Goal: Task Accomplishment & Management: Manage account settings

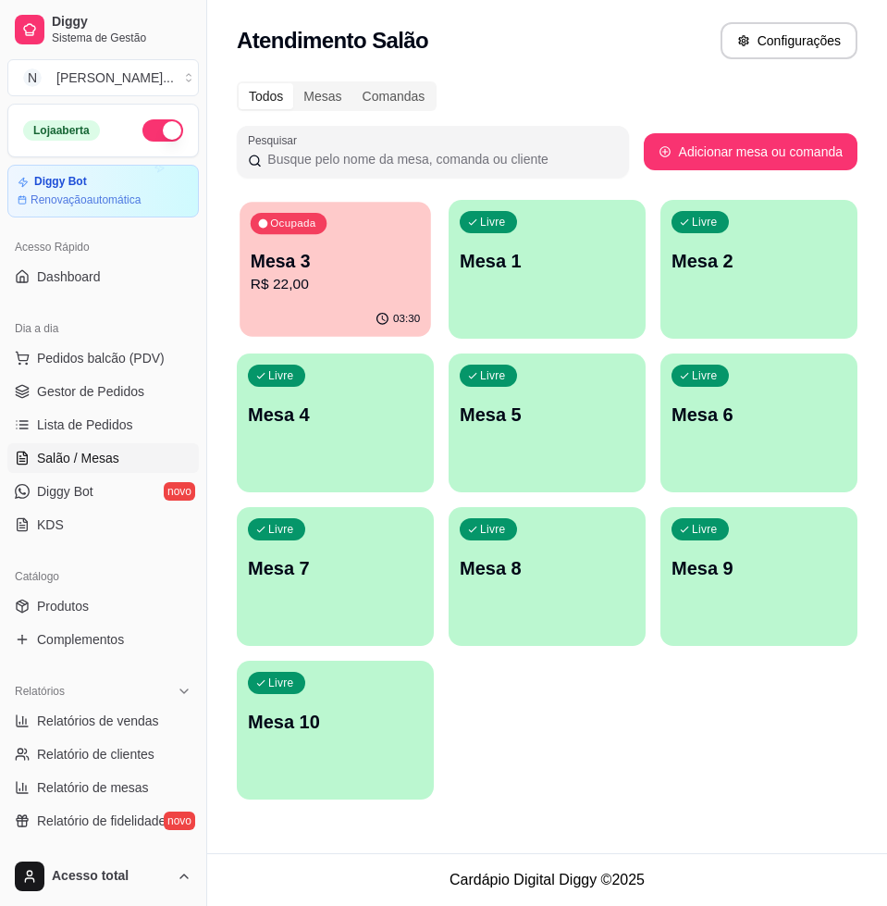
click at [375, 252] on p "Mesa 3" at bounding box center [335, 261] width 169 height 25
click at [548, 309] on div "Livre Mesa 2" at bounding box center [547, 258] width 197 height 117
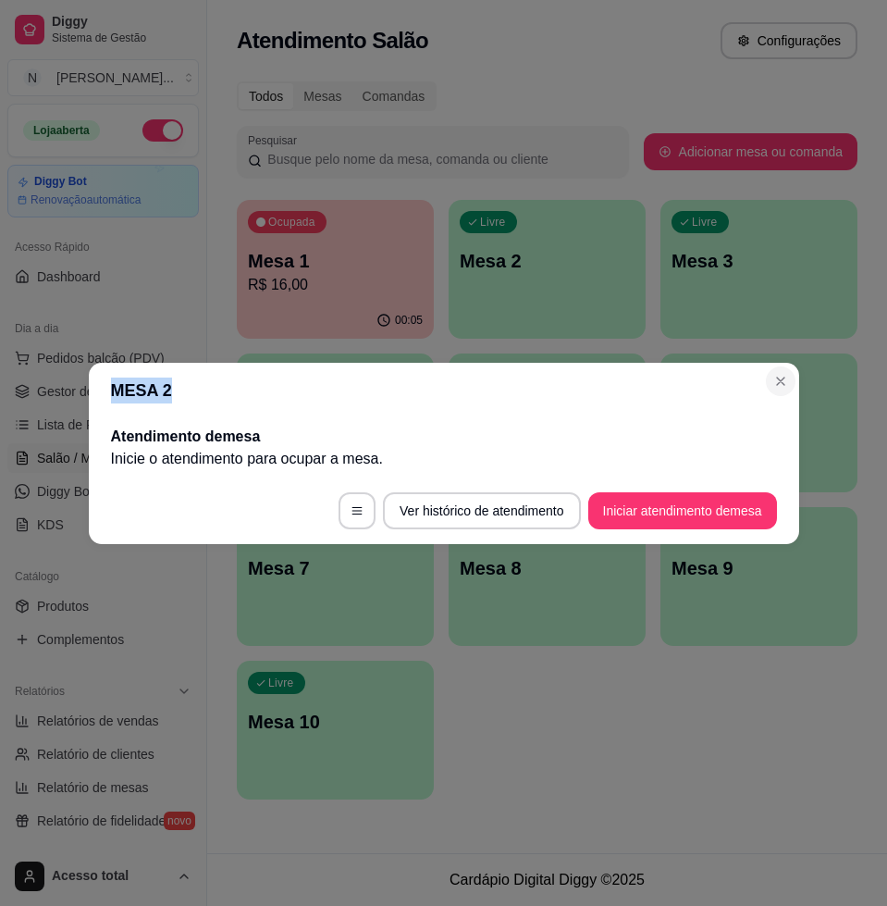
click at [767, 378] on section "MESA 2 Atendimento de mesa Inicie o atendimento para ocupar a mesa . Ver histór…" at bounding box center [444, 453] width 711 height 181
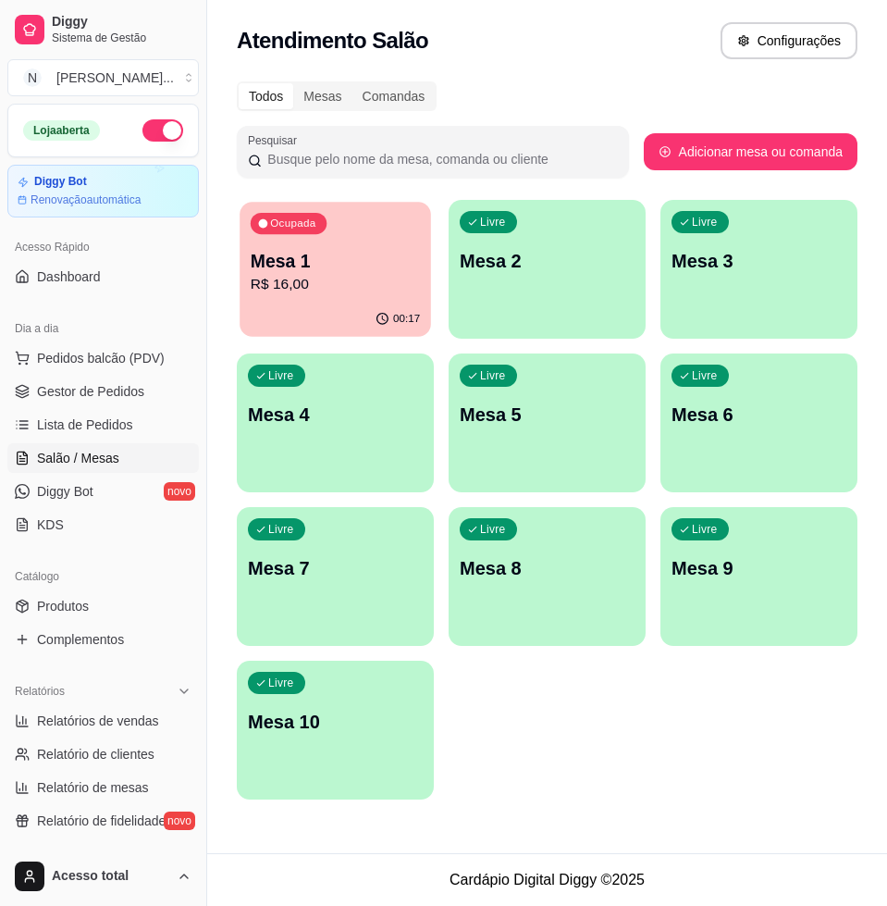
click at [309, 249] on p "Mesa 1" at bounding box center [335, 261] width 169 height 25
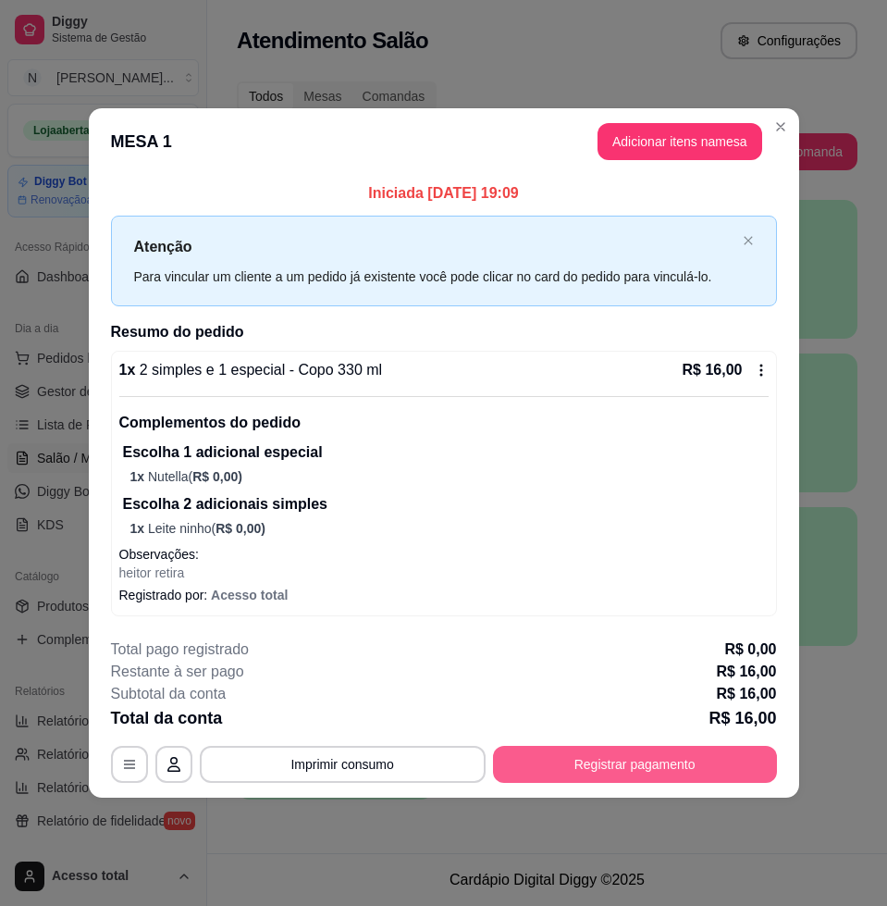
click at [601, 762] on button "Registrar pagamento" at bounding box center [635, 764] width 284 height 37
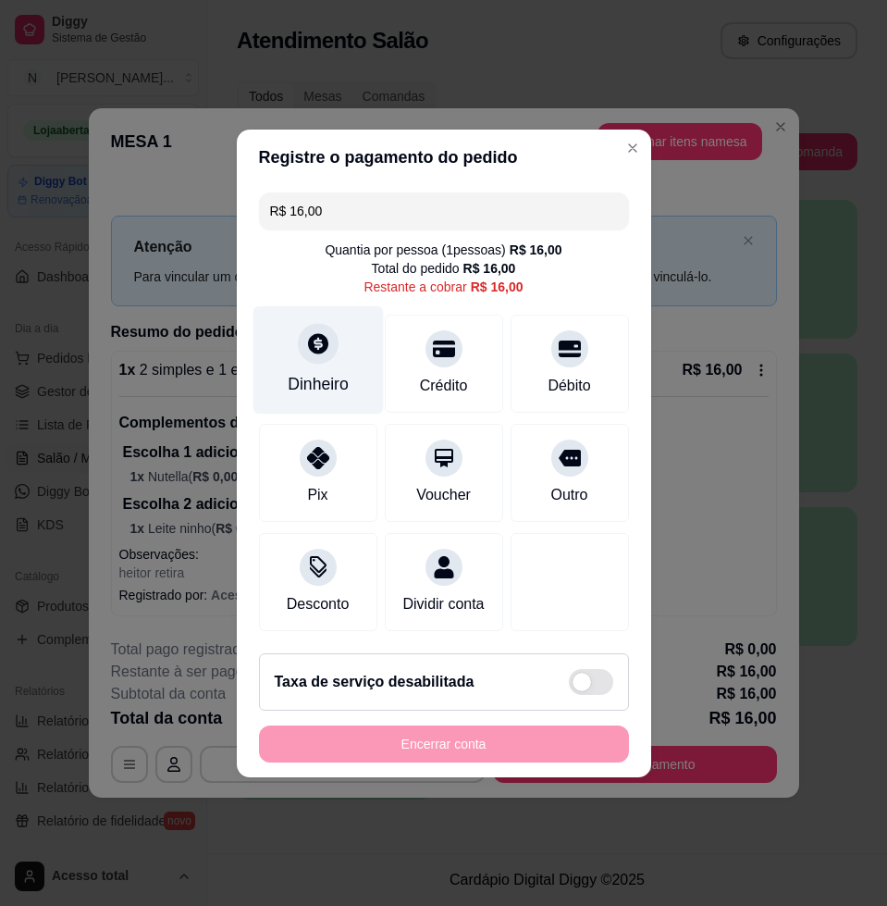
click at [306, 355] on div "Dinheiro" at bounding box center [318, 359] width 130 height 108
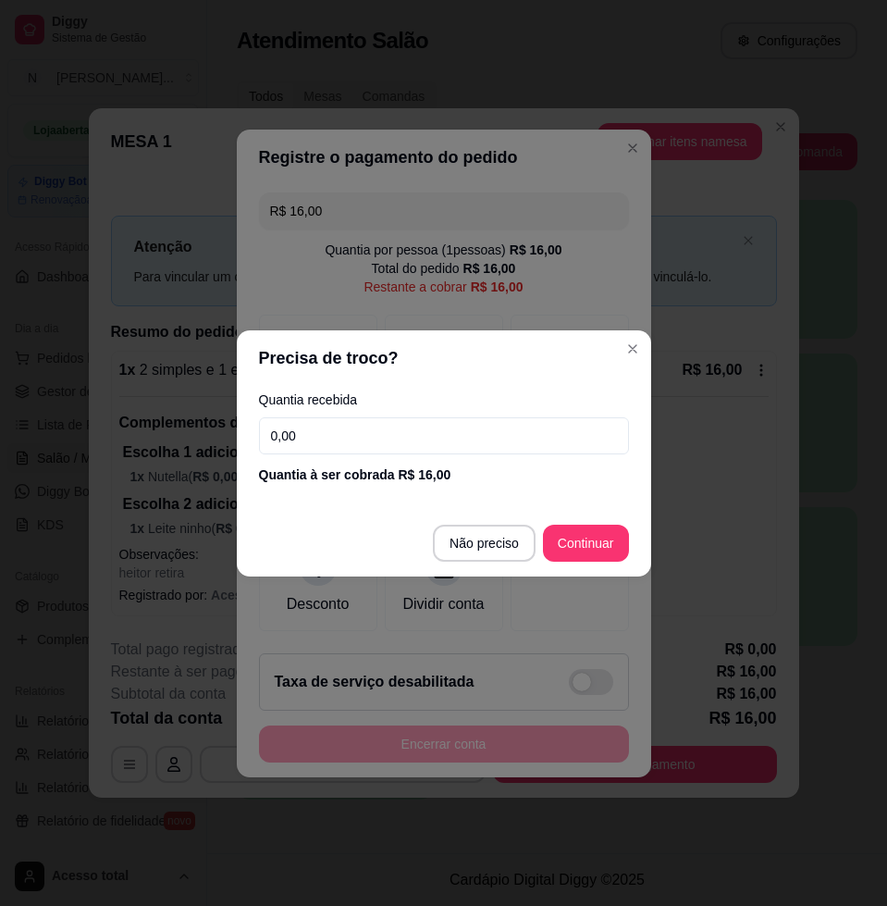
click at [465, 444] on input "0,00" at bounding box center [444, 435] width 370 height 37
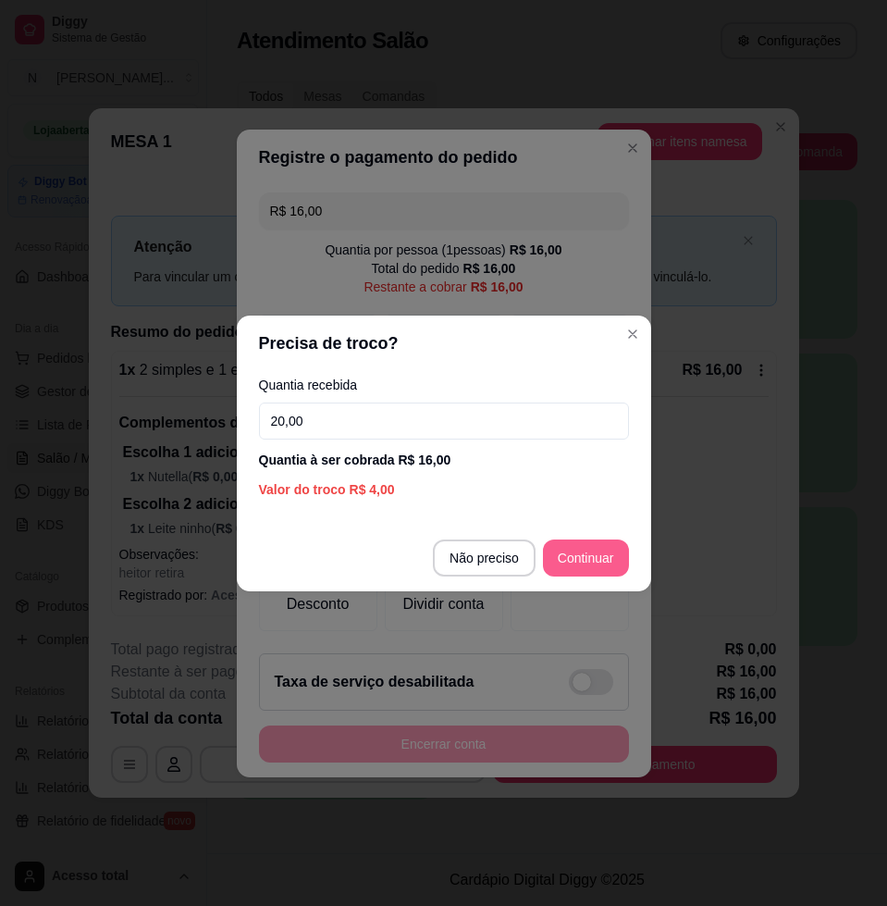
type input "20,00"
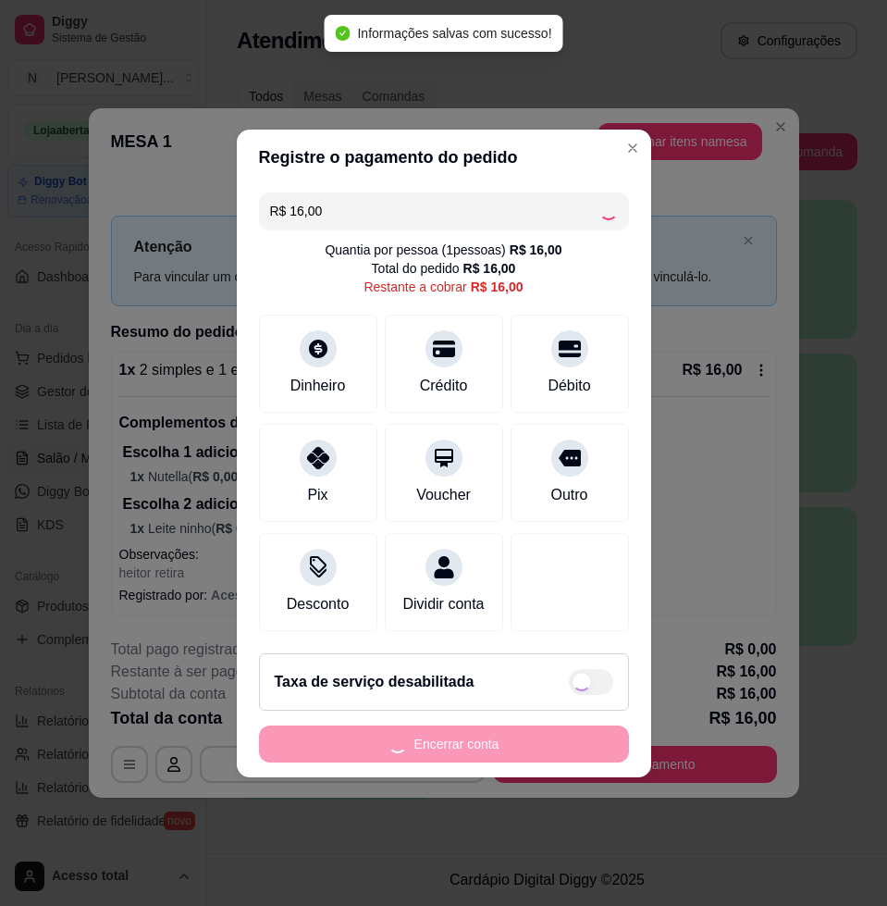
type input "R$ 0,00"
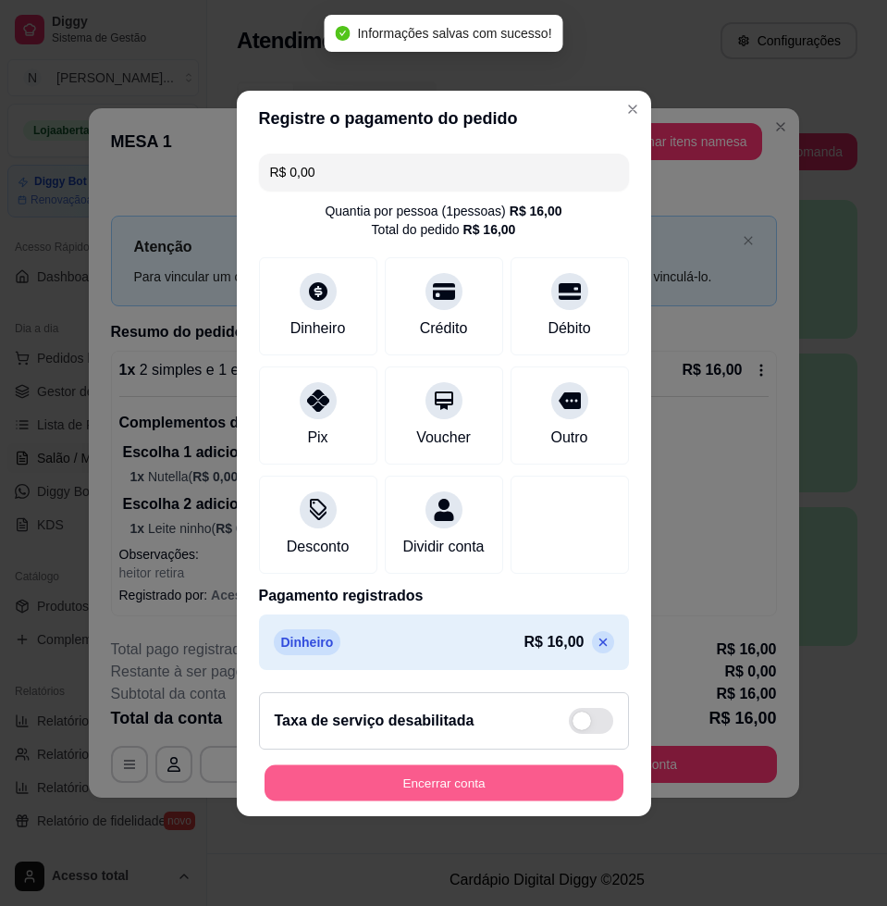
click at [524, 787] on button "Encerrar conta" at bounding box center [444, 782] width 359 height 36
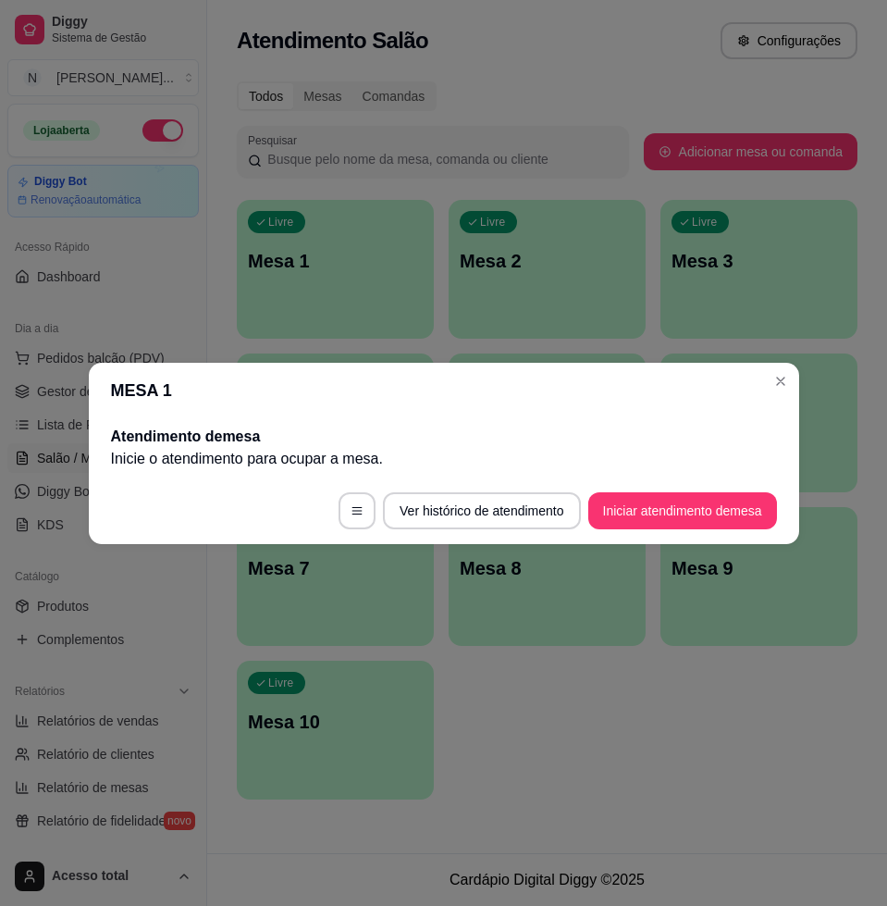
click at [790, 366] on header "MESA 1" at bounding box center [444, 391] width 711 height 56
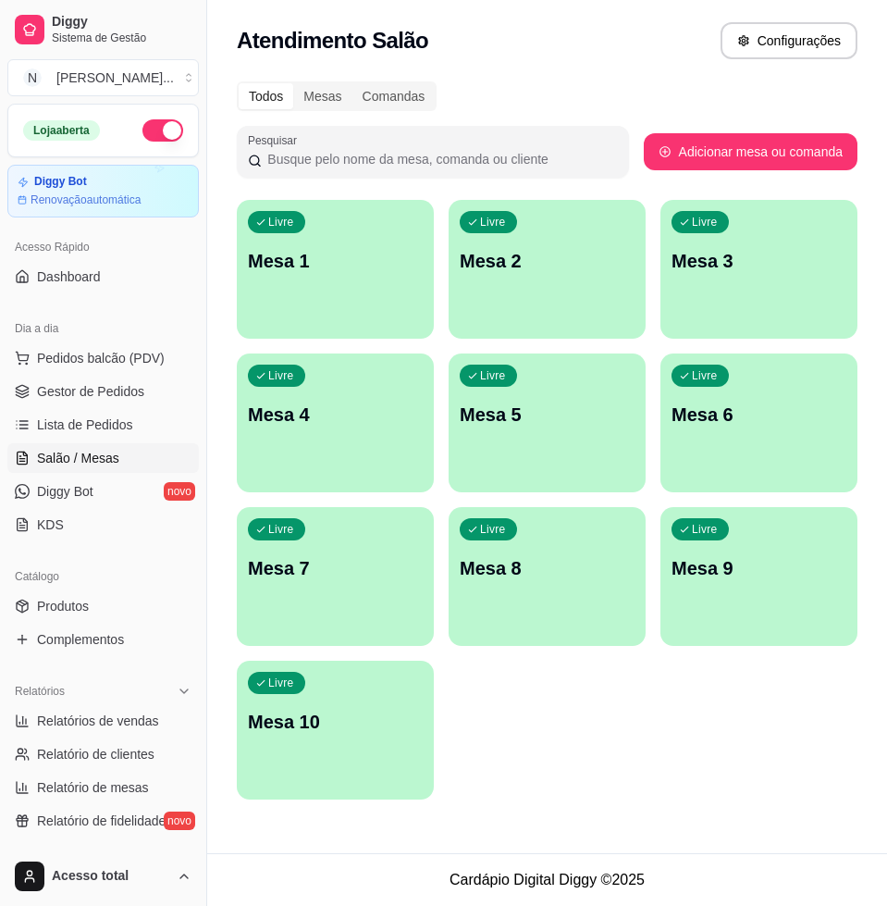
scroll to position [116, 0]
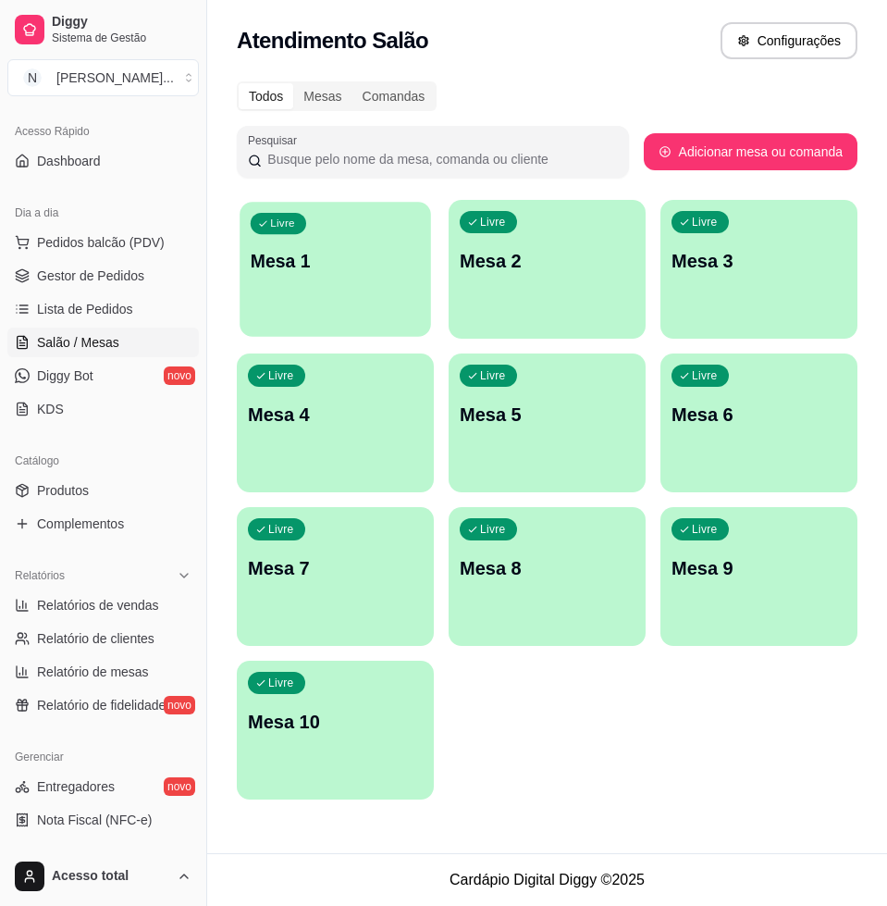
click at [387, 291] on div "Livre Mesa 1" at bounding box center [336, 258] width 192 height 113
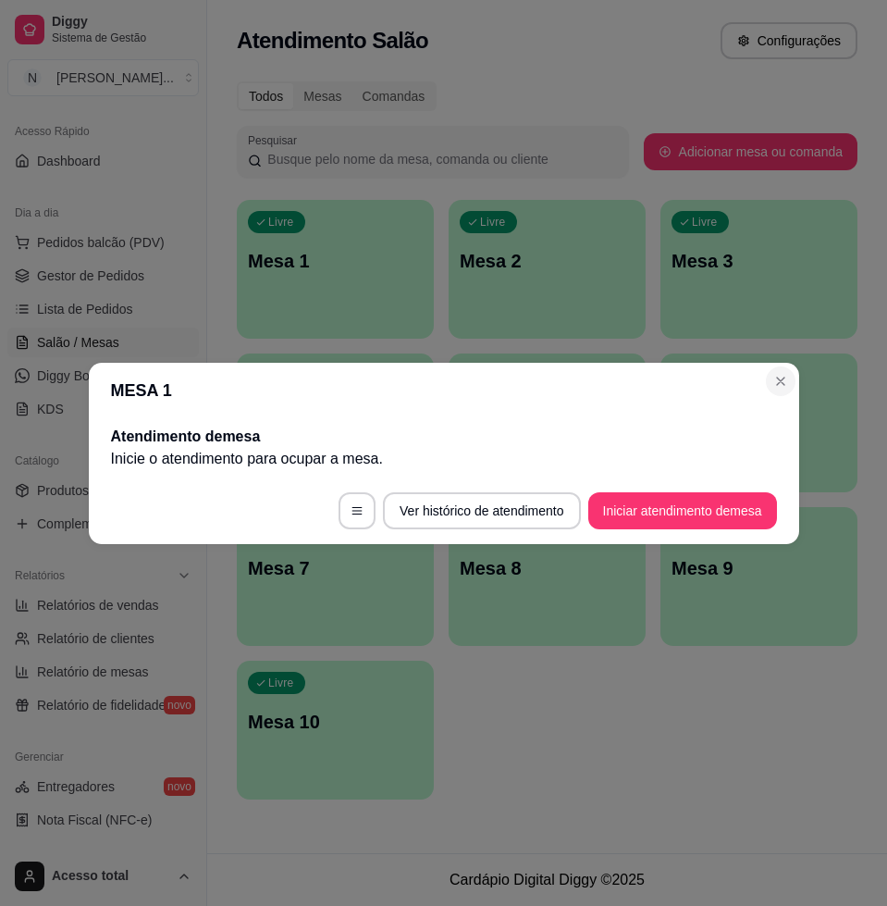
click at [775, 375] on section "MESA 1 Atendimento de mesa Inicie o atendimento para ocupar a mesa . Ver histór…" at bounding box center [444, 453] width 711 height 181
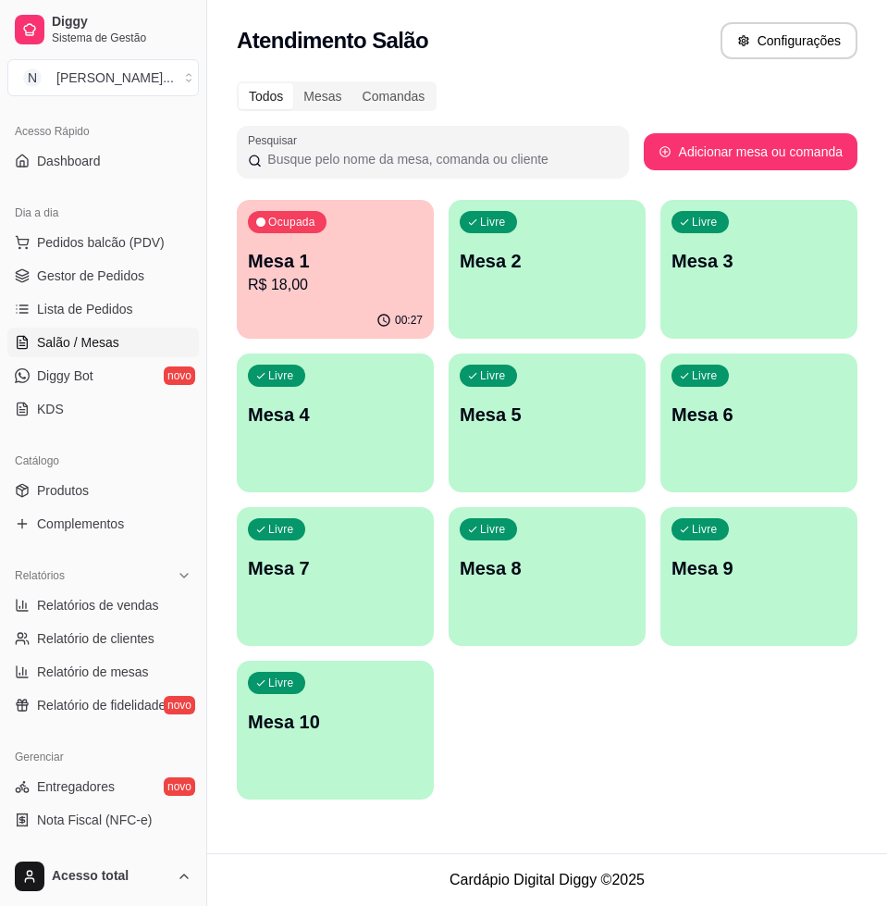
click at [320, 278] on p "R$ 18,00" at bounding box center [335, 285] width 175 height 22
click at [310, 300] on div "Ocupada Mesa 1 R$ 18,00" at bounding box center [336, 252] width 192 height 100
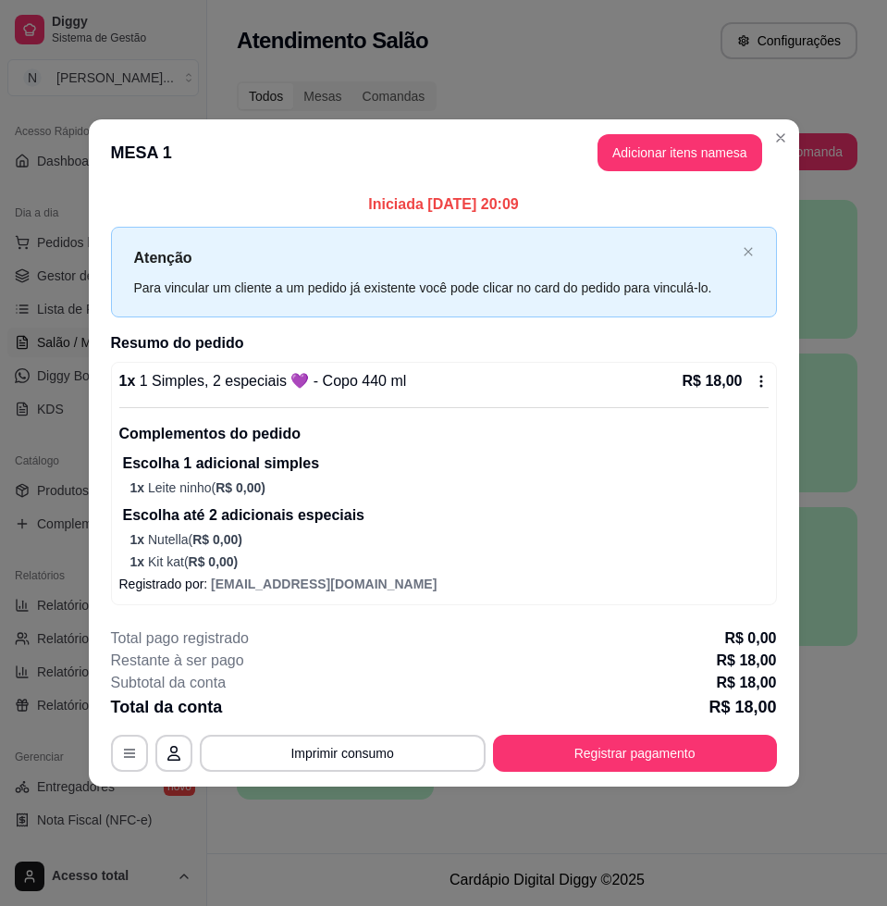
drag, startPoint x: 497, startPoint y: 132, endPoint x: 500, endPoint y: 169, distance: 37.1
click at [498, 143] on header "MESA 1 Adicionar itens na mesa" at bounding box center [444, 152] width 711 height 67
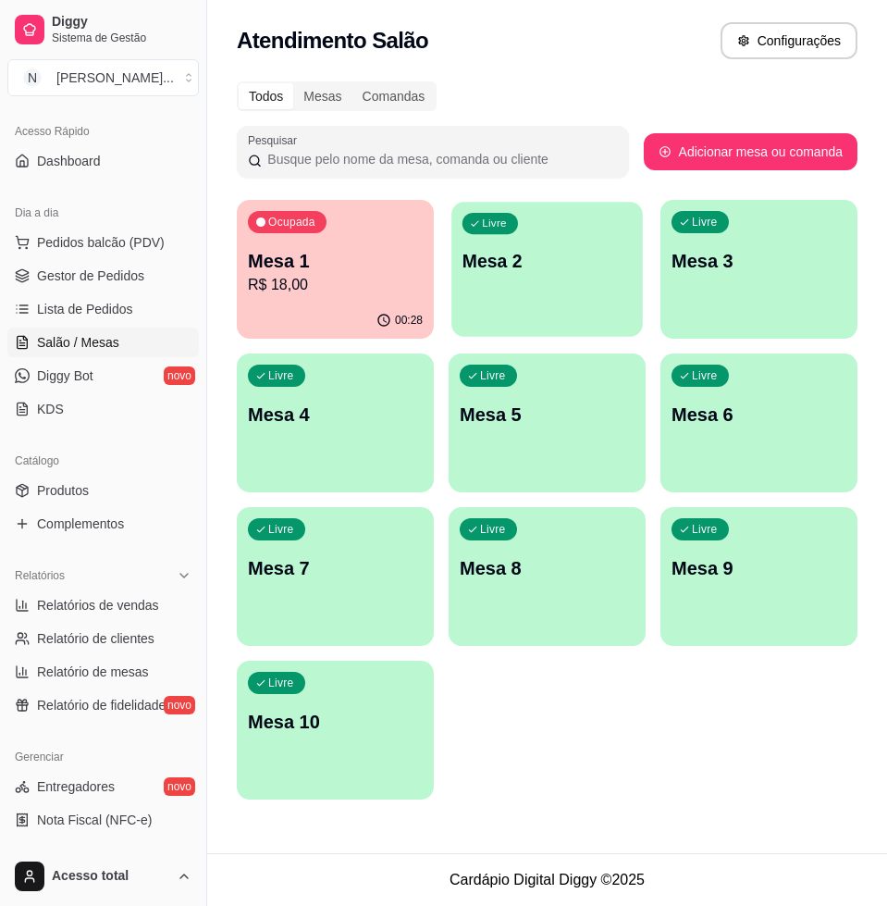
click at [593, 269] on p "Mesa 2" at bounding box center [547, 261] width 169 height 25
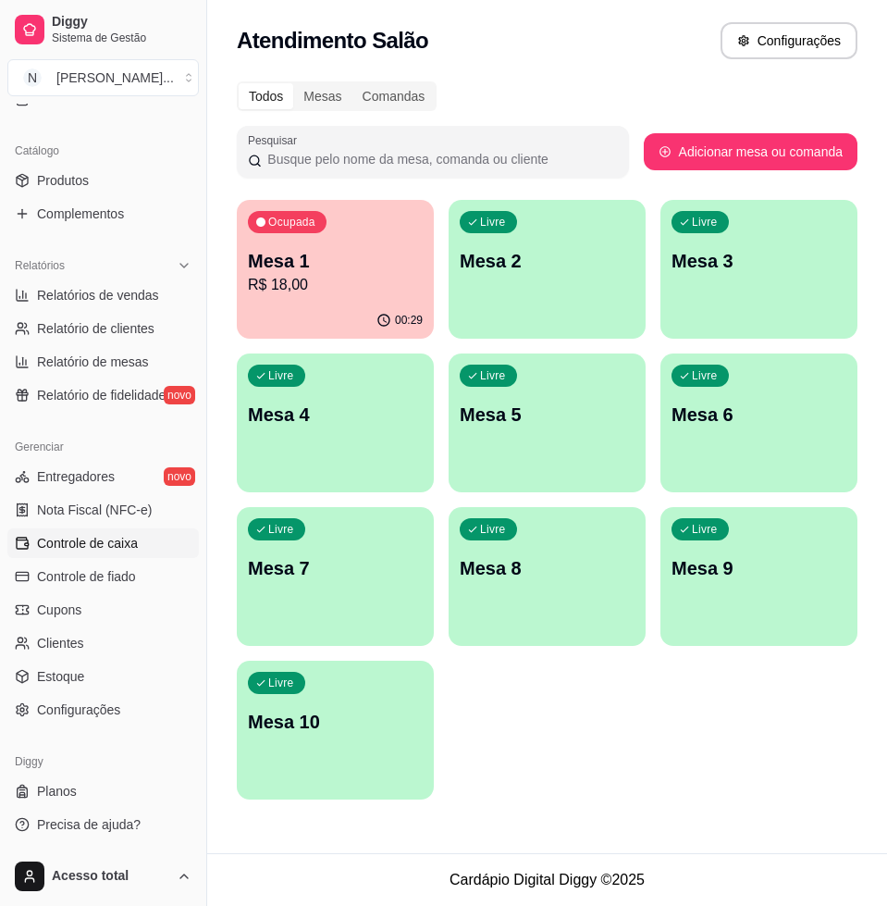
click at [138, 528] on link "Controle de caixa" at bounding box center [103, 543] width 192 height 30
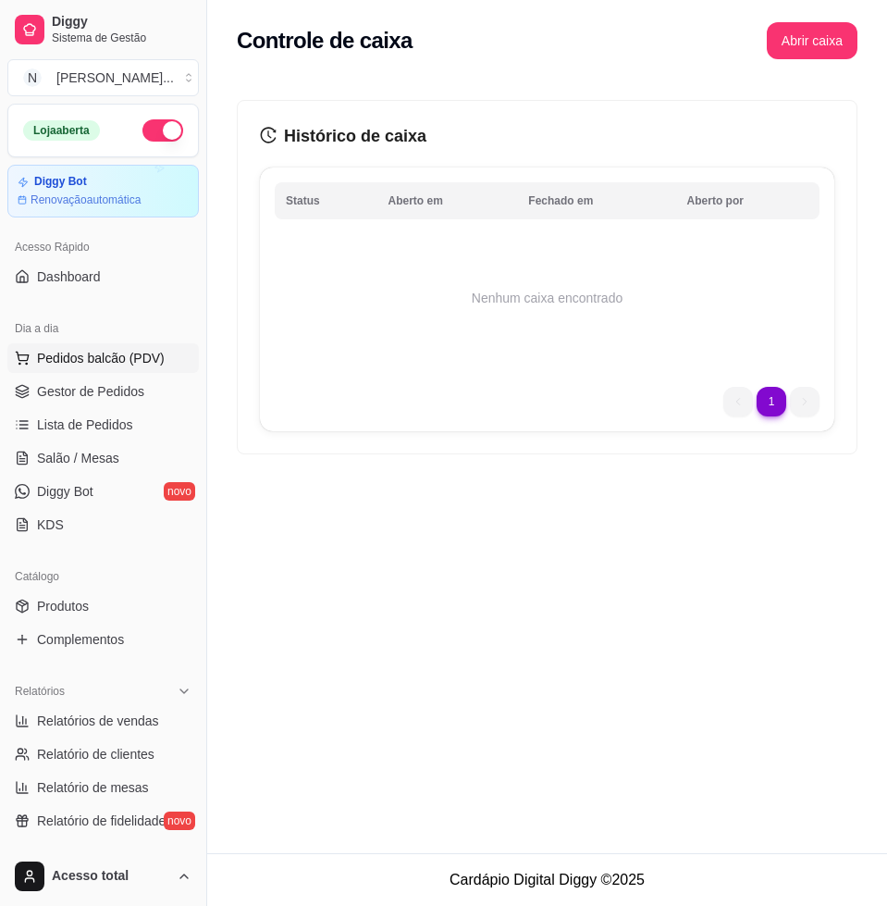
click at [99, 357] on span "Pedidos balcão (PDV)" at bounding box center [101, 358] width 128 height 19
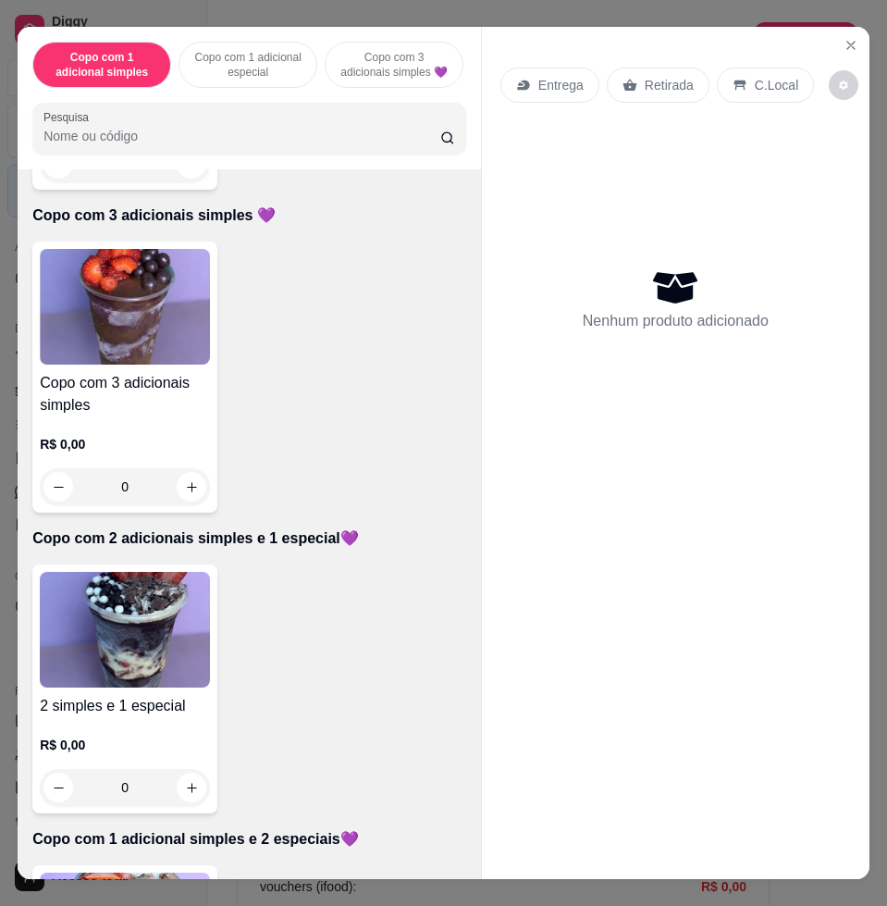
scroll to position [810, 0]
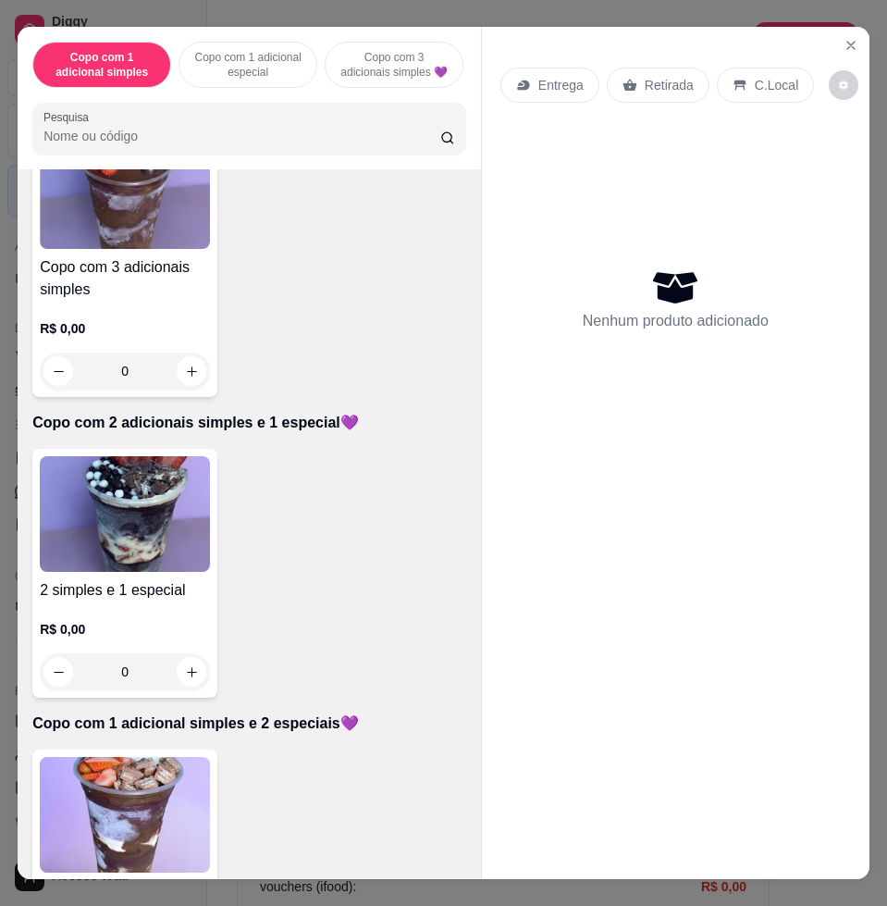
click at [108, 805] on img at bounding box center [125, 815] width 170 height 116
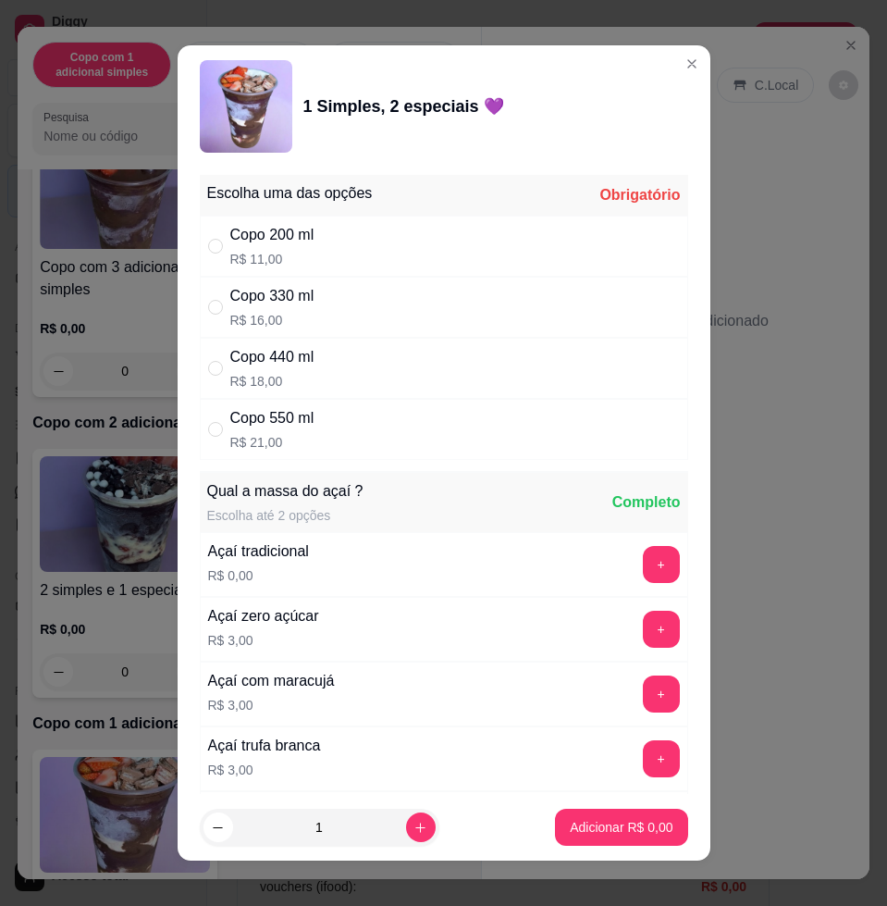
click at [399, 303] on div "Copo 330 ml R$ 16,00" at bounding box center [444, 307] width 489 height 61
radio input "true"
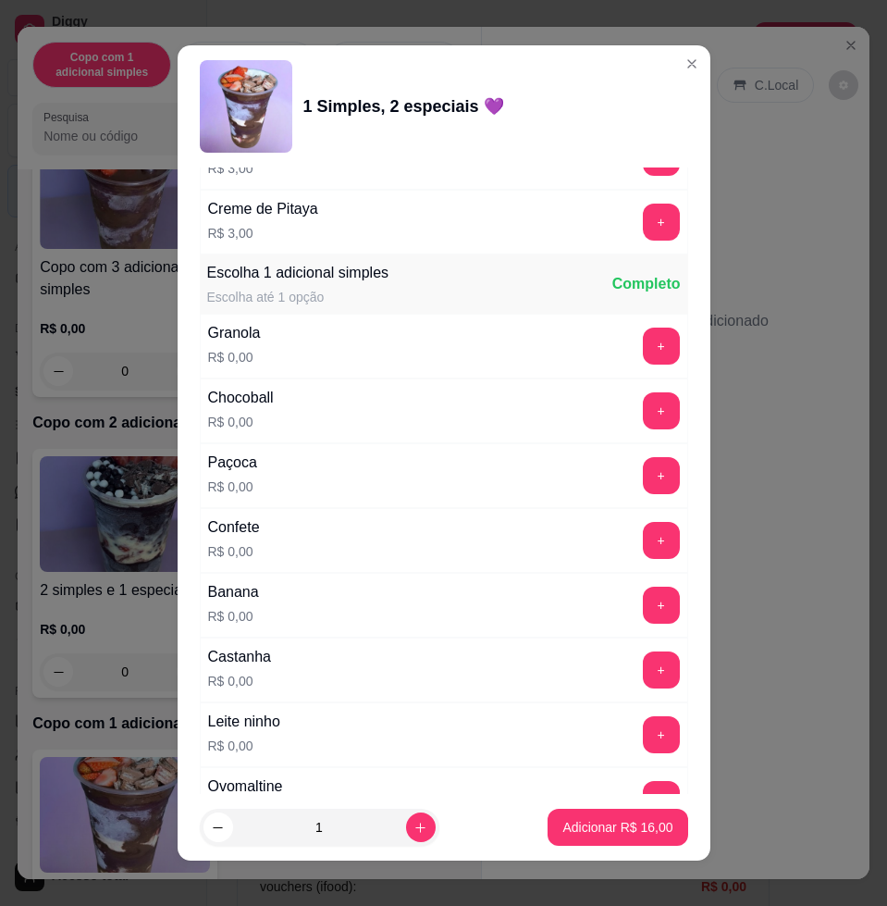
scroll to position [1041, 0]
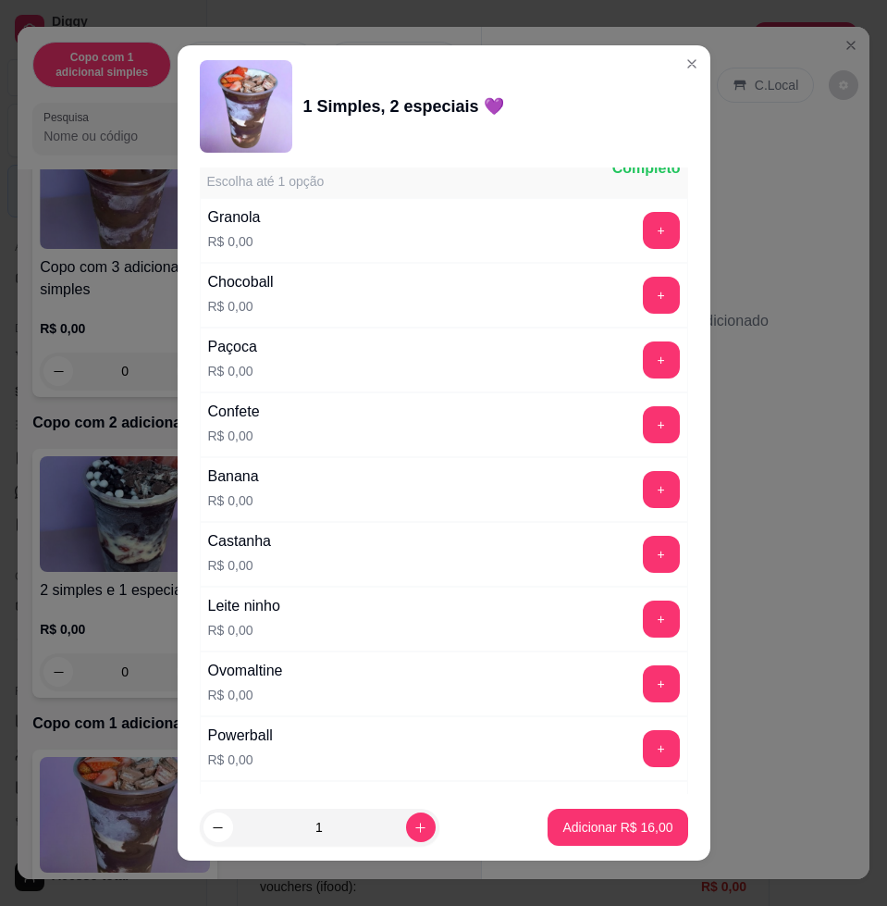
click at [621, 647] on div "Leite ninho R$ 0,00 +" at bounding box center [444, 619] width 489 height 65
click at [643, 623] on button "+" at bounding box center [661, 619] width 36 height 36
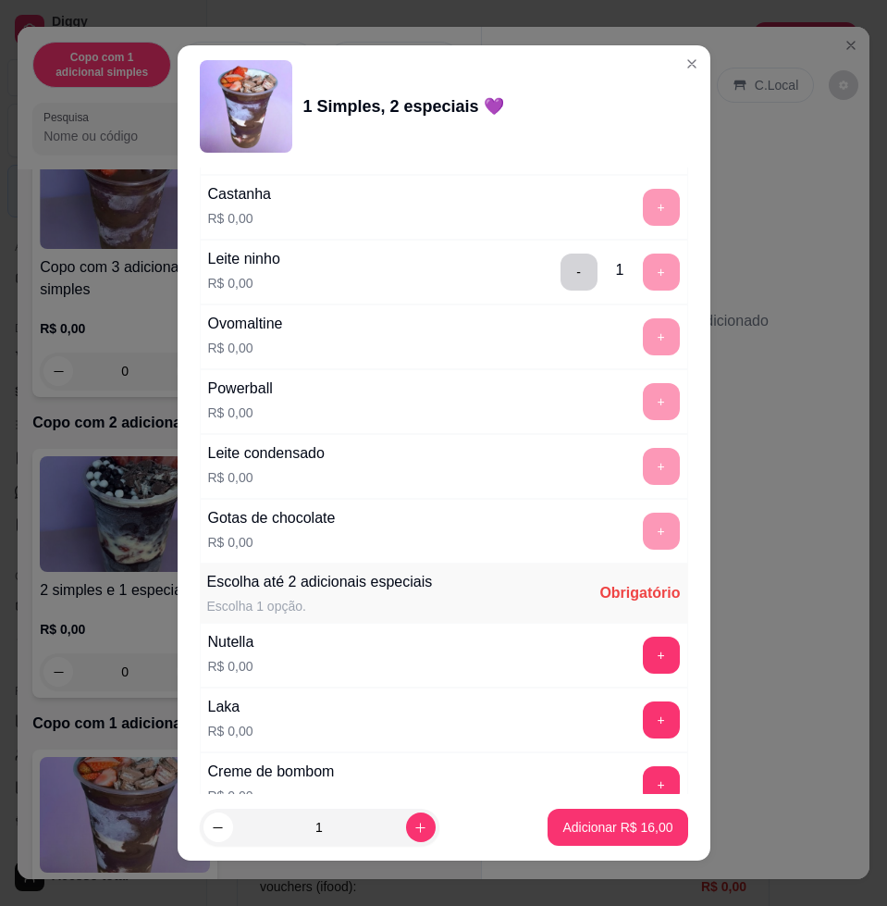
scroll to position [1504, 0]
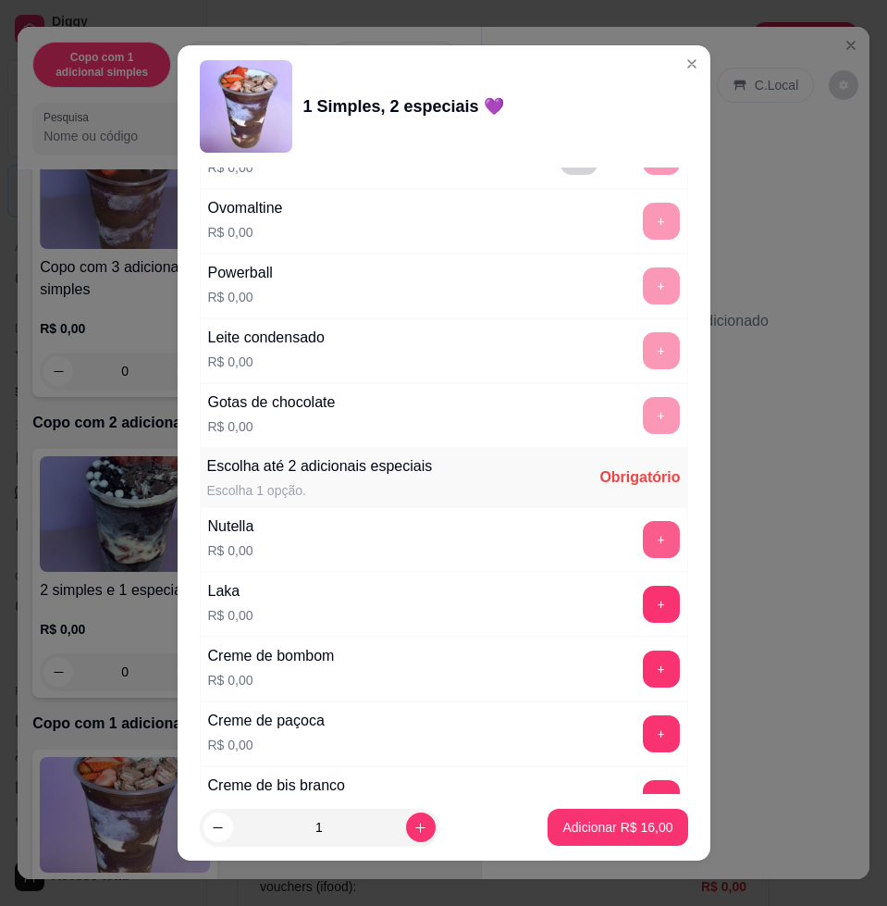
click at [643, 541] on button "+" at bounding box center [661, 539] width 37 height 37
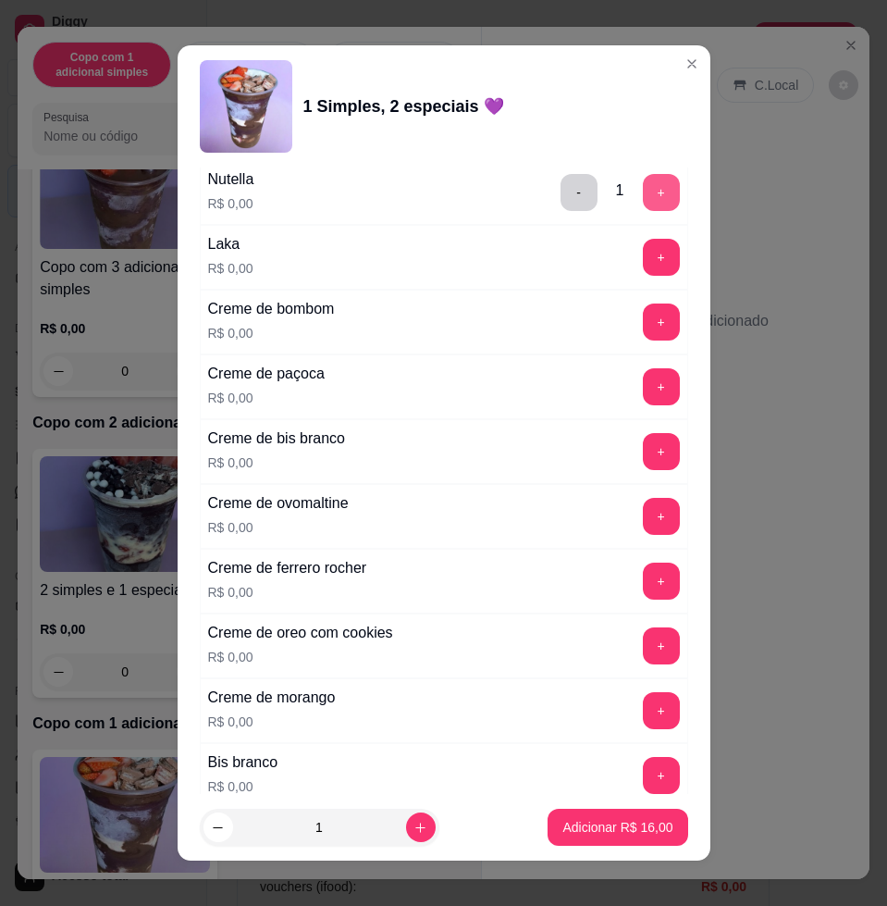
scroll to position [2082, 0]
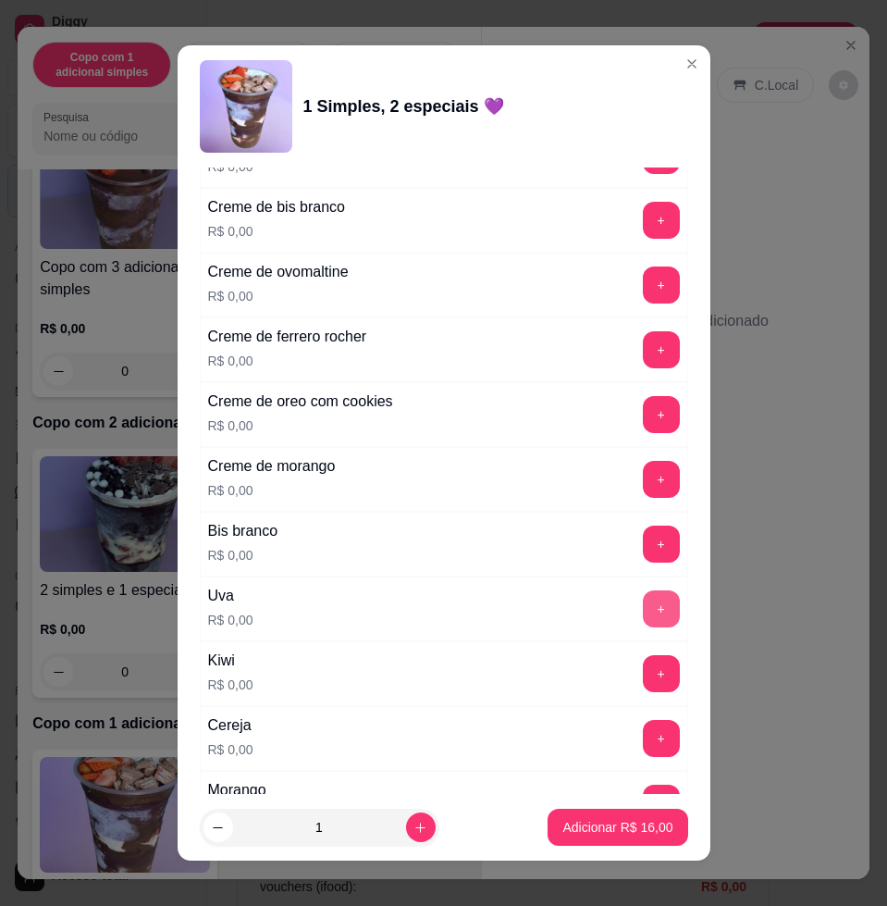
click at [643, 620] on button "+" at bounding box center [661, 608] width 37 height 37
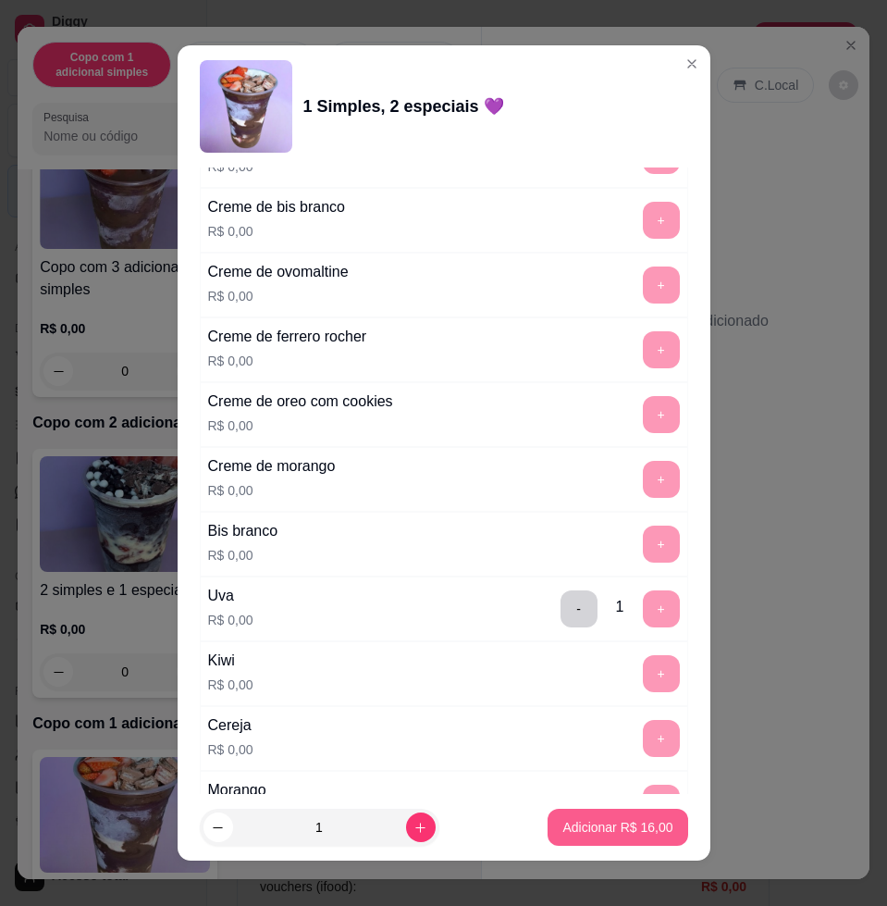
click at [606, 823] on p "Adicionar R$ 16,00" at bounding box center [618, 827] width 110 height 19
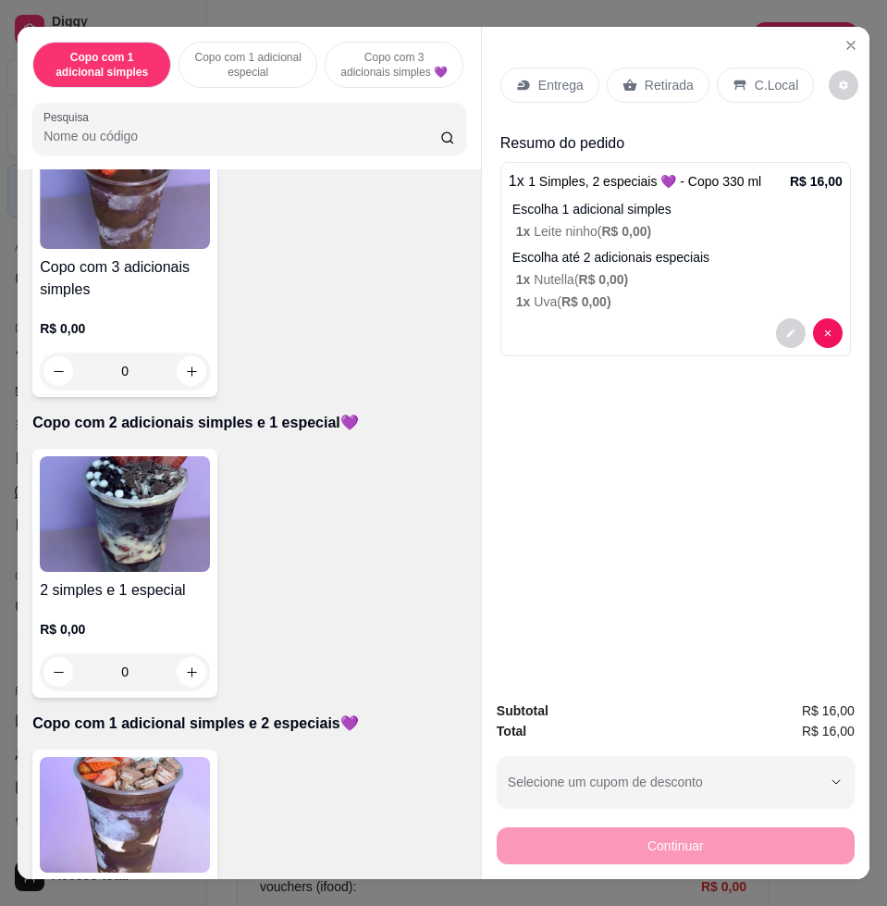
click at [184, 775] on img at bounding box center [125, 815] width 170 height 116
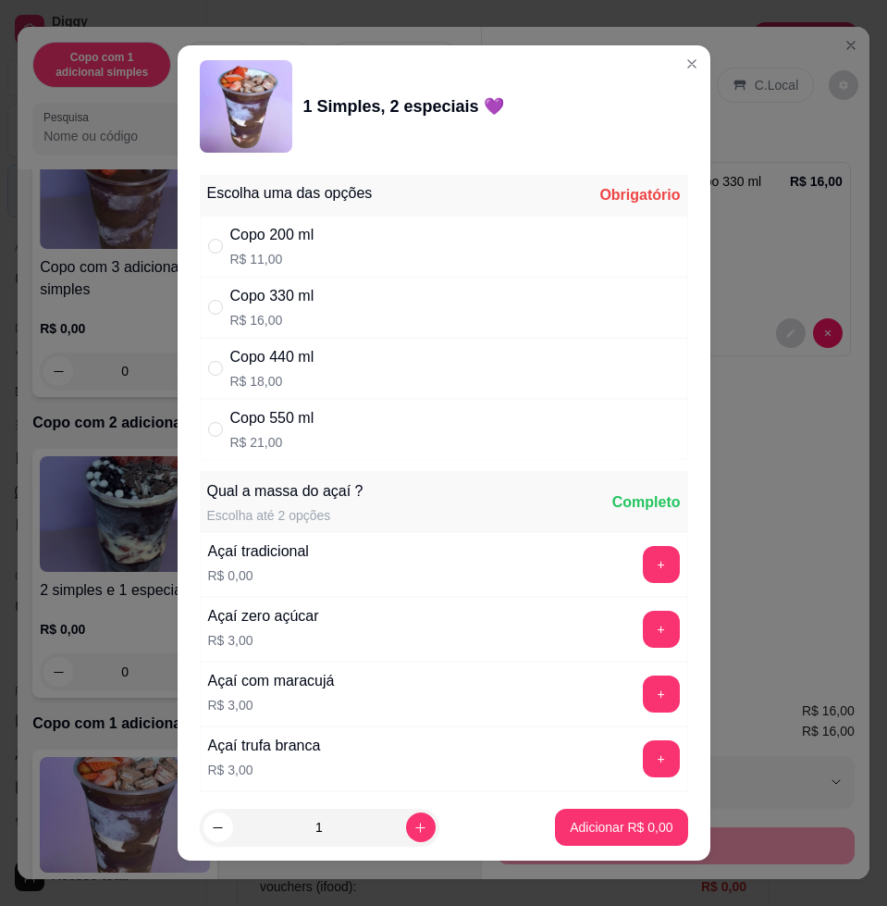
drag, startPoint x: 425, startPoint y: 299, endPoint x: 442, endPoint y: 301, distance: 17.7
click at [425, 298] on div "Copo 330 ml R$ 16,00" at bounding box center [444, 307] width 489 height 61
radio input "true"
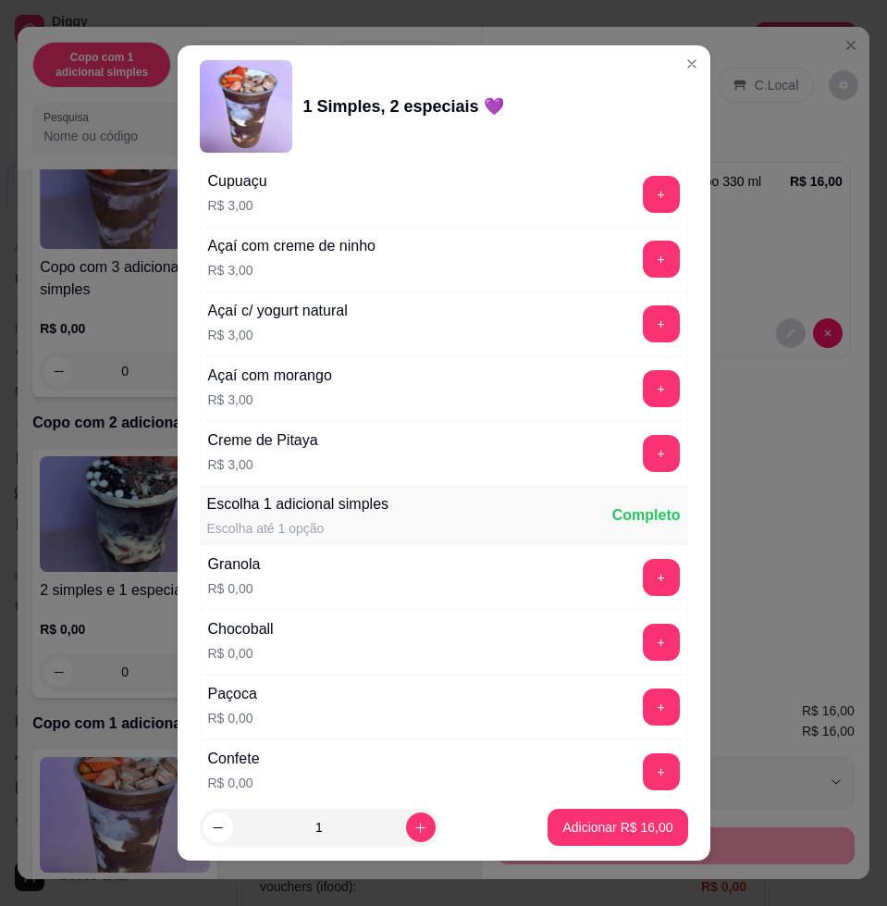
scroll to position [1157, 0]
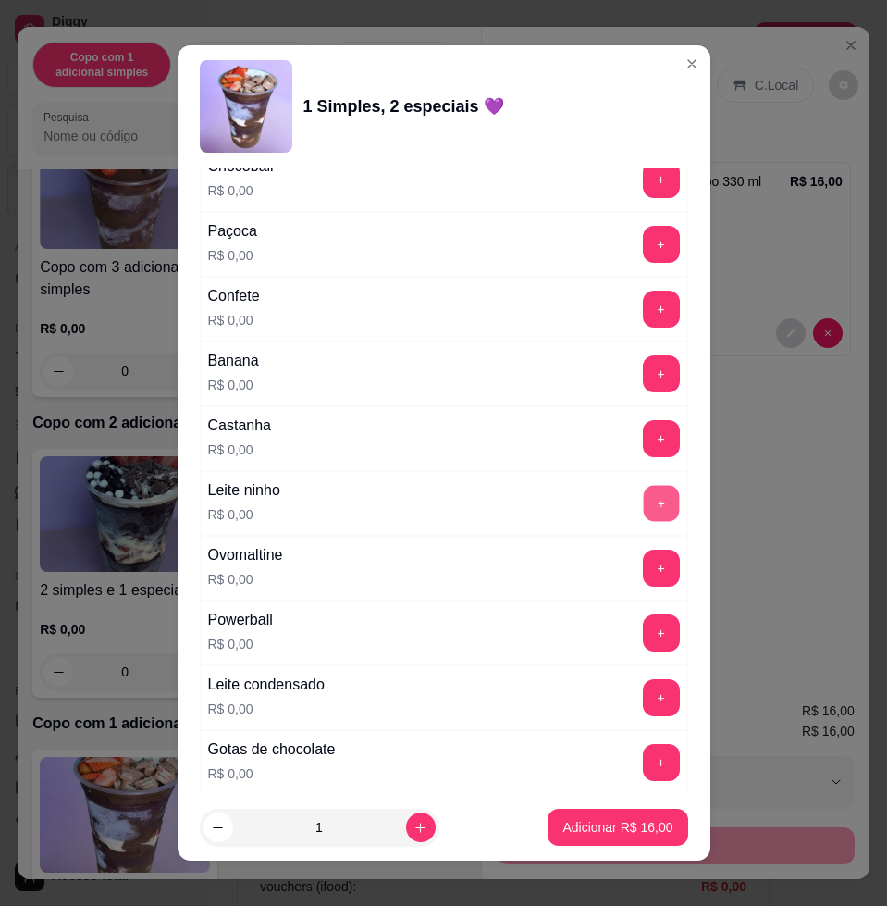
click at [643, 511] on button "+" at bounding box center [661, 504] width 36 height 36
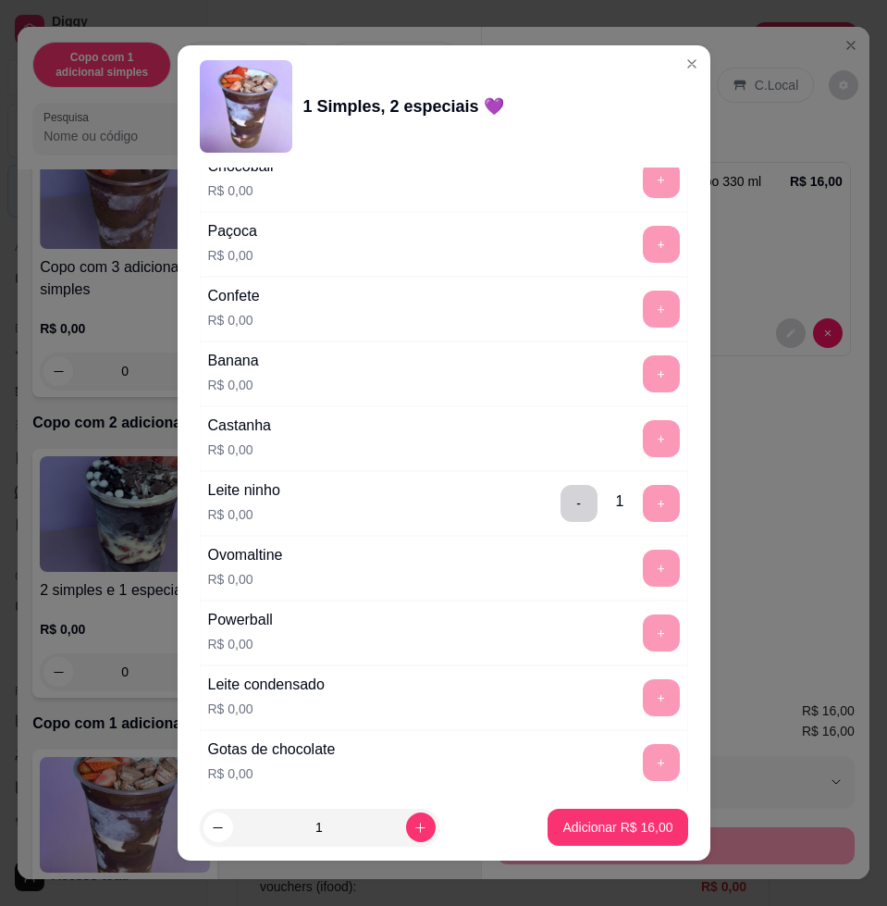
scroll to position [1504, 0]
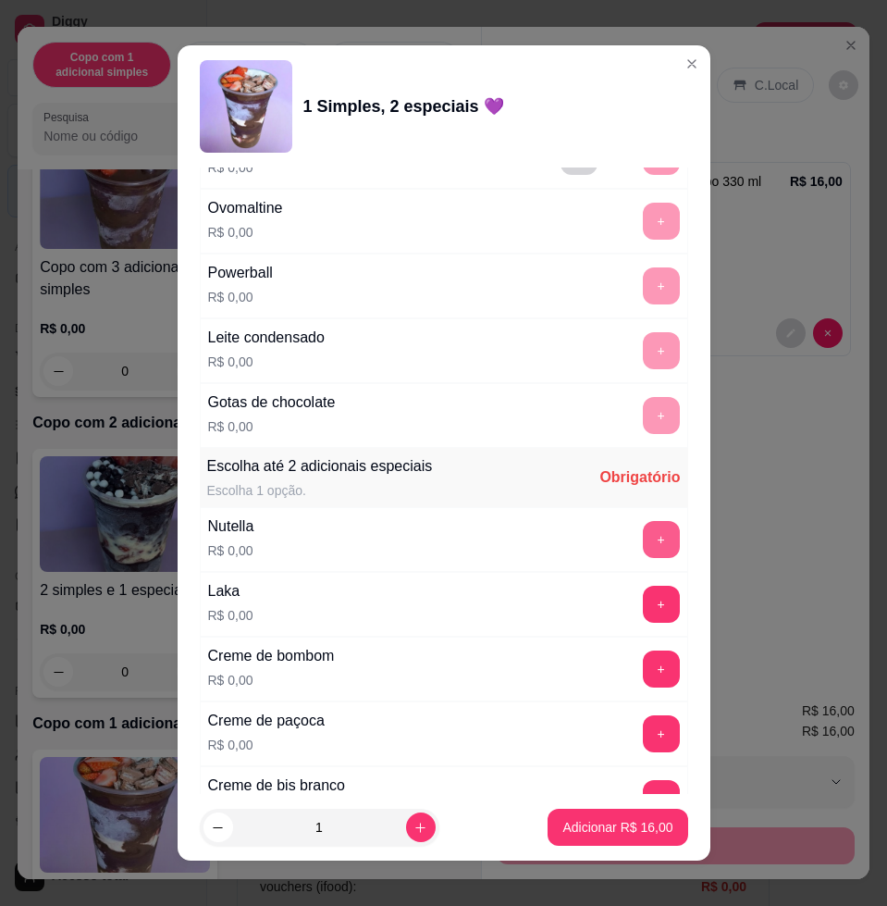
click at [643, 527] on button "+" at bounding box center [661, 539] width 37 height 37
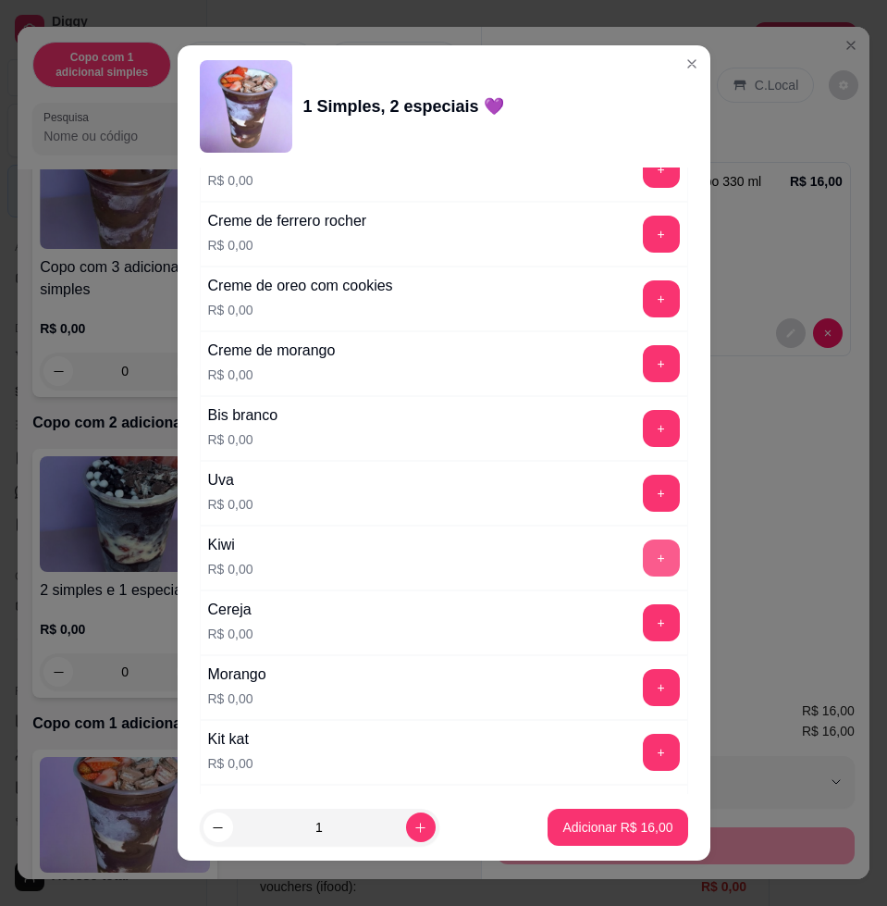
scroll to position [2313, 0]
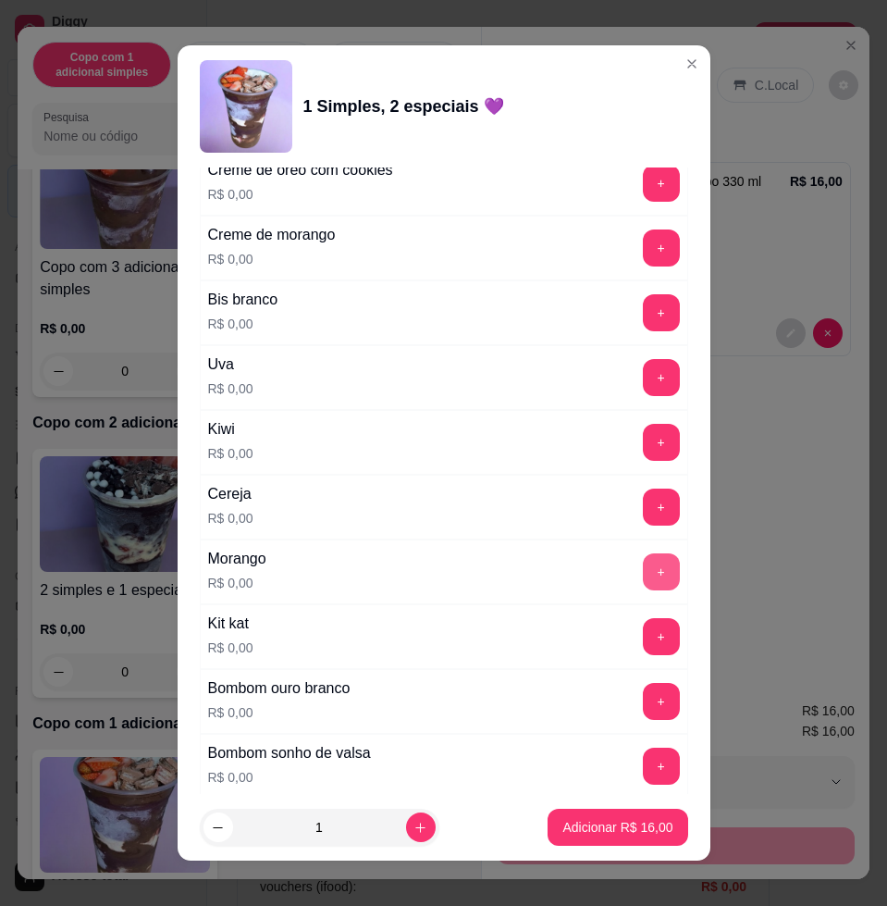
click at [643, 572] on button "+" at bounding box center [661, 571] width 37 height 37
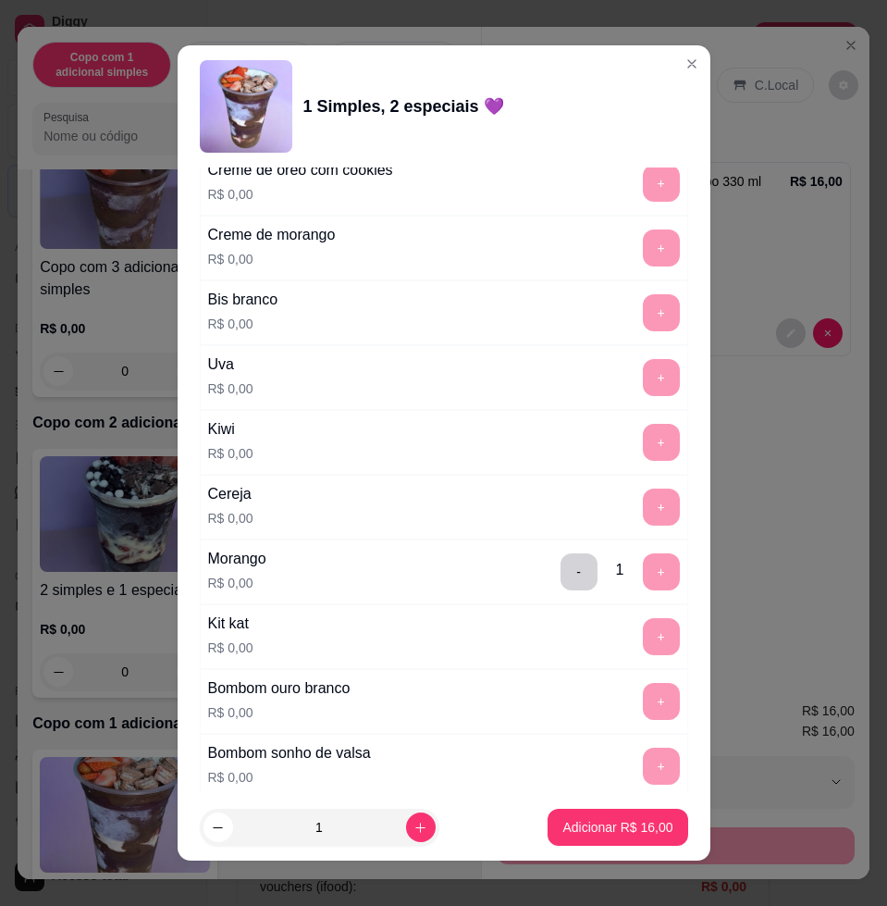
drag, startPoint x: 627, startPoint y: 857, endPoint x: 619, endPoint y: 827, distance: 30.8
click at [622, 849] on footer "1 Adicionar R$ 16,00" at bounding box center [444, 827] width 533 height 67
click at [619, 826] on p "Adicionar R$ 16,00" at bounding box center [617, 827] width 107 height 18
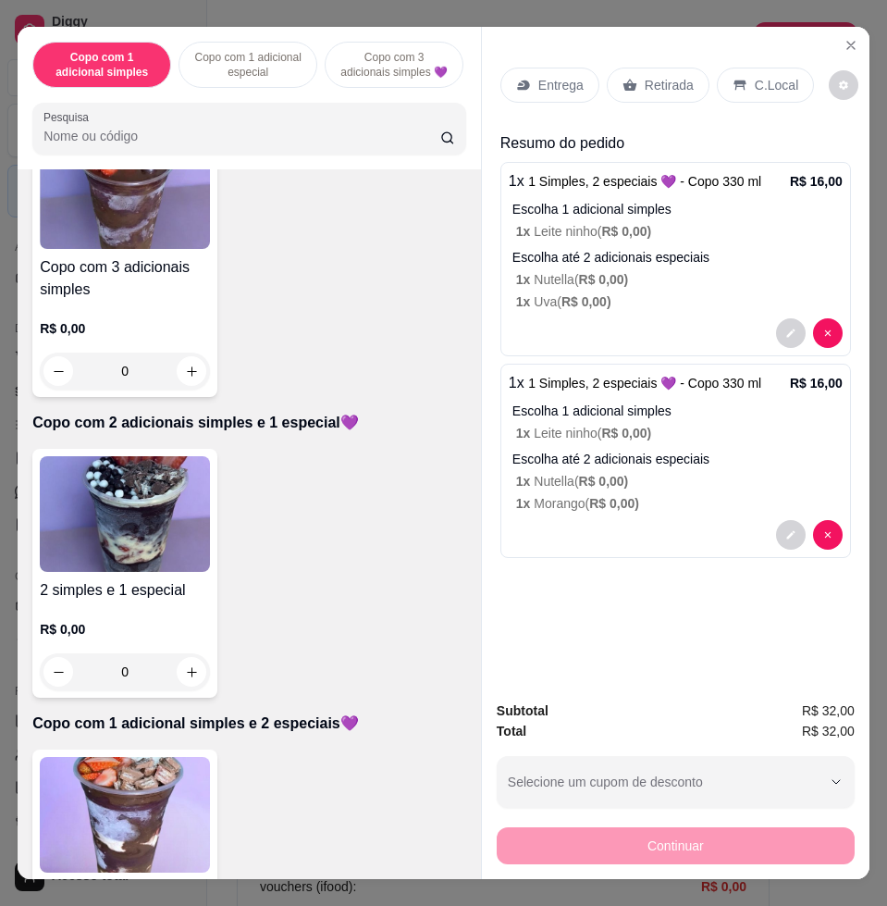
click at [567, 76] on p "Entrega" at bounding box center [561, 85] width 45 height 19
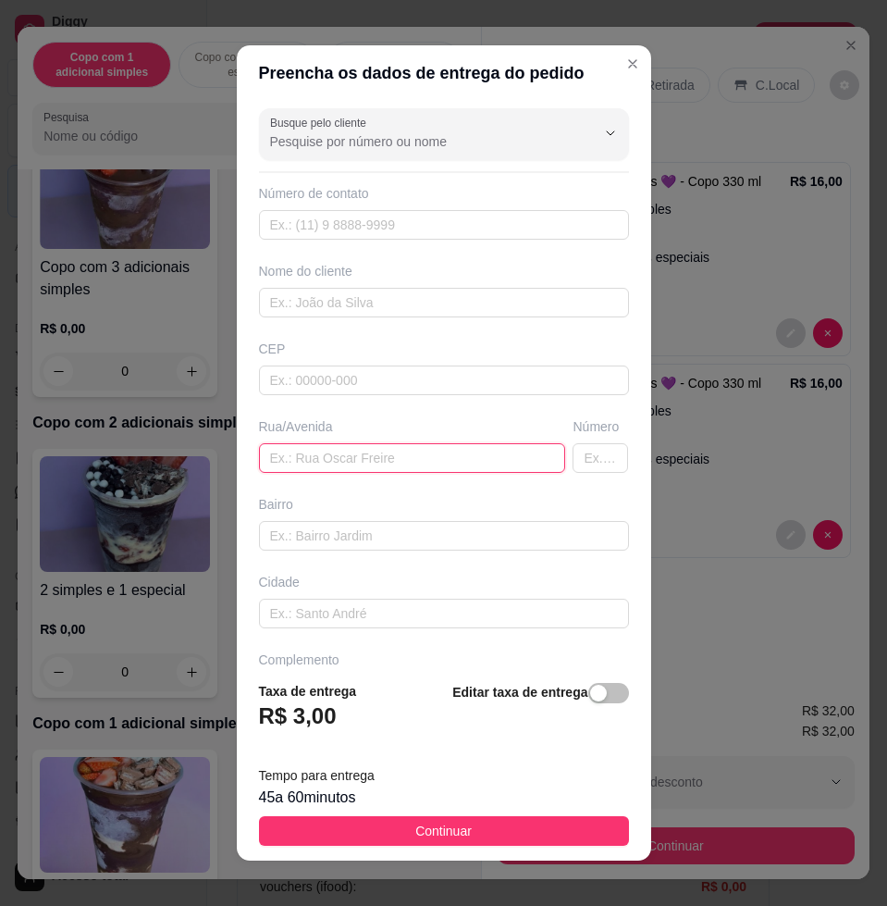
click at [447, 458] on input "text" at bounding box center [412, 458] width 307 height 30
paste input "[PERSON_NAME] 1124 bairro [GEOGRAPHIC_DATA]"
type input "[PERSON_NAME] 1124 bairro [GEOGRAPHIC_DATA]"
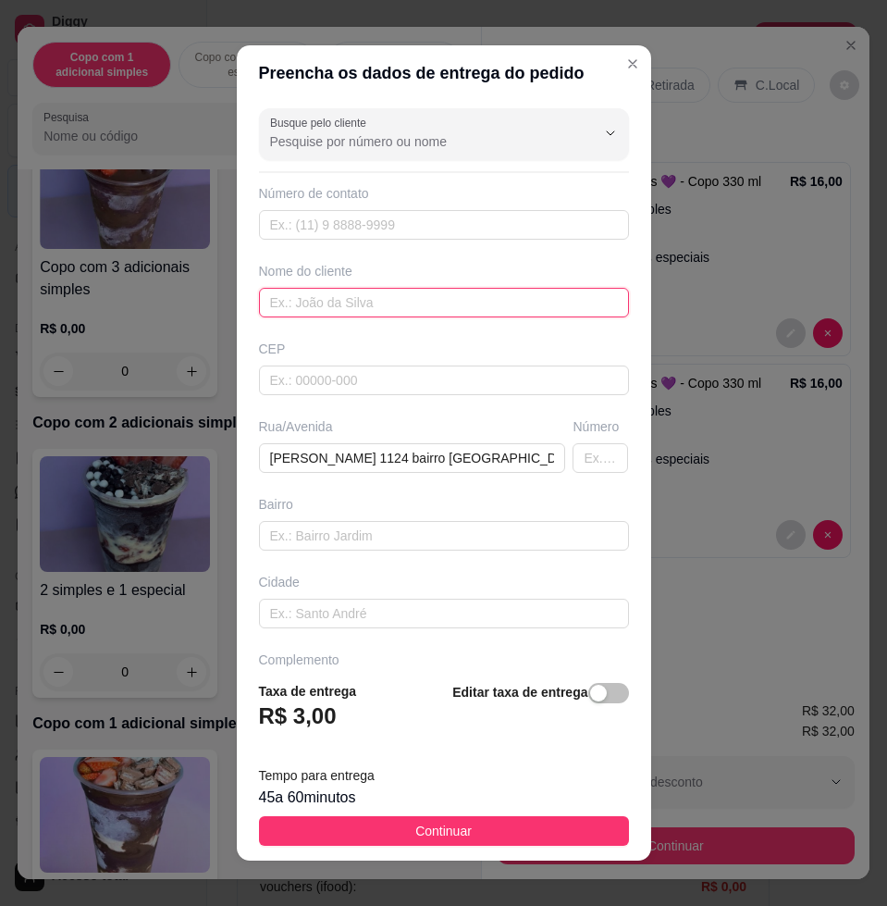
click at [420, 290] on input "text" at bounding box center [444, 303] width 370 height 30
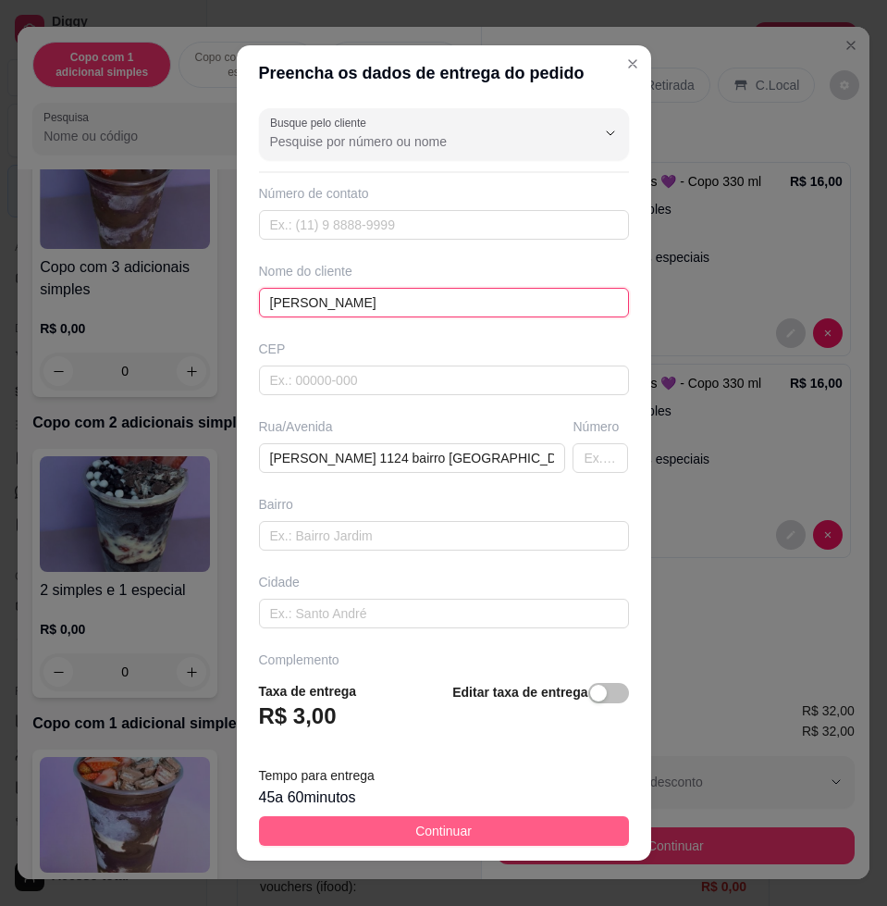
type input "[PERSON_NAME]"
drag, startPoint x: 564, startPoint y: 839, endPoint x: 608, endPoint y: 830, distance: 44.5
click at [566, 839] on button "Continuar" at bounding box center [444, 831] width 370 height 30
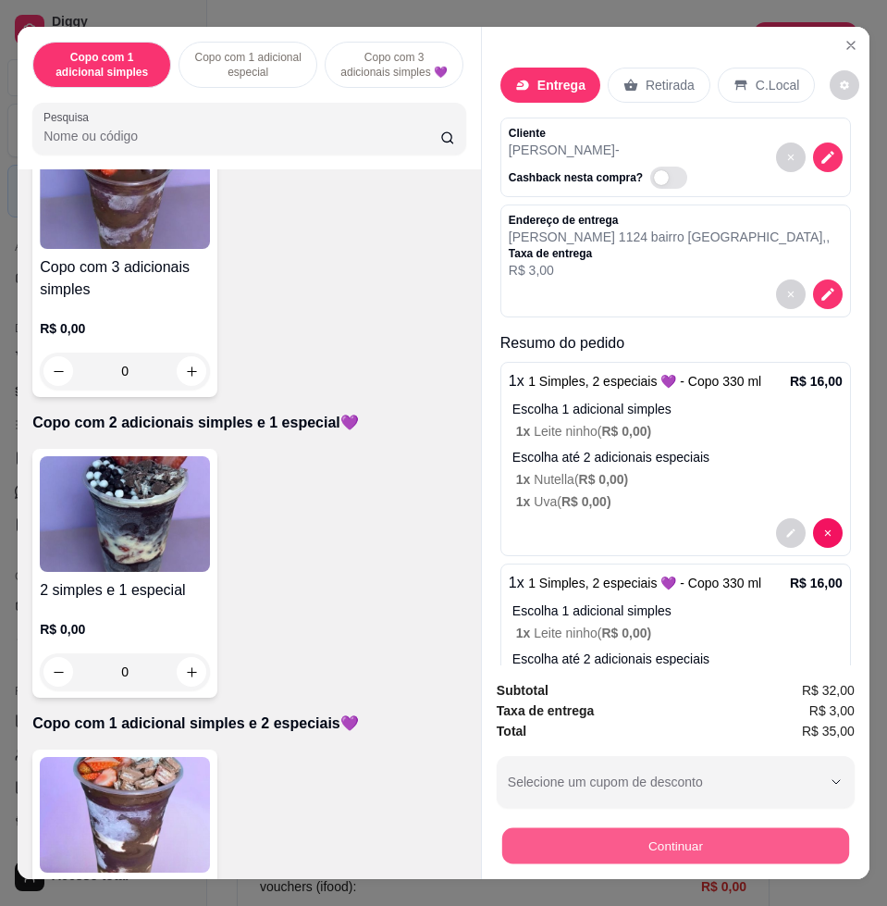
click at [633, 829] on button "Continuar" at bounding box center [675, 845] width 347 height 36
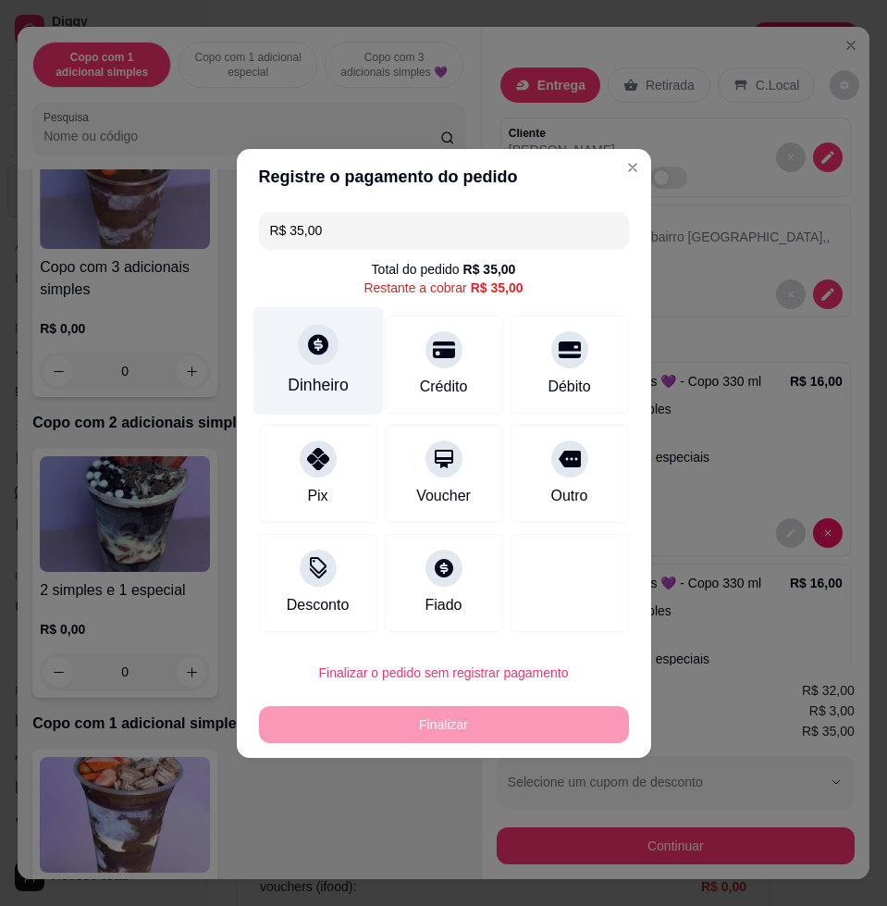
click at [349, 347] on div "Dinheiro" at bounding box center [318, 360] width 130 height 108
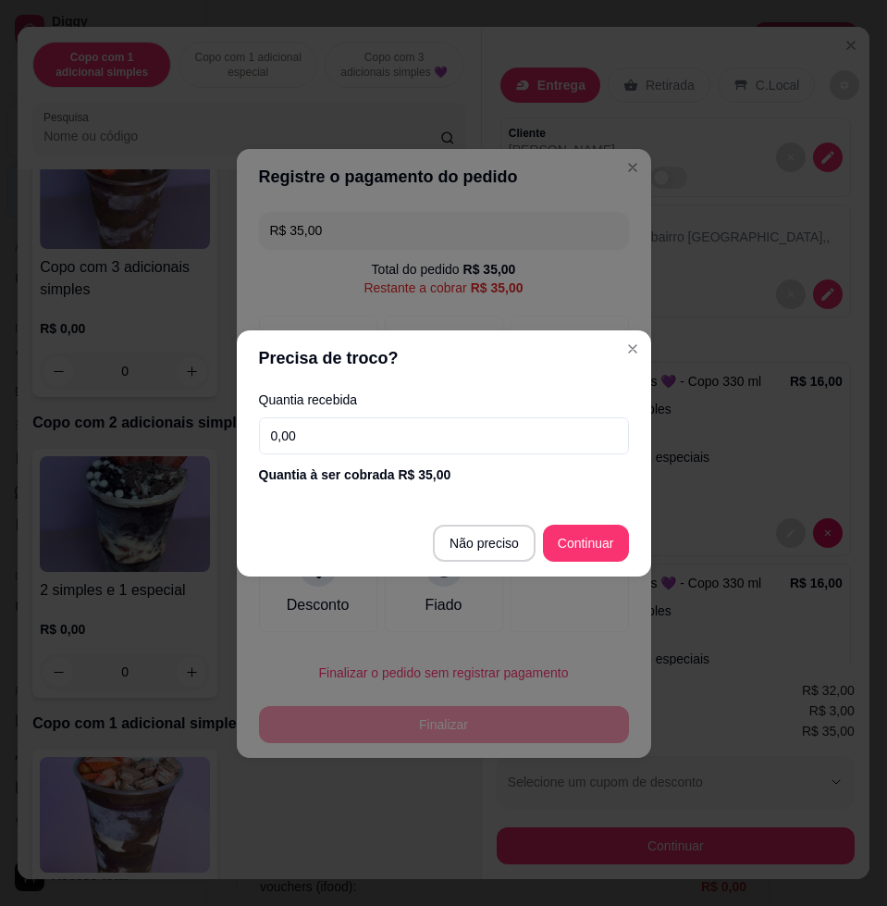
click at [460, 444] on input "0,00" at bounding box center [444, 435] width 370 height 37
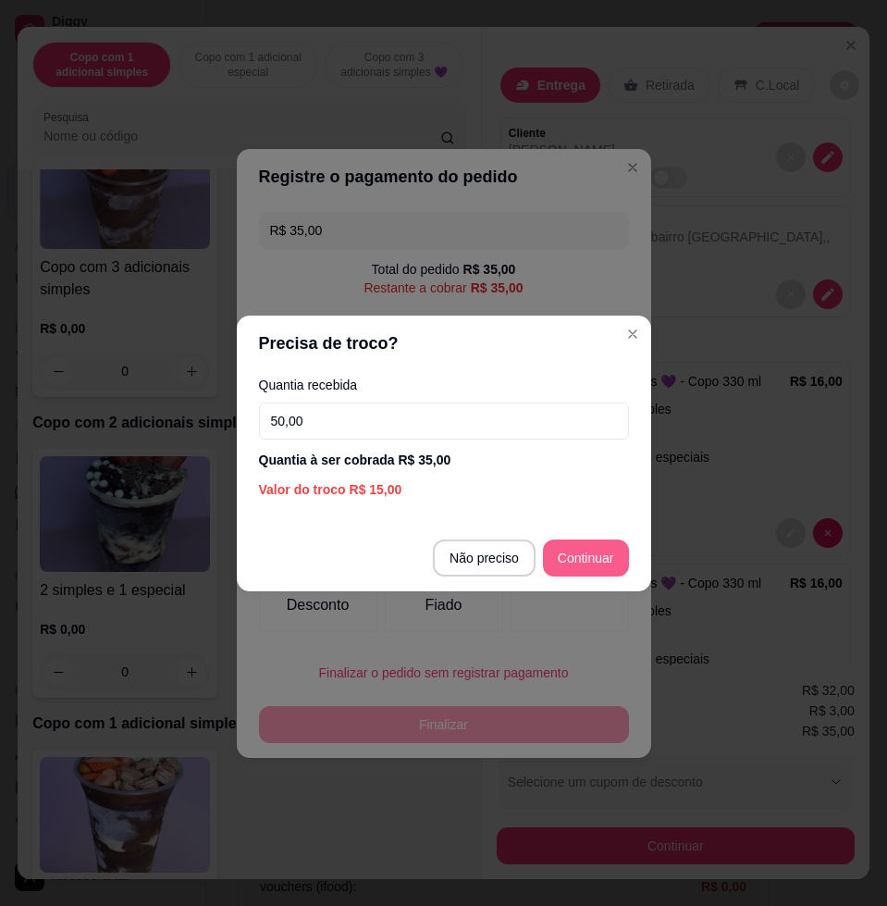
type input "50,00"
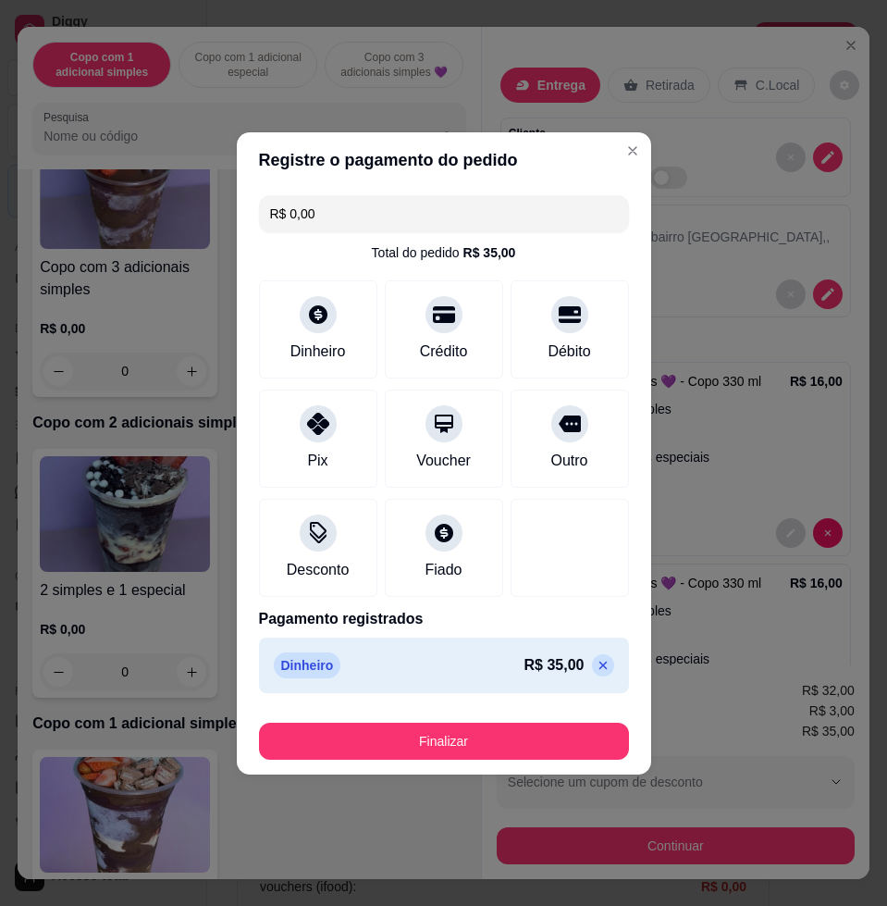
click at [598, 742] on button "Finalizar" at bounding box center [444, 741] width 370 height 37
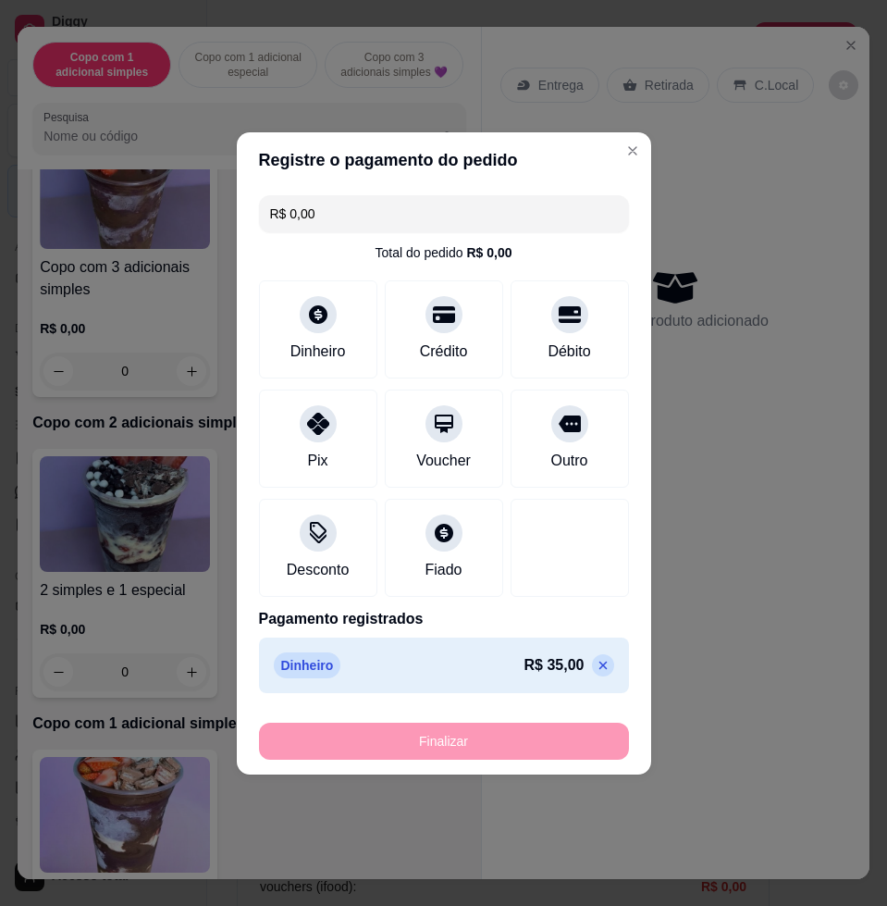
type input "-R$ 35,00"
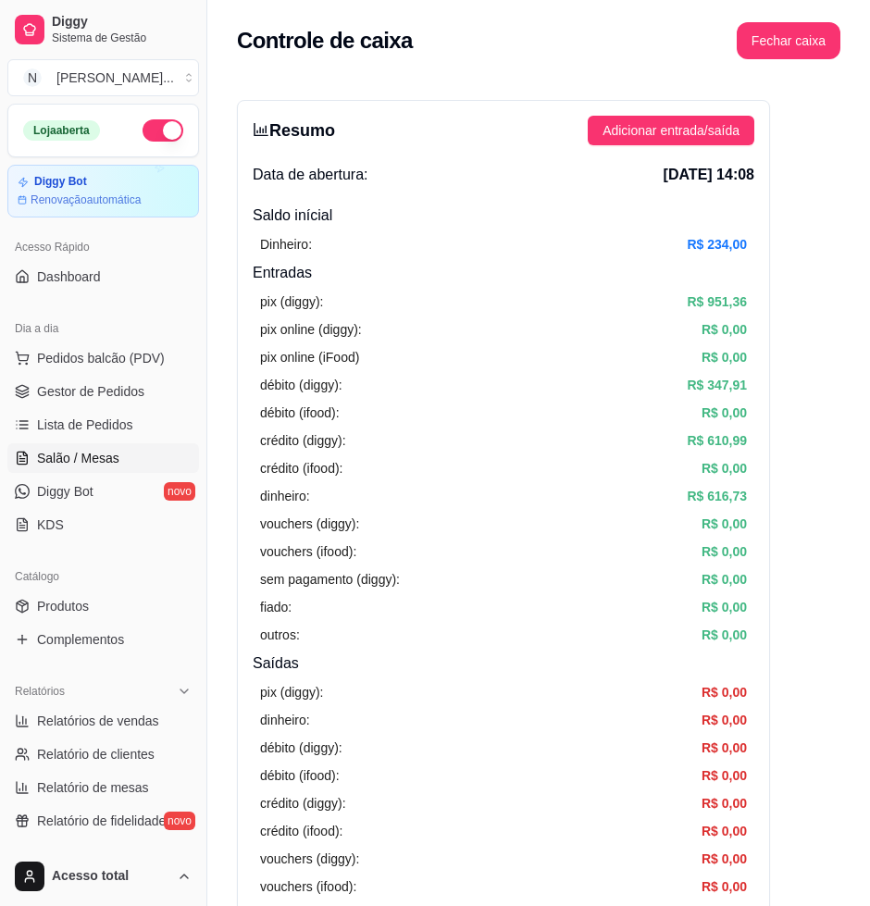
click at [128, 447] on link "Salão / Mesas" at bounding box center [103, 458] width 192 height 30
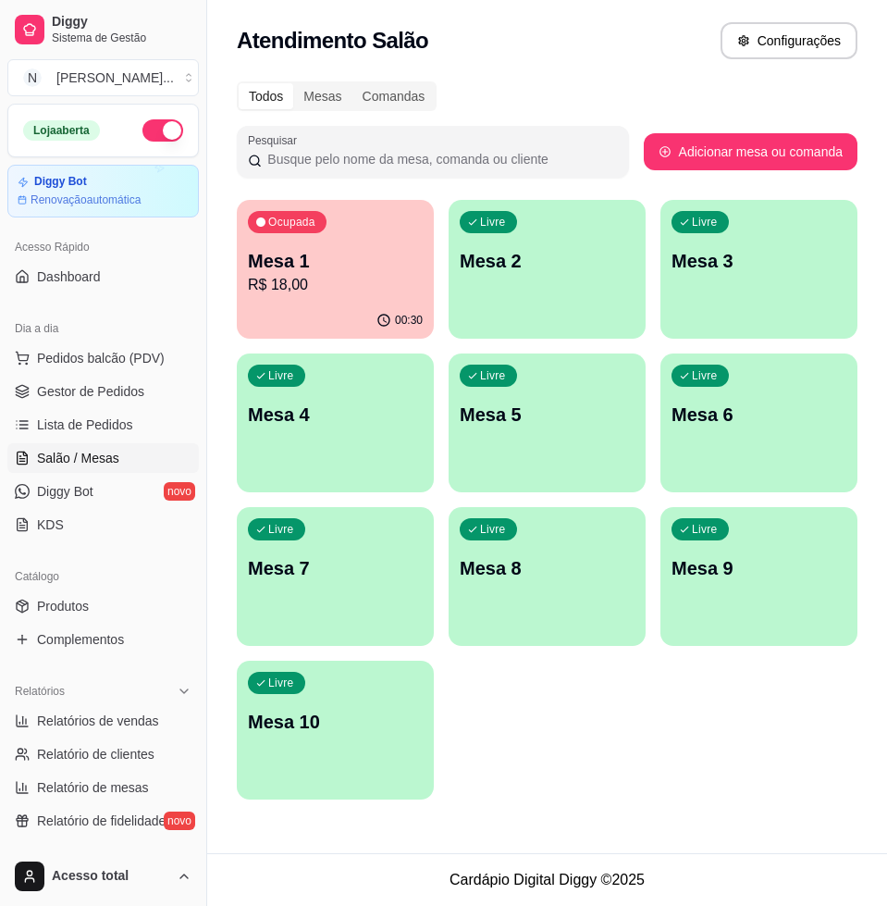
click at [354, 239] on div "Ocupada Mesa 1 R$ 18,00" at bounding box center [335, 251] width 197 height 103
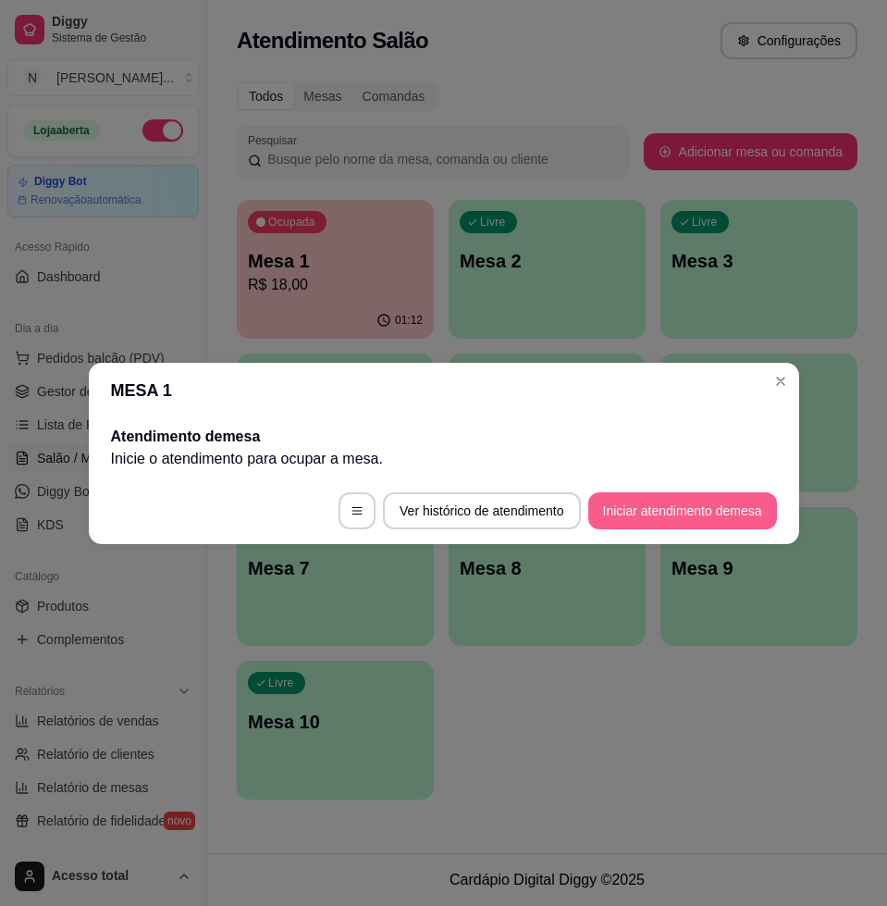
click at [700, 510] on button "Iniciar atendimento de mesa" at bounding box center [683, 510] width 189 height 37
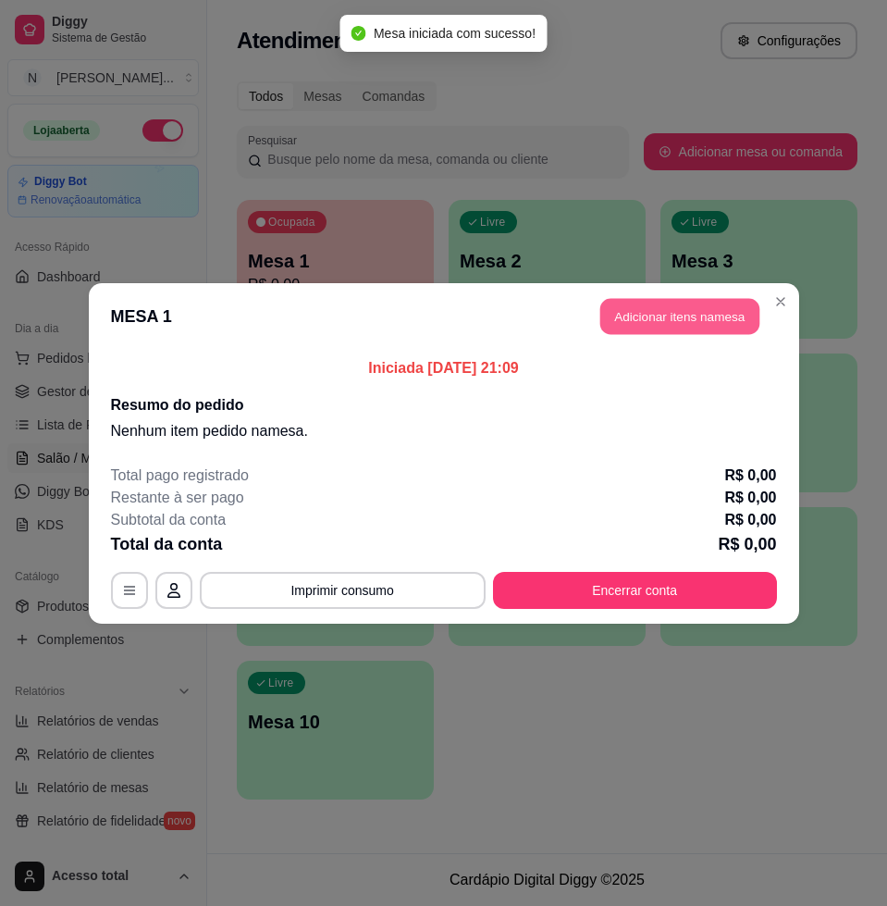
click at [740, 304] on button "Adicionar itens na mesa" at bounding box center [680, 316] width 159 height 36
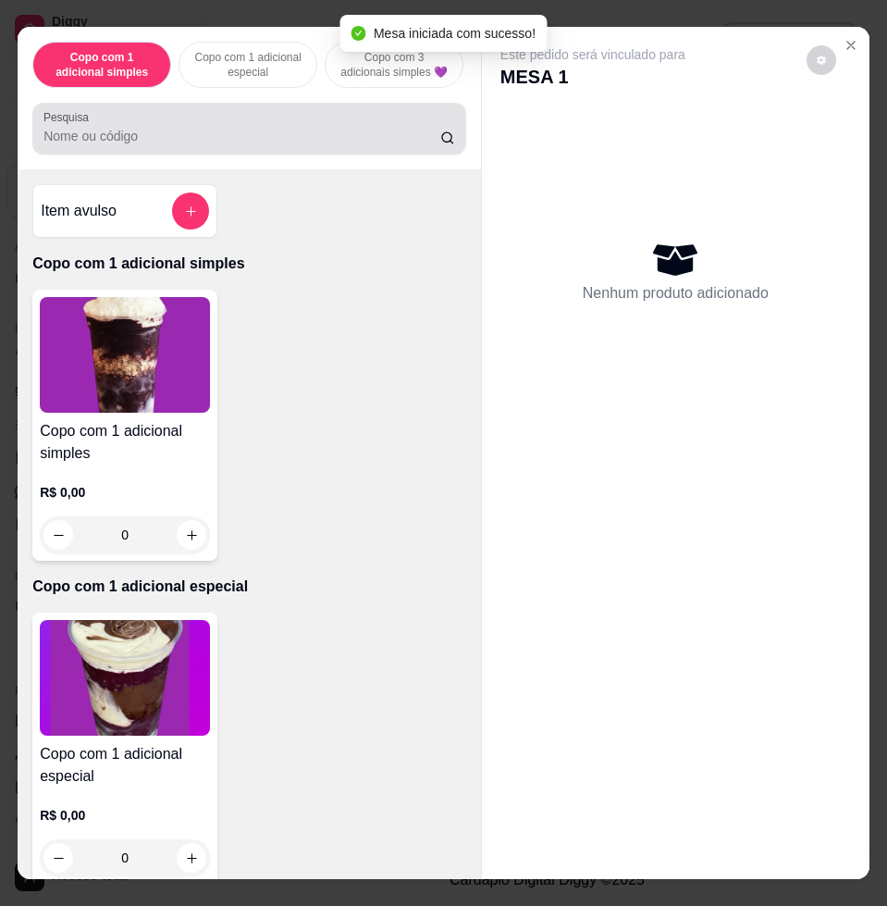
click at [249, 133] on div at bounding box center [249, 128] width 412 height 37
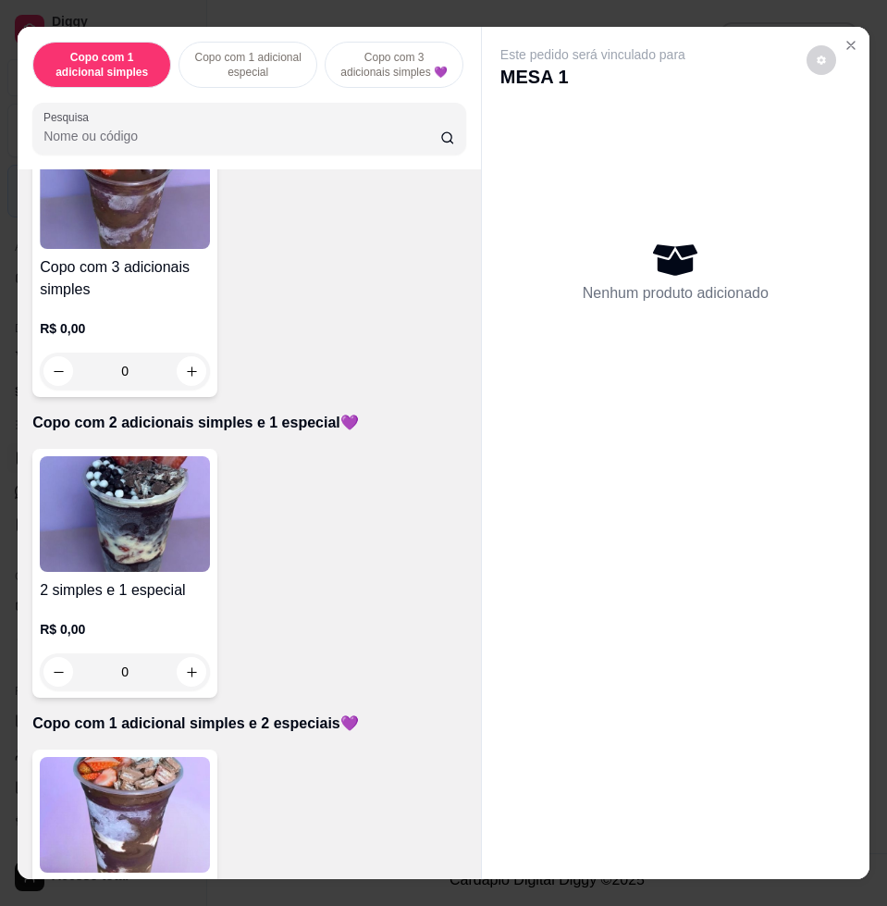
scroll to position [1041, 0]
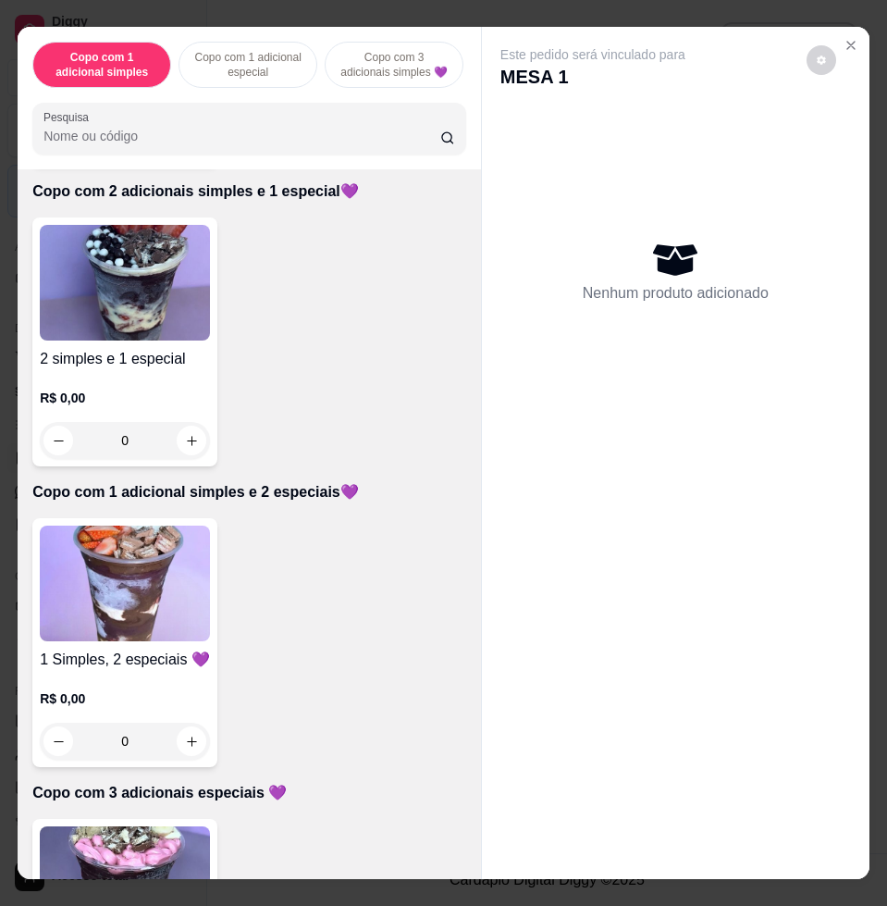
click at [194, 864] on img at bounding box center [125, 884] width 170 height 116
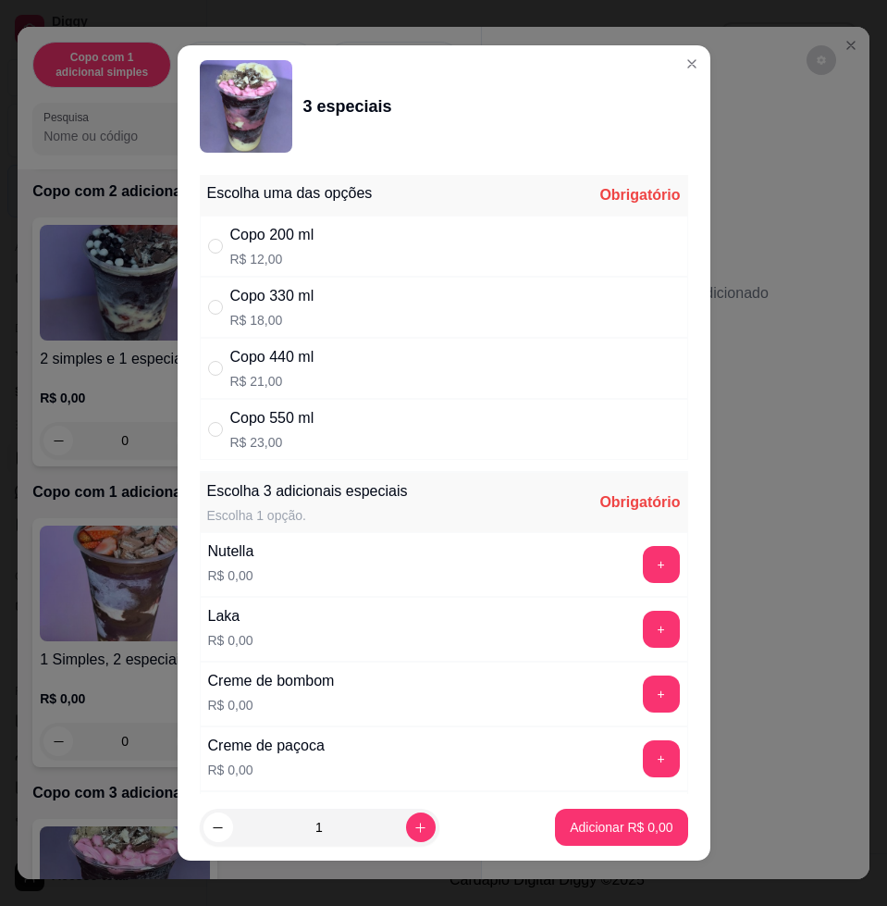
click at [391, 302] on div "Copo 330 ml R$ 18,00" at bounding box center [444, 307] width 489 height 61
radio input "true"
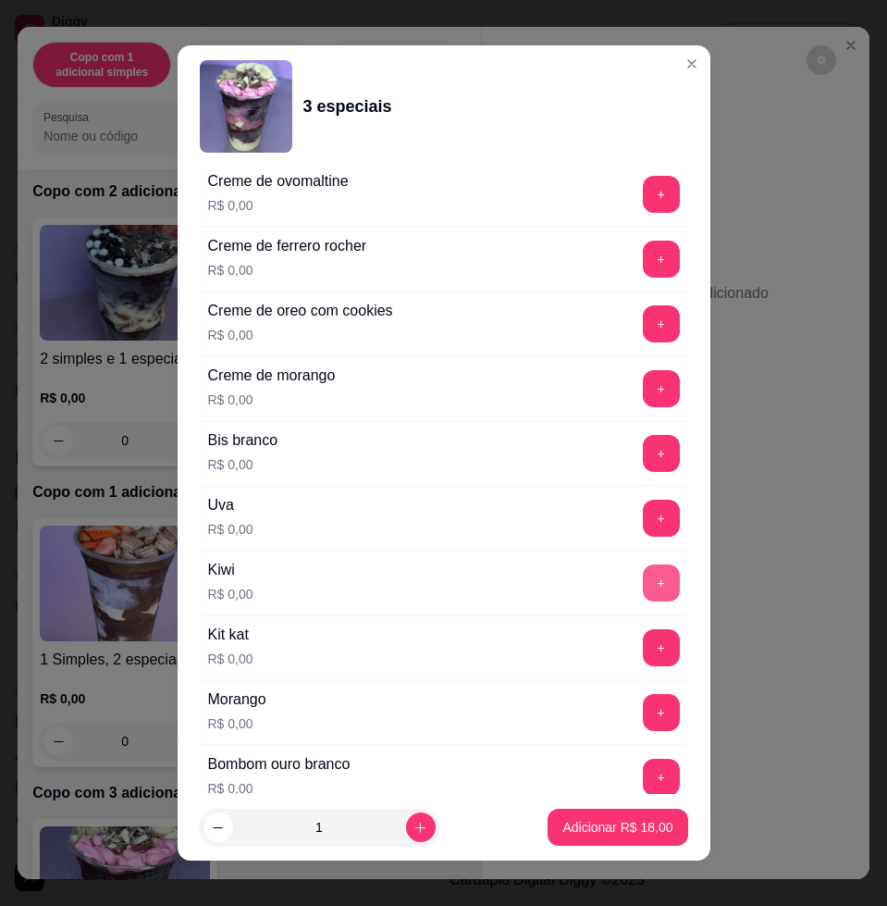
scroll to position [925, 0]
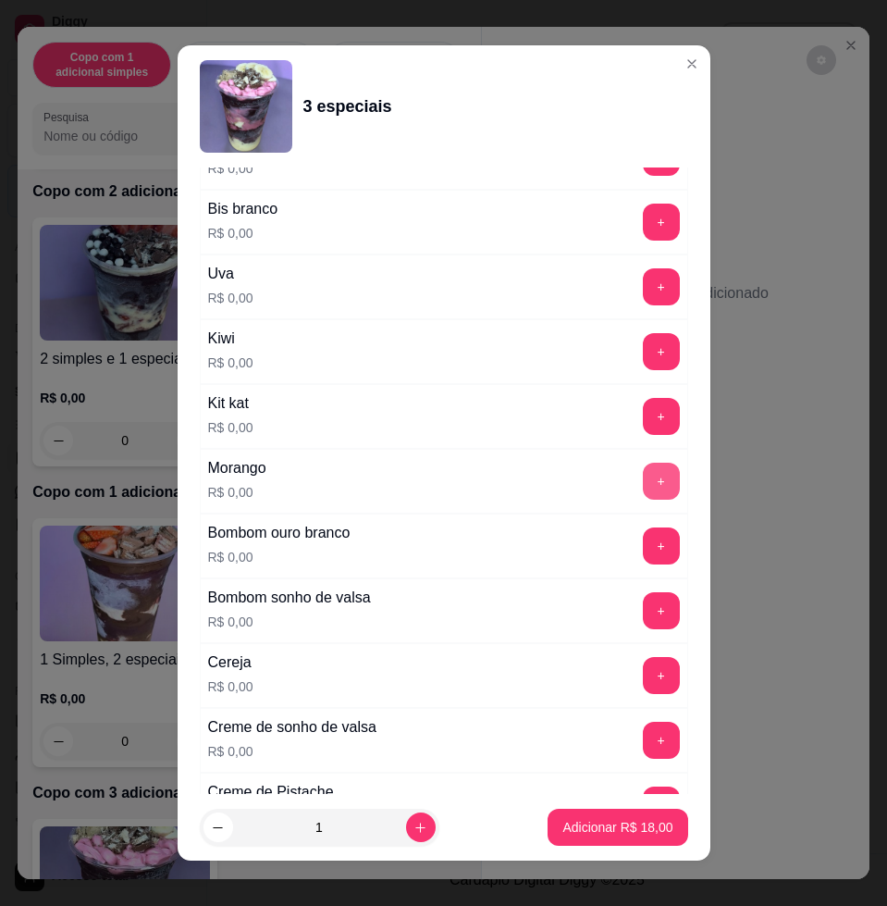
click at [643, 479] on button "+" at bounding box center [661, 481] width 37 height 37
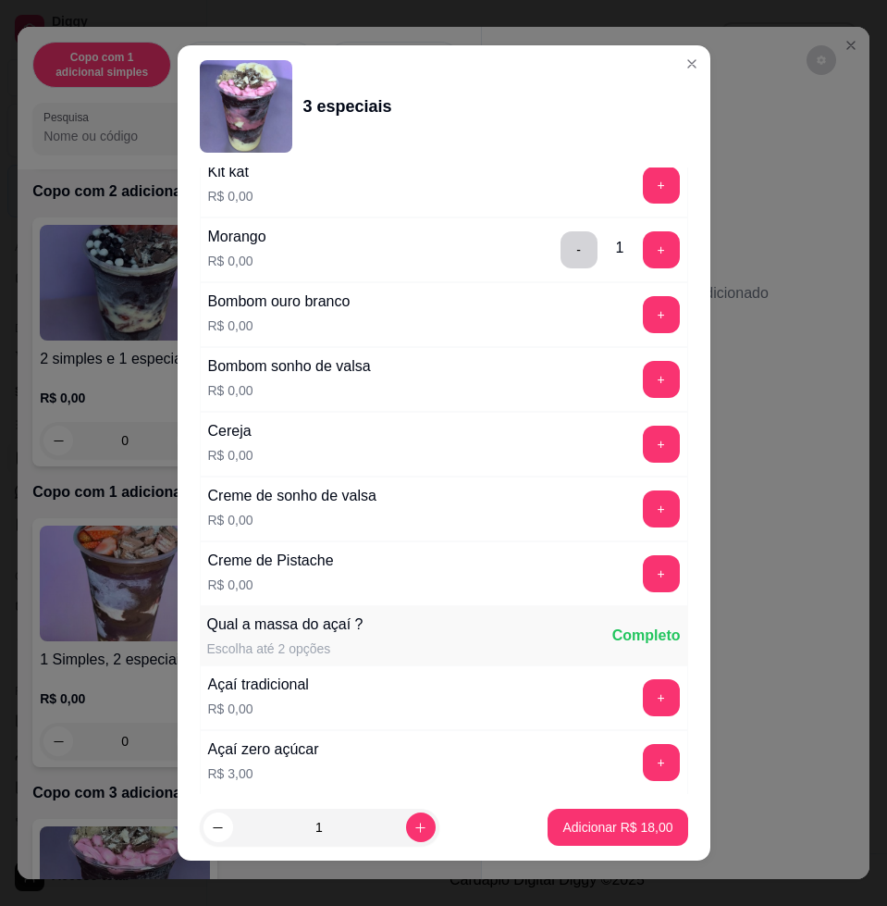
scroll to position [1388, 0]
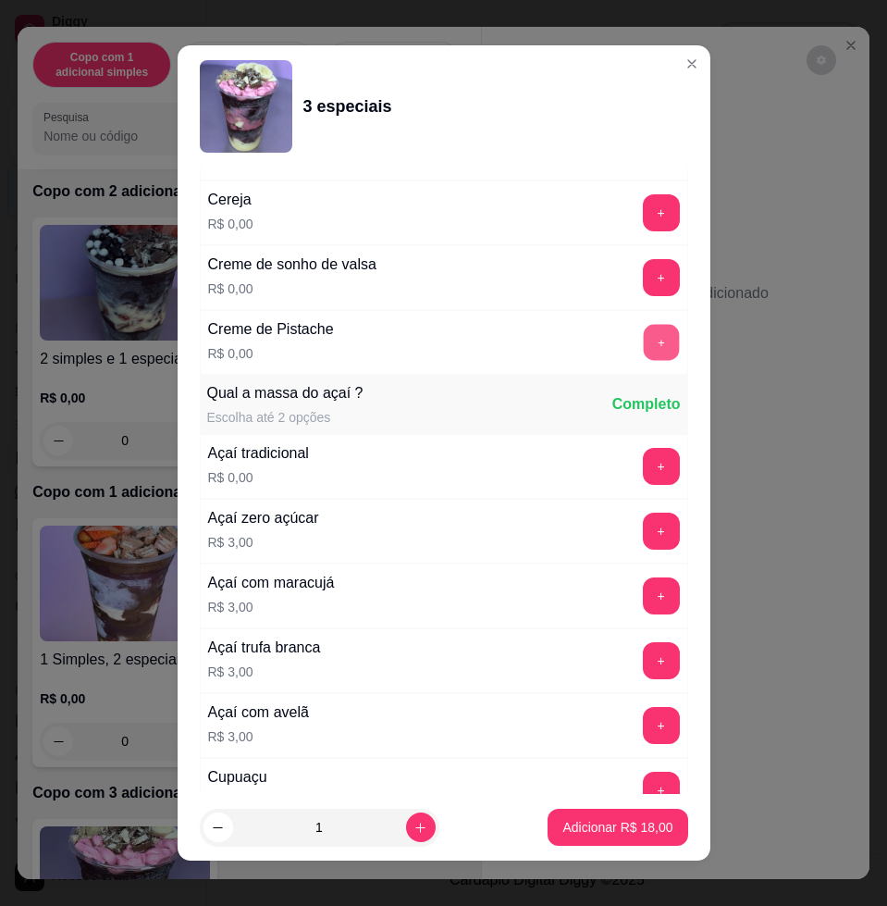
click at [643, 335] on button "+" at bounding box center [661, 343] width 36 height 36
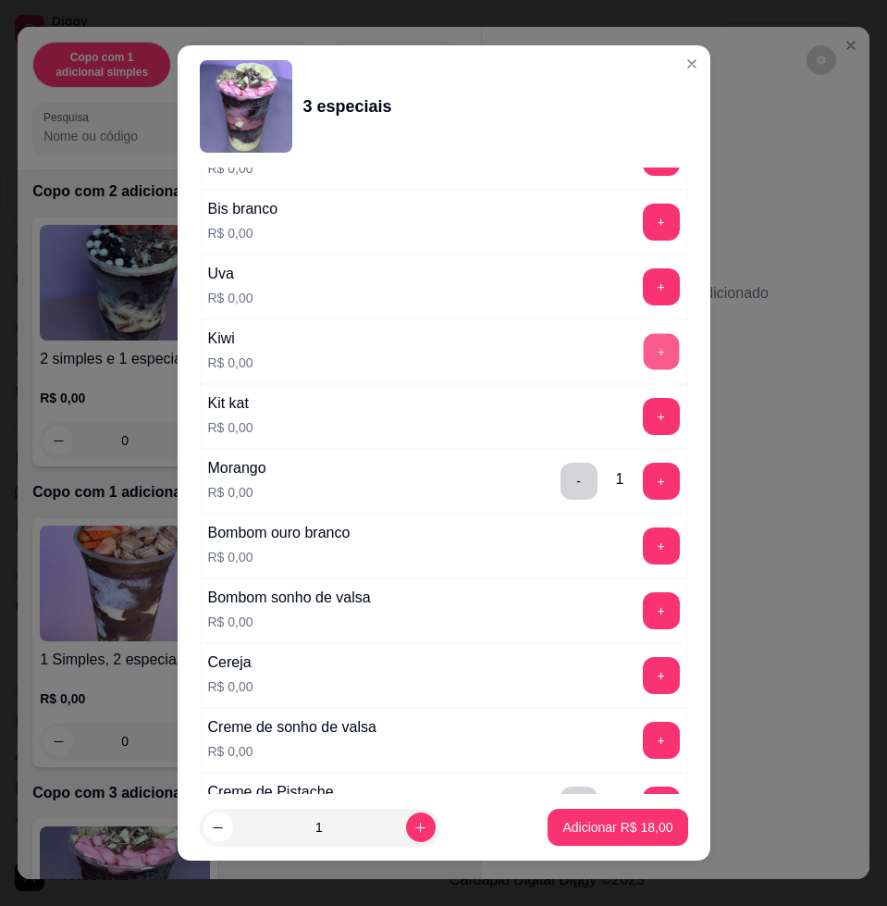
click at [643, 347] on button "+" at bounding box center [661, 352] width 36 height 36
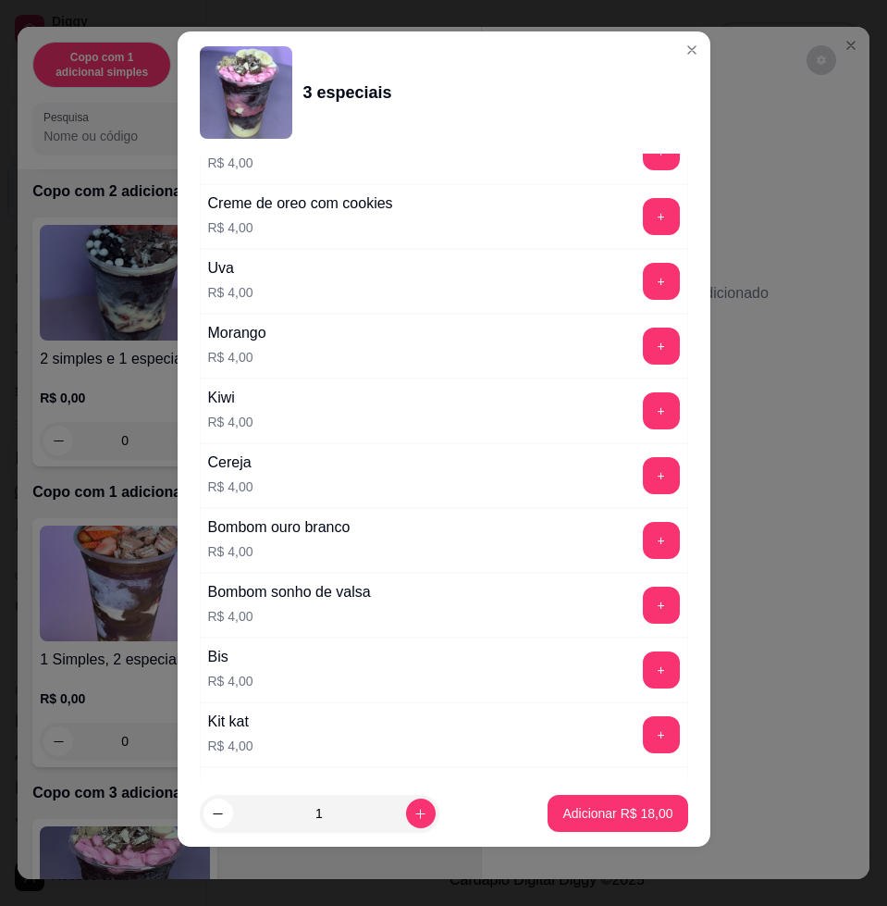
scroll to position [3817, 0]
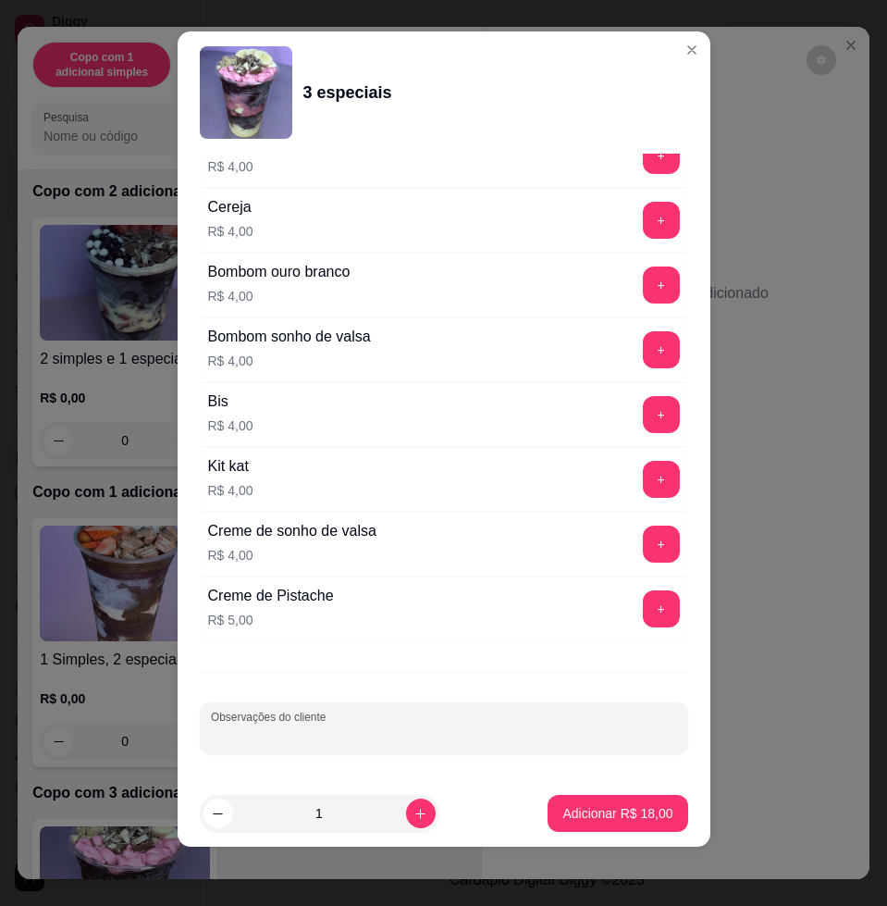
click at [388, 737] on input "Observações do cliente" at bounding box center [444, 735] width 466 height 19
type input "retira"
click at [582, 805] on p "Adicionar R$ 18,00" at bounding box center [617, 813] width 107 height 18
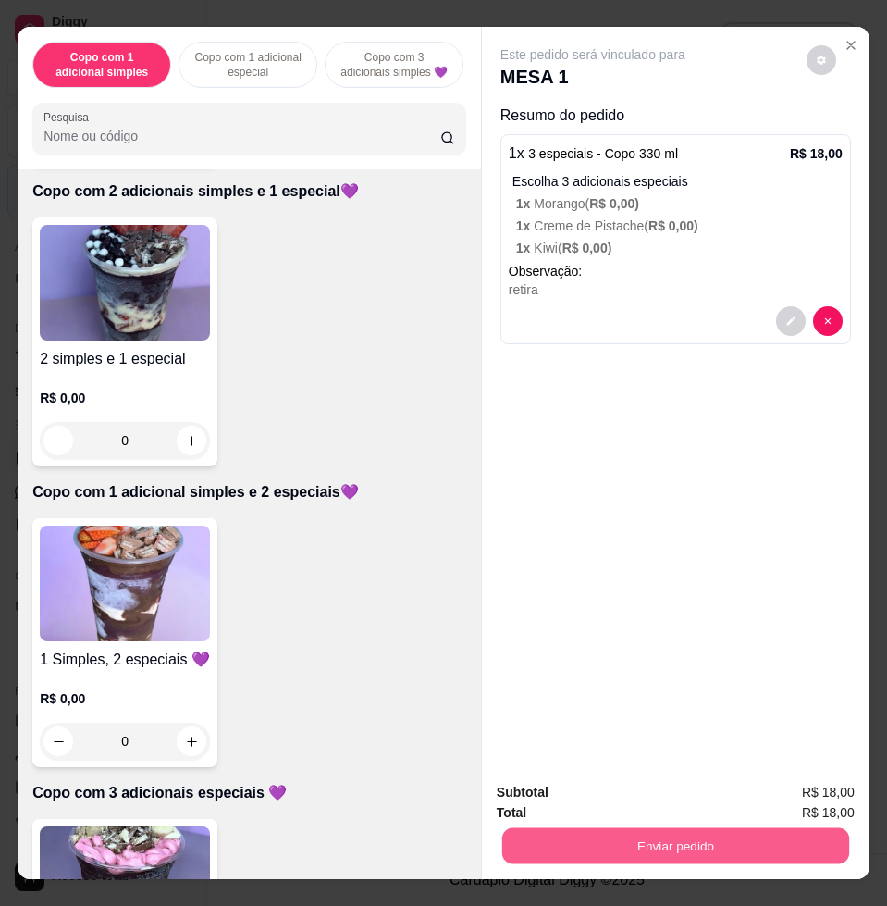
click at [520, 849] on button "Enviar pedido" at bounding box center [675, 845] width 347 height 36
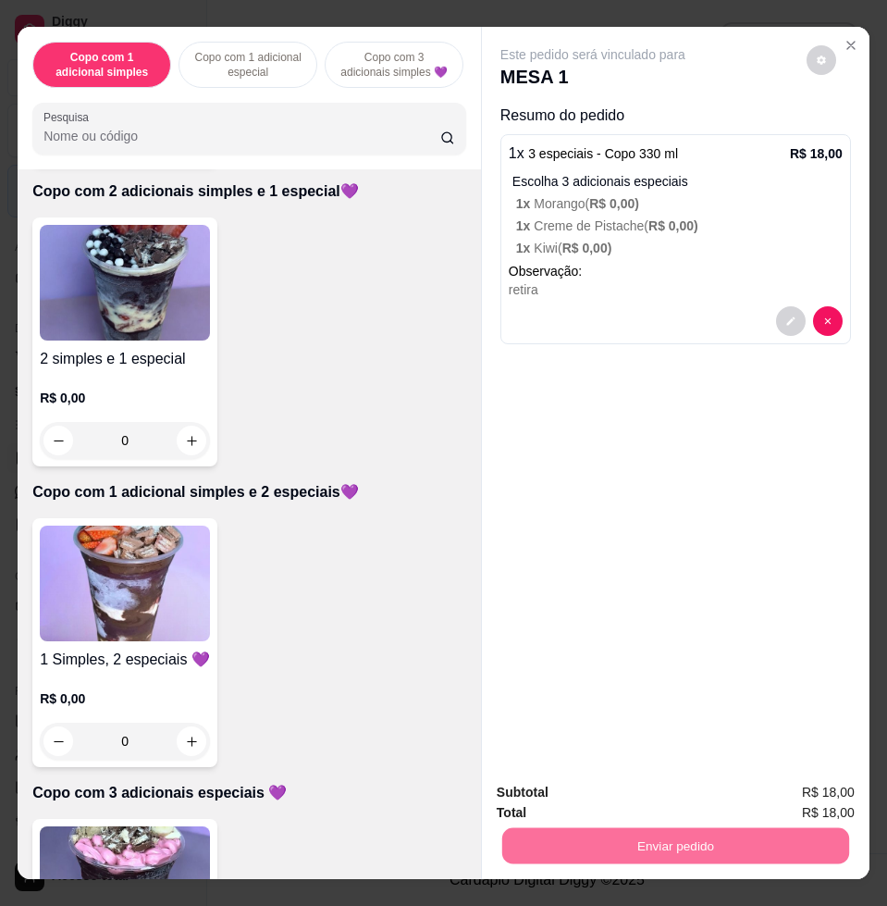
click at [803, 784] on button "Enviar pedido" at bounding box center [804, 791] width 105 height 35
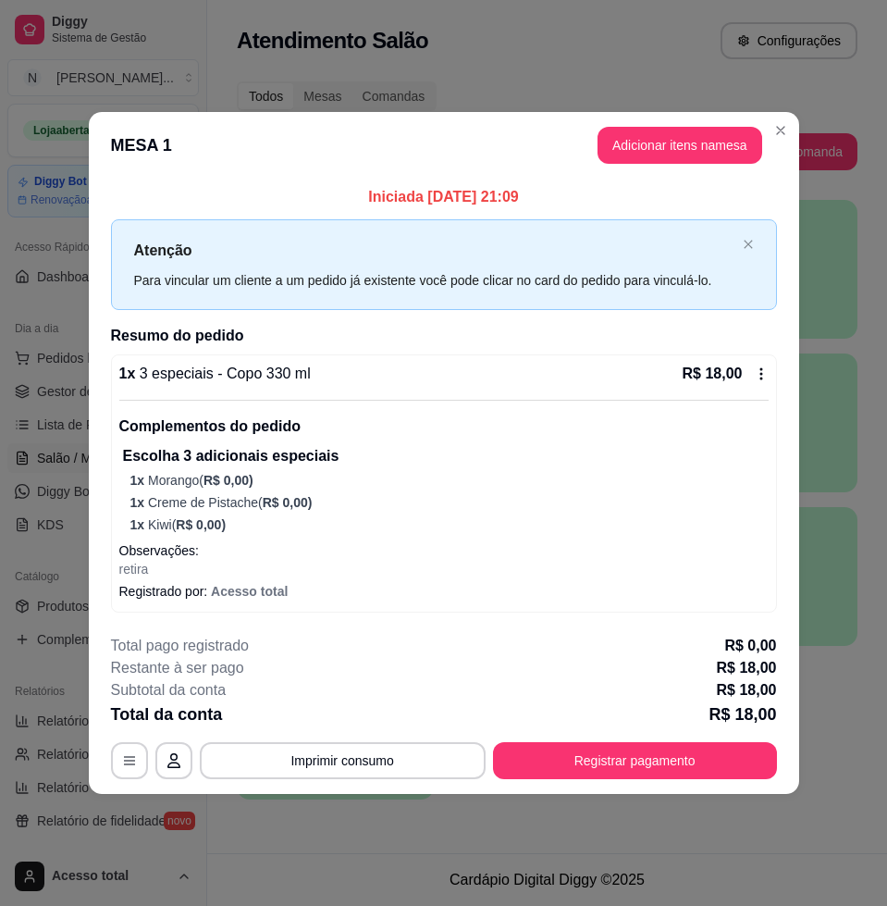
click at [795, 139] on header "MESA 1 Adicionar itens na mesa" at bounding box center [444, 145] width 711 height 67
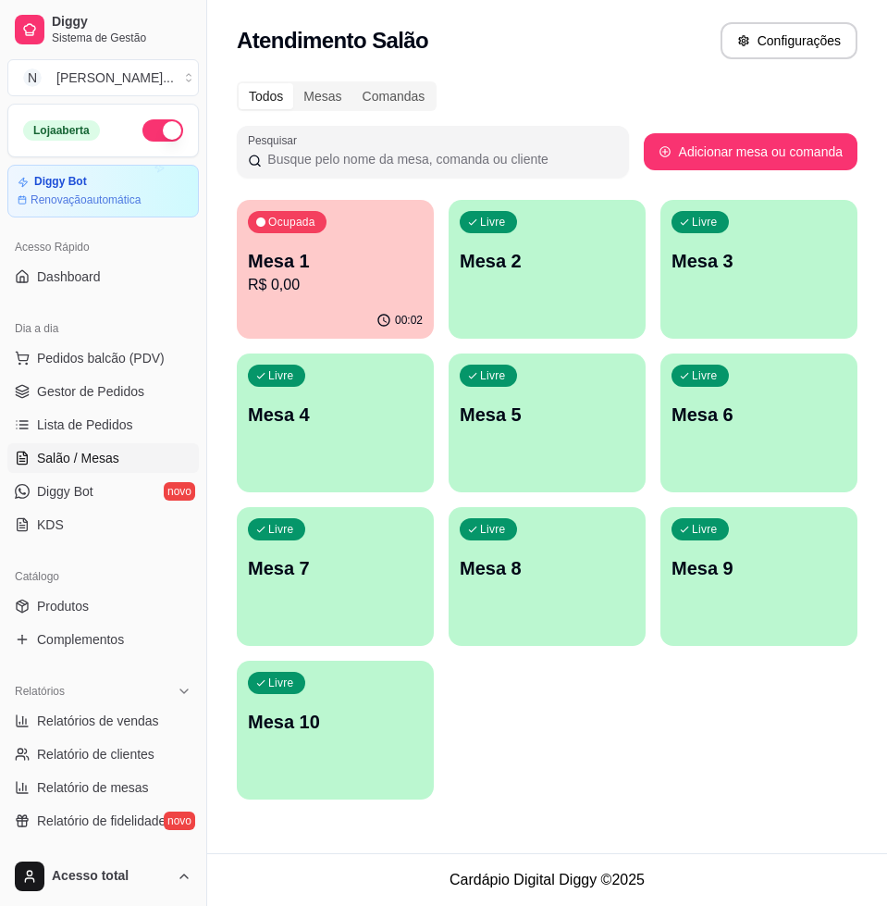
click at [562, 284] on div "Livre Mesa 2" at bounding box center [547, 258] width 197 height 117
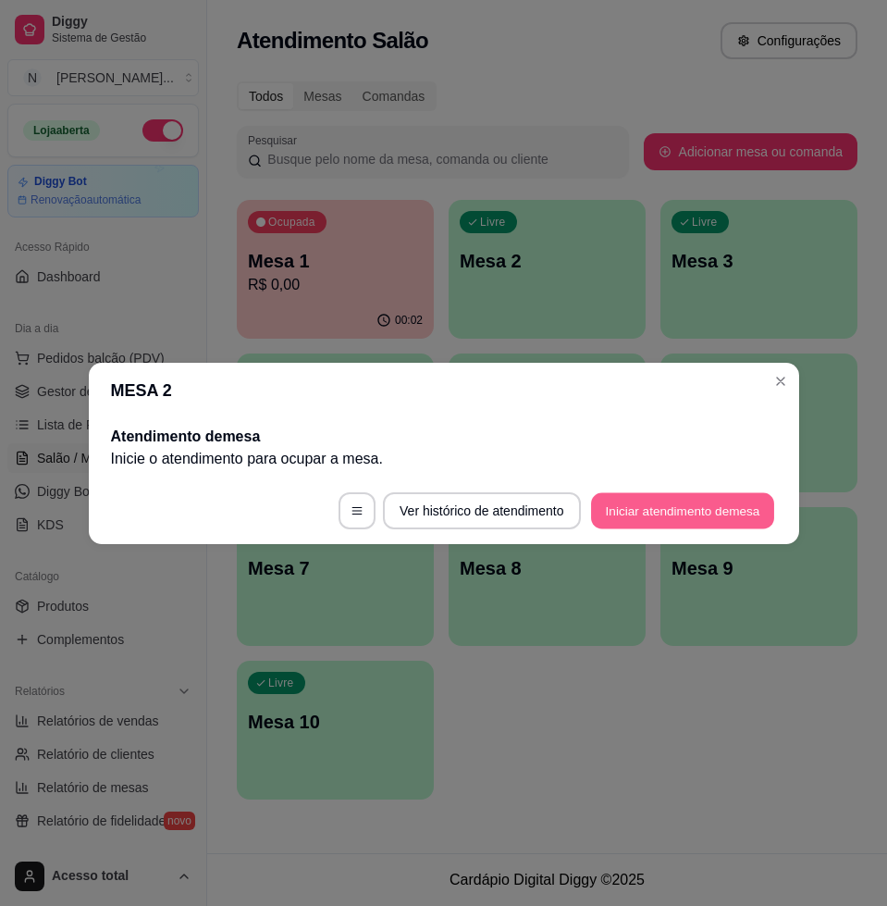
click at [702, 514] on button "Iniciar atendimento de mesa" at bounding box center [682, 510] width 183 height 36
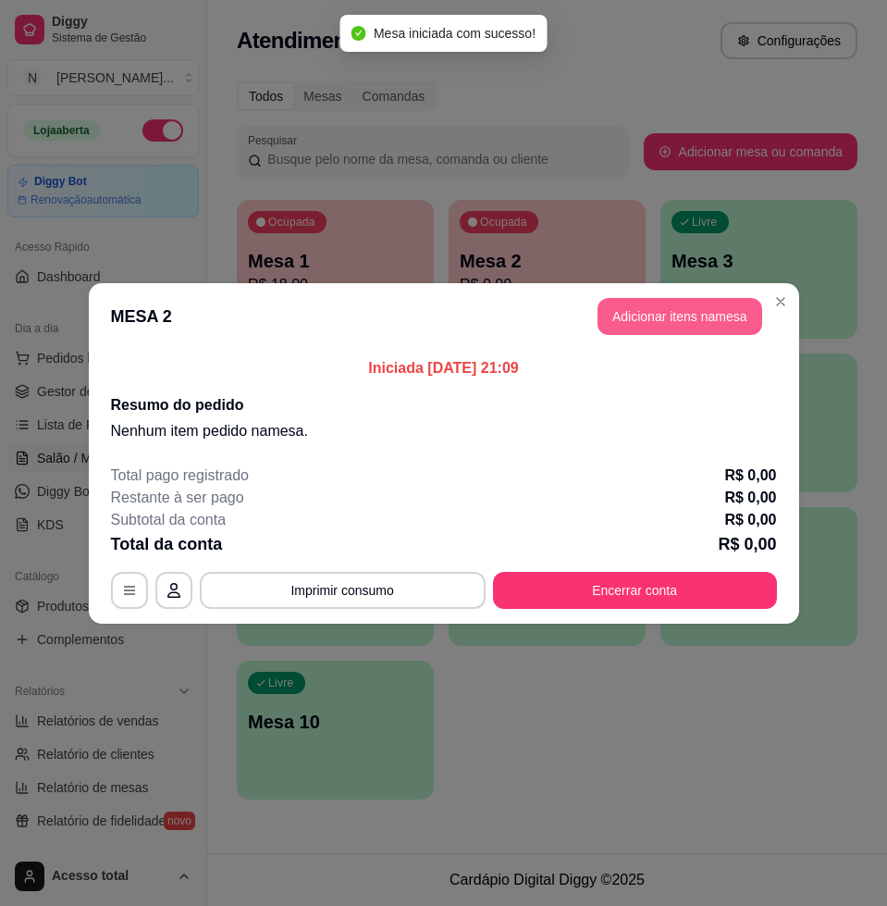
click at [638, 325] on button "Adicionar itens na mesa" at bounding box center [680, 316] width 165 height 37
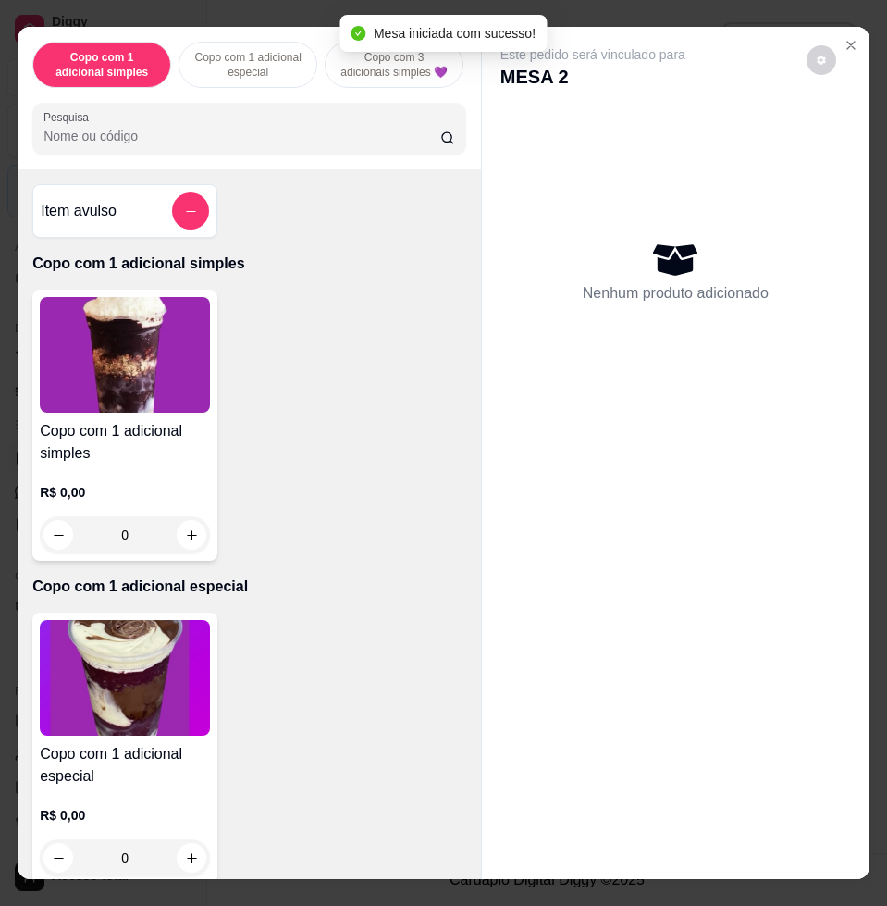
click at [229, 145] on input "Pesquisa" at bounding box center [241, 136] width 397 height 19
click at [275, 145] on input "Pesquisa" at bounding box center [241, 136] width 397 height 19
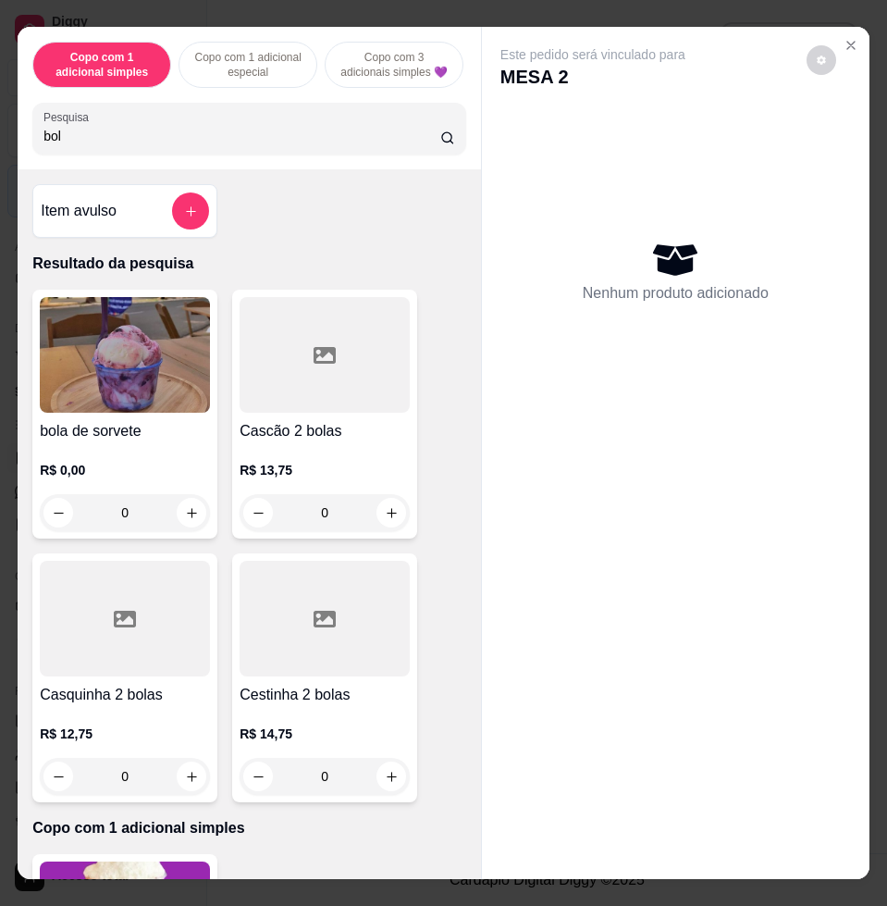
type input "bol"
click at [135, 409] on img at bounding box center [125, 355] width 170 height 116
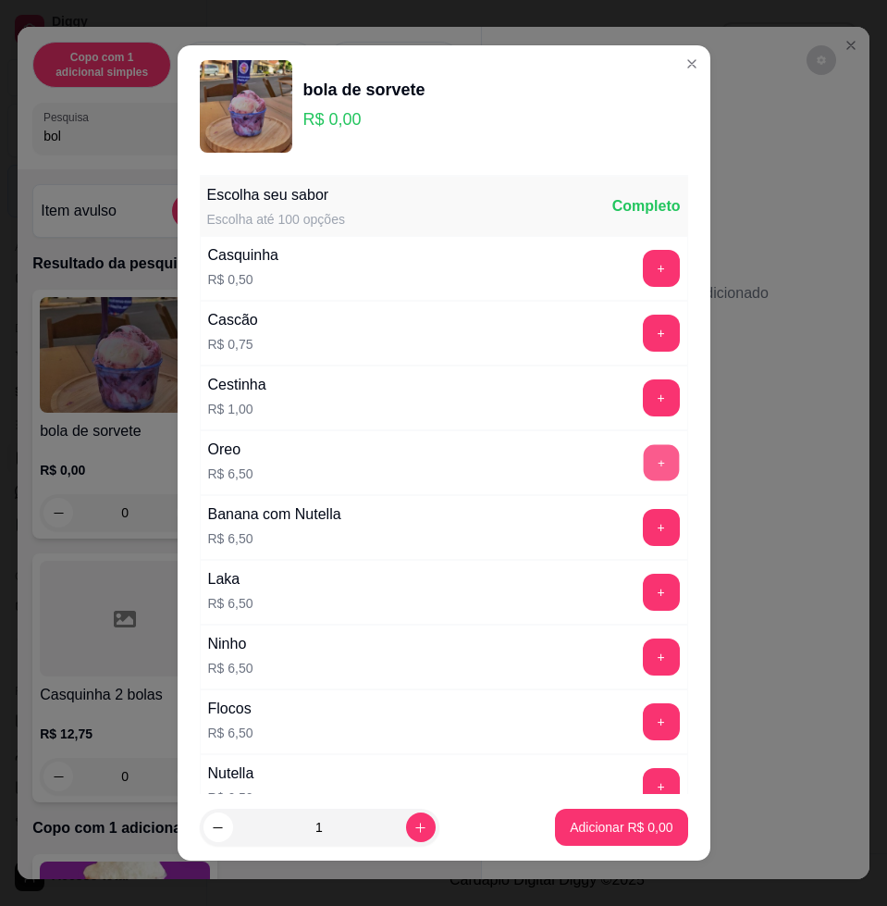
click at [643, 467] on button "+" at bounding box center [661, 463] width 36 height 36
click at [622, 831] on p "Adicionar R$ 13,00" at bounding box center [617, 827] width 107 height 18
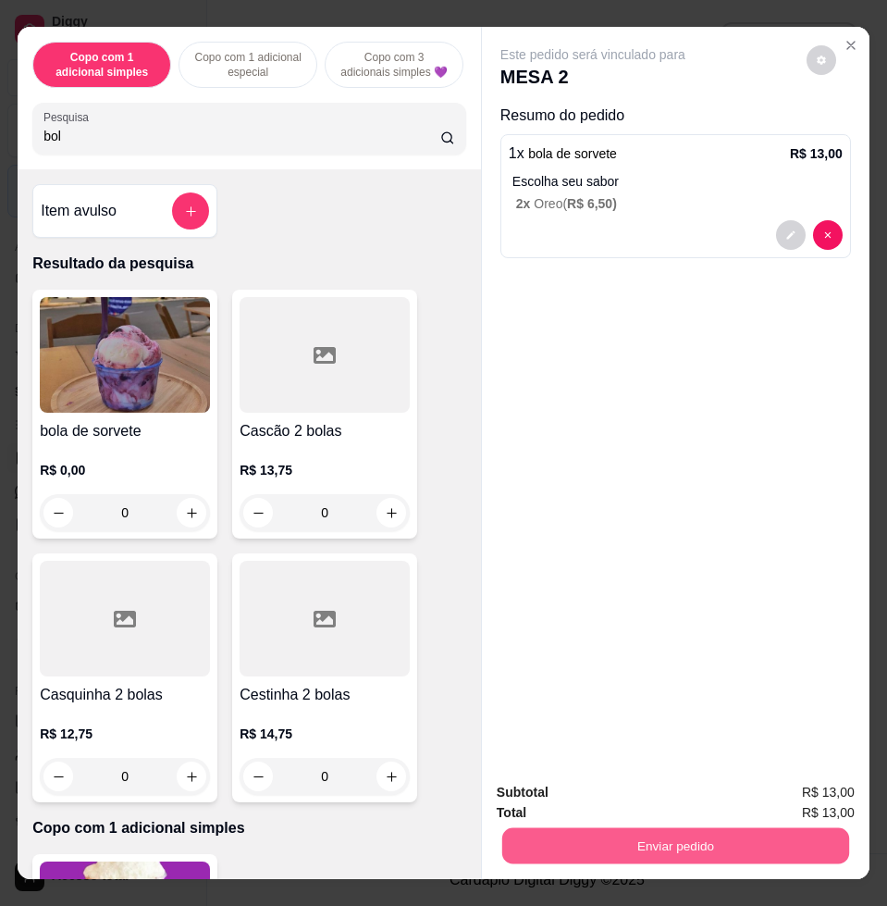
click at [719, 827] on button "Enviar pedido" at bounding box center [675, 845] width 347 height 36
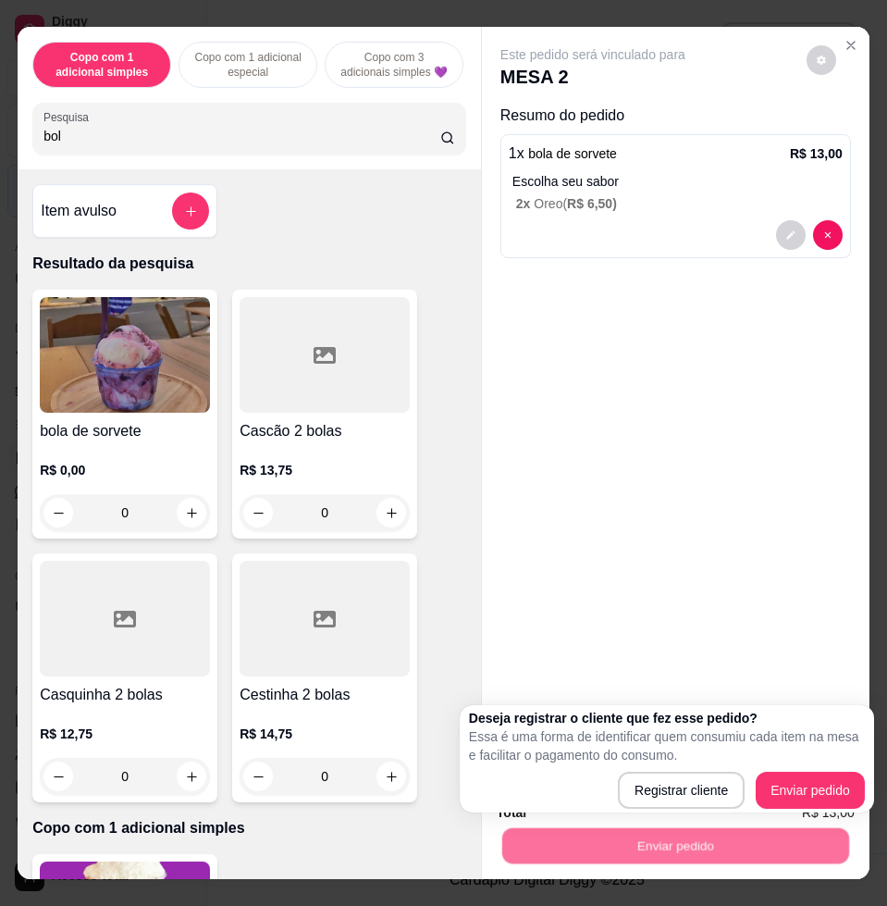
click at [688, 460] on div "Este pedido será vinculado para MESA 2 Resumo do pedido 1 x bola de sorvete R$ …" at bounding box center [676, 396] width 388 height 739
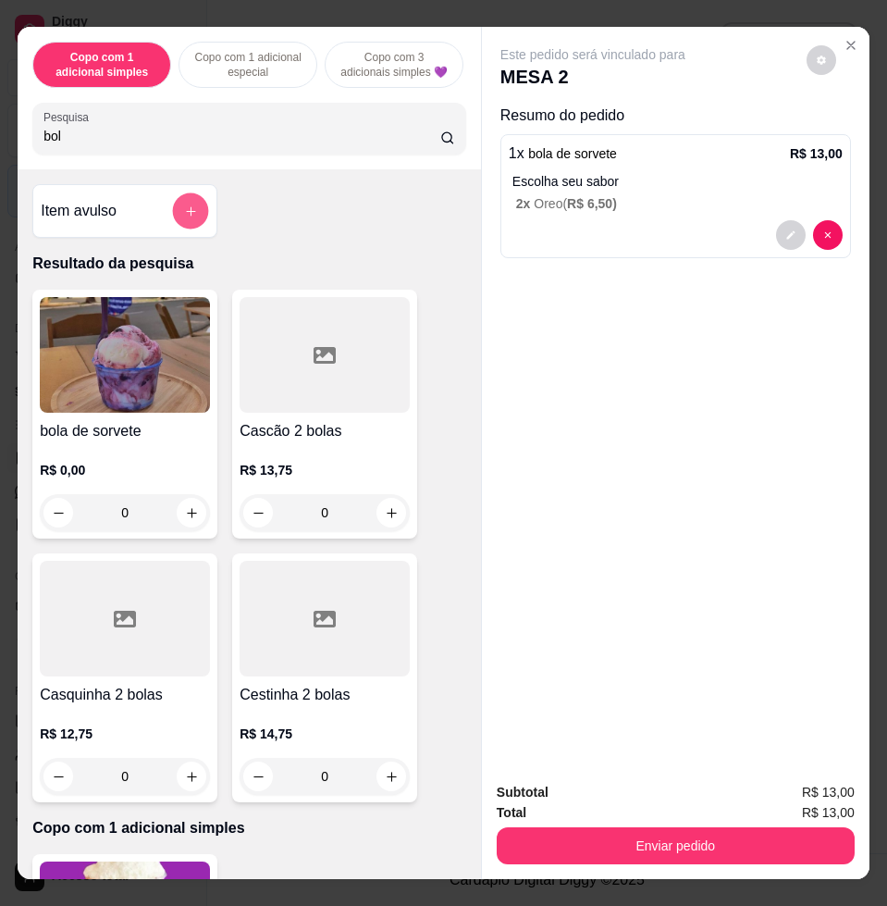
click at [180, 211] on button "add-separate-item" at bounding box center [191, 211] width 36 height 36
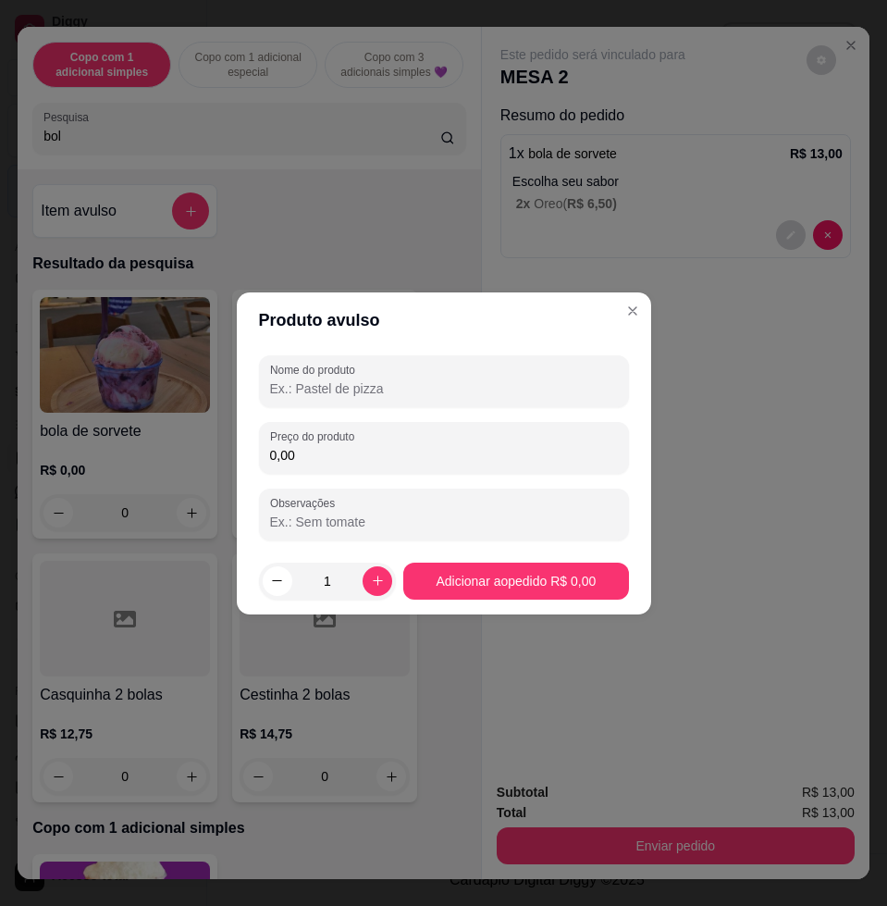
click at [432, 381] on input "Nome do produto" at bounding box center [444, 388] width 348 height 19
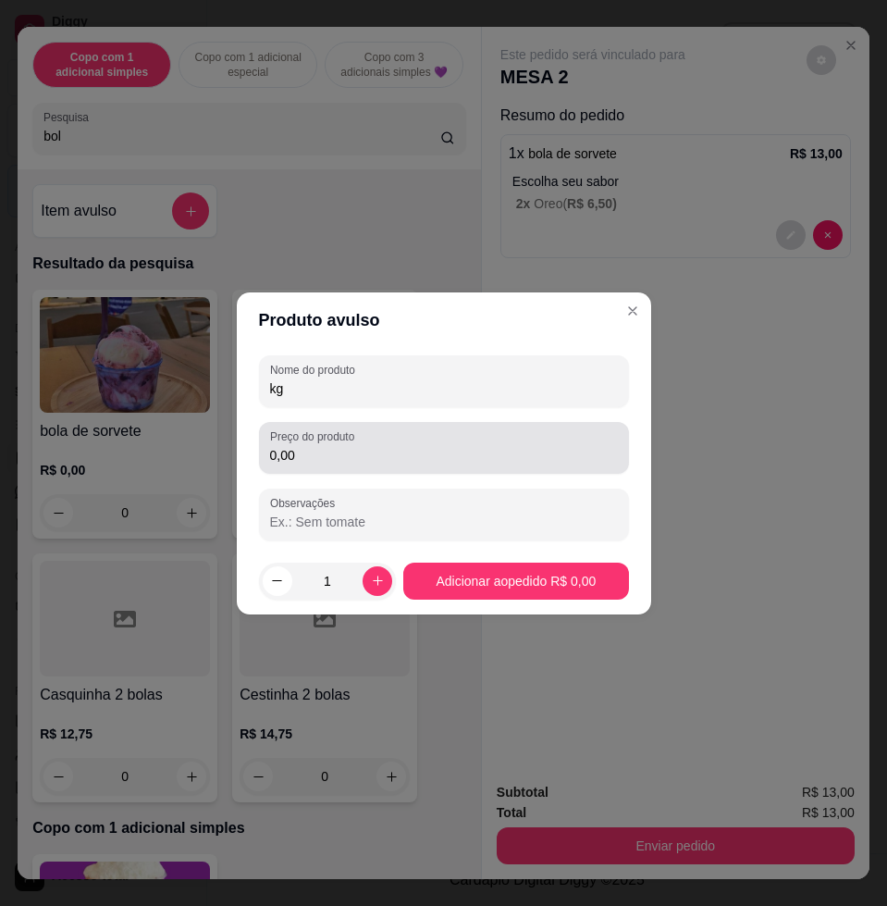
type input "kg"
click at [425, 453] on input "0,00" at bounding box center [444, 455] width 348 height 19
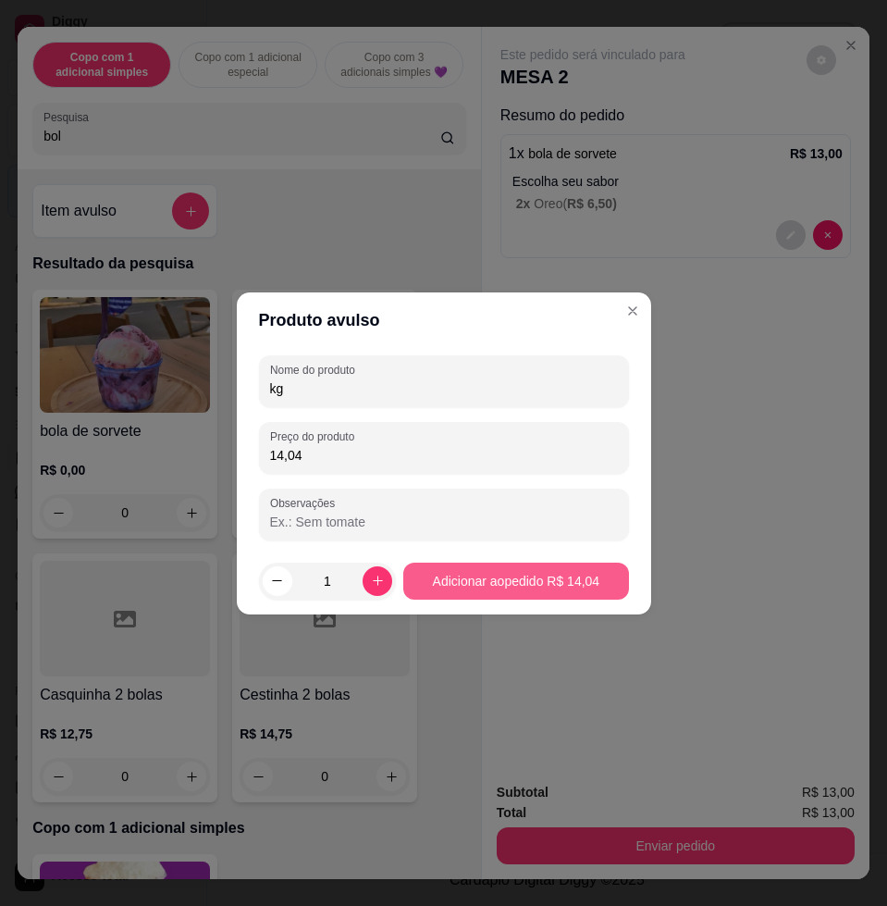
type input "14,04"
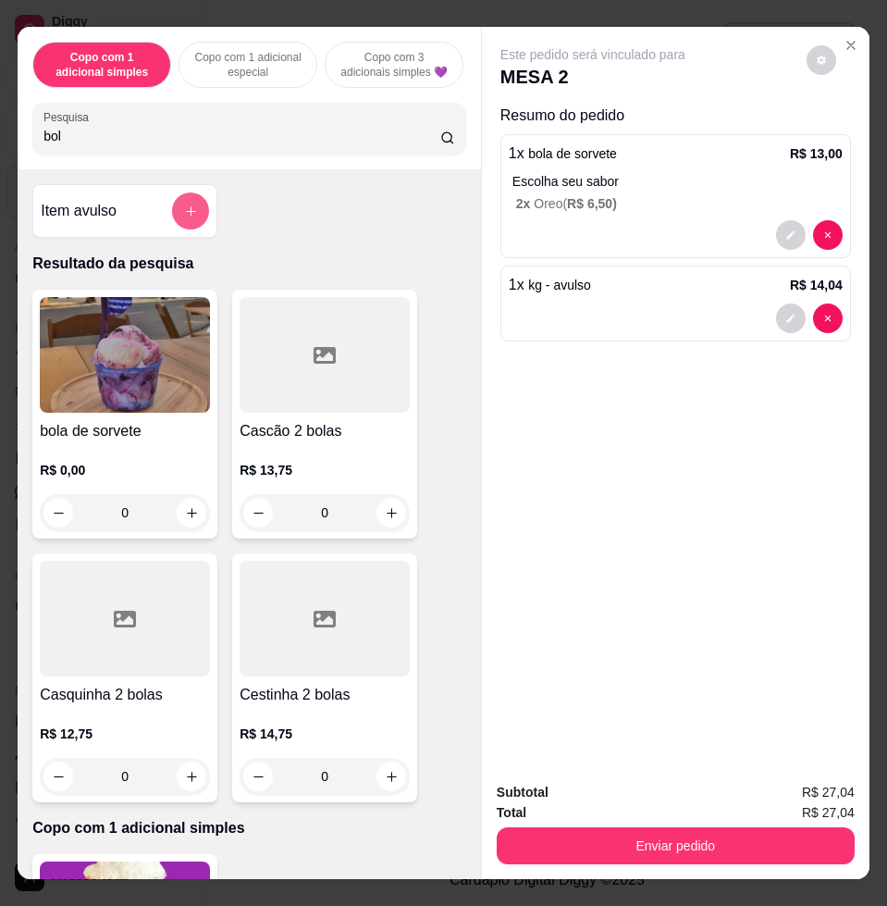
click at [184, 222] on button "add-separate-item" at bounding box center [190, 210] width 37 height 37
click at [786, 313] on icon "decrease-product-quantity" at bounding box center [791, 318] width 11 height 11
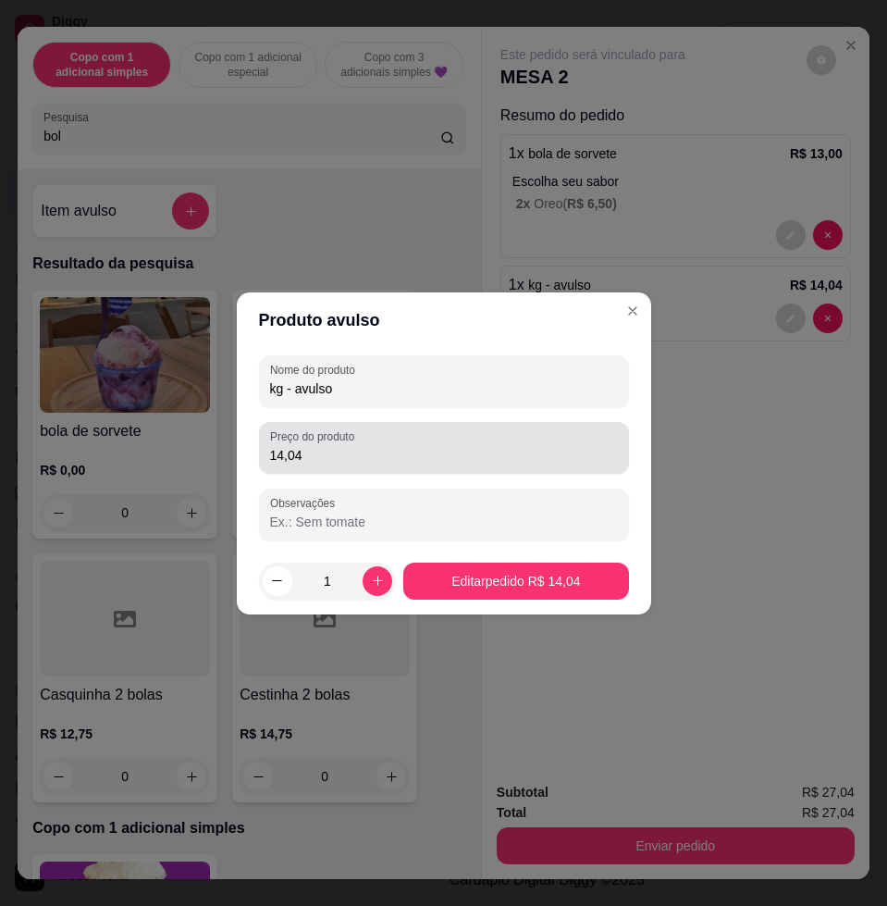
click at [486, 472] on div "Preço do produto 14,04" at bounding box center [444, 448] width 370 height 52
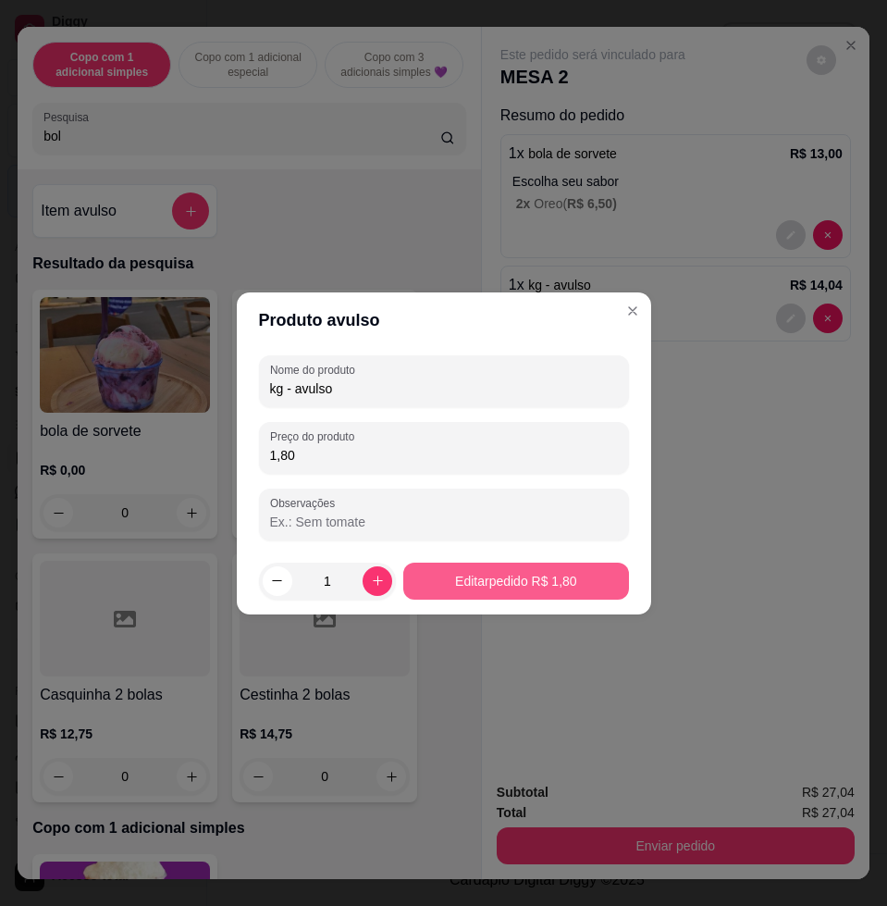
type input "1,80"
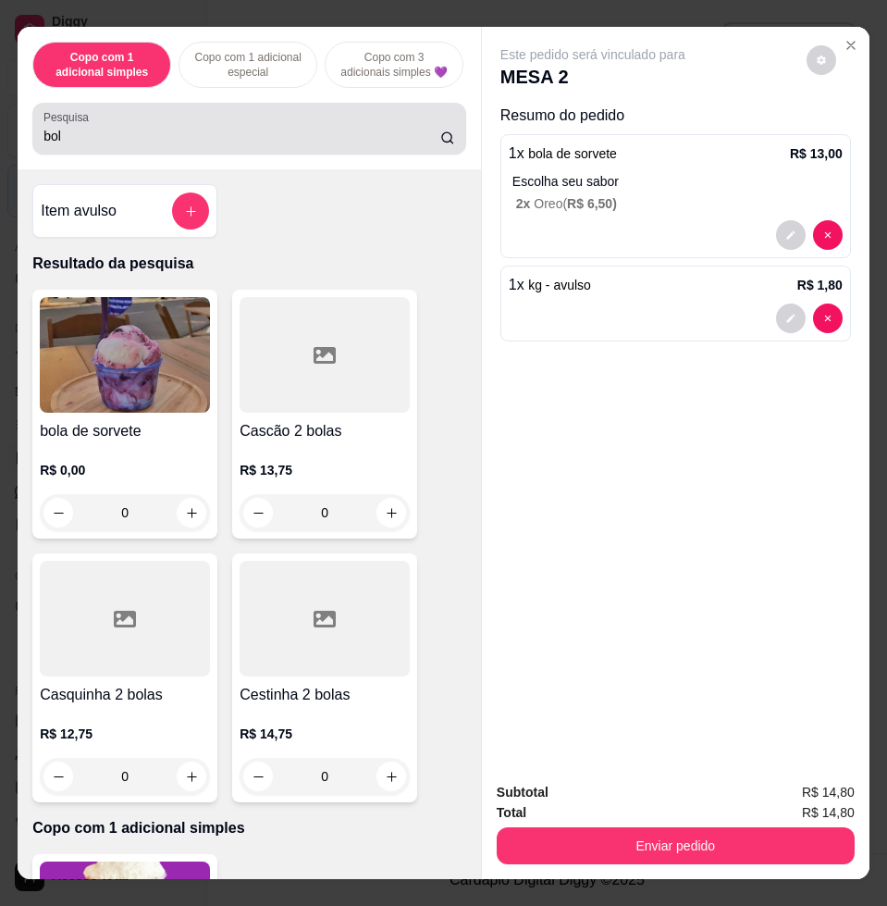
click at [306, 127] on div "bol" at bounding box center [249, 128] width 412 height 37
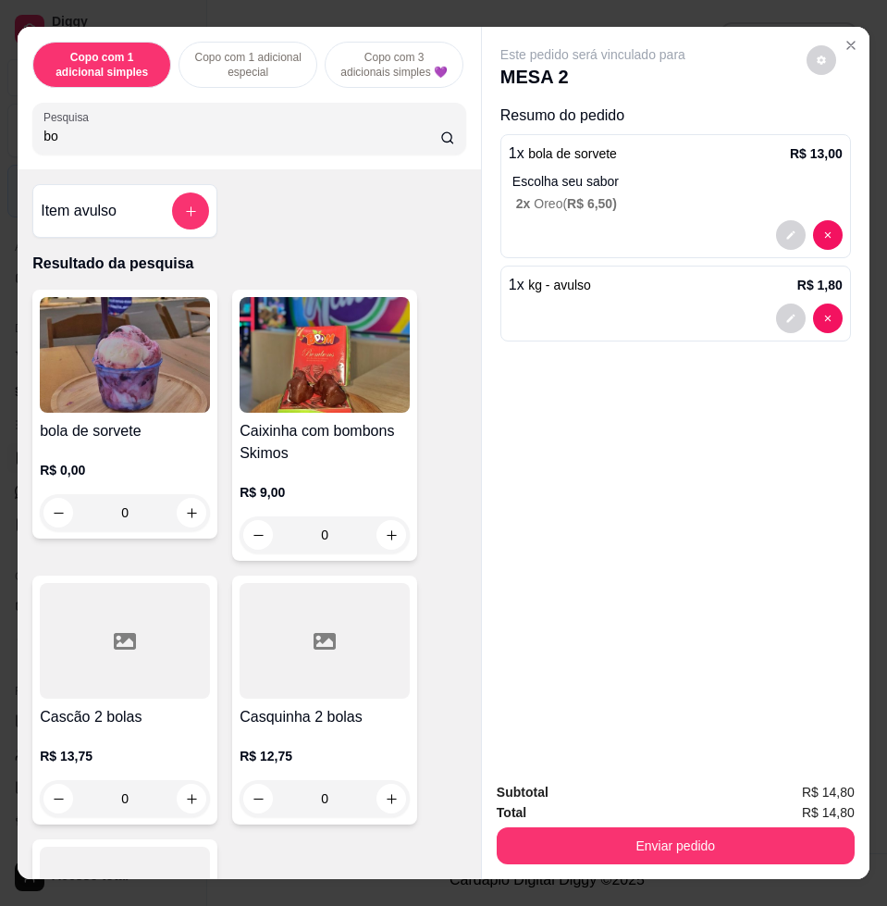
type input "b"
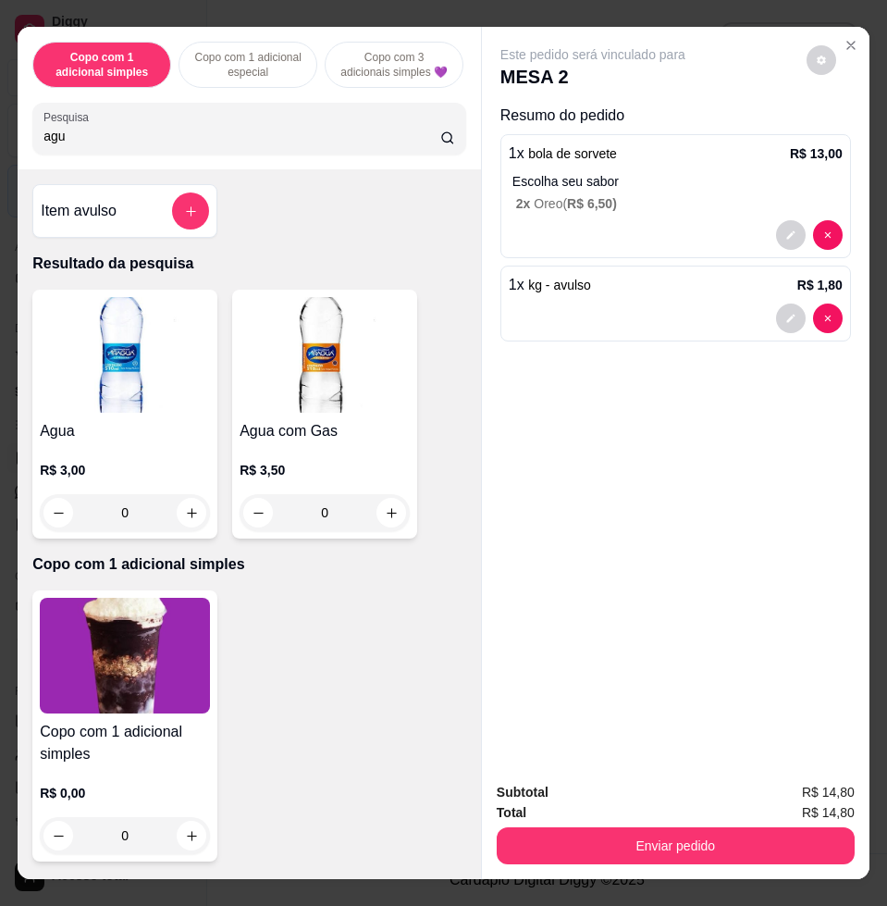
type input "agu"
click at [185, 520] on icon "increase-product-quantity" at bounding box center [192, 513] width 14 height 14
type input "1"
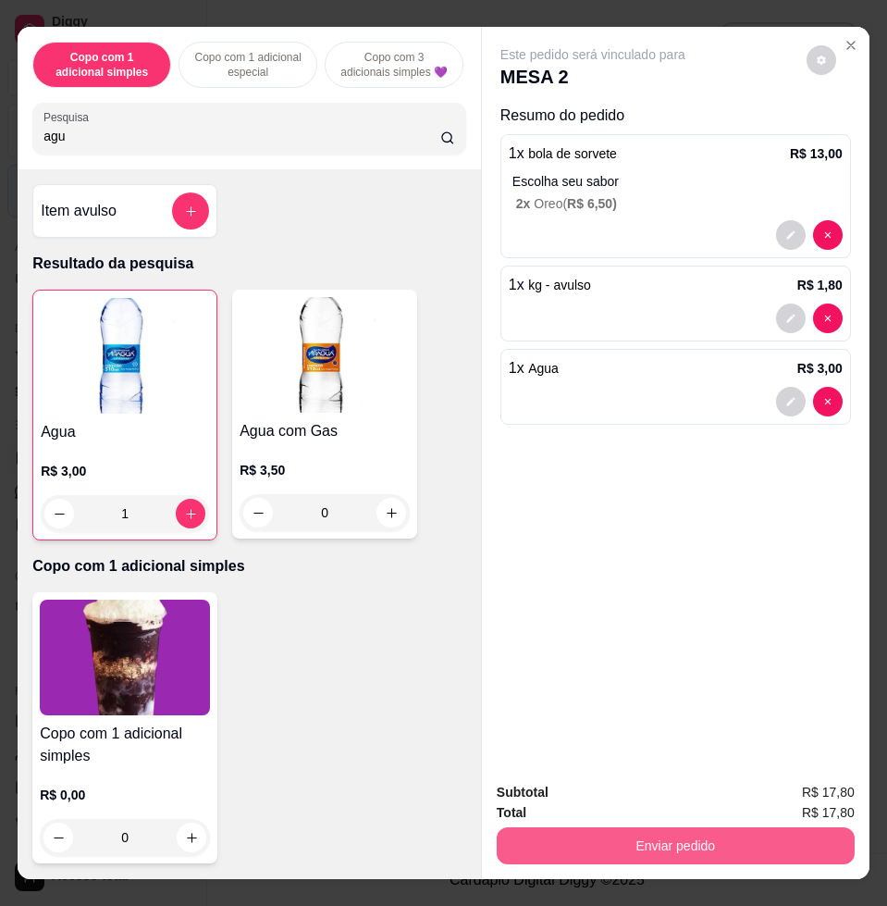
click at [761, 829] on button "Enviar pedido" at bounding box center [676, 845] width 358 height 37
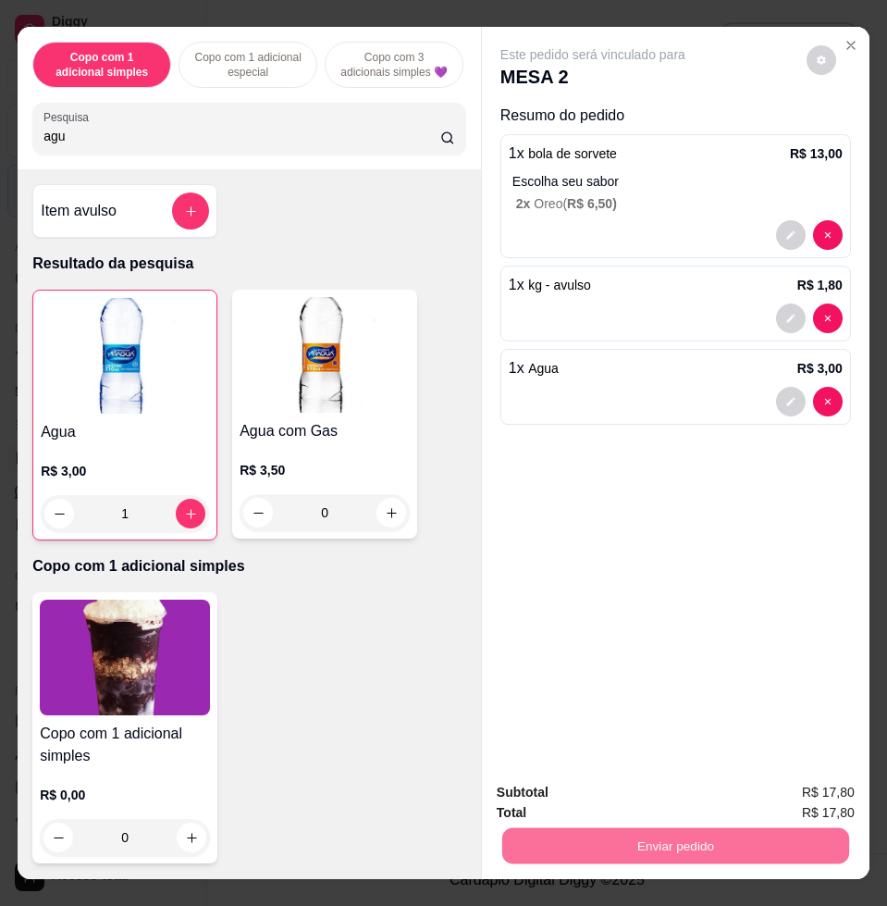
click at [795, 793] on button "Enviar pedido" at bounding box center [804, 791] width 105 height 35
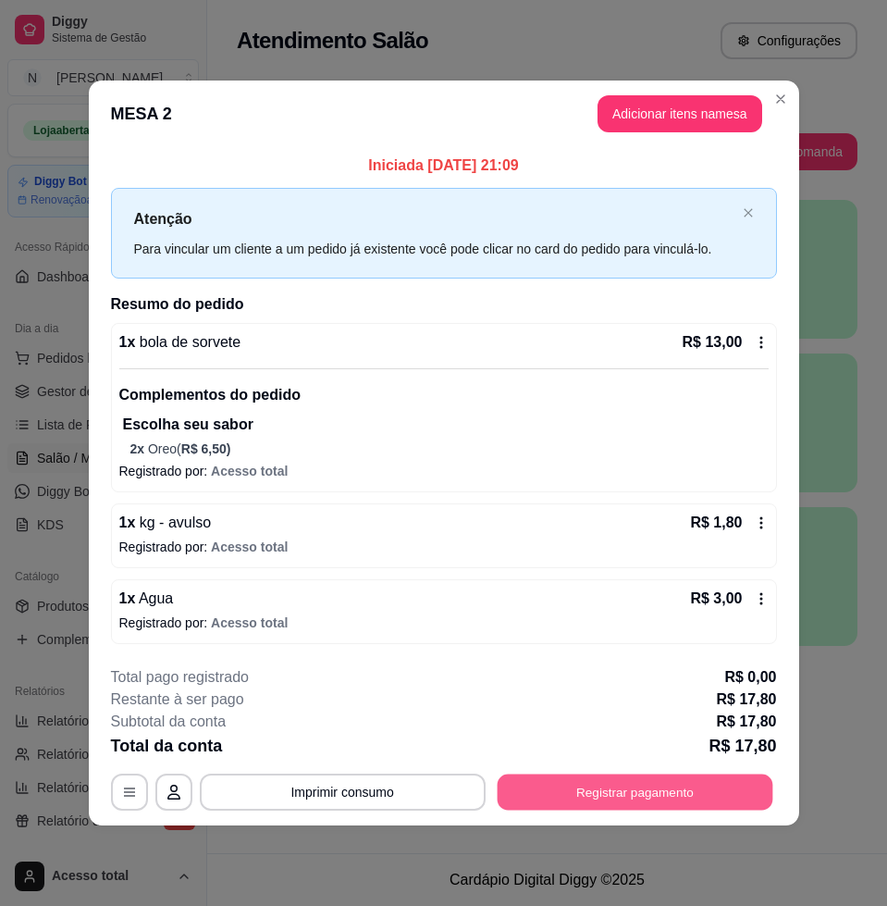
click at [612, 804] on button "Registrar pagamento" at bounding box center [635, 792] width 276 height 36
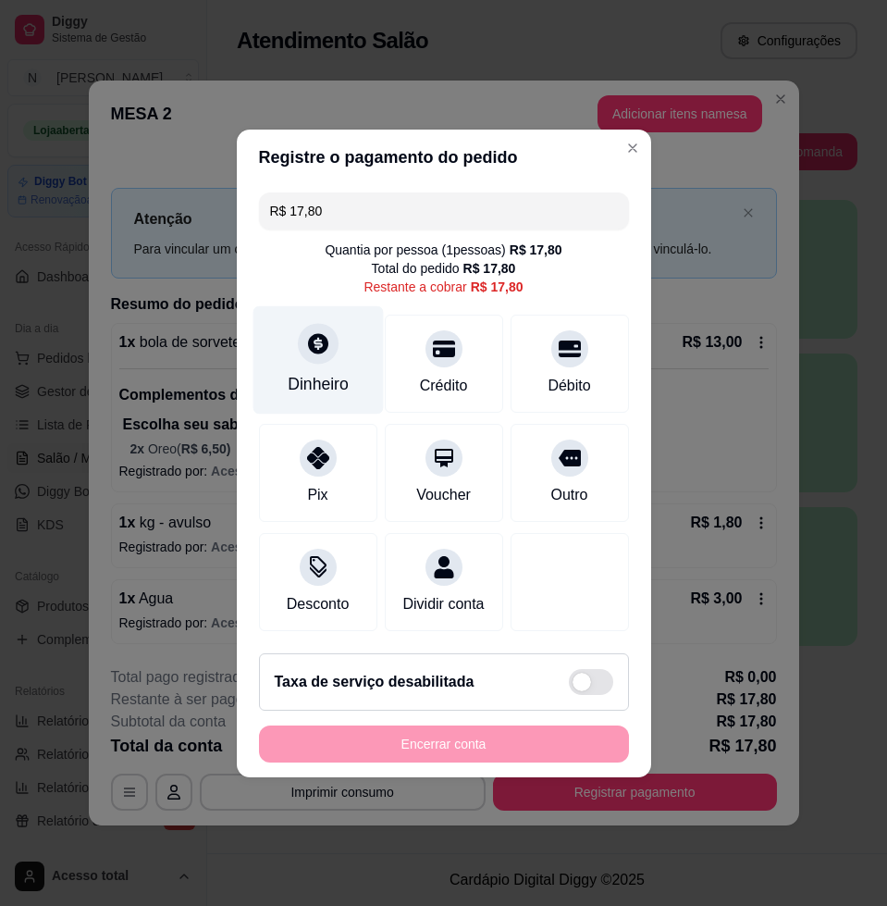
click at [353, 391] on div "Dinheiro" at bounding box center [318, 359] width 130 height 108
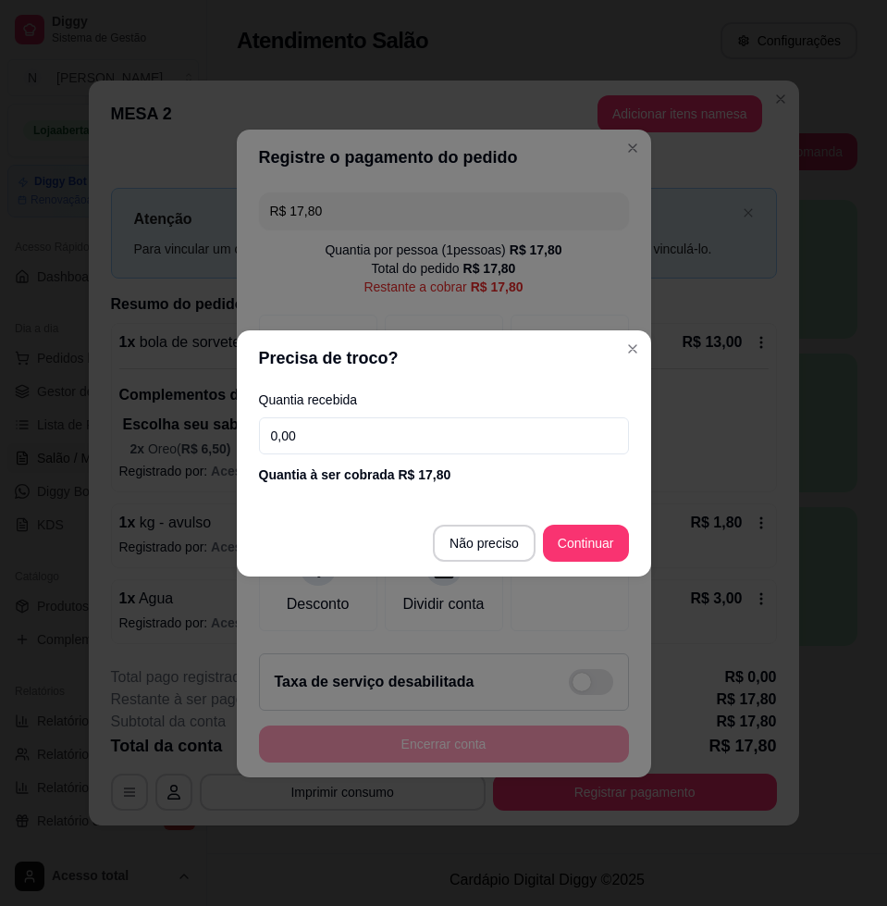
click at [485, 436] on input "0,00" at bounding box center [444, 435] width 370 height 37
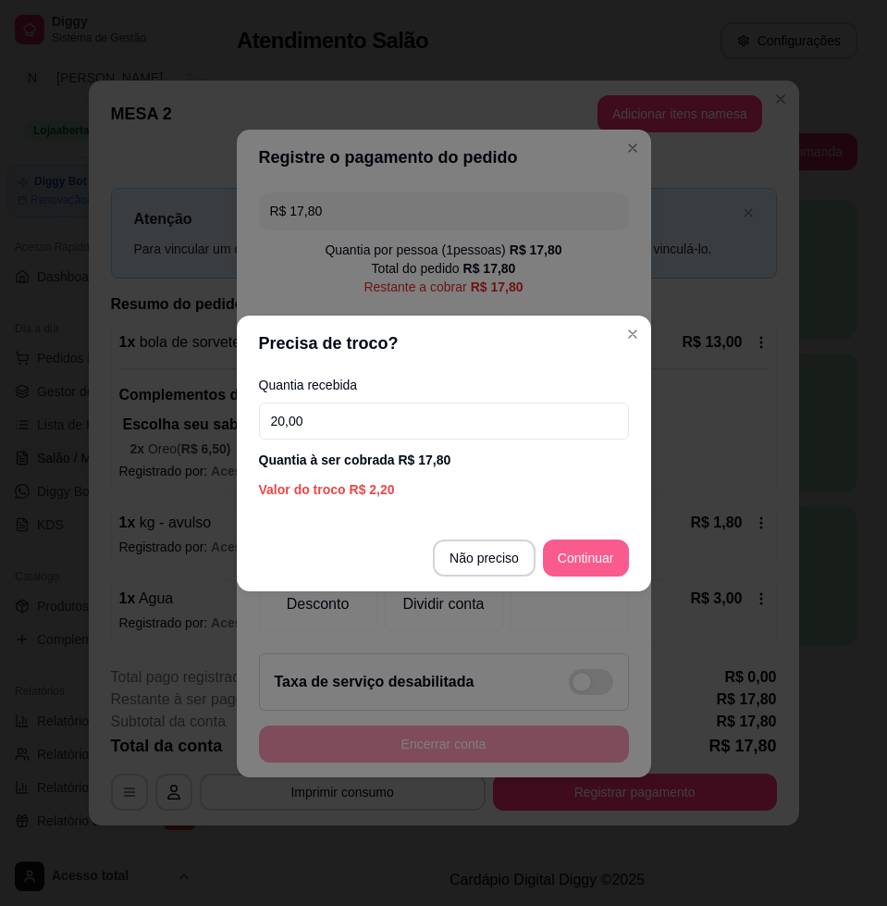
type input "20,00"
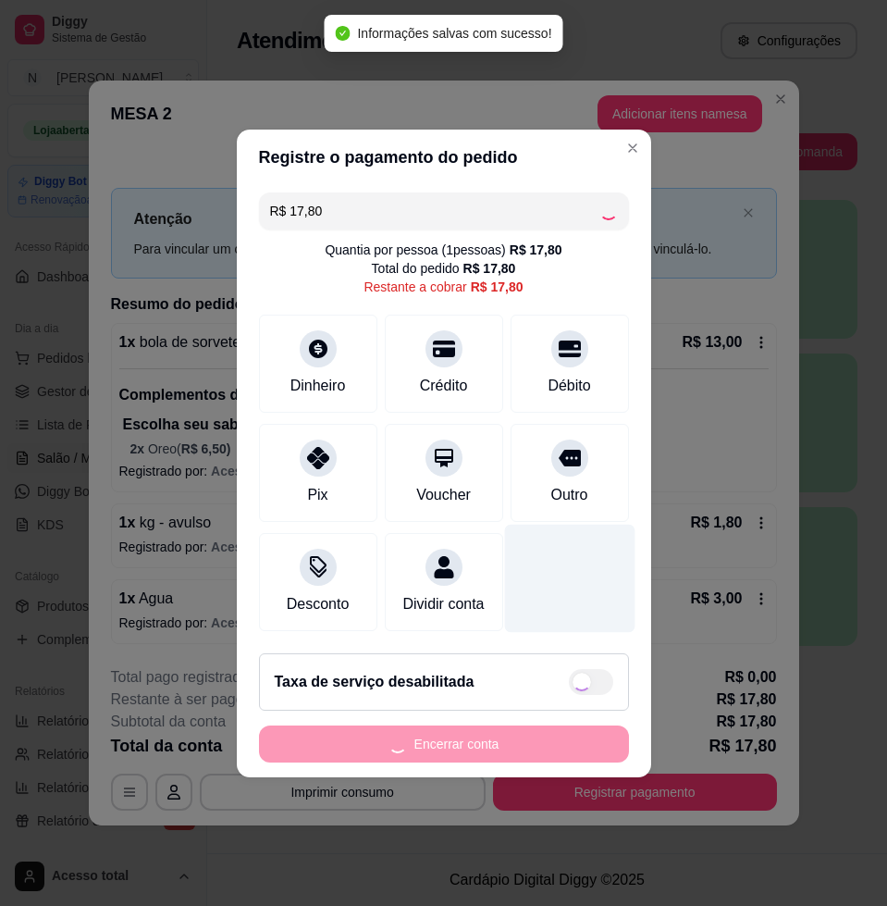
type input "R$ 0,00"
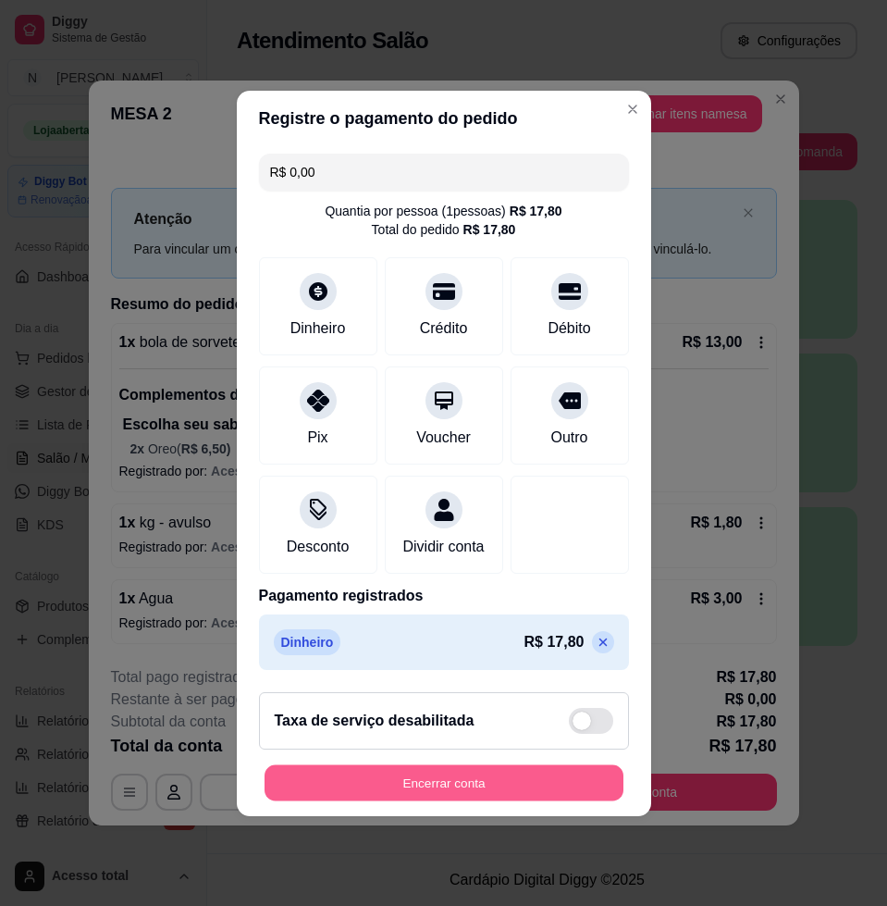
click at [560, 800] on button "Encerrar conta" at bounding box center [444, 782] width 359 height 36
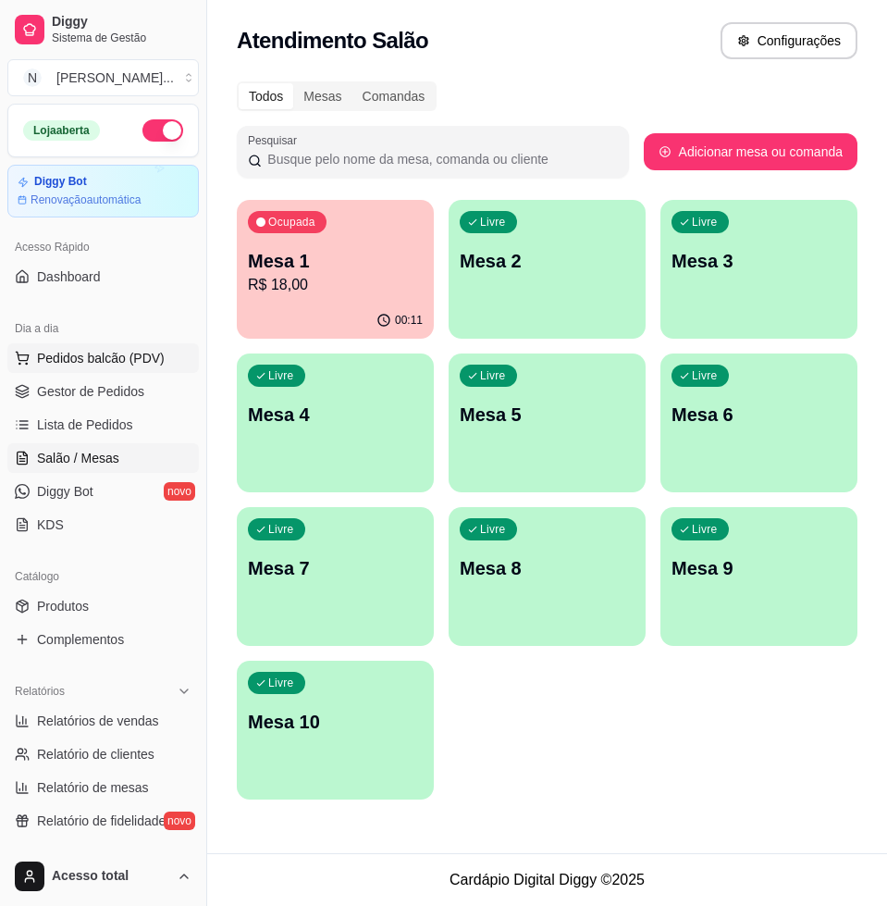
click at [142, 361] on span "Pedidos balcão (PDV)" at bounding box center [101, 358] width 128 height 19
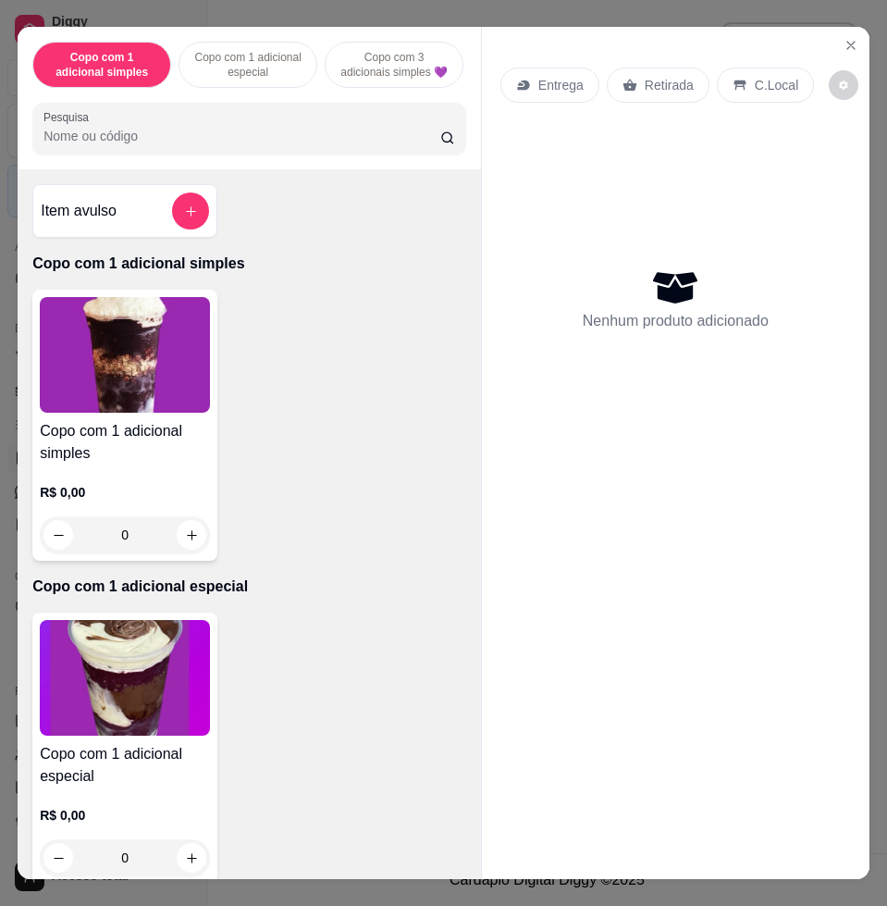
drag, startPoint x: 105, startPoint y: 190, endPoint x: 118, endPoint y: 161, distance: 31.9
click at [110, 176] on div "Copo com 1 adicional simples Copo com 1 adicional especial Copo com 3 adicionai…" at bounding box center [250, 452] width 464 height 851
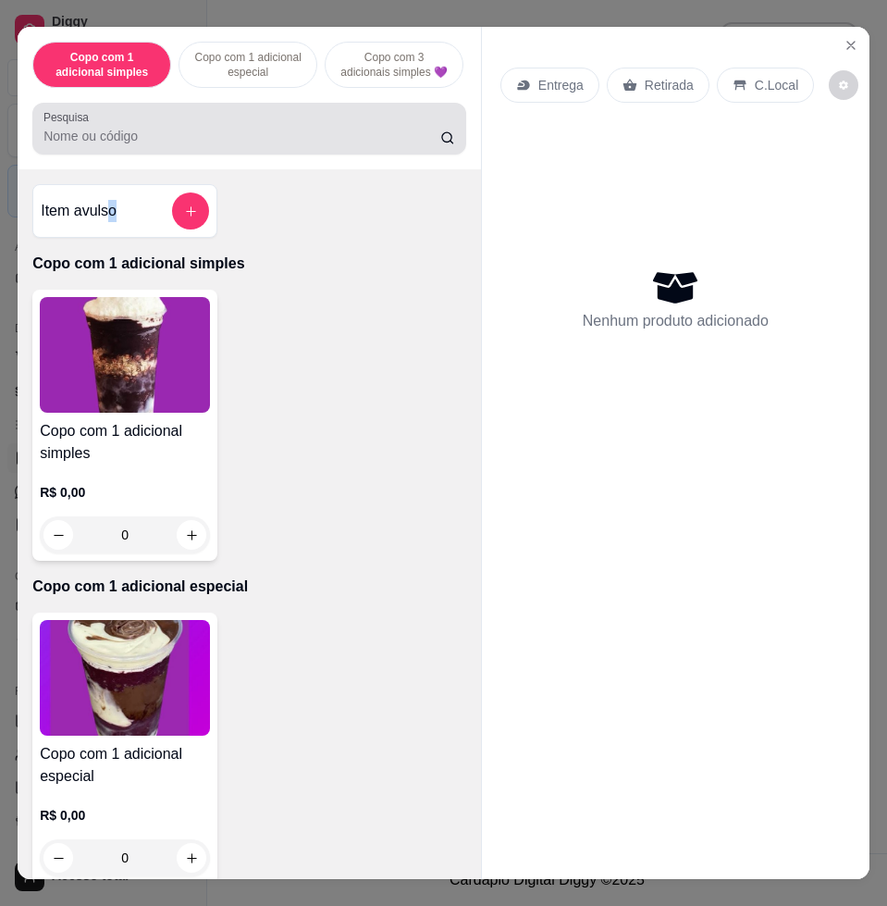
click at [120, 155] on div "Pesquisa" at bounding box center [249, 129] width 434 height 52
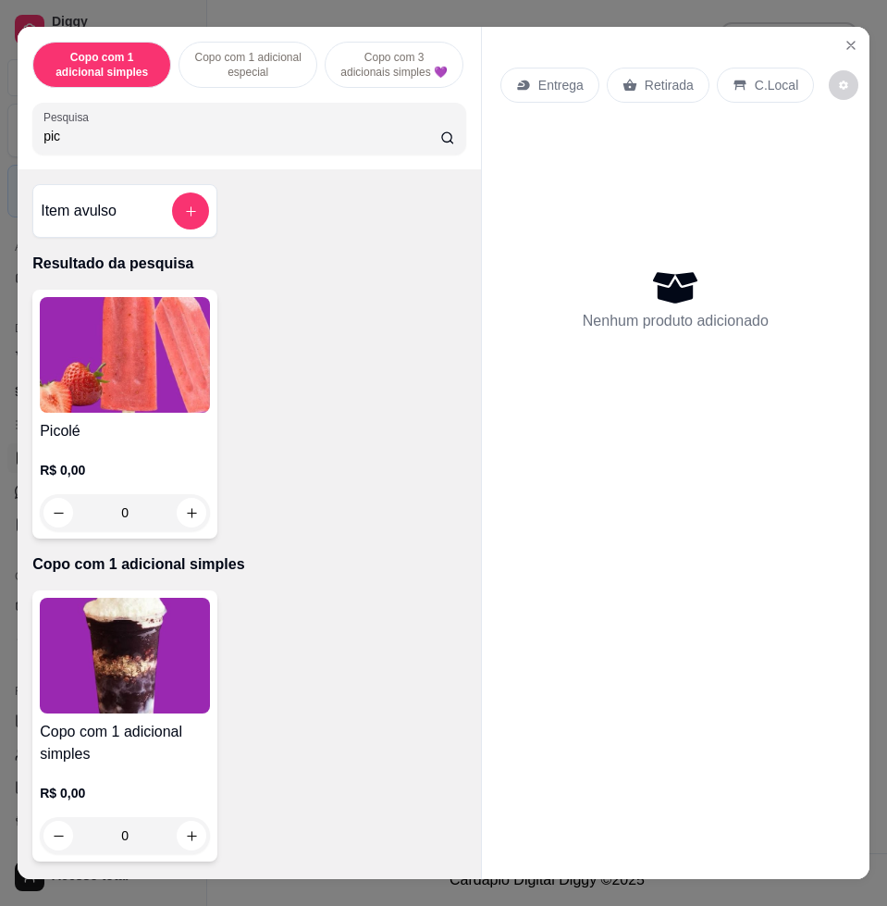
type input "pic"
click at [169, 471] on p "R$ 0,00" at bounding box center [125, 470] width 170 height 19
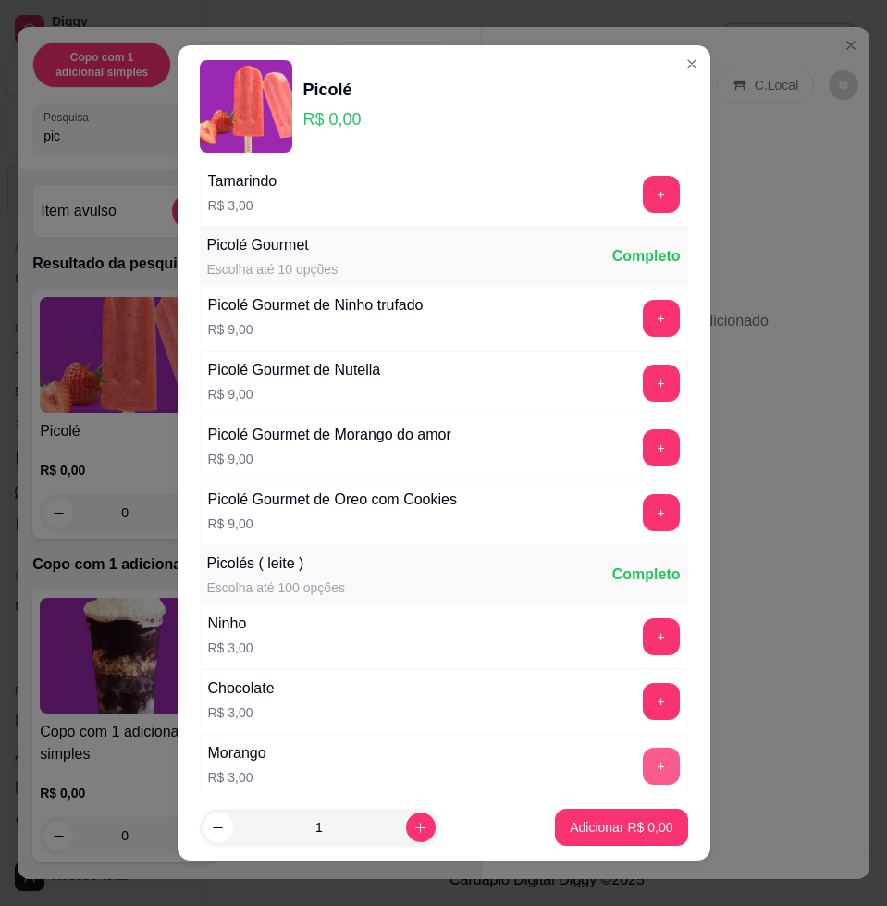
scroll to position [347, 0]
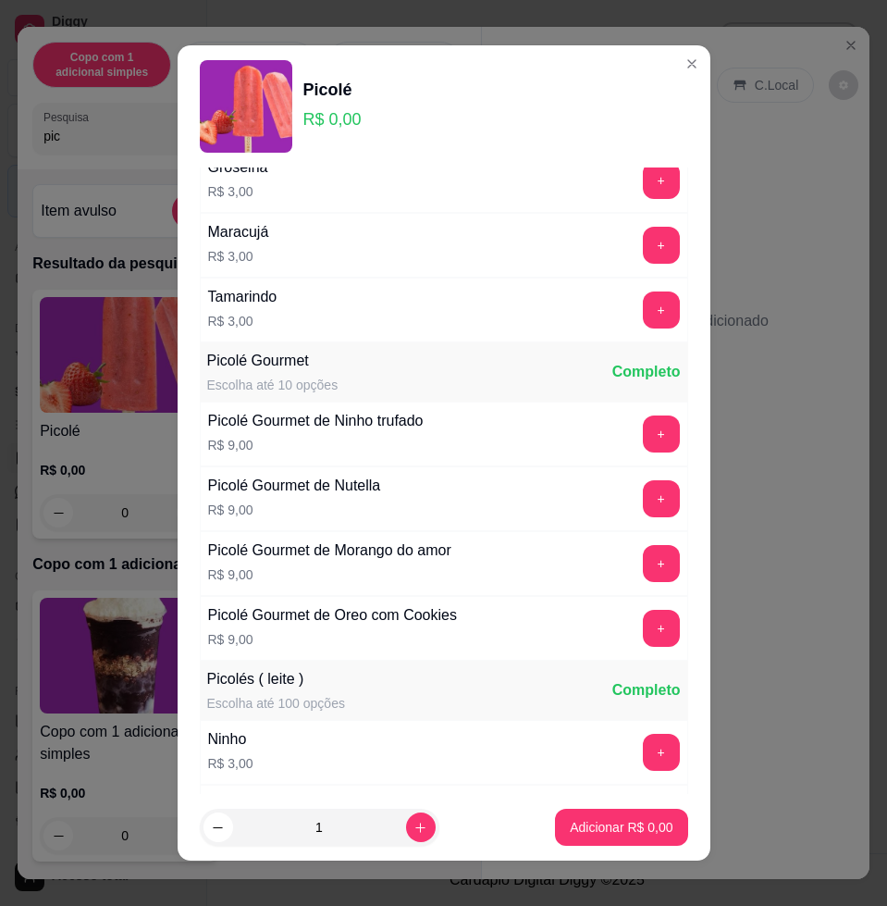
click at [643, 437] on button "+" at bounding box center [661, 433] width 37 height 37
click at [616, 812] on button "Adicionar R$ 9,00" at bounding box center [621, 827] width 132 height 37
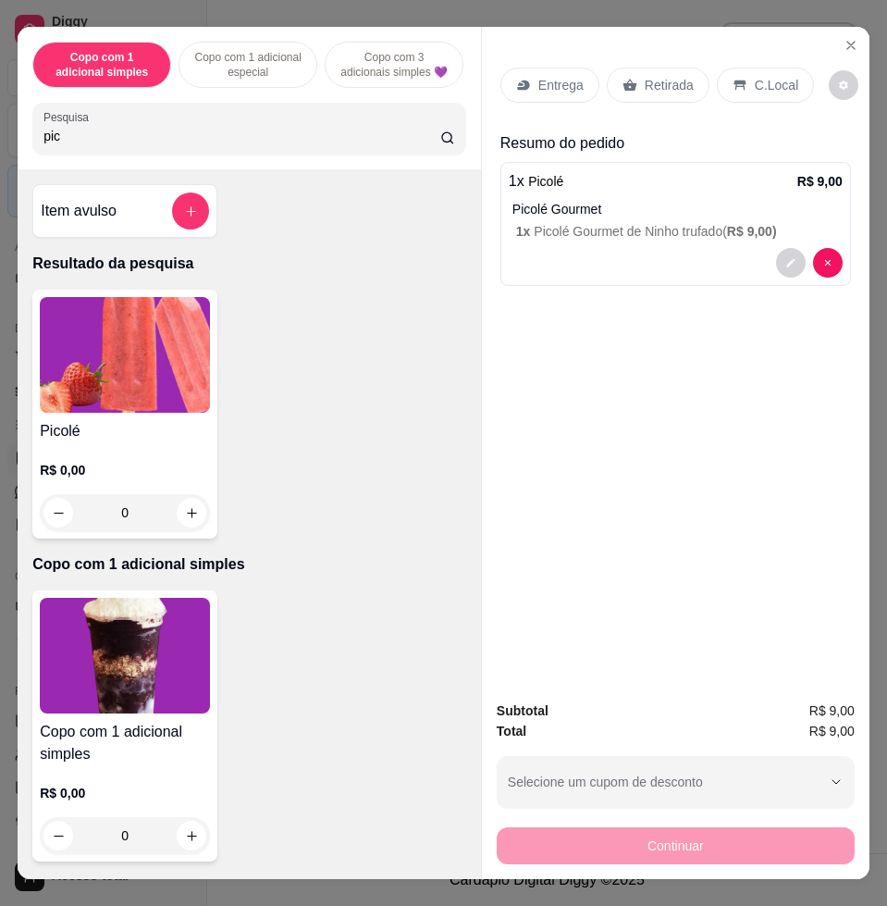
click at [755, 80] on p "C.Local" at bounding box center [776, 85] width 43 height 19
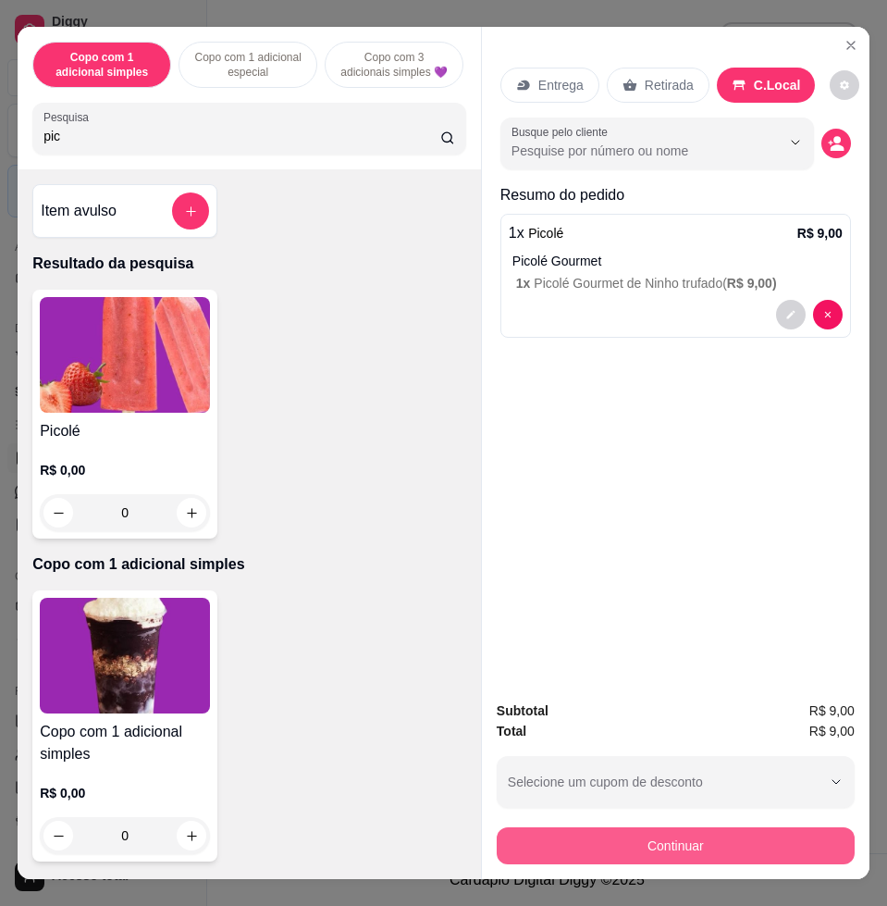
click at [797, 846] on button "Continuar" at bounding box center [676, 845] width 358 height 37
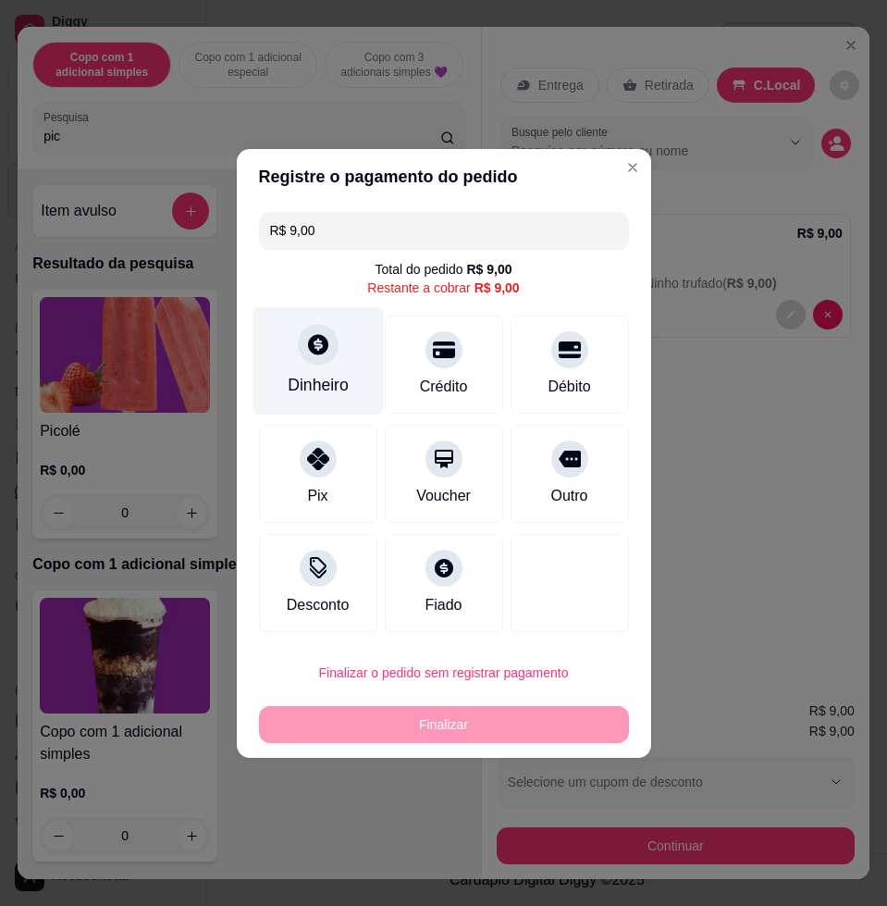
click at [347, 368] on div "Dinheiro" at bounding box center [318, 360] width 130 height 108
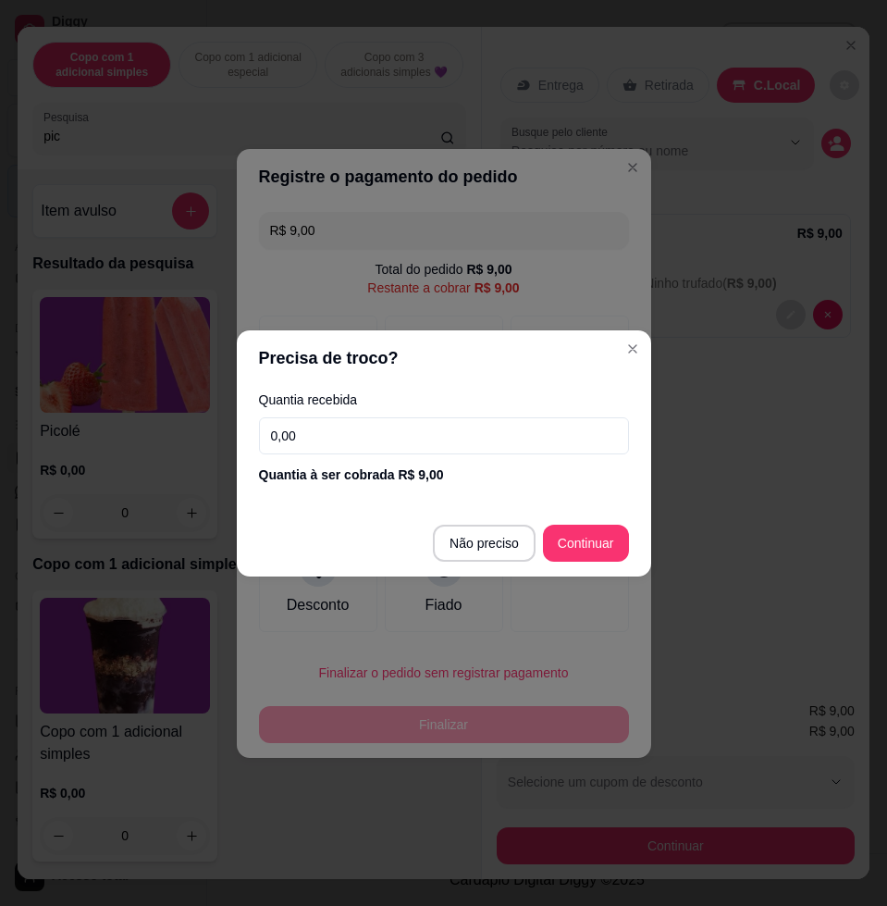
click at [378, 437] on input "0,00" at bounding box center [444, 435] width 370 height 37
type input "10,00"
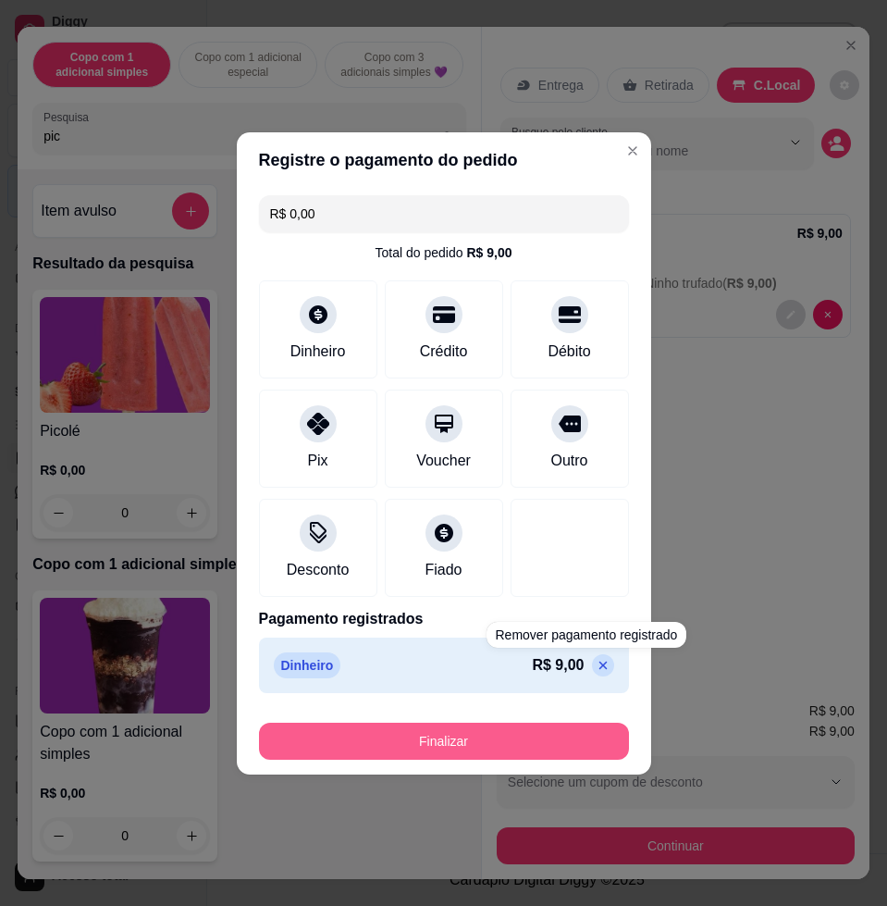
click at [569, 746] on button "Finalizar" at bounding box center [444, 741] width 370 height 37
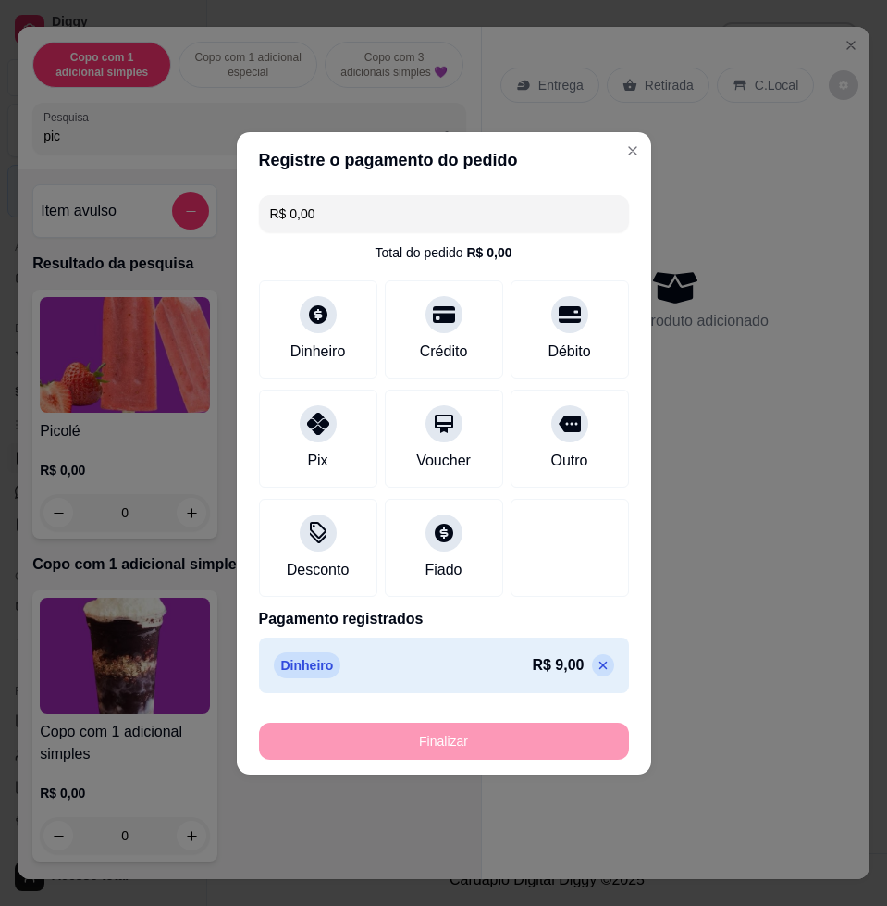
type input "-R$ 9,00"
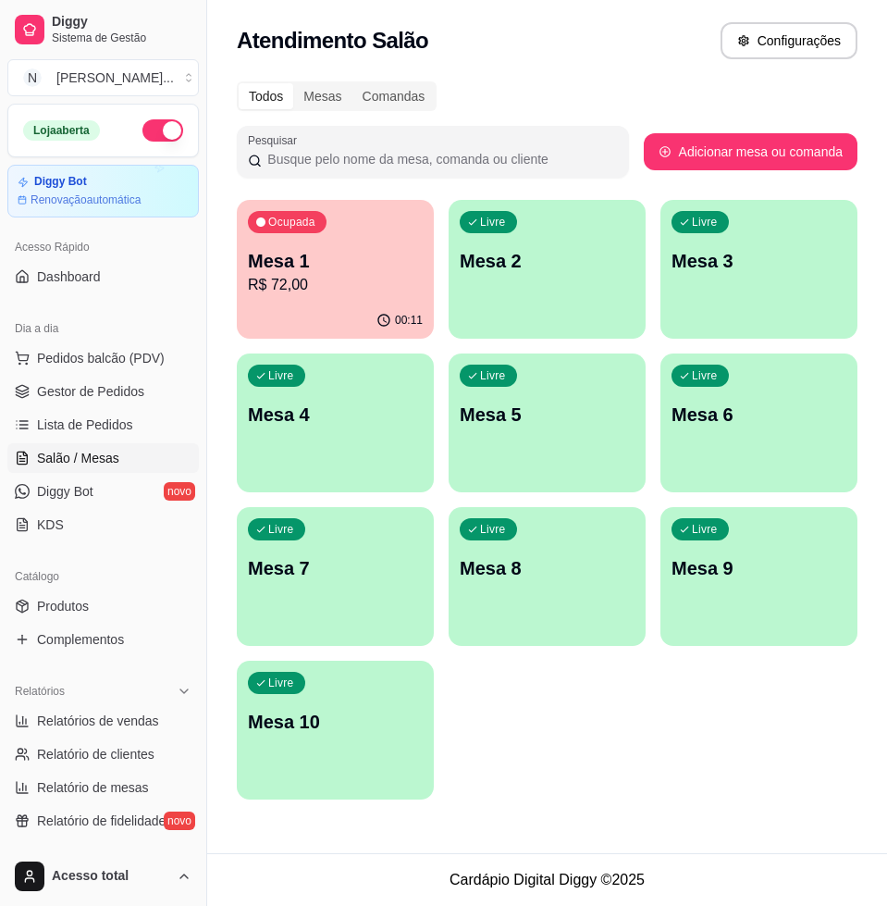
click at [340, 272] on p "Mesa 1" at bounding box center [335, 261] width 175 height 26
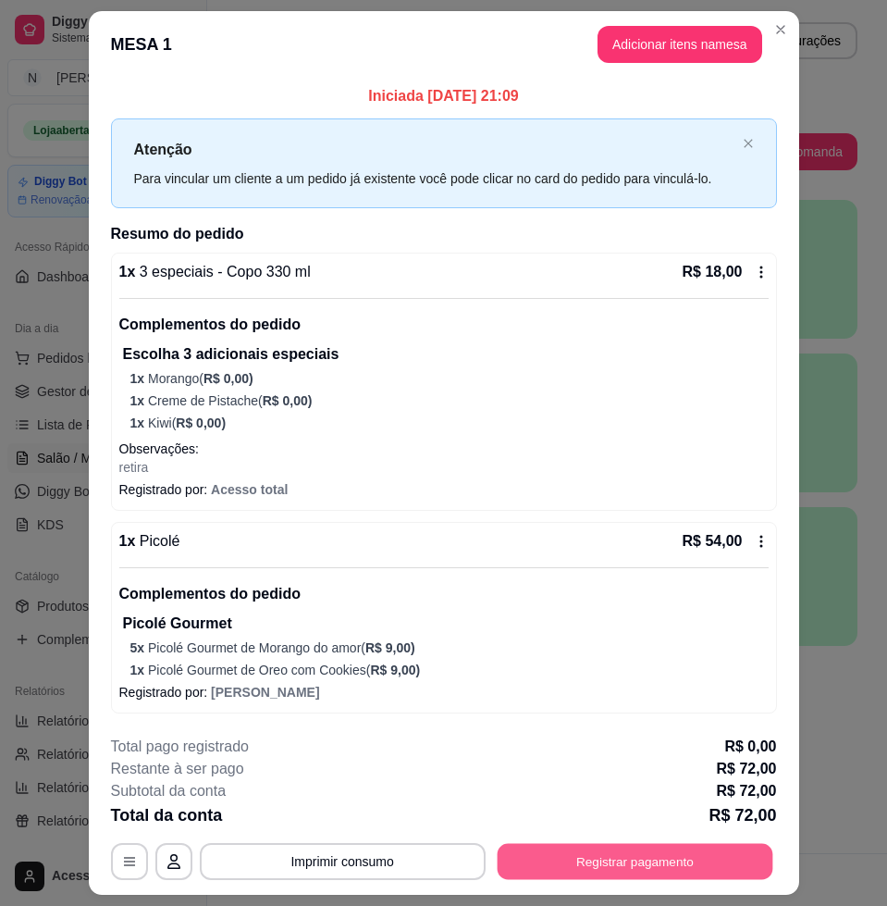
click at [601, 849] on button "Registrar pagamento" at bounding box center [635, 862] width 276 height 36
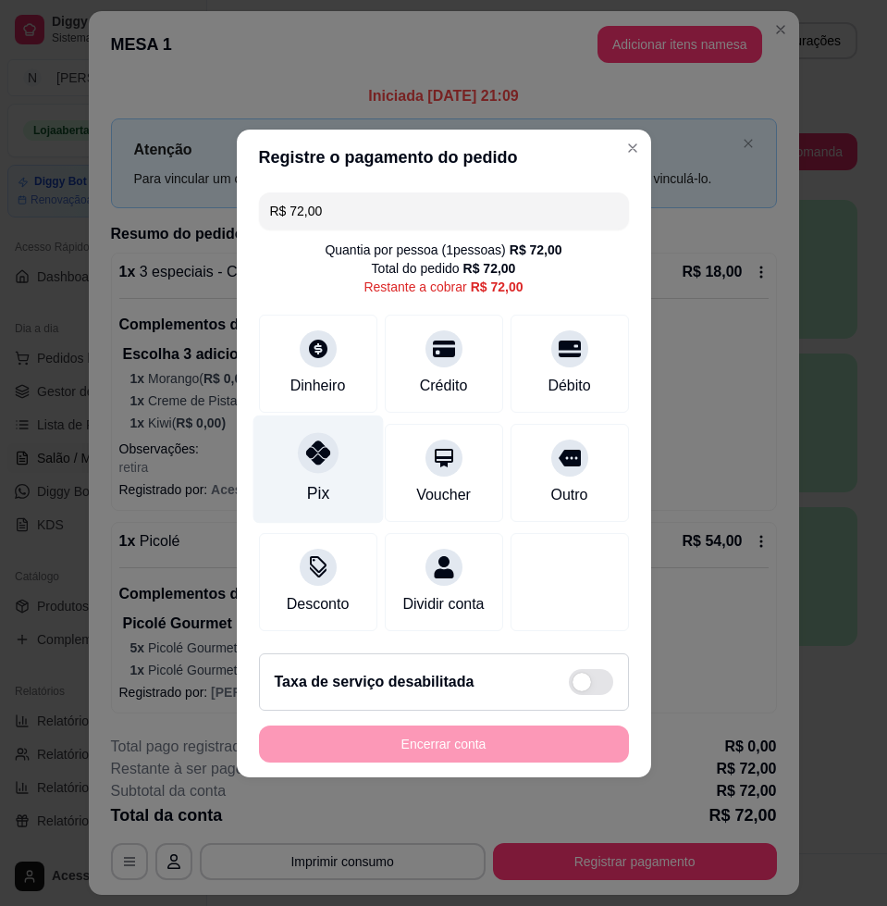
click at [319, 460] on div at bounding box center [318, 452] width 41 height 41
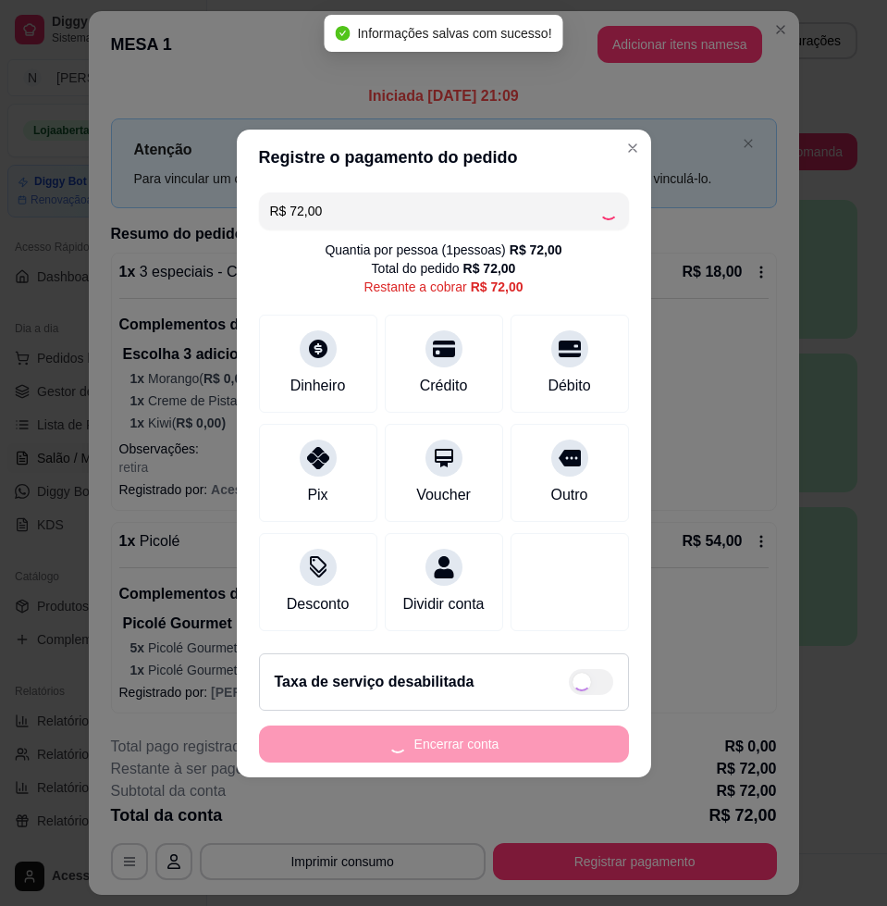
type input "R$ 0,00"
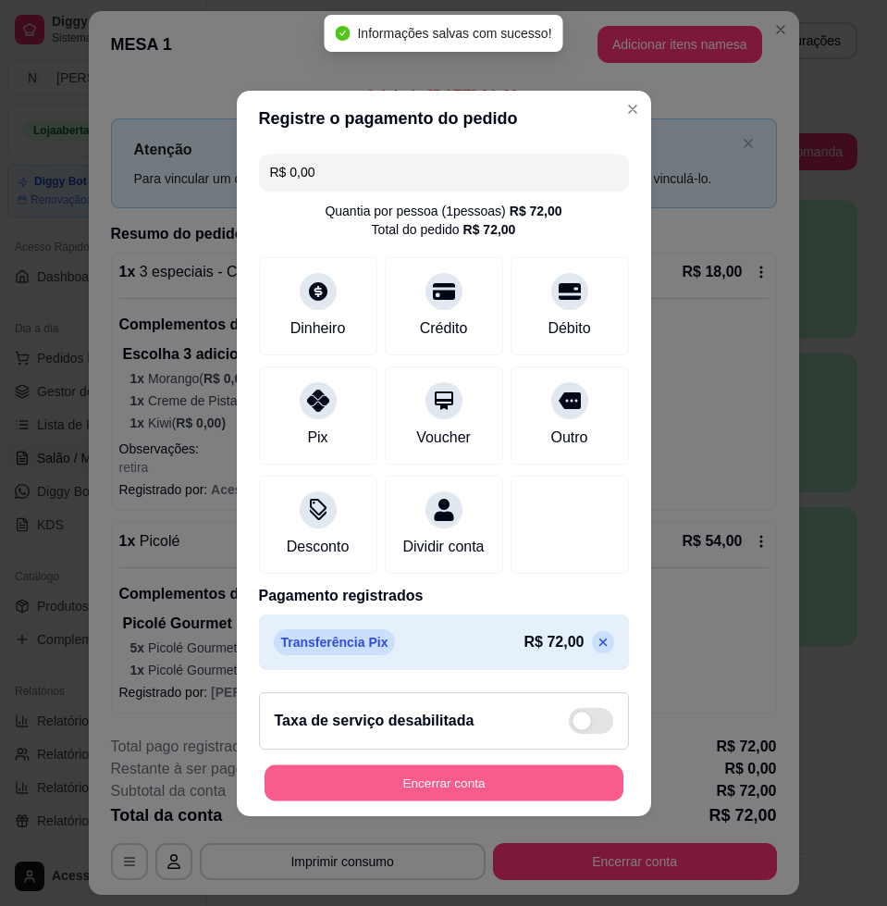
click at [566, 782] on button "Encerrar conta" at bounding box center [444, 782] width 359 height 36
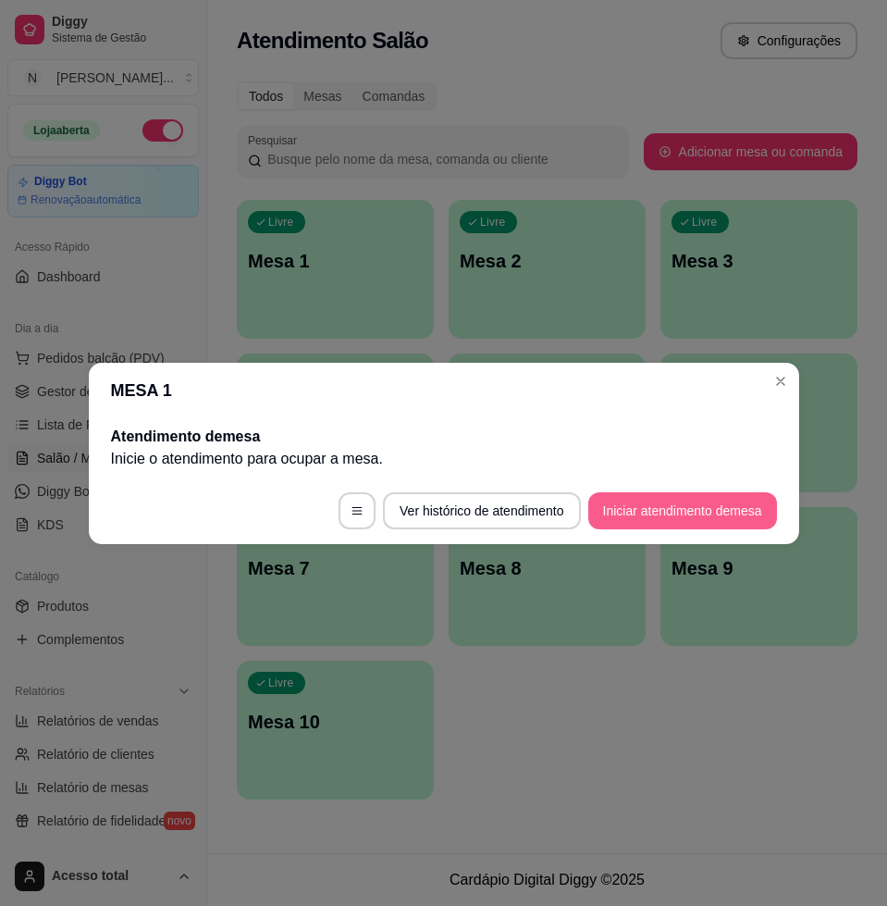
click at [671, 520] on button "Iniciar atendimento de mesa" at bounding box center [683, 510] width 189 height 37
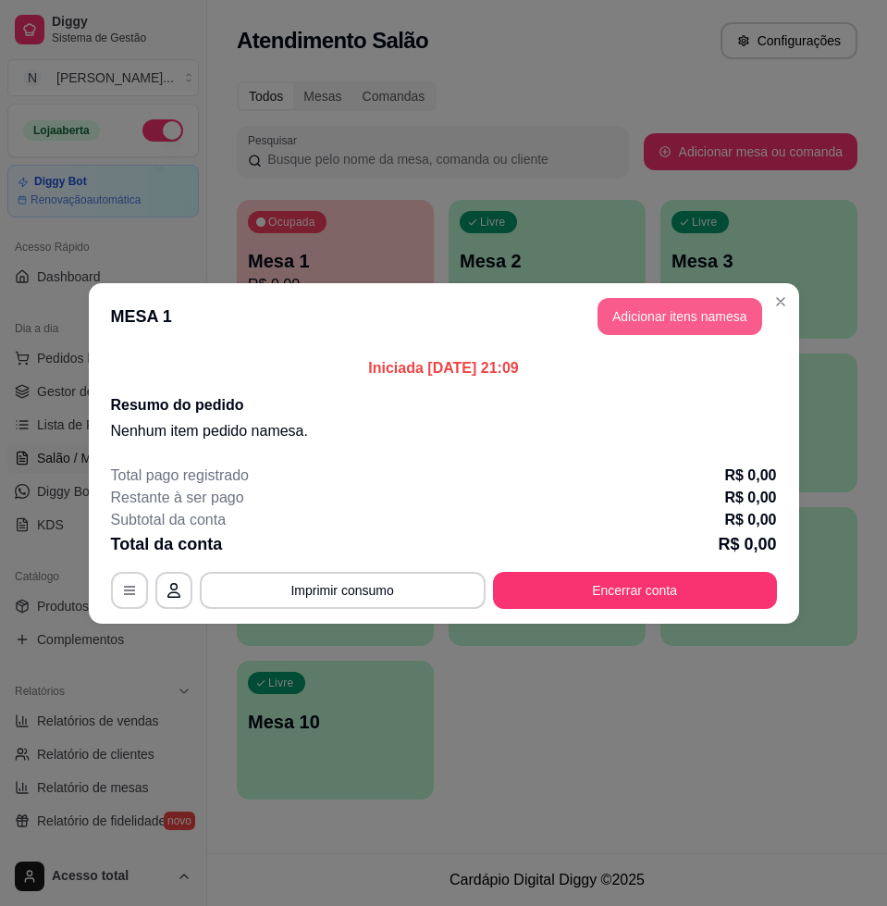
click at [694, 326] on button "Adicionar itens na mesa" at bounding box center [680, 316] width 165 height 37
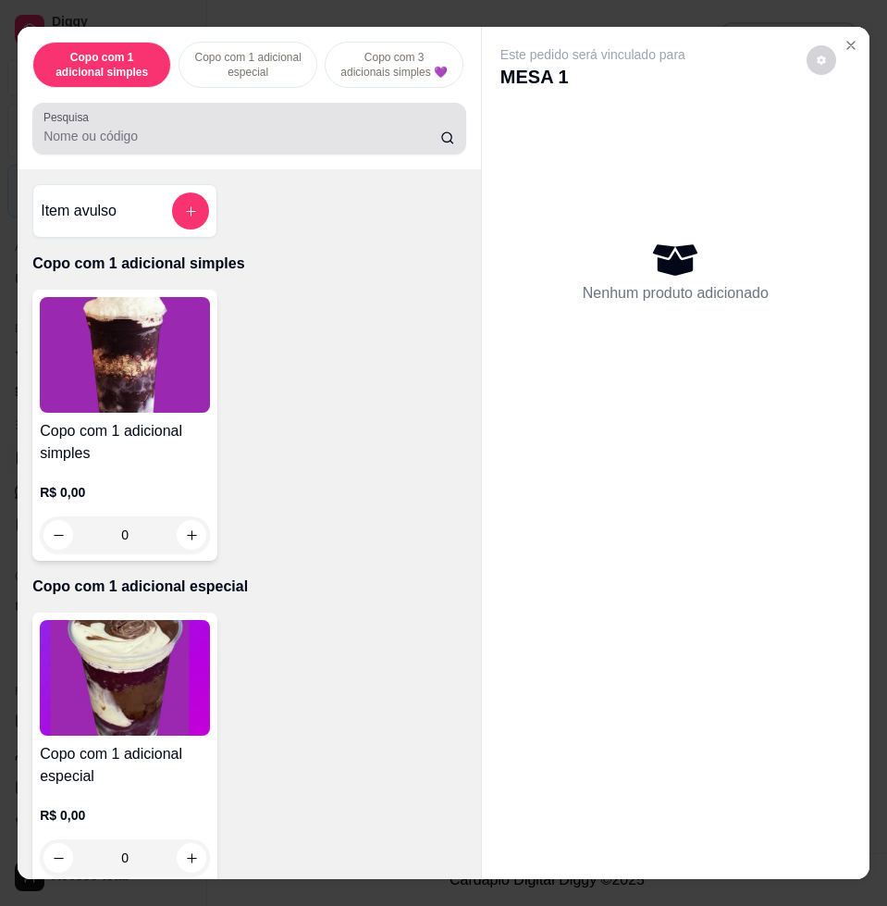
click at [259, 155] on div "Pesquisa" at bounding box center [249, 129] width 434 height 52
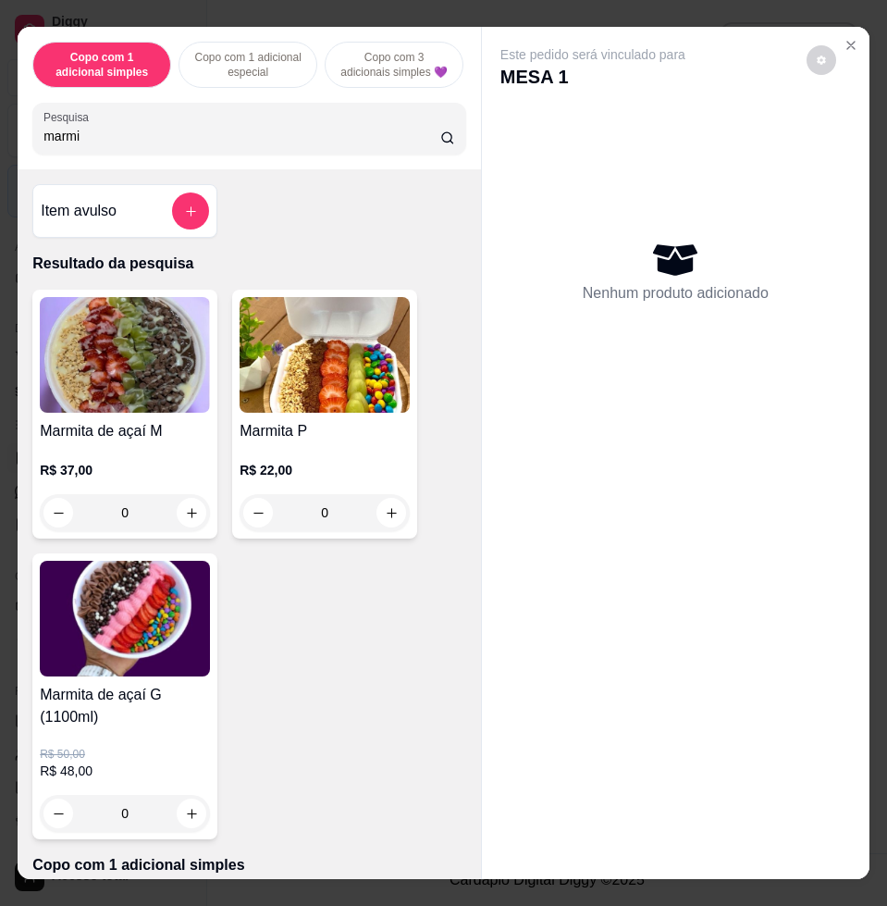
type input "marmi"
click at [162, 353] on img at bounding box center [125, 355] width 170 height 116
click at [426, 329] on div "Escolha até 2 adicionais Escolha até 2 opções Completo Nutella R$ 0,00 + Laka R…" at bounding box center [443, 480] width 533 height 626
click at [93, 676] on img at bounding box center [125, 619] width 170 height 116
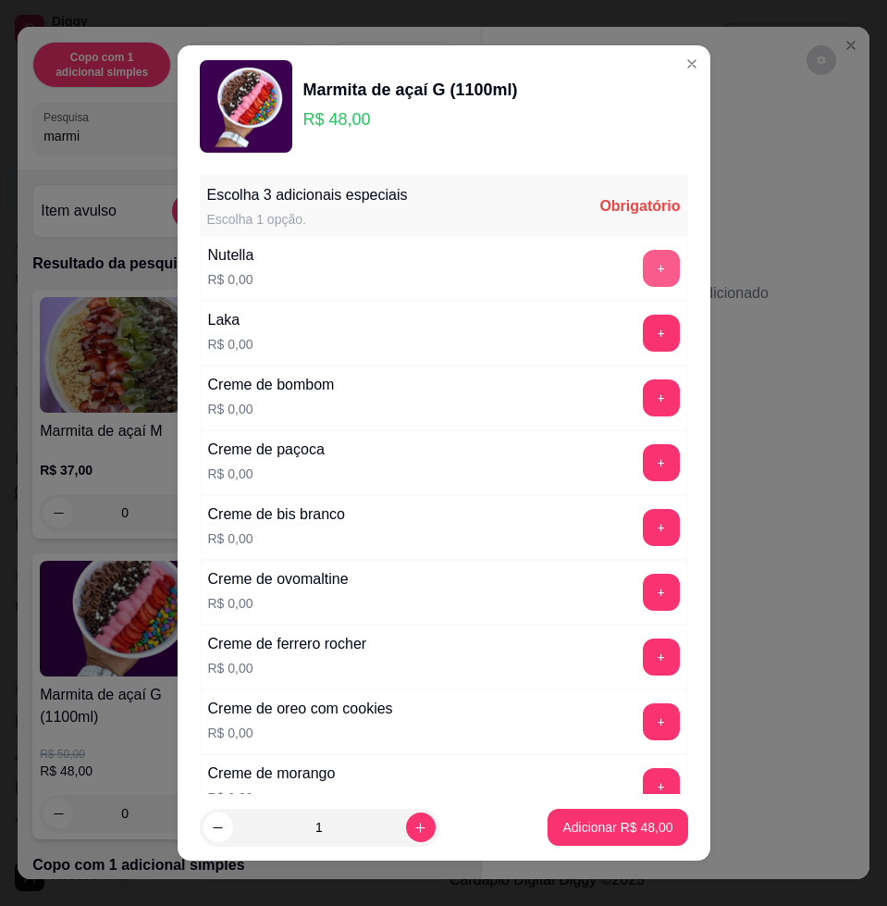
click at [643, 270] on button "+" at bounding box center [661, 268] width 37 height 37
click at [643, 517] on button "+" at bounding box center [661, 528] width 36 height 36
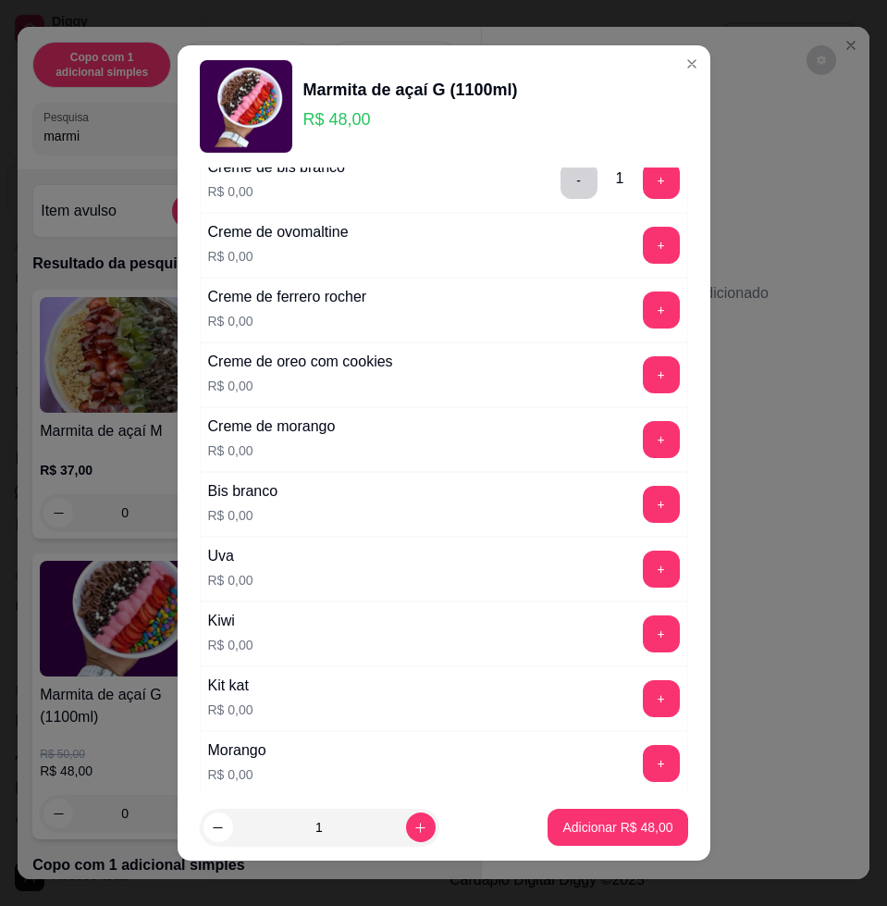
scroll to position [578, 0]
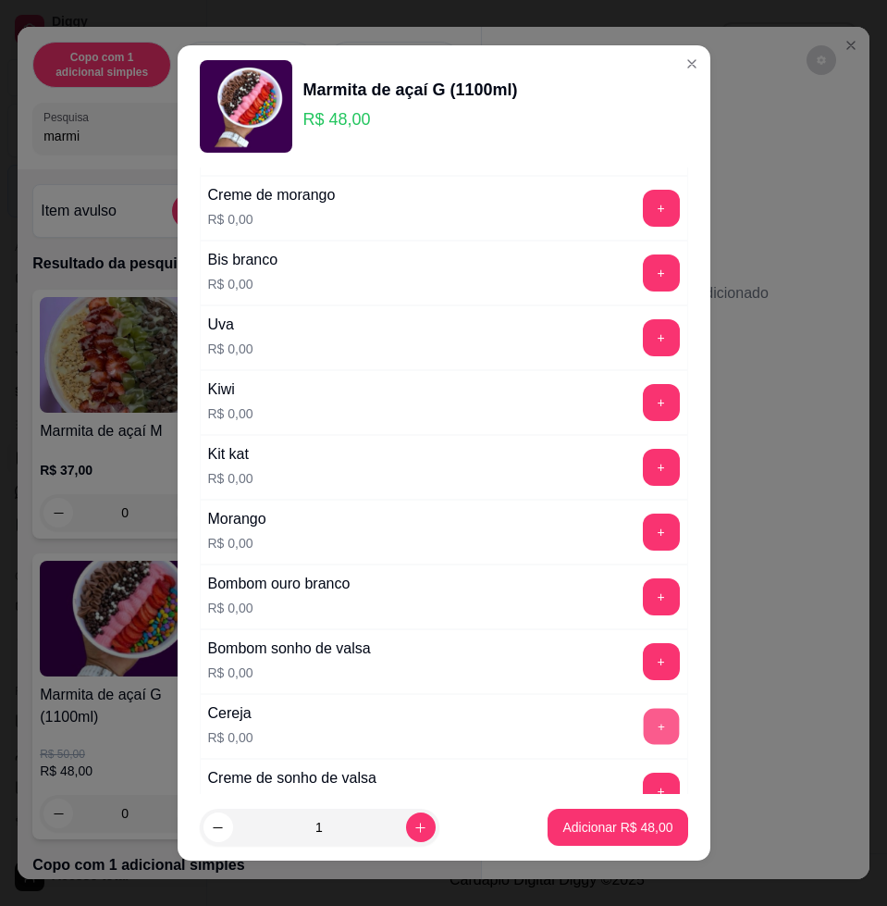
click at [643, 738] on button "+" at bounding box center [661, 727] width 36 height 36
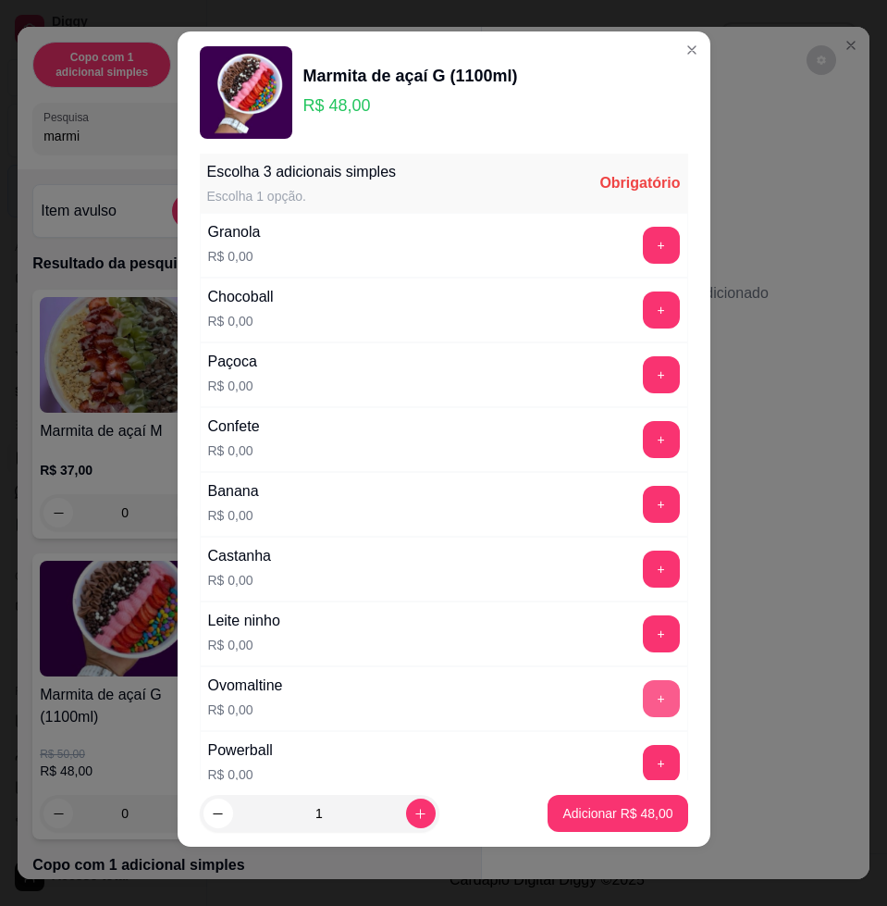
click at [643, 697] on button "+" at bounding box center [661, 698] width 37 height 37
click at [643, 697] on button "+" at bounding box center [661, 699] width 36 height 36
click at [643, 506] on button "+" at bounding box center [661, 504] width 37 height 37
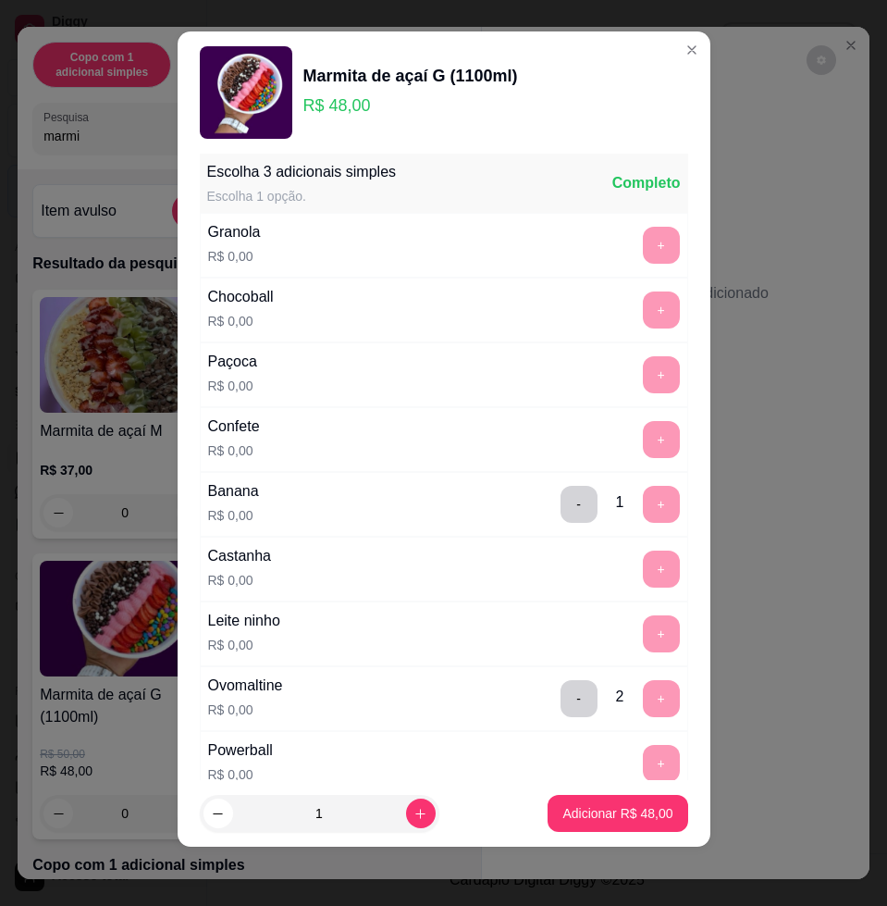
scroll to position [1518, 0]
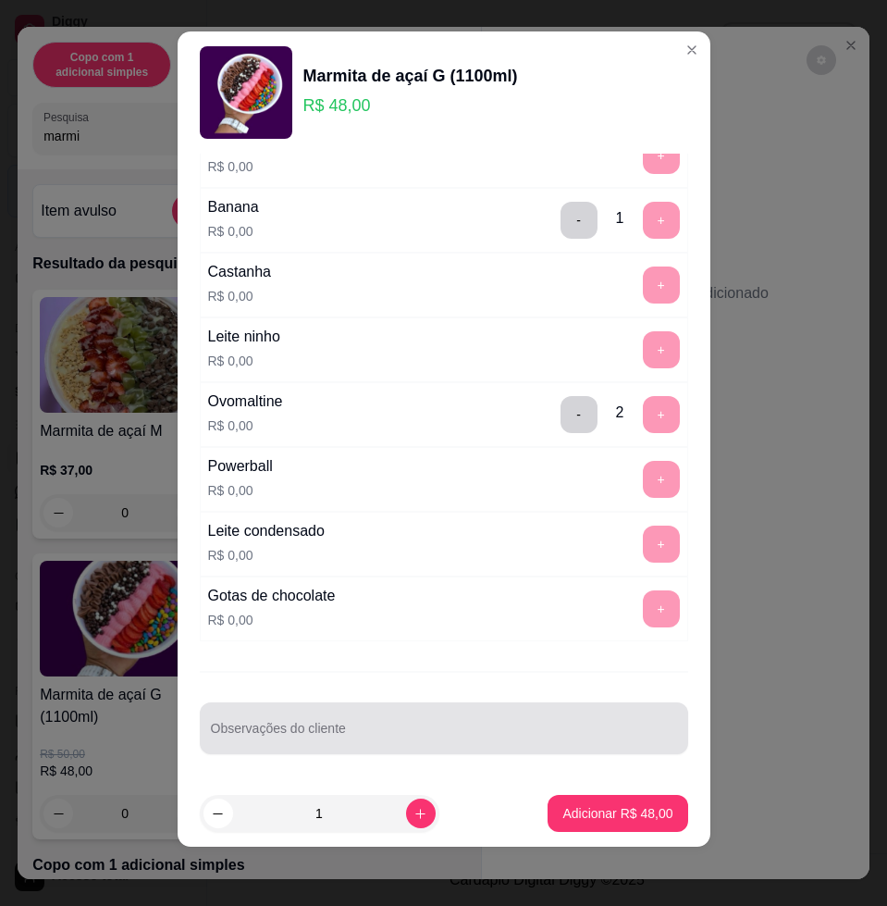
click at [418, 721] on div at bounding box center [444, 728] width 466 height 37
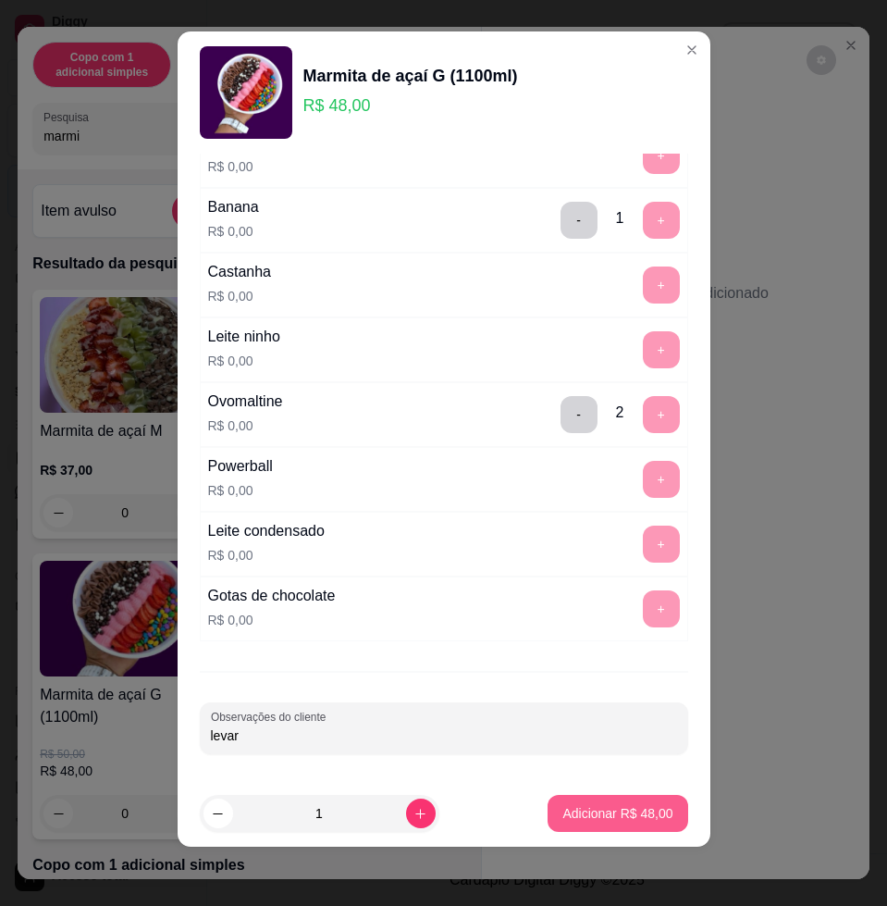
type input "levar"
click at [559, 823] on button "Adicionar R$ 48,00" at bounding box center [618, 813] width 140 height 37
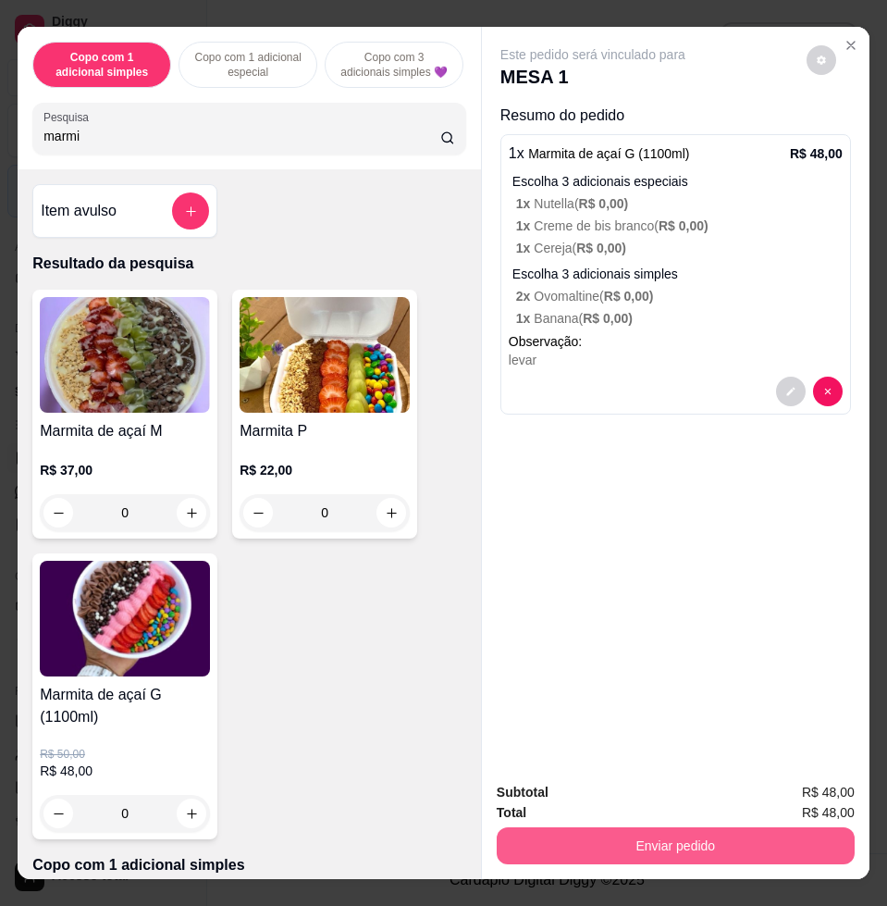
click at [643, 829] on button "Enviar pedido" at bounding box center [676, 845] width 358 height 37
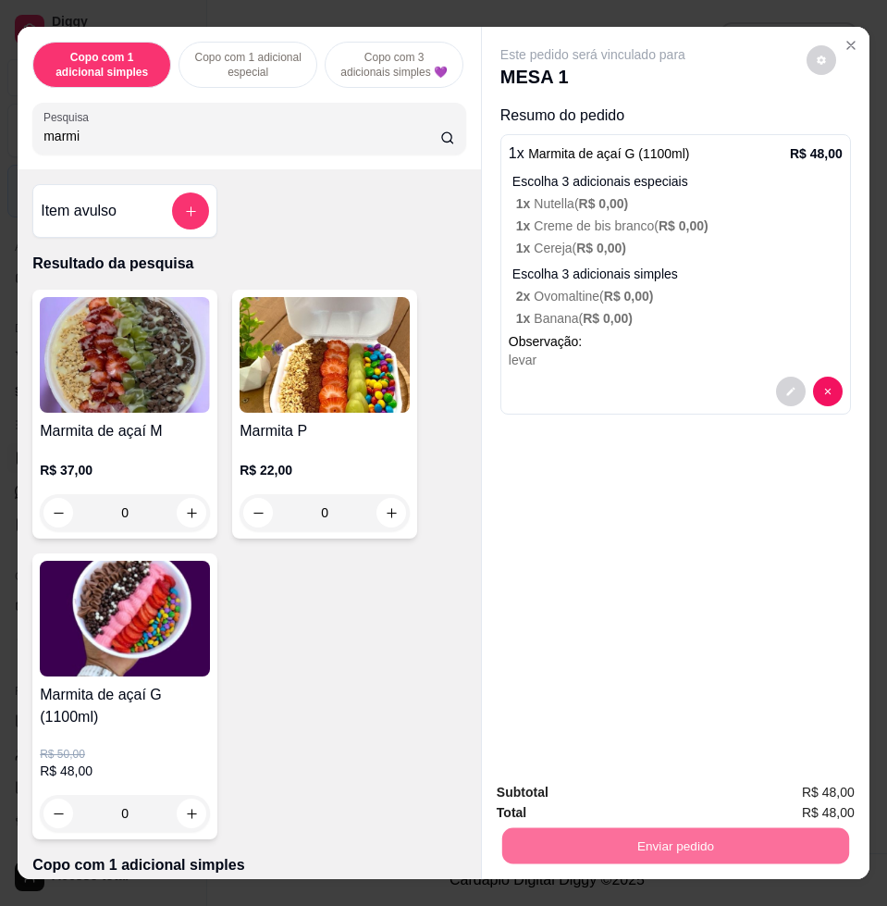
click at [786, 784] on button "Enviar pedido" at bounding box center [804, 791] width 105 height 35
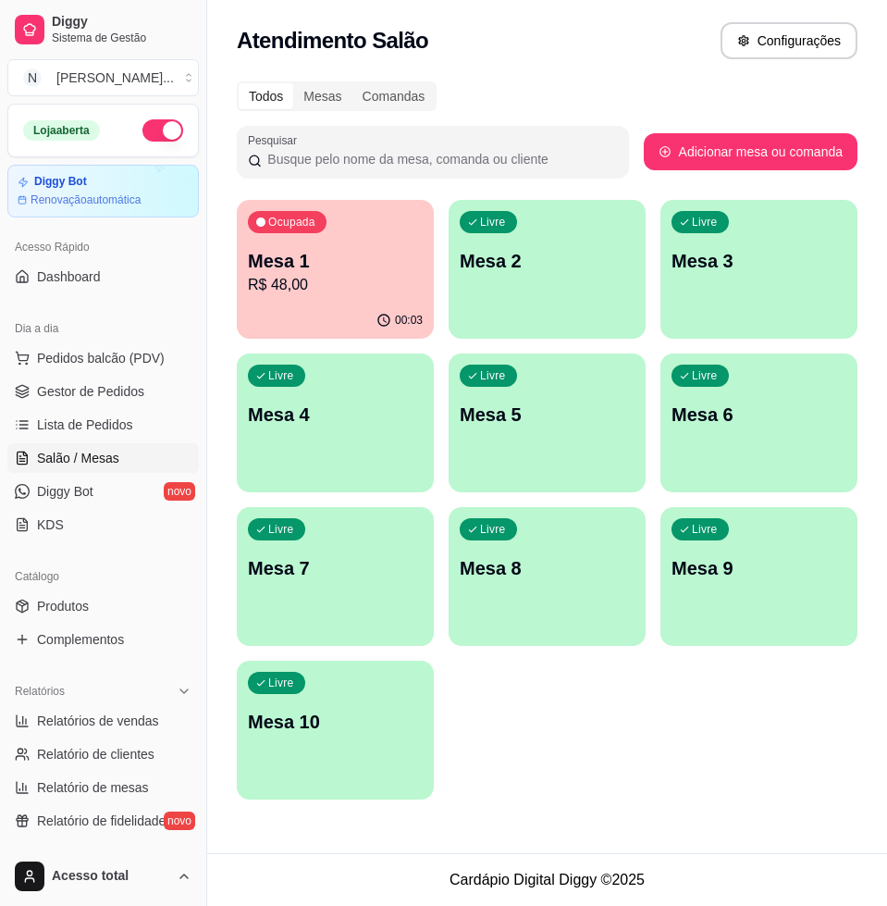
click at [562, 315] on button "Livre Mesa 2" at bounding box center [547, 269] width 197 height 139
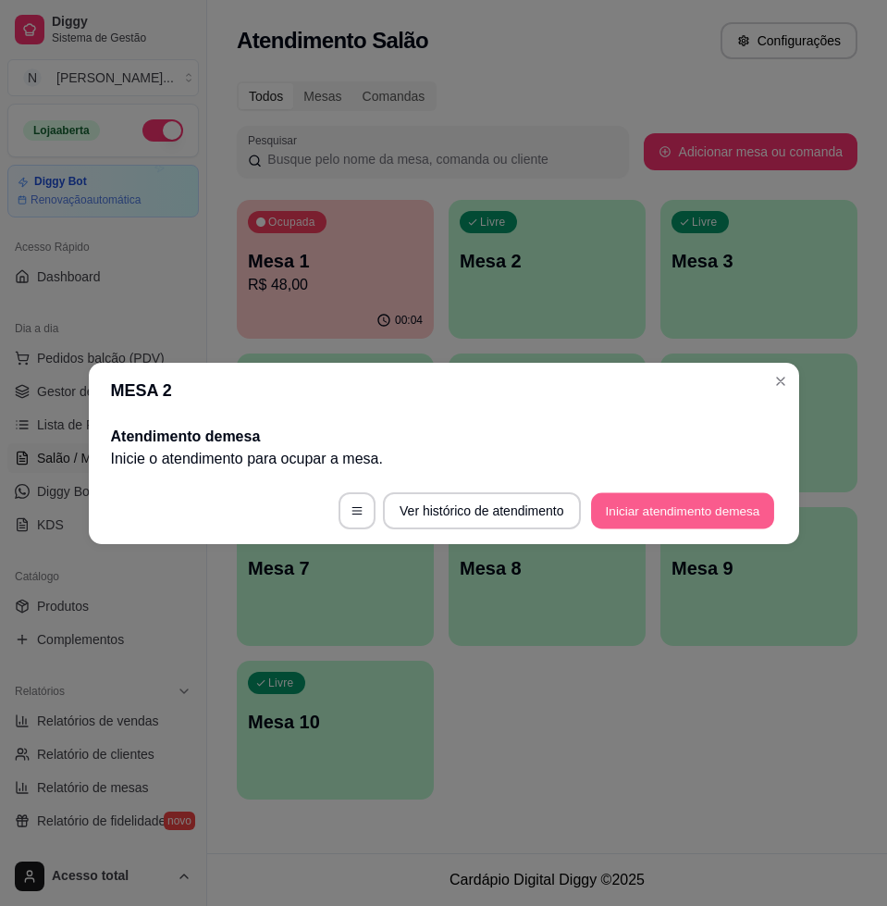
click at [653, 502] on button "Iniciar atendimento de mesa" at bounding box center [682, 510] width 183 height 36
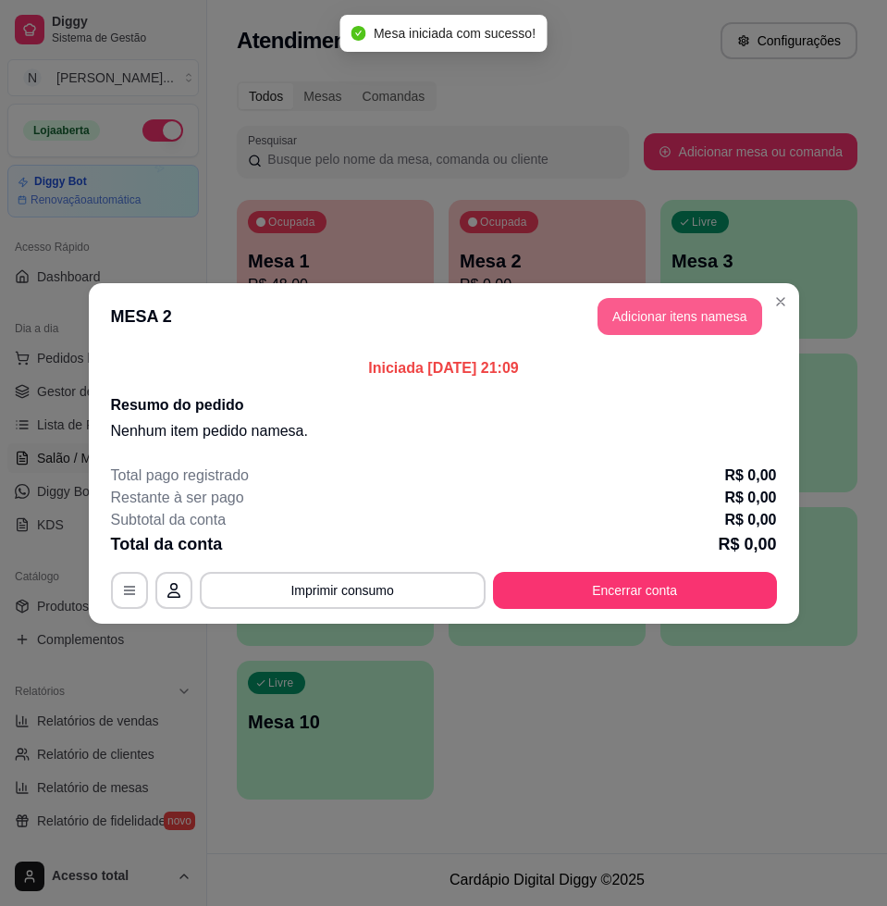
click at [678, 316] on button "Adicionar itens na mesa" at bounding box center [680, 316] width 165 height 37
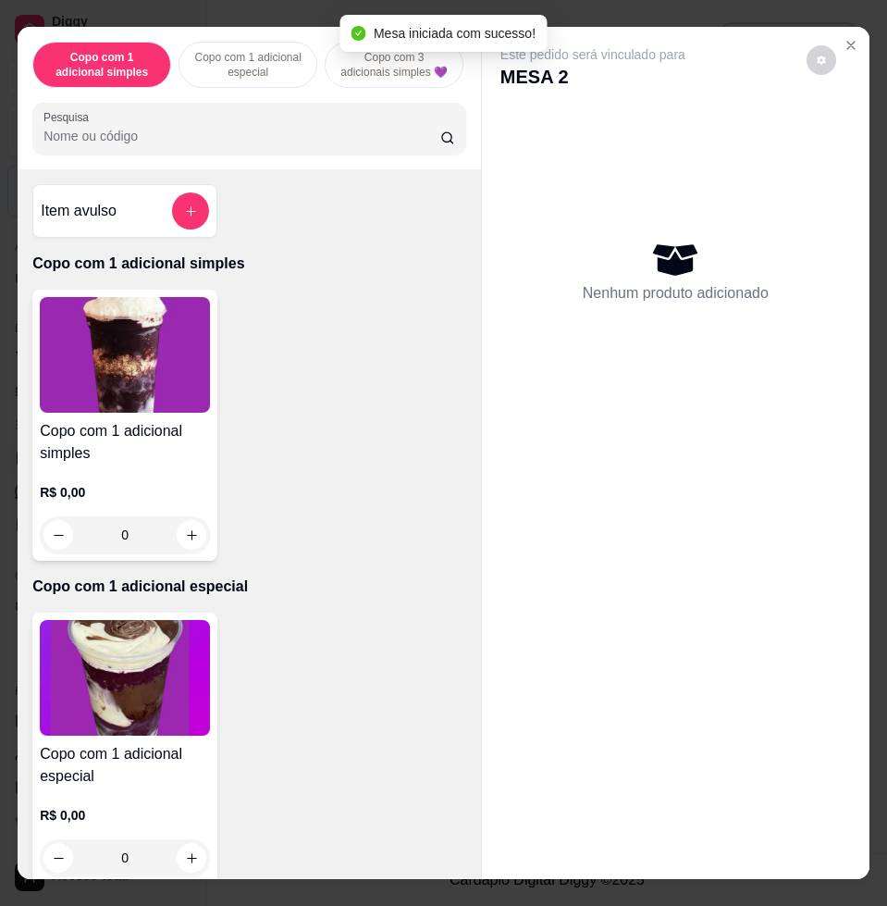
click at [172, 203] on div "Item avulso" at bounding box center [124, 211] width 185 height 54
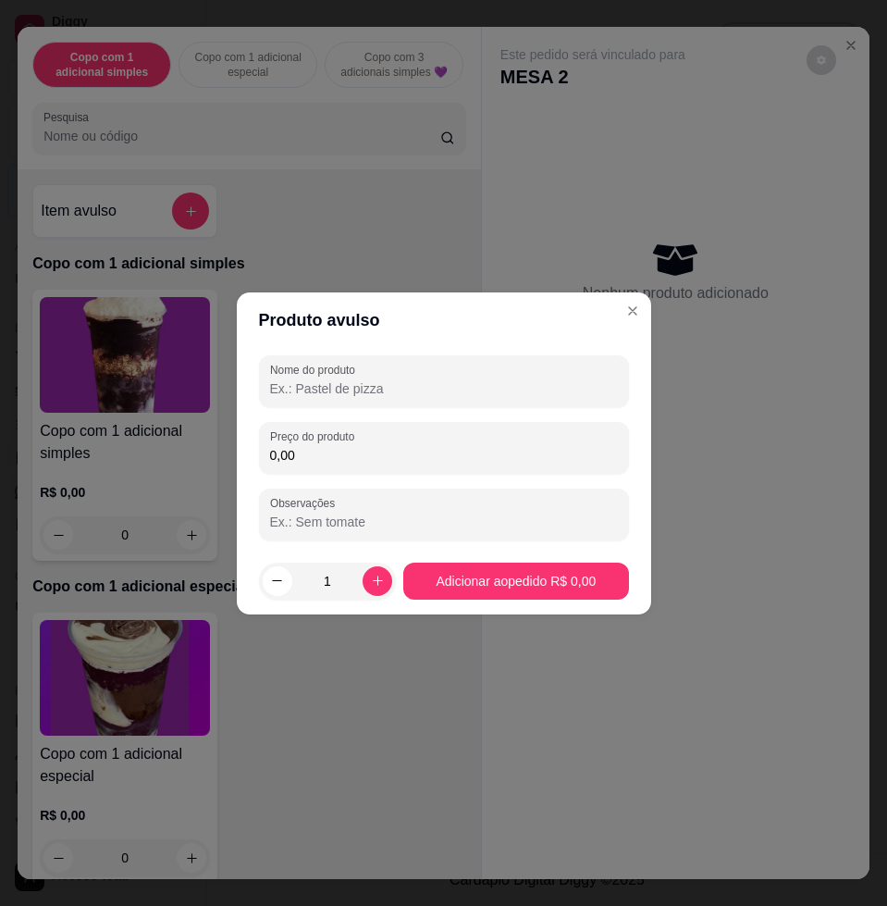
click at [358, 456] on input "0,00" at bounding box center [444, 455] width 348 height 19
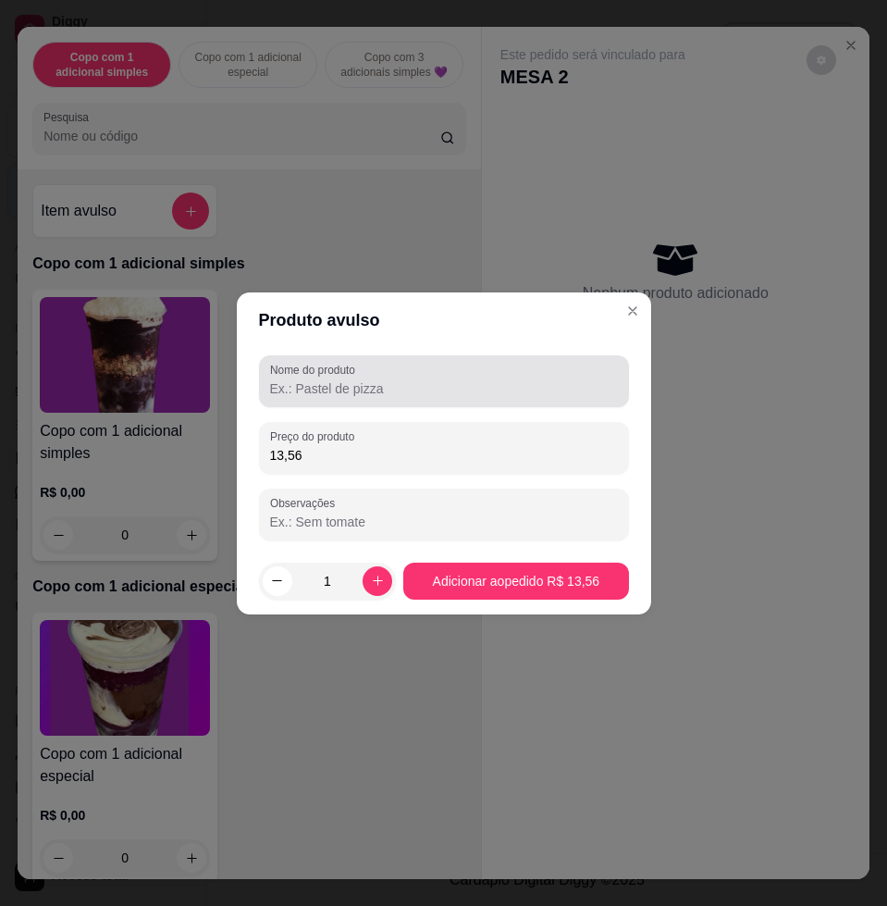
type input "13,56"
click at [335, 383] on input "Nome do produto" at bounding box center [444, 388] width 348 height 19
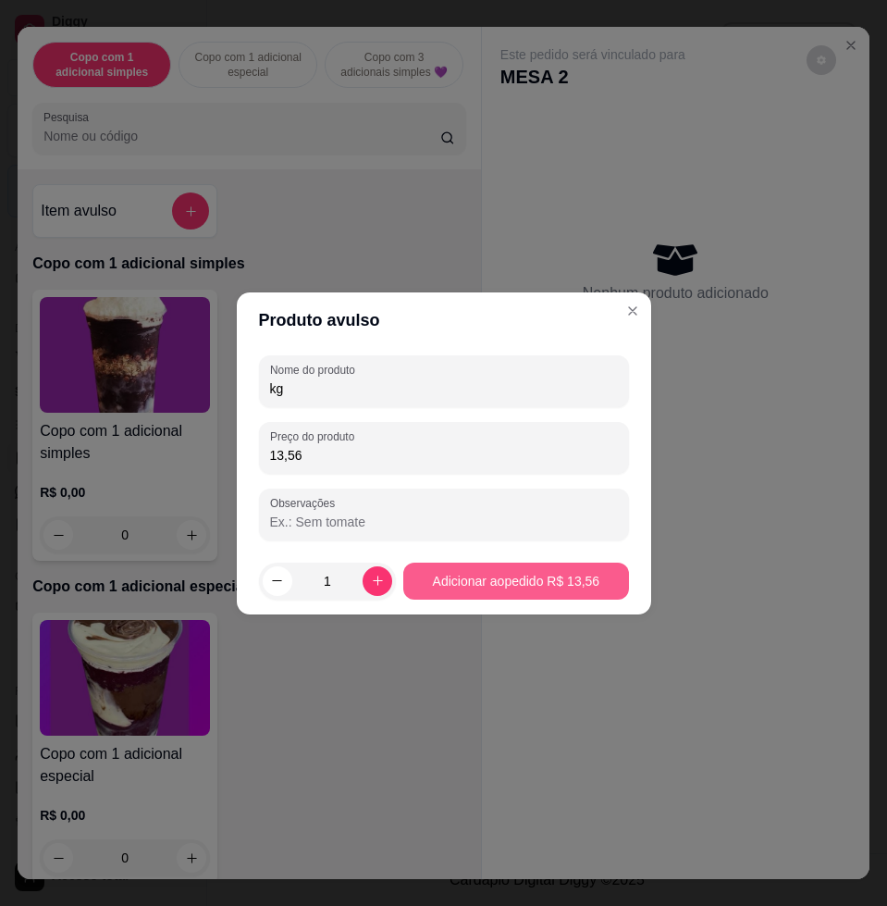
type input "kg"
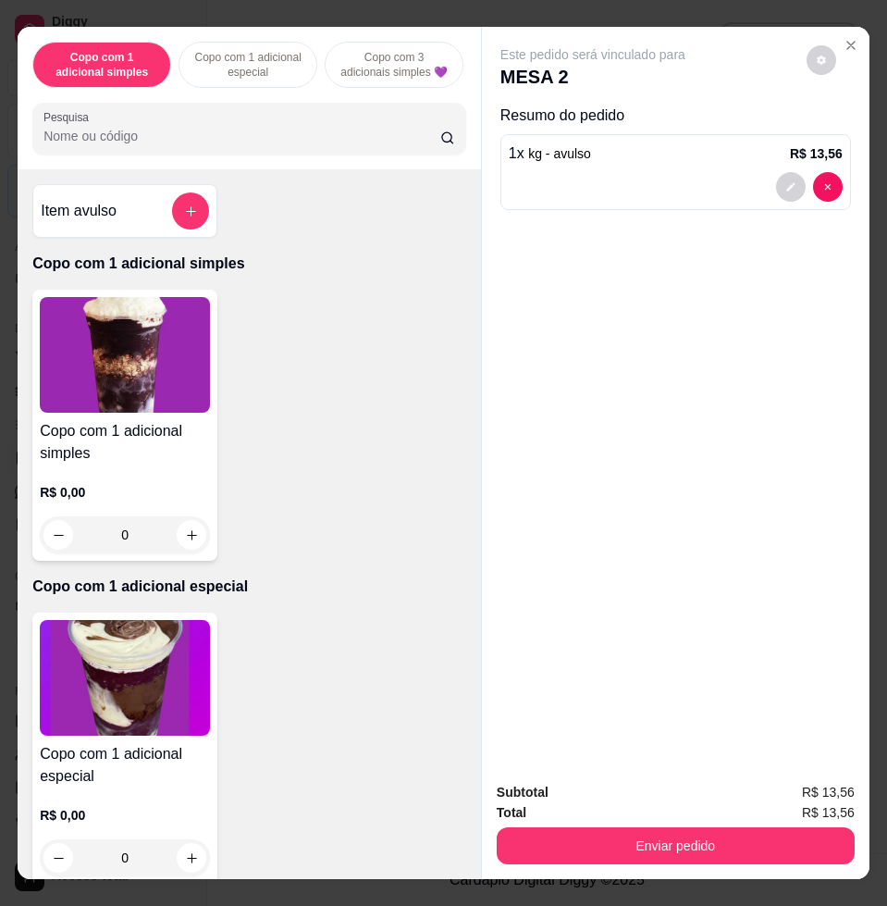
drag, startPoint x: 717, startPoint y: 802, endPoint x: 738, endPoint y: 834, distance: 38.0
click at [722, 807] on div "Total R$ 13,56" at bounding box center [676, 812] width 358 height 20
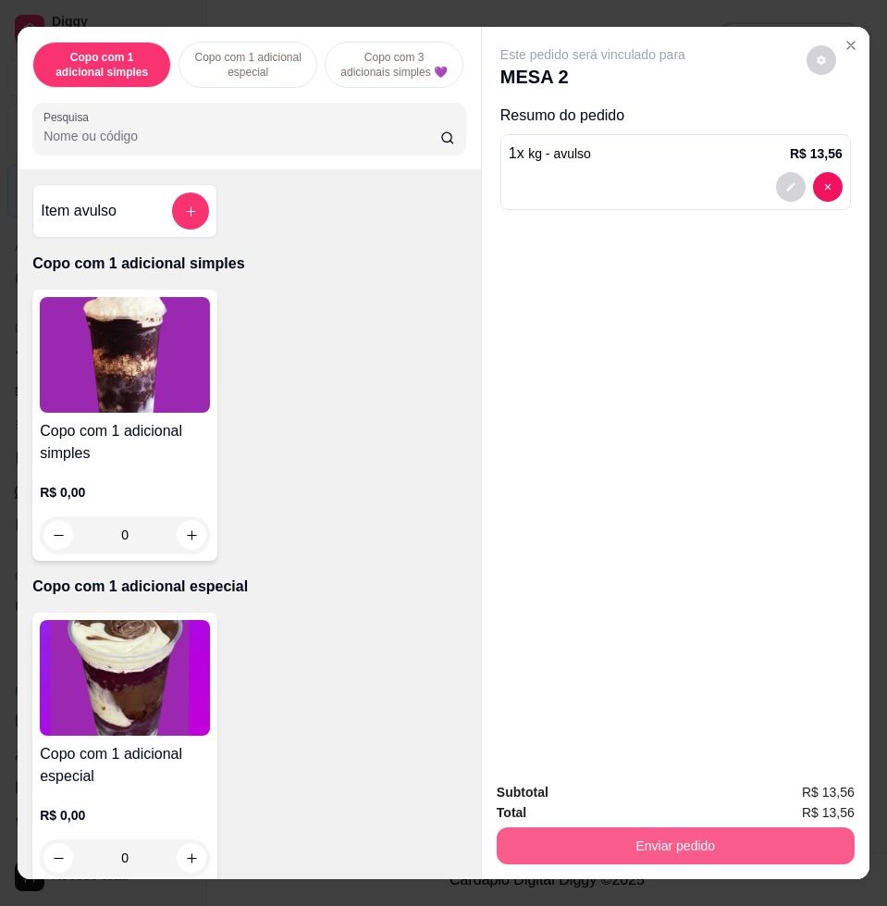
click at [739, 836] on button "Enviar pedido" at bounding box center [676, 845] width 358 height 37
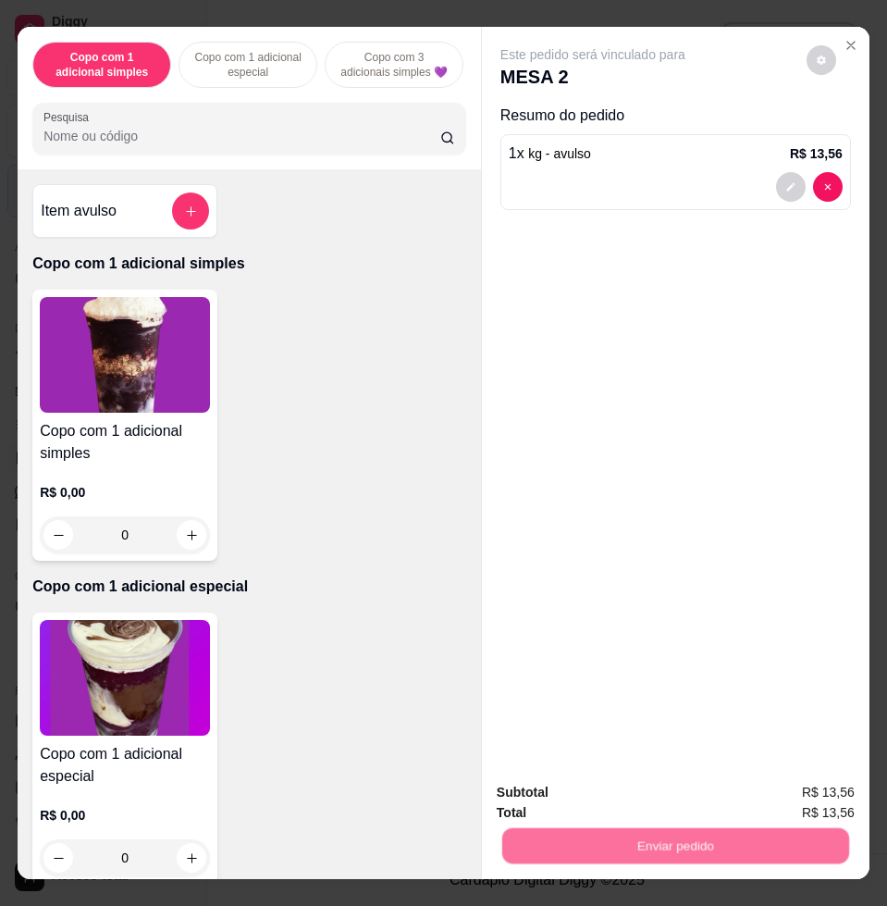
click at [789, 777] on button "Enviar pedido" at bounding box center [805, 791] width 102 height 34
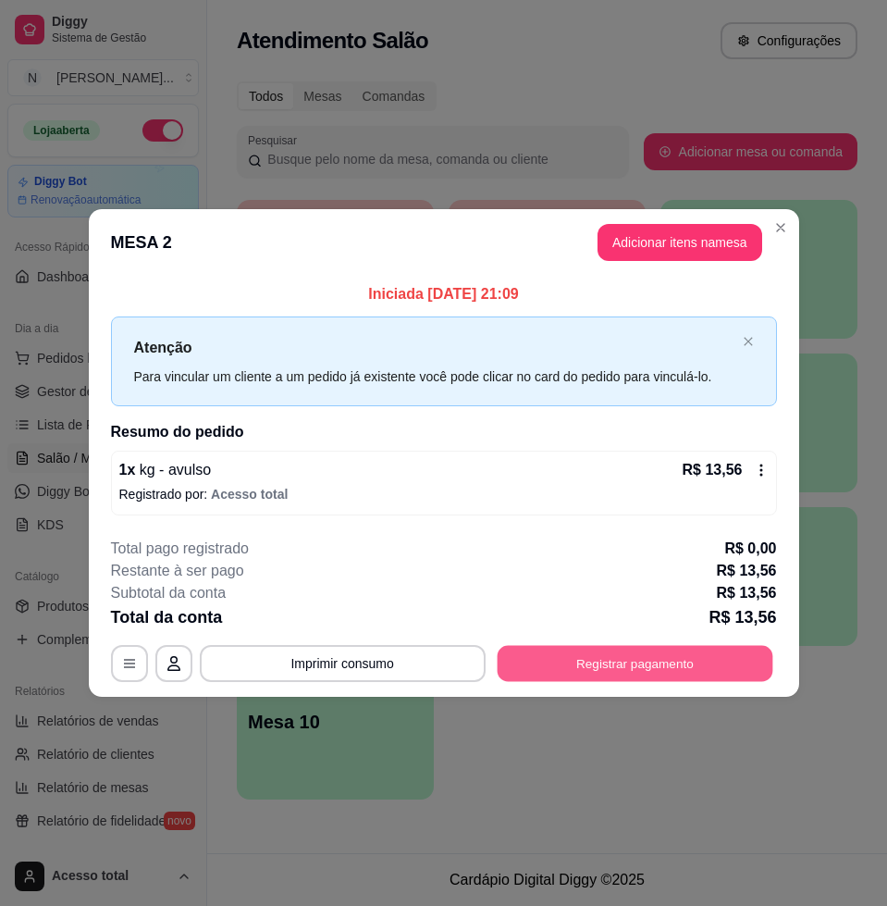
click at [653, 677] on button "Registrar pagamento" at bounding box center [635, 664] width 276 height 36
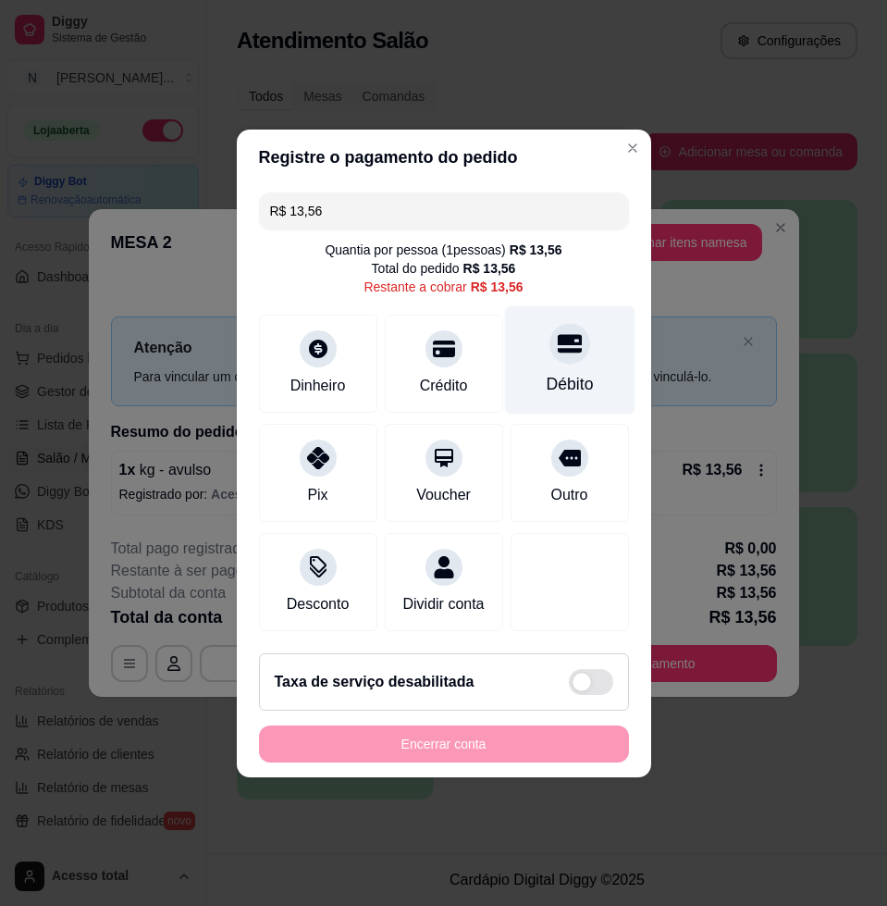
click at [527, 361] on div "Débito" at bounding box center [569, 359] width 130 height 108
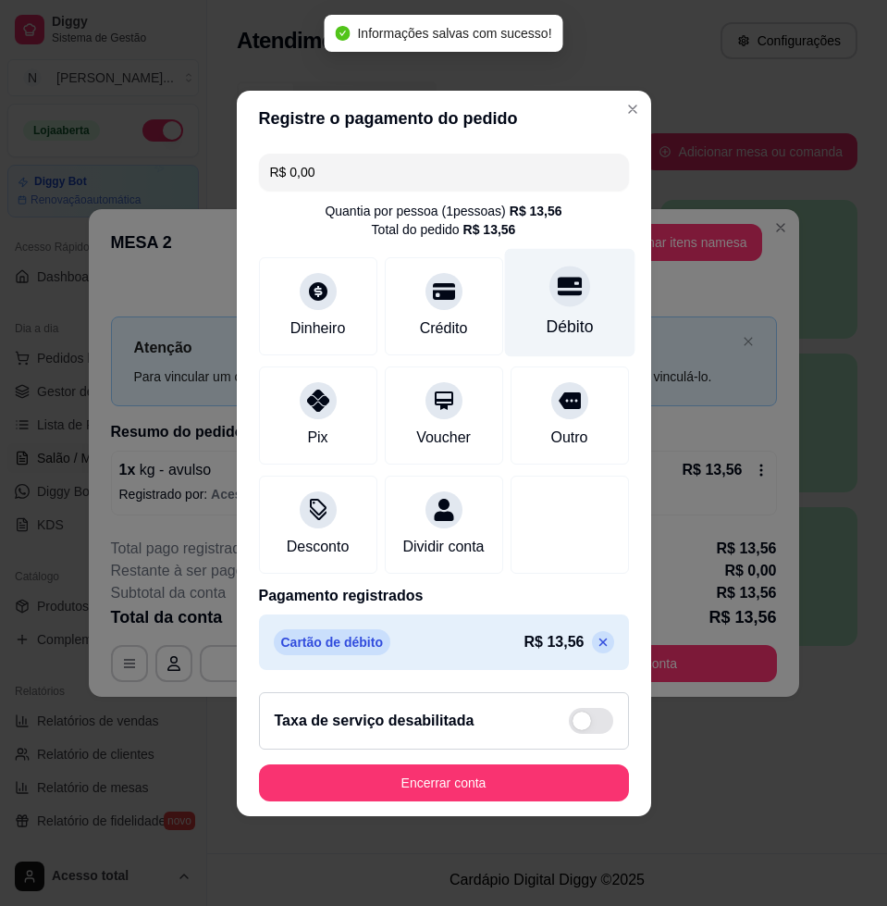
type input "R$ 0,00"
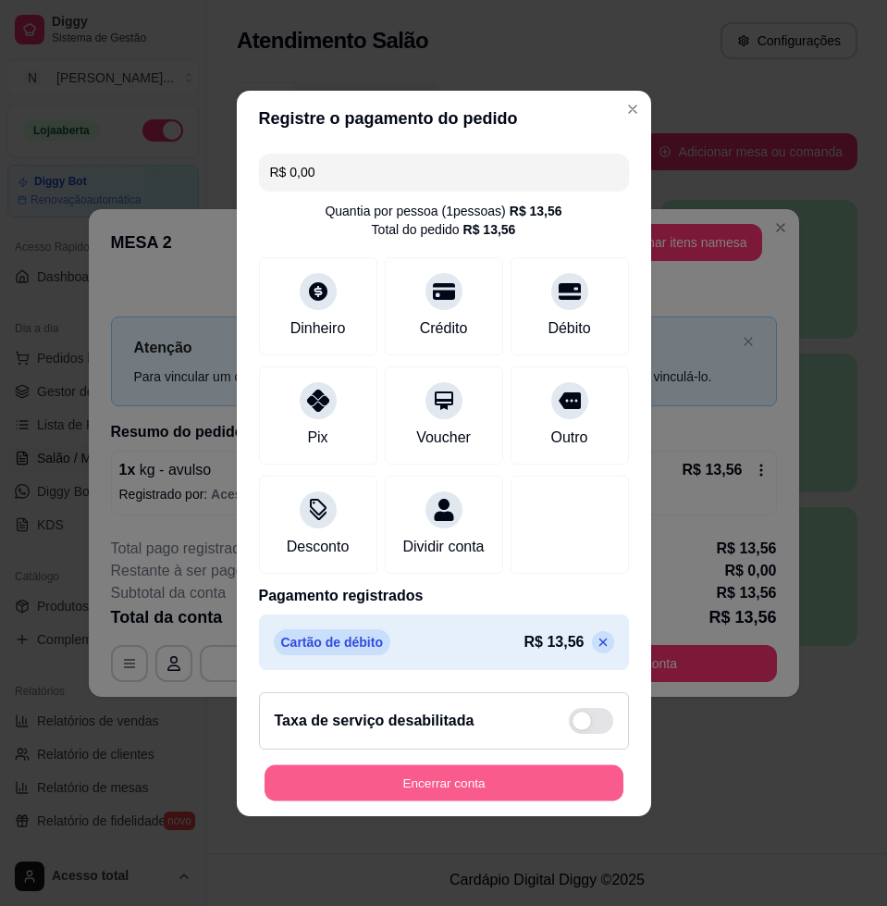
click at [554, 800] on button "Encerrar conta" at bounding box center [444, 782] width 359 height 36
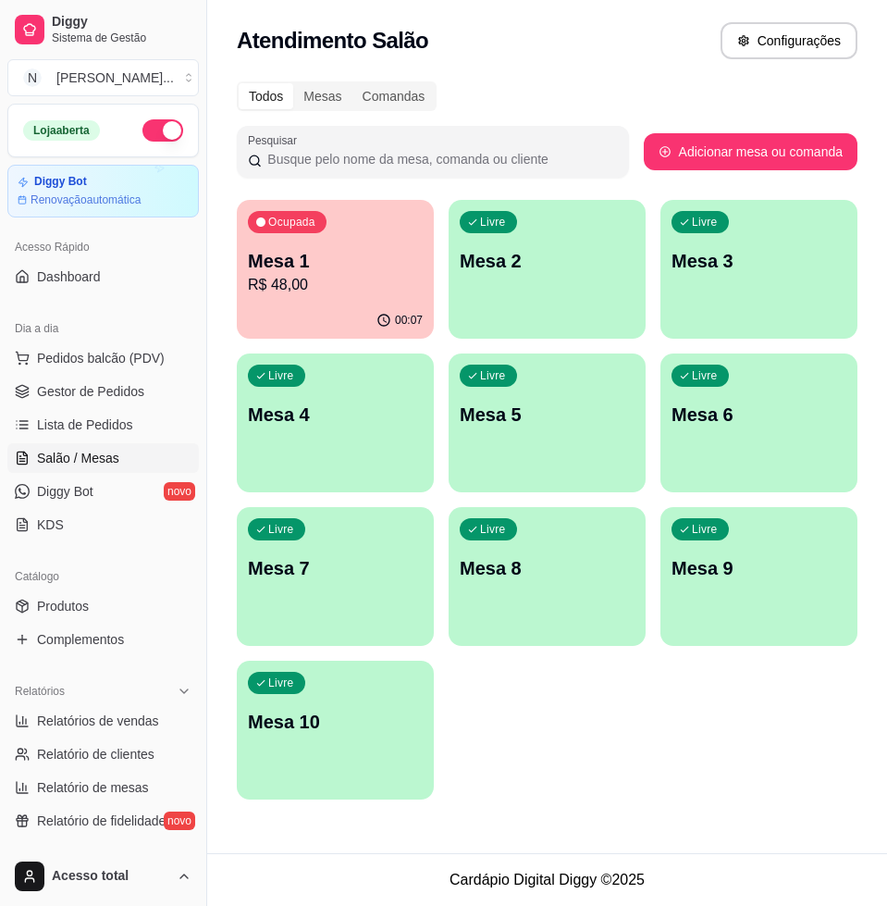
click at [374, 288] on p "R$ 48,00" at bounding box center [335, 285] width 175 height 22
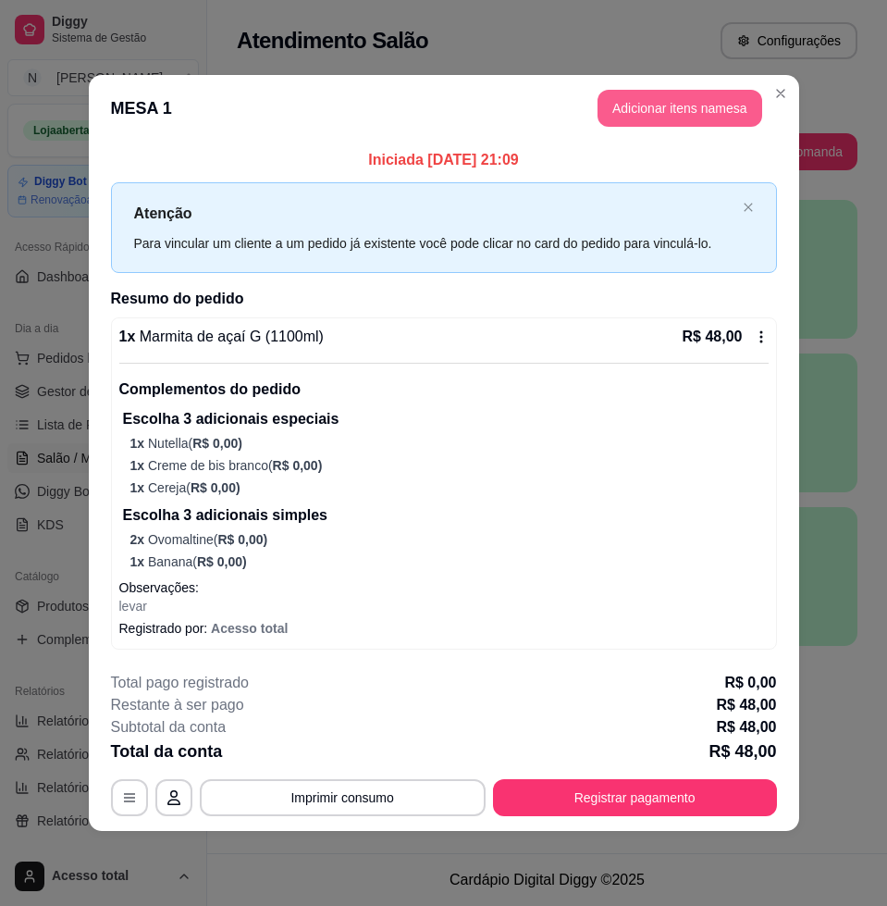
click at [678, 93] on button "Adicionar itens na mesa" at bounding box center [680, 108] width 165 height 37
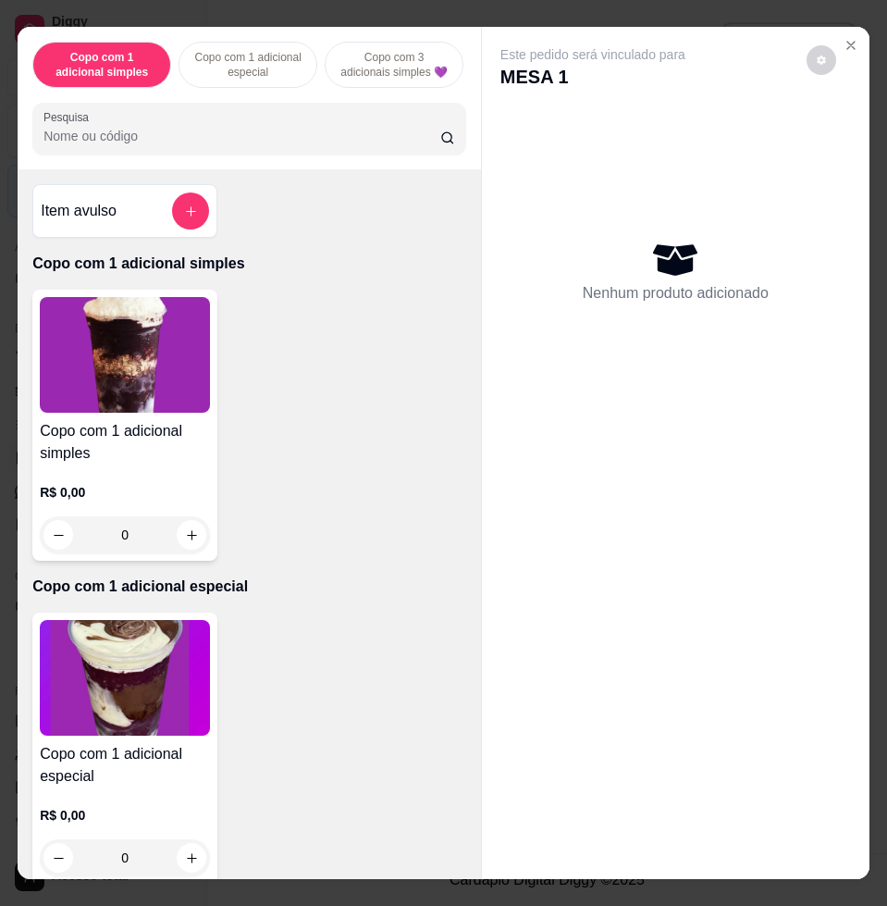
click at [186, 233] on div "Item avulso" at bounding box center [124, 211] width 185 height 54
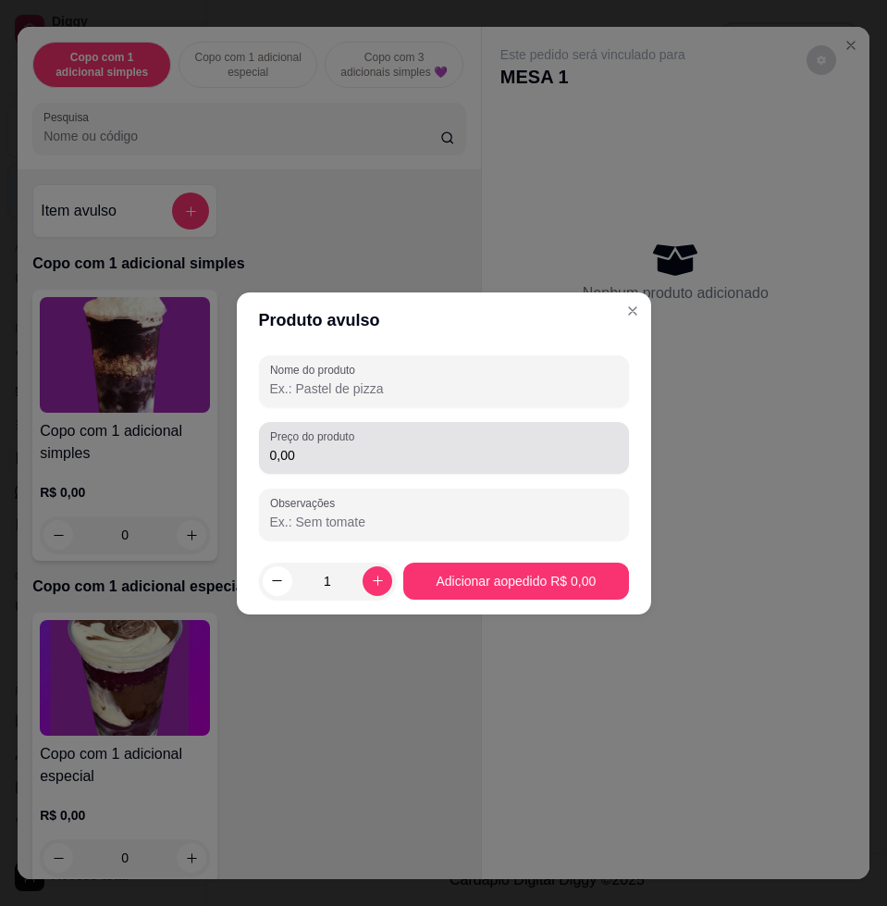
click at [373, 443] on div "0,00" at bounding box center [444, 447] width 348 height 37
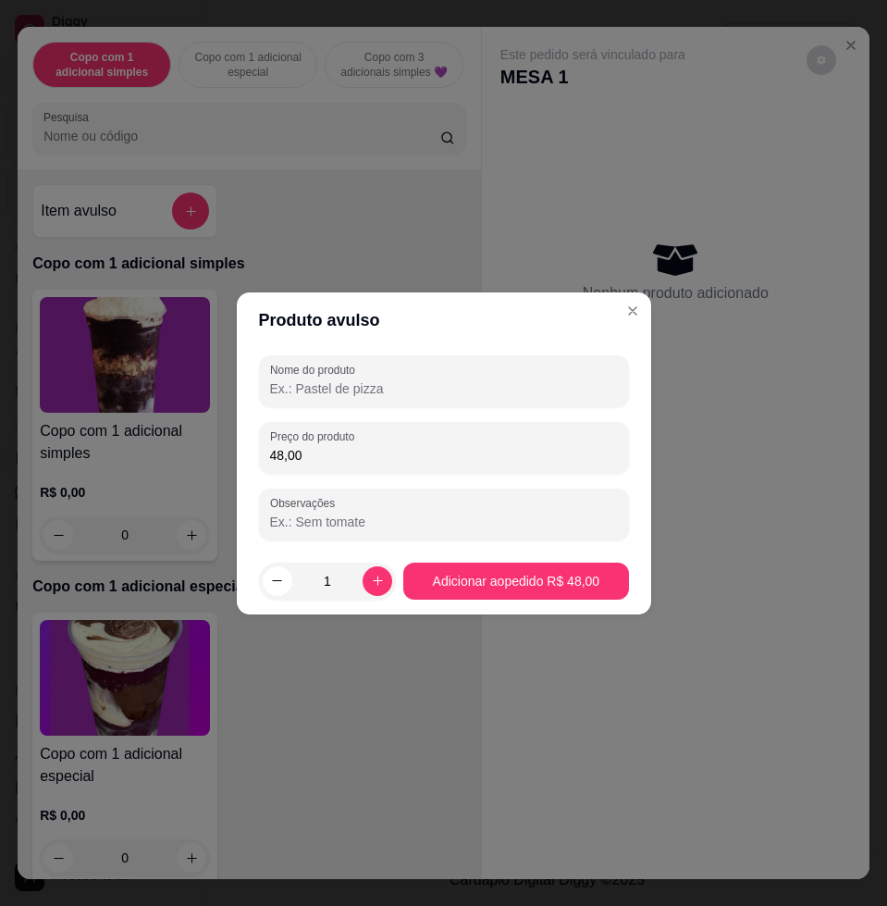
type input "48,00"
click at [488, 415] on div "Nome do produto Preço do produto 48,00 Observações" at bounding box center [444, 447] width 370 height 185
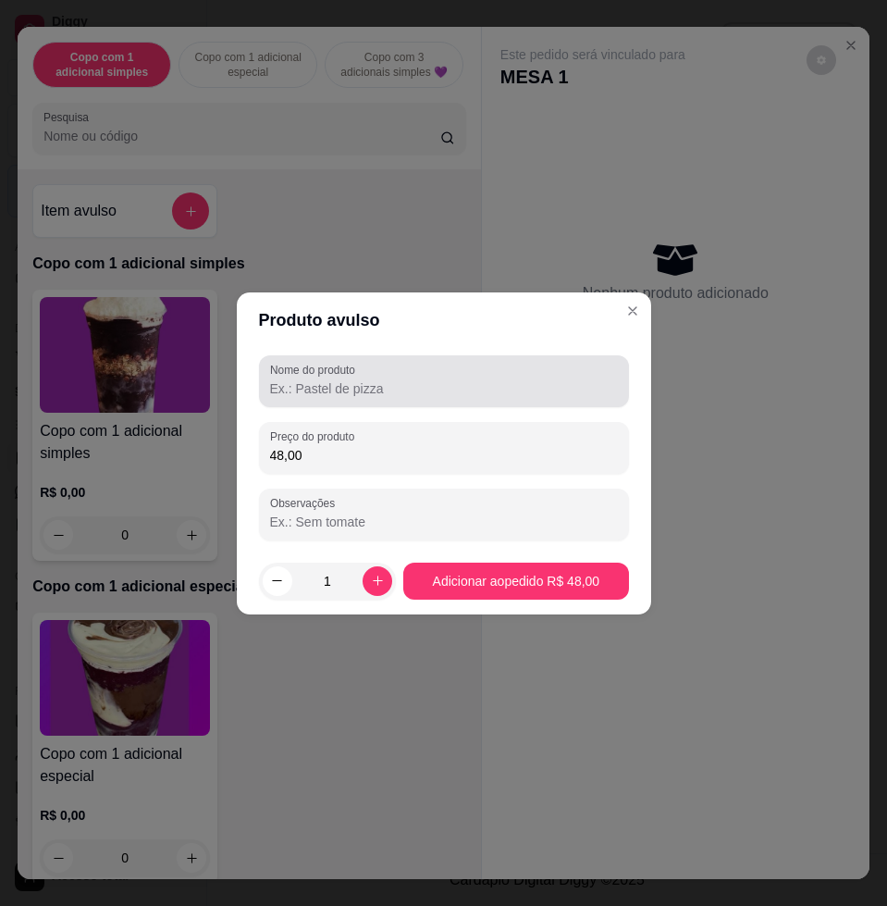
click at [485, 377] on div at bounding box center [444, 381] width 348 height 37
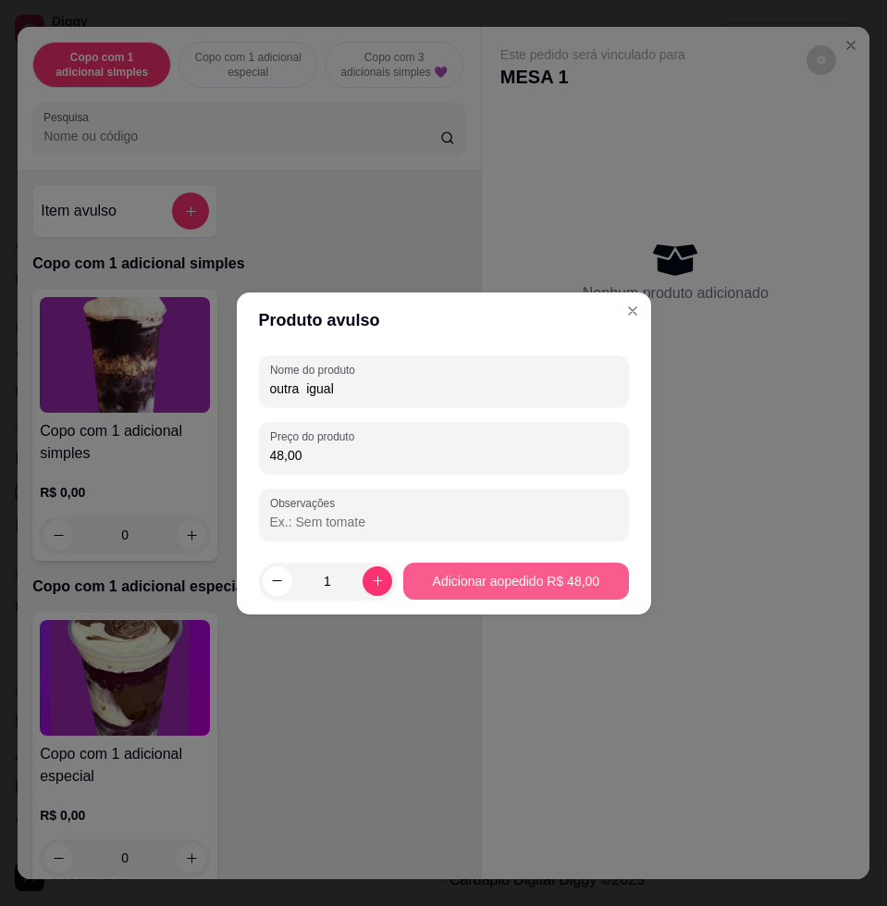
type input "outra igual"
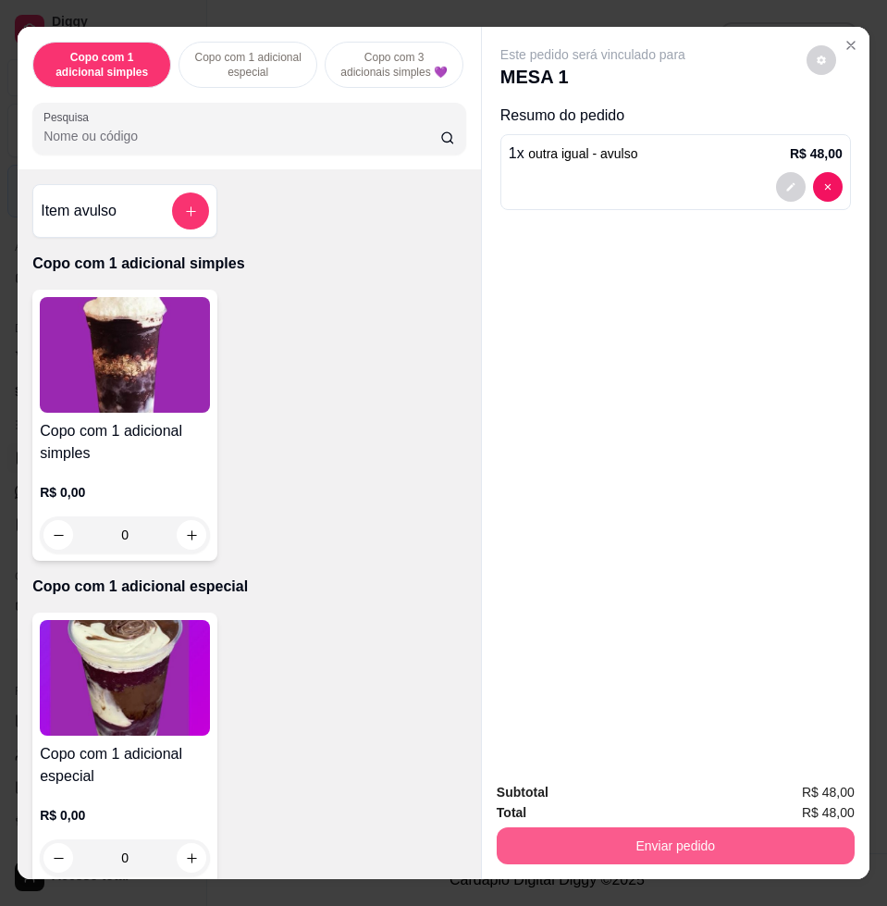
click at [785, 837] on button "Enviar pedido" at bounding box center [676, 845] width 358 height 37
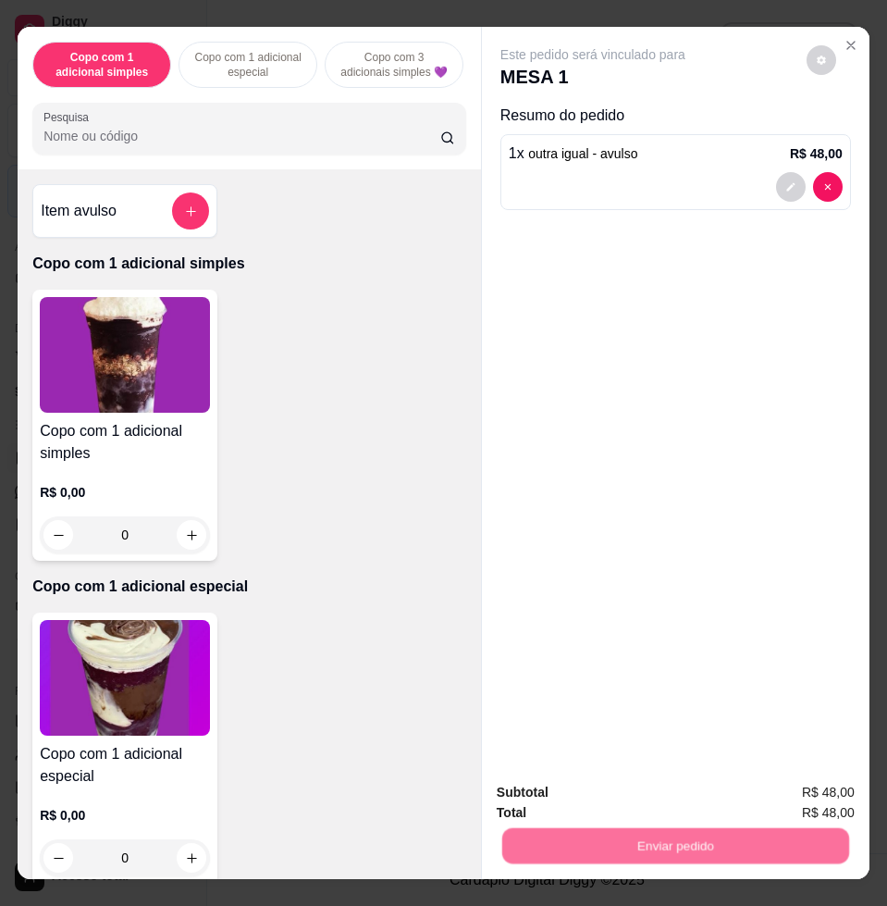
click at [802, 780] on button "Enviar pedido" at bounding box center [804, 791] width 105 height 35
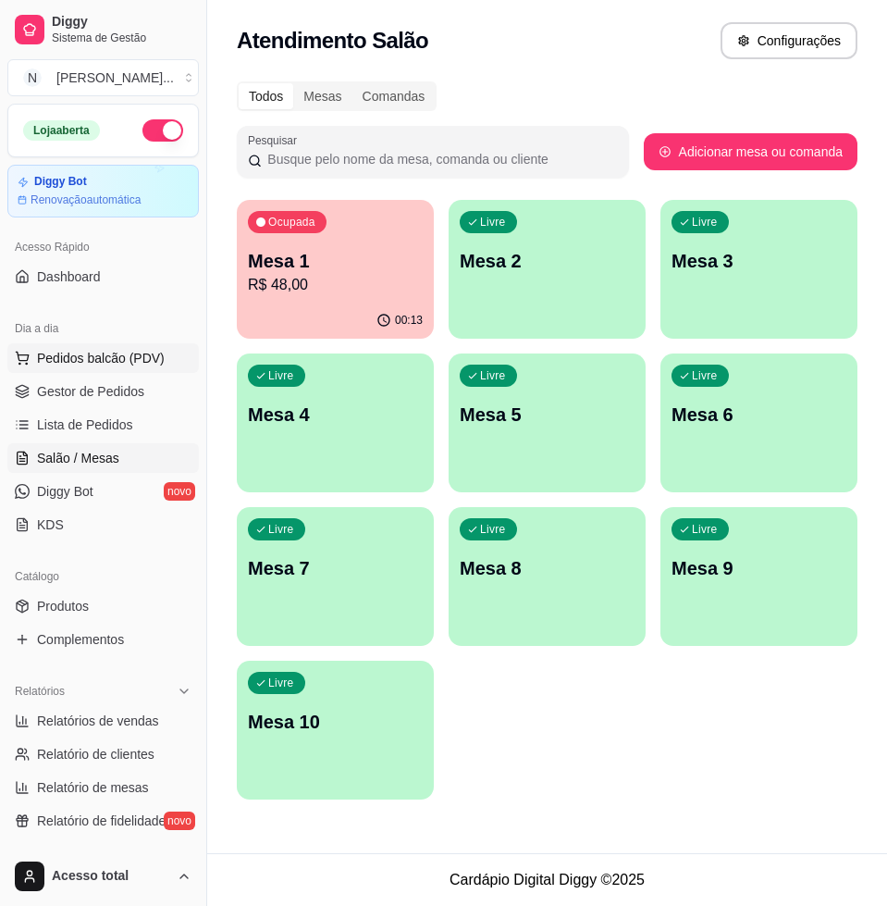
click at [143, 371] on button "Pedidos balcão (PDV)" at bounding box center [103, 358] width 192 height 30
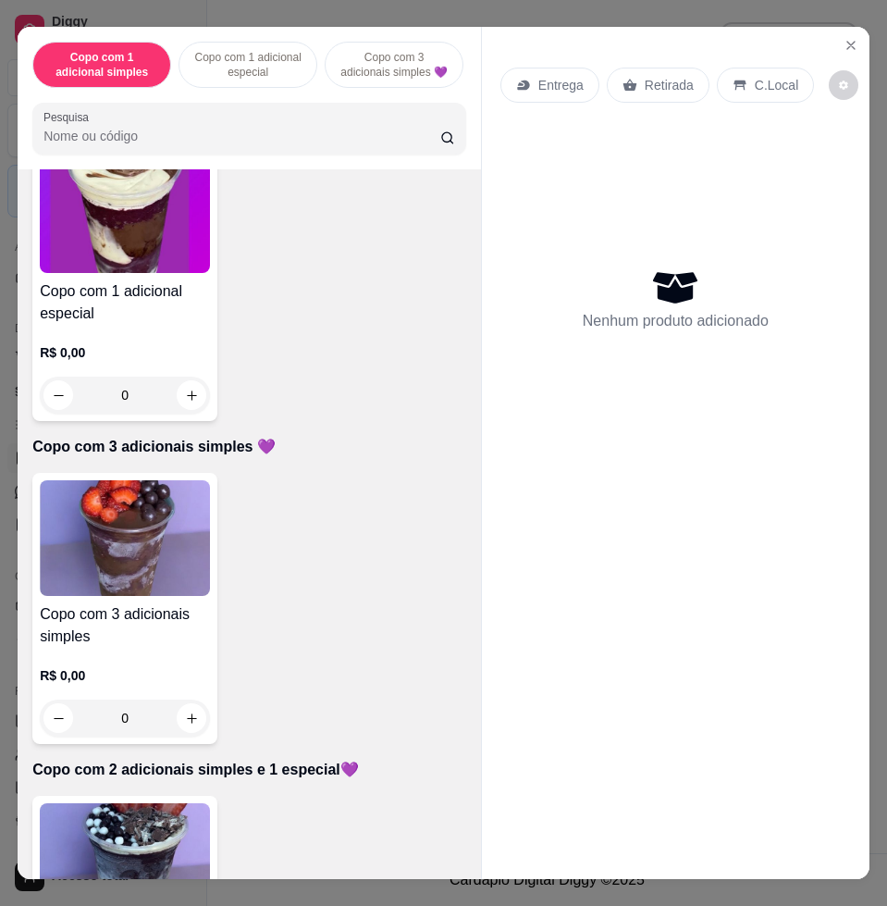
scroll to position [1041, 0]
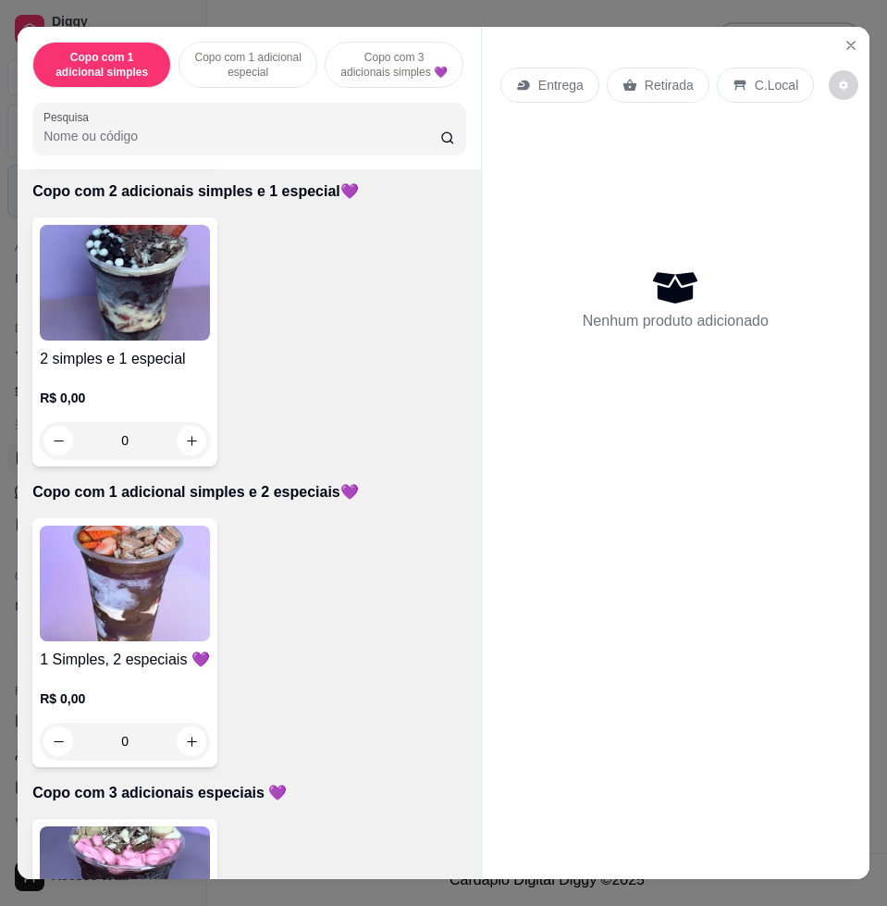
click at [130, 304] on img at bounding box center [125, 283] width 170 height 116
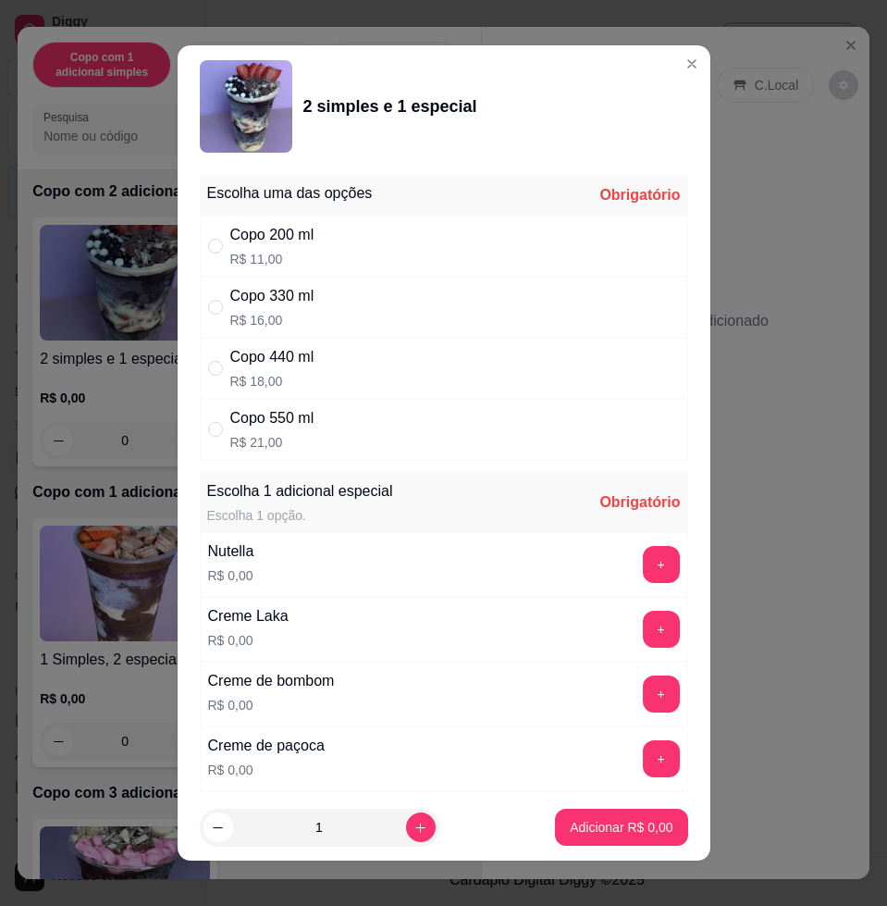
click at [360, 281] on div "Copo 330 ml R$ 16,00" at bounding box center [444, 307] width 489 height 61
radio input "true"
click at [643, 558] on button "+" at bounding box center [661, 564] width 37 height 37
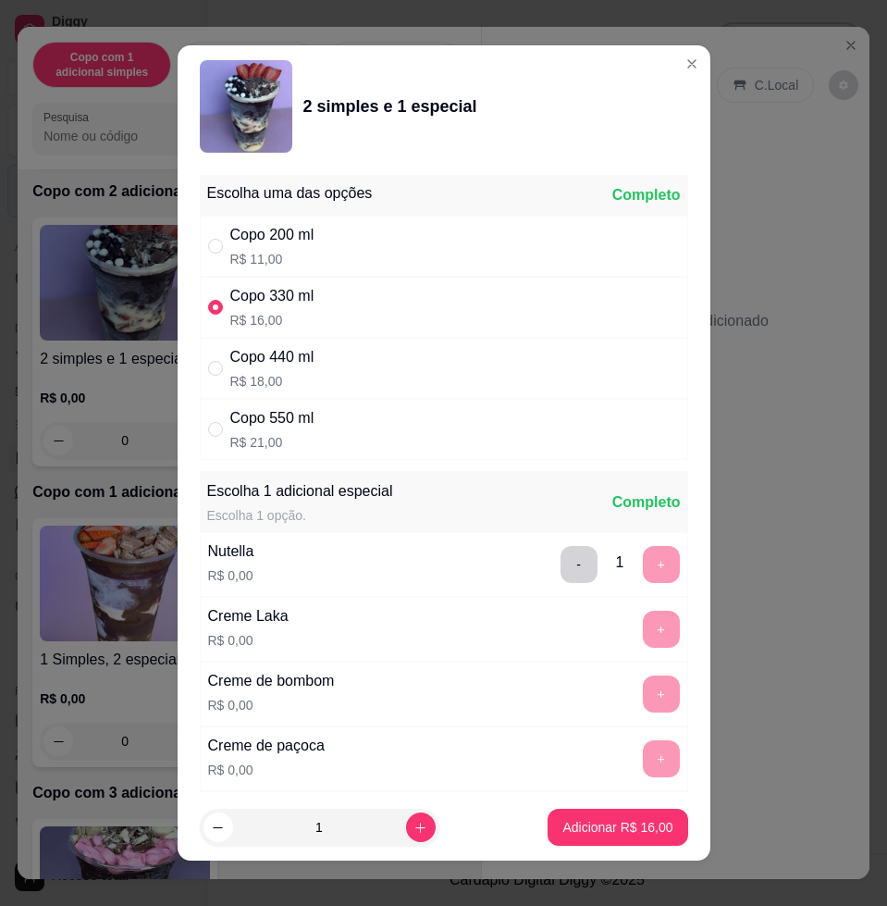
scroll to position [14, 0]
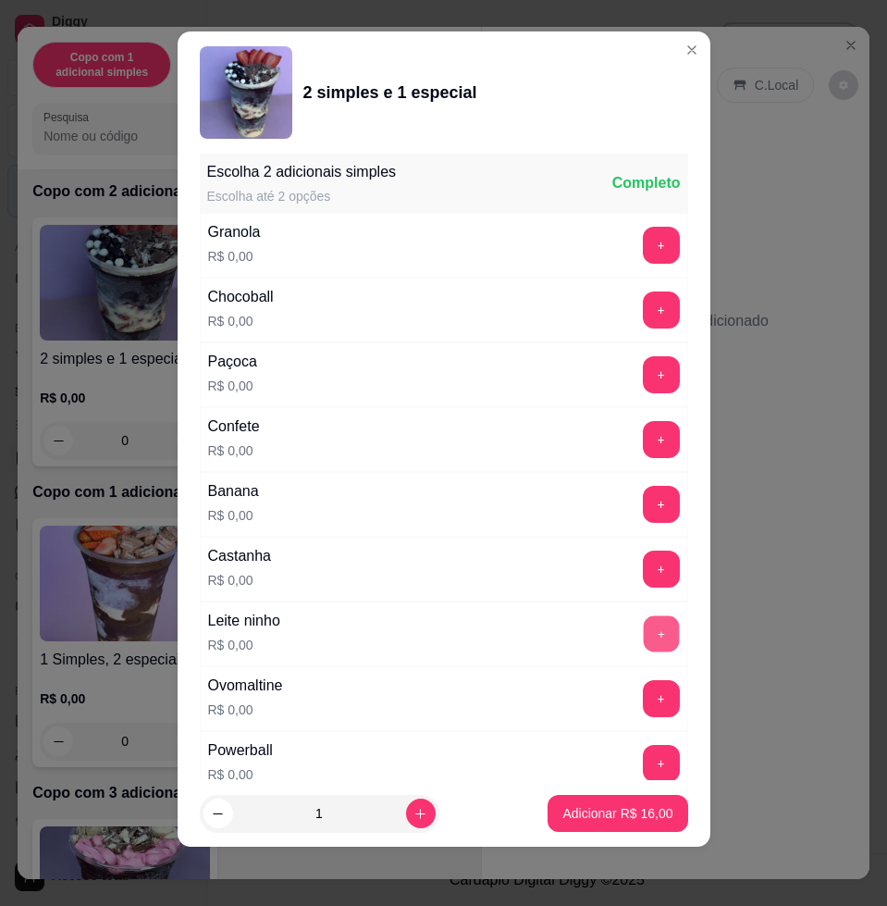
click at [643, 620] on button "+" at bounding box center [661, 634] width 36 height 36
click at [643, 387] on button "+" at bounding box center [661, 375] width 36 height 36
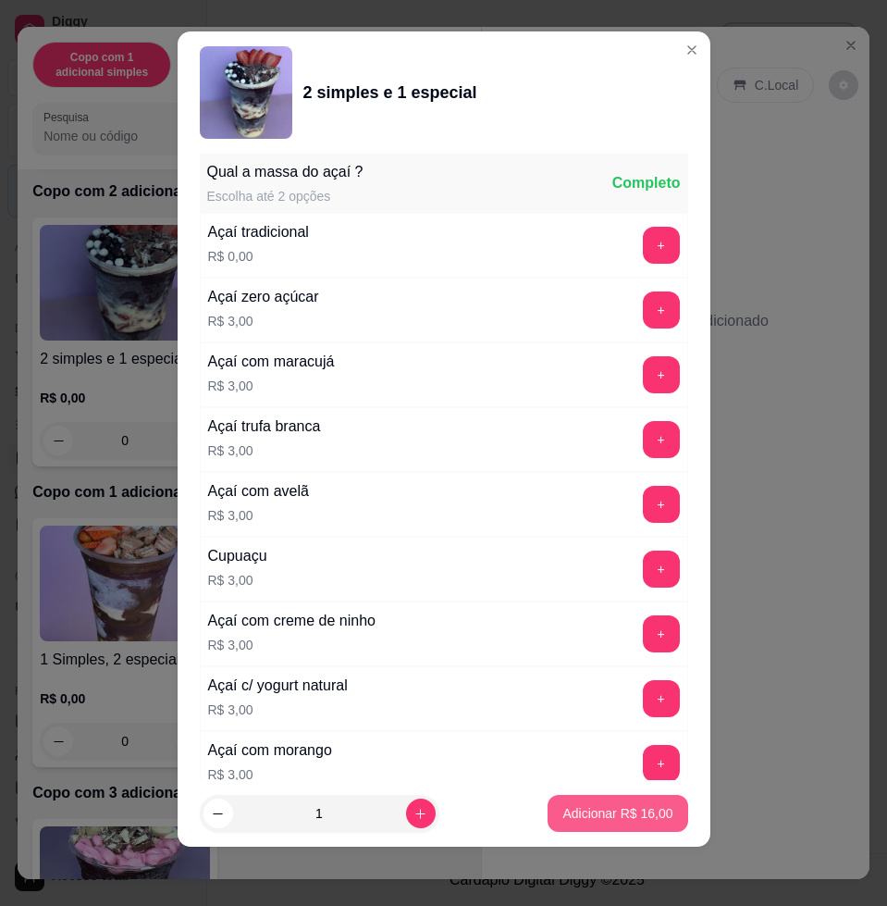
click at [632, 816] on p "Adicionar R$ 16,00" at bounding box center [618, 813] width 110 height 19
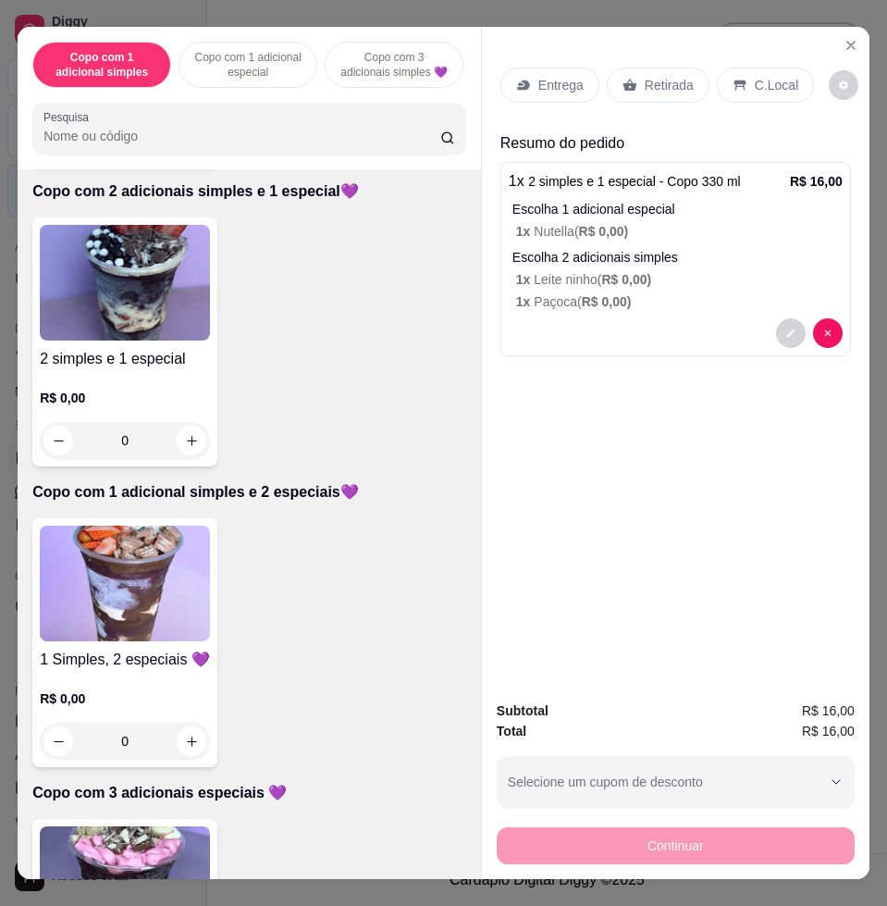
click at [539, 78] on p "Entrega" at bounding box center [561, 85] width 45 height 19
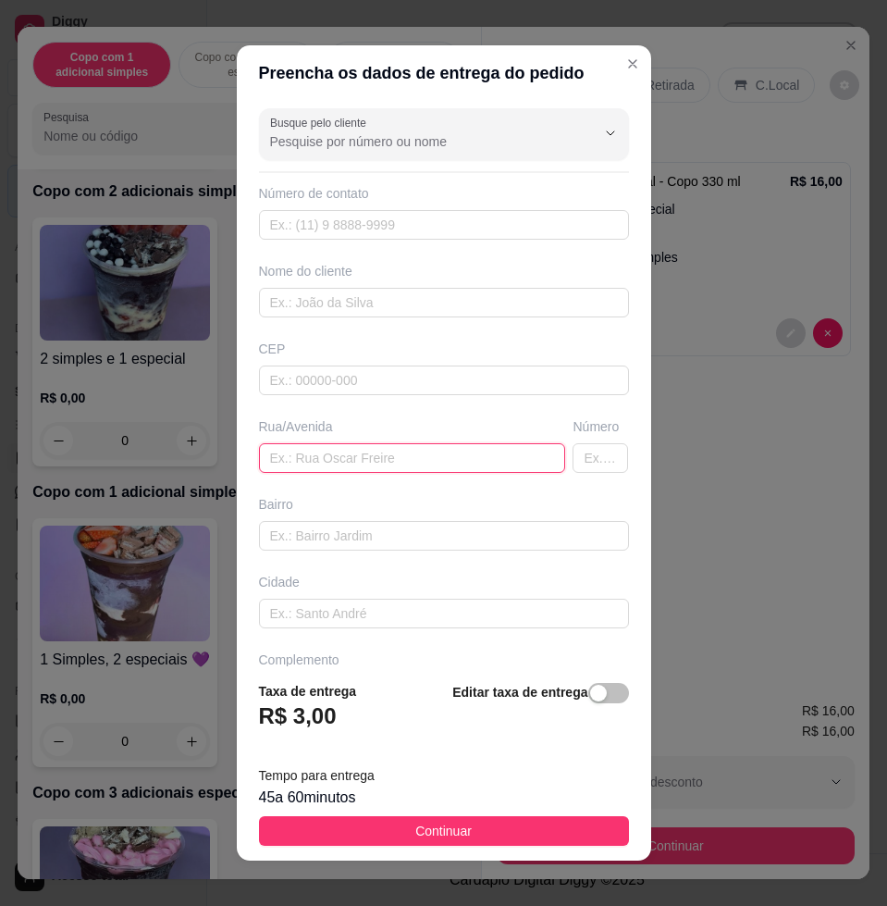
click at [401, 443] on input "text" at bounding box center [412, 458] width 307 height 30
click at [475, 425] on div "Rua/Avenida" at bounding box center [412, 426] width 307 height 19
drag, startPoint x: 415, startPoint y: 449, endPoint x: 409, endPoint y: 466, distance: 18.4
click at [410, 464] on input "text" at bounding box center [412, 458] width 307 height 30
paste input "[STREET_ADDRESS]"
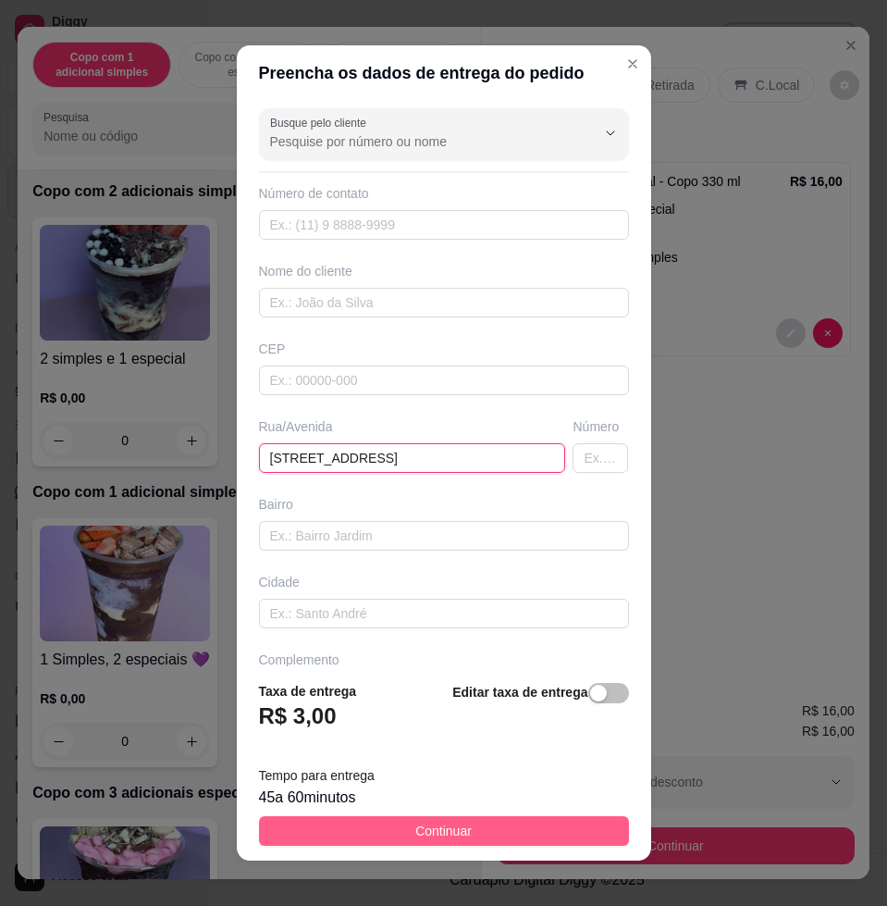
type input "[STREET_ADDRESS]"
click at [515, 828] on button "Continuar" at bounding box center [444, 831] width 370 height 30
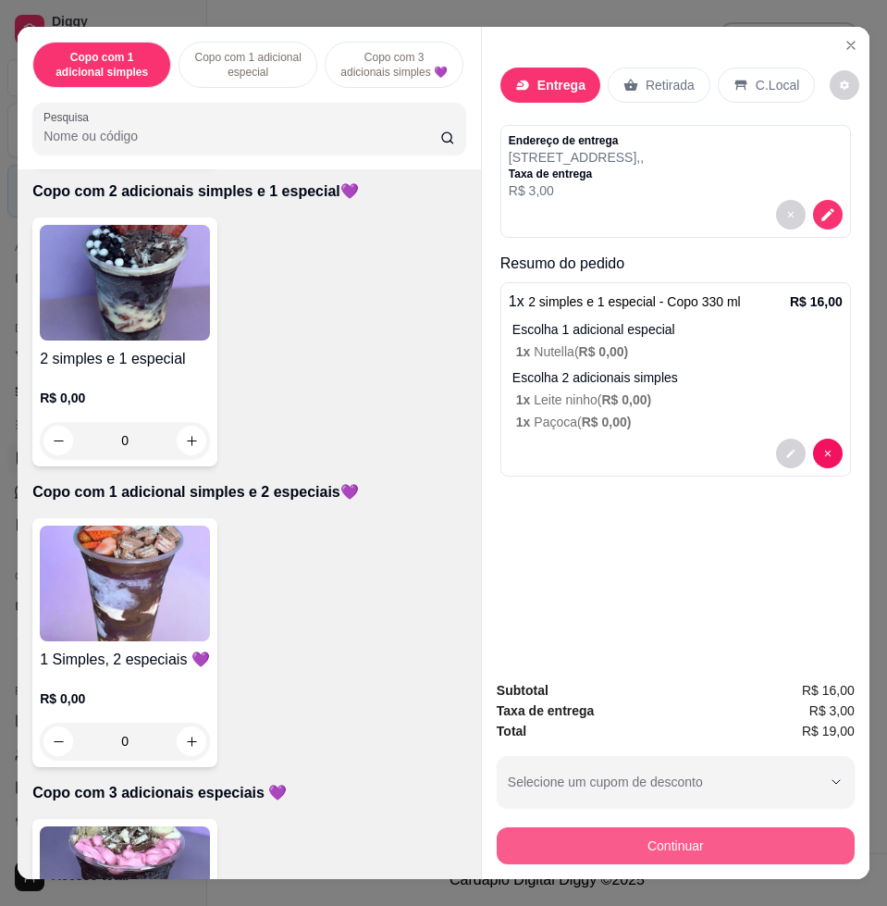
click at [652, 832] on button "Continuar" at bounding box center [676, 845] width 358 height 37
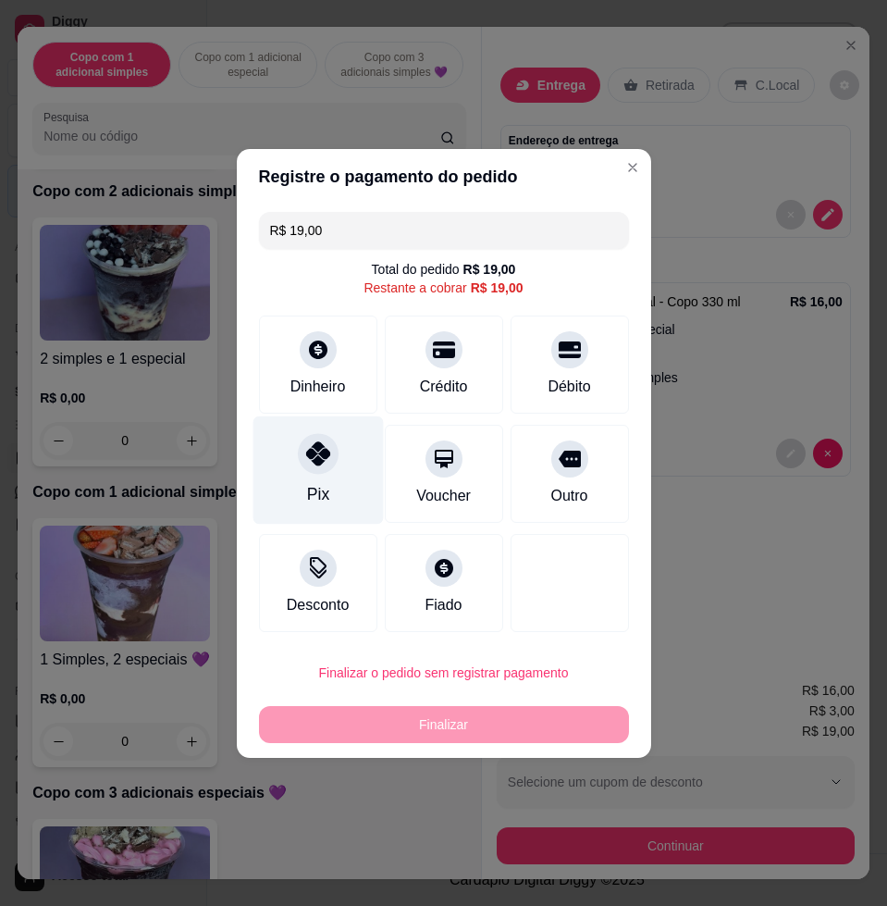
click at [315, 504] on div "Pix" at bounding box center [317, 494] width 22 height 24
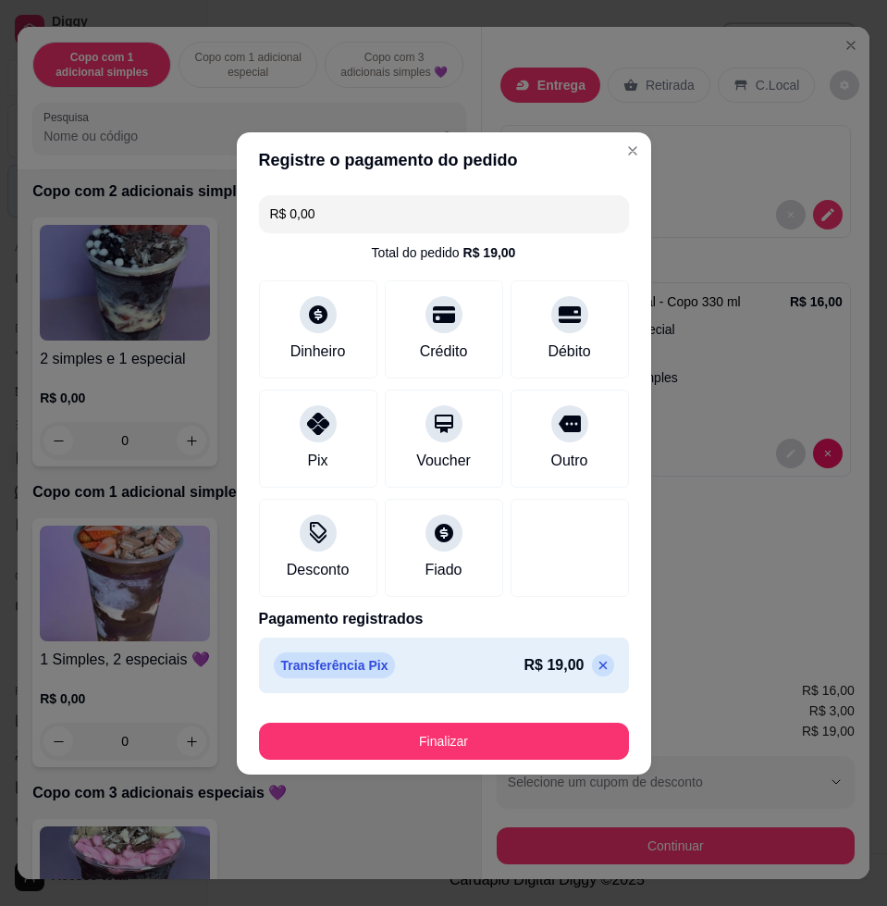
click at [396, 720] on div "Finalizar" at bounding box center [444, 737] width 370 height 44
click at [396, 723] on div "Finalizar" at bounding box center [444, 741] width 370 height 37
click at [398, 728] on button "Finalizar" at bounding box center [444, 741] width 370 height 37
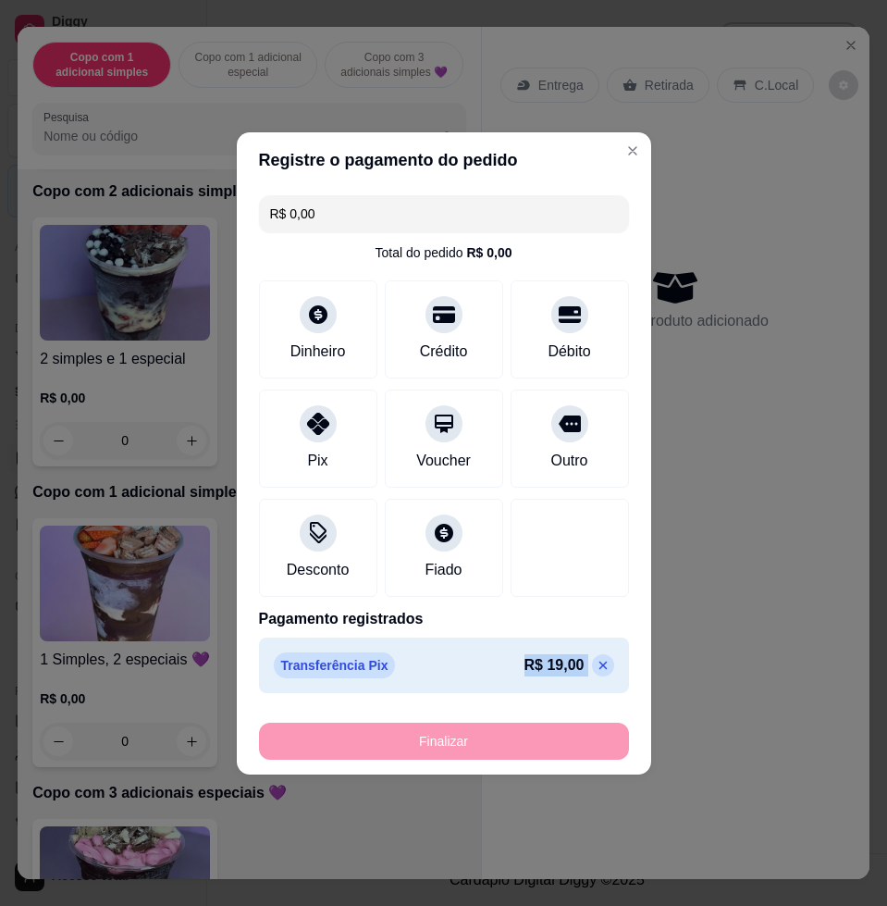
type input "-R$ 19,00"
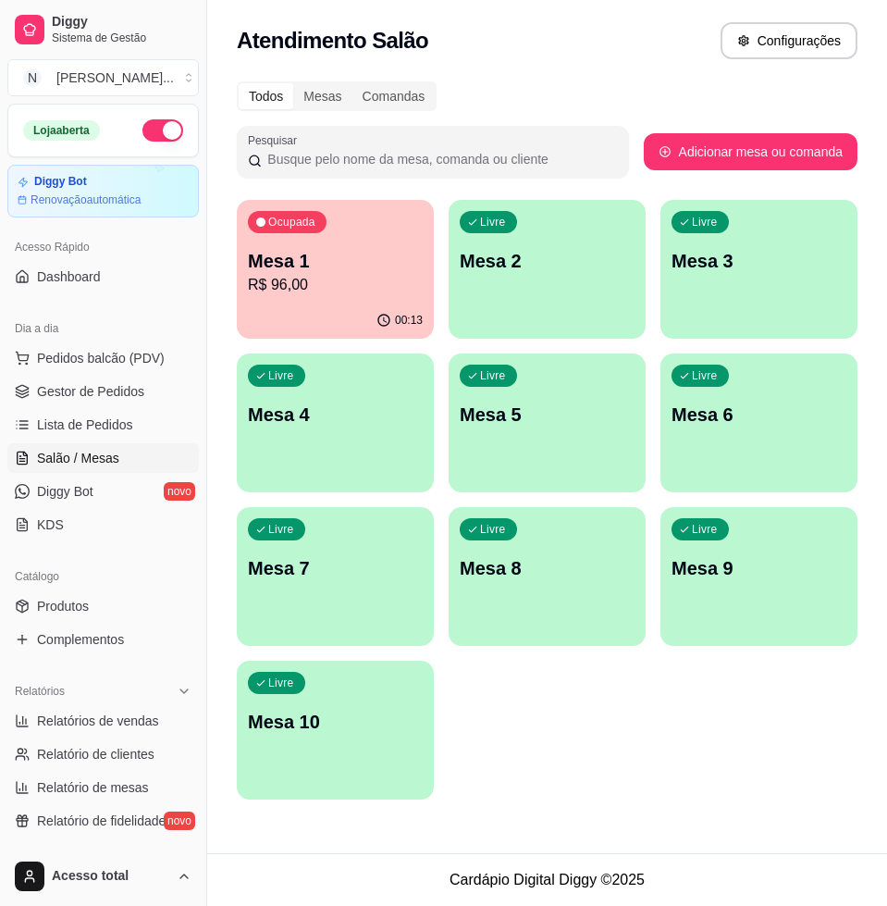
click at [555, 240] on div "Livre Mesa 2" at bounding box center [547, 258] width 197 height 117
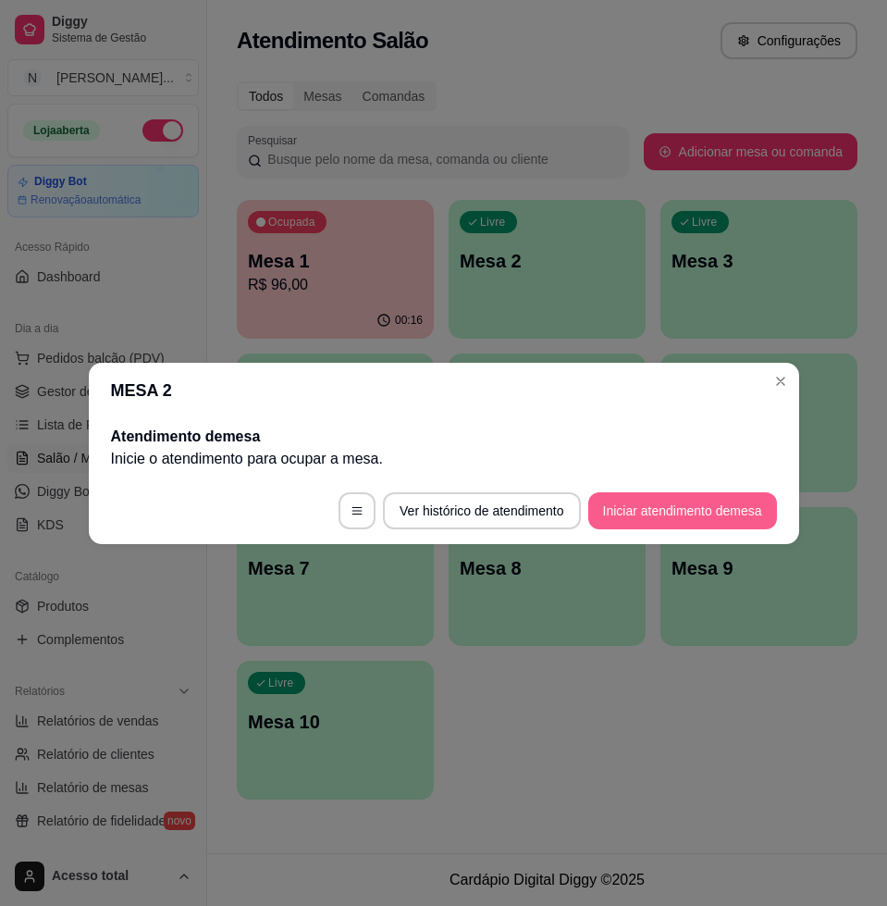
click at [717, 508] on button "Iniciar atendimento de mesa" at bounding box center [683, 510] width 189 height 37
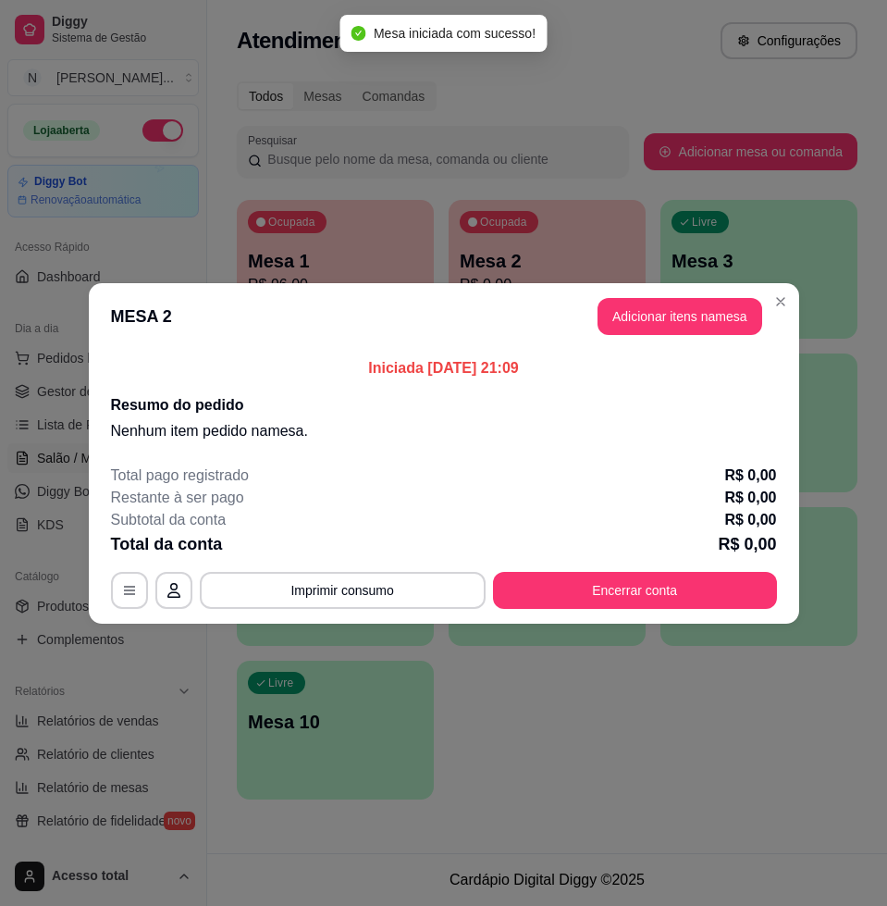
click at [663, 335] on header "MESA 2 Adicionar itens na mesa" at bounding box center [444, 316] width 711 height 67
click at [677, 316] on button "Adicionar itens na mesa" at bounding box center [680, 316] width 159 height 36
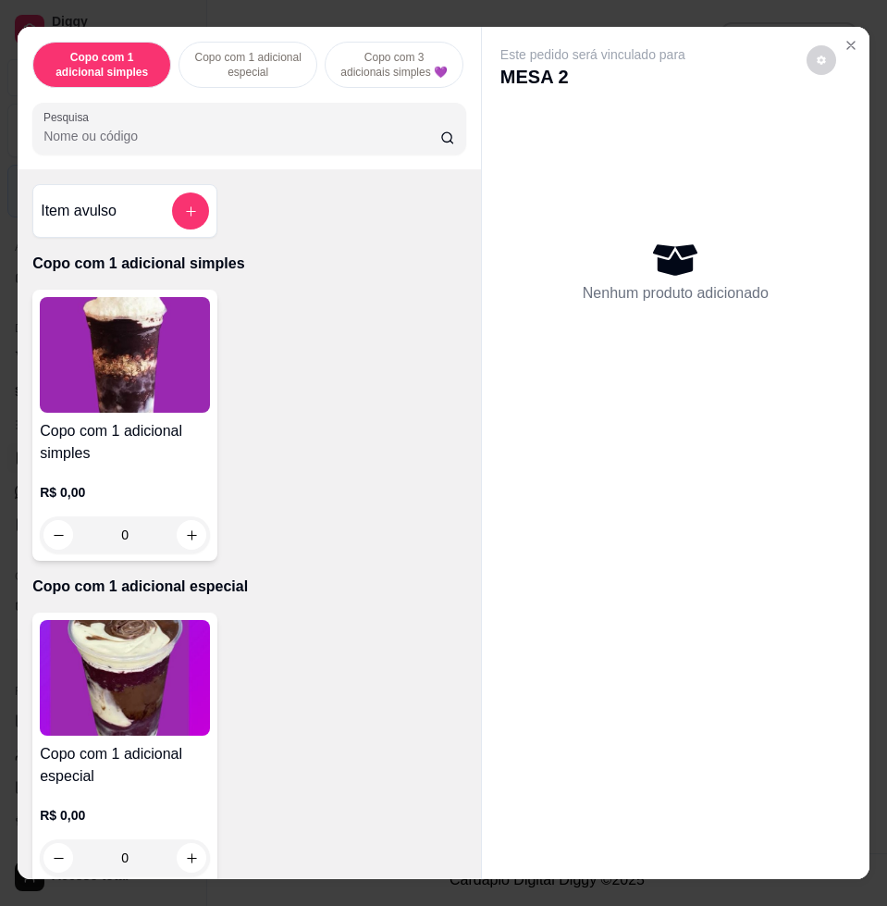
click at [240, 138] on input "Pesquisa" at bounding box center [241, 136] width 397 height 19
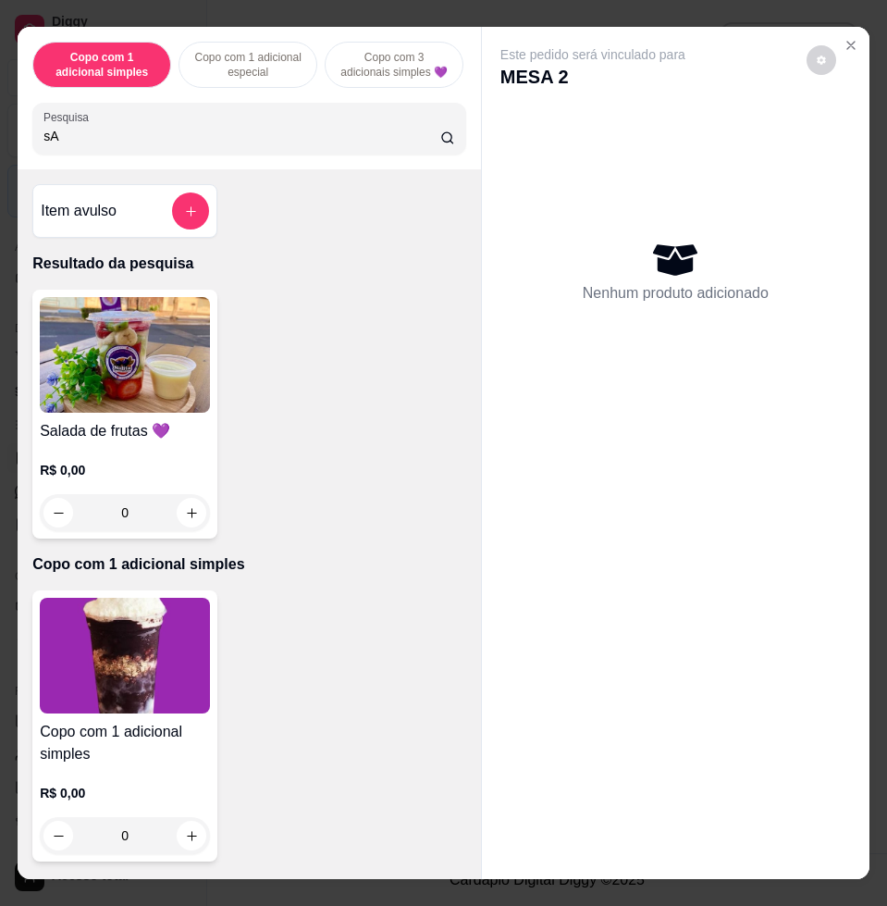
type input "s"
type input "SA"
click at [155, 437] on h4 "Salada de frutas 💜" at bounding box center [125, 431] width 170 height 22
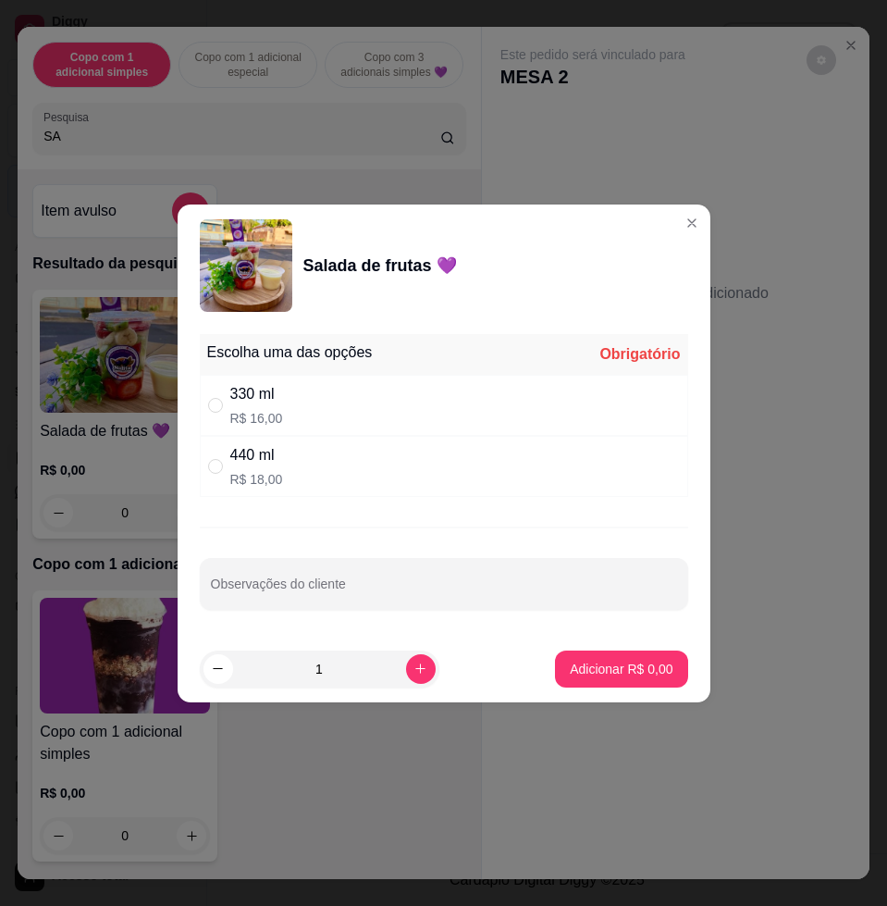
click at [335, 483] on div "440 ml R$ 18,00" at bounding box center [444, 466] width 489 height 61
radio input "true"
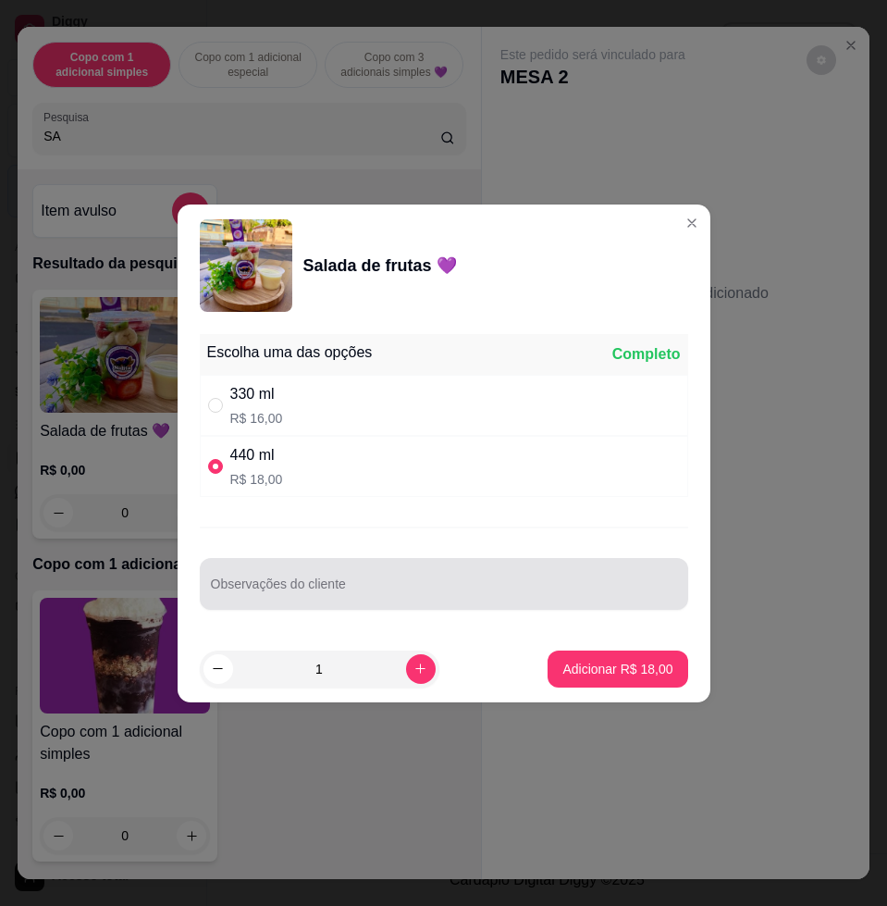
drag, startPoint x: 387, startPoint y: 569, endPoint x: 395, endPoint y: 574, distance: 9.5
click at [387, 570] on div at bounding box center [444, 583] width 466 height 37
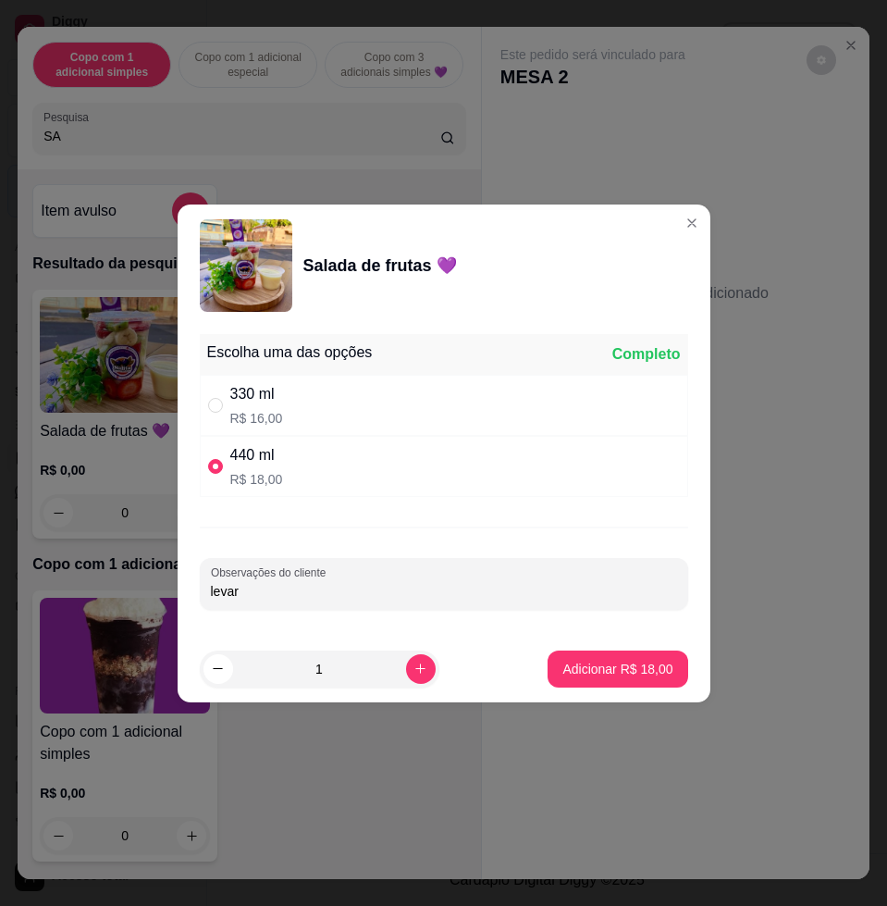
type input "levar"
click at [593, 653] on button "Adicionar R$ 18,00" at bounding box center [618, 669] width 140 height 37
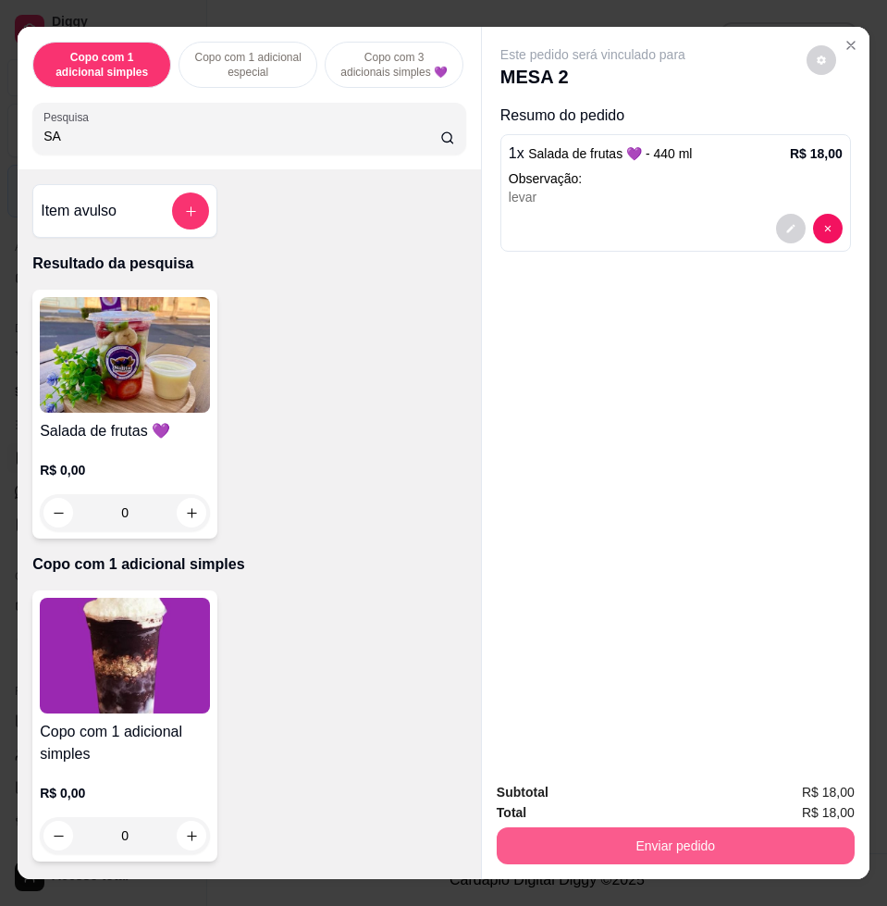
click at [664, 851] on button "Enviar pedido" at bounding box center [676, 845] width 358 height 37
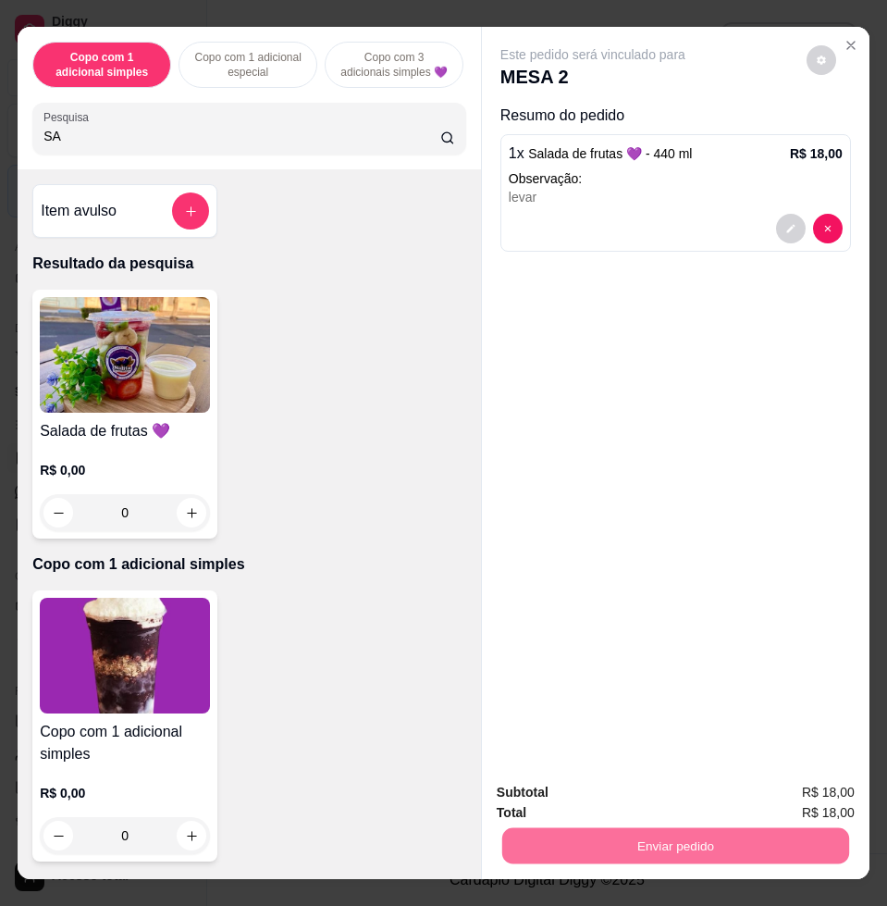
click at [820, 774] on button "Enviar pedido" at bounding box center [804, 791] width 105 height 35
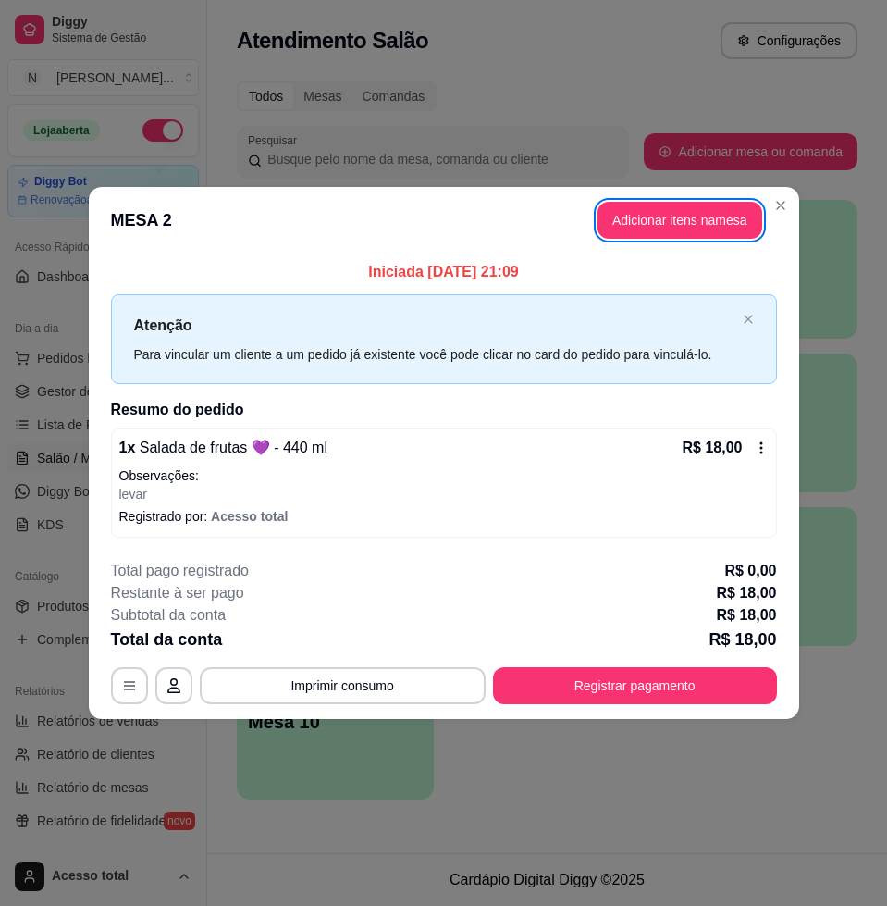
drag, startPoint x: 656, startPoint y: 638, endPoint x: 666, endPoint y: 653, distance: 18.0
click at [656, 638] on div "Total da conta R$ 18,00" at bounding box center [444, 639] width 666 height 26
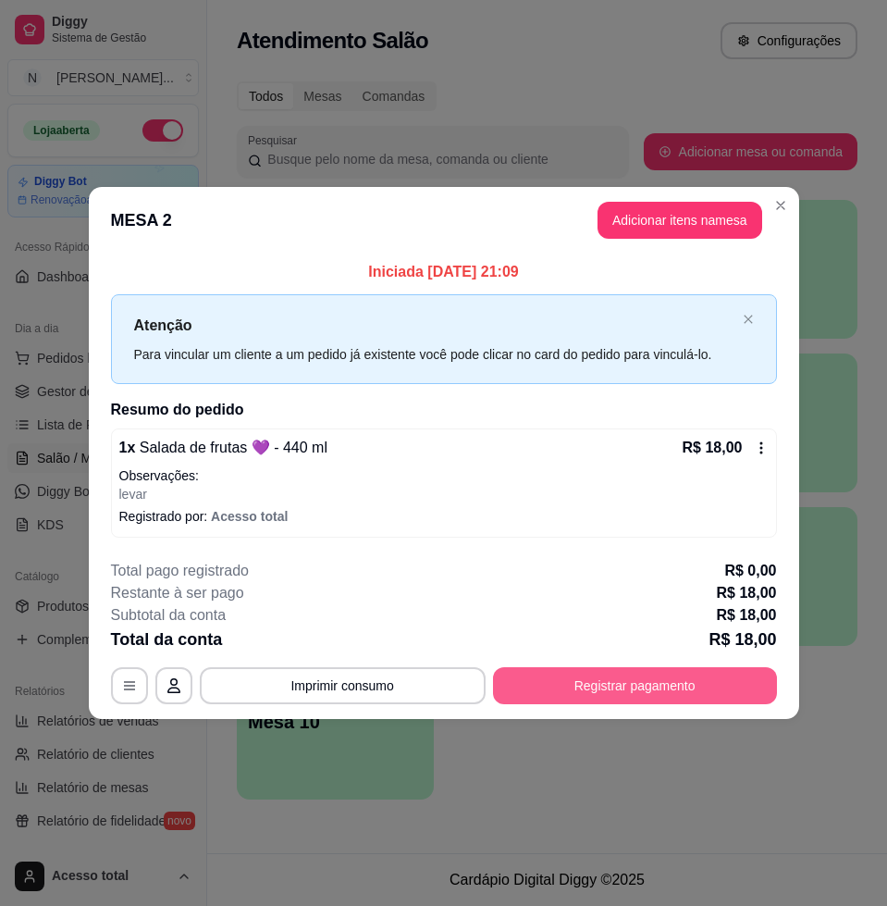
click at [680, 689] on button "Registrar pagamento" at bounding box center [635, 685] width 284 height 37
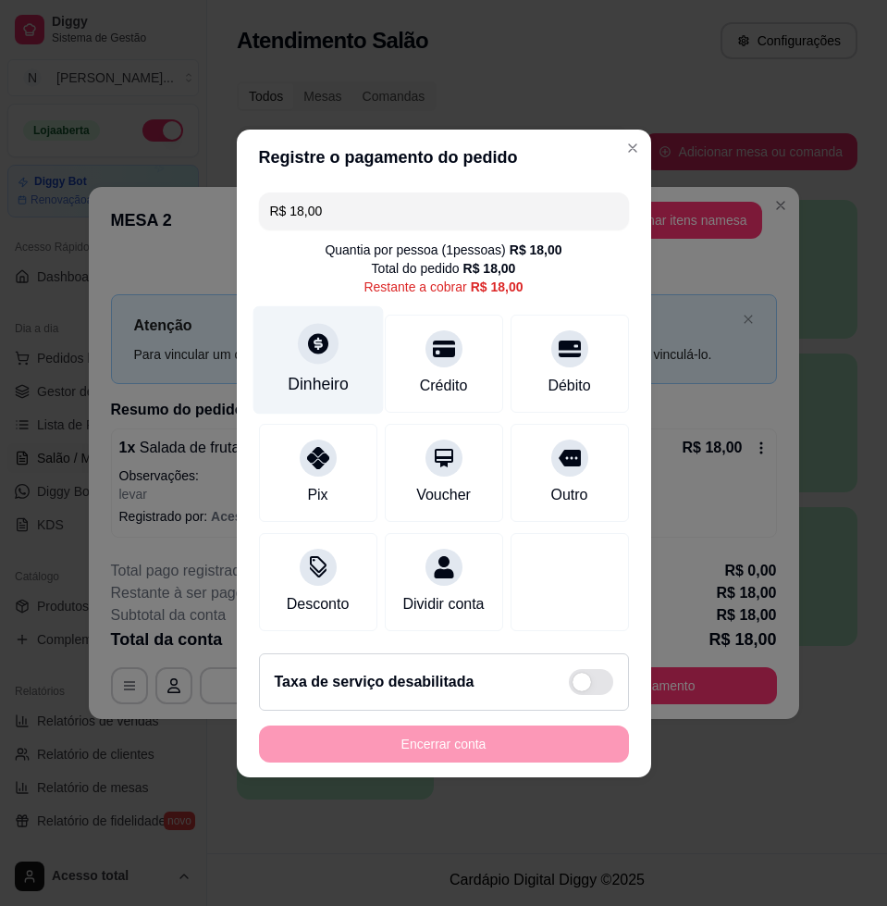
click at [331, 372] on div "Dinheiro" at bounding box center [318, 384] width 61 height 24
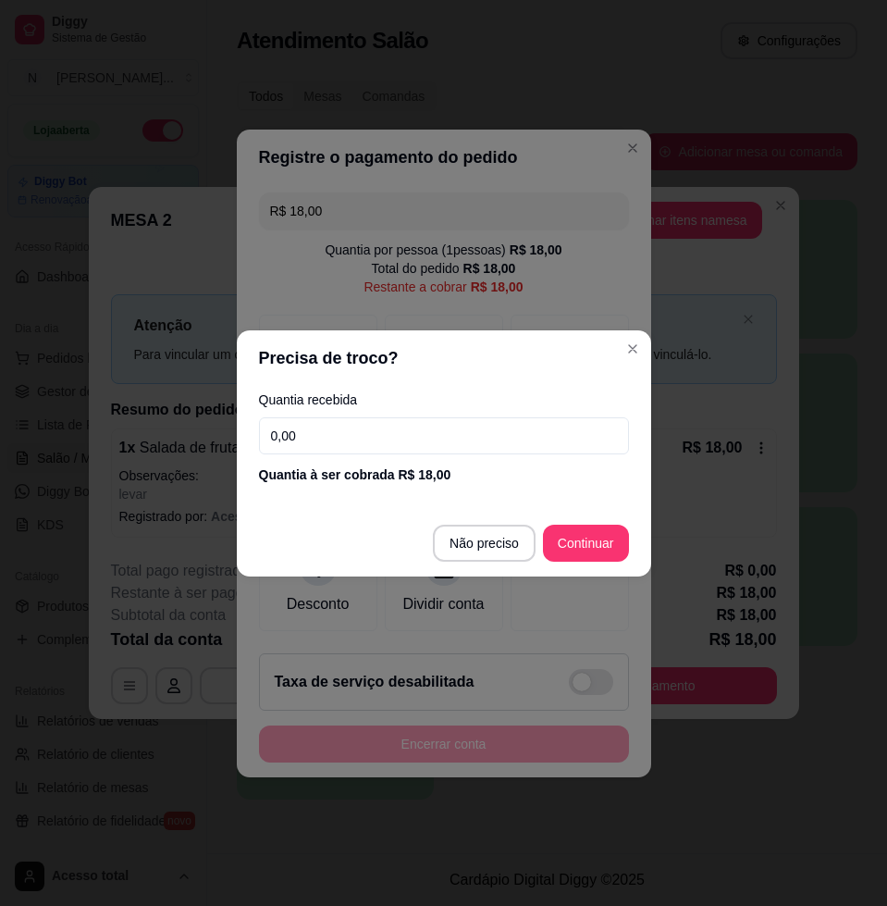
click at [431, 415] on div "Quantia recebida 0,00 Quantia à ser cobrada R$ 18,00" at bounding box center [444, 438] width 415 height 105
click at [435, 431] on input "0,00" at bounding box center [444, 435] width 370 height 37
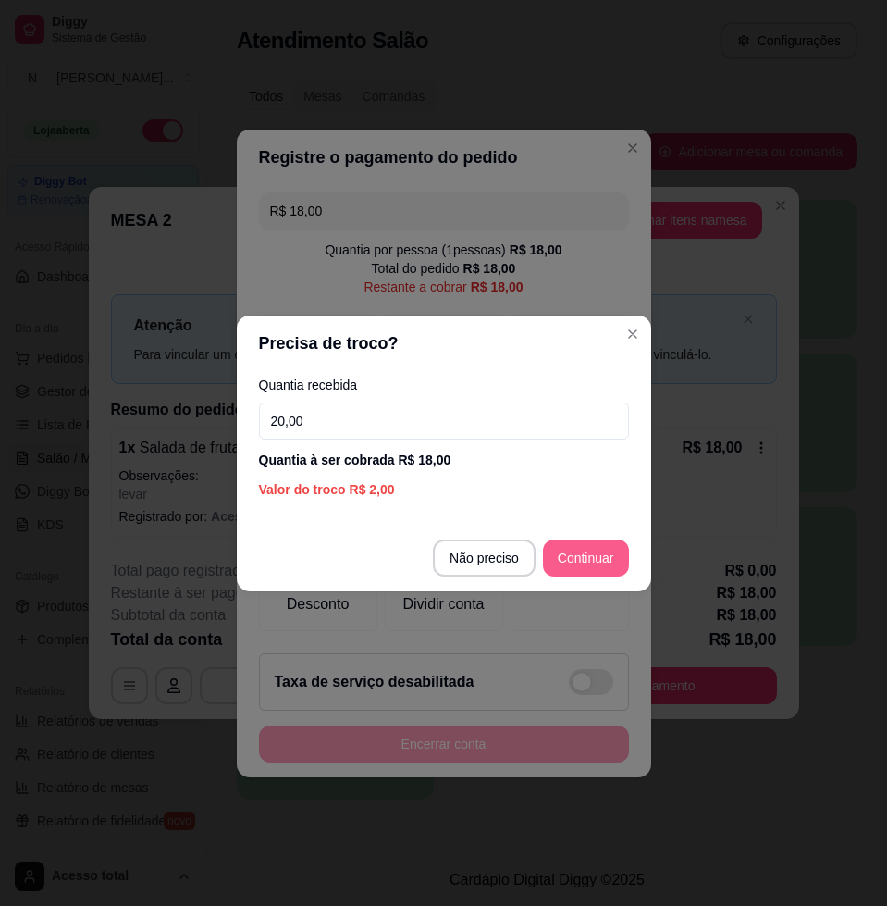
type input "20,00"
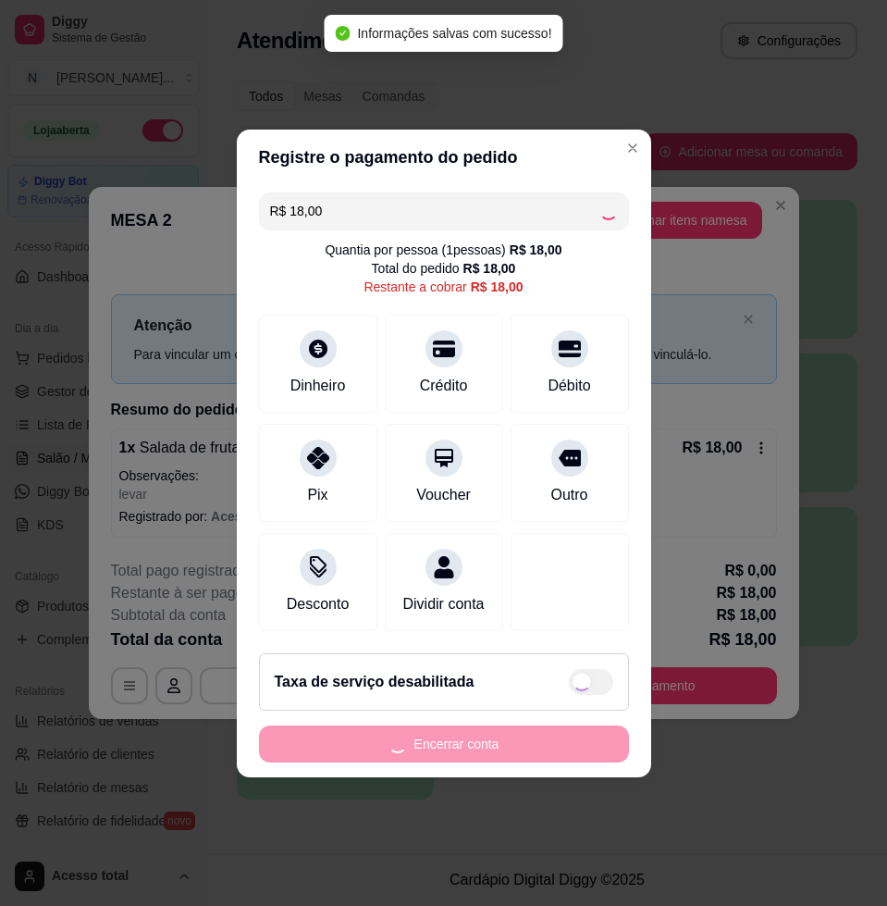
type input "R$ 0,00"
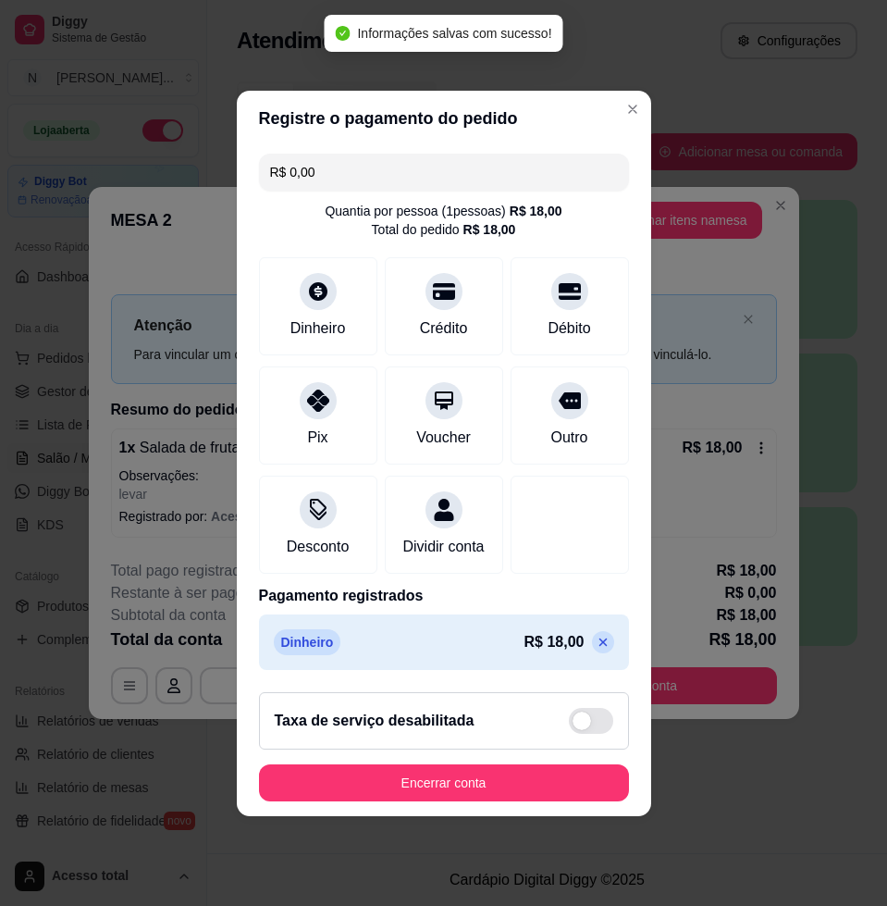
click at [407, 816] on footer "Taxa de serviço desabilitada Encerrar conta" at bounding box center [444, 746] width 415 height 139
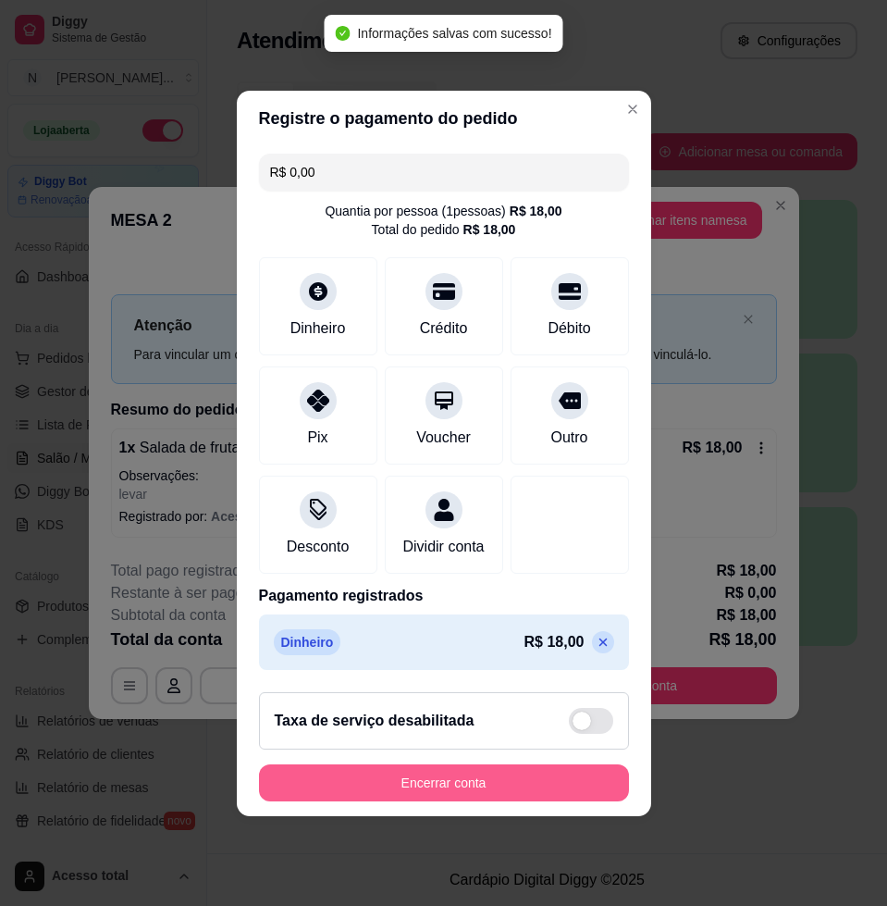
click at [414, 801] on button "Encerrar conta" at bounding box center [444, 782] width 370 height 37
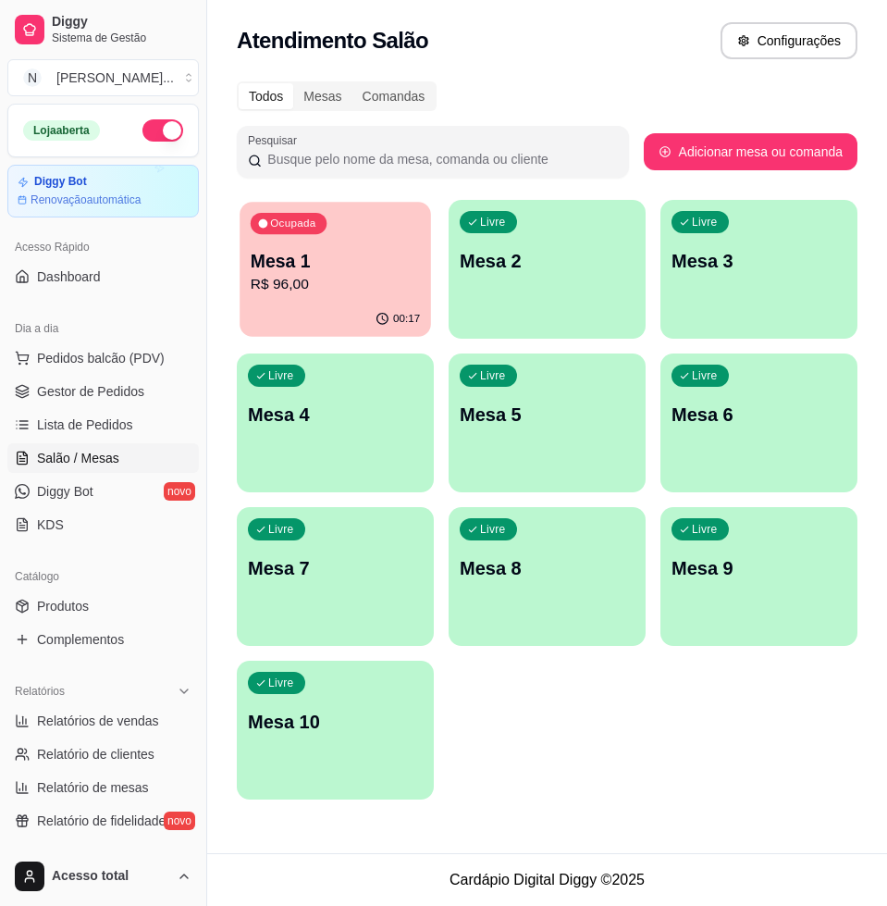
click at [275, 269] on p "Mesa 1" at bounding box center [335, 261] width 169 height 25
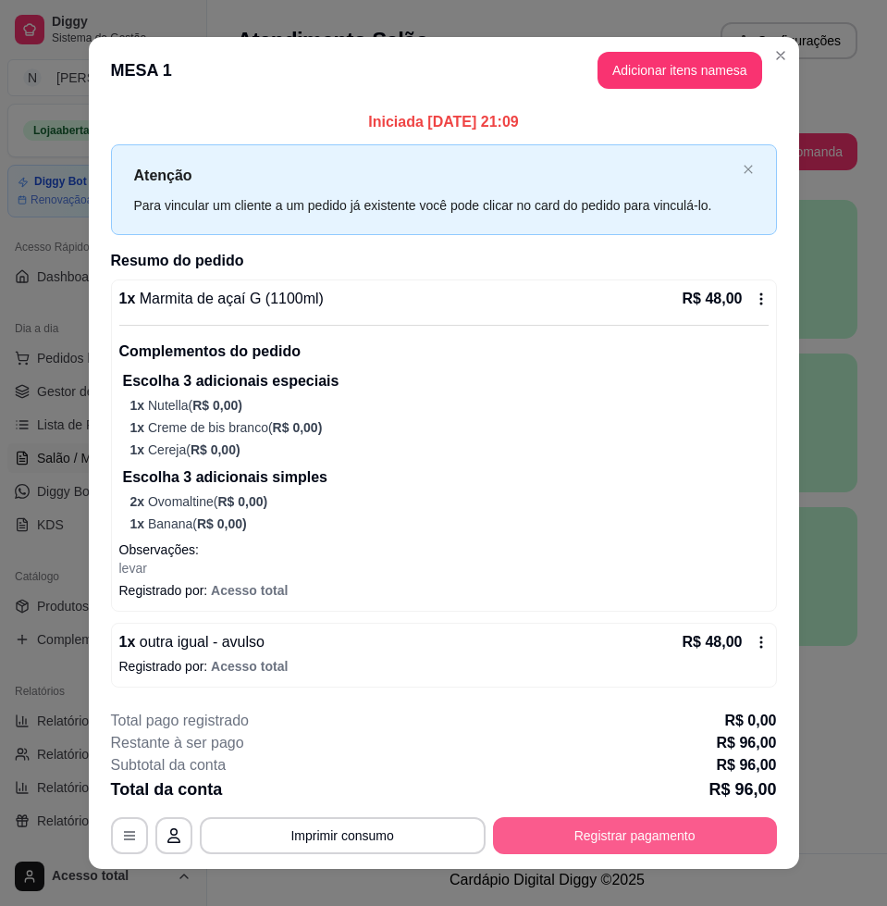
click at [637, 833] on button "Registrar pagamento" at bounding box center [635, 835] width 284 height 37
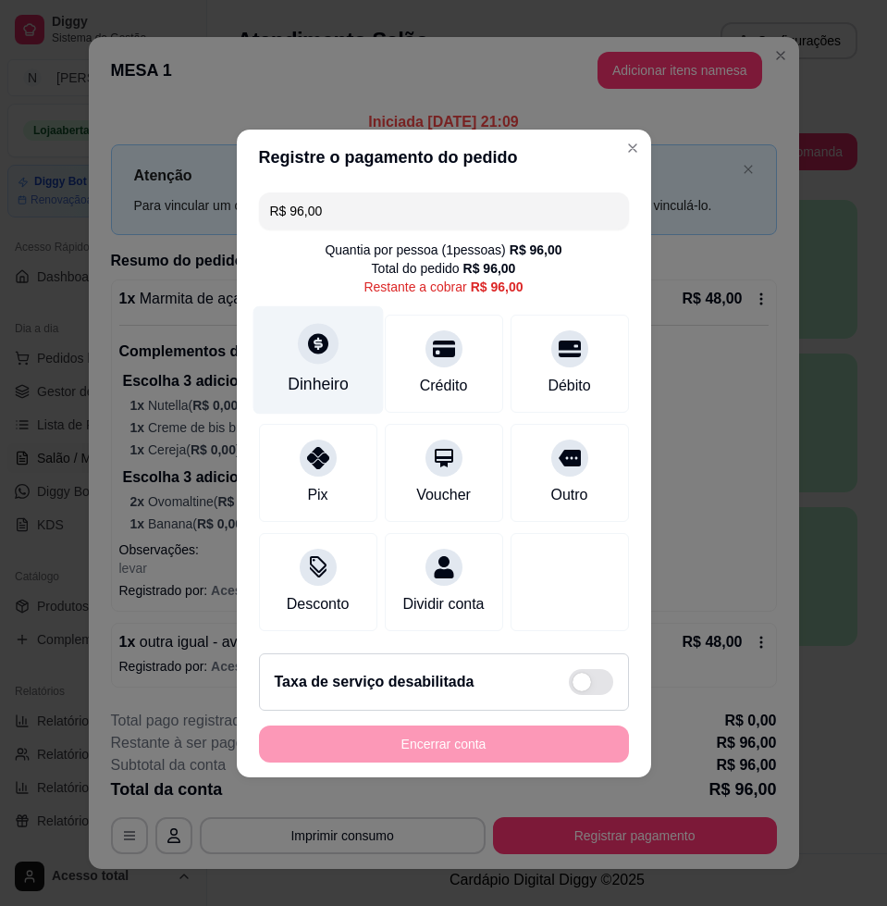
click at [288, 372] on div "Dinheiro" at bounding box center [318, 384] width 61 height 24
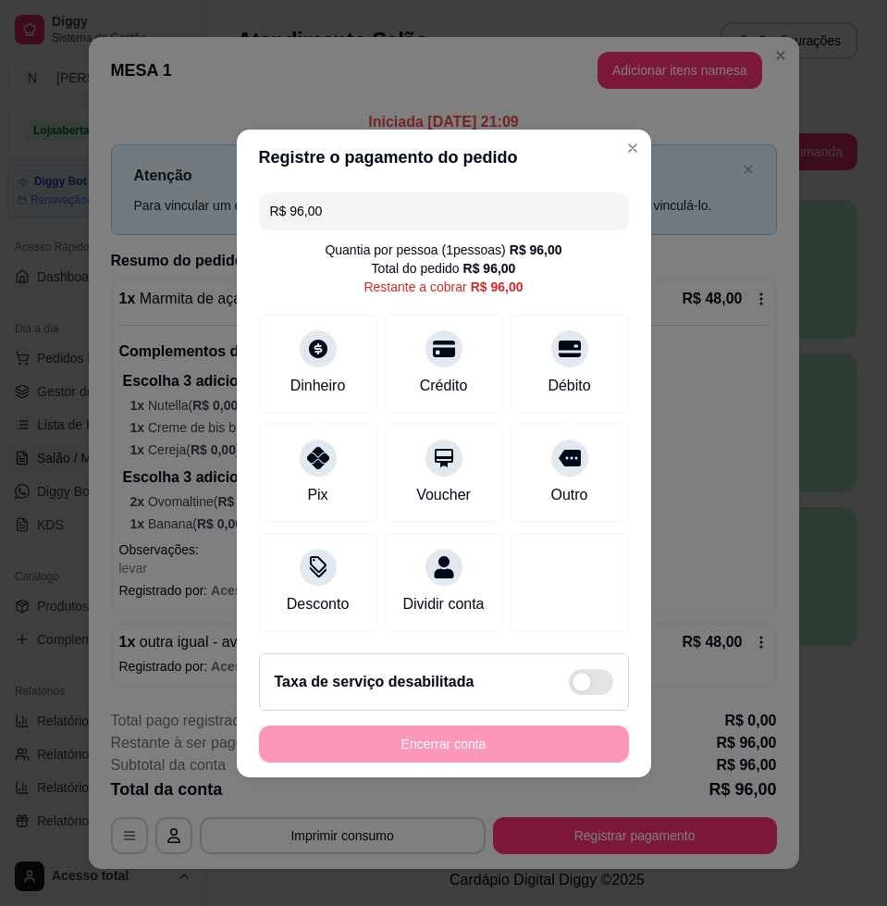
click at [440, 429] on input "0,00" at bounding box center [443, 434] width 370 height 37
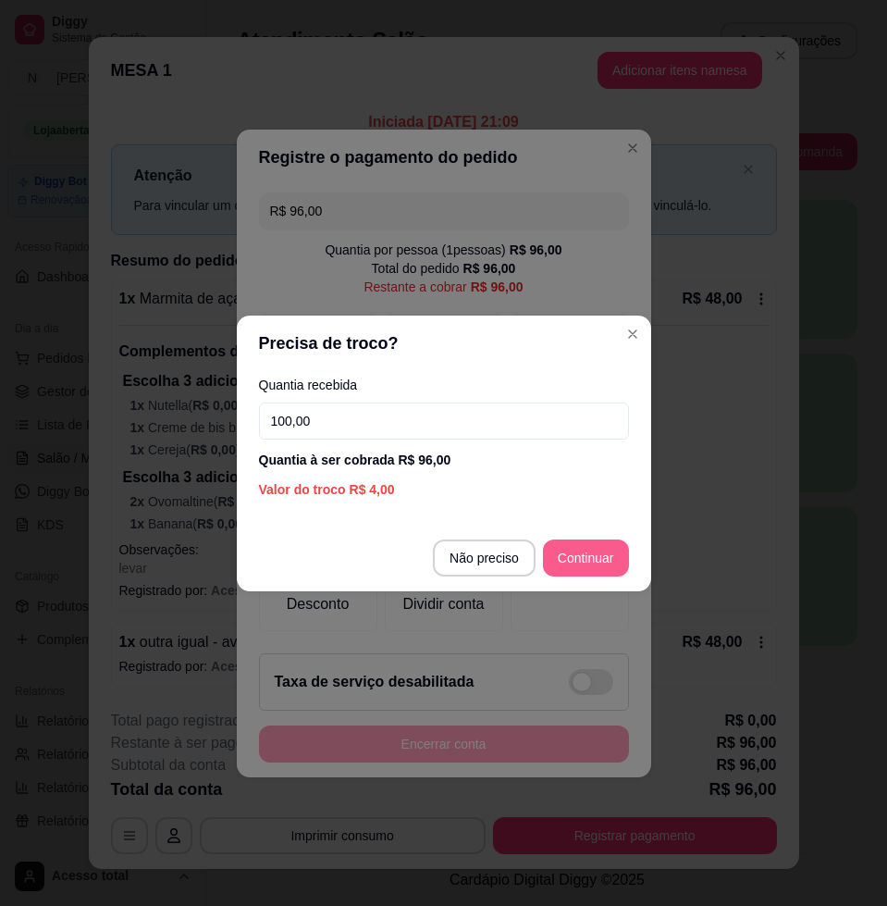
type input "100,00"
click at [595, 576] on footer "Não preciso Continuar" at bounding box center [444, 558] width 415 height 67
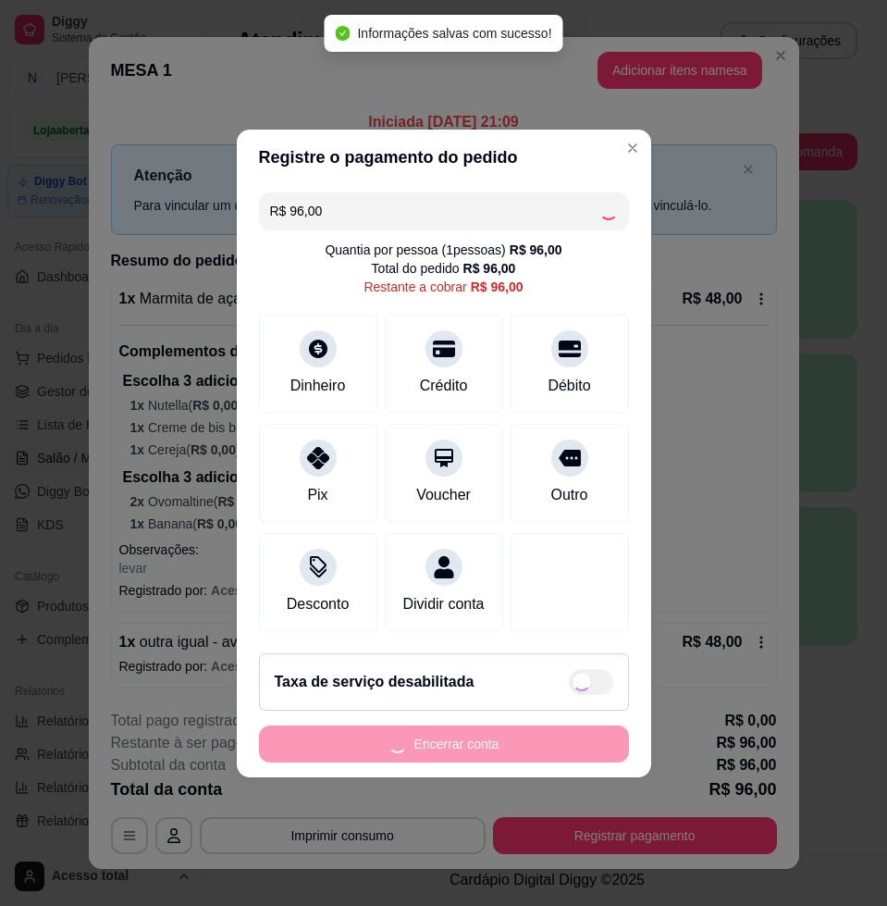
type input "R$ 0,00"
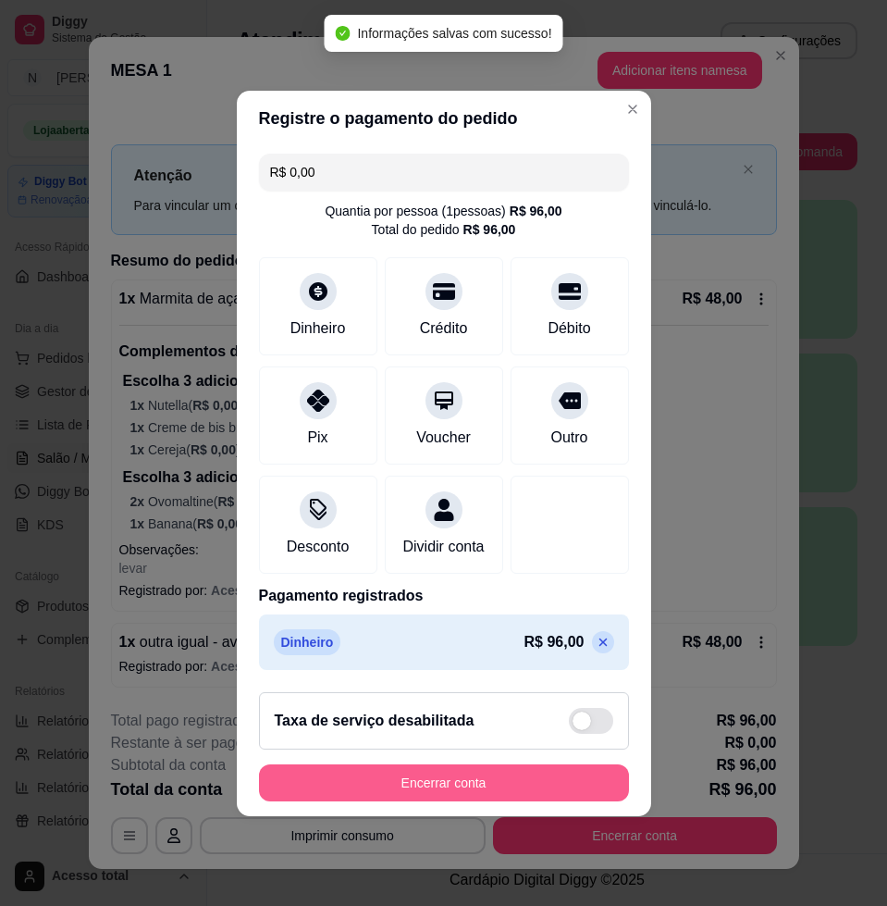
click at [592, 786] on button "Encerrar conta" at bounding box center [444, 782] width 370 height 37
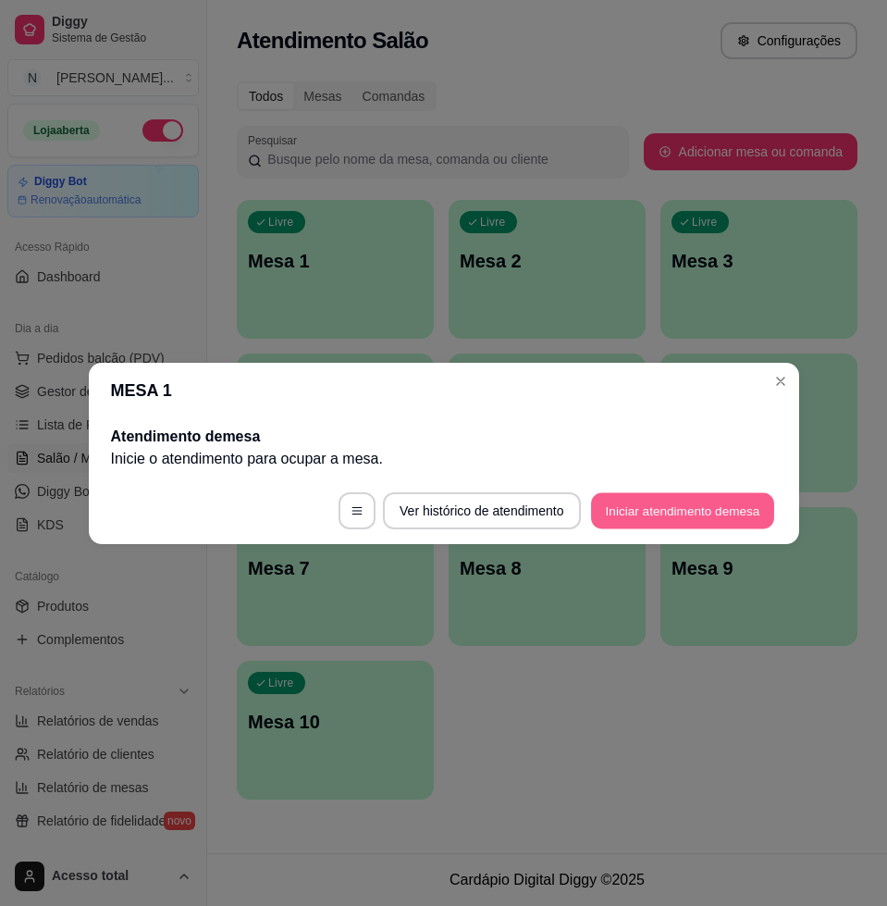
click at [660, 503] on button "Iniciar atendimento de mesa" at bounding box center [682, 510] width 183 height 36
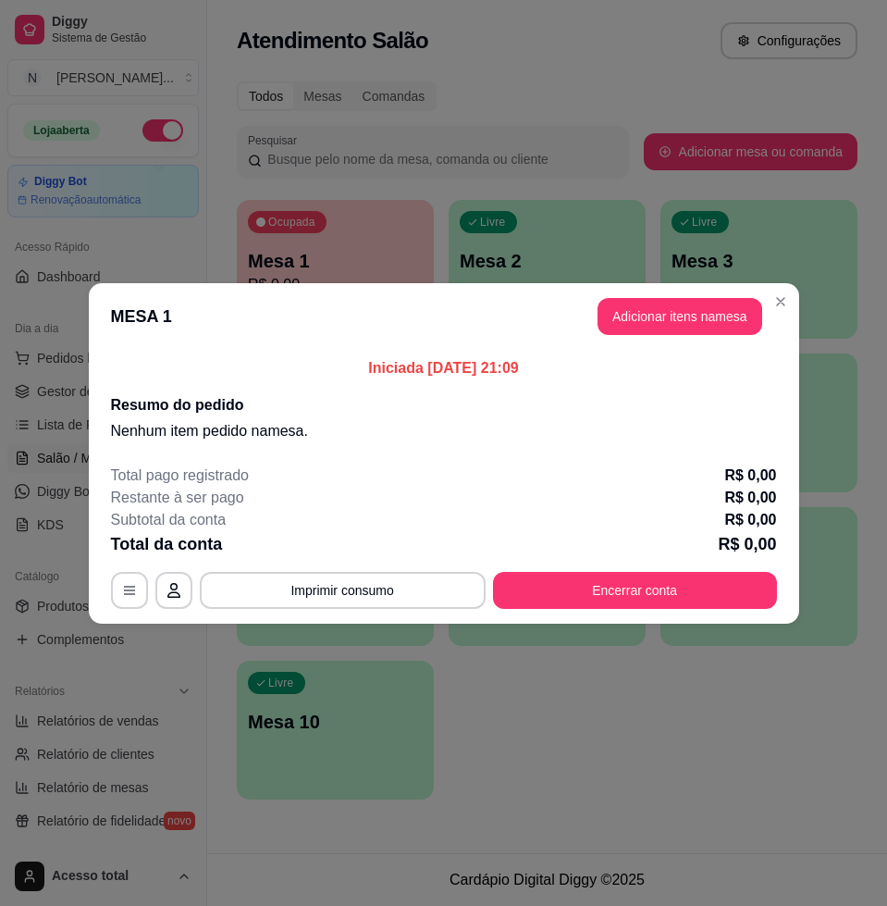
click at [675, 314] on button "Adicionar itens na mesa" at bounding box center [680, 316] width 165 height 37
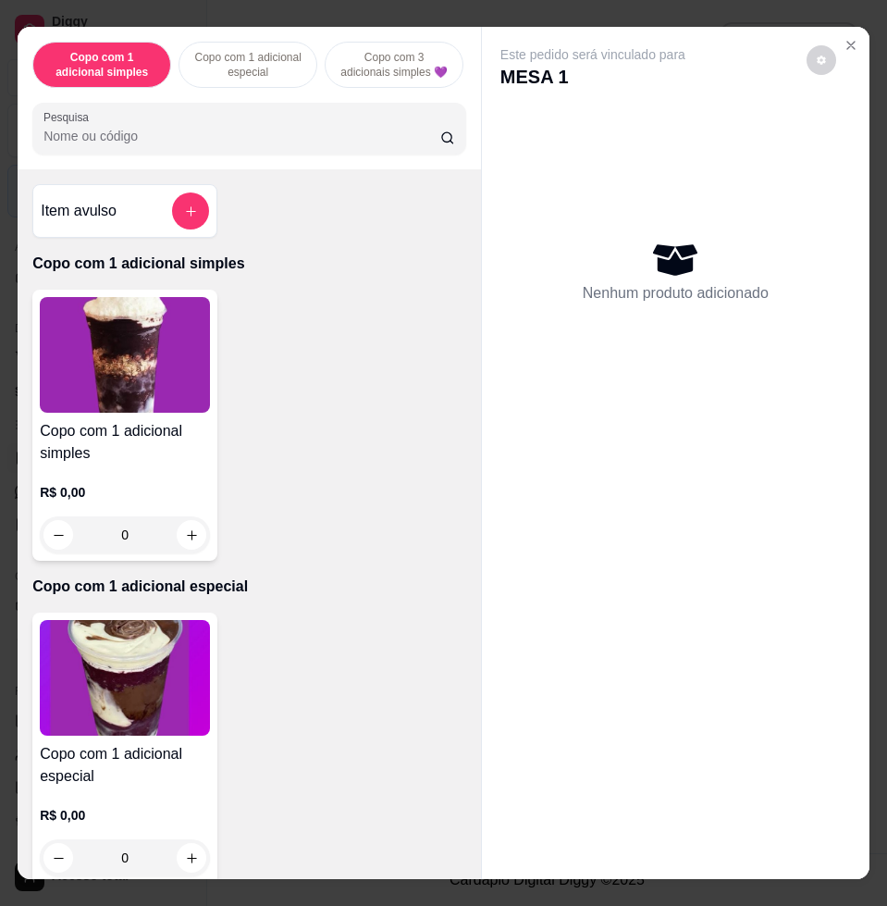
click at [339, 145] on input "Pesquisa" at bounding box center [241, 136] width 397 height 19
type input "Í"
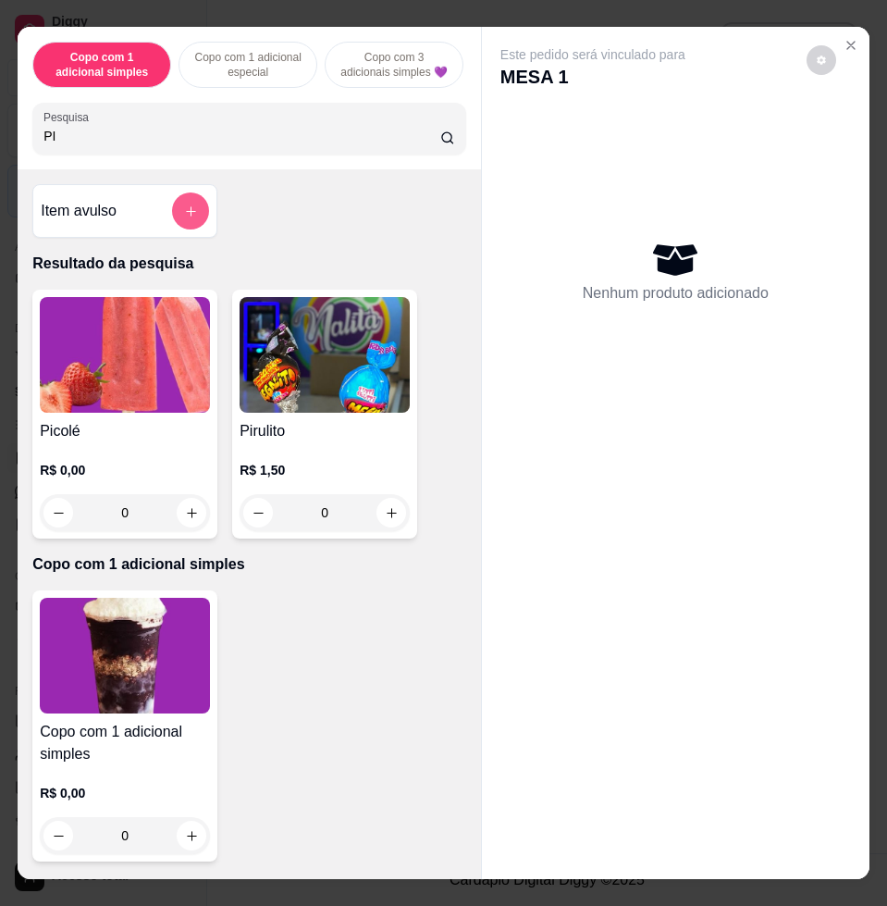
type input "PI"
click at [140, 413] on img at bounding box center [125, 355] width 170 height 116
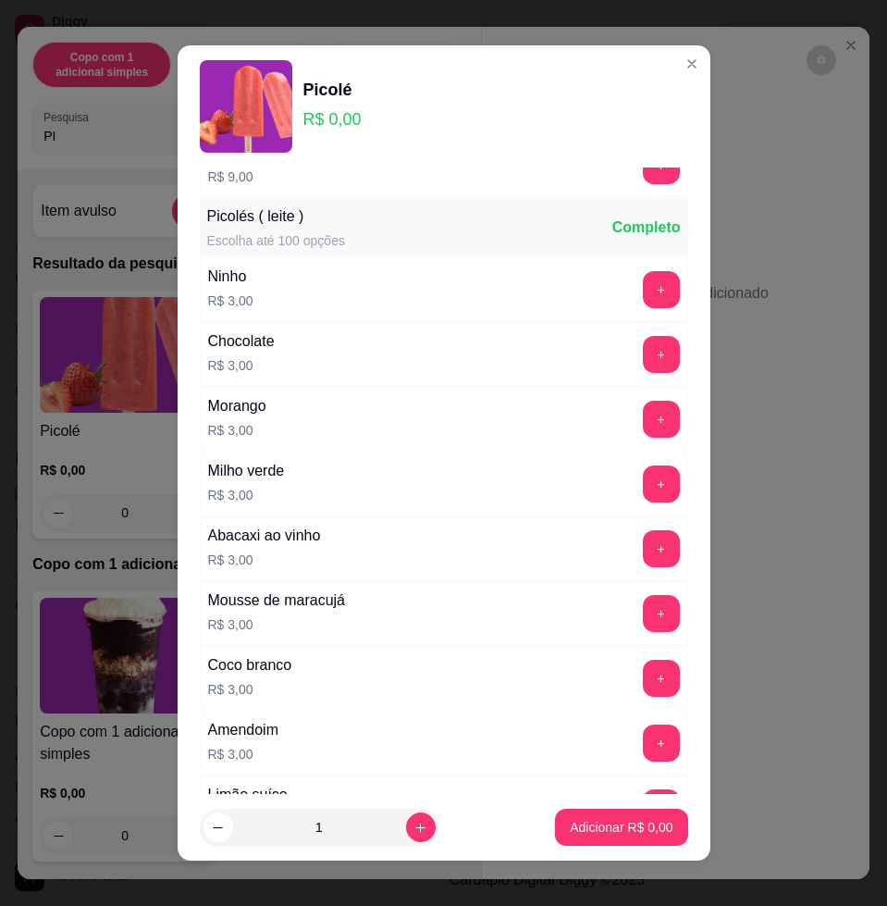
scroll to position [1272, 0]
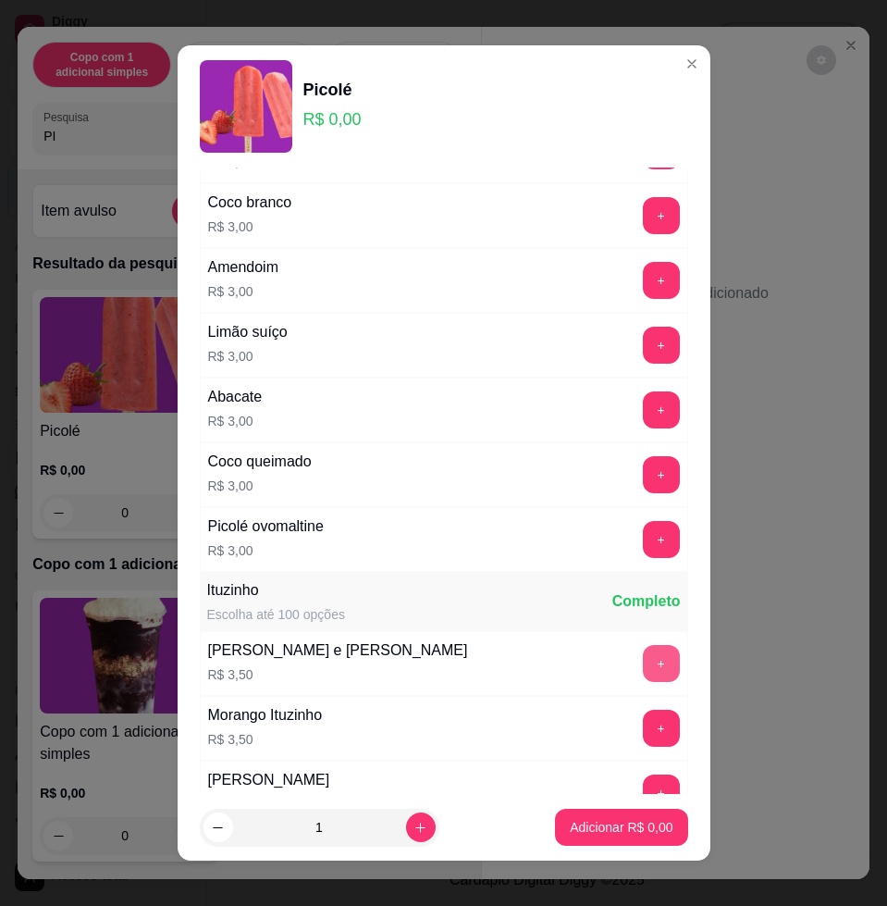
click at [643, 667] on button "+" at bounding box center [661, 663] width 37 height 37
click at [635, 832] on p "Adicionar R$ 3,50" at bounding box center [622, 827] width 100 height 18
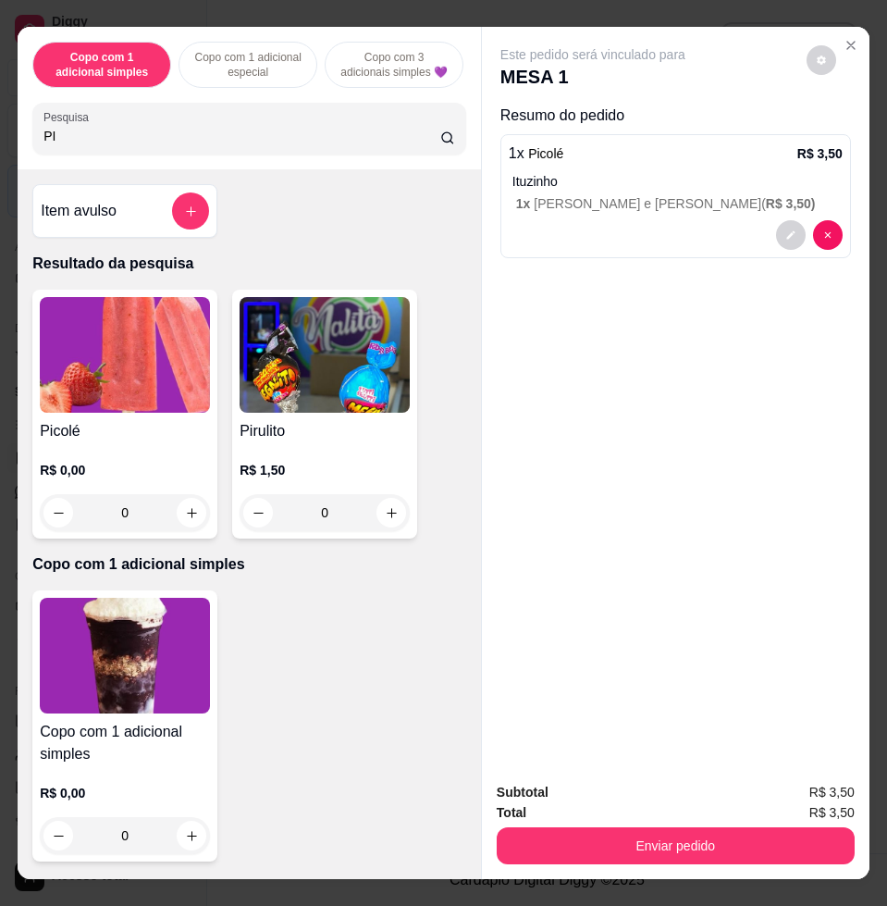
click at [266, 140] on input "PI" at bounding box center [241, 136] width 397 height 19
click at [263, 143] on input "PI" at bounding box center [241, 136] width 397 height 19
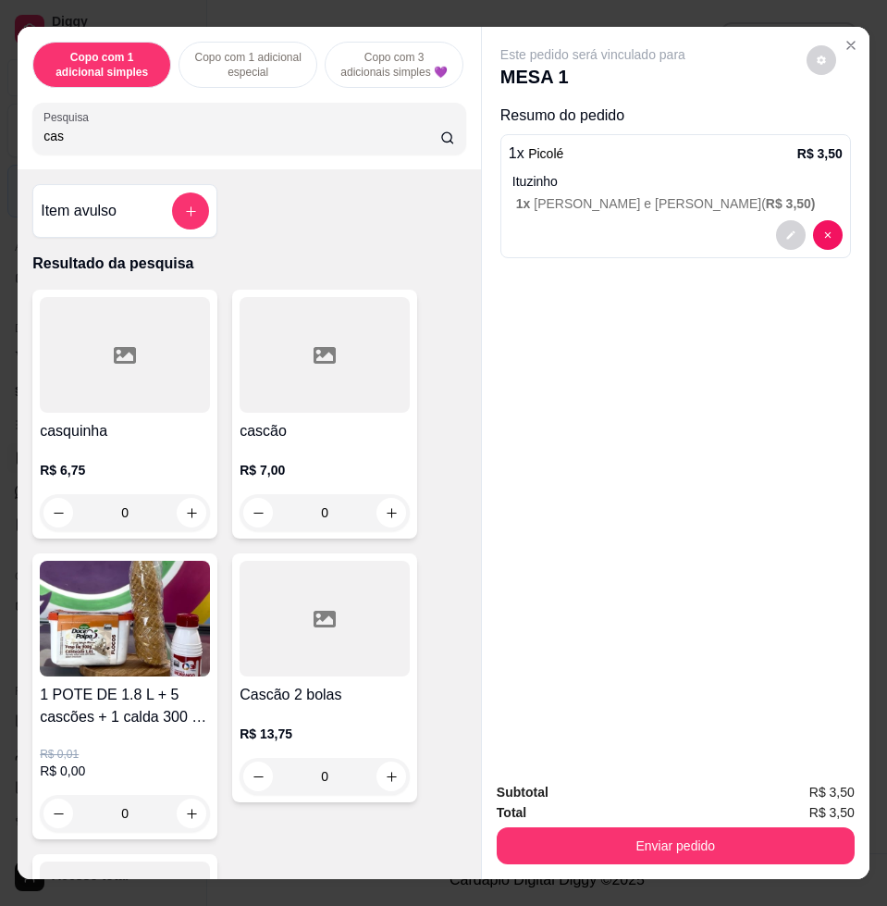
type input "cas"
click at [370, 476] on p "R$ 7,00" at bounding box center [325, 470] width 170 height 19
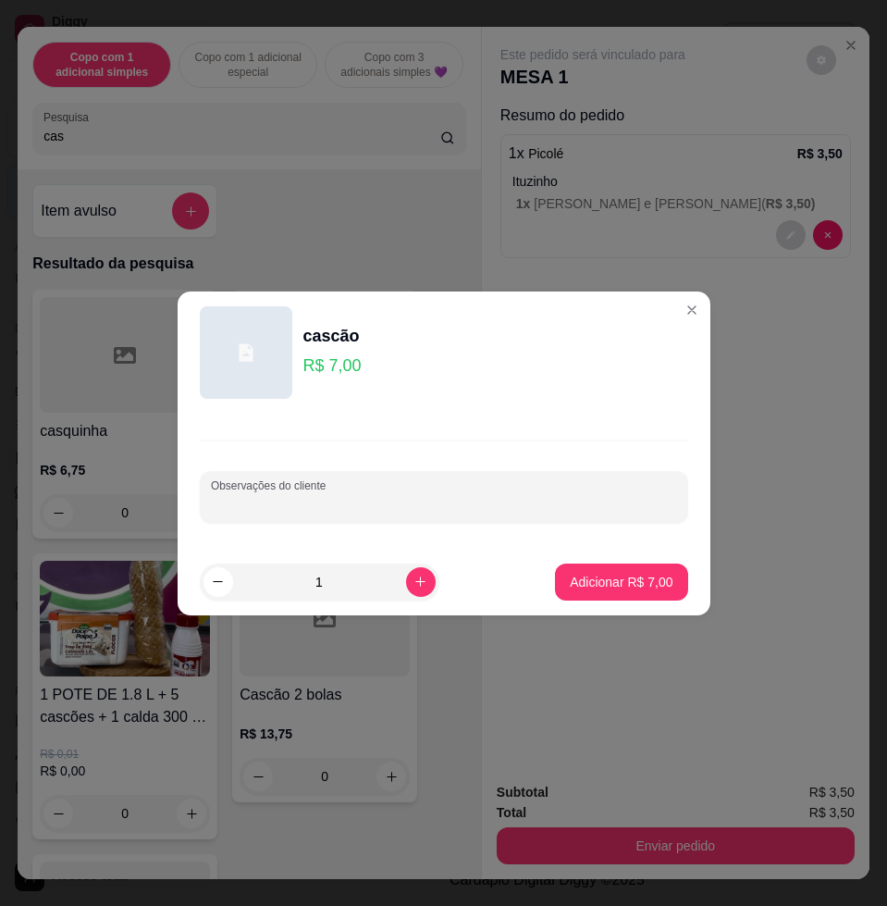
click at [345, 502] on input "Observações do cliente" at bounding box center [444, 504] width 466 height 19
type input "c"
type input "bianca"
click at [616, 589] on p "Adicionar R$ 7,00" at bounding box center [621, 582] width 103 height 19
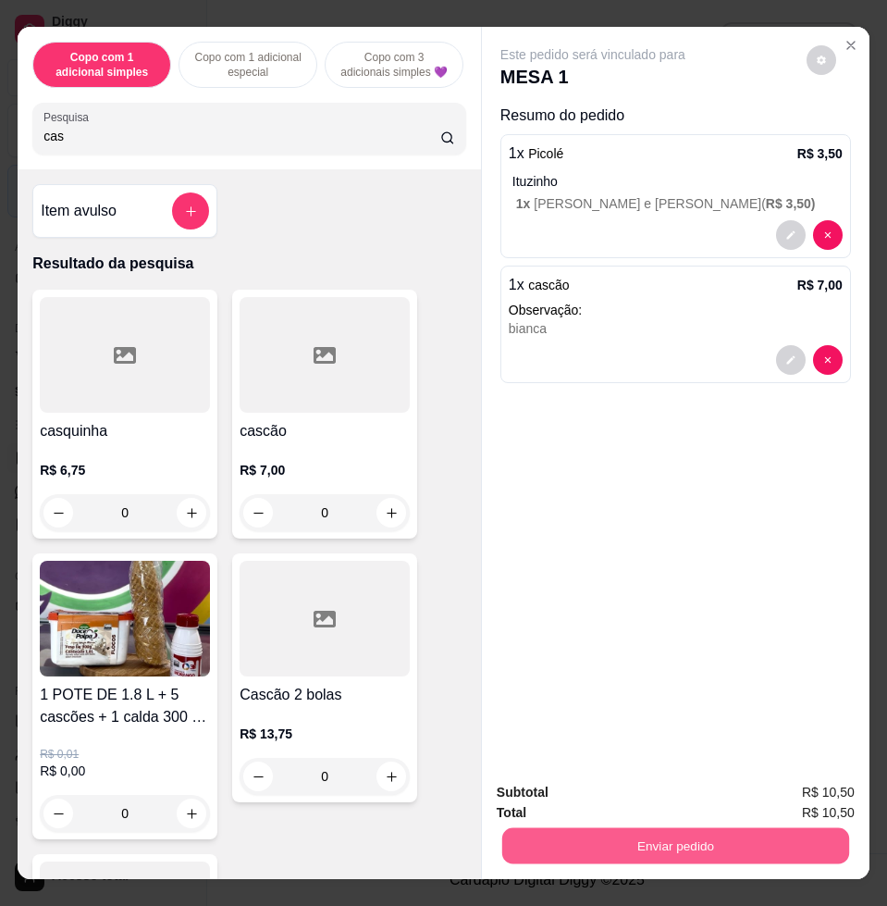
click at [701, 839] on button "Enviar pedido" at bounding box center [675, 845] width 347 height 36
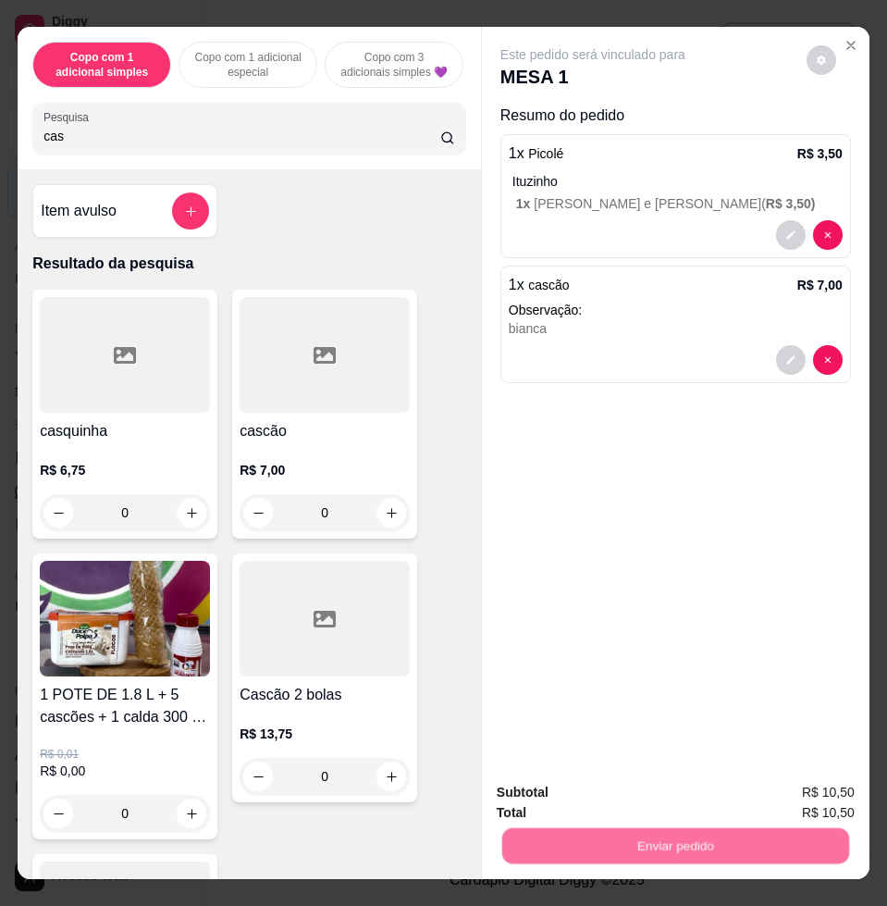
click at [765, 791] on button "Enviar pedido" at bounding box center [804, 791] width 105 height 35
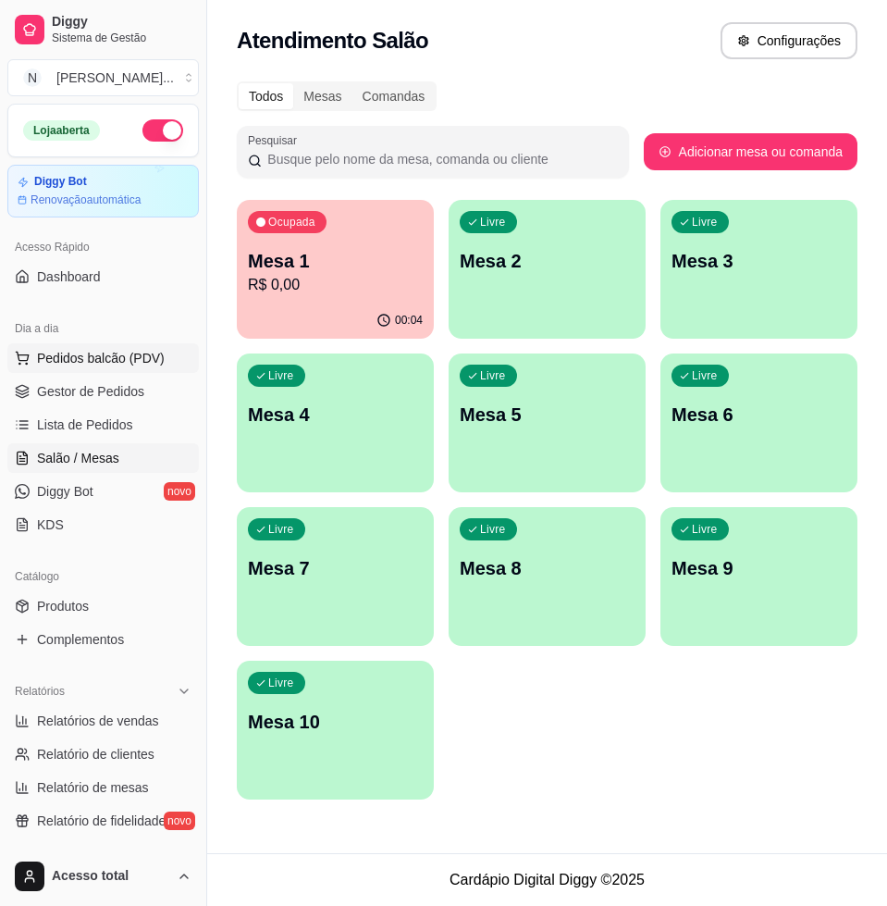
click at [141, 353] on span "Pedidos balcão (PDV)" at bounding box center [101, 358] width 128 height 19
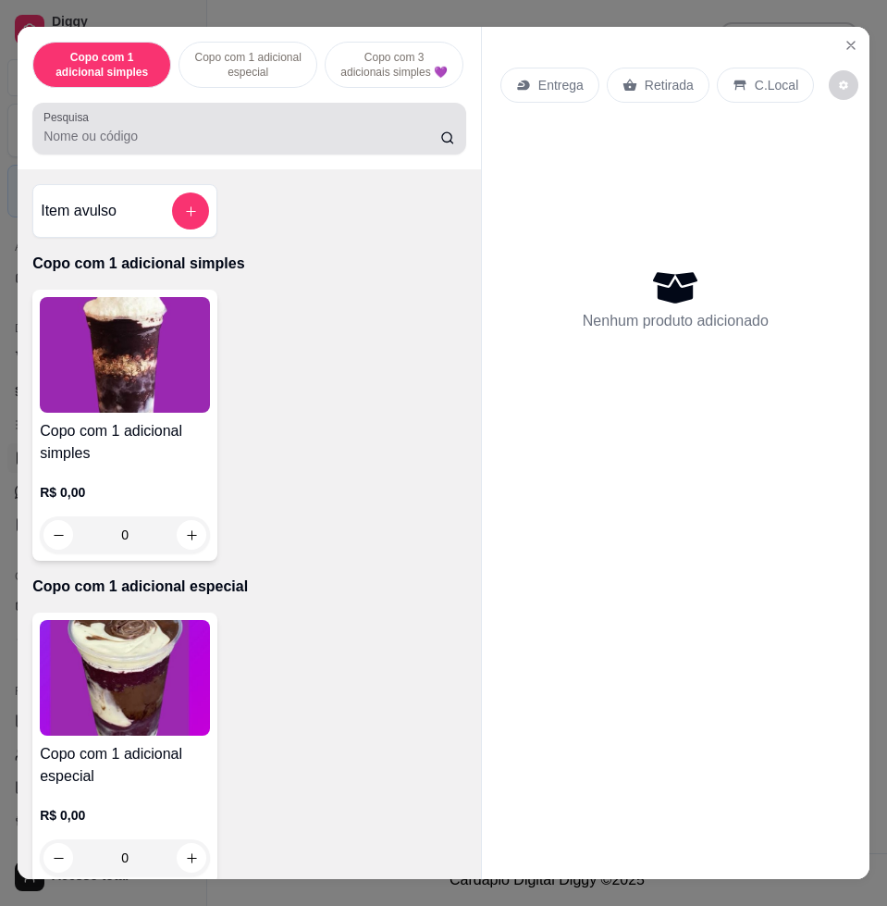
click at [383, 145] on input "Pesquisa" at bounding box center [241, 136] width 397 height 19
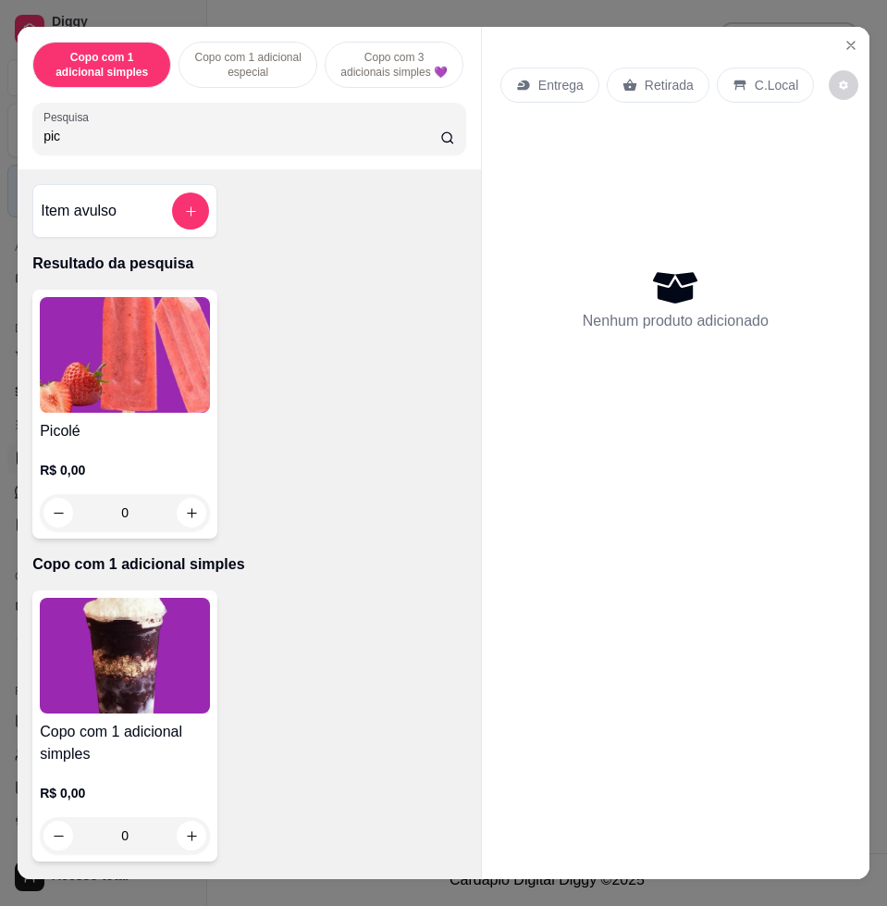
type input "pic"
click at [116, 334] on img at bounding box center [125, 355] width 170 height 116
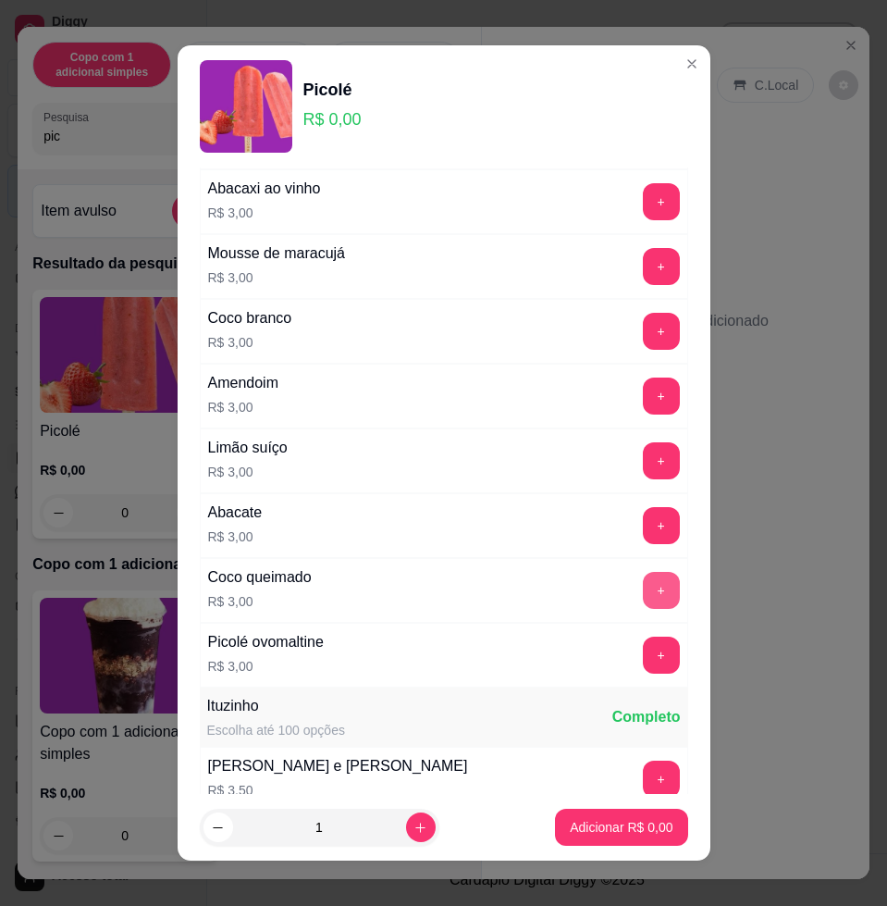
scroll to position [1735, 0]
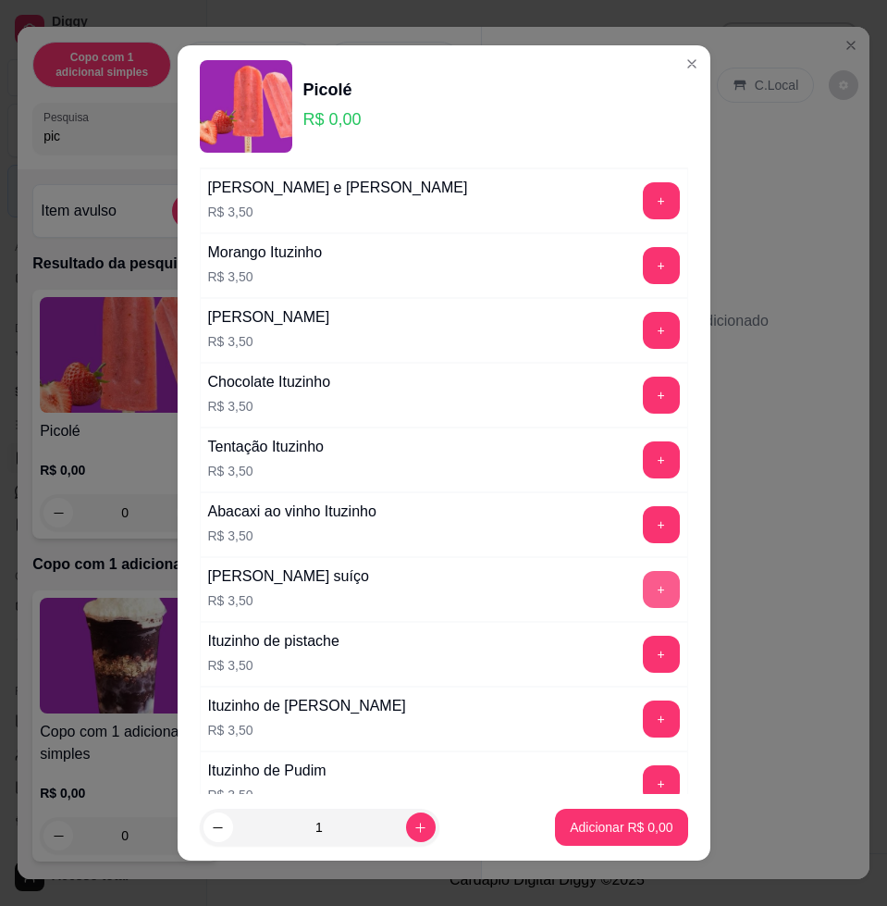
click at [643, 598] on button "+" at bounding box center [661, 589] width 37 height 37
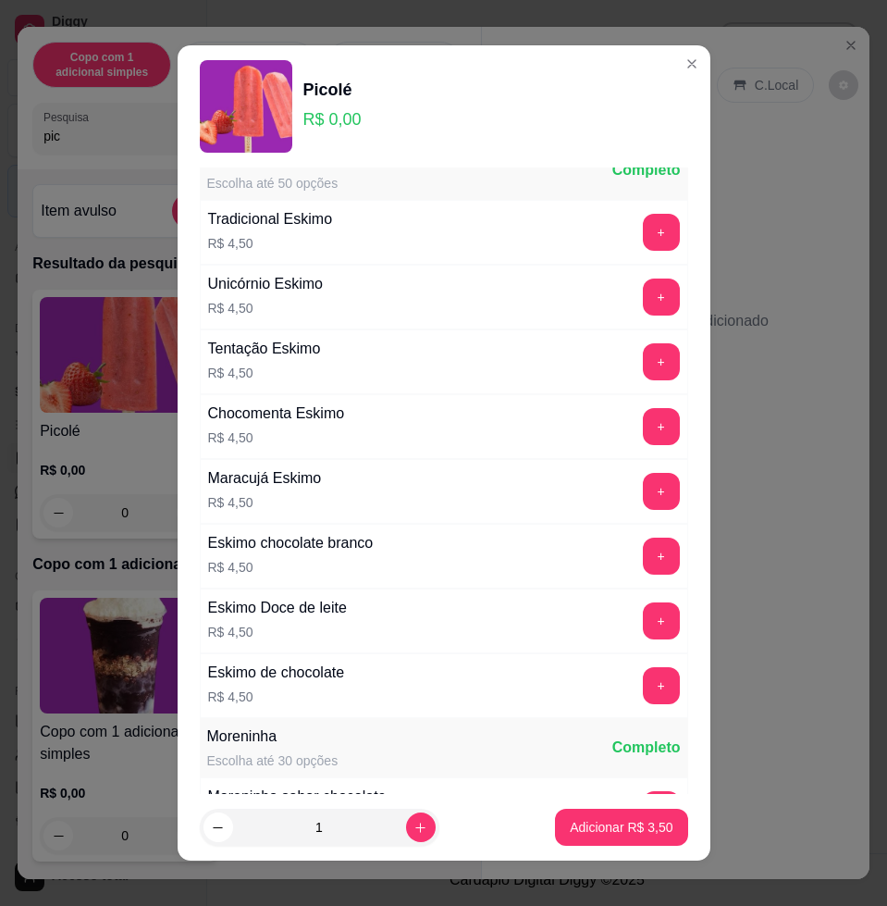
scroll to position [2295, 0]
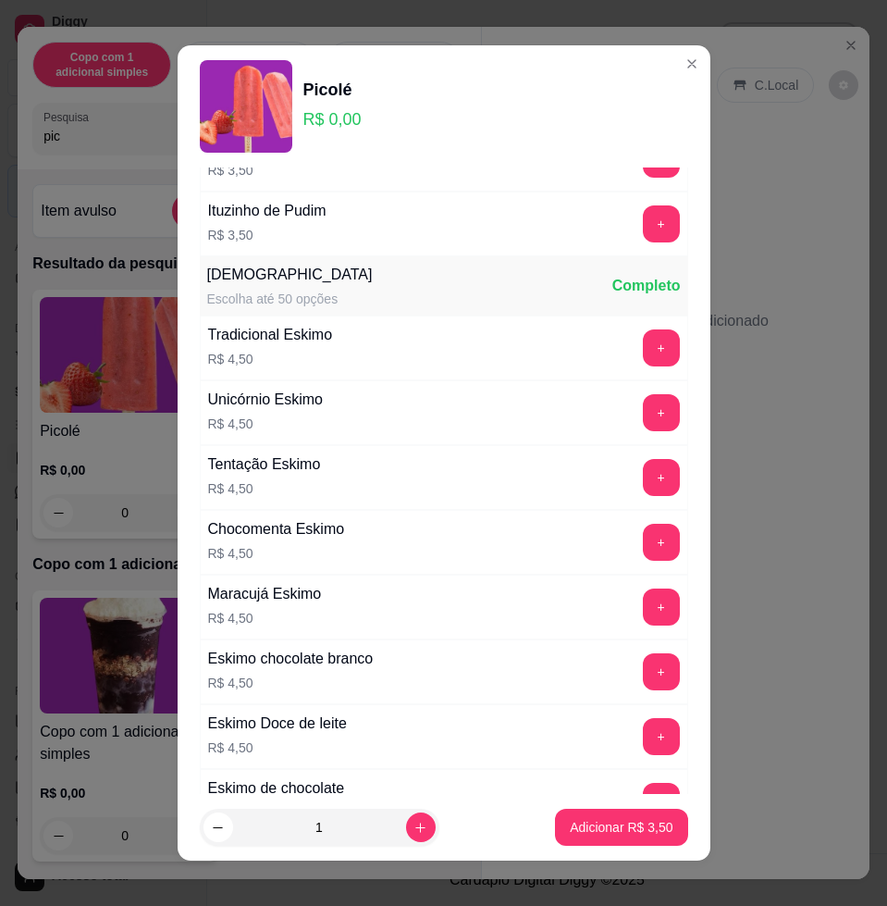
click at [643, 346] on button "+" at bounding box center [661, 347] width 37 height 37
click at [643, 346] on button "+" at bounding box center [661, 348] width 36 height 36
click at [628, 825] on p "Adicionar R$ 17,00" at bounding box center [618, 827] width 110 height 19
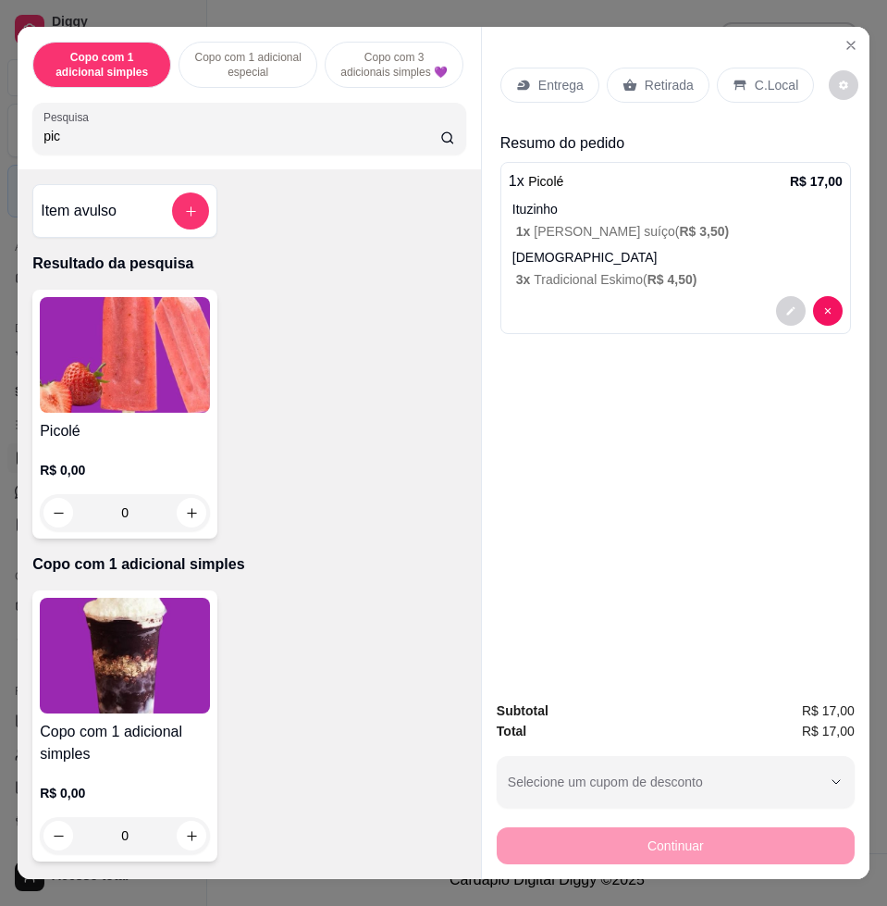
click at [774, 829] on div "Continuar" at bounding box center [676, 844] width 358 height 42
click at [733, 81] on icon at bounding box center [740, 85] width 15 height 15
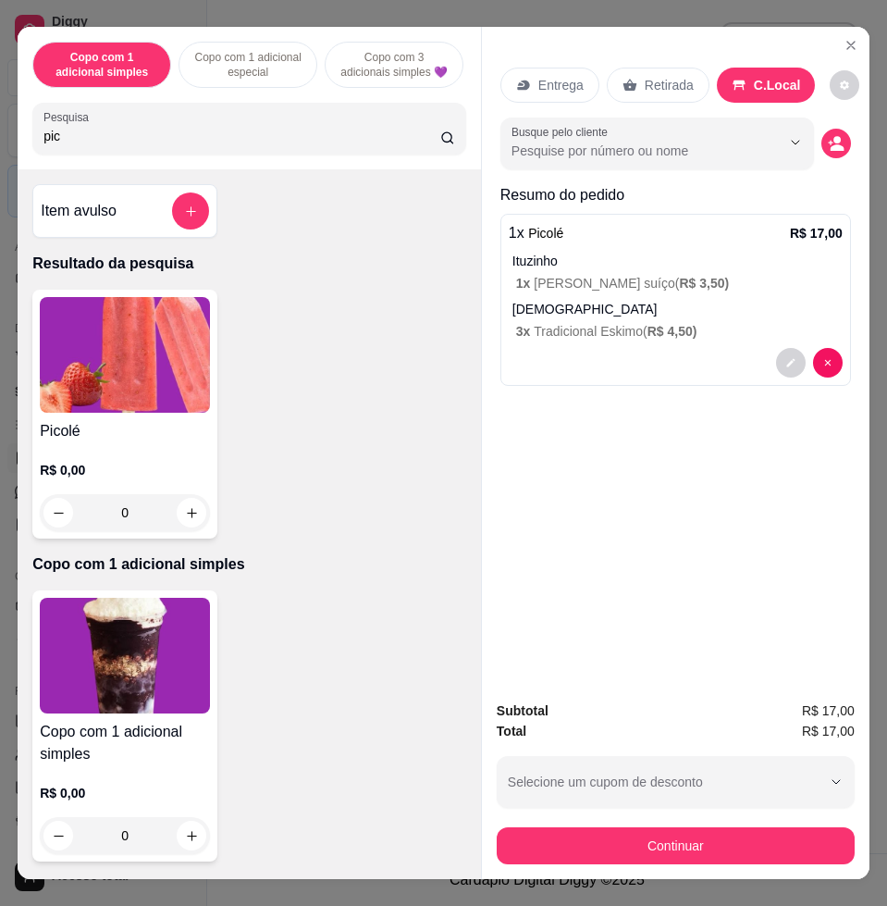
click at [778, 823] on div "Continuar" at bounding box center [676, 844] width 358 height 42
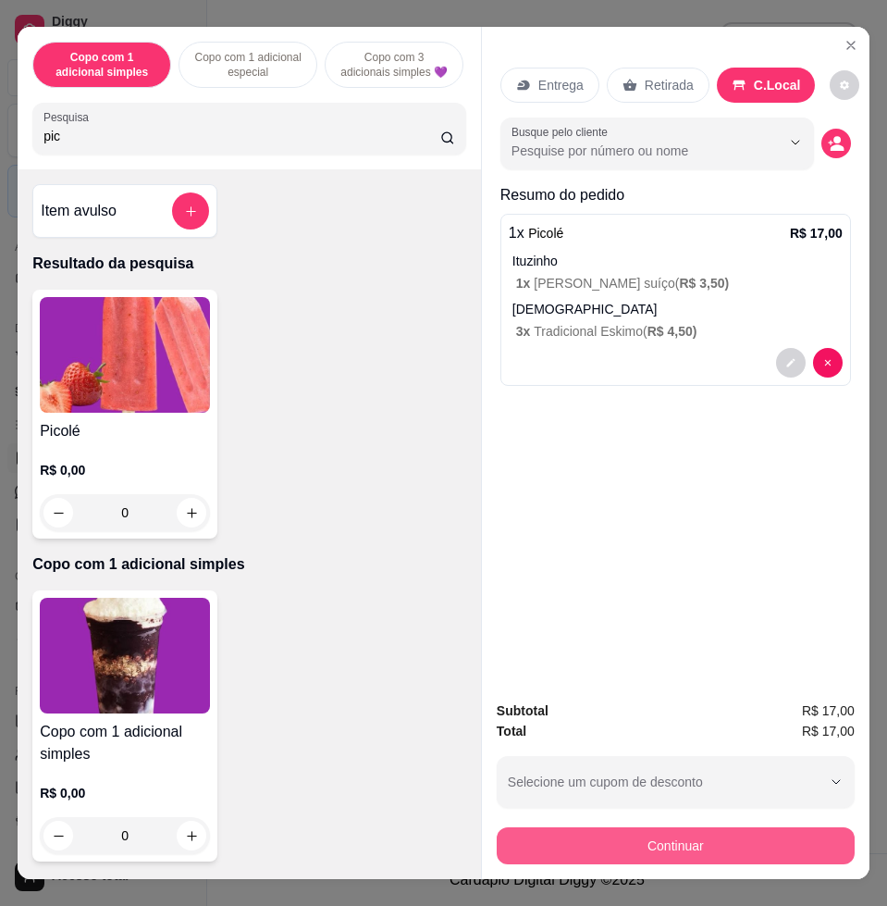
click at [750, 846] on button "Continuar" at bounding box center [676, 845] width 358 height 37
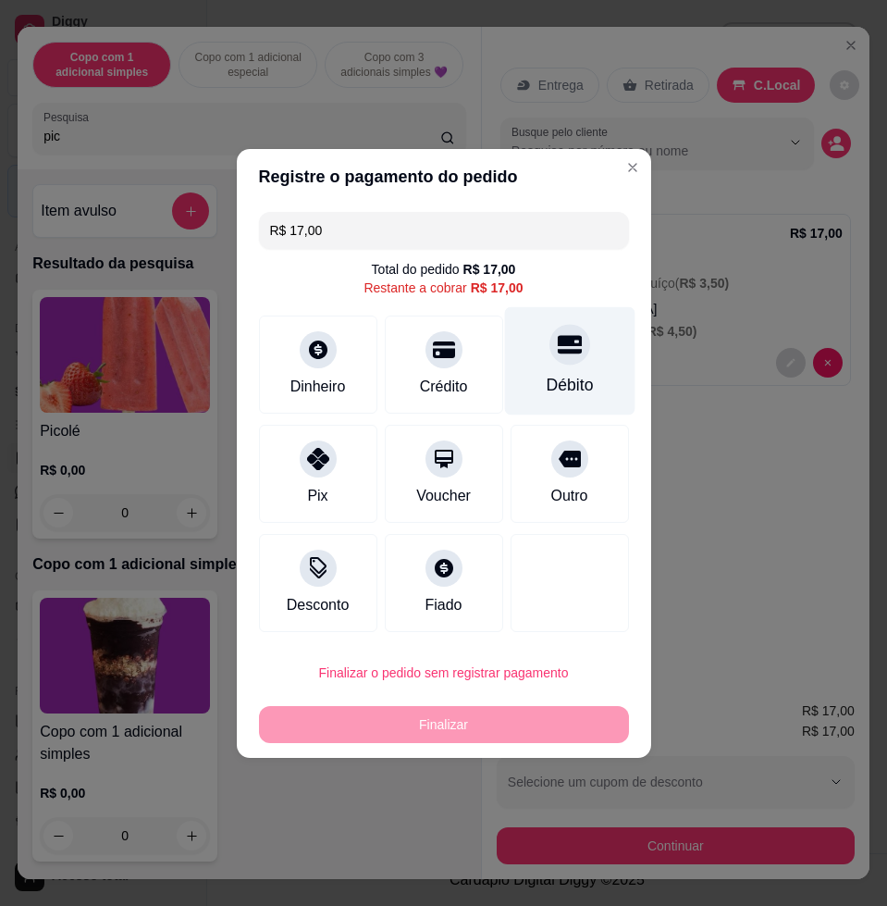
click at [585, 364] on div "Débito" at bounding box center [569, 360] width 130 height 108
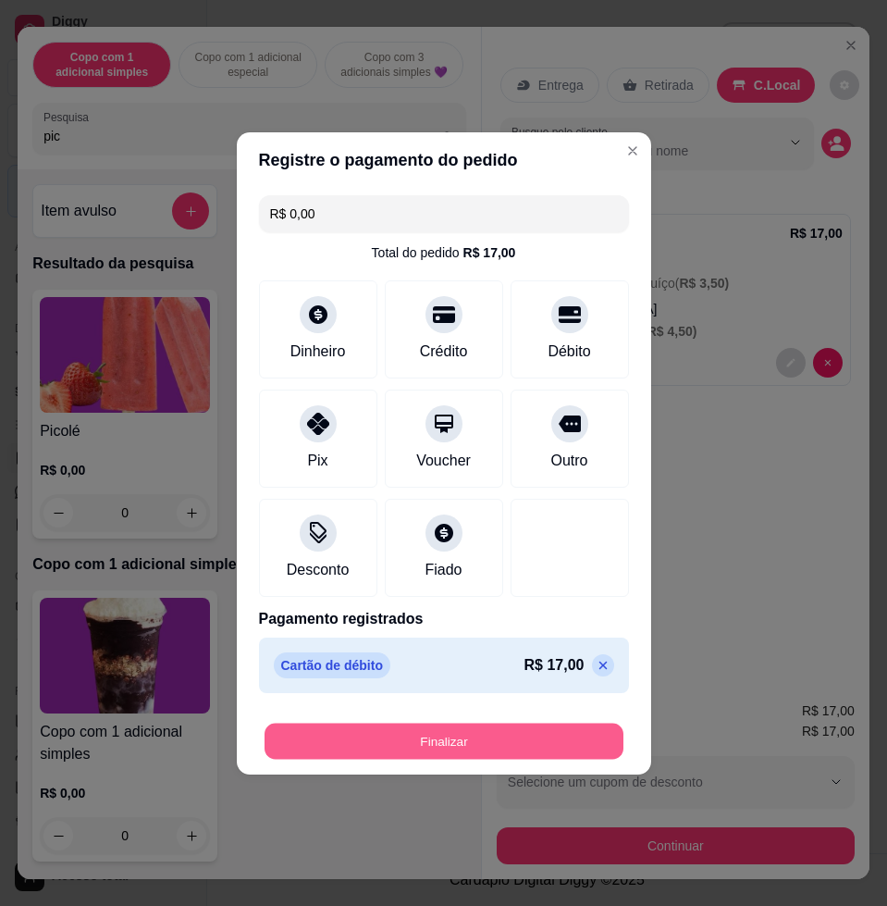
click at [527, 735] on button "Finalizar" at bounding box center [444, 741] width 359 height 36
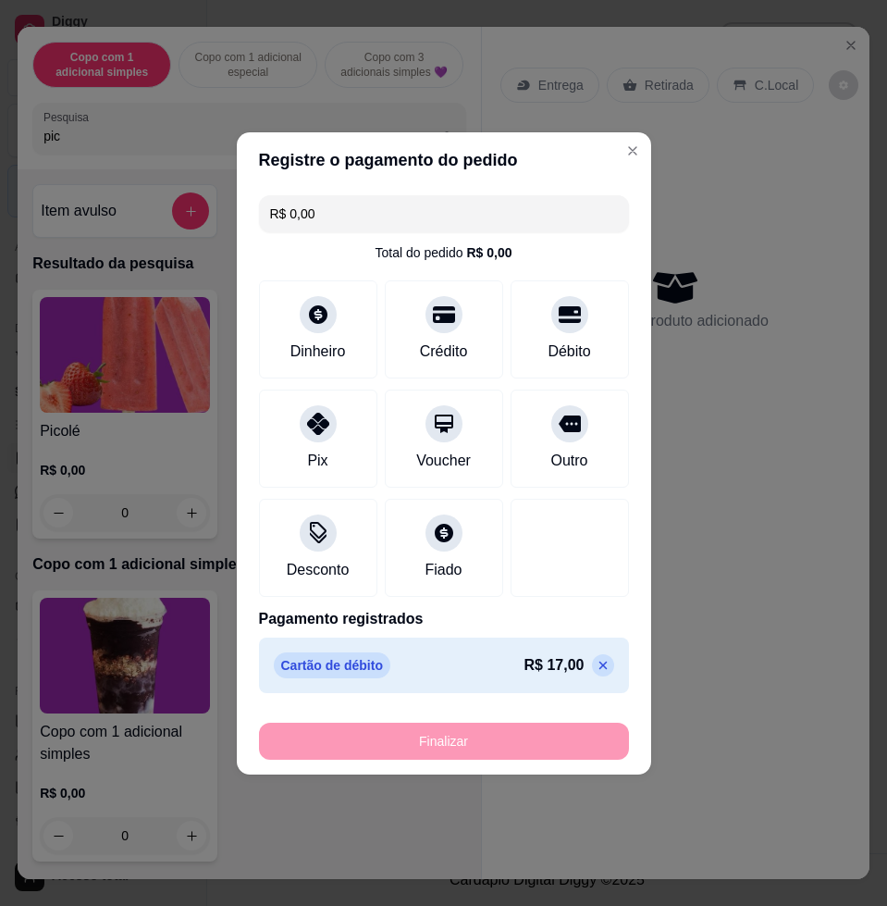
type input "-R$ 17,00"
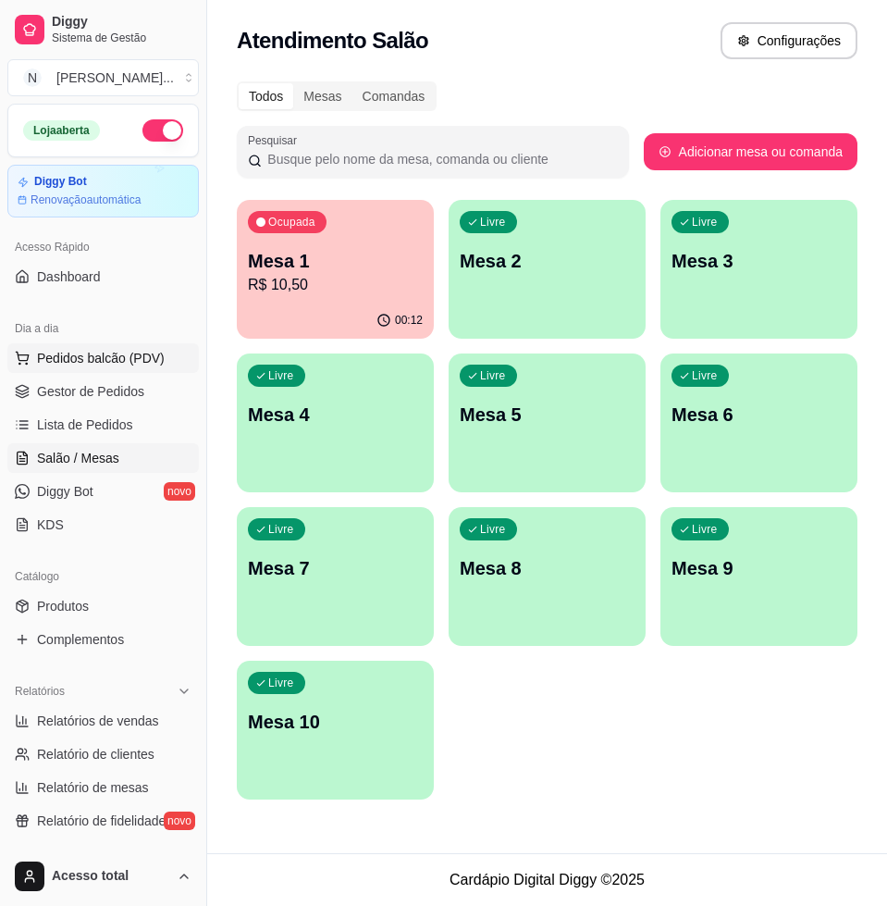
click at [56, 342] on div "Dia a dia Pedidos balcão (PDV) Gestor de Pedidos Lista de Pedidos Salão / Mesas…" at bounding box center [103, 426] width 206 height 241
click at [63, 347] on button "Pedidos balcão (PDV)" at bounding box center [103, 358] width 192 height 30
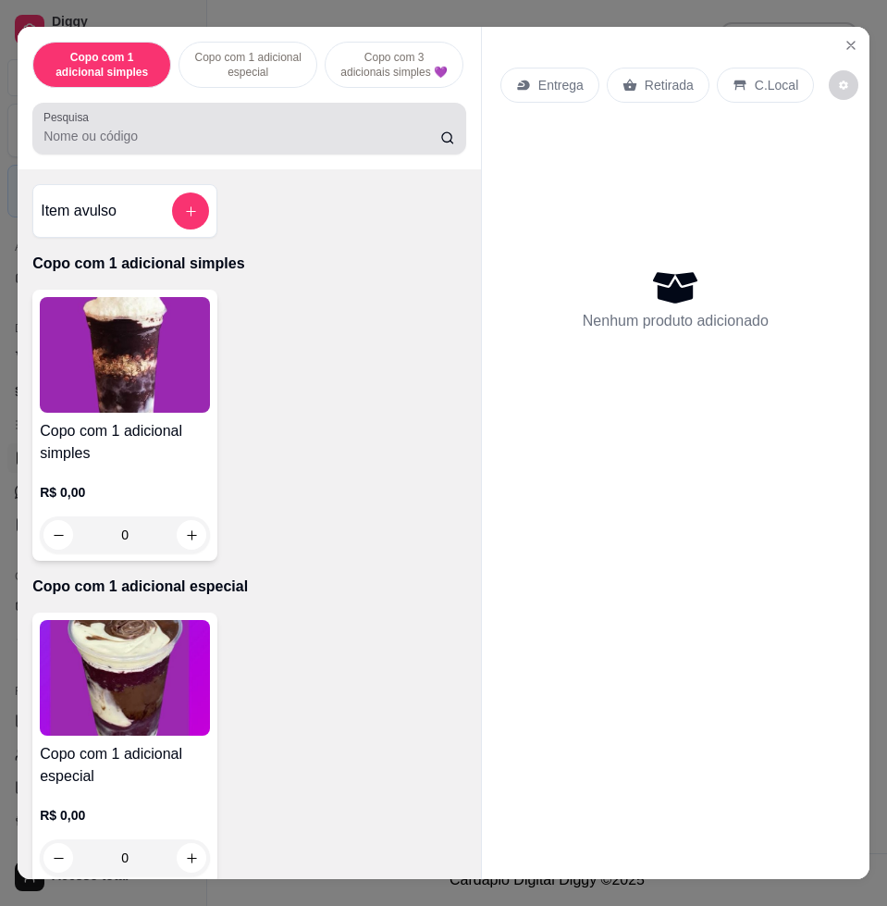
click at [214, 147] on div at bounding box center [249, 128] width 412 height 37
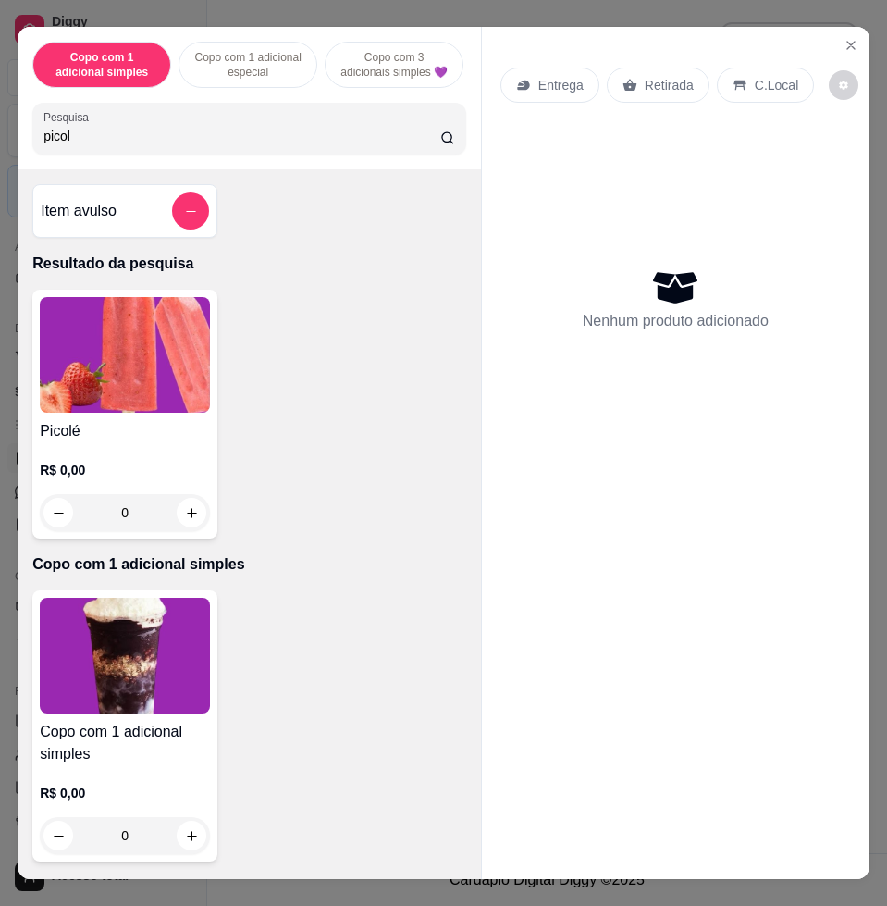
type input "picol"
click at [124, 392] on img at bounding box center [125, 355] width 170 height 116
click at [847, 47] on button "Close" at bounding box center [852, 46] width 30 height 30
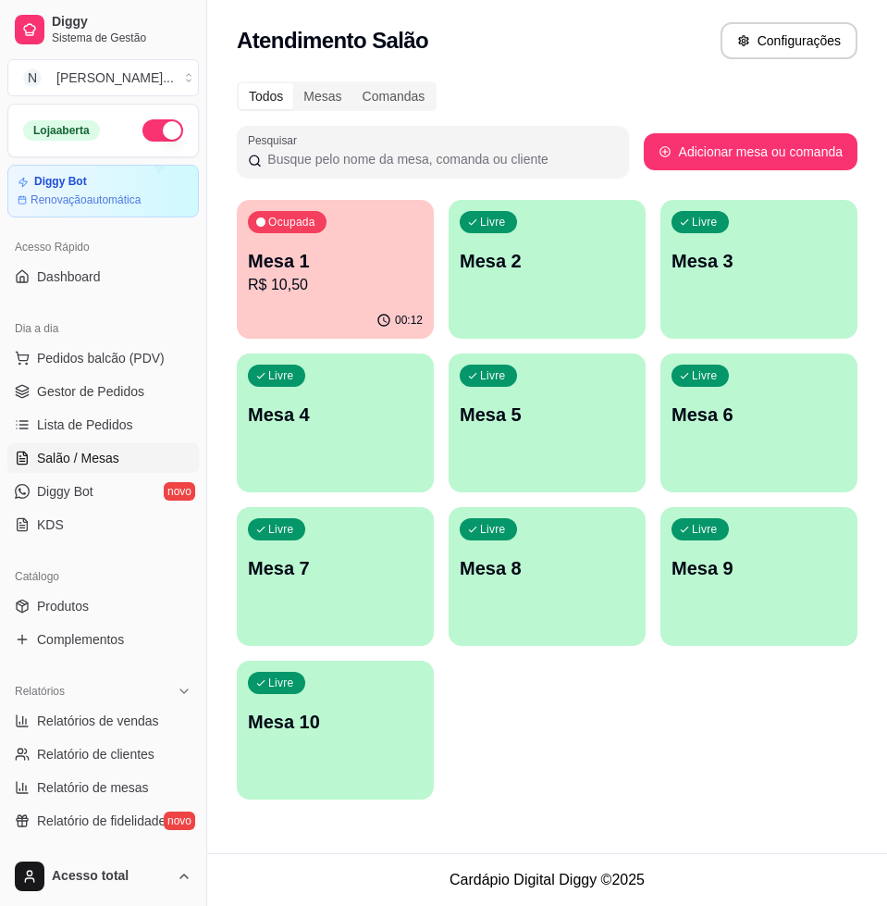
click at [376, 231] on div "Ocupada Mesa 1 R$ 10,50" at bounding box center [335, 251] width 197 height 103
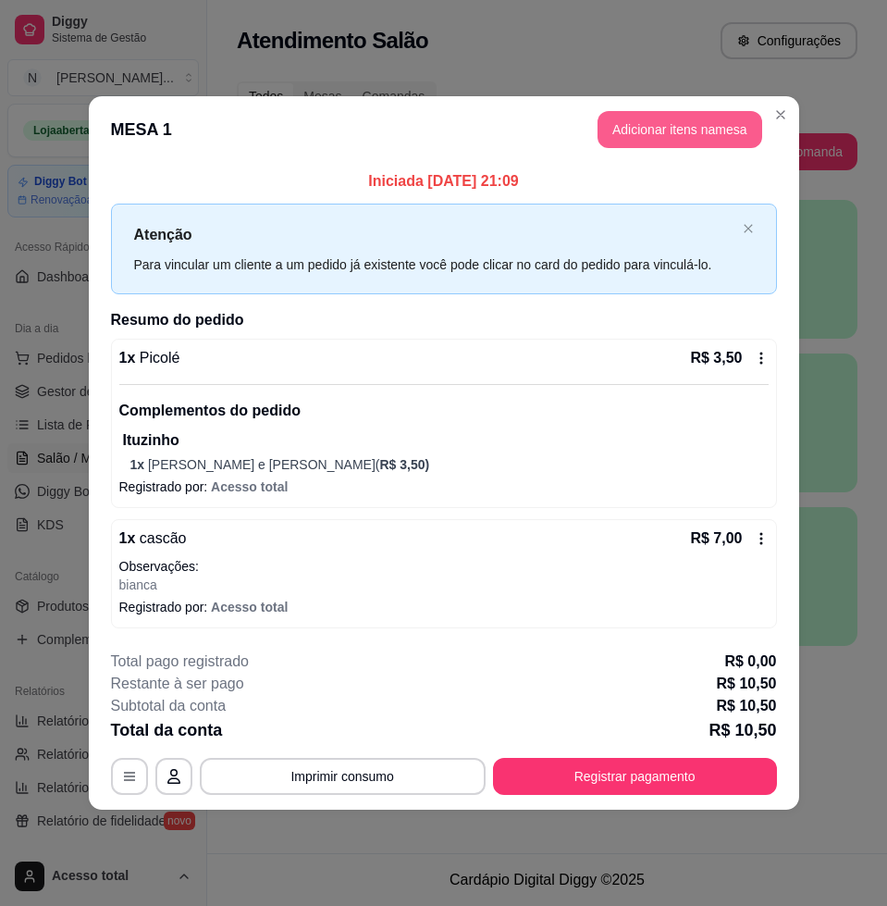
click at [701, 123] on button "Adicionar itens na mesa" at bounding box center [680, 129] width 165 height 37
click at [226, 140] on input "Pesquisa" at bounding box center [241, 136] width 397 height 19
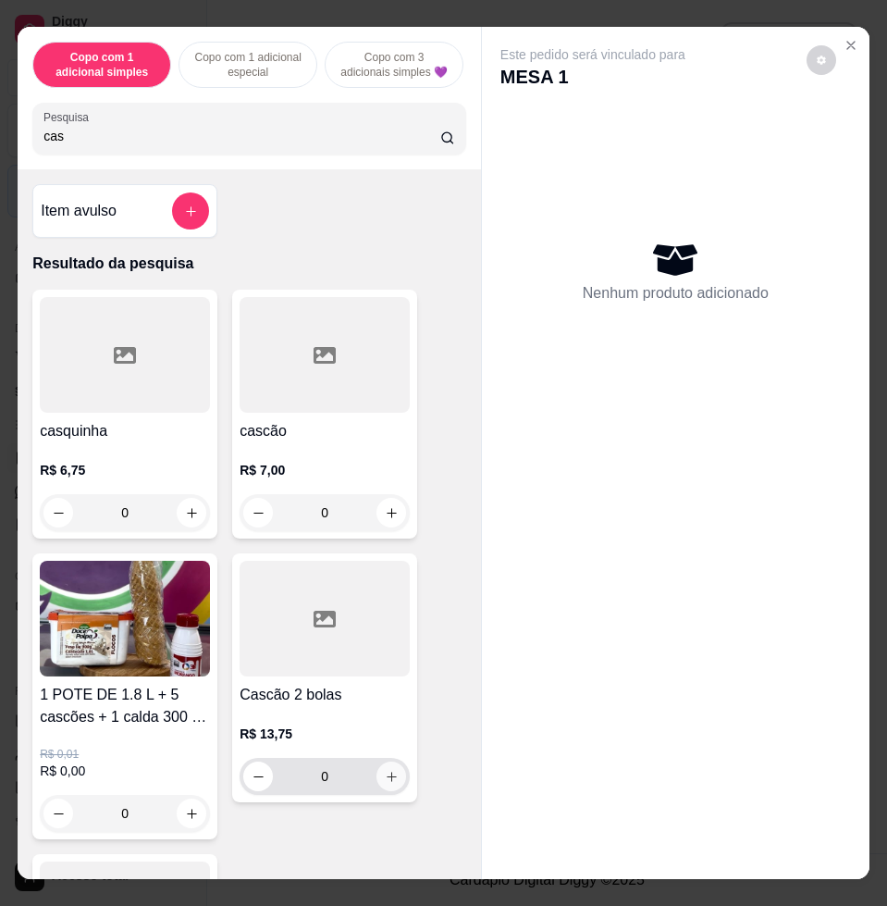
type input "cas"
click at [385, 784] on icon "increase-product-quantity" at bounding box center [392, 777] width 14 height 14
type input "1"
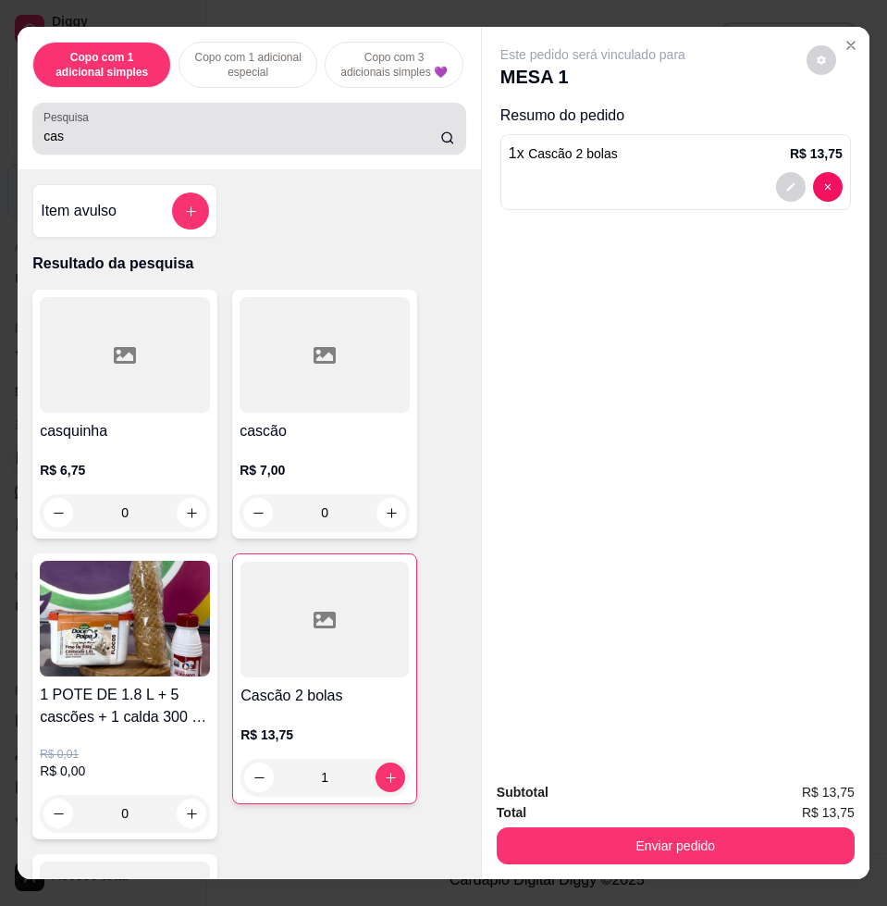
click at [389, 147] on div "cas" at bounding box center [249, 128] width 412 height 37
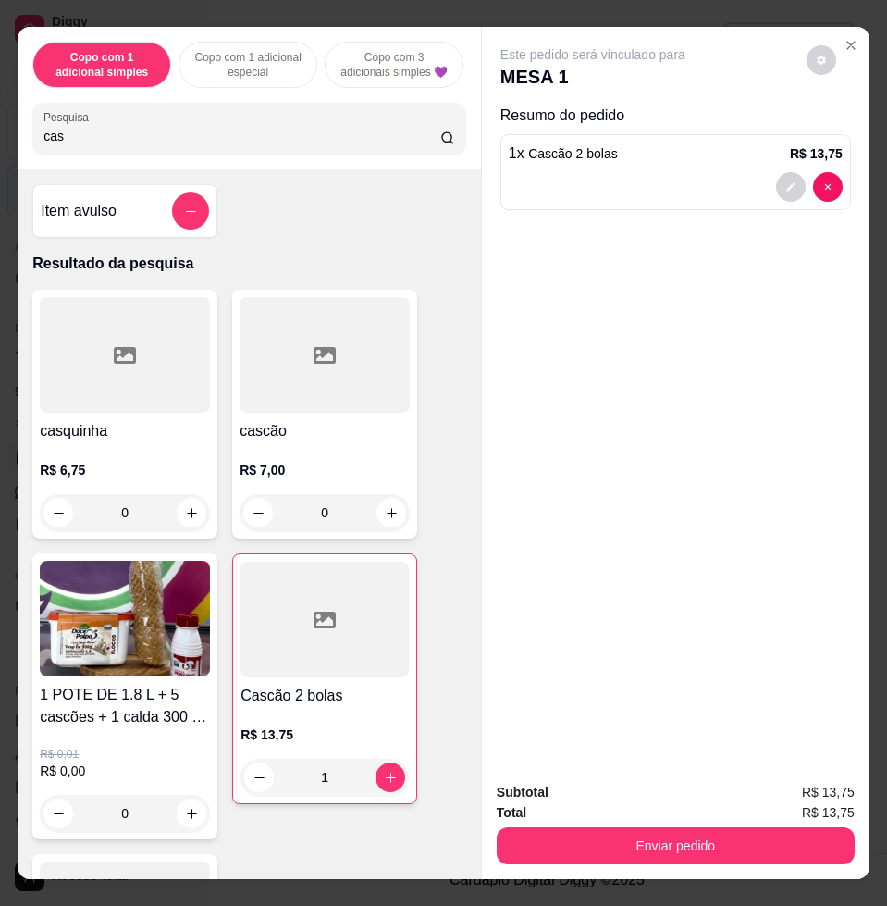
click at [389, 147] on div "cas" at bounding box center [249, 128] width 412 height 37
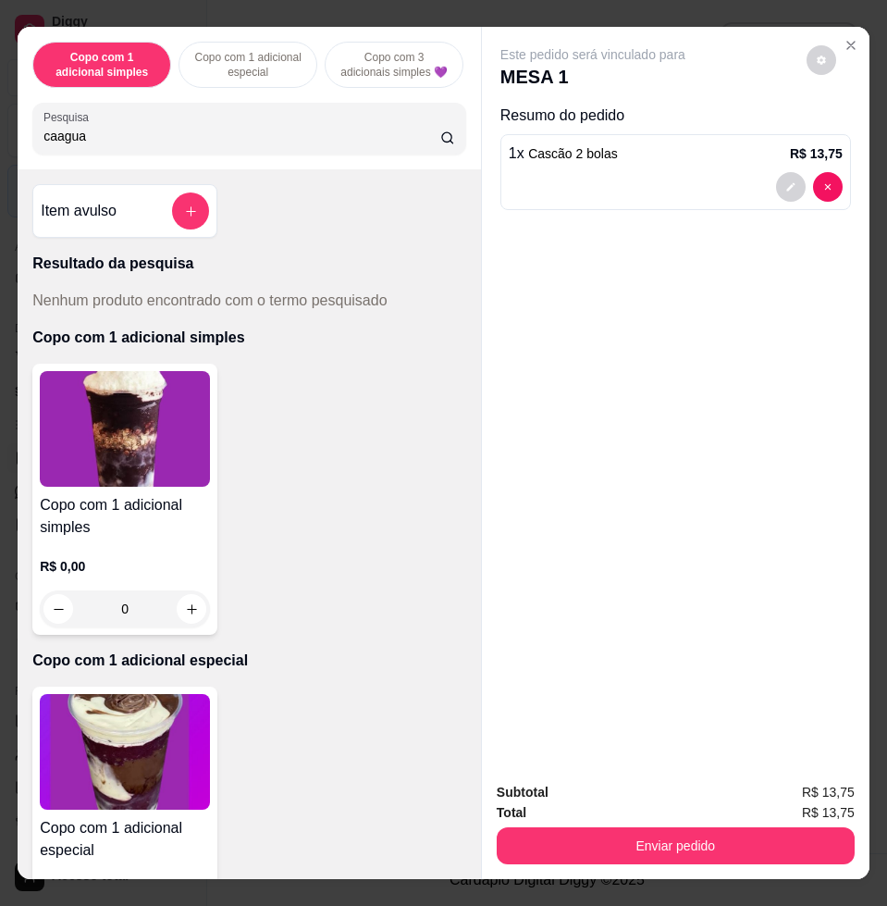
type input "caagua"
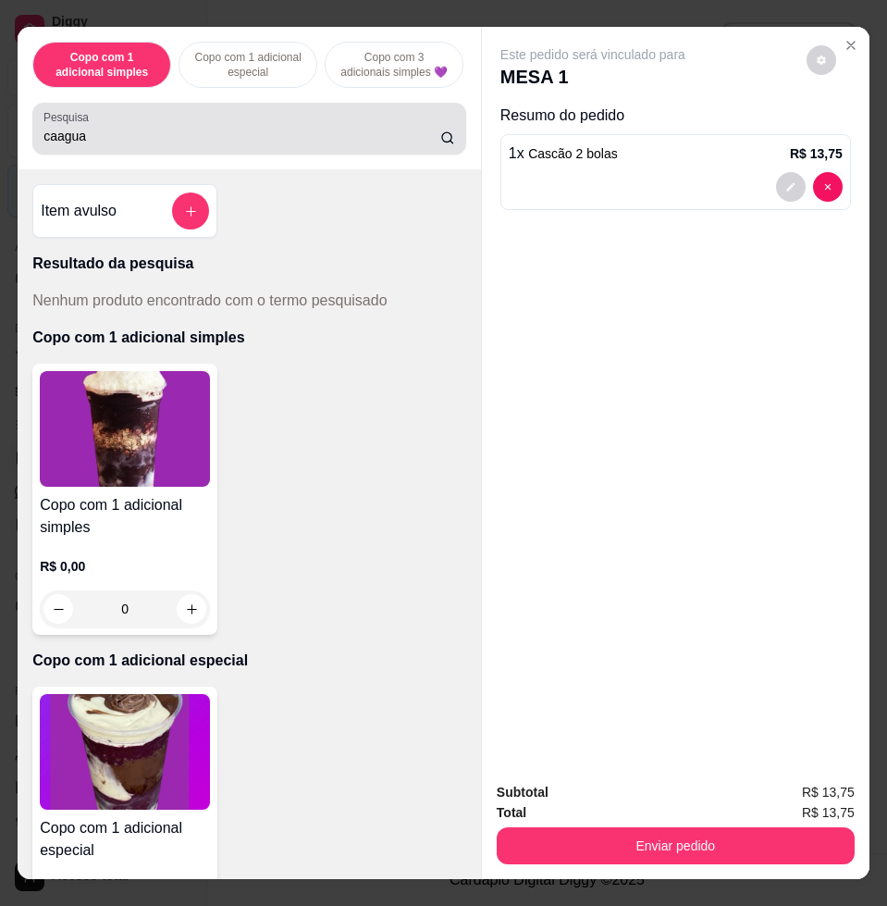
drag, startPoint x: 326, startPoint y: 135, endPoint x: 68, endPoint y: 156, distance: 258.1
click at [68, 155] on div "Pesquisa caagua" at bounding box center [249, 129] width 434 height 52
click at [69, 155] on div "Pesquisa caagua" at bounding box center [249, 129] width 434 height 52
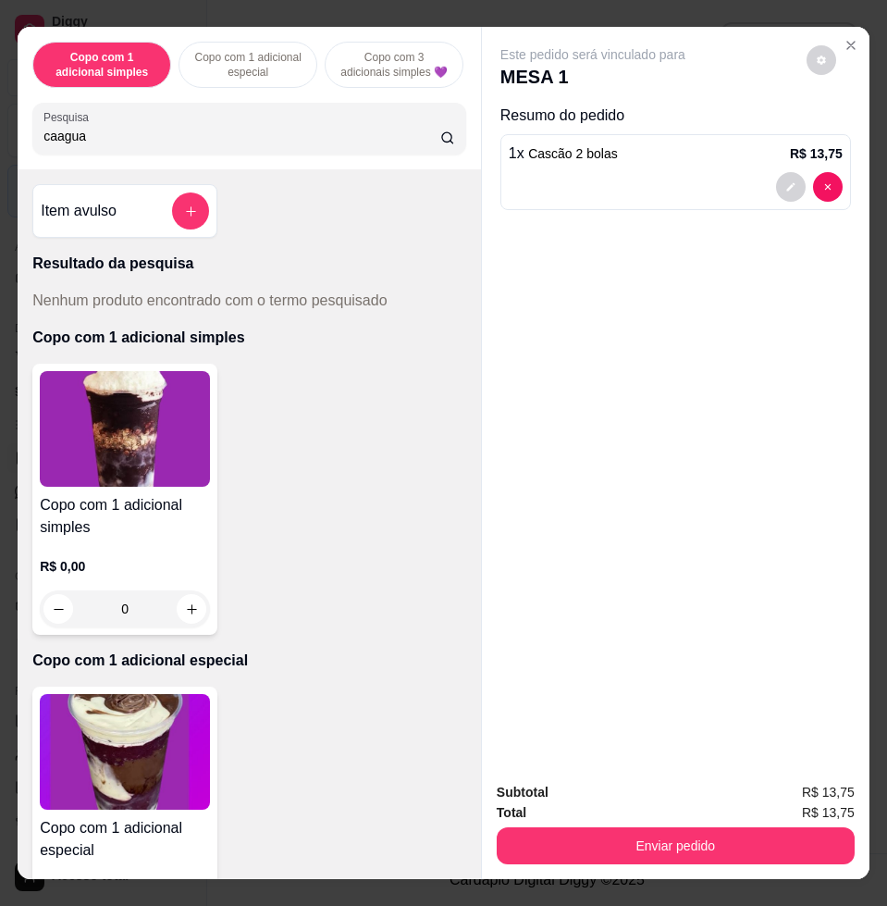
click at [76, 145] on input "caagua" at bounding box center [241, 136] width 397 height 19
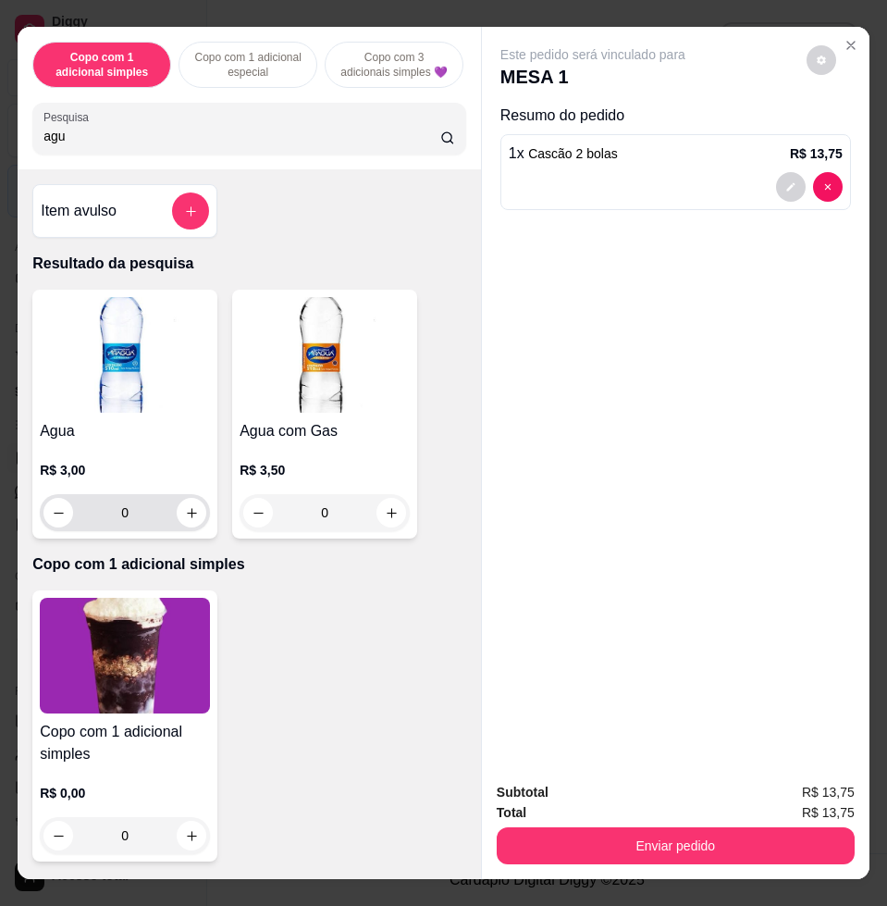
type input "agu"
click at [177, 527] on button "increase-product-quantity" at bounding box center [192, 513] width 30 height 30
type input "1"
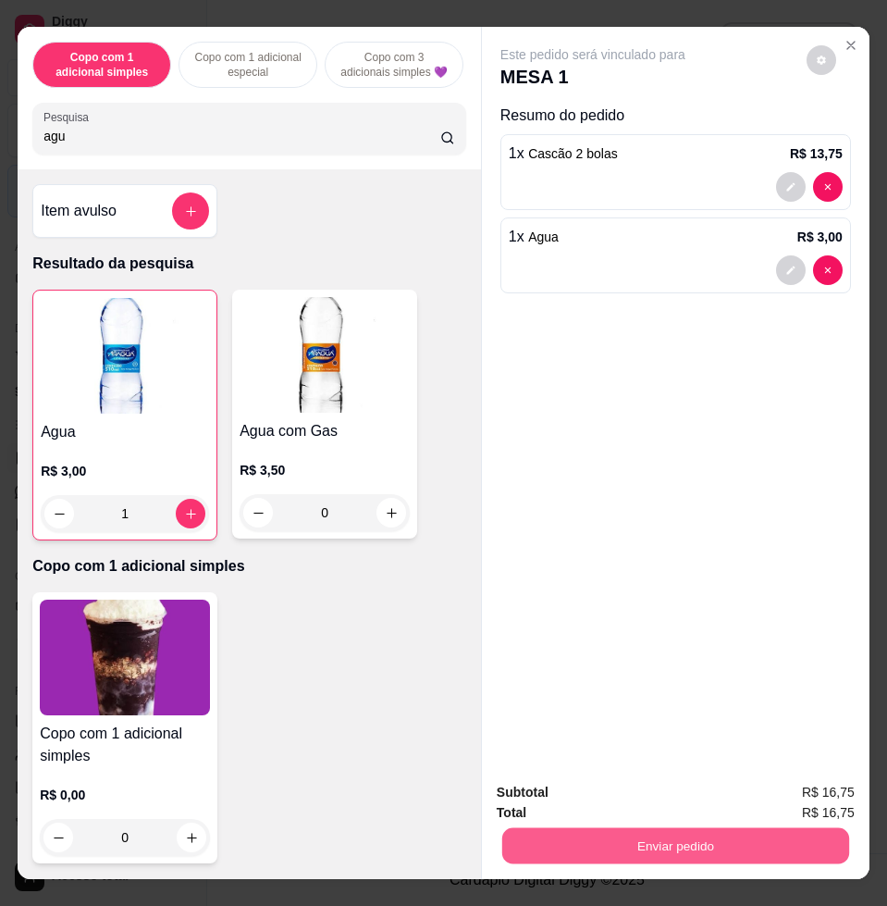
click at [680, 842] on button "Enviar pedido" at bounding box center [675, 845] width 347 height 36
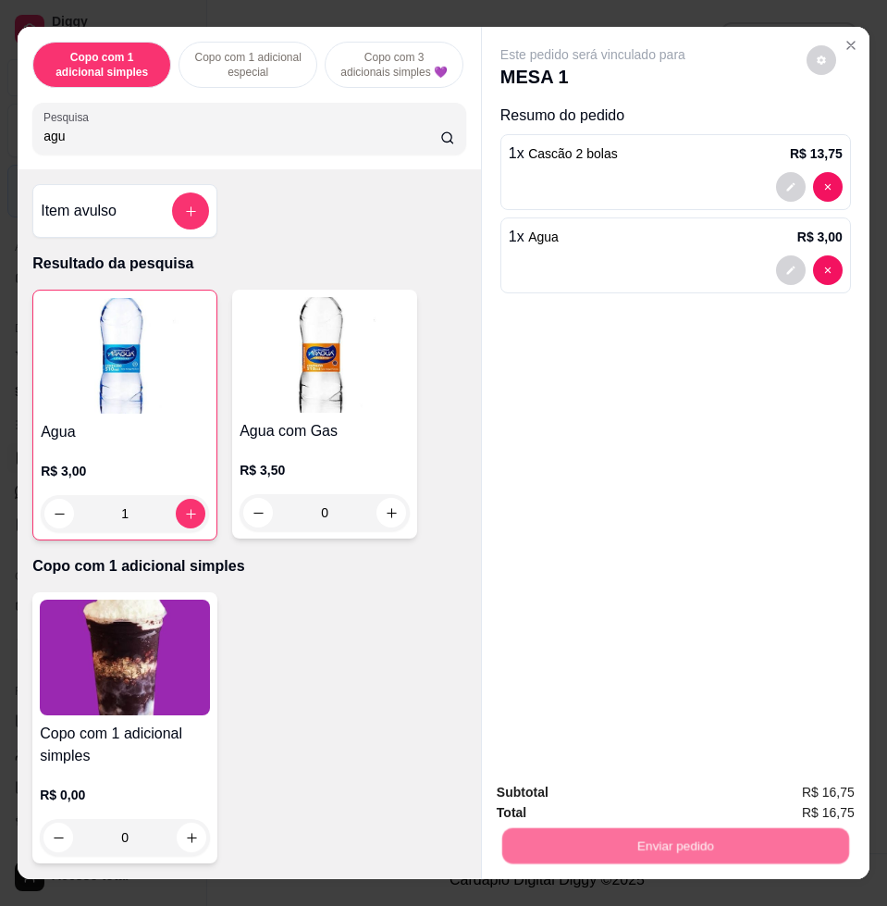
click at [779, 791] on button "Enviar pedido" at bounding box center [804, 791] width 105 height 35
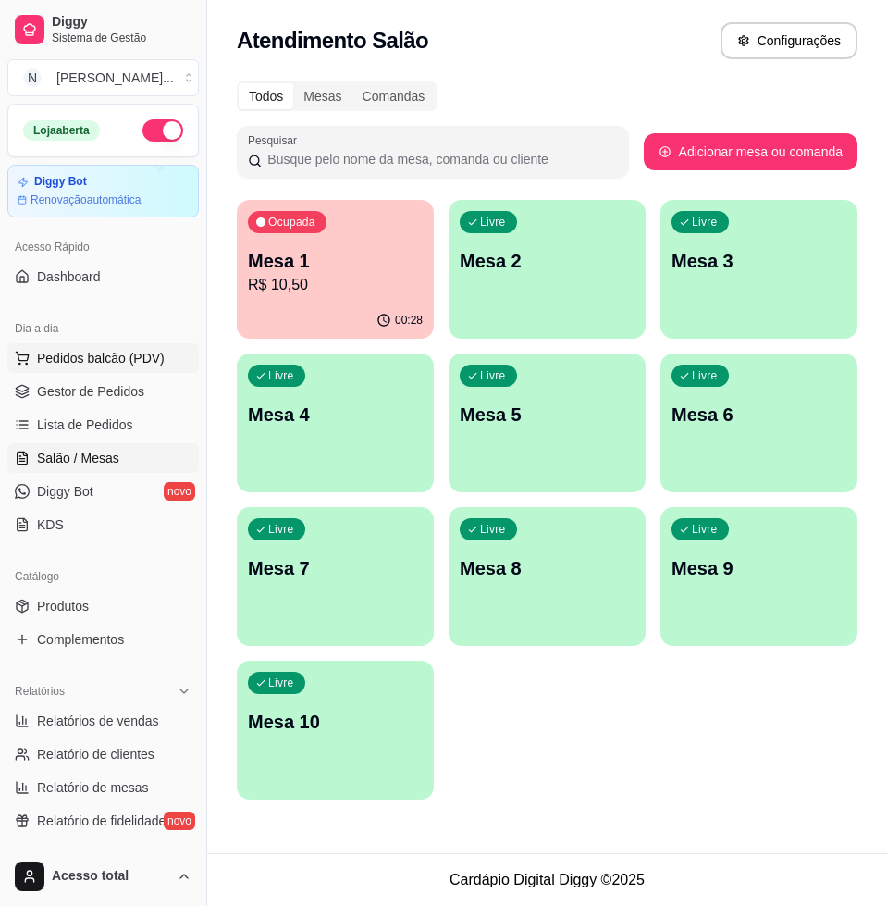
click at [119, 349] on span "Pedidos balcão (PDV)" at bounding box center [101, 358] width 128 height 19
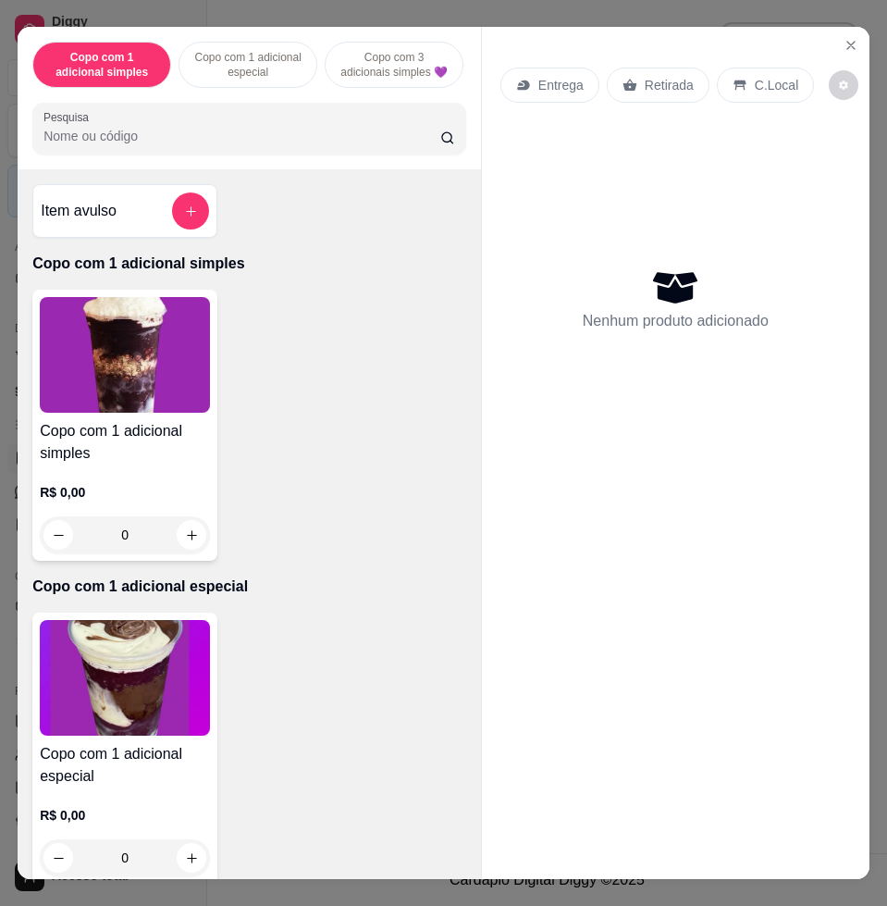
scroll to position [810, 0]
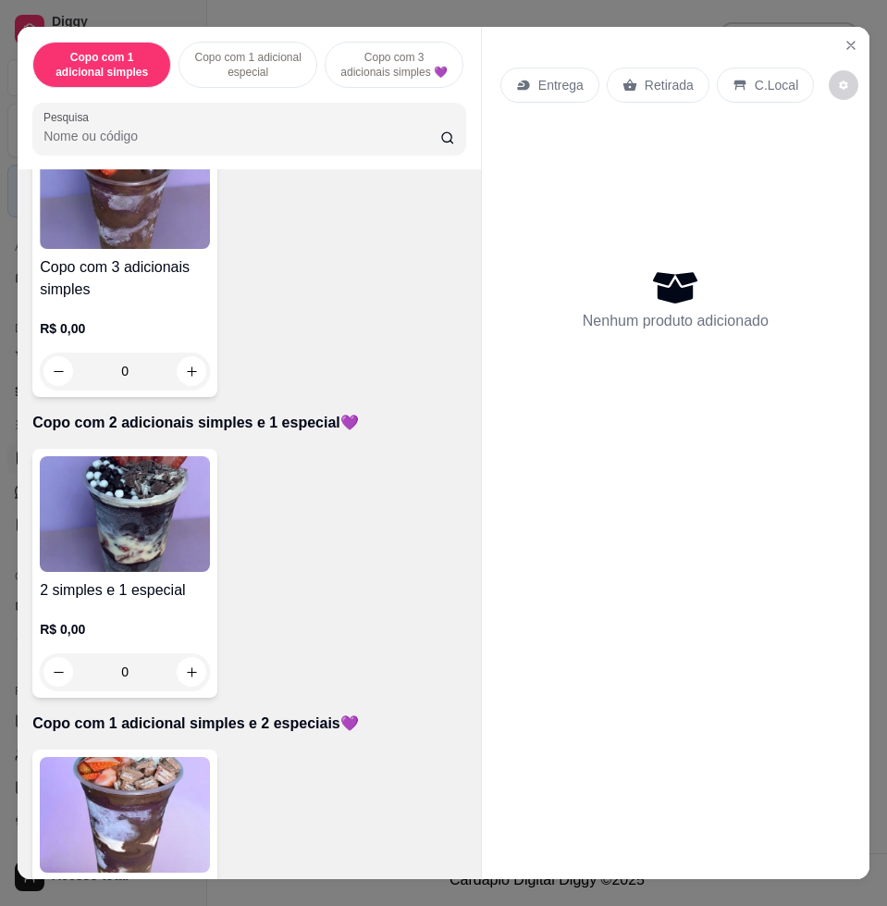
click at [140, 781] on img at bounding box center [125, 815] width 170 height 116
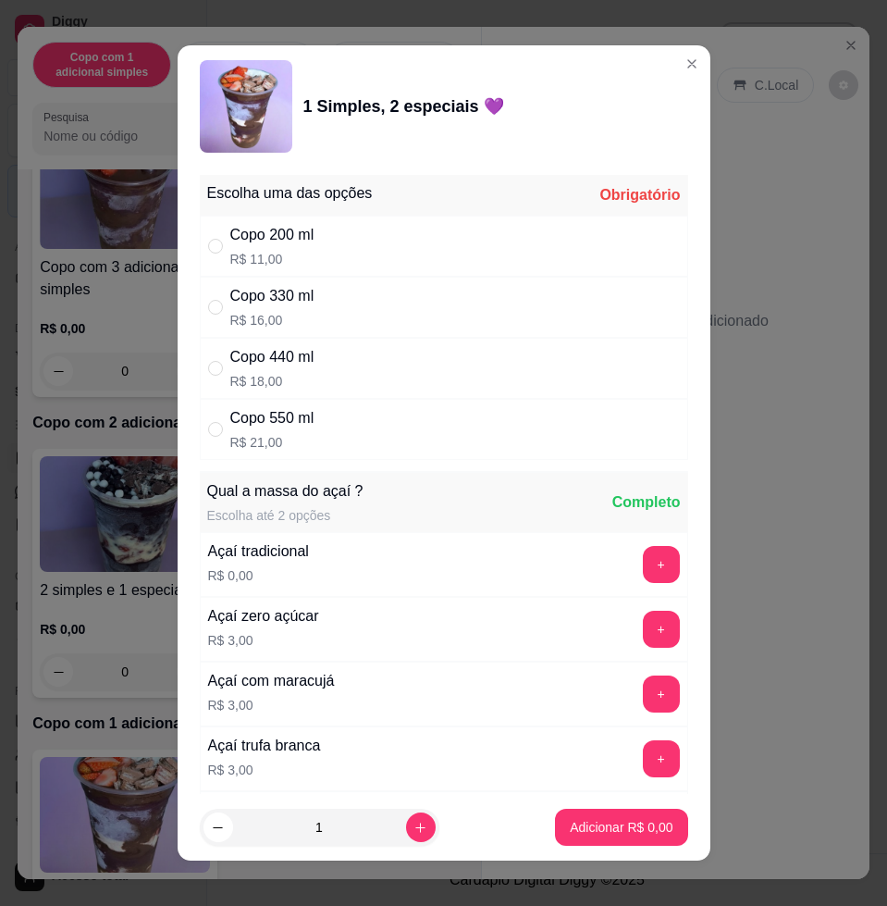
click at [551, 288] on div "Copo 330 ml R$ 16,00" at bounding box center [444, 307] width 489 height 61
radio input "true"
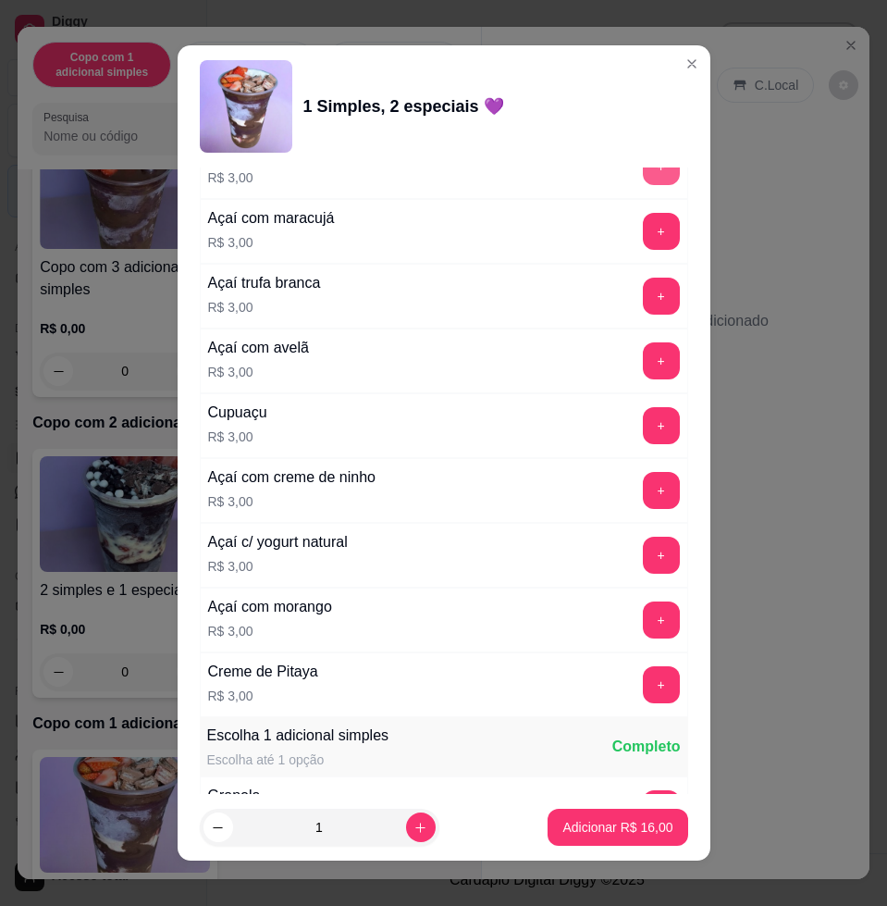
scroll to position [925, 0]
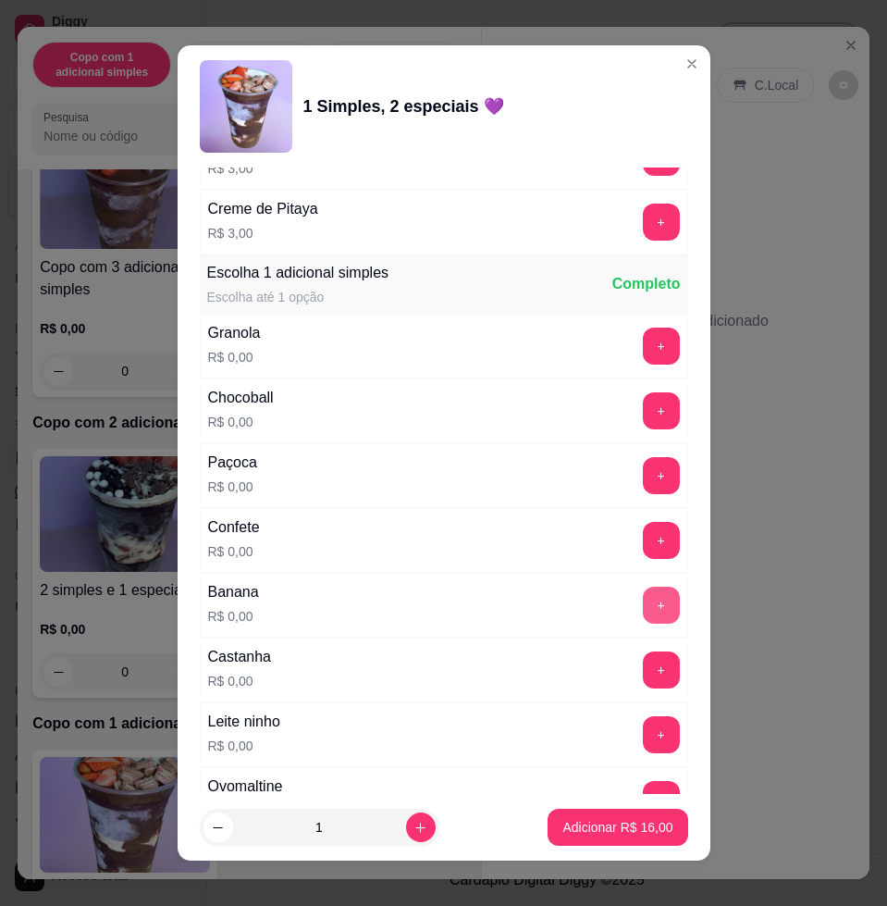
click at [643, 600] on button "+" at bounding box center [661, 605] width 37 height 37
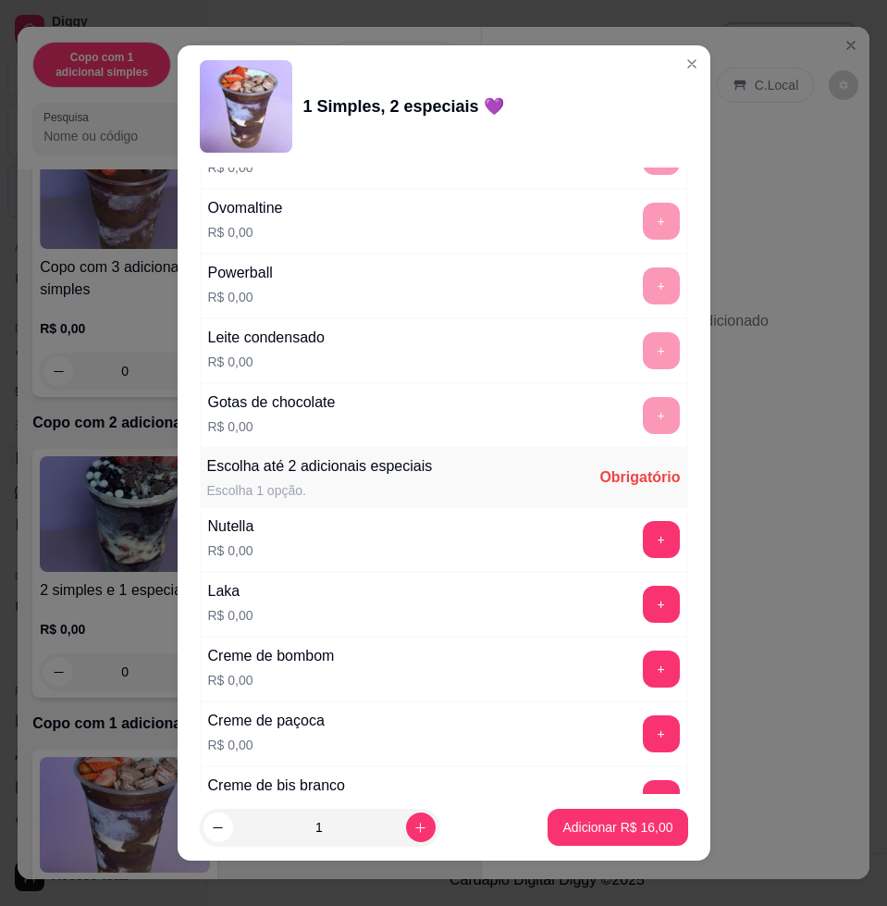
scroll to position [1619, 0]
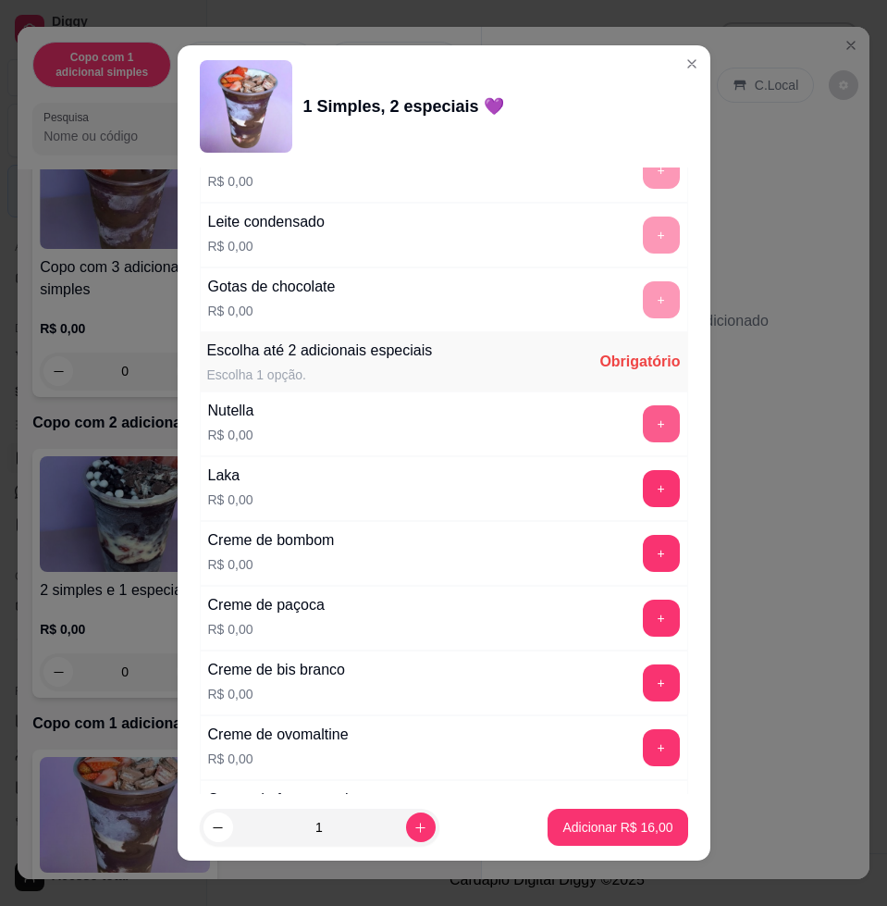
click at [643, 434] on button "+" at bounding box center [661, 423] width 37 height 37
click at [643, 496] on button "+" at bounding box center [661, 488] width 37 height 37
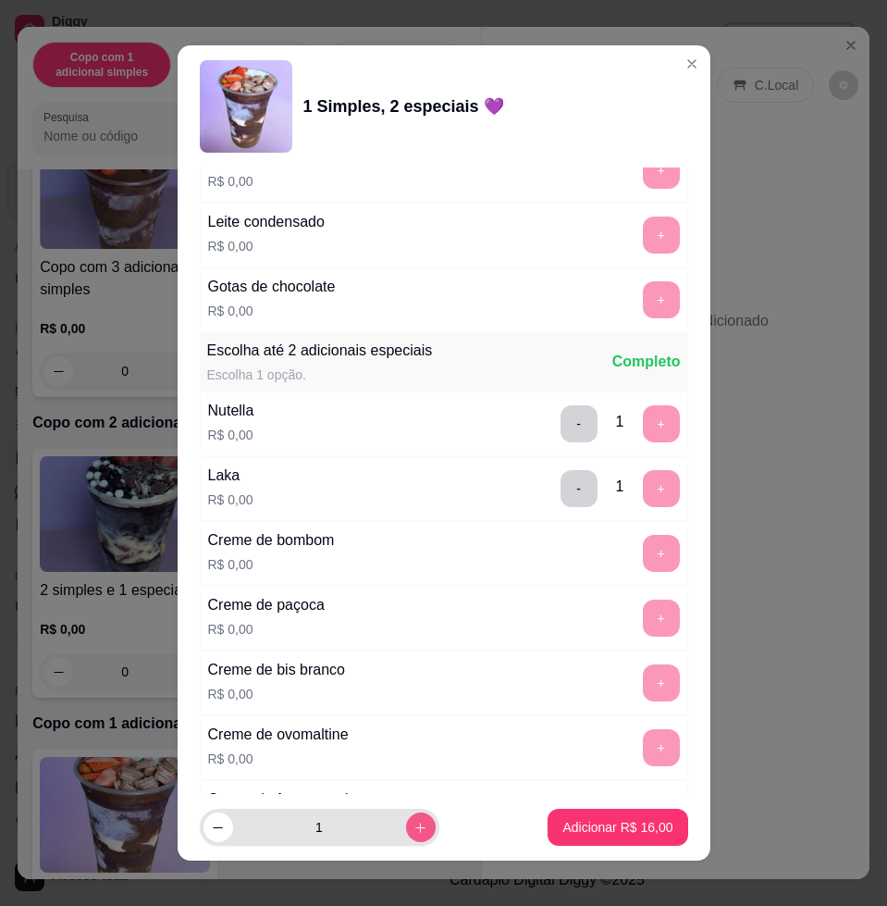
click at [414, 829] on icon "increase-product-quantity" at bounding box center [421, 828] width 14 height 14
type input "2"
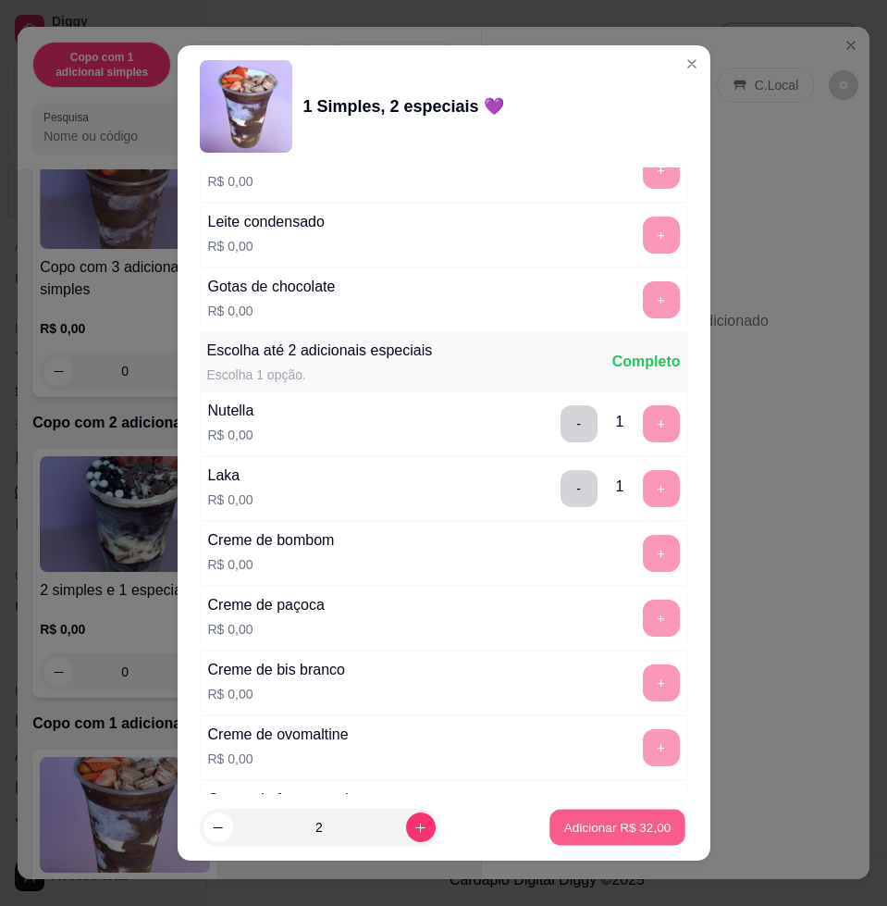
click at [573, 837] on button "Adicionar R$ 32,00" at bounding box center [619, 828] width 136 height 36
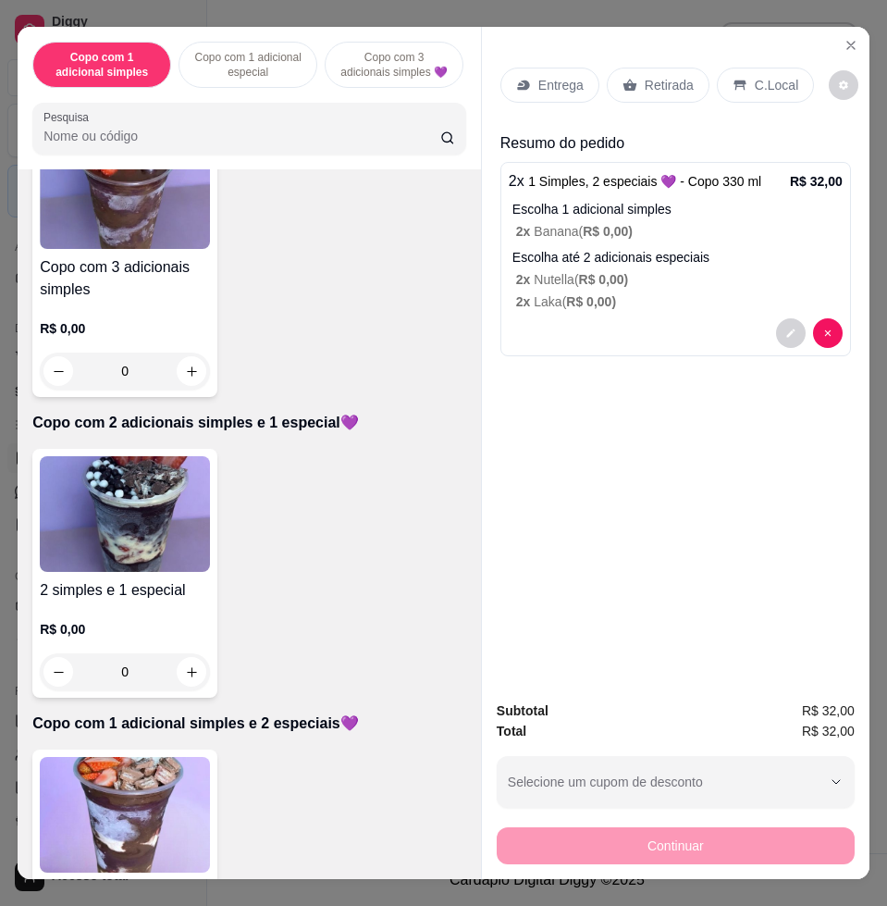
click at [539, 81] on p "Entrega" at bounding box center [561, 85] width 45 height 19
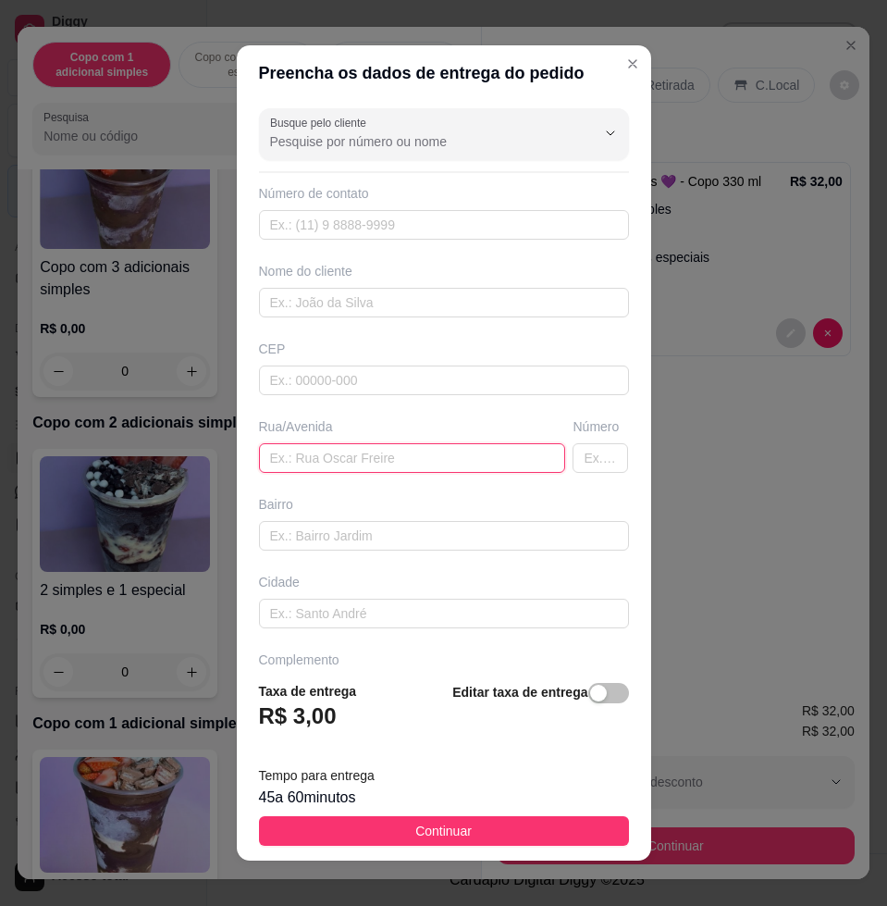
click at [446, 464] on input "text" at bounding box center [412, 458] width 307 height 30
paste input "[STREET_ADDRESS][PERSON_NAME] borges"
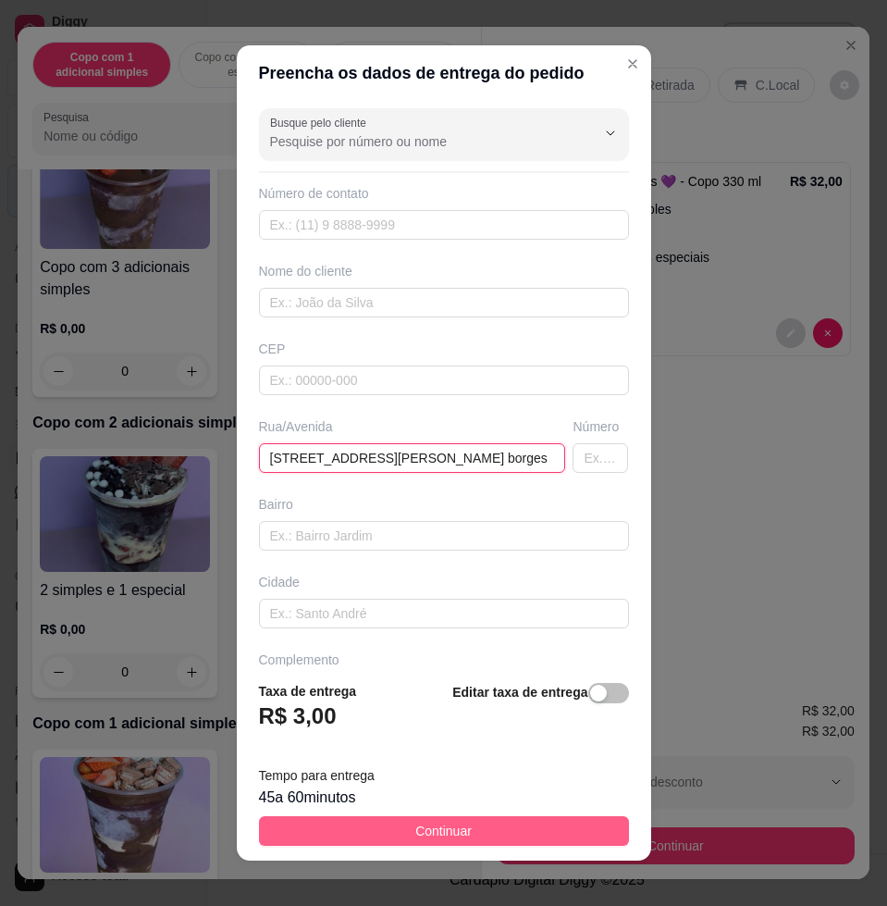
type input "[STREET_ADDRESS][PERSON_NAME] borges"
click at [446, 839] on span "Continuar" at bounding box center [443, 831] width 56 height 20
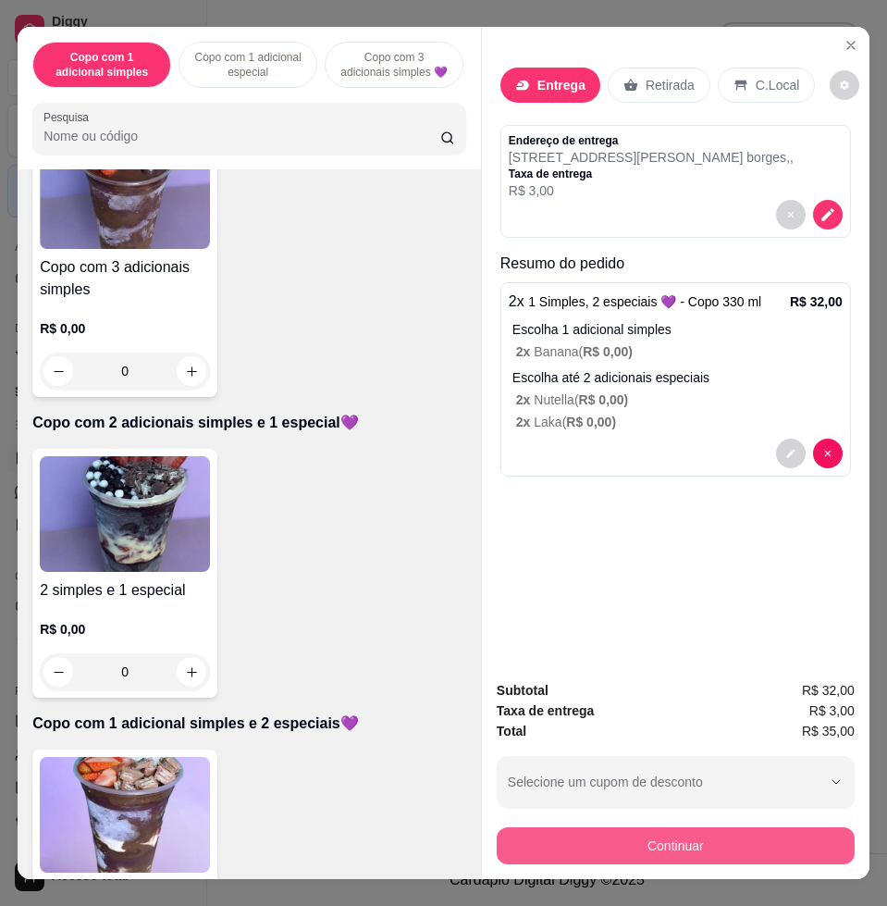
click at [637, 853] on button "Continuar" at bounding box center [676, 845] width 358 height 37
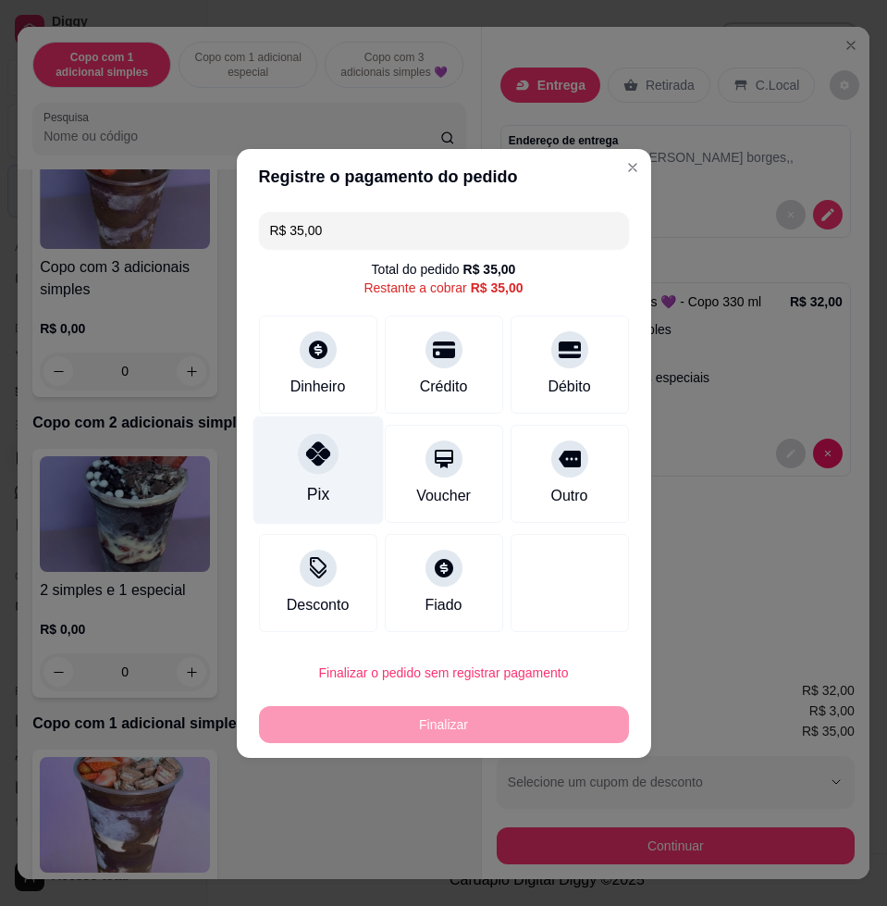
click at [345, 454] on div "Pix" at bounding box center [318, 469] width 130 height 108
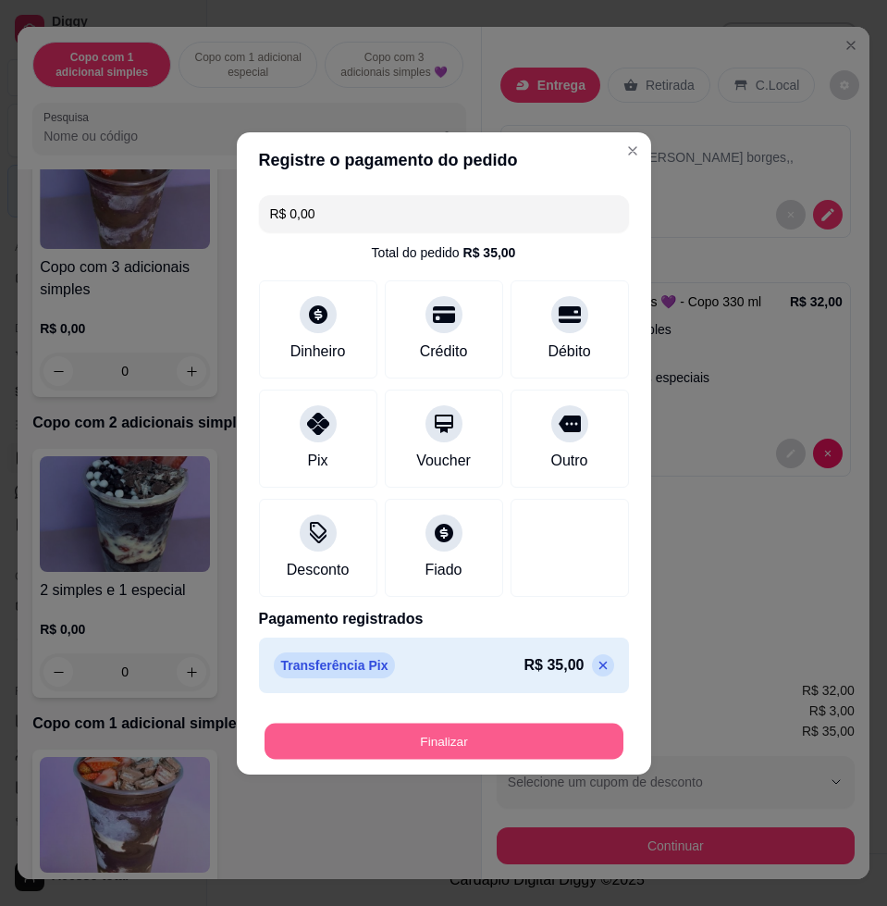
click at [513, 738] on button "Finalizar" at bounding box center [444, 741] width 359 height 36
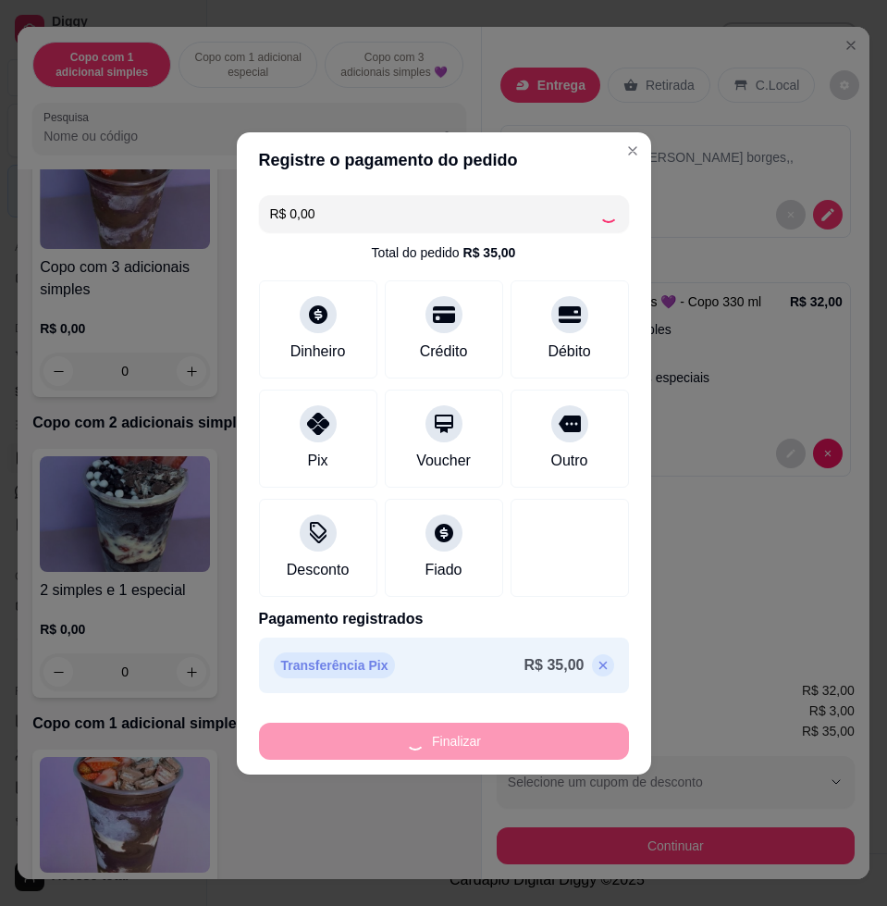
type input "-R$ 35,00"
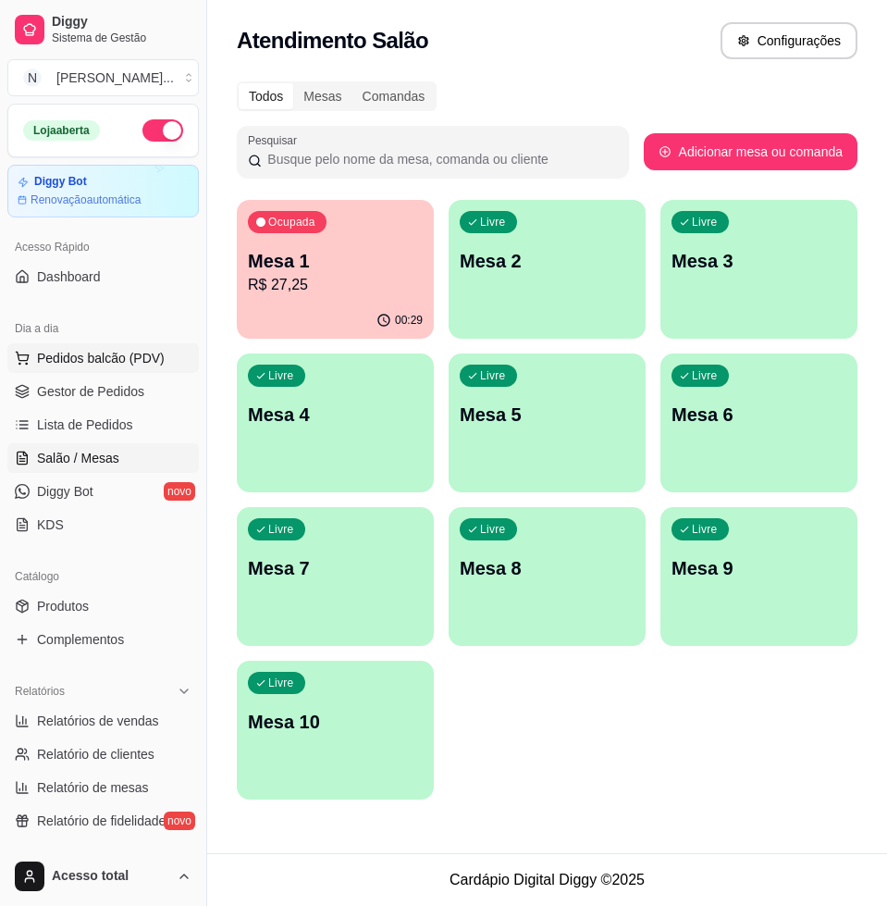
click at [132, 351] on span "Pedidos balcão (PDV)" at bounding box center [101, 358] width 128 height 19
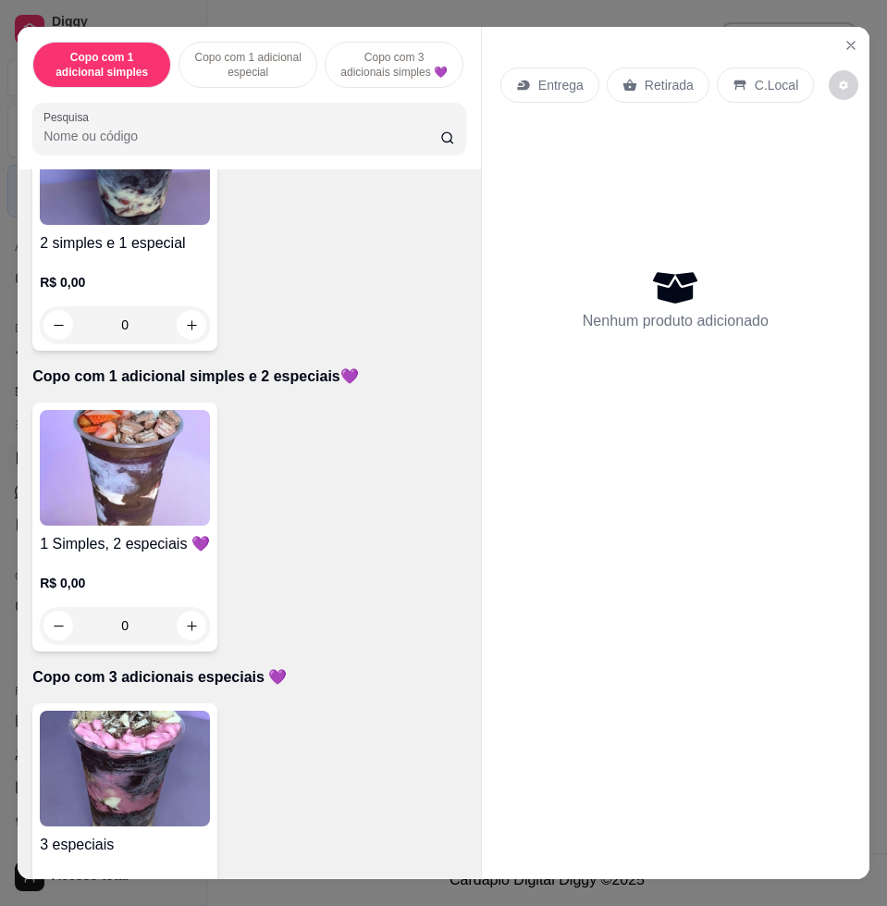
scroll to position [1041, 0]
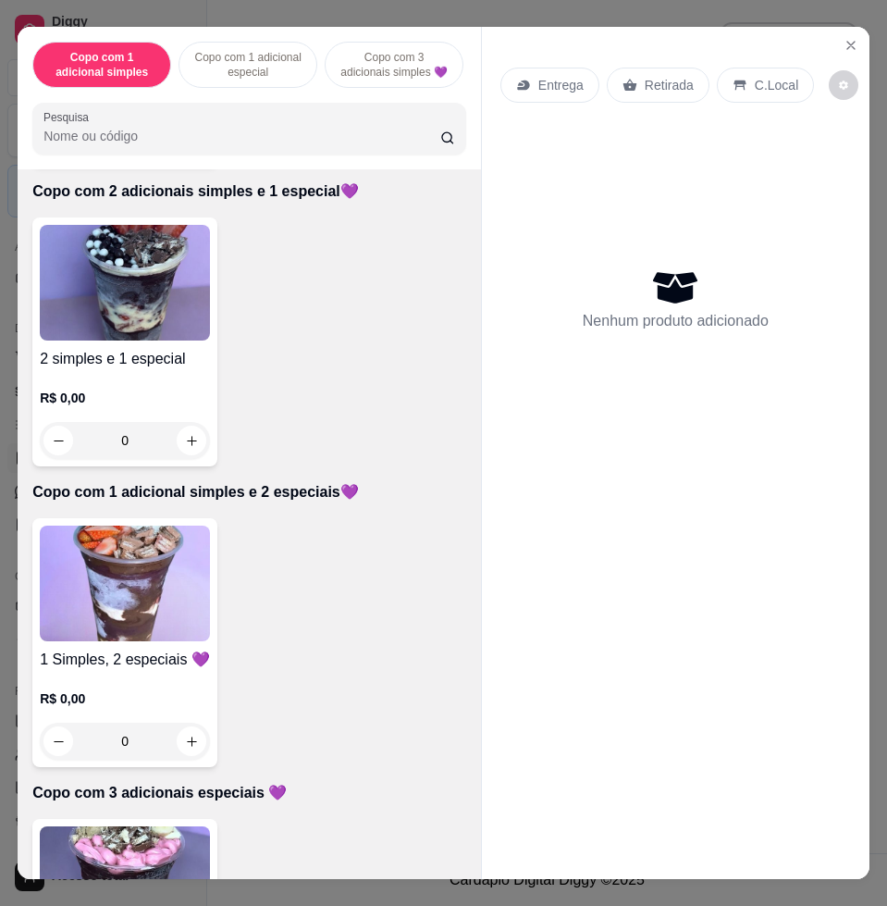
click at [145, 340] on img at bounding box center [125, 283] width 170 height 116
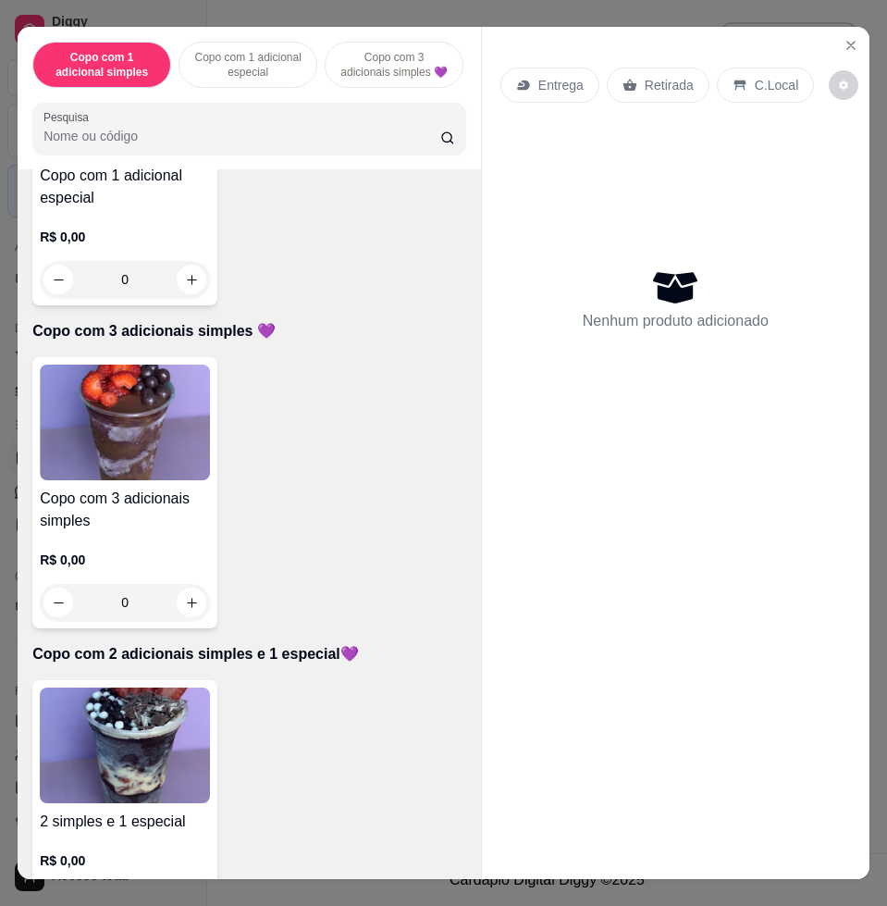
click at [113, 403] on img at bounding box center [125, 423] width 170 height 116
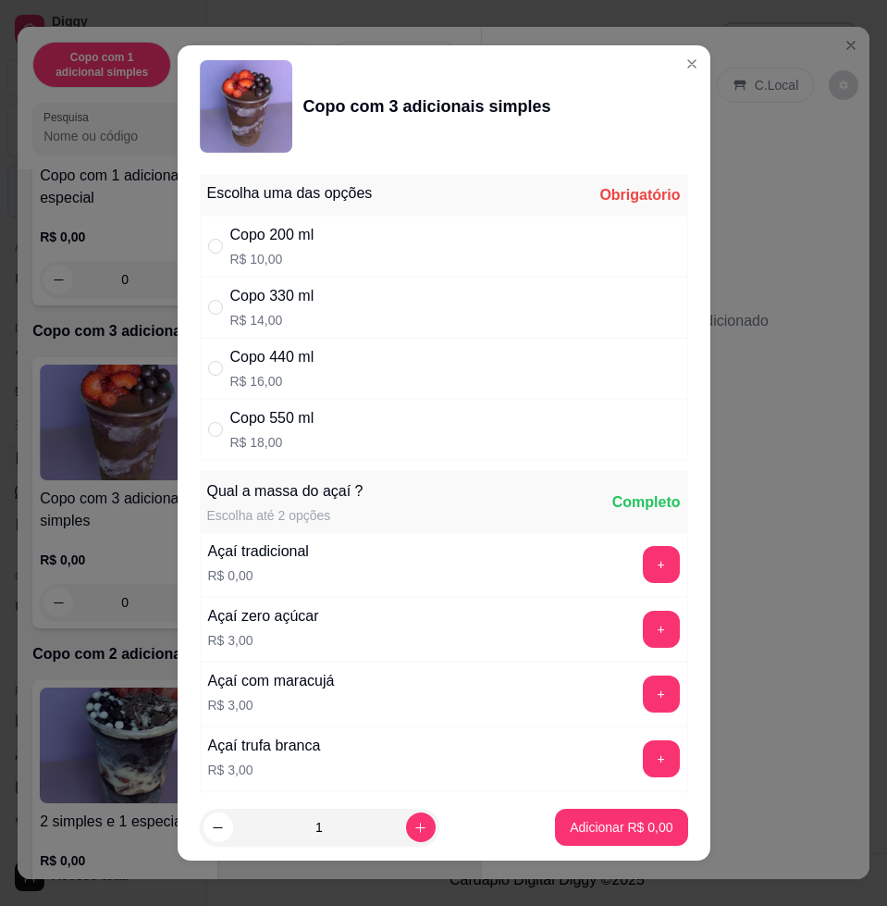
drag, startPoint x: 356, startPoint y: 308, endPoint x: 387, endPoint y: 371, distance: 69.9
click at [357, 307] on div "Copo 330 ml R$ 14,00" at bounding box center [444, 307] width 489 height 61
radio input "true"
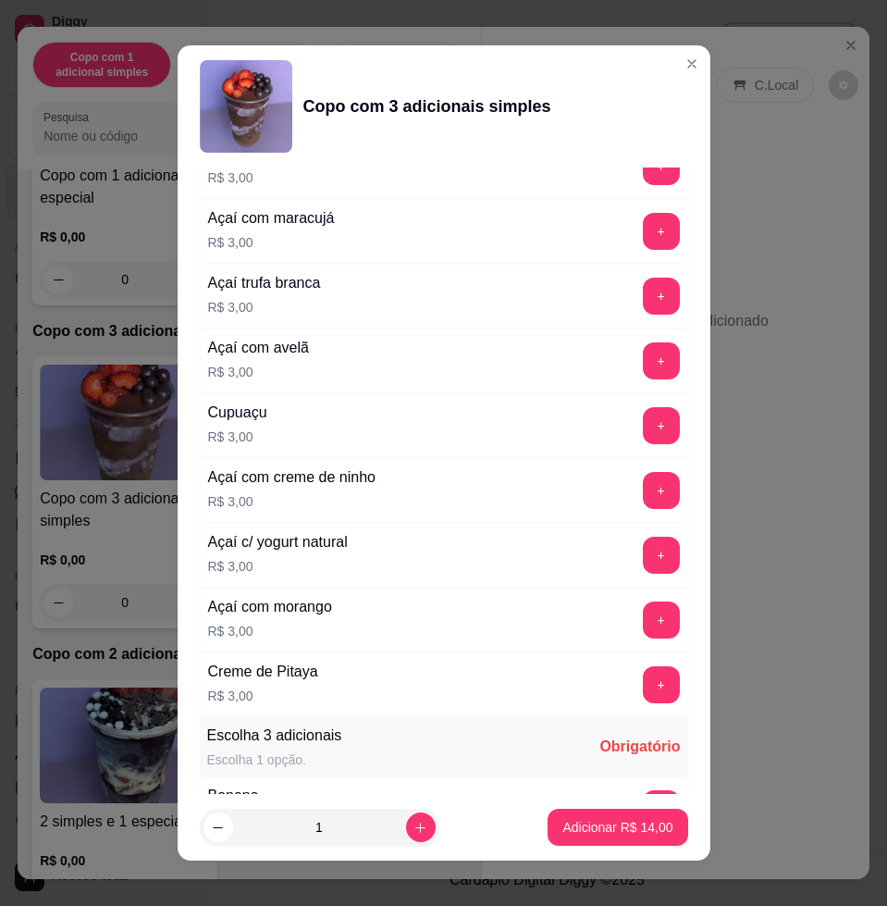
scroll to position [694, 0]
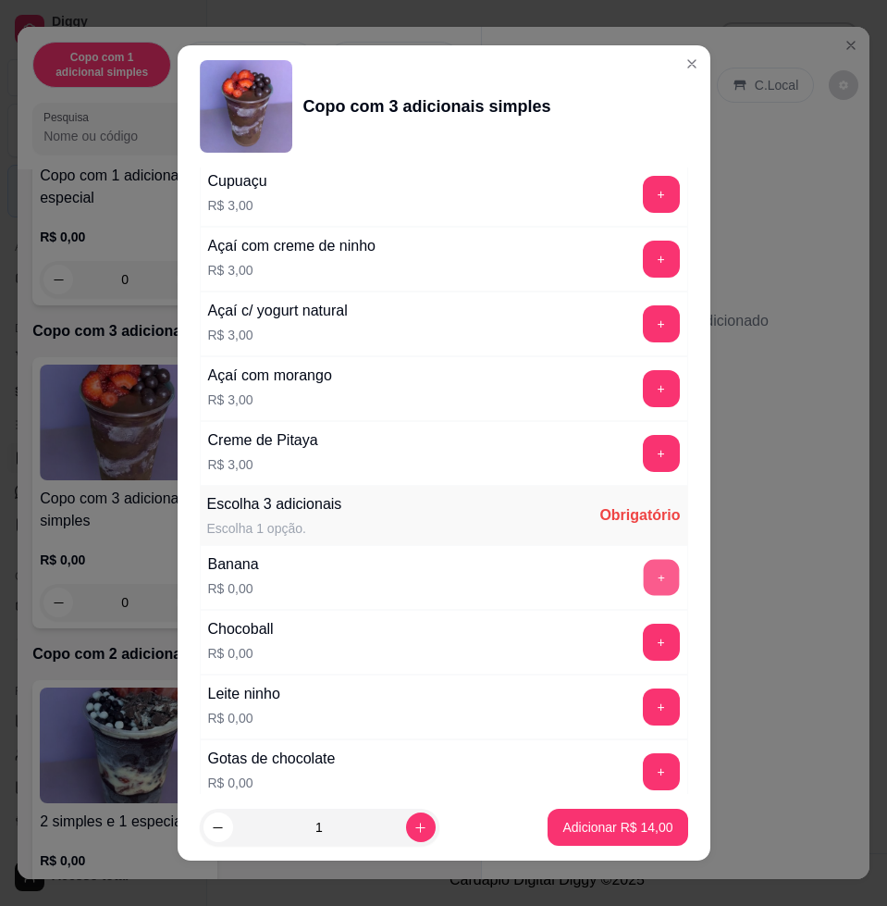
click at [636, 595] on div "+" at bounding box center [662, 577] width 52 height 37
click at [643, 767] on button "+" at bounding box center [661, 772] width 36 height 36
click at [561, 775] on button "-" at bounding box center [579, 772] width 36 height 36
click at [643, 573] on button "+" at bounding box center [661, 577] width 37 height 37
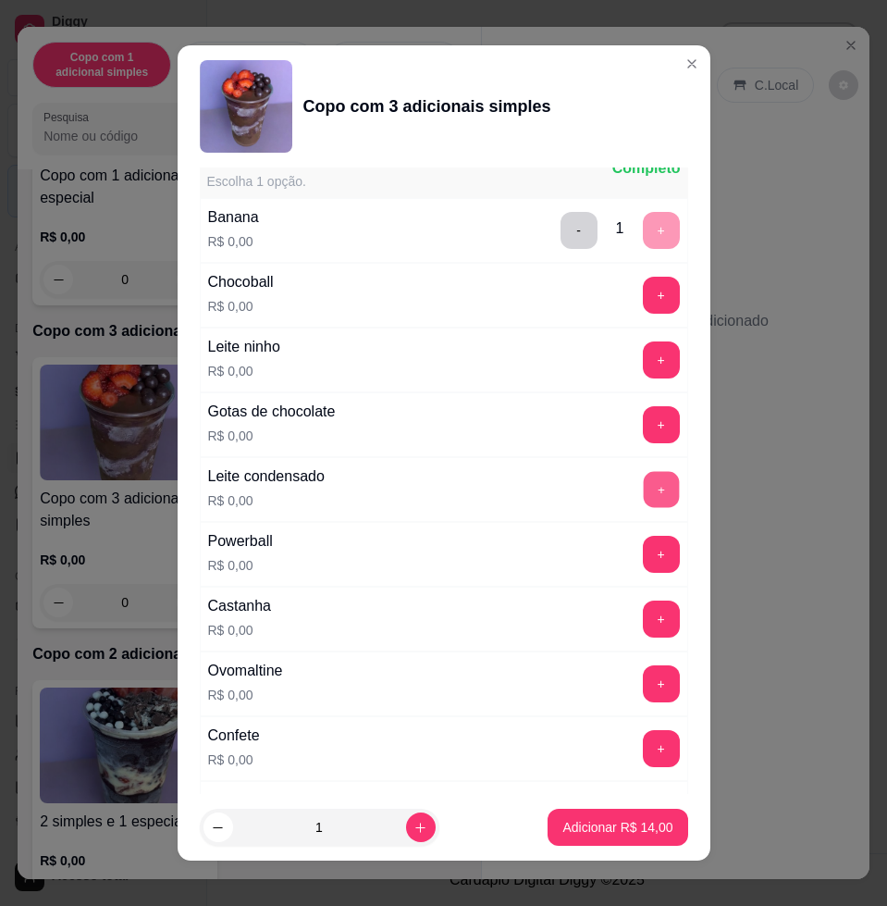
click at [643, 503] on button "+" at bounding box center [661, 490] width 36 height 36
click at [597, 830] on p "Adicionar R$ 14,00" at bounding box center [617, 827] width 107 height 18
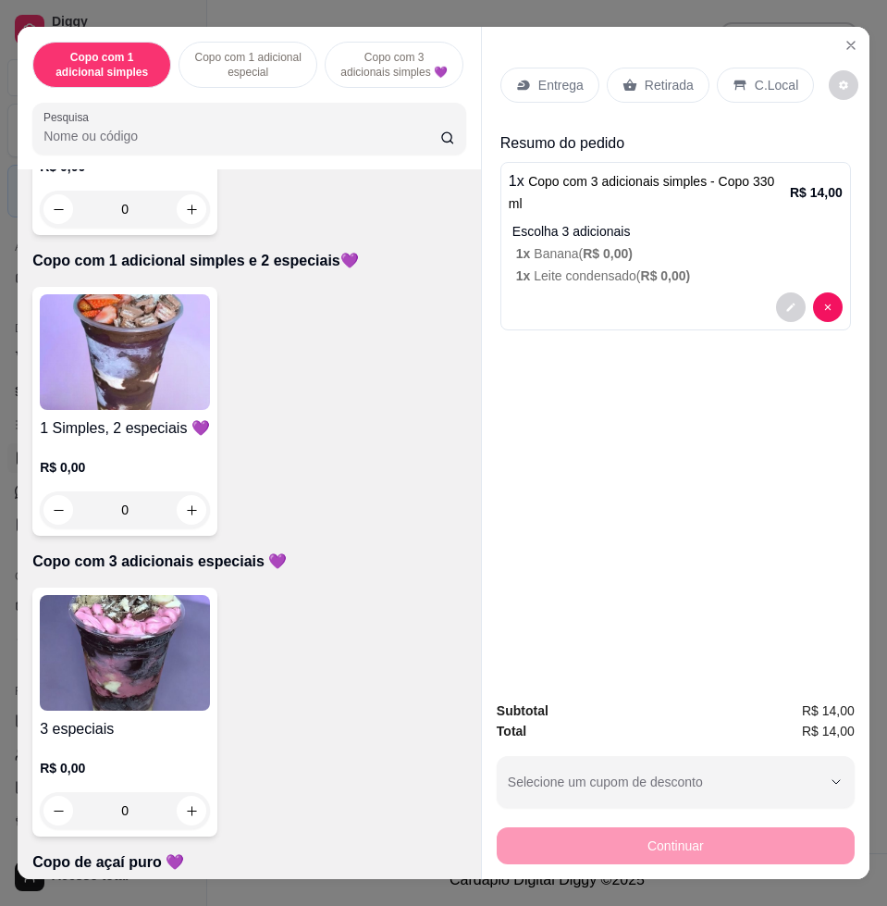
scroll to position [1619, 0]
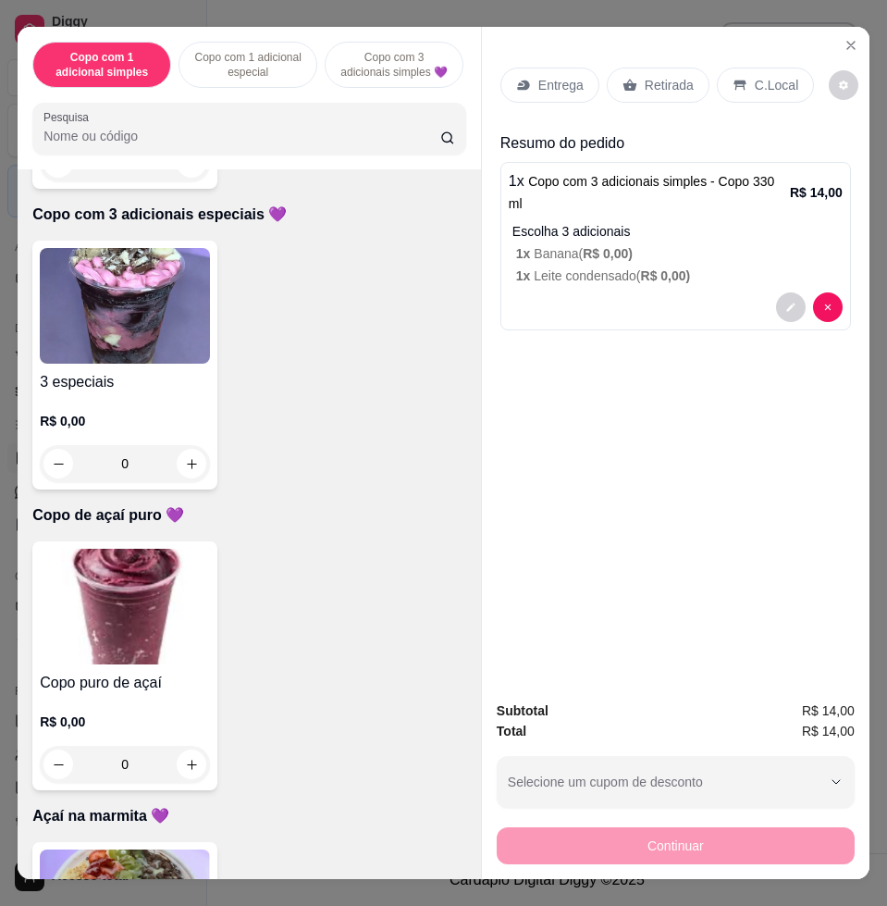
click at [182, 563] on img at bounding box center [125, 607] width 170 height 116
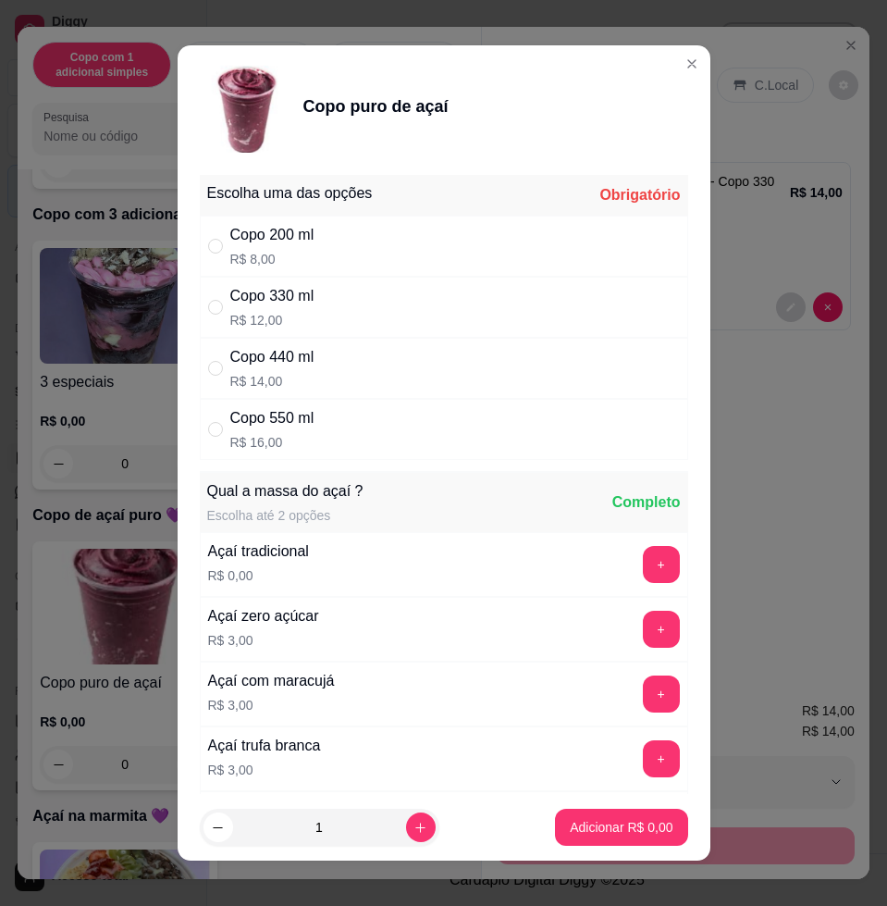
click at [335, 328] on div "Copo 330 ml R$ 12,00" at bounding box center [444, 307] width 489 height 61
radio input "true"
click at [563, 855] on footer "1 Adicionar R$ 12,00" at bounding box center [444, 827] width 533 height 67
click at [578, 848] on footer "1 Adicionar R$ 12,00" at bounding box center [444, 827] width 533 height 67
click at [602, 833] on p "Adicionar R$ 12,00" at bounding box center [618, 827] width 110 height 19
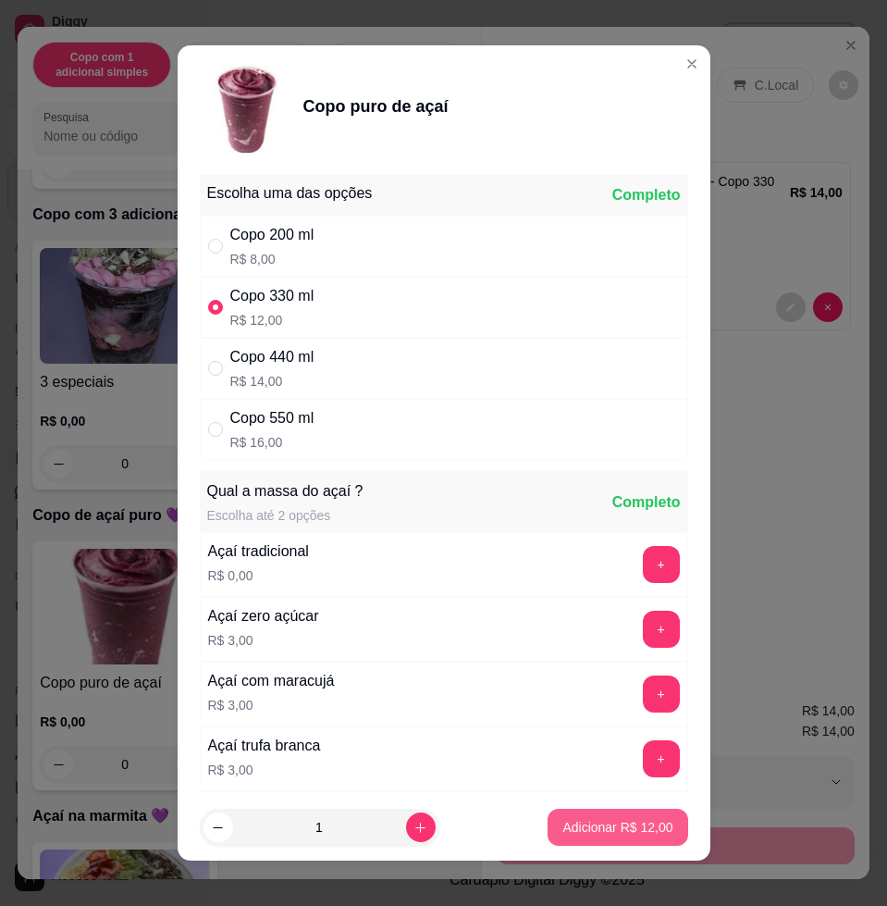
type input "1"
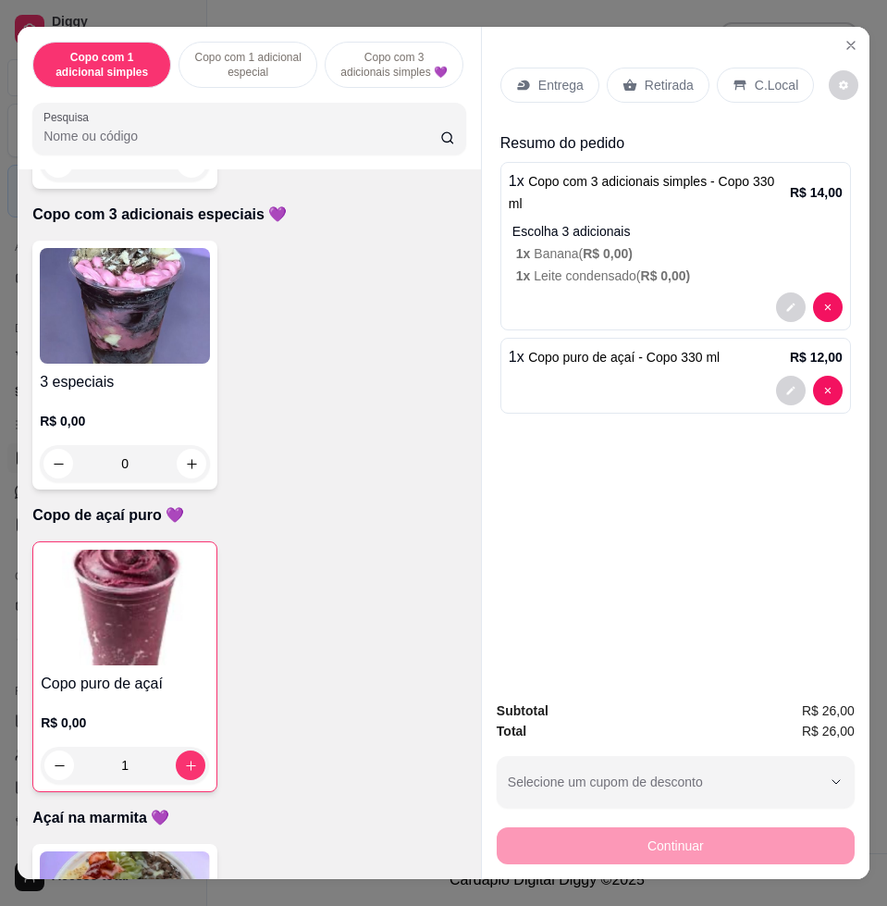
click at [563, 76] on p "Entrega" at bounding box center [561, 85] width 45 height 19
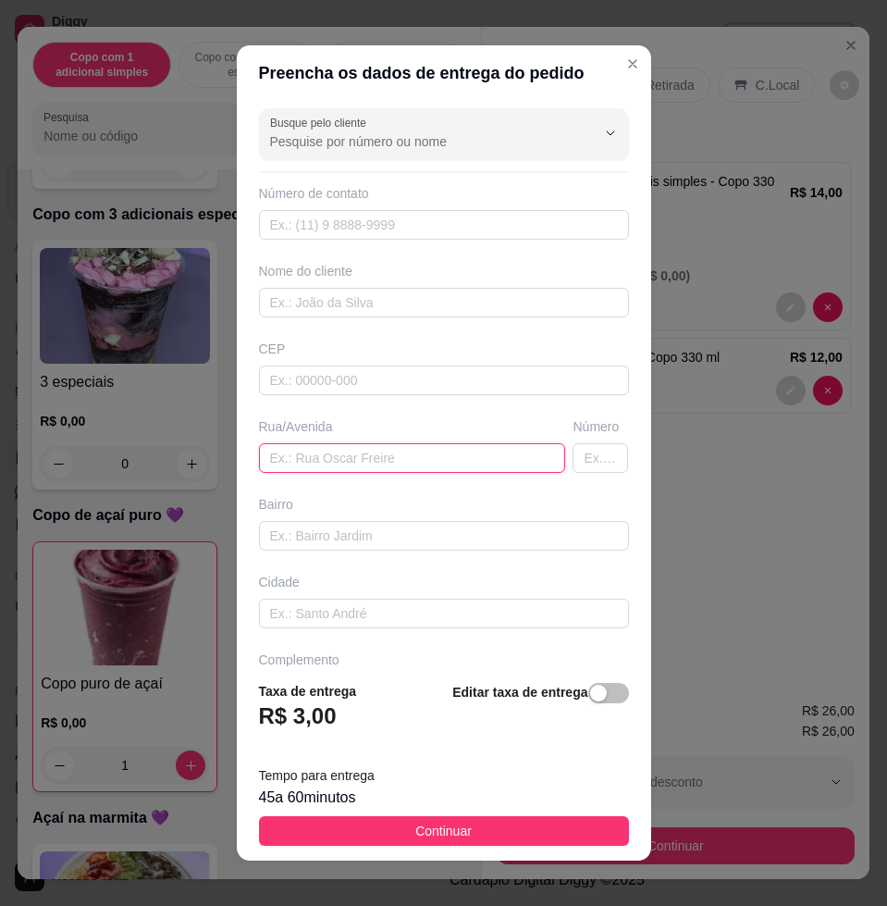
drag, startPoint x: 369, startPoint y: 460, endPoint x: 356, endPoint y: 460, distance: 13.0
click at [368, 460] on input "text" at bounding box center [412, 458] width 307 height 30
click at [363, 459] on input "[PERSON_NAME], n" at bounding box center [412, 458] width 307 height 30
type input "[PERSON_NAME], n150"
click at [579, 827] on button "Continuar" at bounding box center [444, 831] width 370 height 30
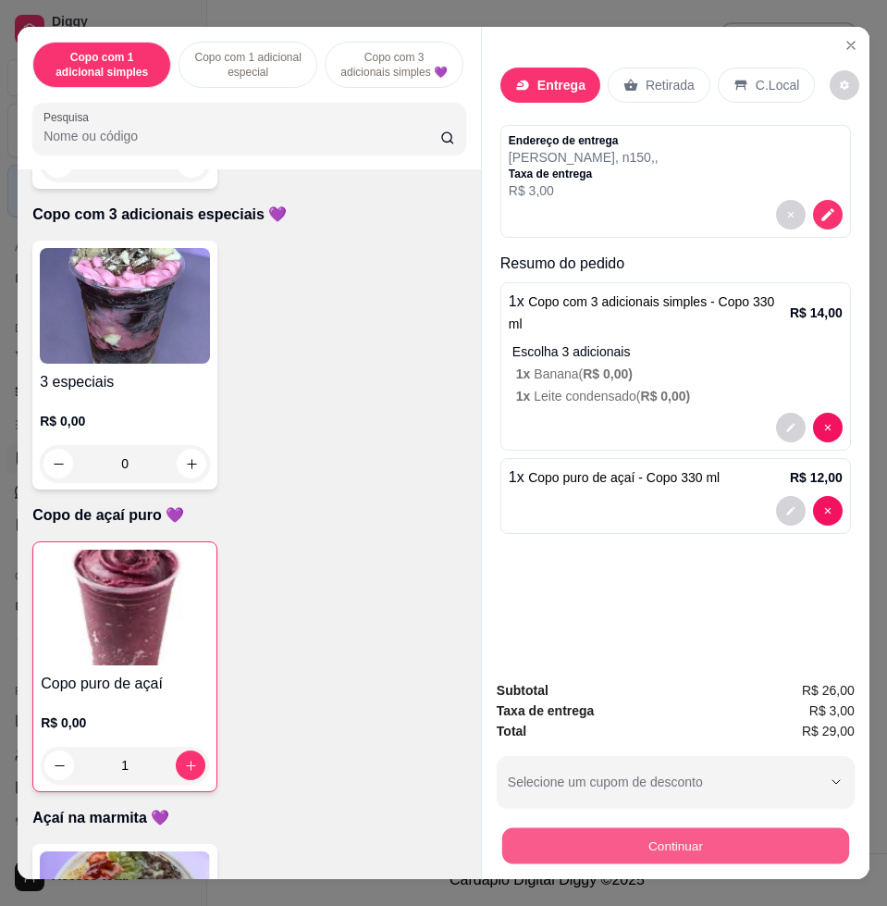
click at [628, 827] on button "Continuar" at bounding box center [675, 845] width 347 height 36
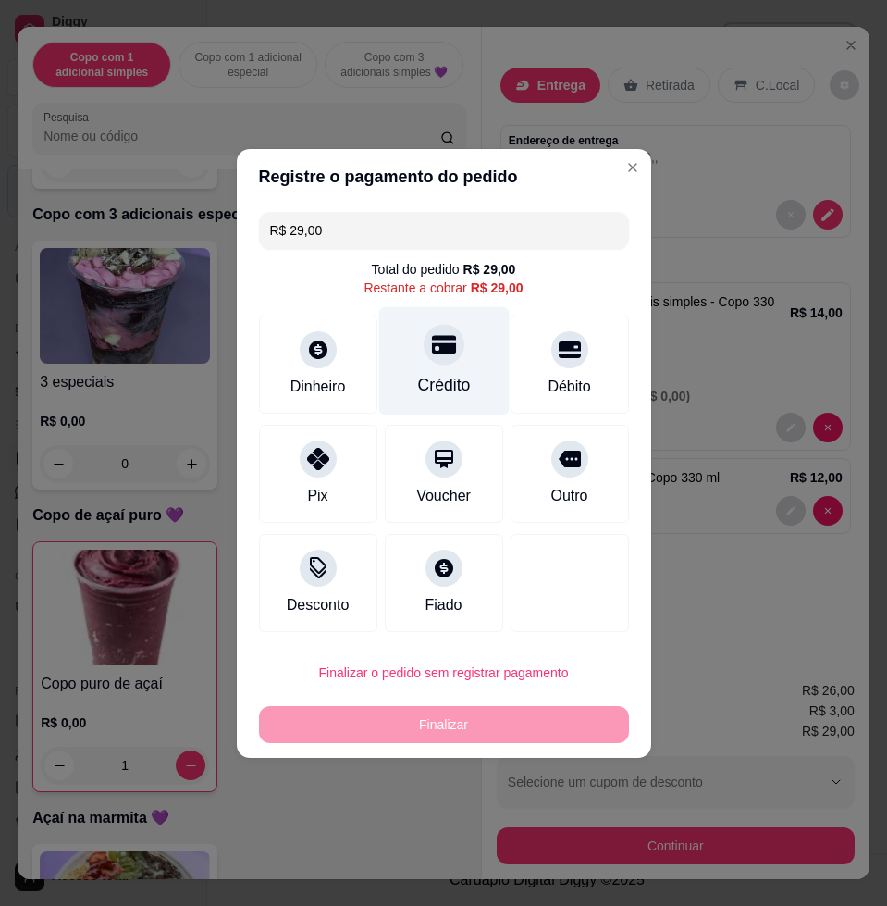
click at [486, 386] on div "Crédito" at bounding box center [443, 360] width 130 height 108
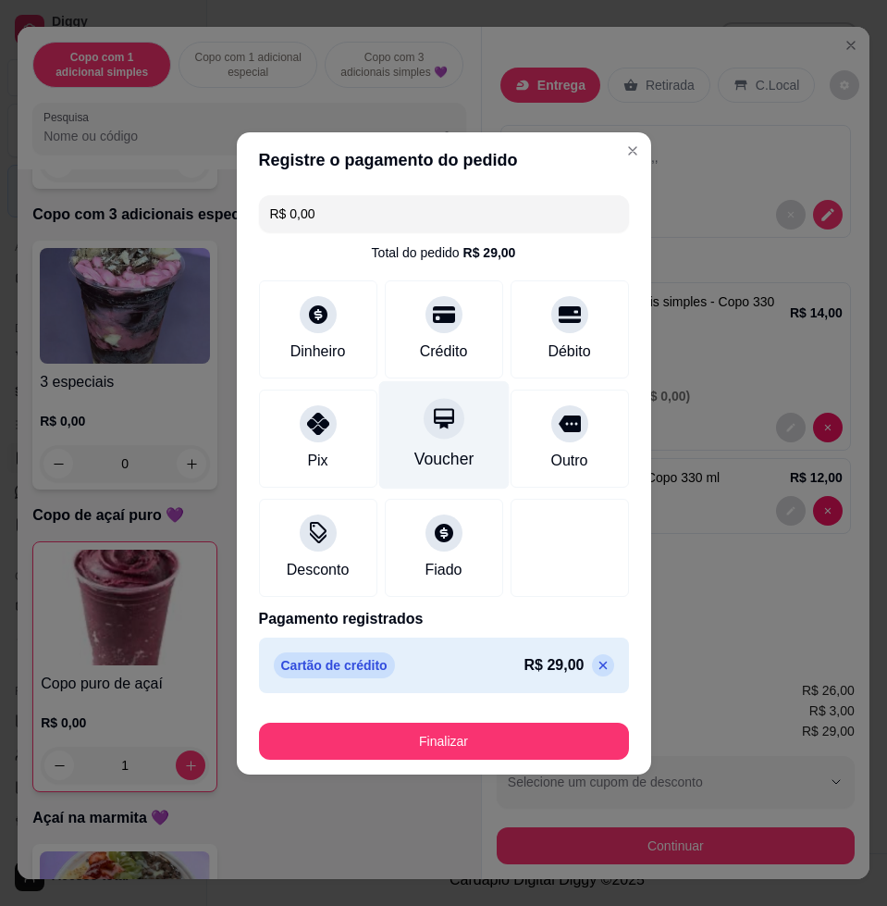
type input "R$ 0,00"
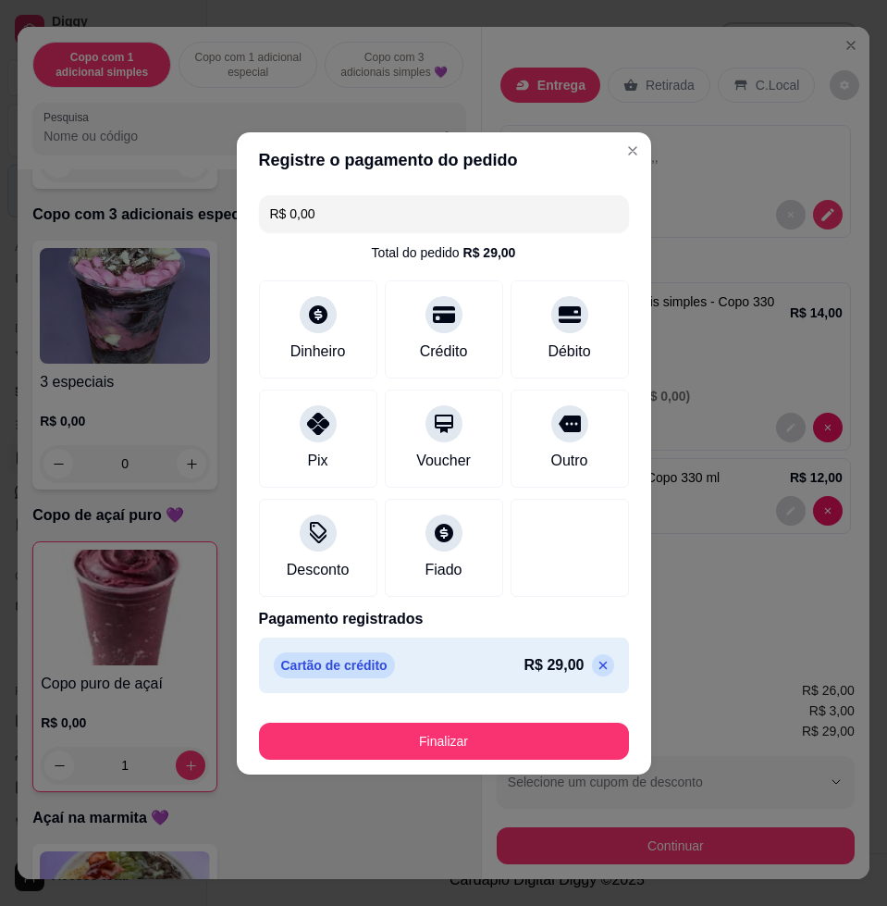
drag, startPoint x: 466, startPoint y: 761, endPoint x: 477, endPoint y: 752, distance: 13.9
click at [466, 760] on footer "Finalizar" at bounding box center [444, 737] width 415 height 74
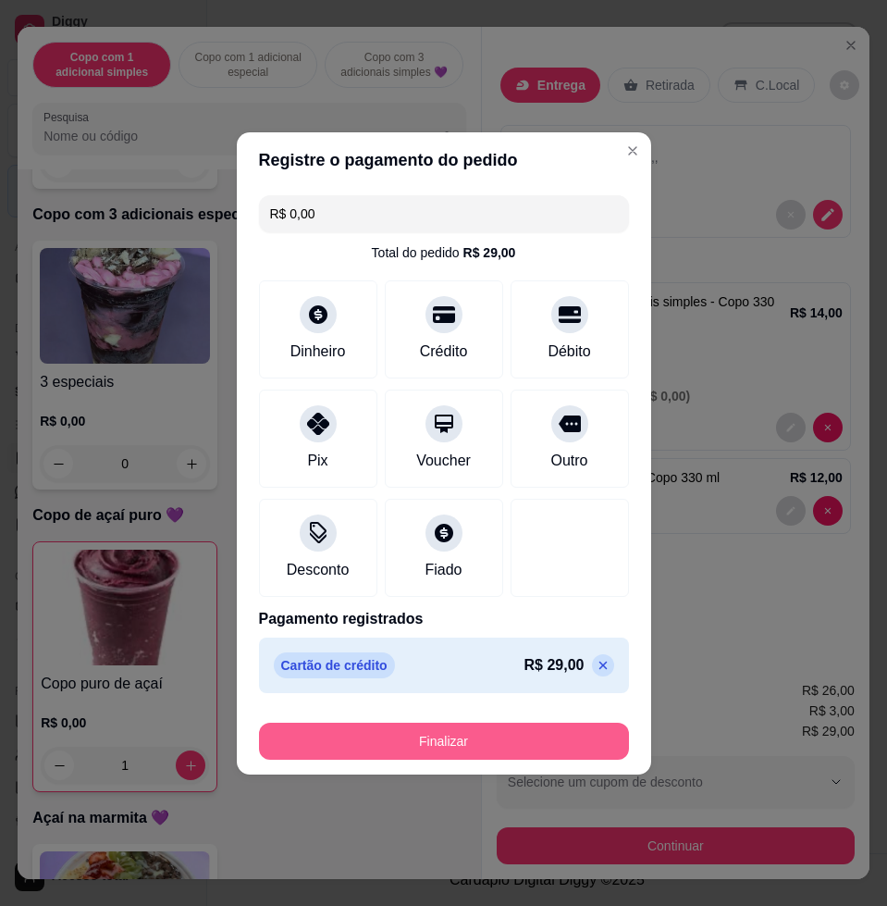
click at [481, 751] on button "Finalizar" at bounding box center [444, 741] width 370 height 37
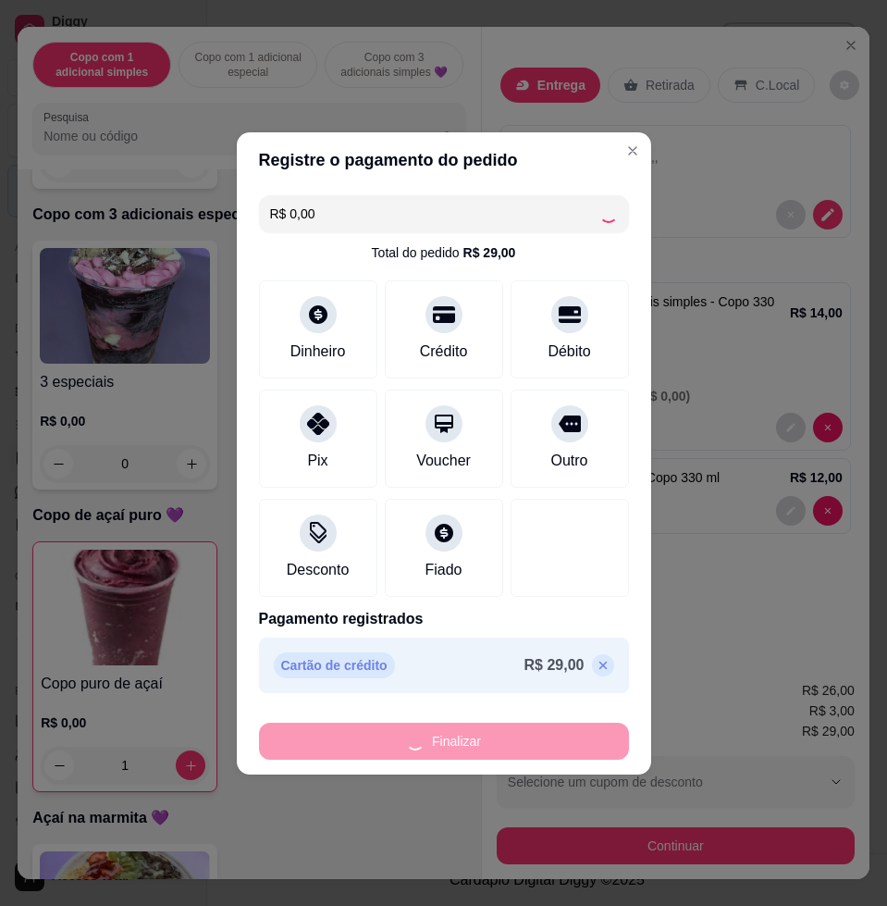
type input "0"
type input "-R$ 29,00"
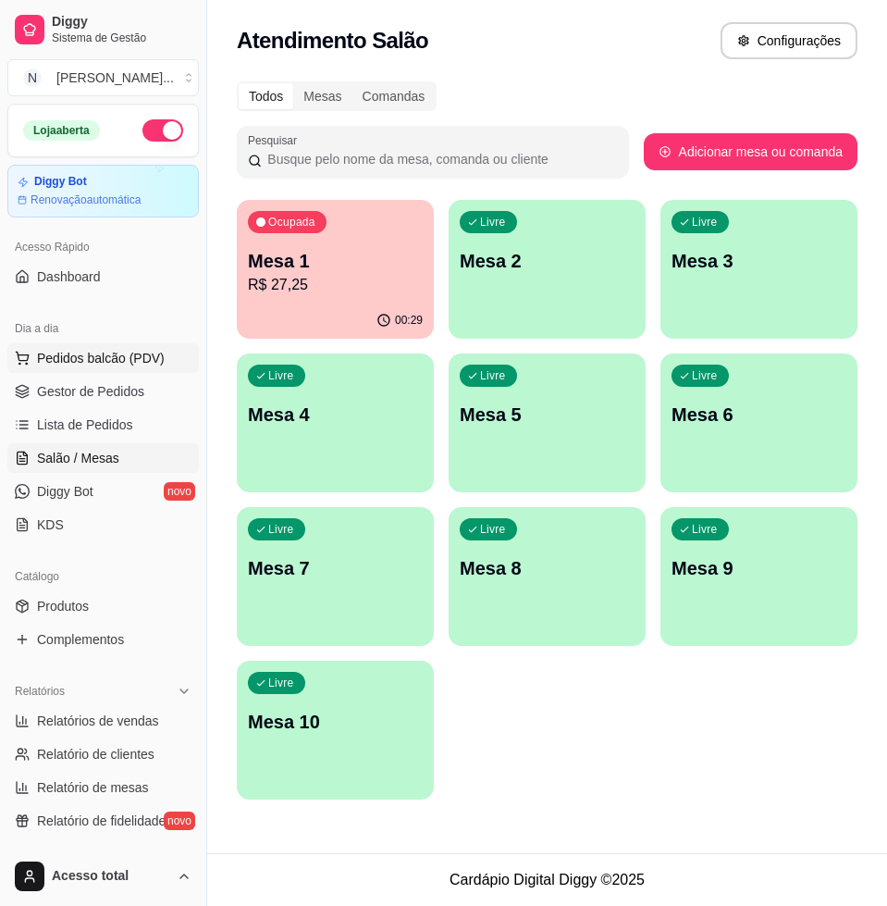
click at [105, 358] on span "Pedidos balcão (PDV)" at bounding box center [101, 358] width 128 height 19
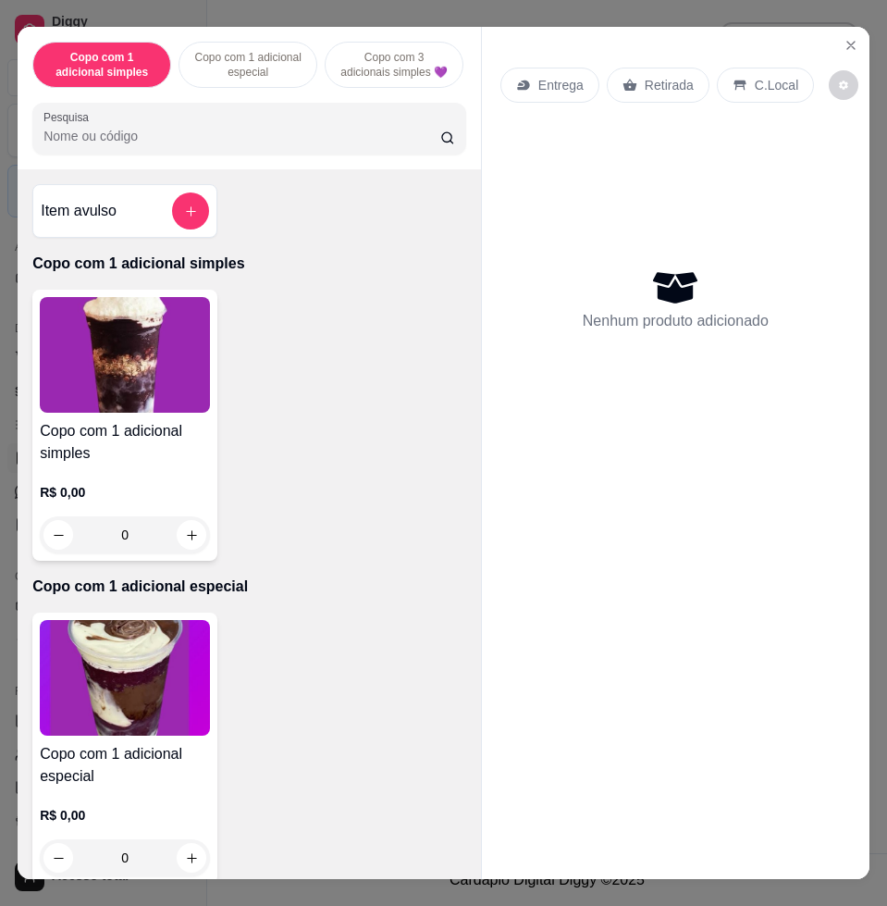
click at [187, 145] on input "Pesquisa" at bounding box center [241, 136] width 397 height 19
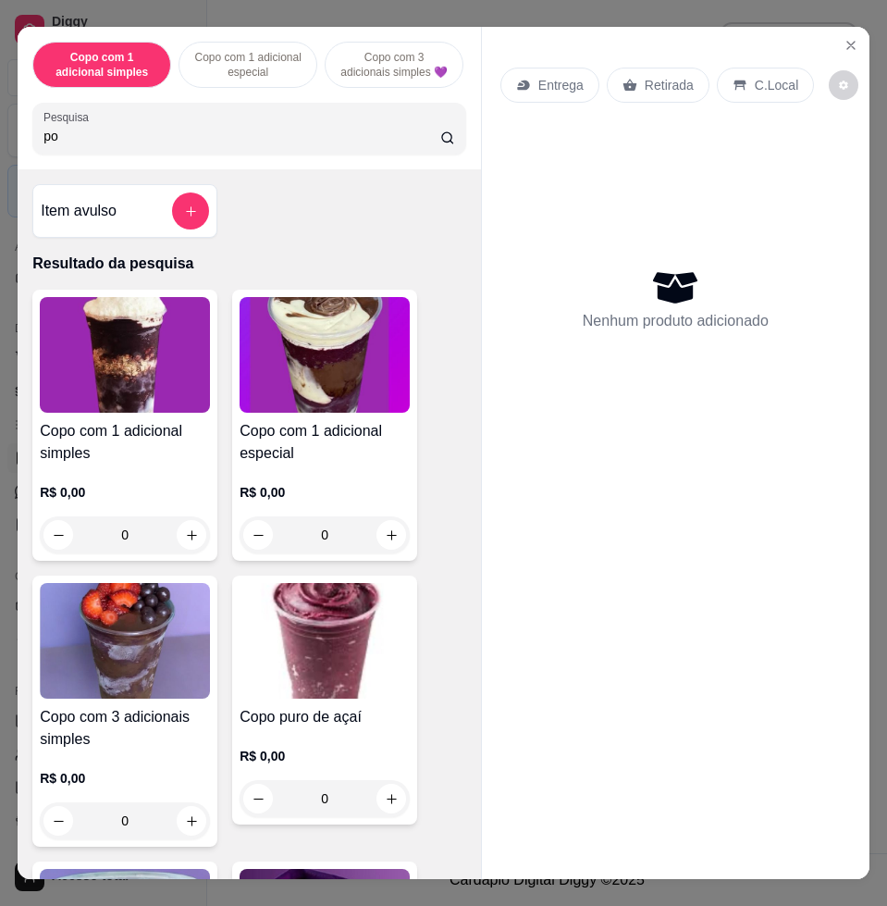
scroll to position [694, 0]
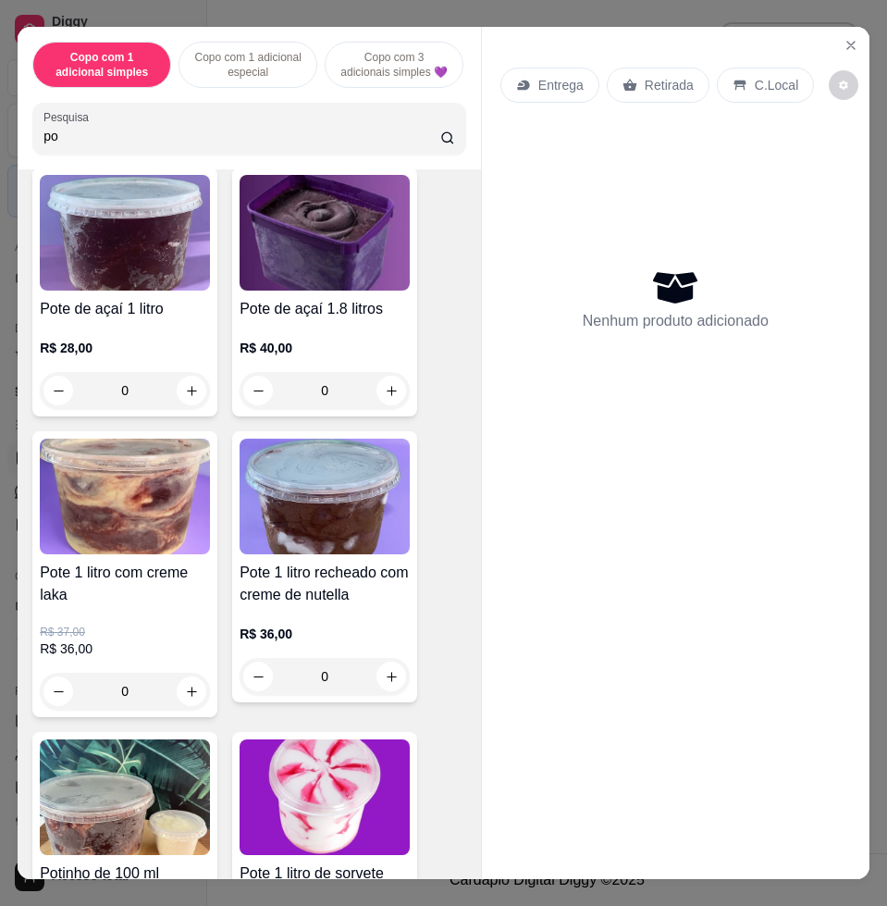
type input "po"
click at [140, 487] on img at bounding box center [125, 497] width 170 height 116
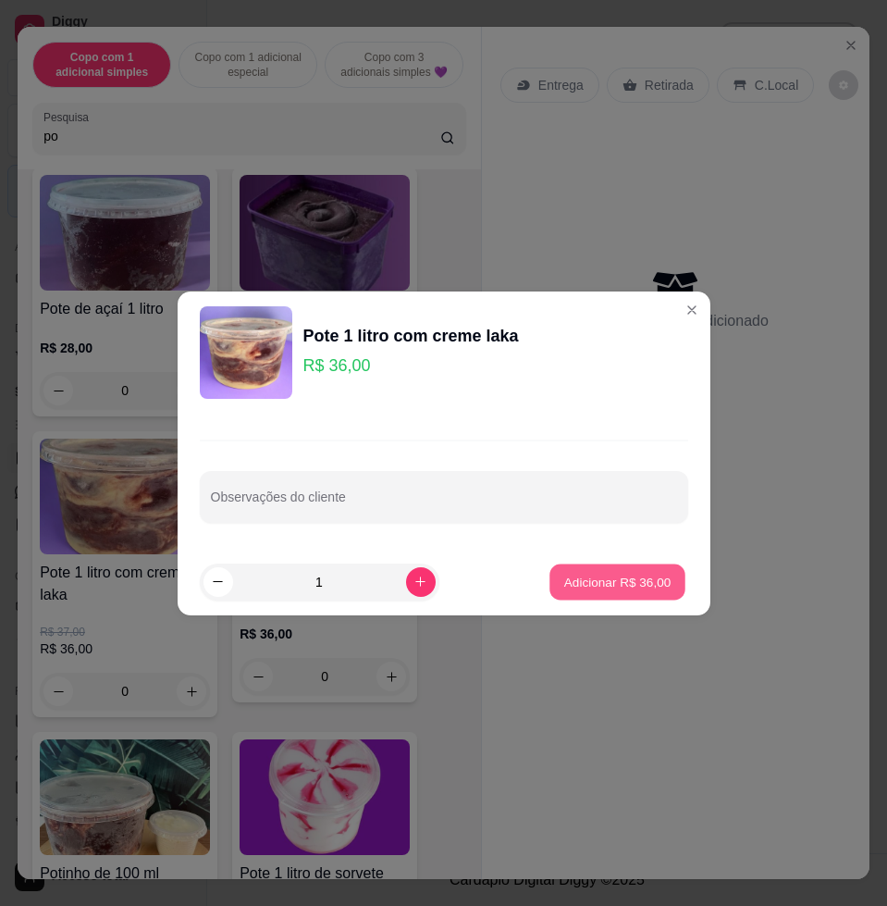
click at [625, 591] on button "Adicionar R$ 36,00" at bounding box center [619, 582] width 136 height 36
type input "1"
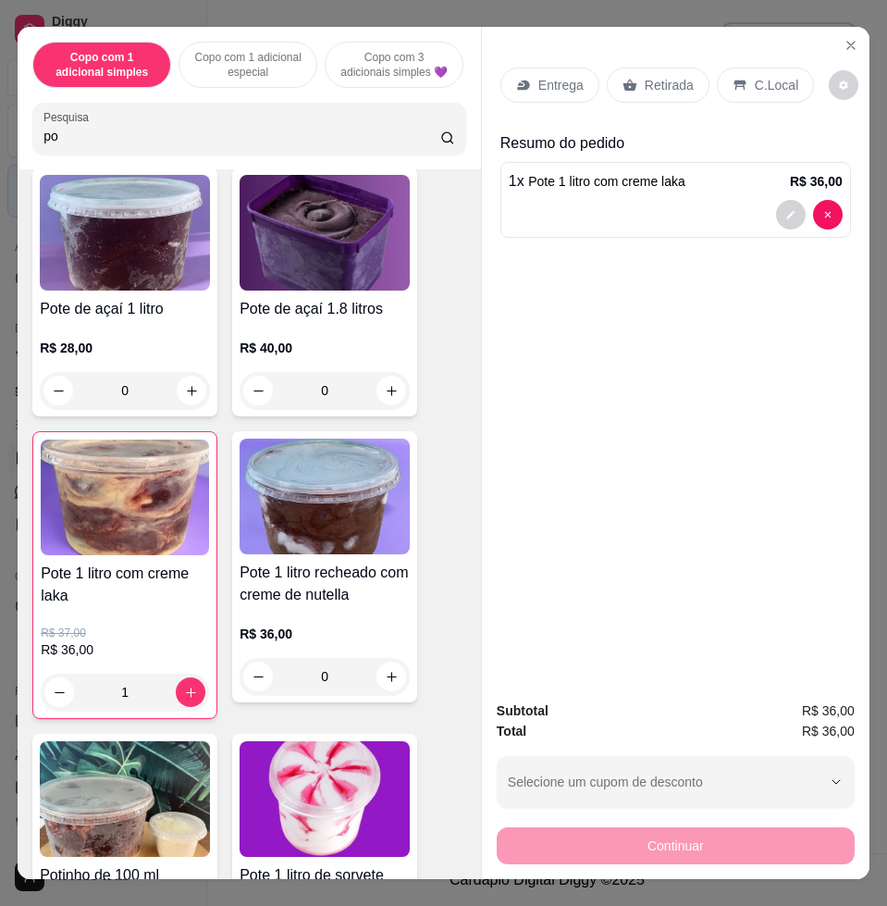
click at [564, 81] on p "Entrega" at bounding box center [561, 85] width 45 height 19
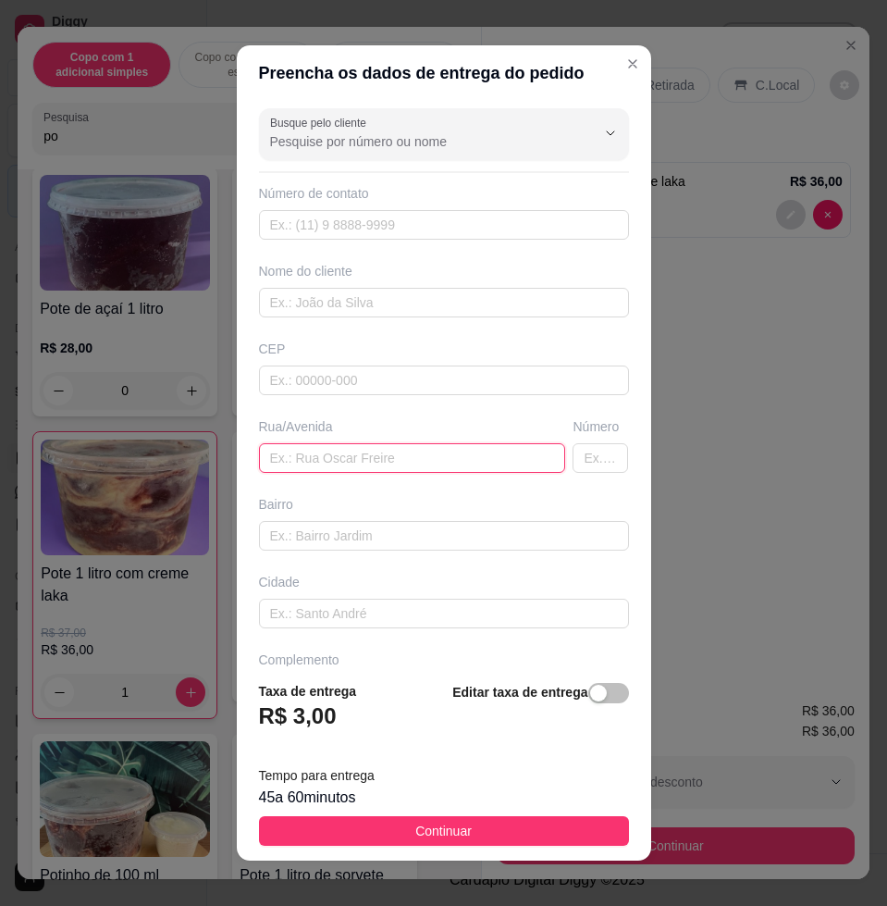
click at [400, 449] on input "text" at bounding box center [412, 458] width 307 height 30
paste input "[STREET_ADDRESS]"
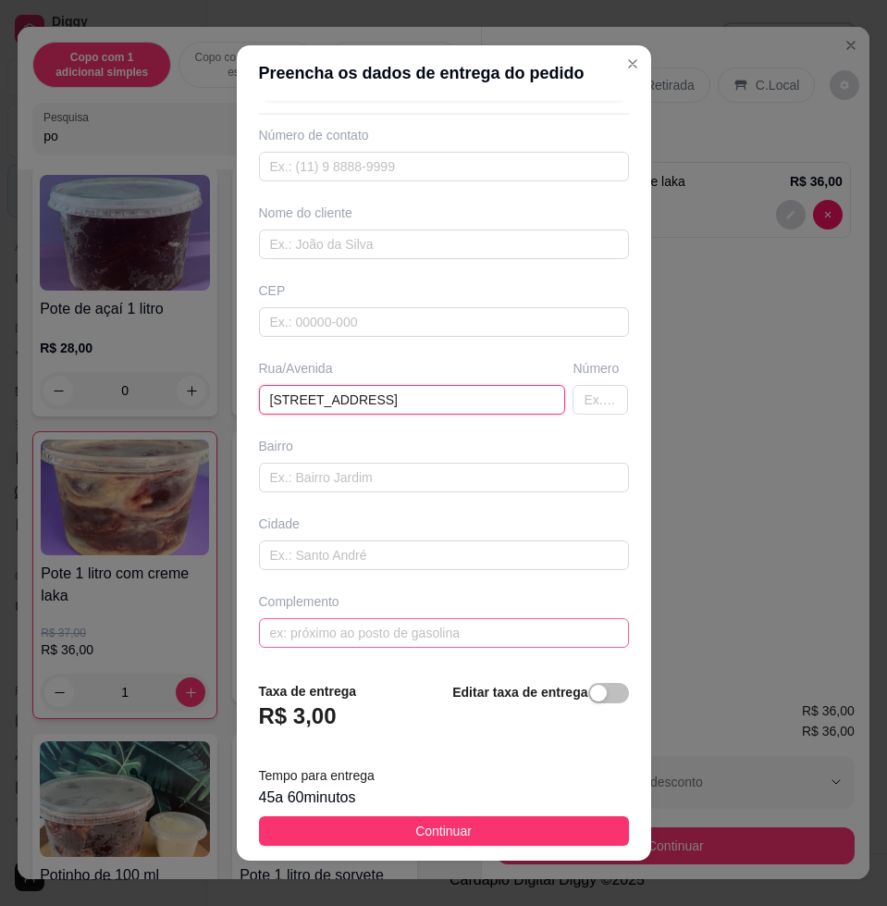
type input "[STREET_ADDRESS]"
click at [337, 621] on input "text" at bounding box center [444, 633] width 370 height 30
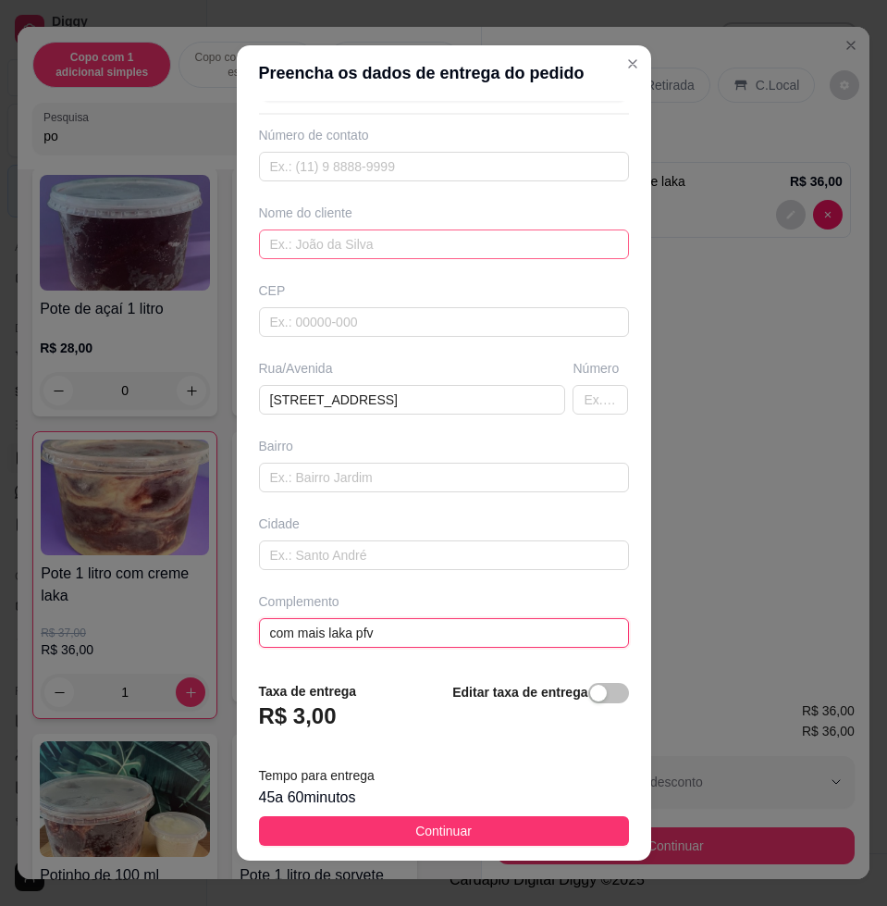
type input "com mais laka pfv"
click at [325, 236] on input "text" at bounding box center [444, 244] width 370 height 30
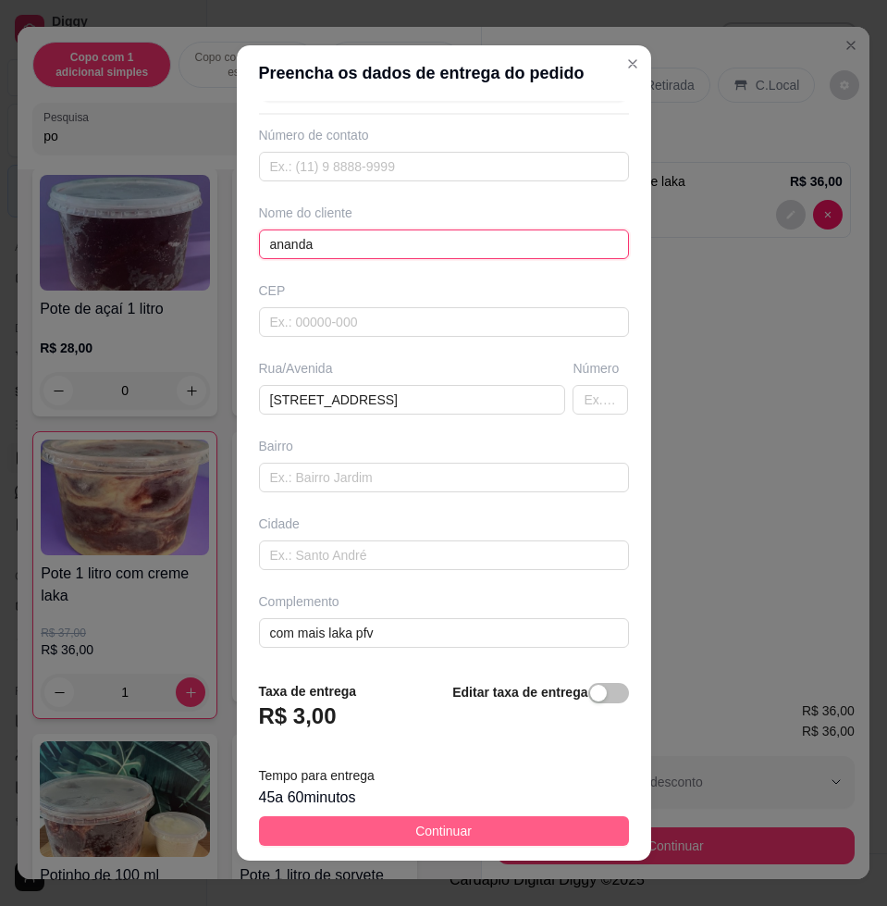
type input "ananda"
click at [579, 828] on button "Continuar" at bounding box center [444, 831] width 370 height 30
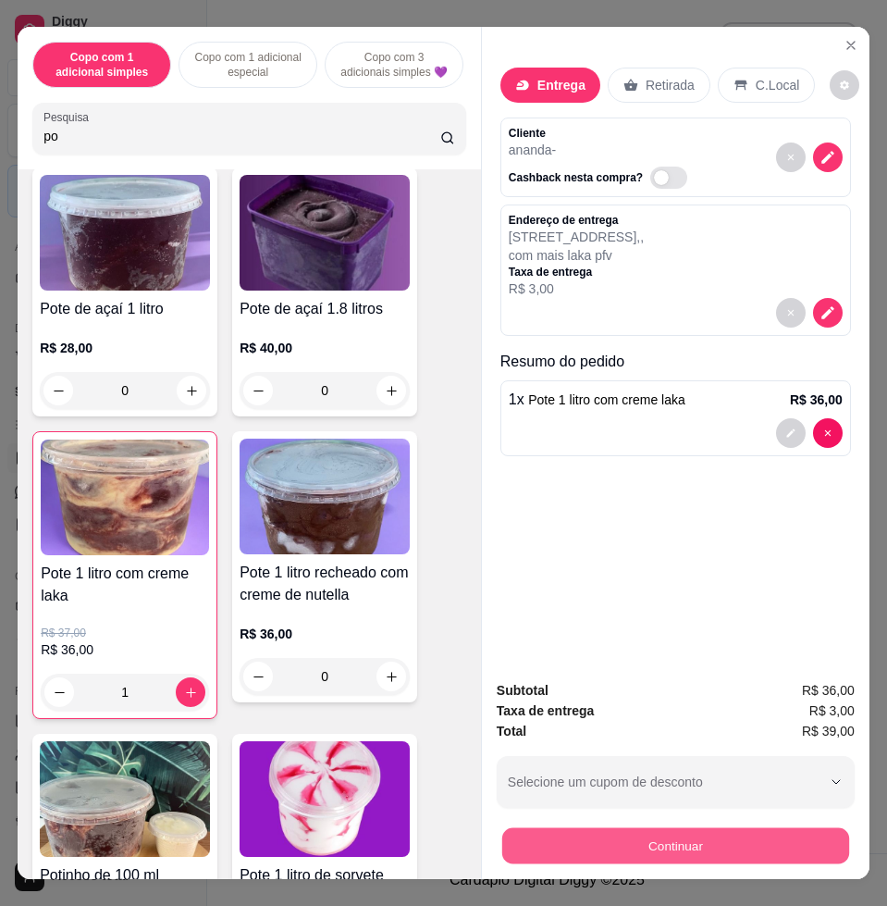
click at [697, 838] on button "Continuar" at bounding box center [675, 845] width 347 height 36
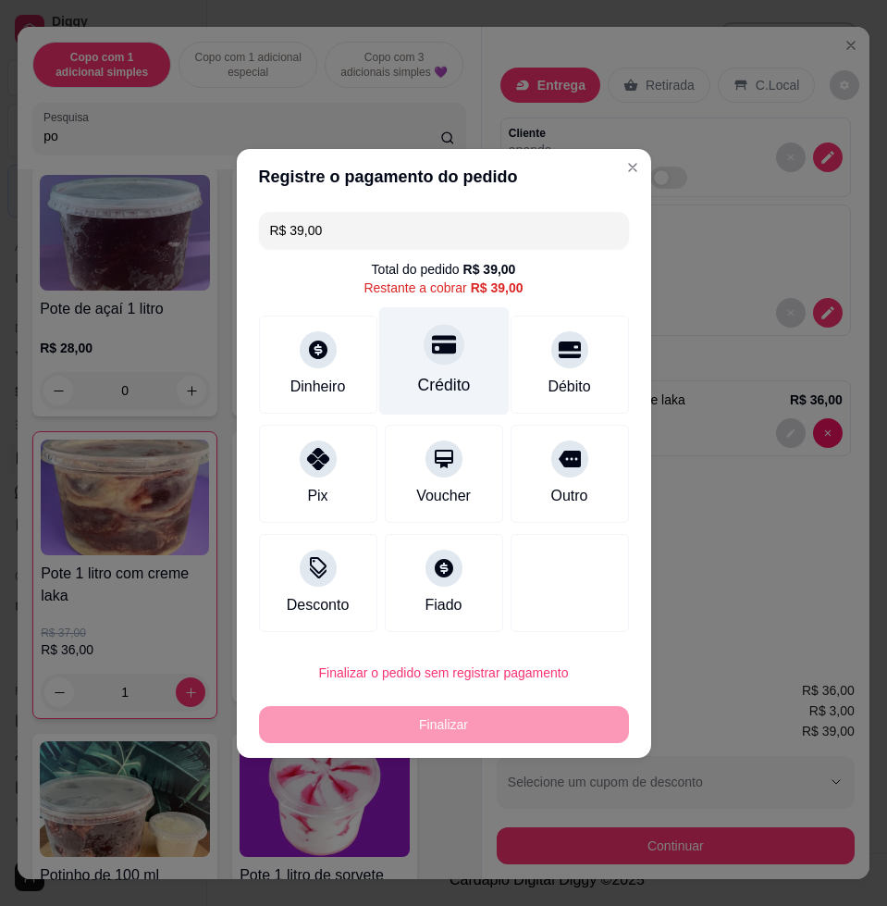
click at [428, 369] on div "Crédito" at bounding box center [443, 360] width 130 height 108
type input "R$ 0,00"
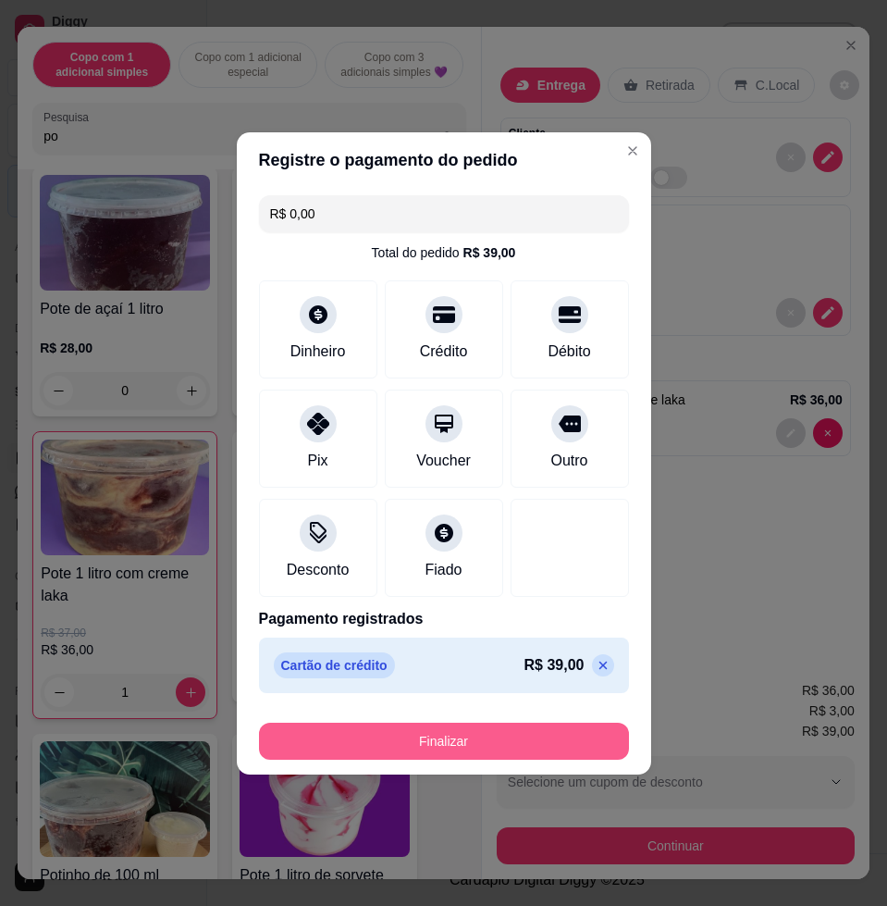
click at [514, 752] on button "Finalizar" at bounding box center [444, 741] width 370 height 37
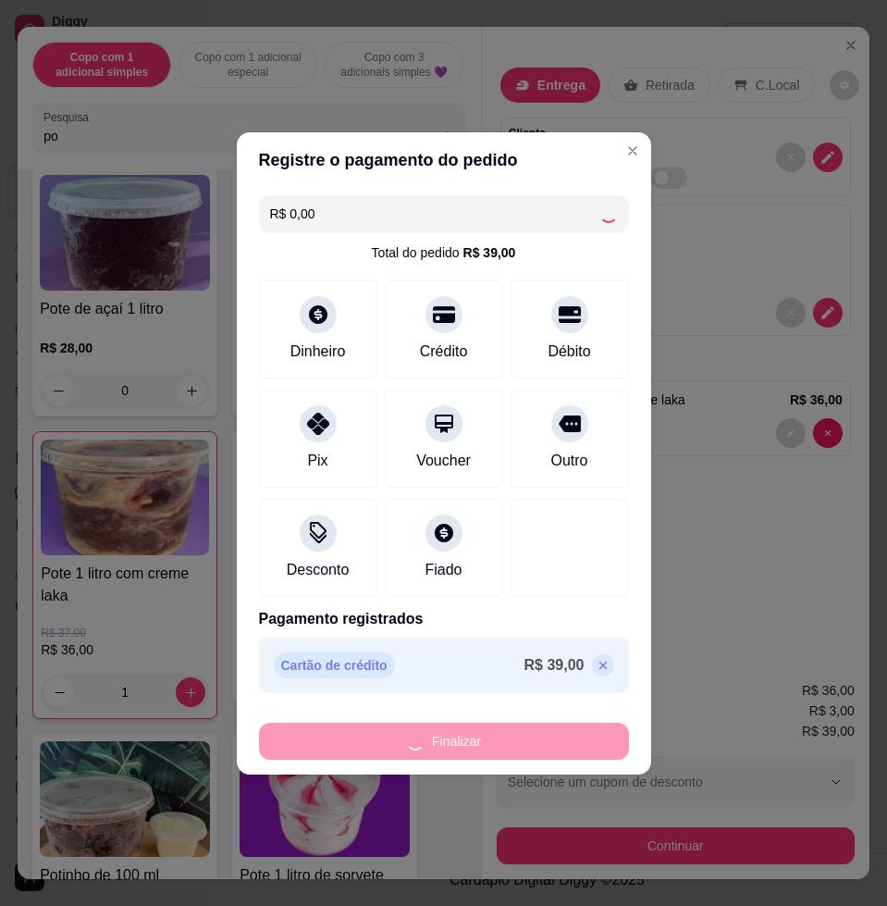
type input "0"
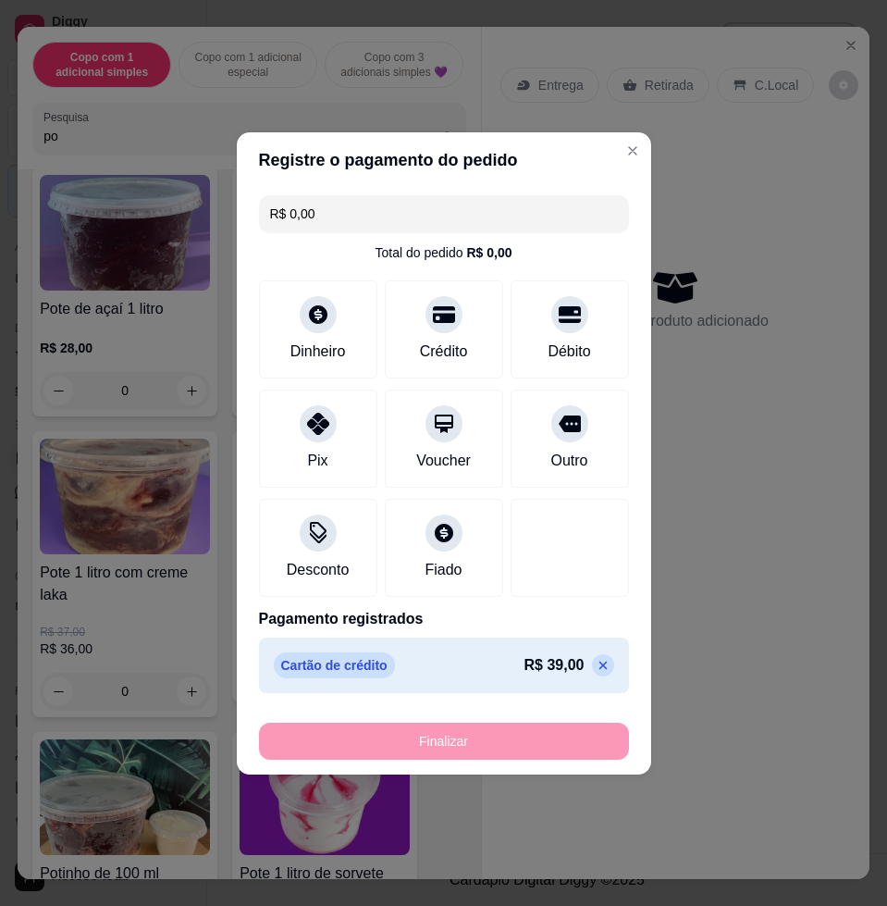
type input "-R$ 39,00"
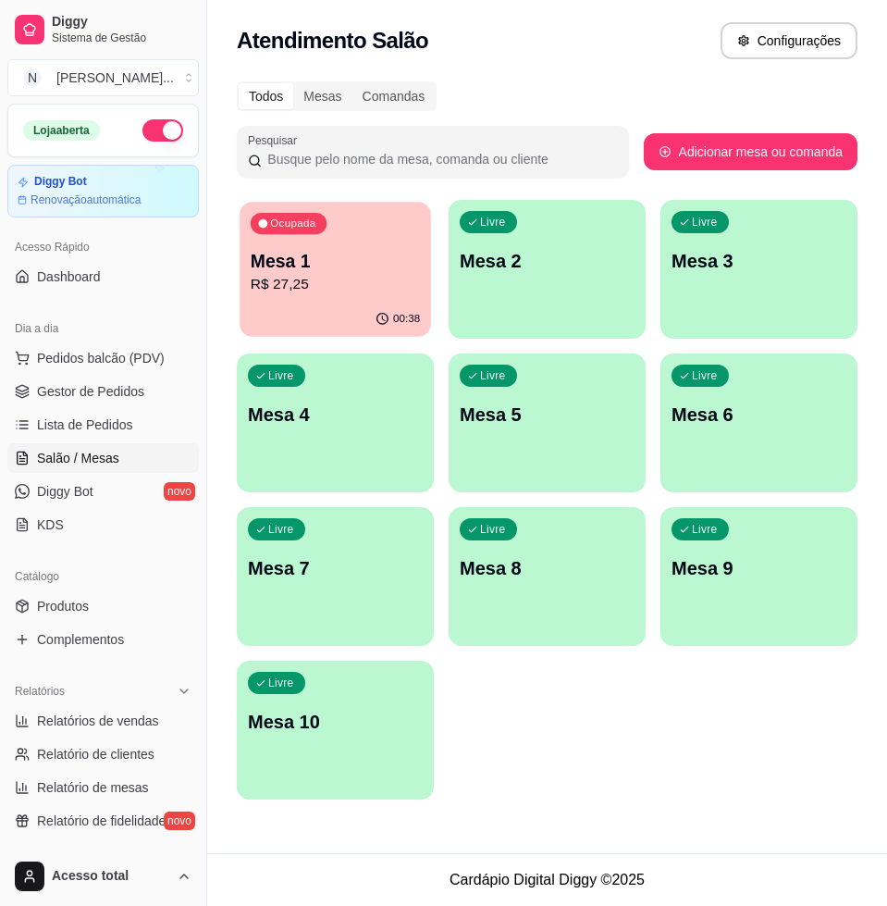
click at [298, 270] on p "Mesa 1" at bounding box center [335, 261] width 169 height 25
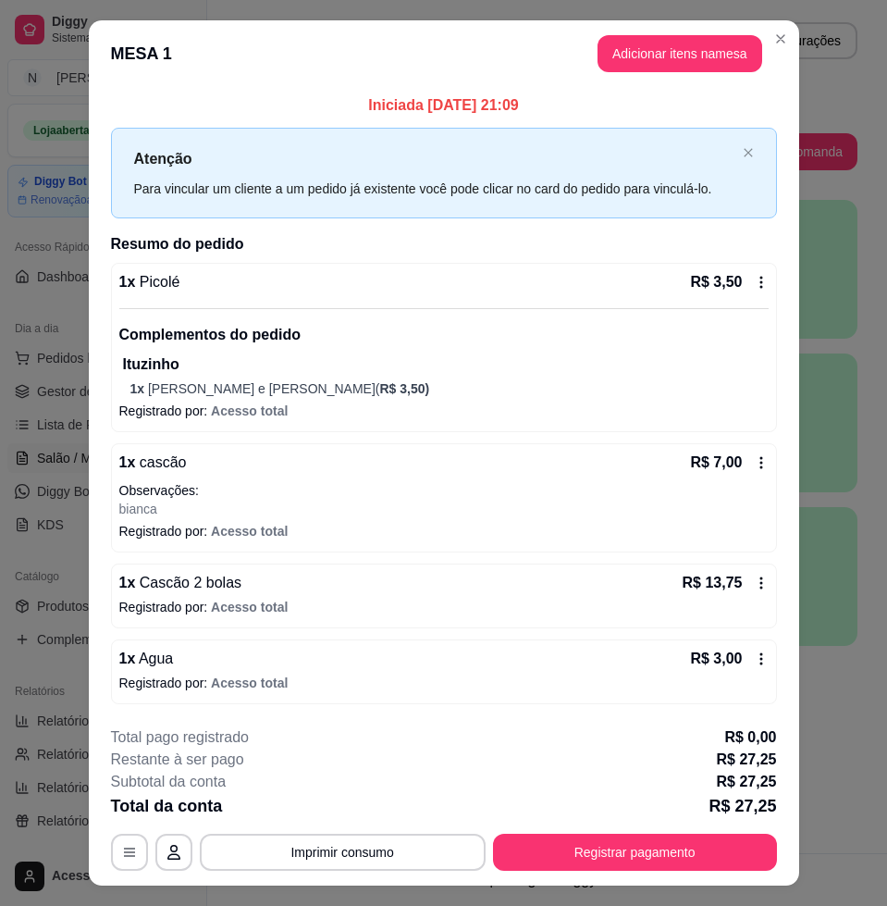
click at [652, 870] on footer "**********" at bounding box center [444, 799] width 711 height 174
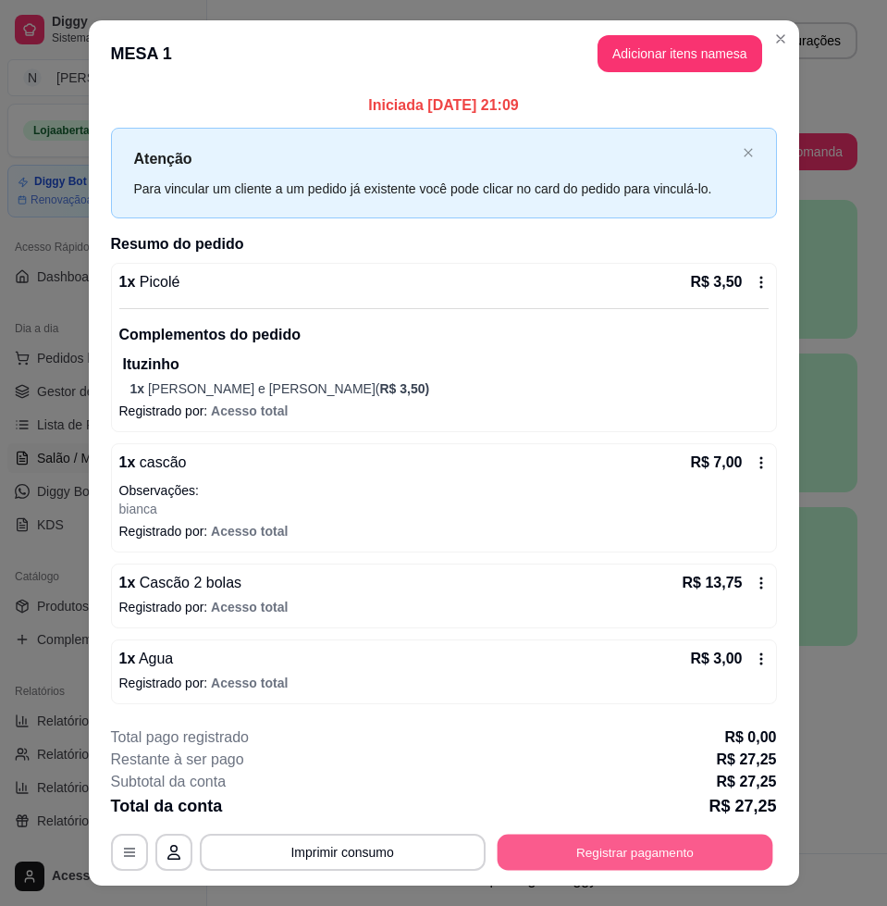
click at [648, 855] on button "Registrar pagamento" at bounding box center [635, 852] width 276 height 36
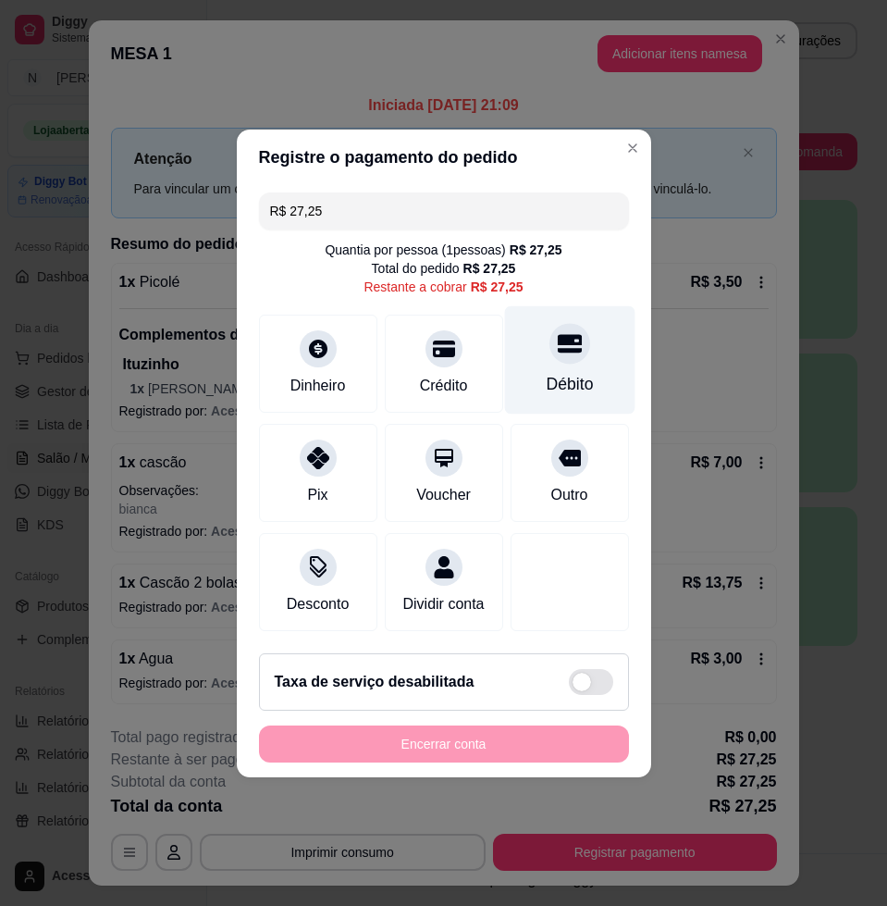
click at [543, 359] on div "Débito" at bounding box center [569, 359] width 130 height 108
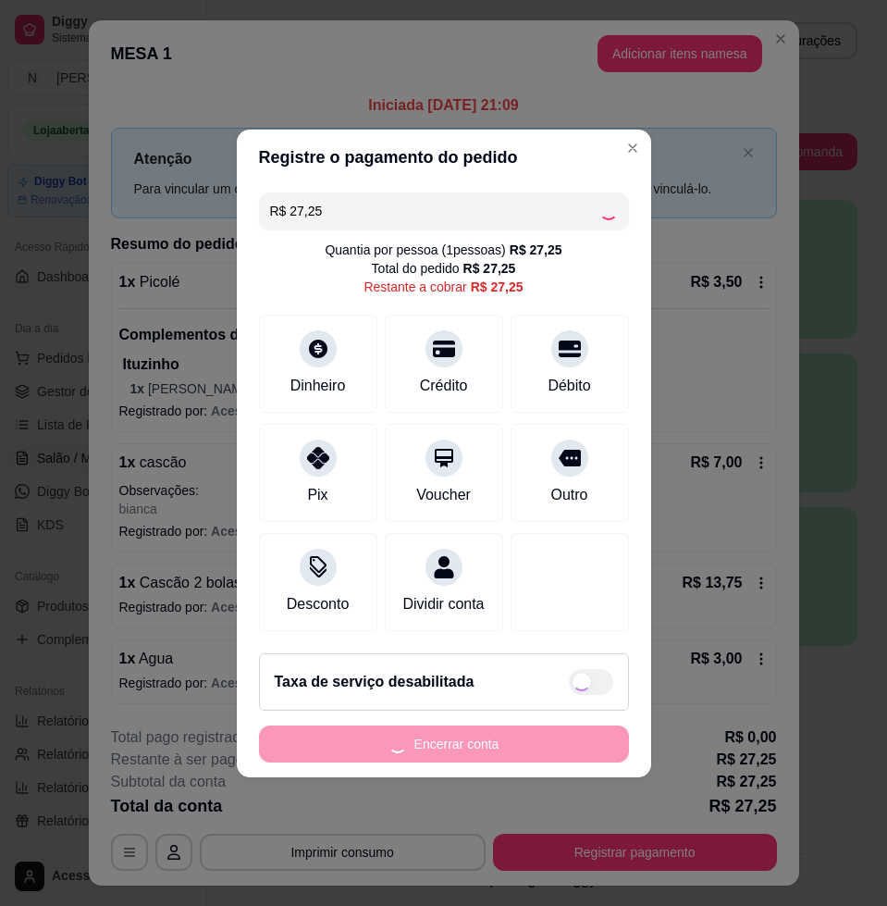
type input "R$ 0,00"
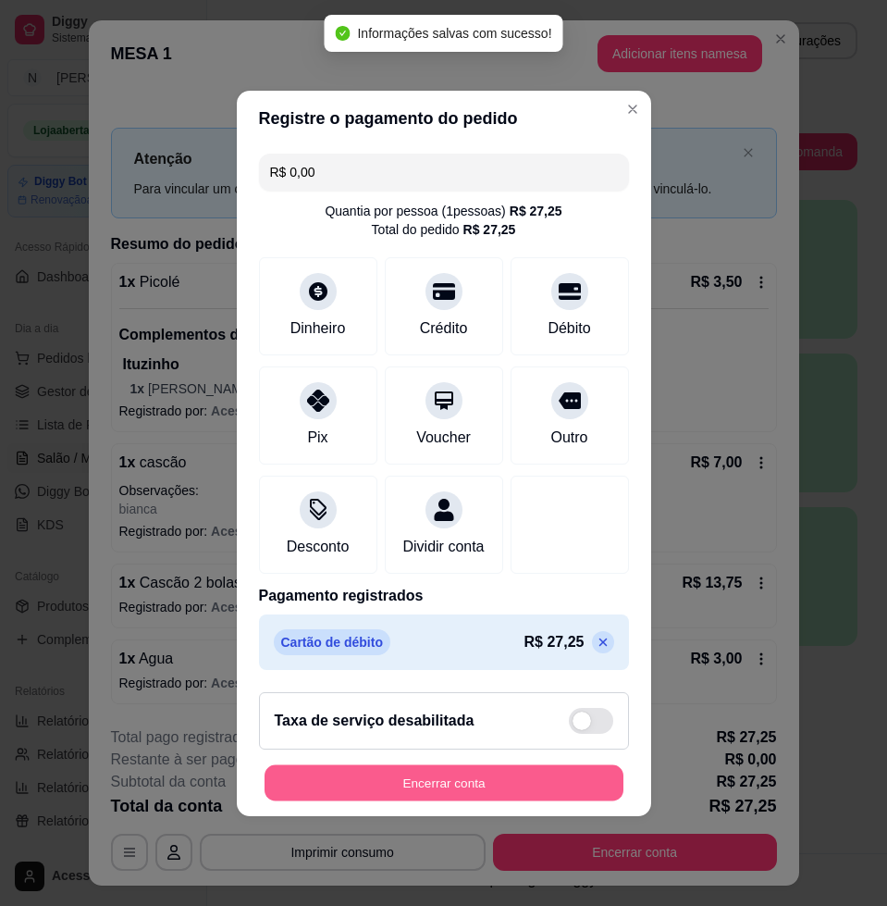
click at [402, 775] on button "Encerrar conta" at bounding box center [444, 782] width 359 height 36
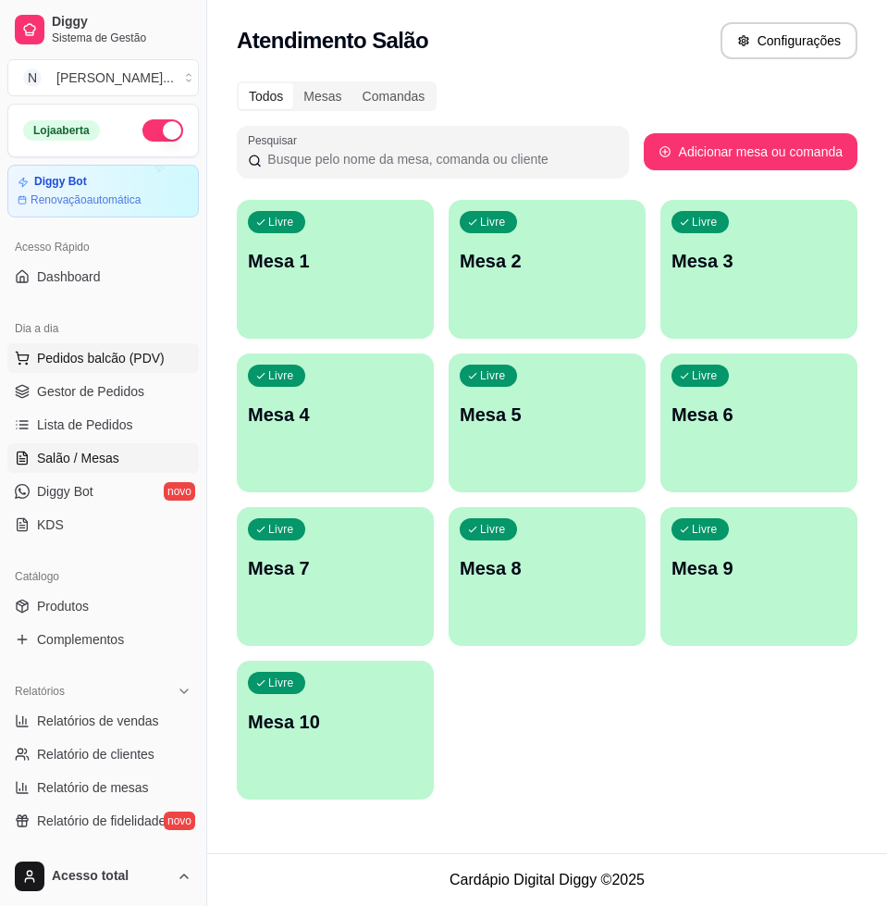
click at [68, 357] on span "Pedidos balcão (PDV)" at bounding box center [101, 358] width 128 height 19
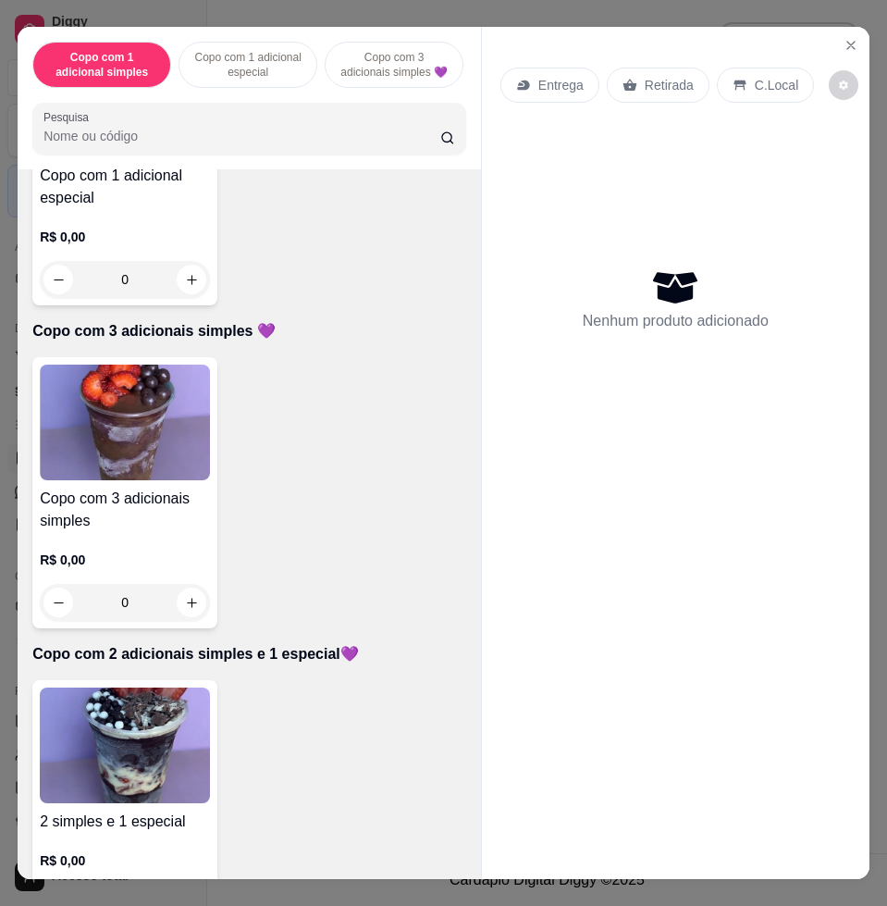
scroll to position [694, 0]
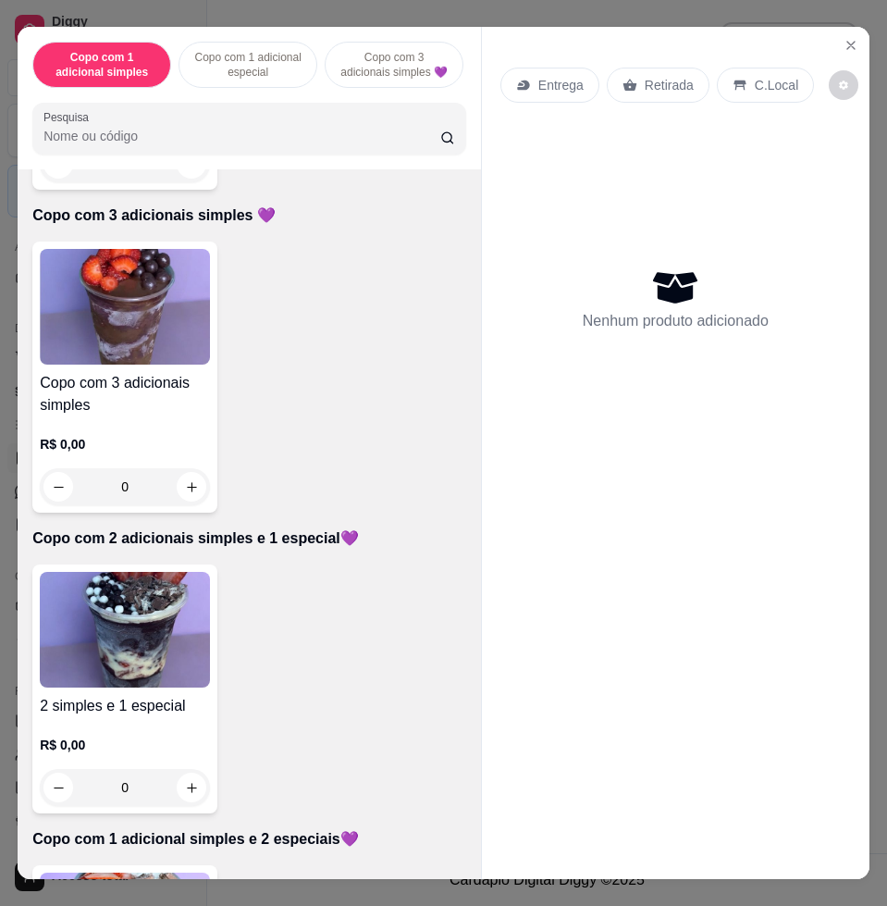
click at [174, 649] on img at bounding box center [125, 630] width 170 height 116
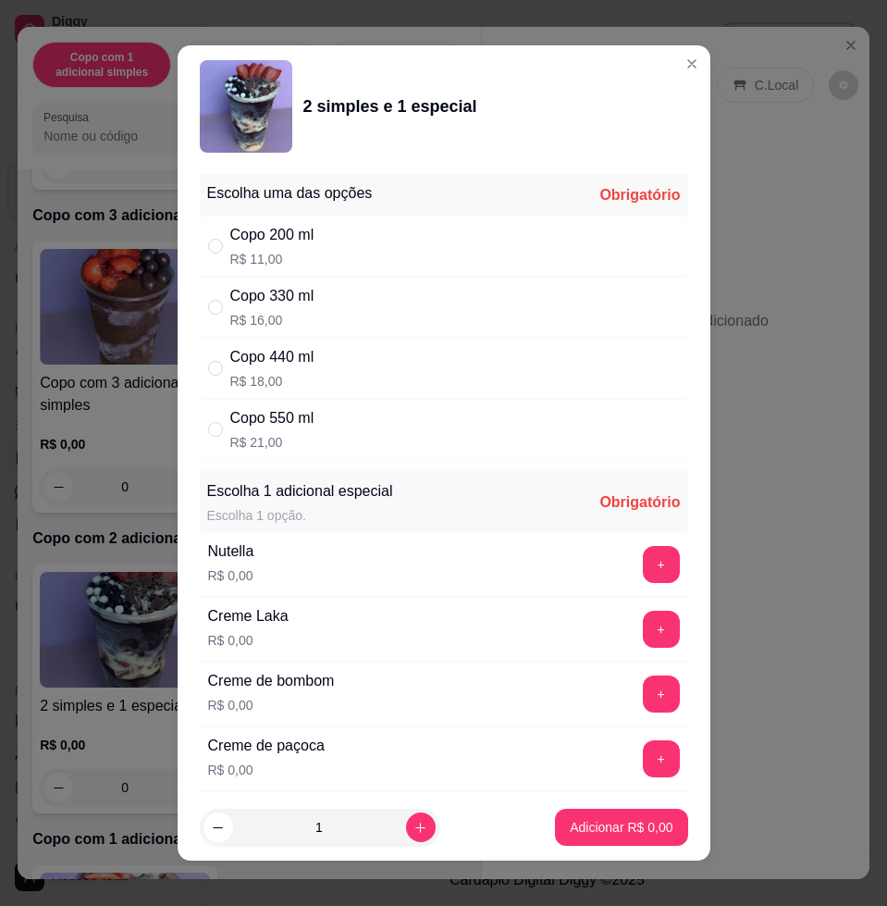
click at [397, 294] on div "Copo 330 ml R$ 16,00" at bounding box center [444, 307] width 489 height 61
radio input "true"
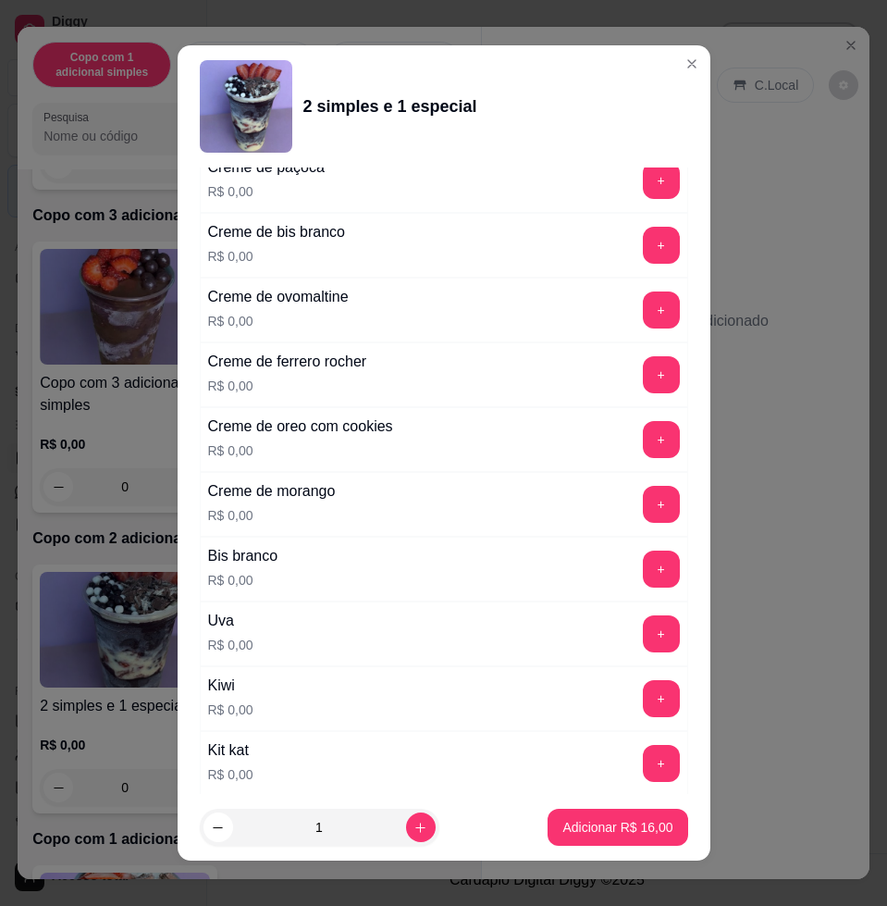
scroll to position [810, 0]
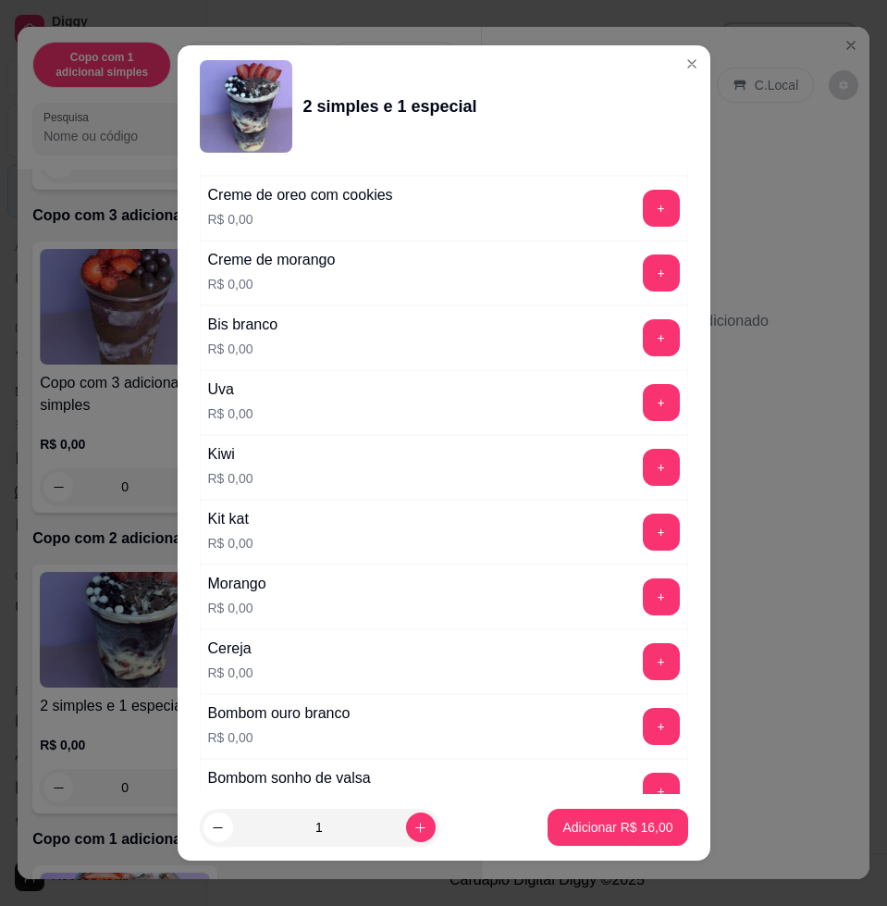
click at [604, 617] on div "Morango R$ 0,00 +" at bounding box center [444, 596] width 489 height 65
click at [643, 610] on button "+" at bounding box center [661, 596] width 37 height 37
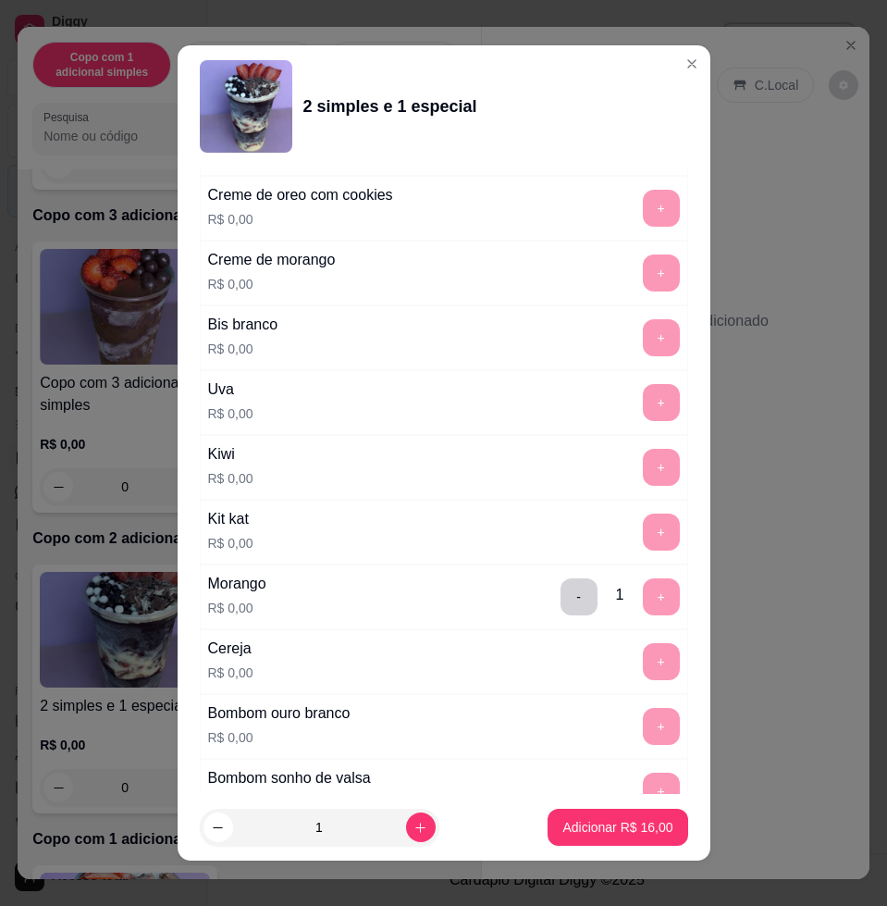
scroll to position [14, 0]
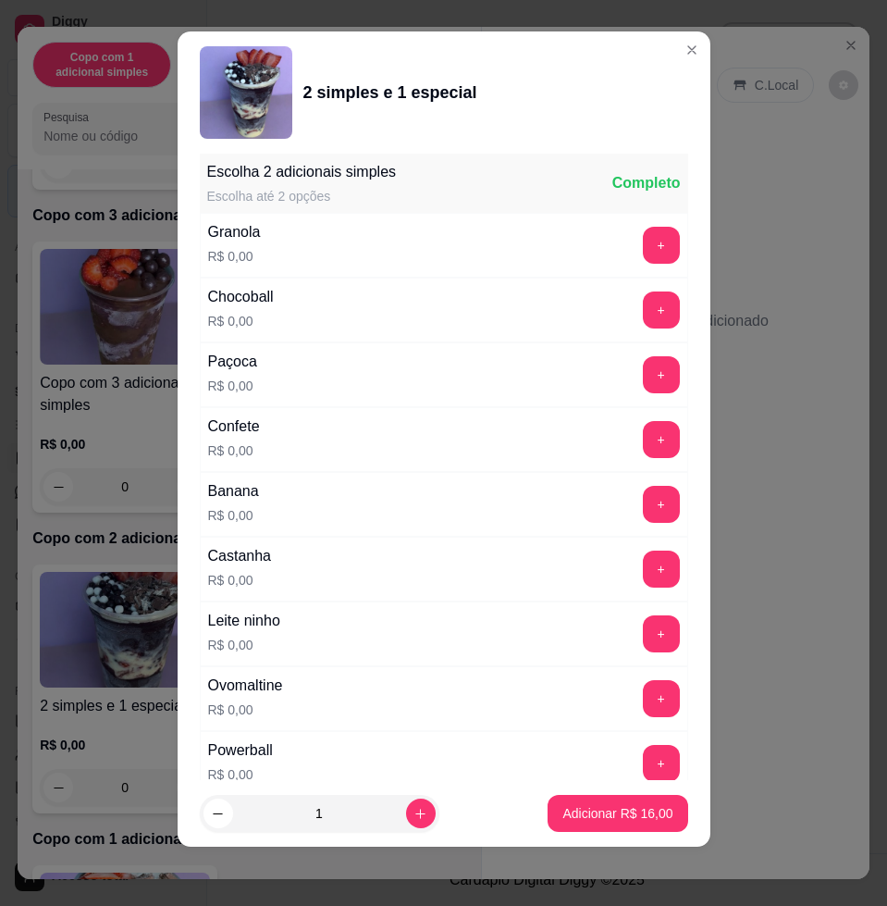
click at [612, 608] on div "Leite ninho R$ 0,00 +" at bounding box center [444, 633] width 489 height 65
click at [643, 632] on button "+" at bounding box center [661, 633] width 37 height 37
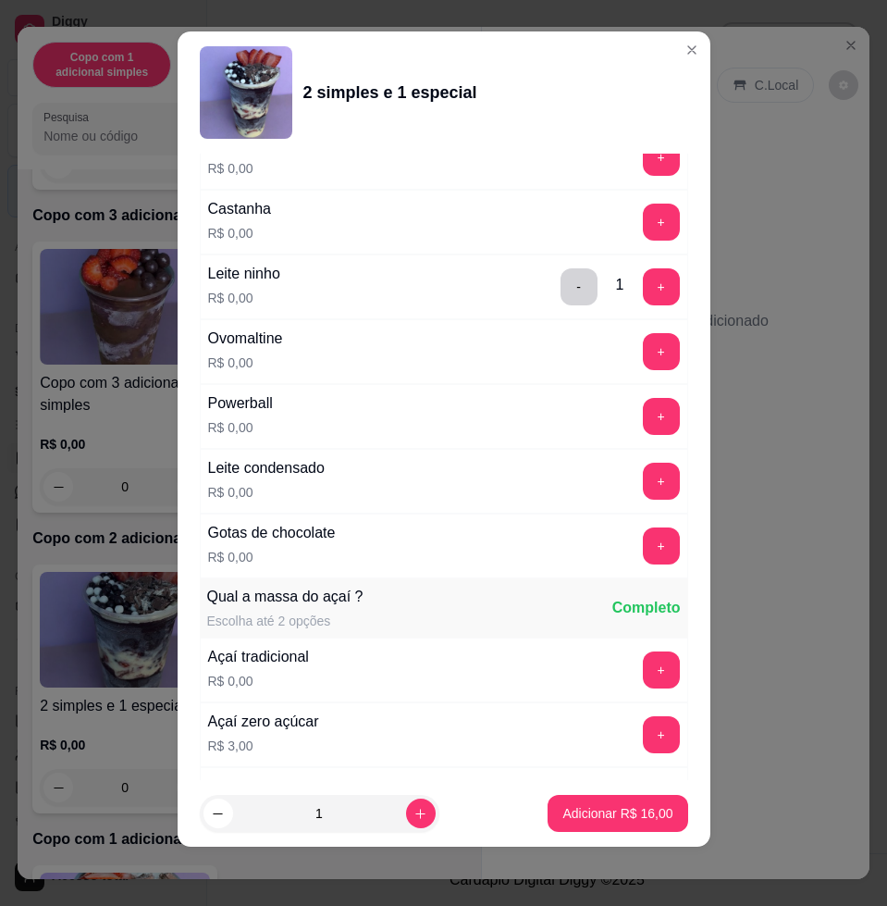
drag, startPoint x: 589, startPoint y: 480, endPoint x: 592, endPoint y: 492, distance: 12.3
click at [592, 480] on div "Leite condensado R$ 0,00 +" at bounding box center [444, 481] width 489 height 65
click at [643, 477] on button "+" at bounding box center [661, 481] width 37 height 37
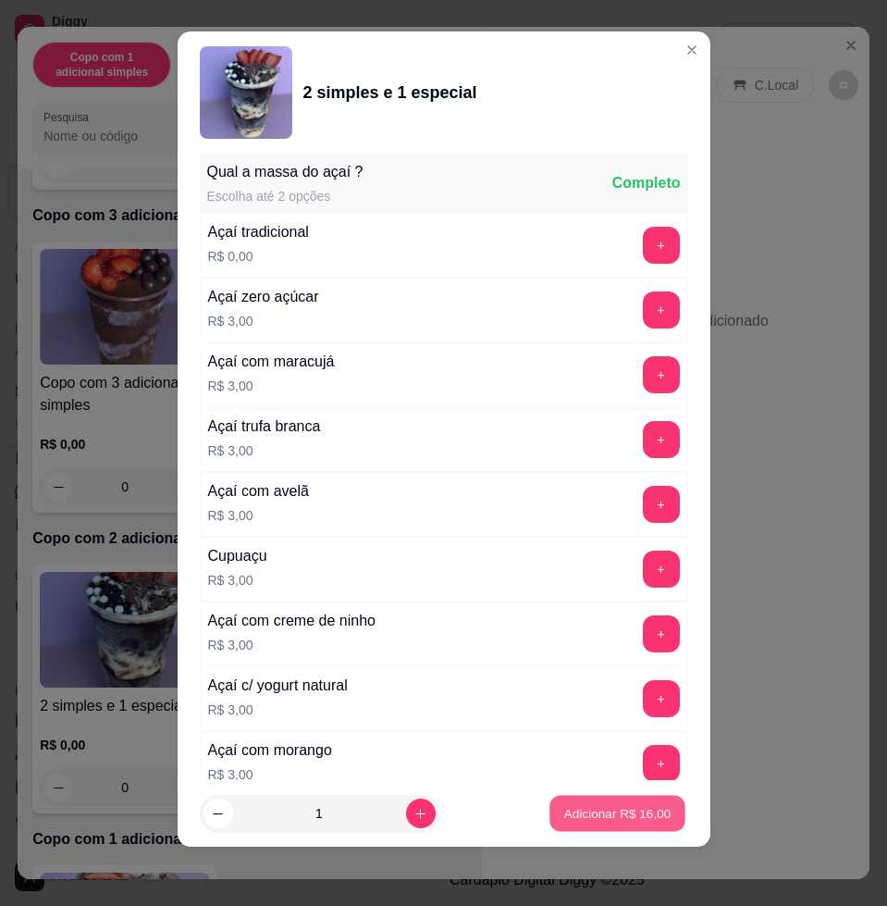
click at [603, 811] on p "Adicionar R$ 16,00" at bounding box center [617, 813] width 107 height 18
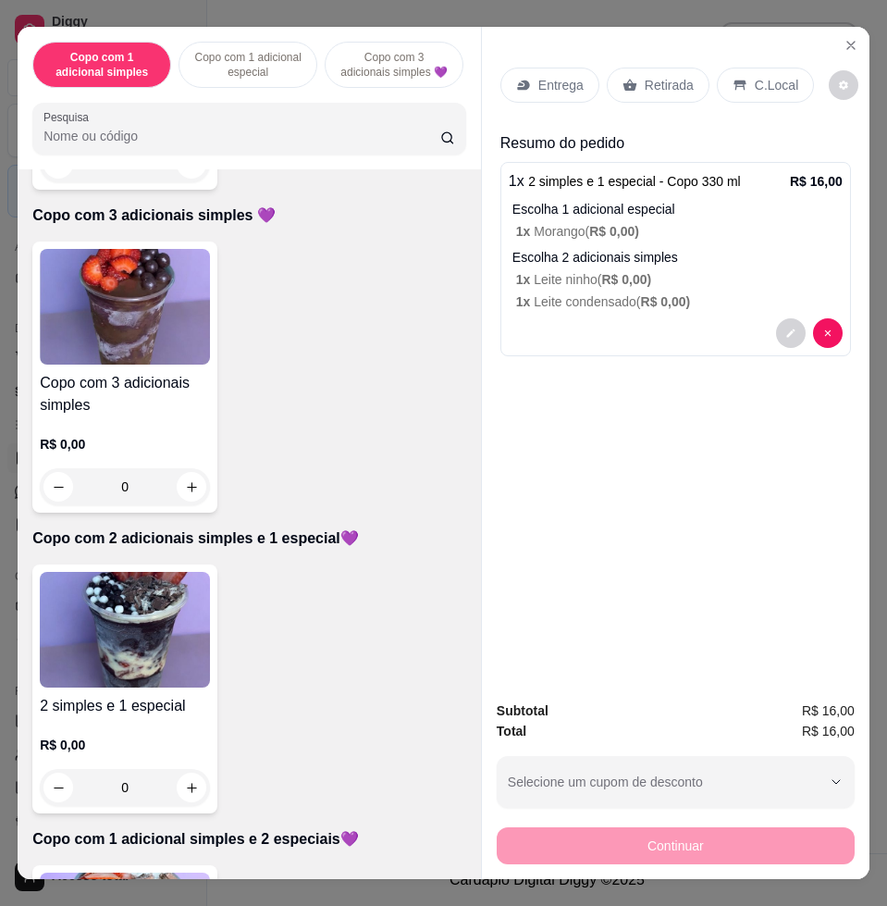
click at [103, 639] on img at bounding box center [125, 630] width 170 height 116
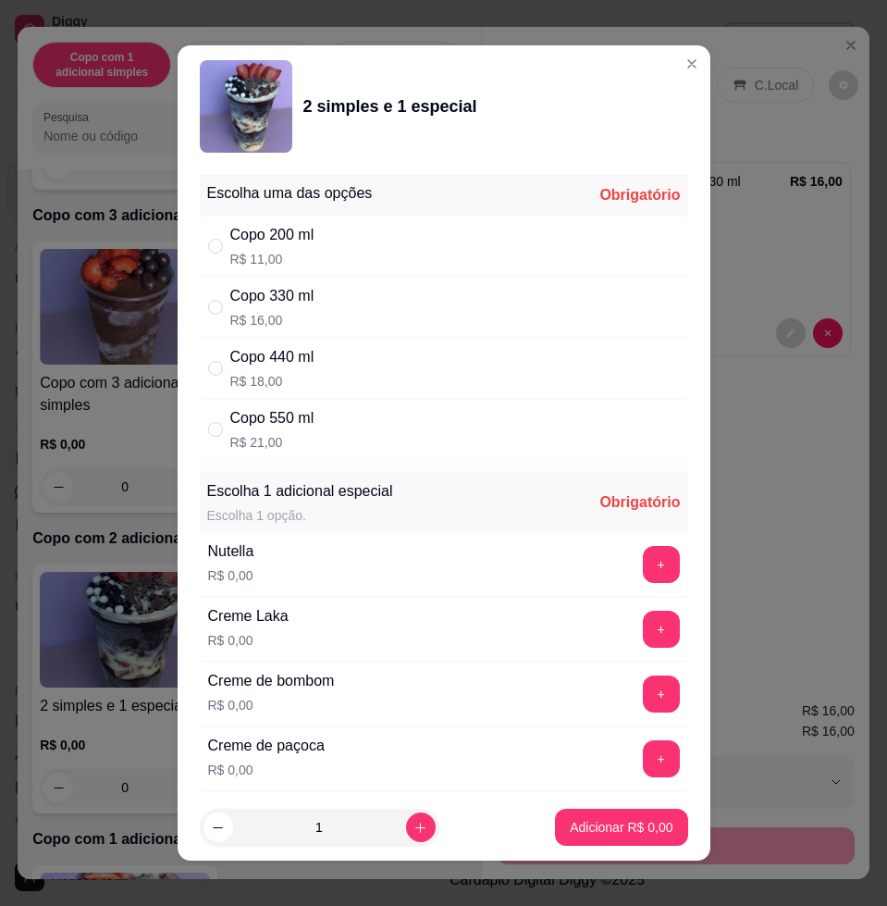
click at [298, 436] on p "R$ 21,00" at bounding box center [272, 442] width 84 height 19
radio input "true"
click at [643, 562] on button "+" at bounding box center [661, 565] width 36 height 36
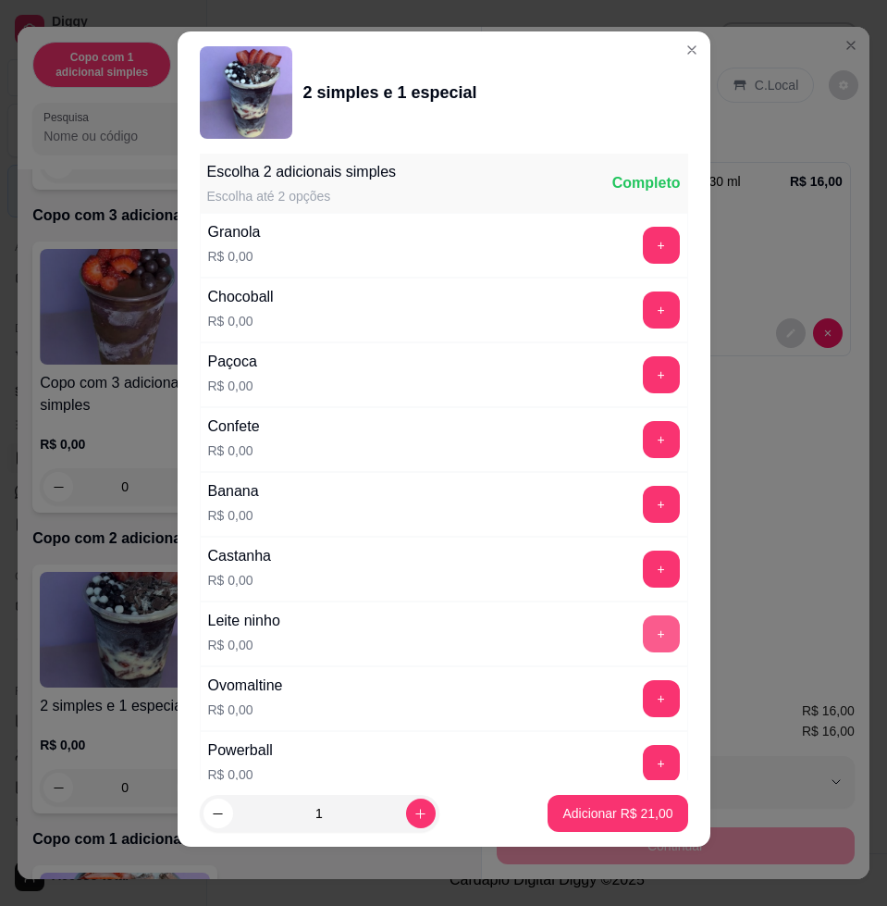
click at [643, 620] on button "+" at bounding box center [661, 633] width 37 height 37
click at [643, 507] on button "+" at bounding box center [661, 505] width 36 height 36
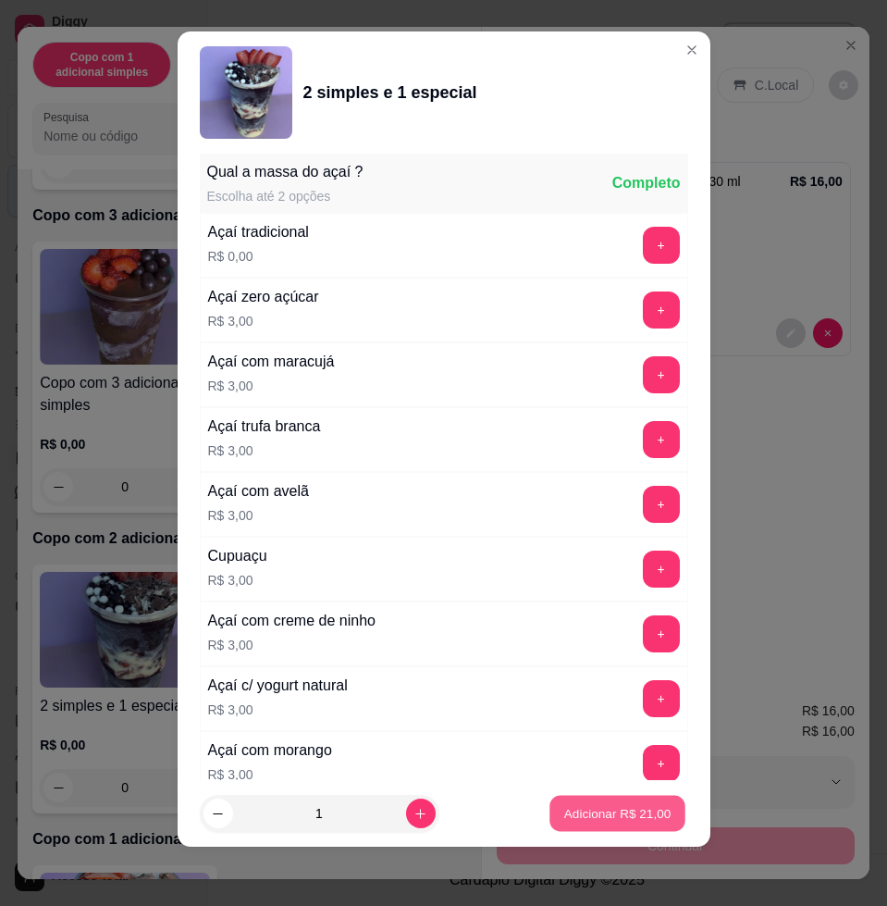
click at [612, 818] on p "Adicionar R$ 21,00" at bounding box center [617, 813] width 107 height 18
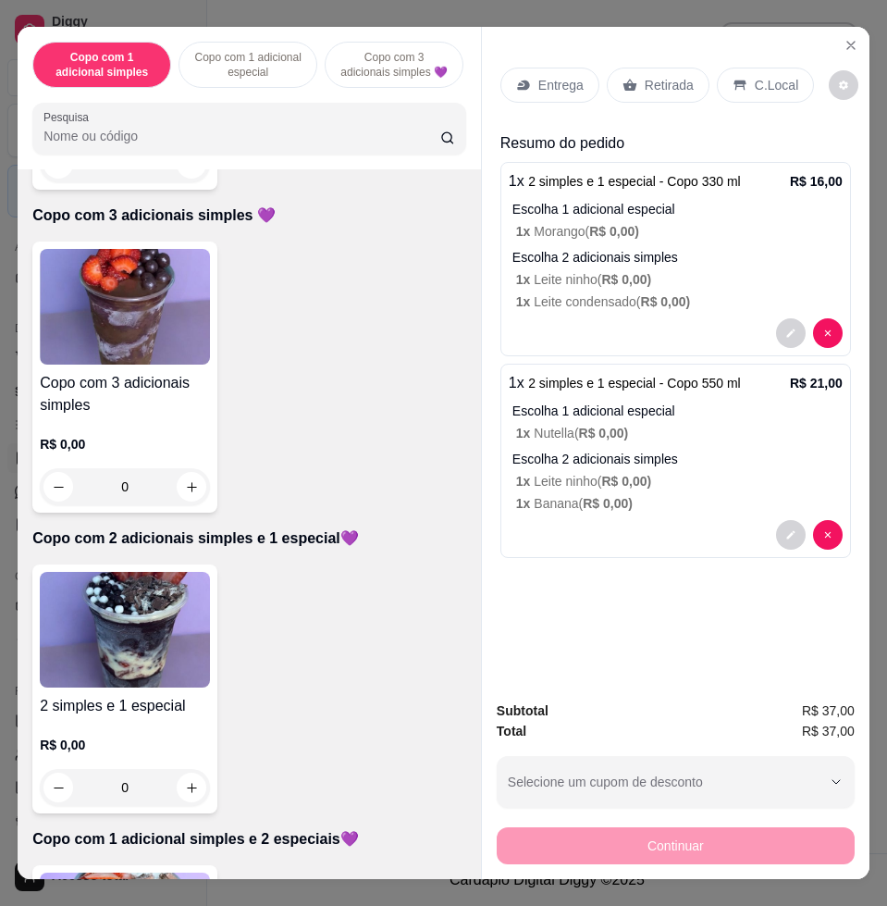
click at [539, 68] on div "Entrega" at bounding box center [550, 85] width 99 height 35
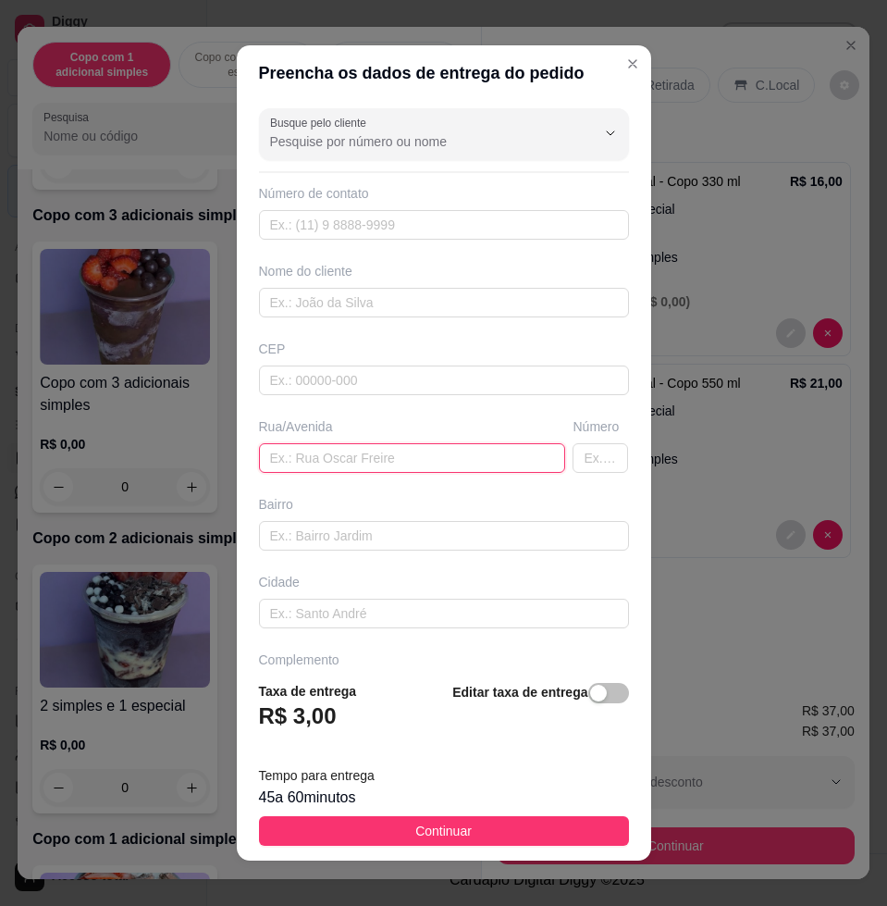
click at [366, 464] on input "text" at bounding box center [412, 458] width 307 height 30
type input "yara"
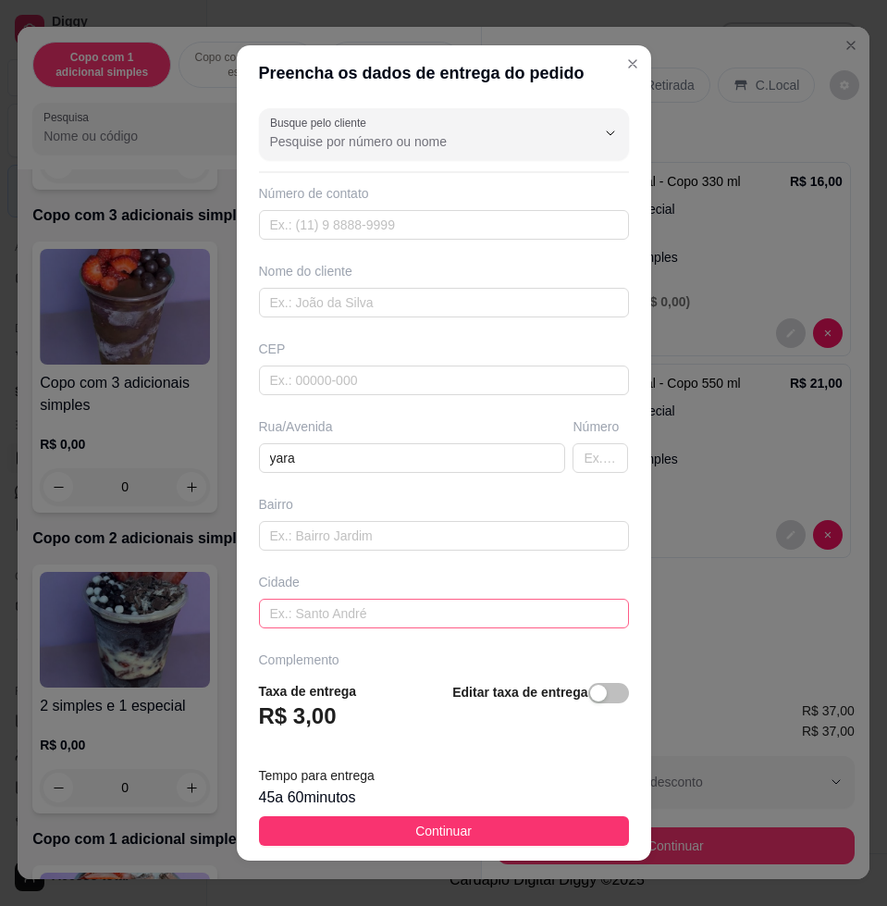
drag, startPoint x: 336, startPoint y: 586, endPoint x: 343, endPoint y: 606, distance: 21.7
click at [342, 604] on div "Cidade" at bounding box center [444, 601] width 378 height 56
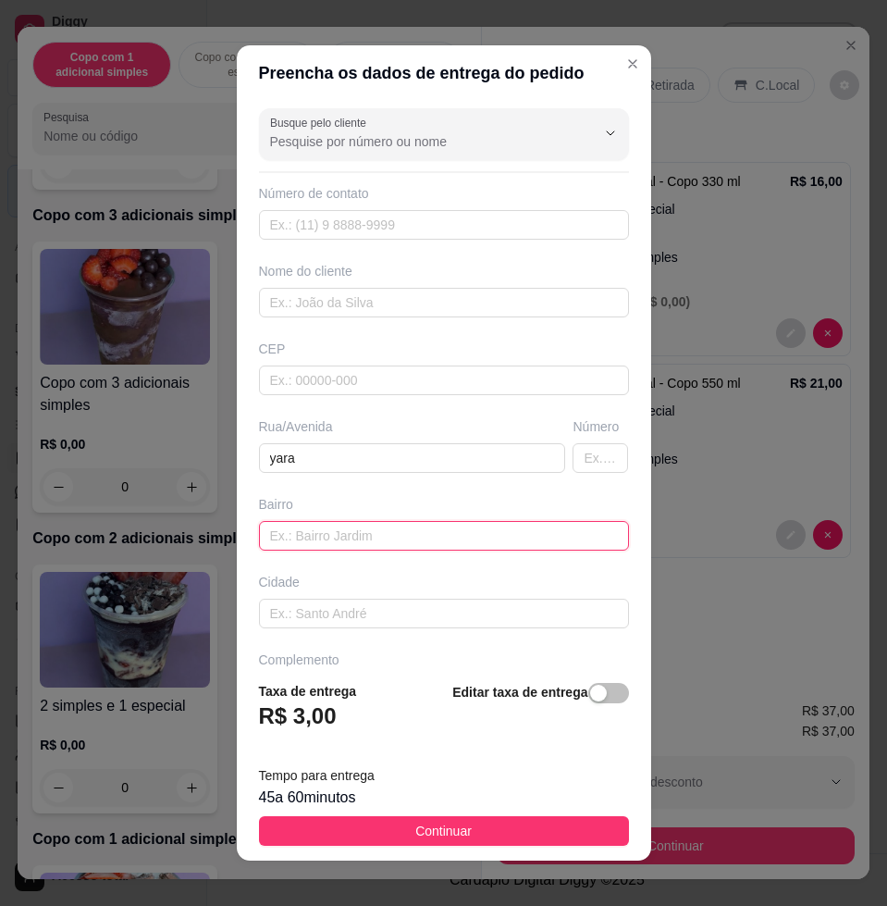
click at [347, 531] on input "text" at bounding box center [444, 536] width 370 height 30
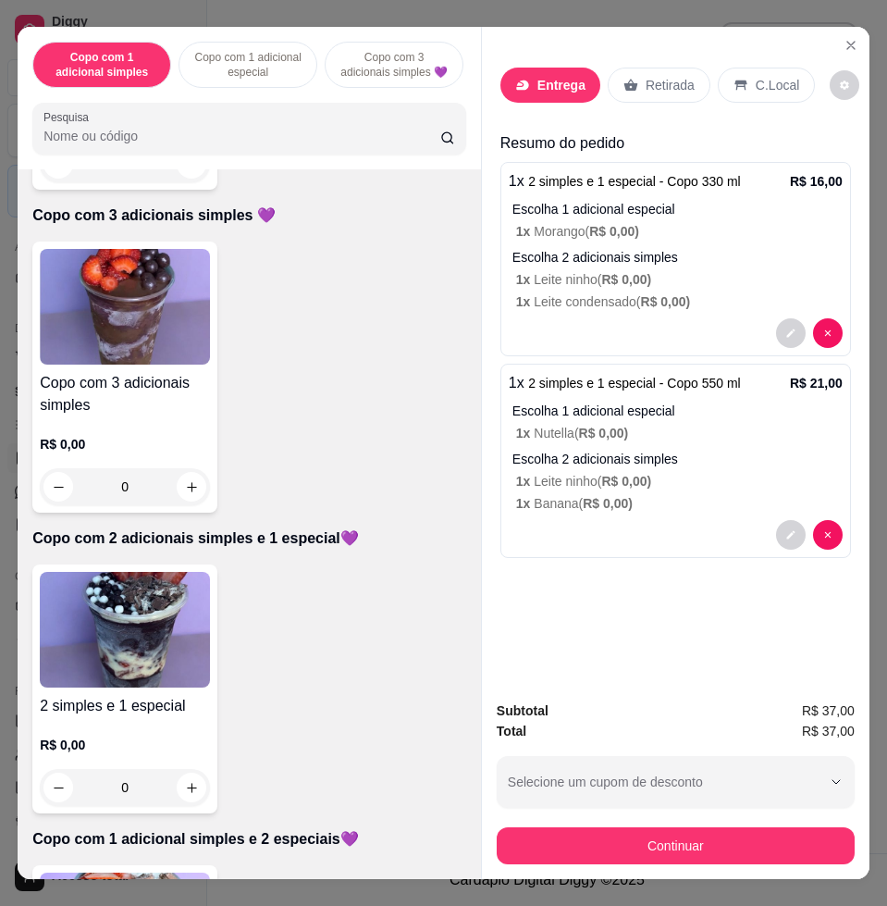
scroll to position [925, 0]
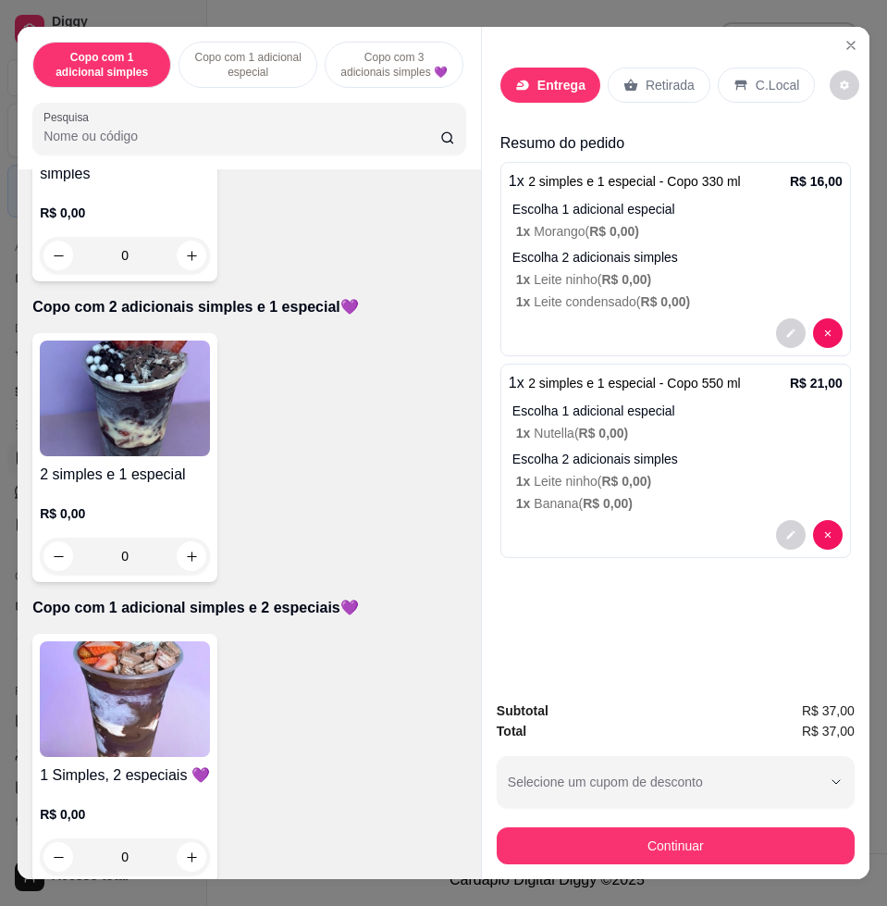
click at [146, 656] on img at bounding box center [125, 699] width 170 height 116
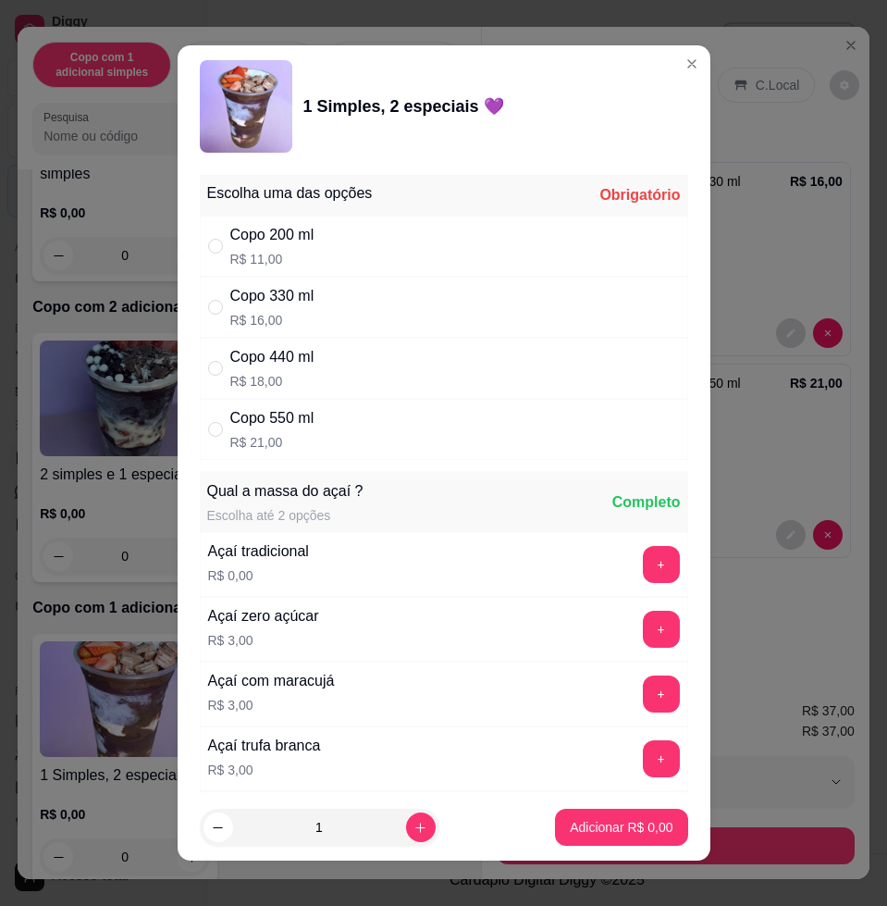
click at [361, 291] on div "Copo 330 ml R$ 16,00" at bounding box center [444, 307] width 489 height 61
radio input "true"
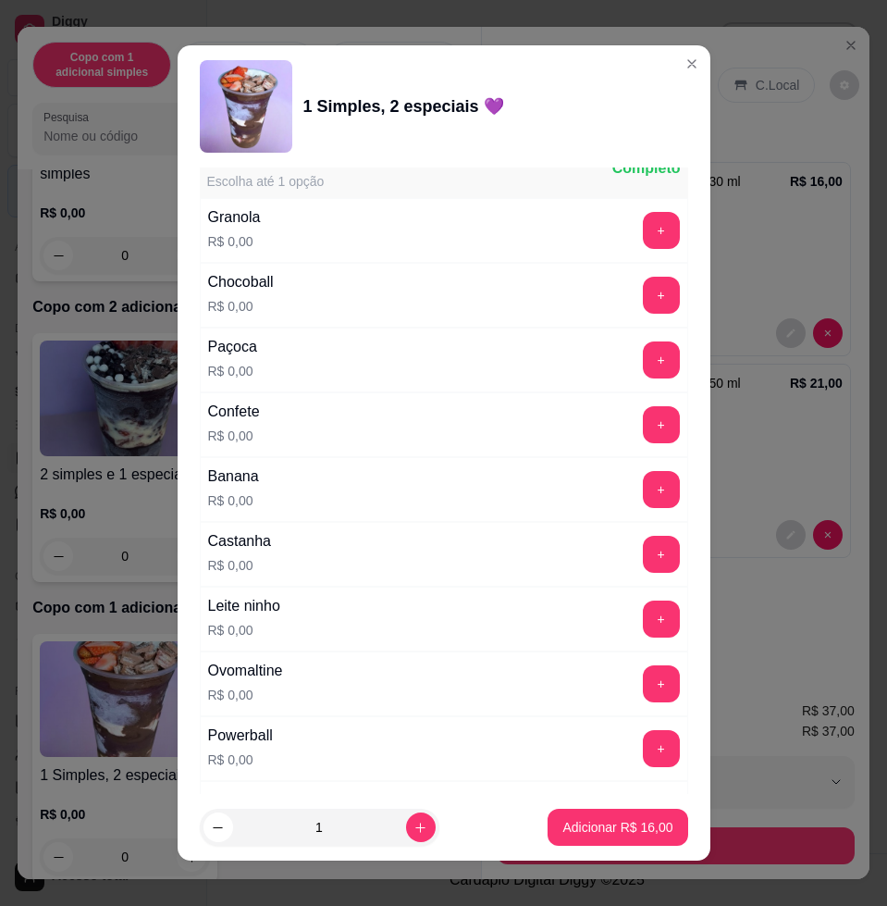
scroll to position [1504, 0]
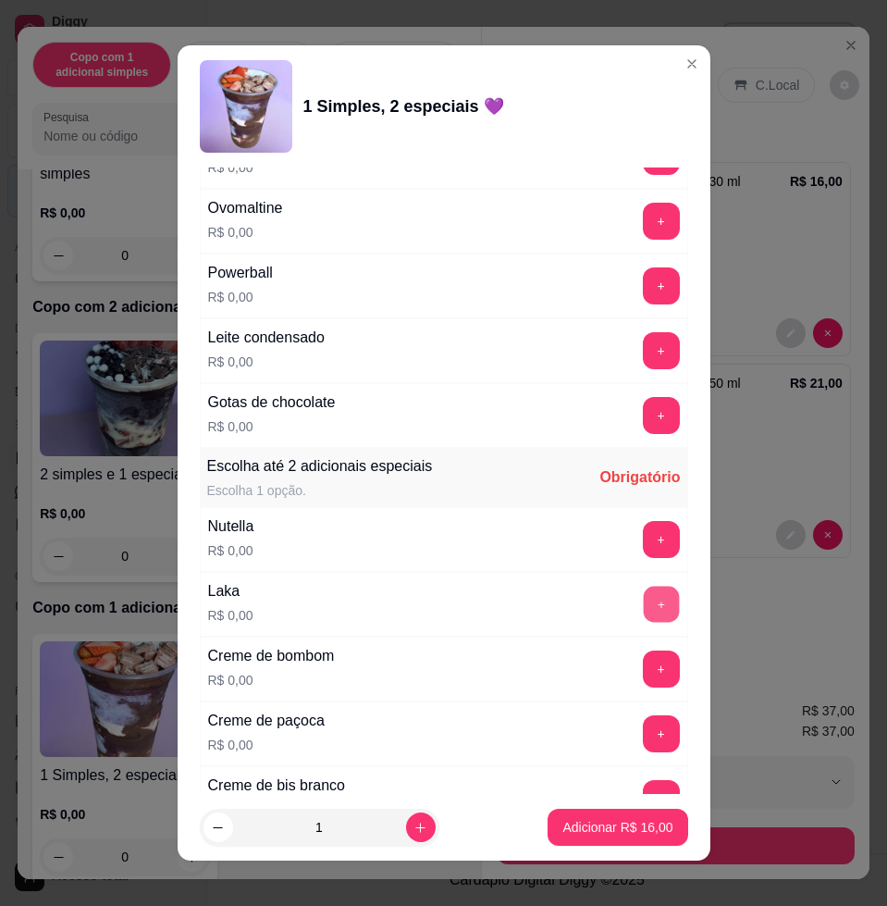
click at [643, 616] on button "+" at bounding box center [661, 605] width 36 height 36
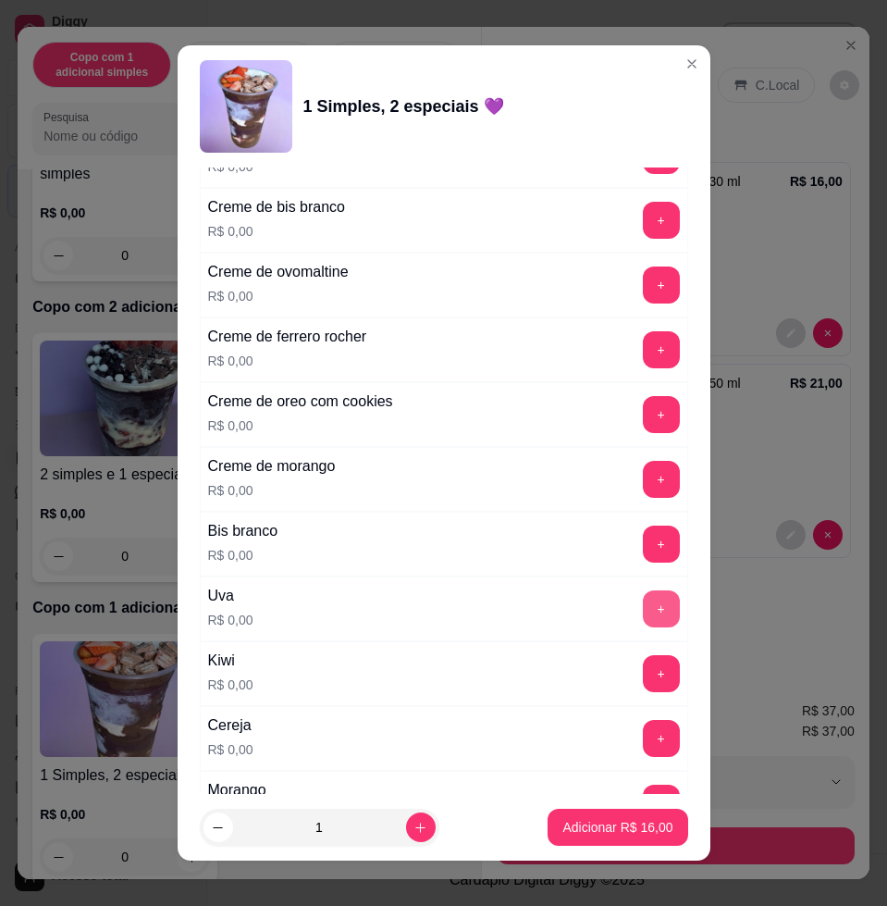
click at [643, 599] on button "+" at bounding box center [661, 608] width 37 height 37
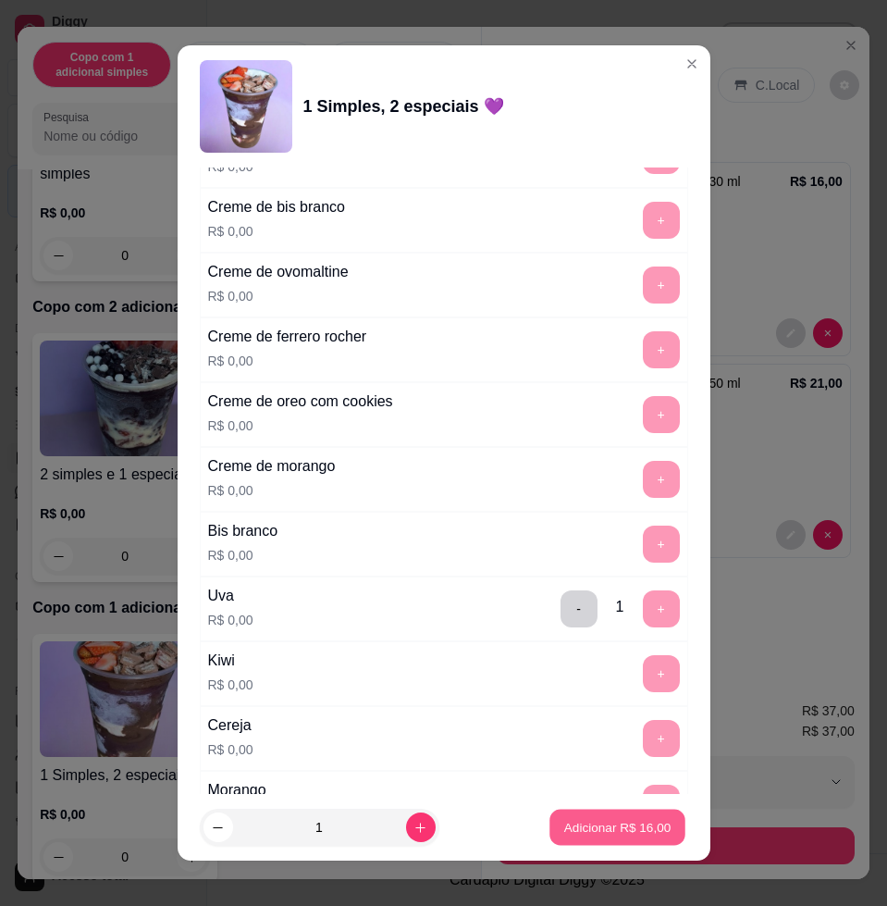
click at [575, 819] on p "Adicionar R$ 16,00" at bounding box center [617, 827] width 107 height 18
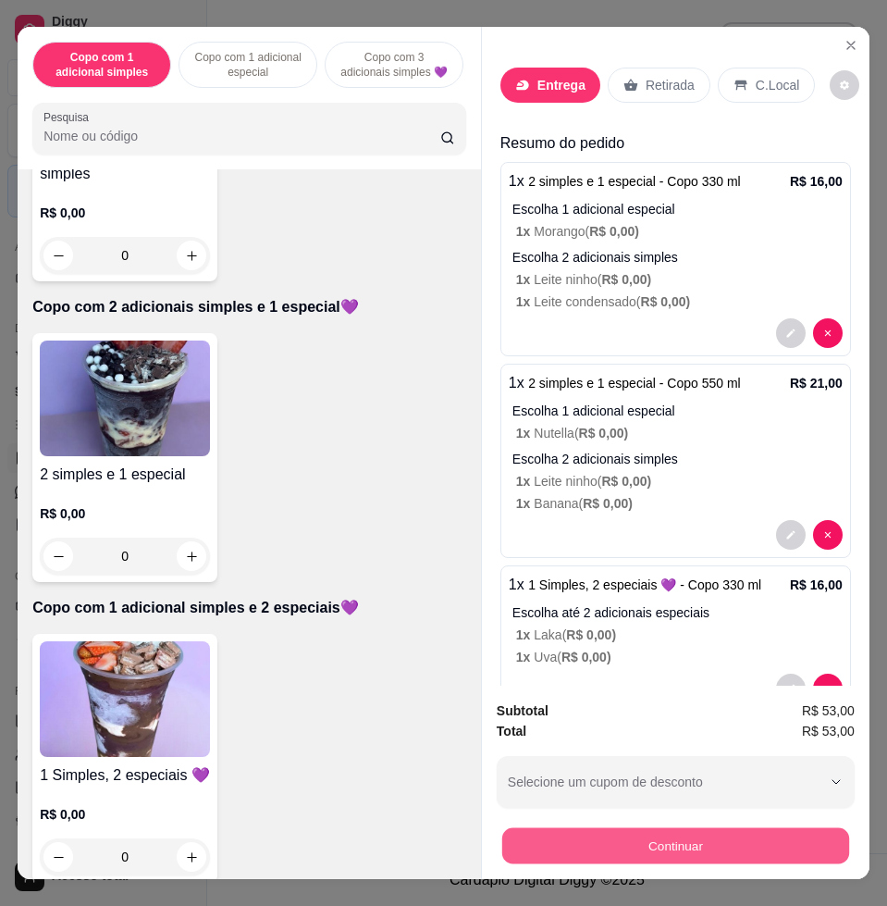
click at [684, 846] on button "Continuar" at bounding box center [675, 845] width 347 height 36
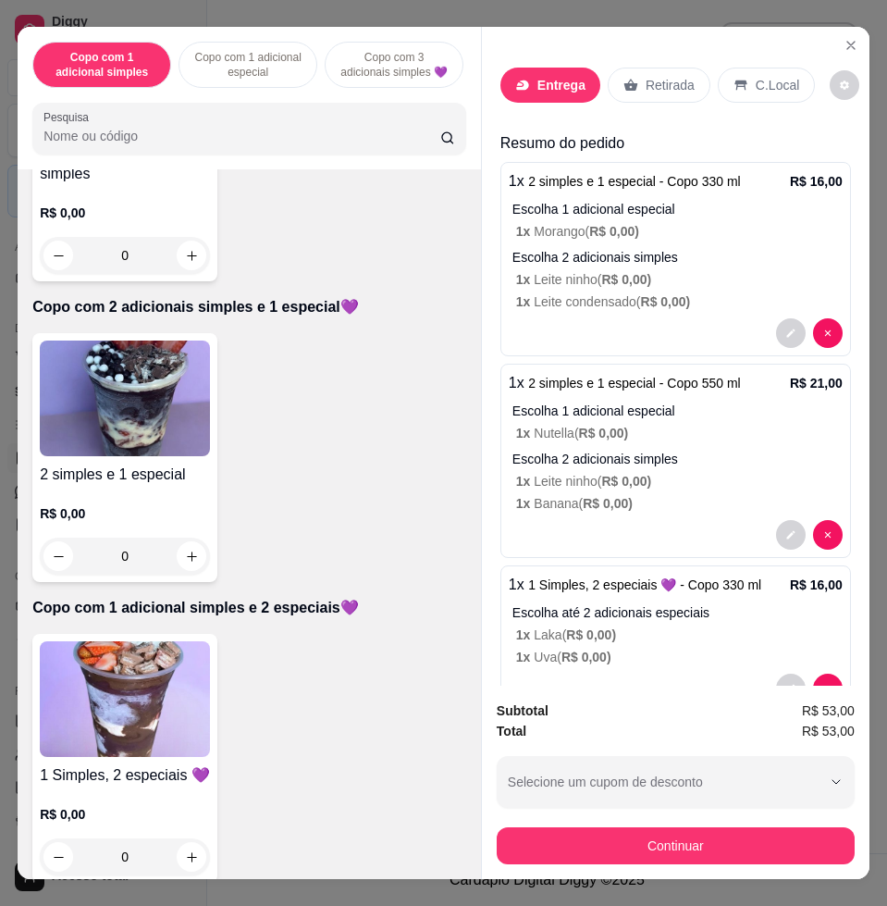
click at [563, 82] on p "Entrega" at bounding box center [562, 85] width 48 height 19
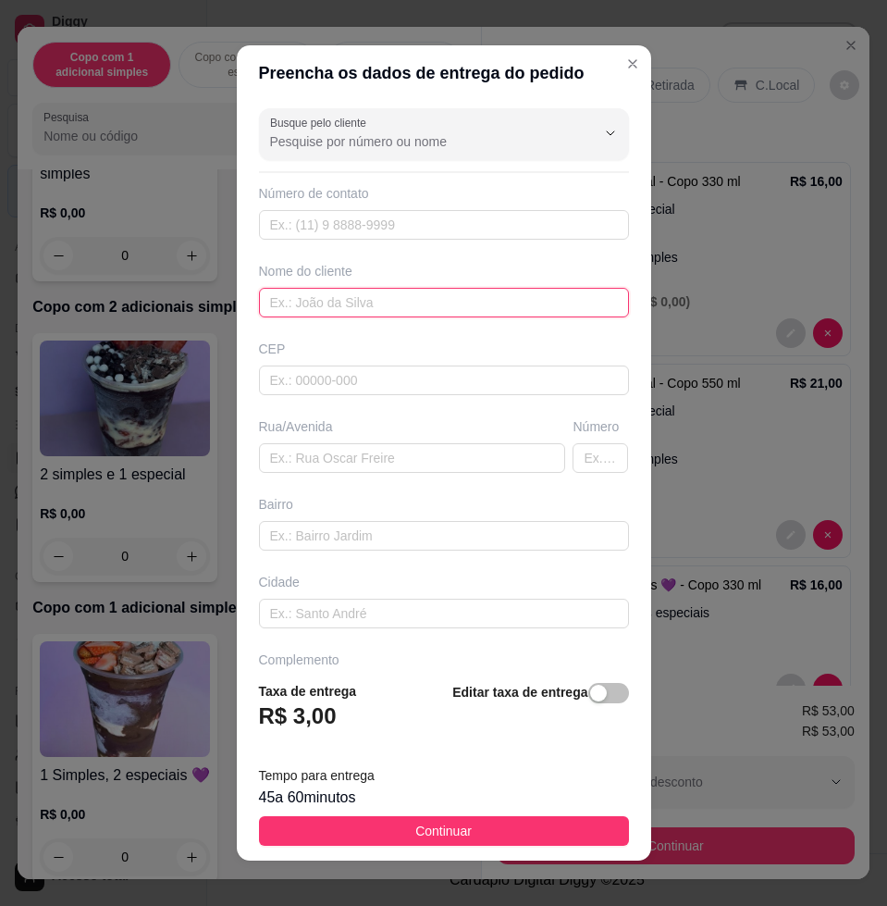
click at [430, 295] on input "text" at bounding box center [444, 303] width 370 height 30
type input "yara"
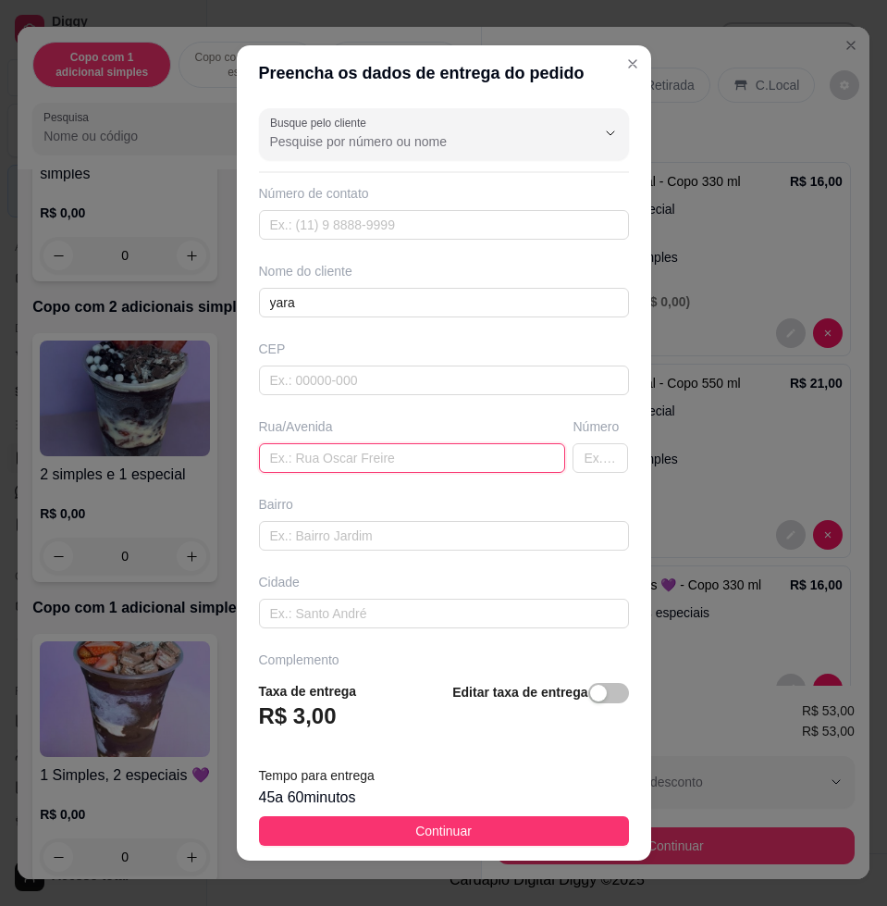
click at [428, 452] on input "text" at bounding box center [412, 458] width 307 height 30
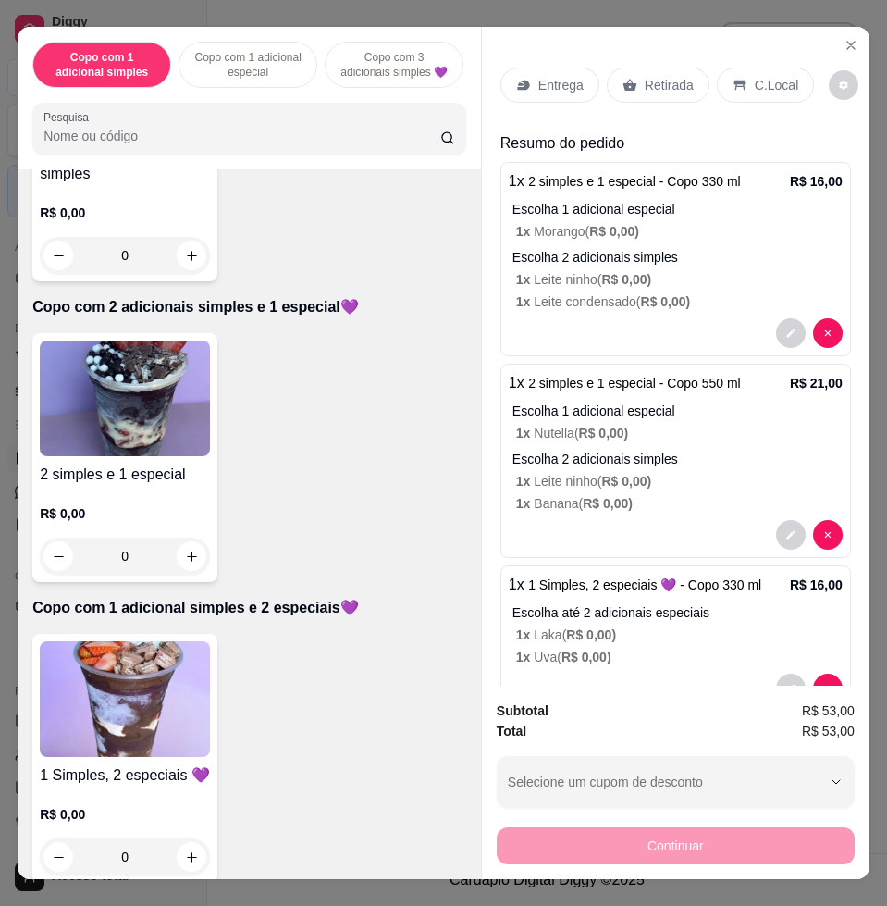
click at [173, 709] on img at bounding box center [125, 699] width 170 height 116
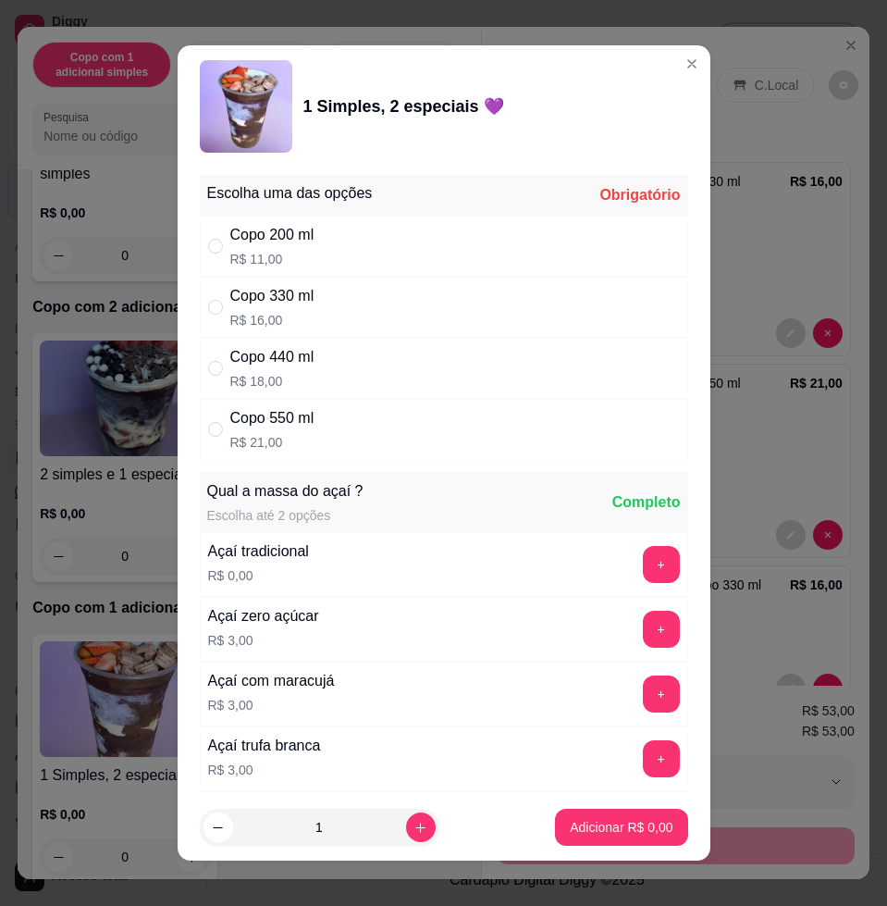
click at [435, 252] on div "Copo 200 ml R$ 11,00" at bounding box center [444, 246] width 489 height 61
click at [429, 286] on div "Copo 330 ml R$ 16,00" at bounding box center [444, 307] width 489 height 61
radio input "false"
radio input "true"
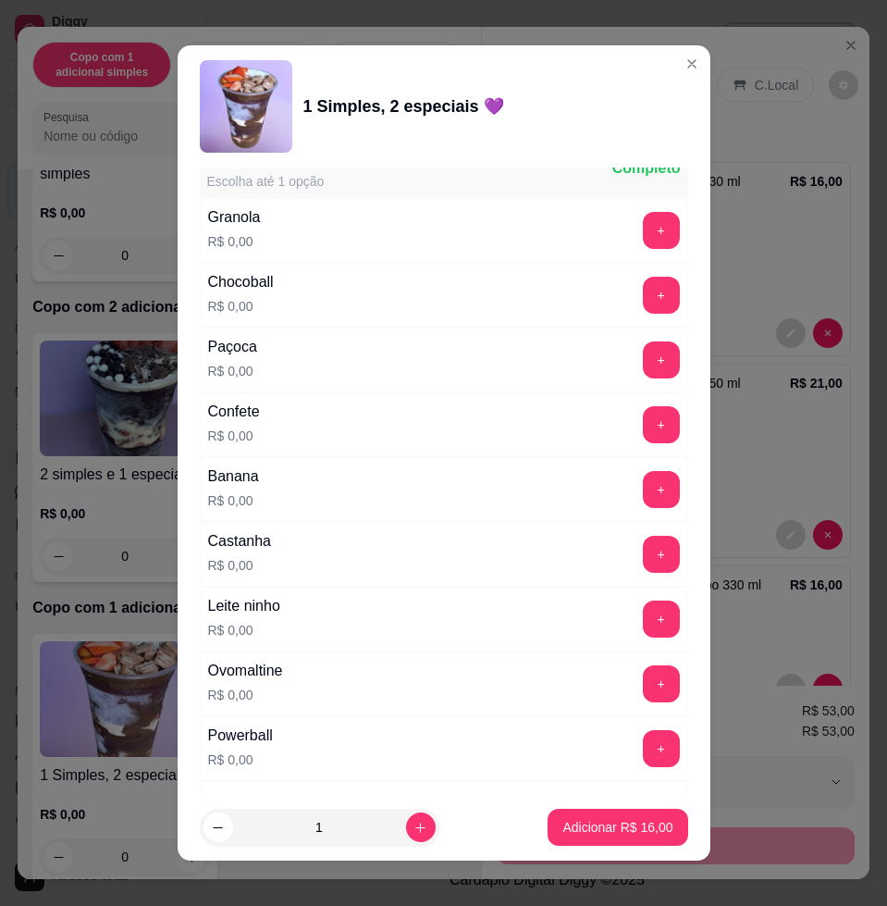
scroll to position [1157, 0]
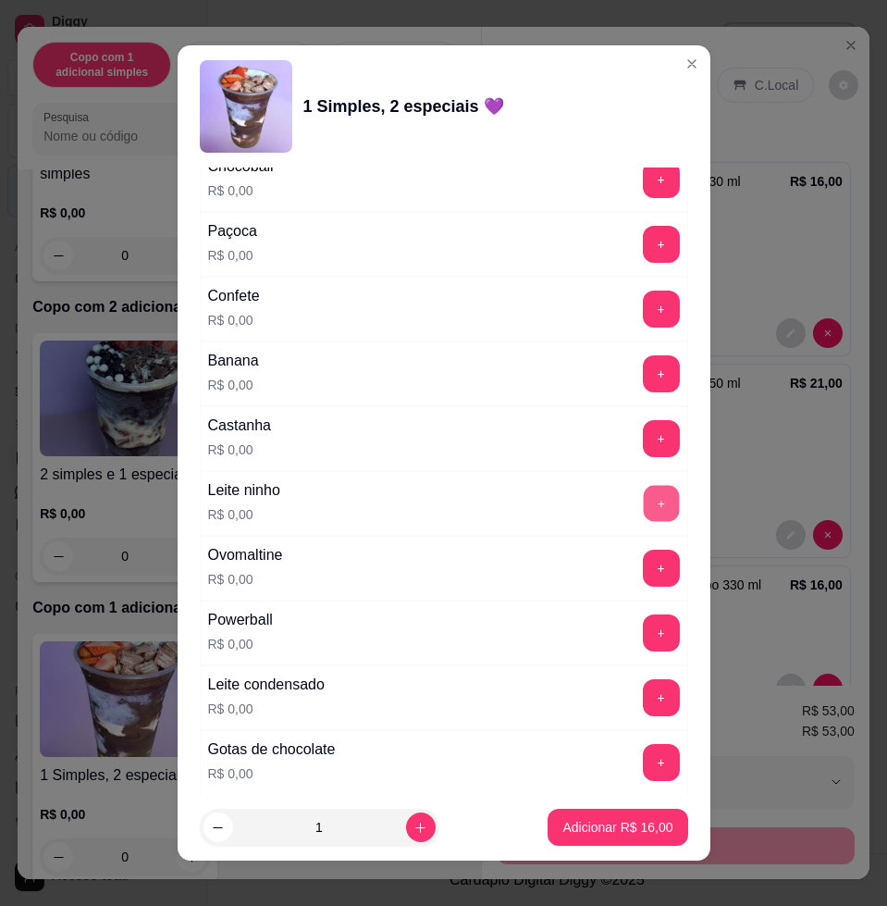
click at [643, 504] on button "+" at bounding box center [661, 504] width 36 height 36
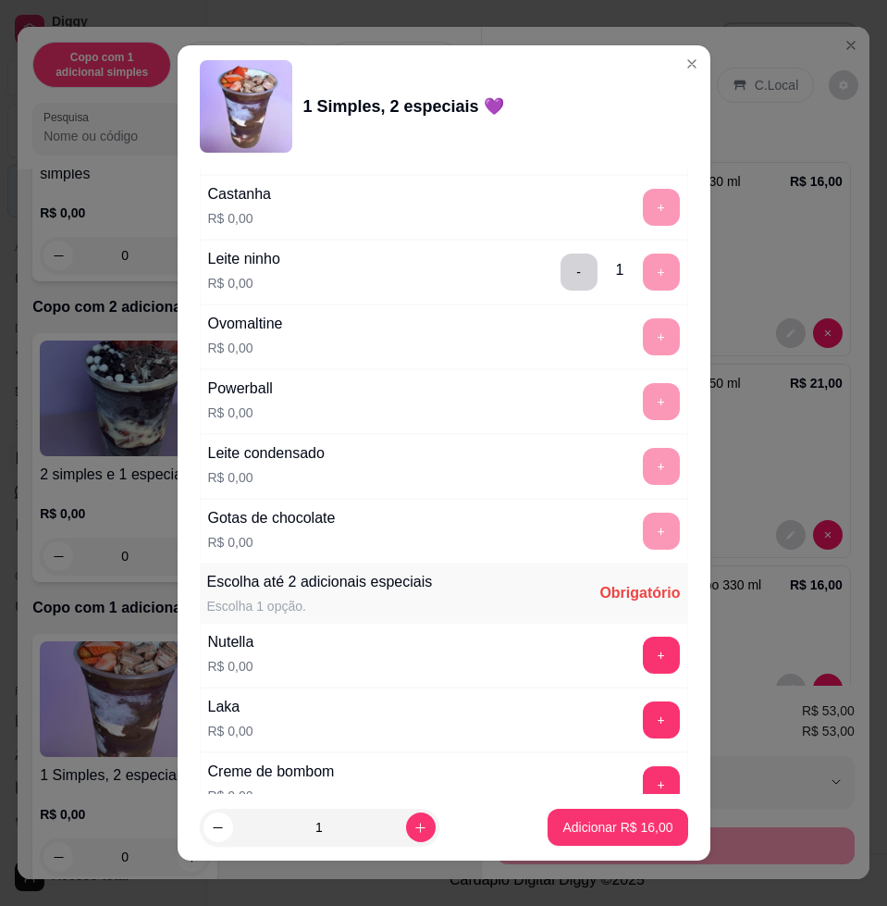
scroll to position [1619, 0]
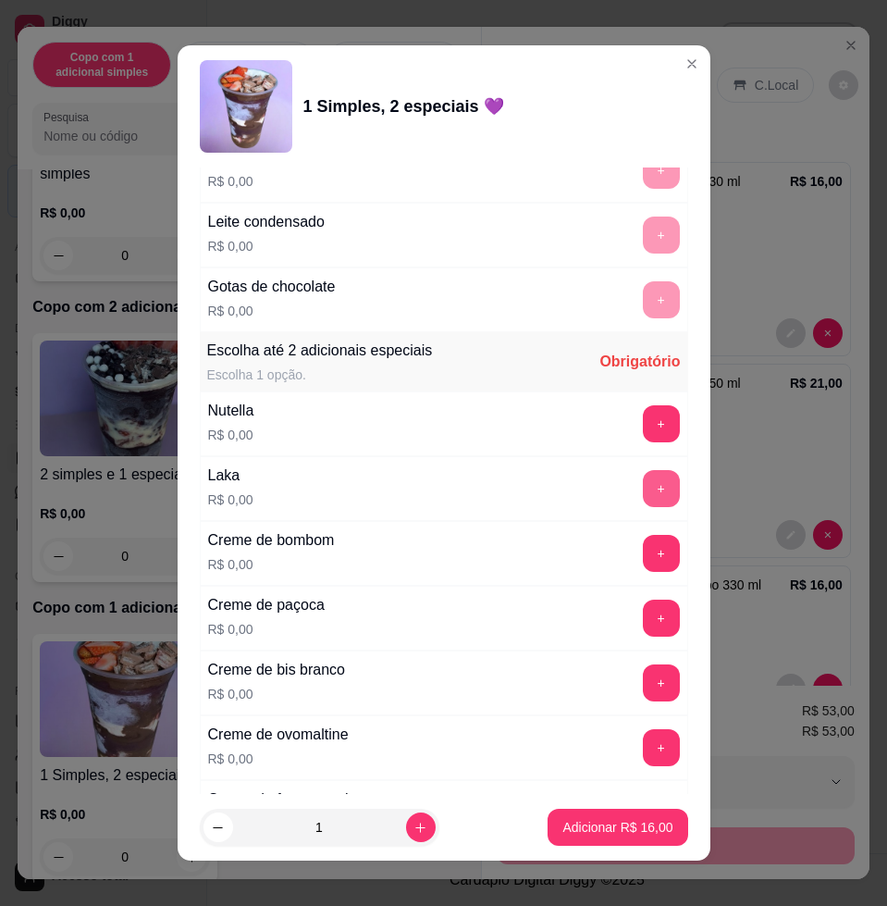
click at [618, 507] on div "Laka R$ 0,00 +" at bounding box center [444, 488] width 489 height 65
click at [643, 494] on button "+" at bounding box center [661, 488] width 37 height 37
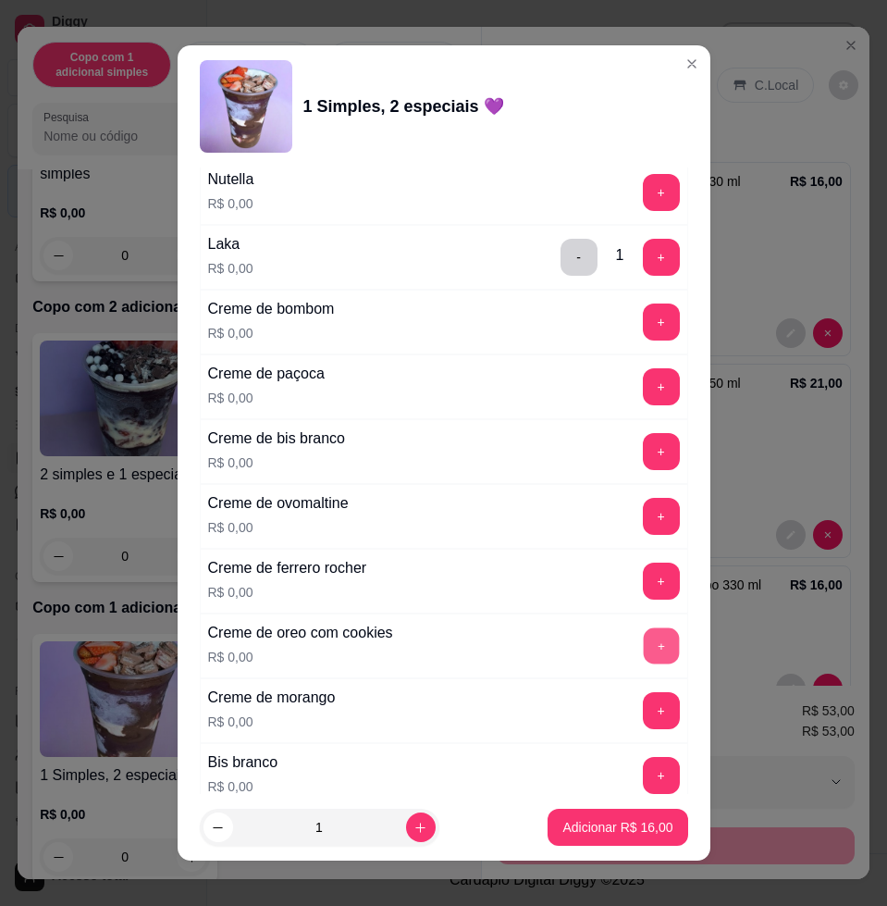
click at [643, 648] on button "+" at bounding box center [661, 646] width 36 height 36
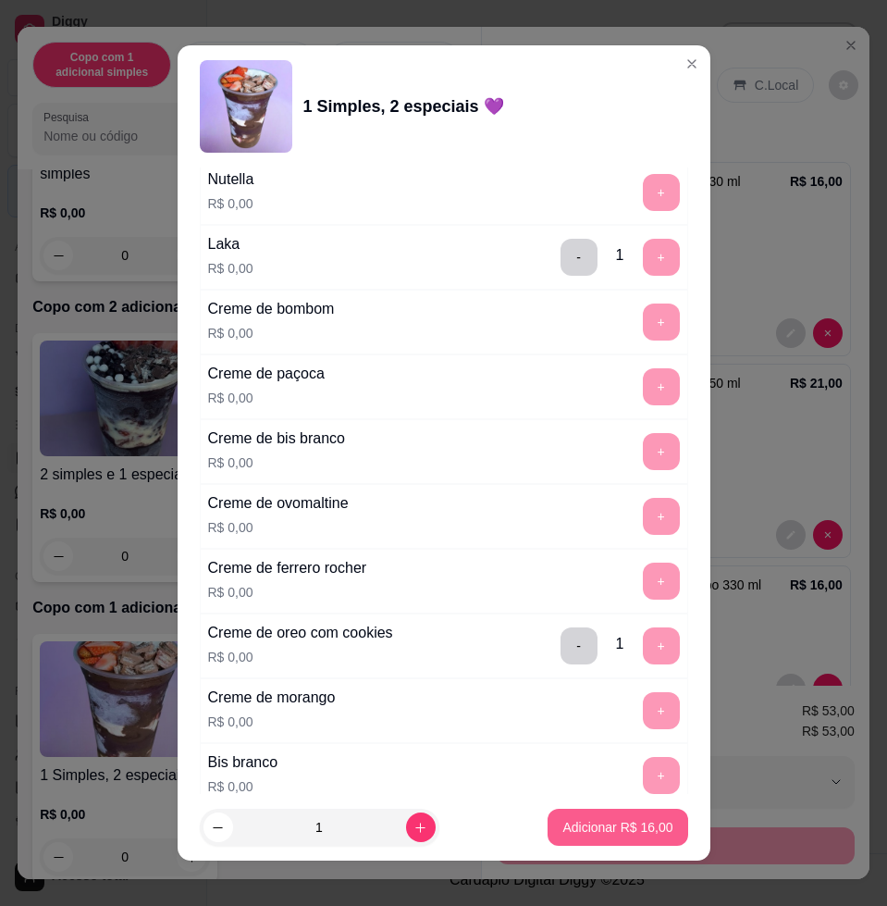
click at [632, 824] on p "Adicionar R$ 16,00" at bounding box center [618, 827] width 110 height 19
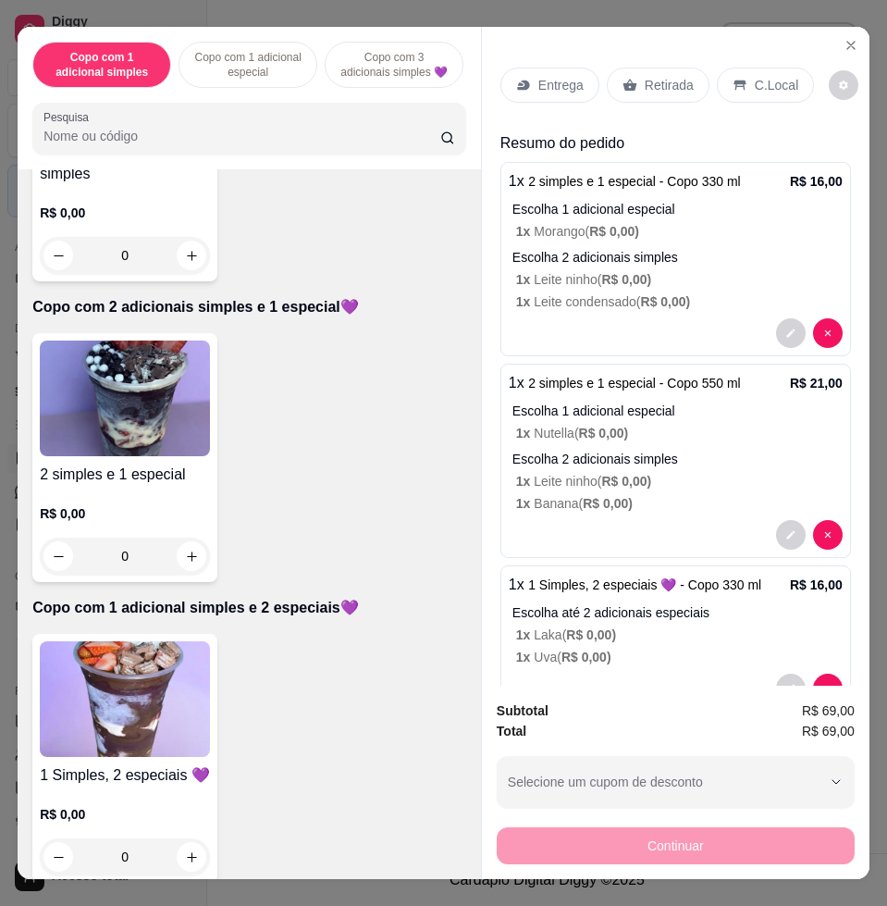
click at [530, 93] on div "Entrega" at bounding box center [550, 85] width 99 height 35
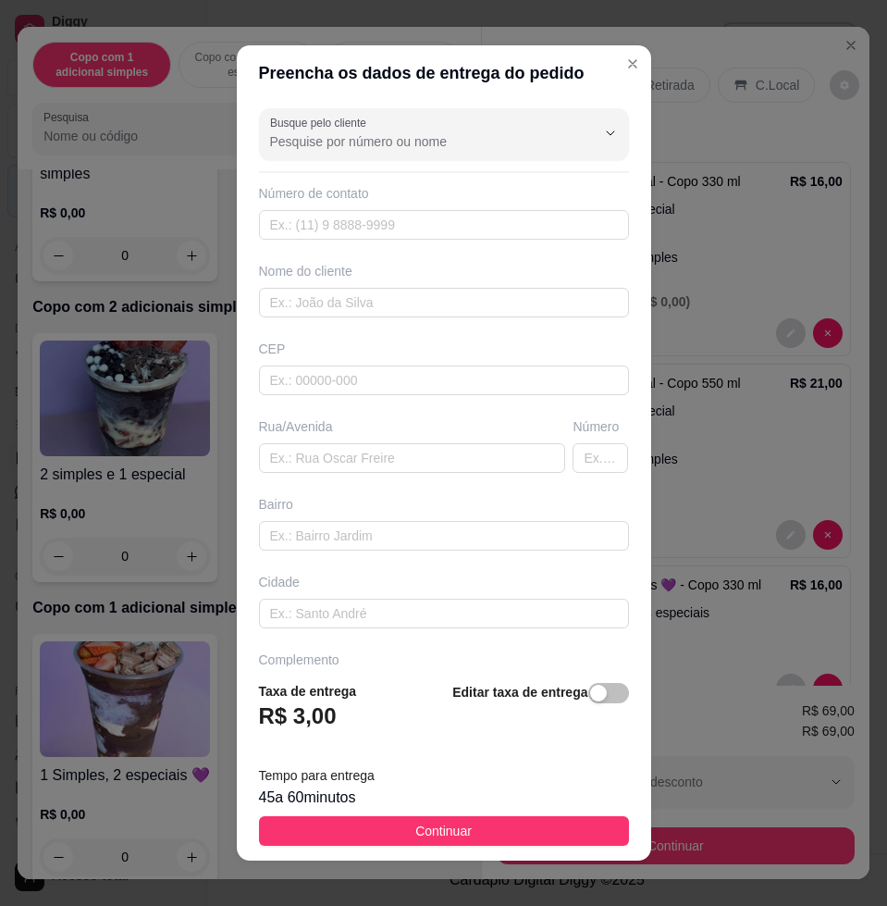
click at [305, 478] on div "Busque pelo cliente Número de contato Nome do cliente CEP Rua/[GEOGRAPHIC_DATA]" at bounding box center [444, 383] width 415 height 565
click at [390, 293] on input "text" at bounding box center [444, 303] width 370 height 30
type input "yara"
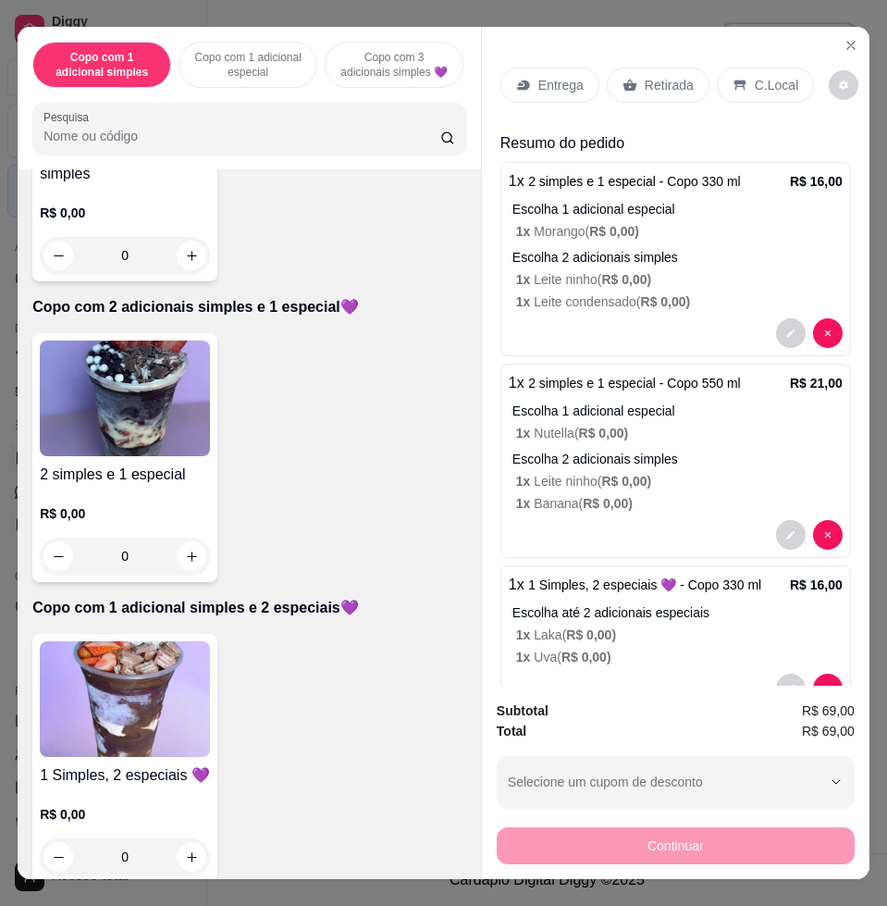
scroll to position [254, 0]
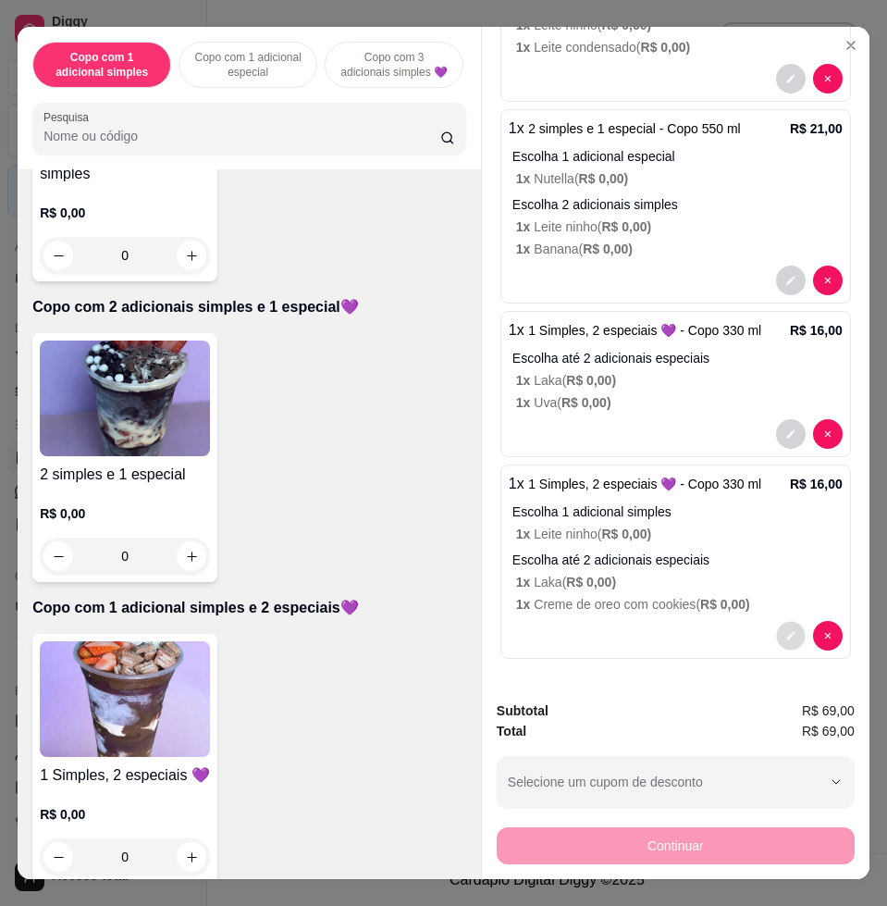
click at [776, 622] on button "decrease-product-quantity" at bounding box center [790, 636] width 29 height 29
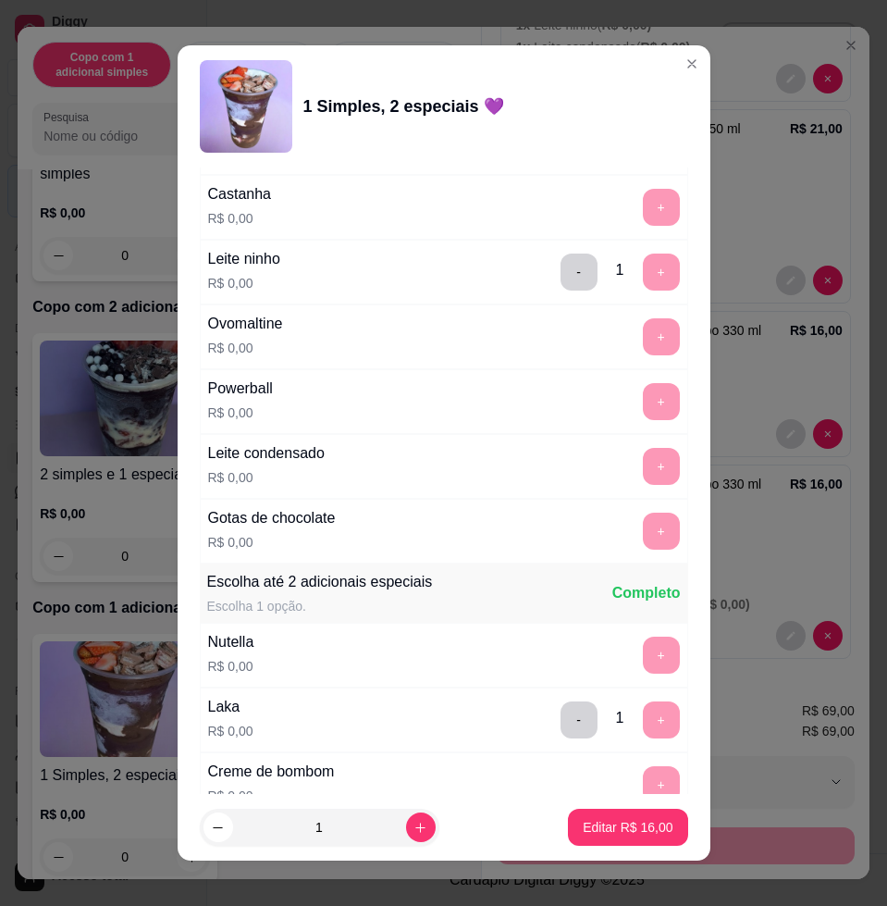
scroll to position [1504, 0]
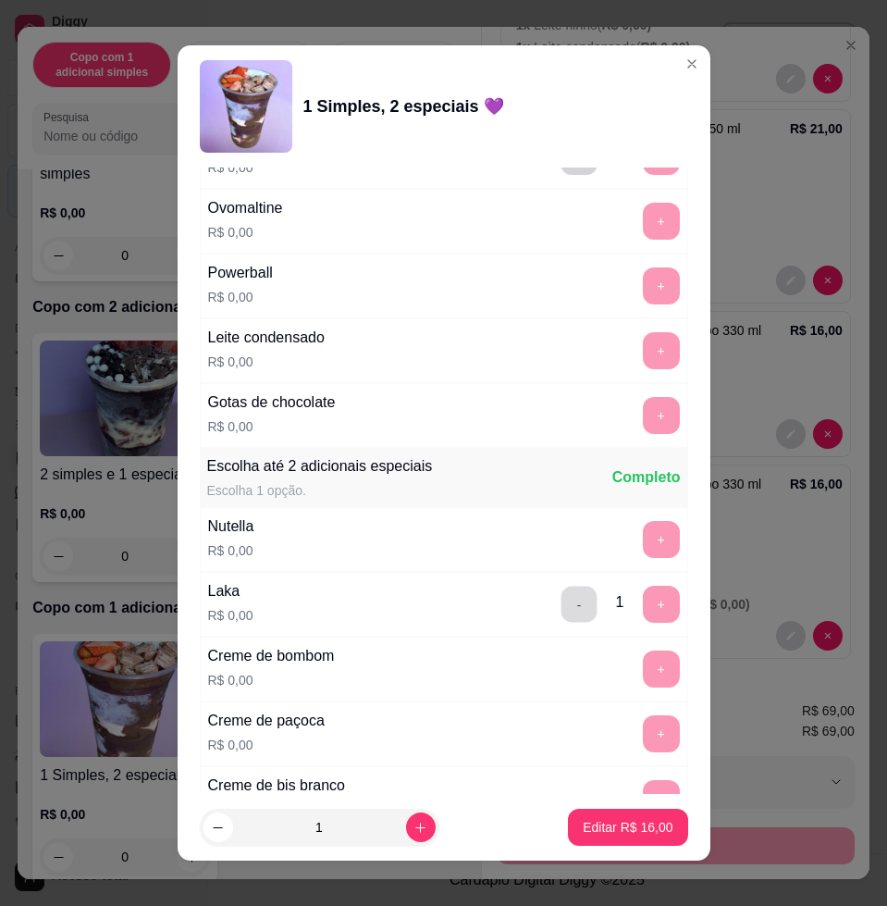
click at [561, 604] on button "-" at bounding box center [579, 605] width 36 height 36
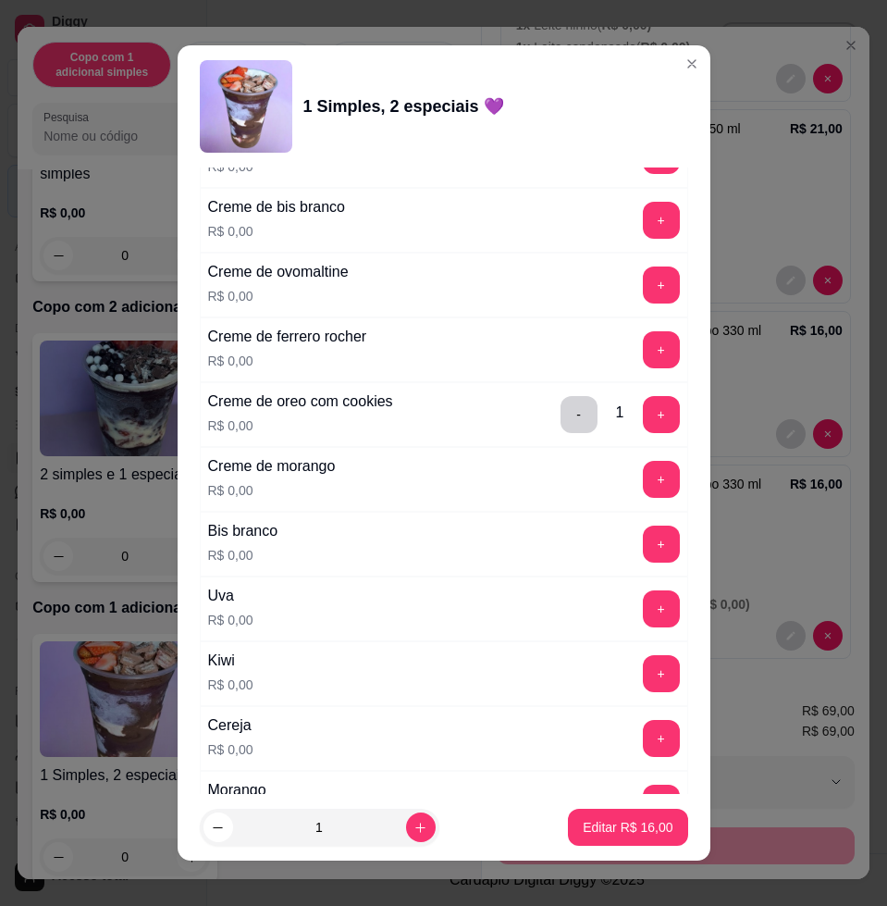
click at [643, 731] on button "+" at bounding box center [661, 738] width 37 height 37
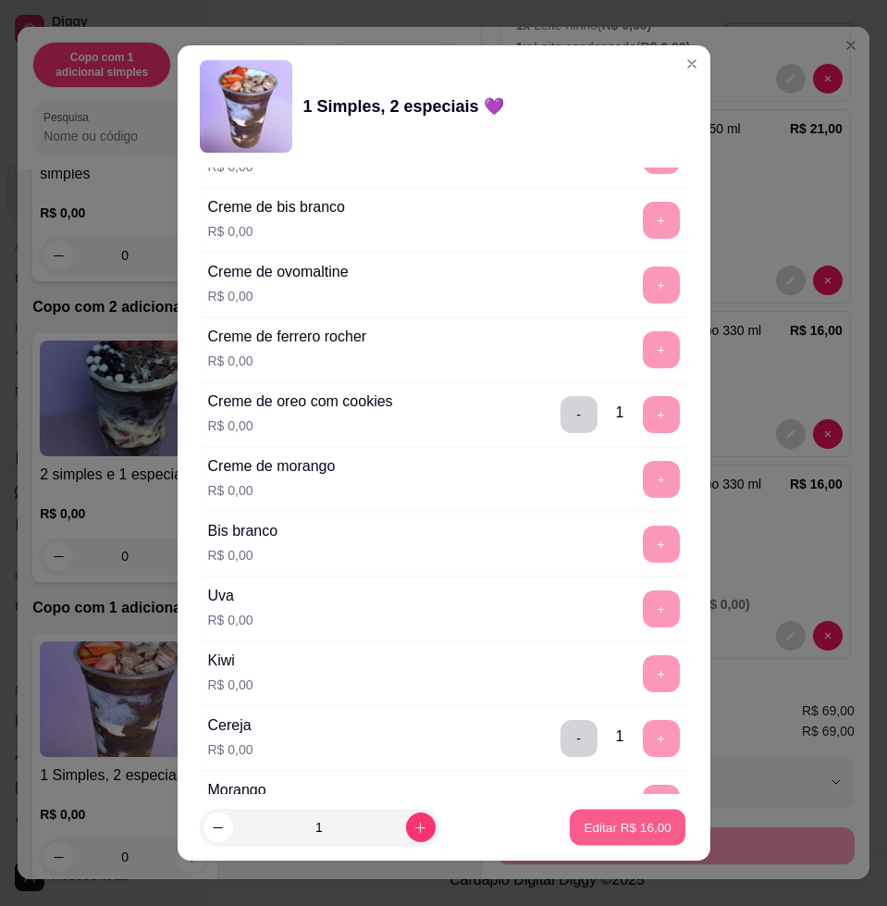
click at [646, 834] on button "Editar R$ 16,00" at bounding box center [628, 828] width 116 height 36
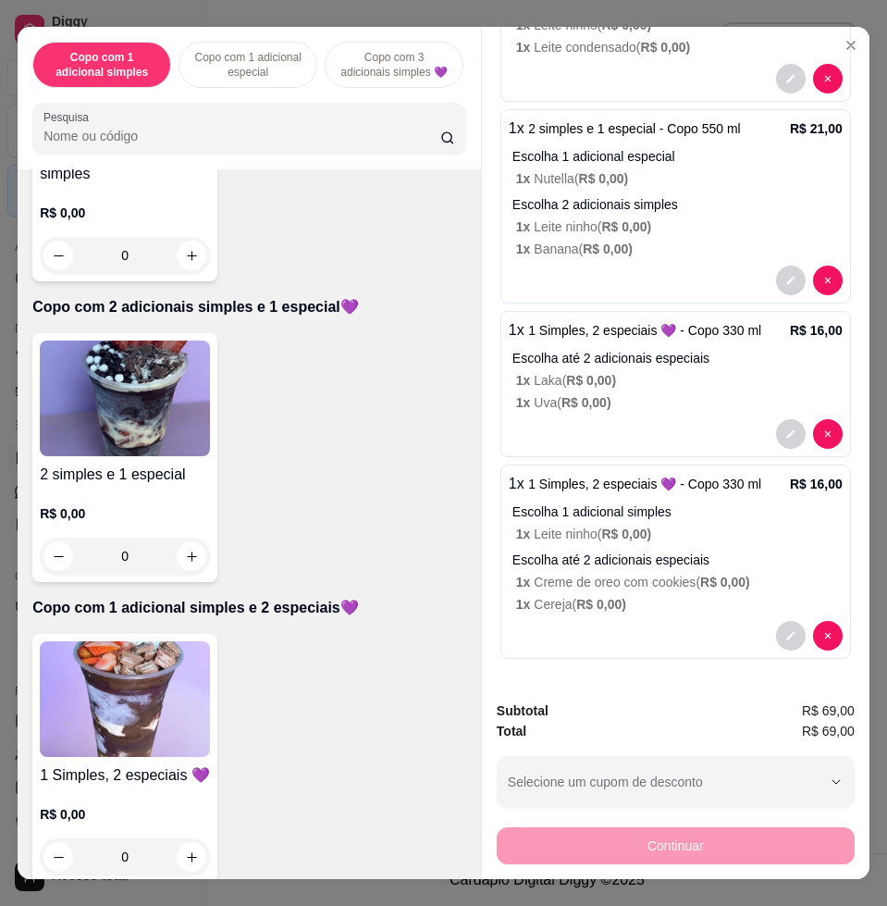
scroll to position [0, 0]
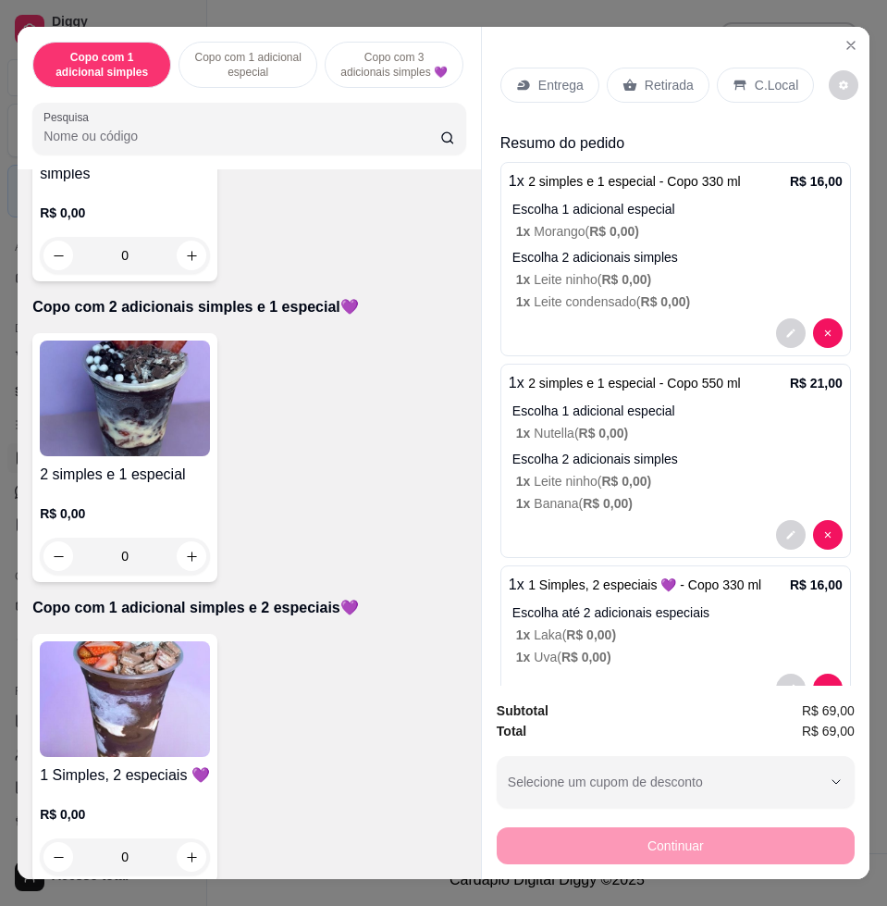
click at [537, 93] on div "Entrega Retirada C.Local" at bounding box center [676, 85] width 351 height 65
click at [544, 82] on p "Entrega" at bounding box center [561, 85] width 45 height 19
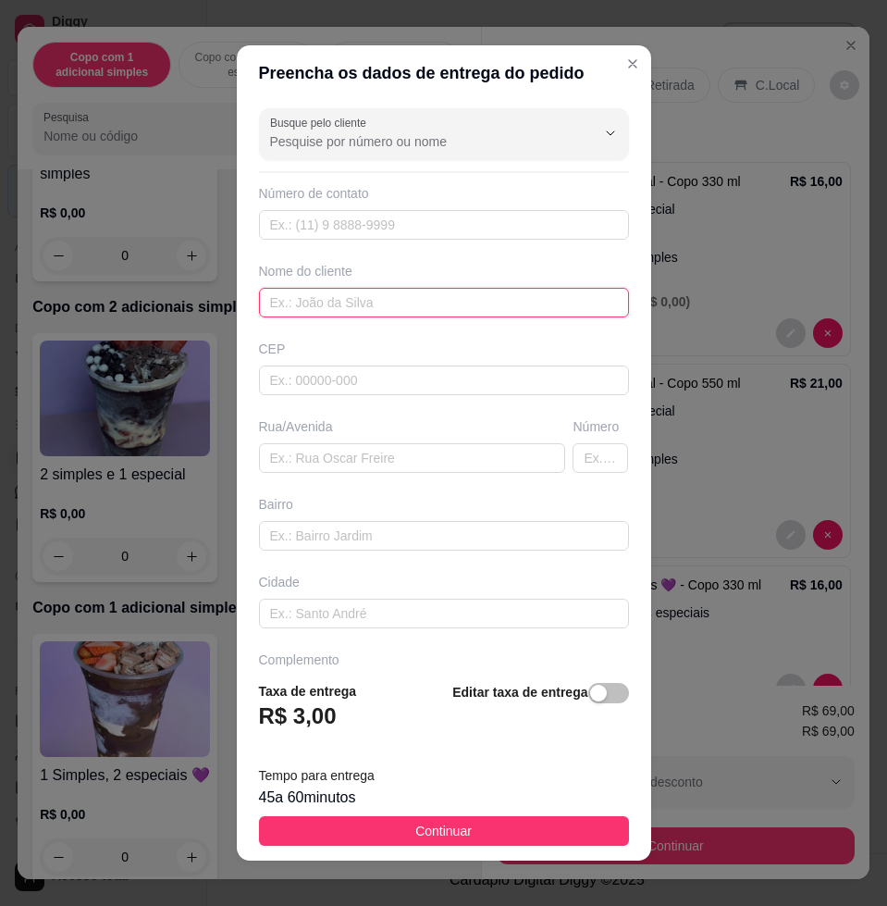
click at [368, 311] on input "text" at bounding box center [444, 303] width 370 height 30
type input "yara"
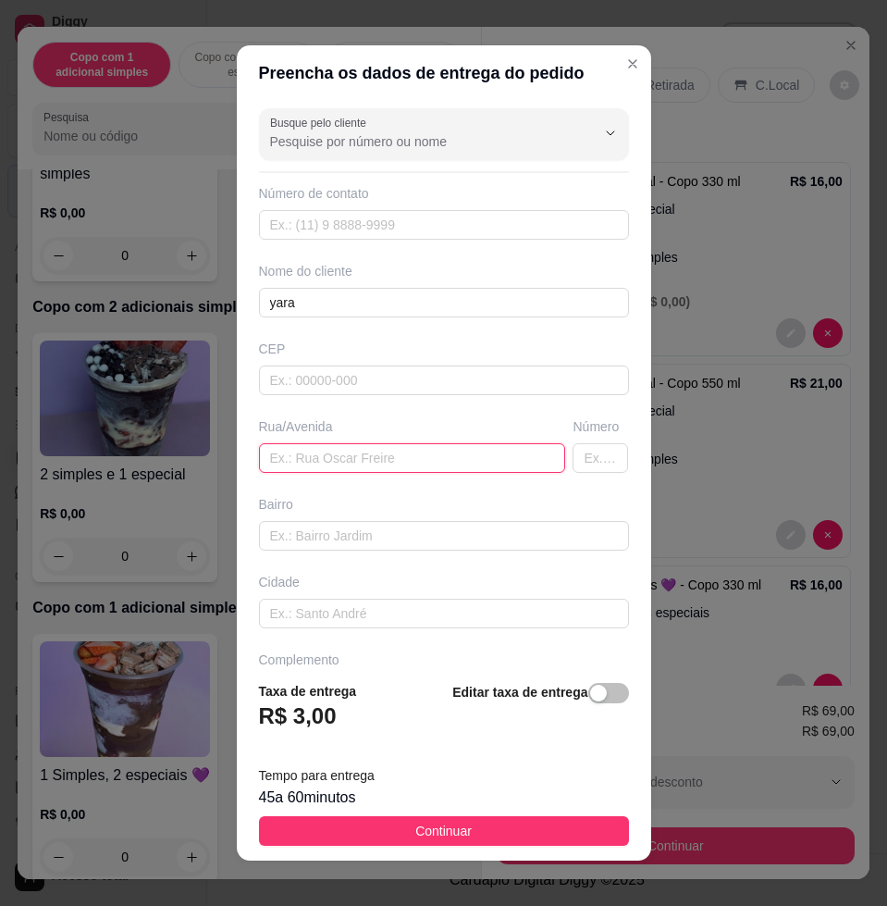
click at [324, 452] on input "text" at bounding box center [412, 458] width 307 height 30
paste input "[PERSON_NAME] [STREET_ADDRESS] Borges"
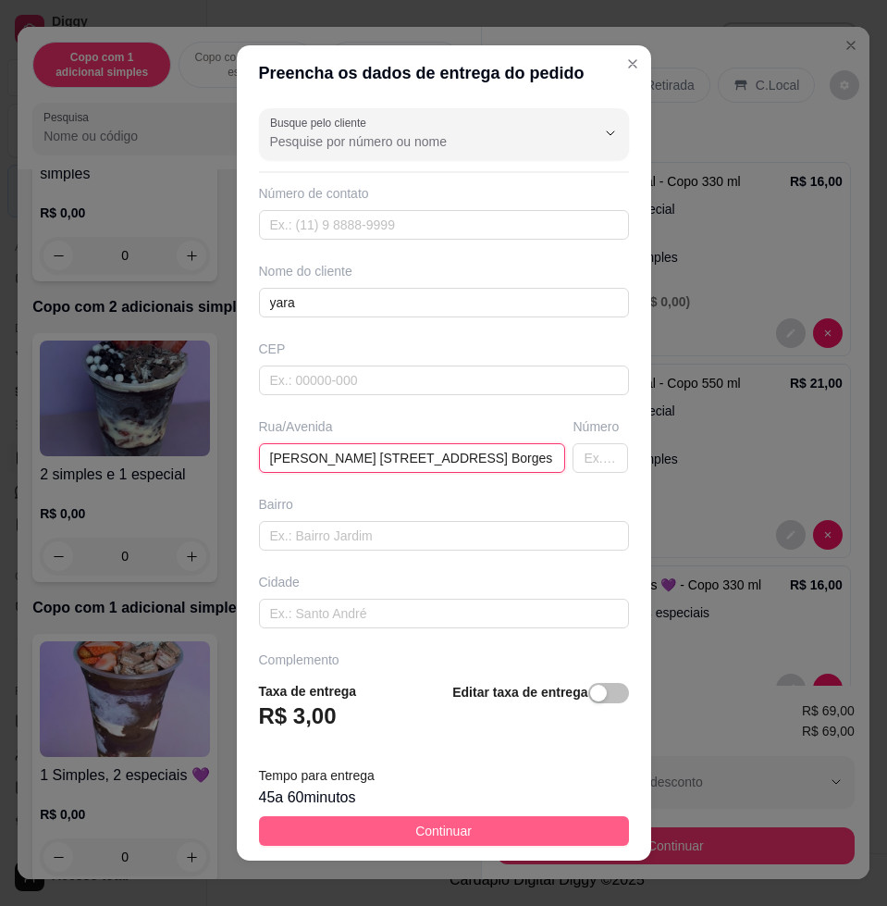
type input "[PERSON_NAME] [STREET_ADDRESS] Borges"
click at [495, 834] on button "Continuar" at bounding box center [444, 831] width 370 height 30
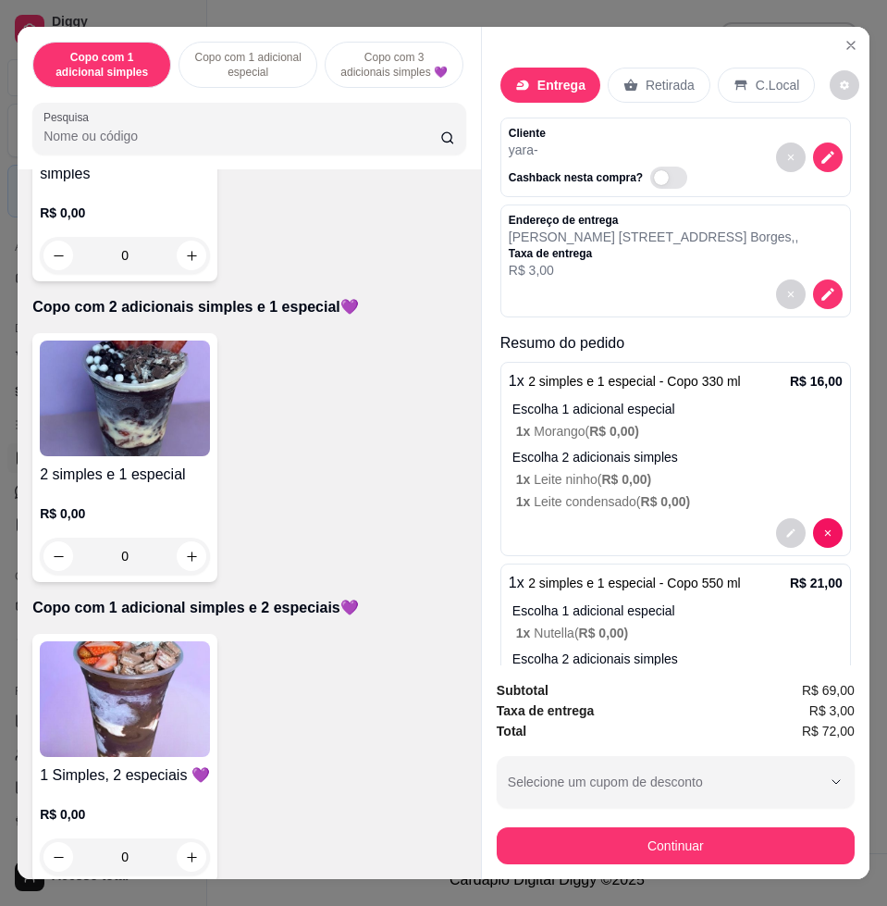
click at [750, 820] on div "Subtotal R$ 69,00 Taxa de entrega R$ 3,00 Total R$ 72,00 Selecione um cupom de …" at bounding box center [676, 772] width 358 height 184
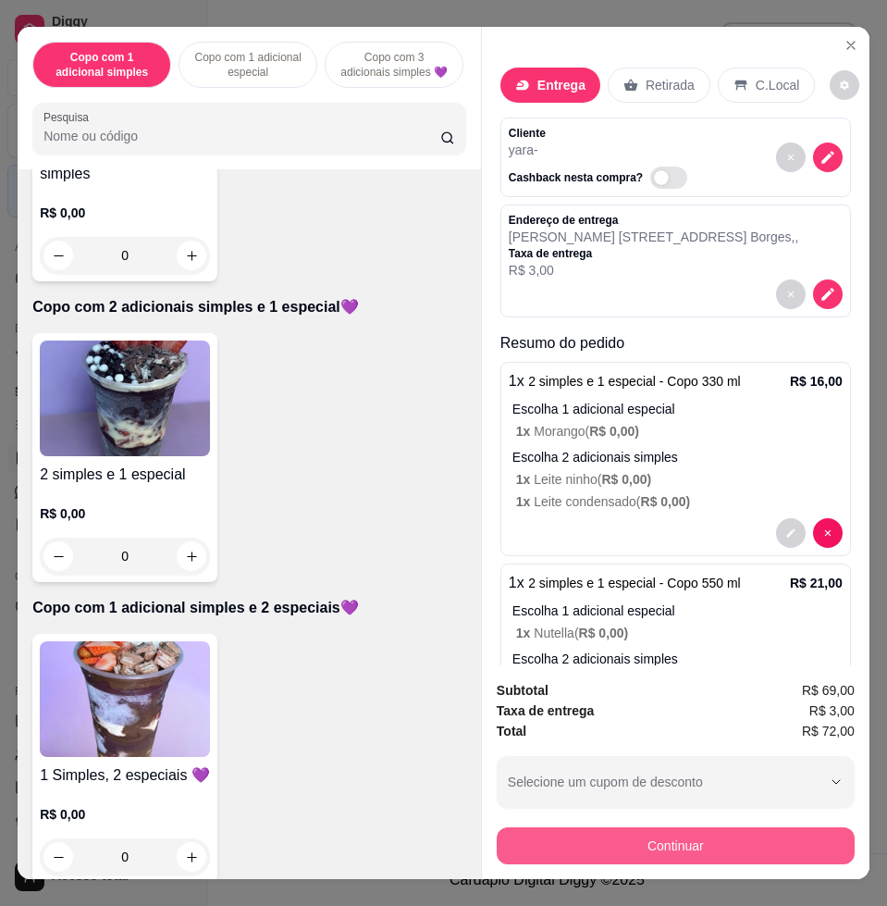
click at [750, 835] on button "Continuar" at bounding box center [676, 845] width 358 height 37
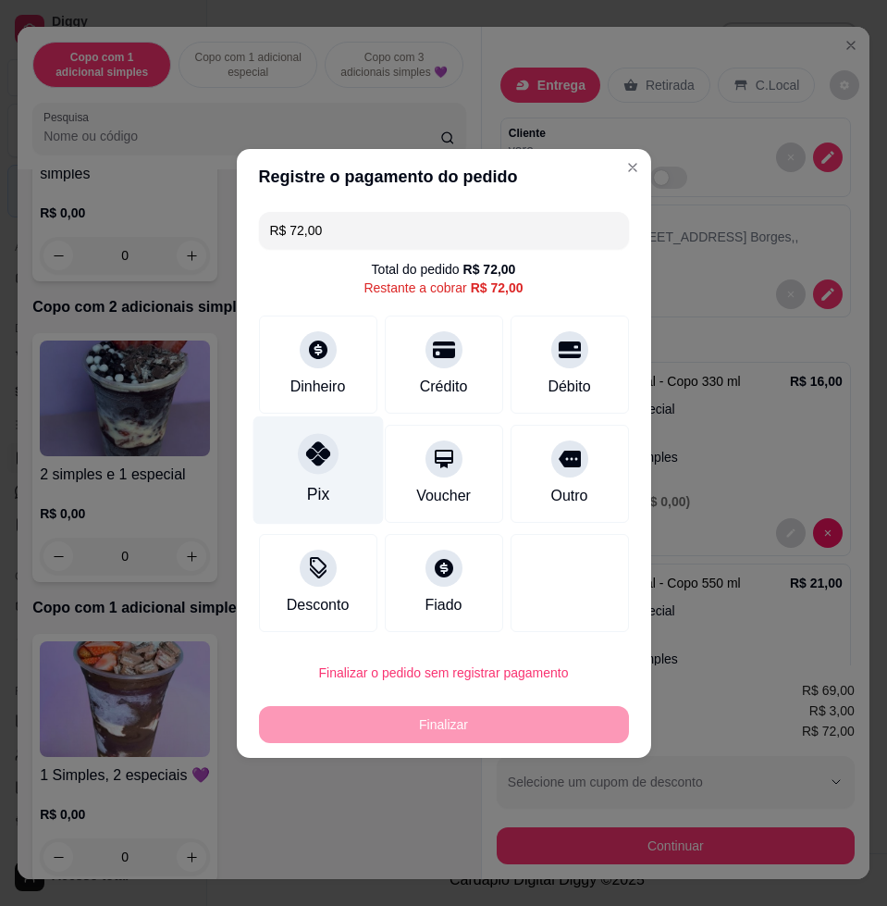
click at [302, 465] on div at bounding box center [318, 453] width 41 height 41
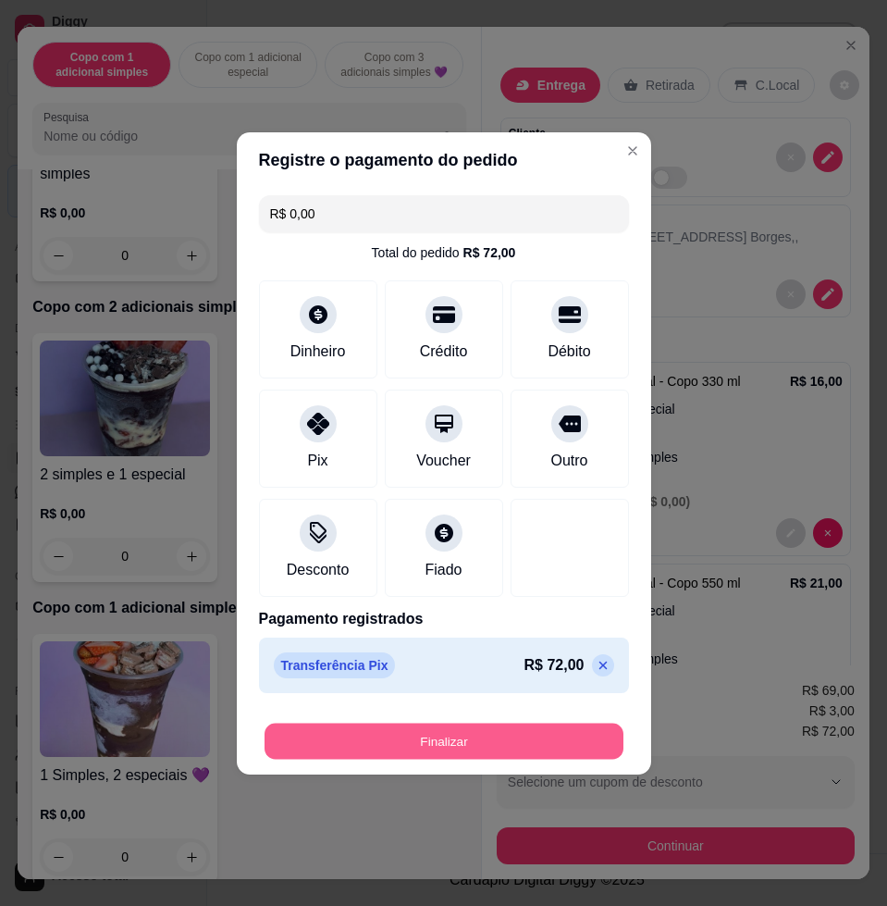
click at [373, 730] on button "Finalizar" at bounding box center [444, 741] width 359 height 36
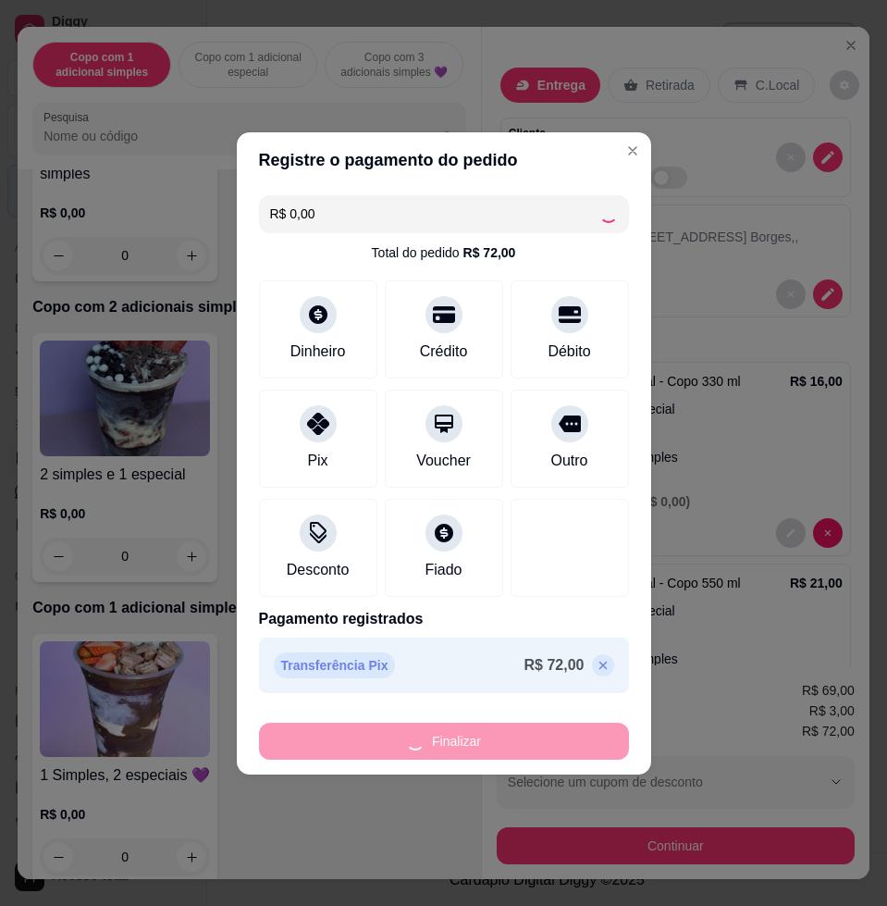
type input "-R$ 72,00"
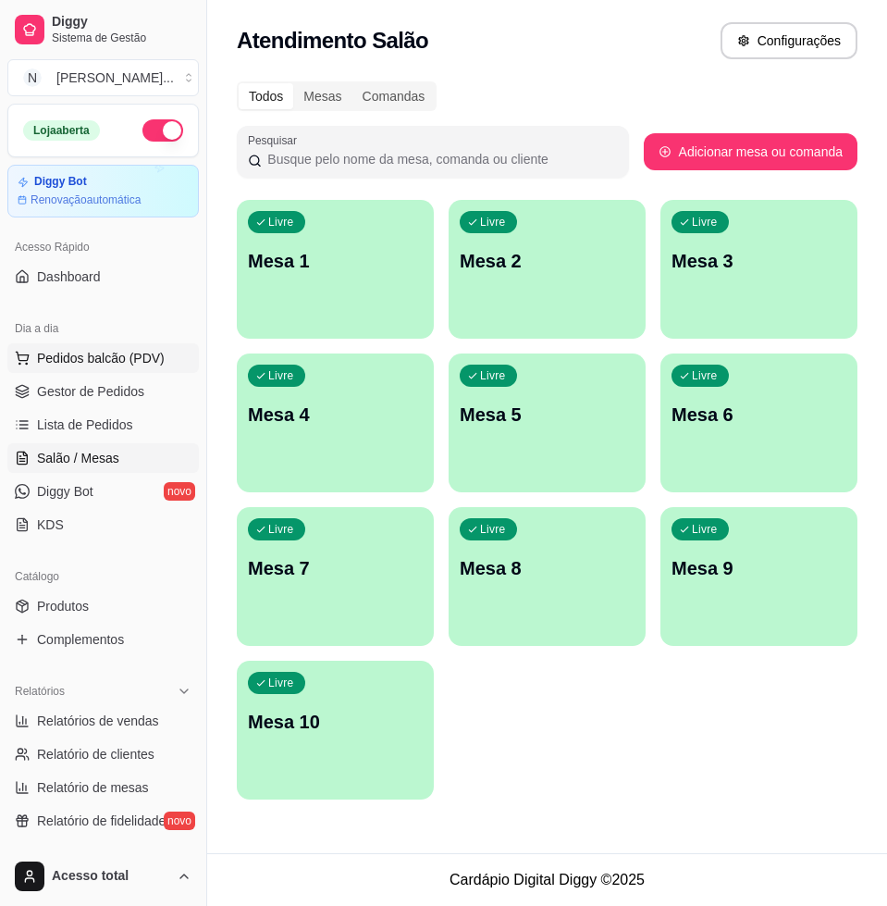
click at [106, 349] on span "Pedidos balcão (PDV)" at bounding box center [101, 358] width 128 height 19
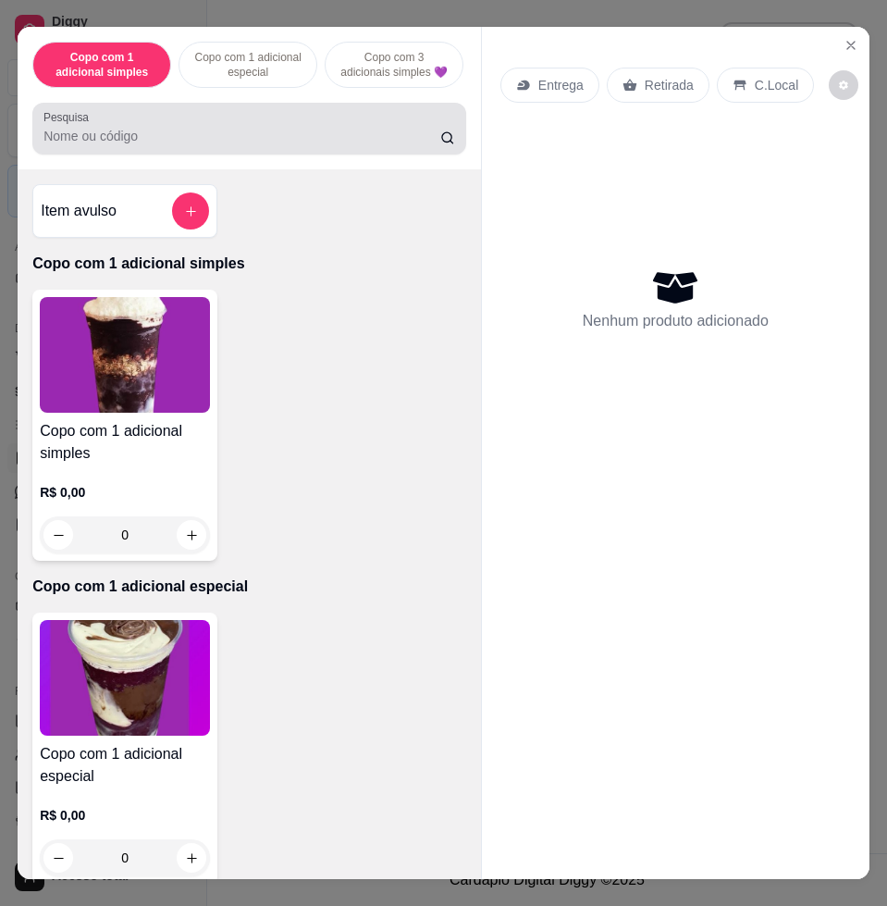
click at [201, 145] on input "Pesquisa" at bounding box center [241, 136] width 397 height 19
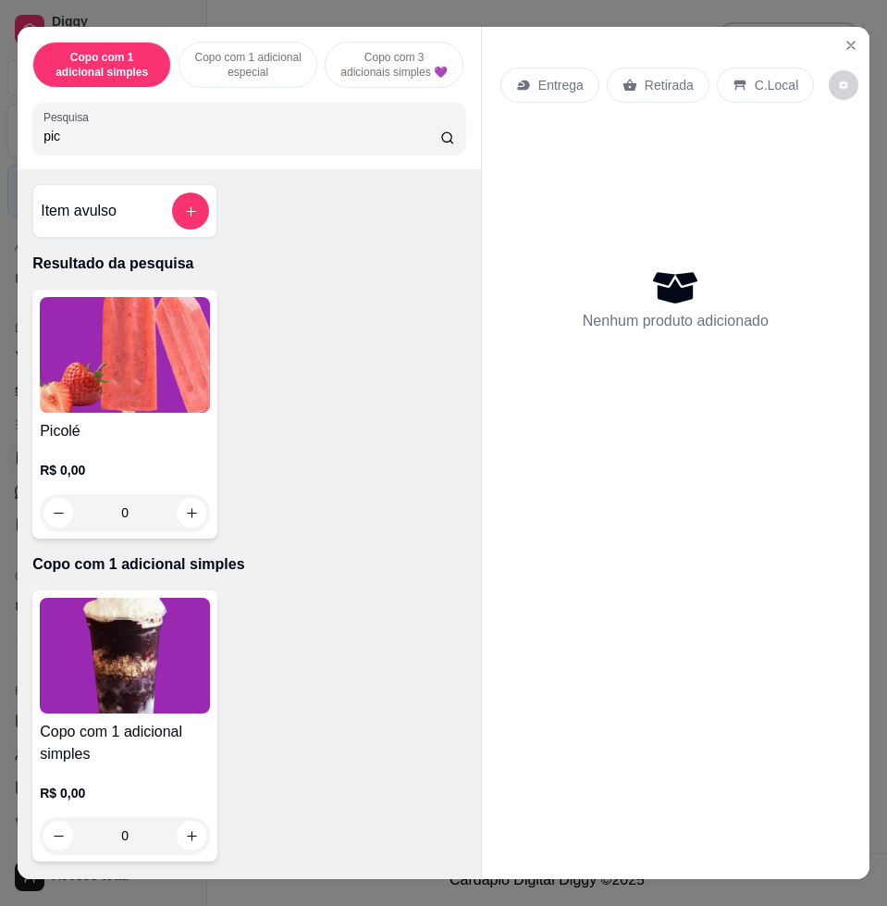
type input "pic"
click at [166, 371] on img at bounding box center [125, 355] width 170 height 116
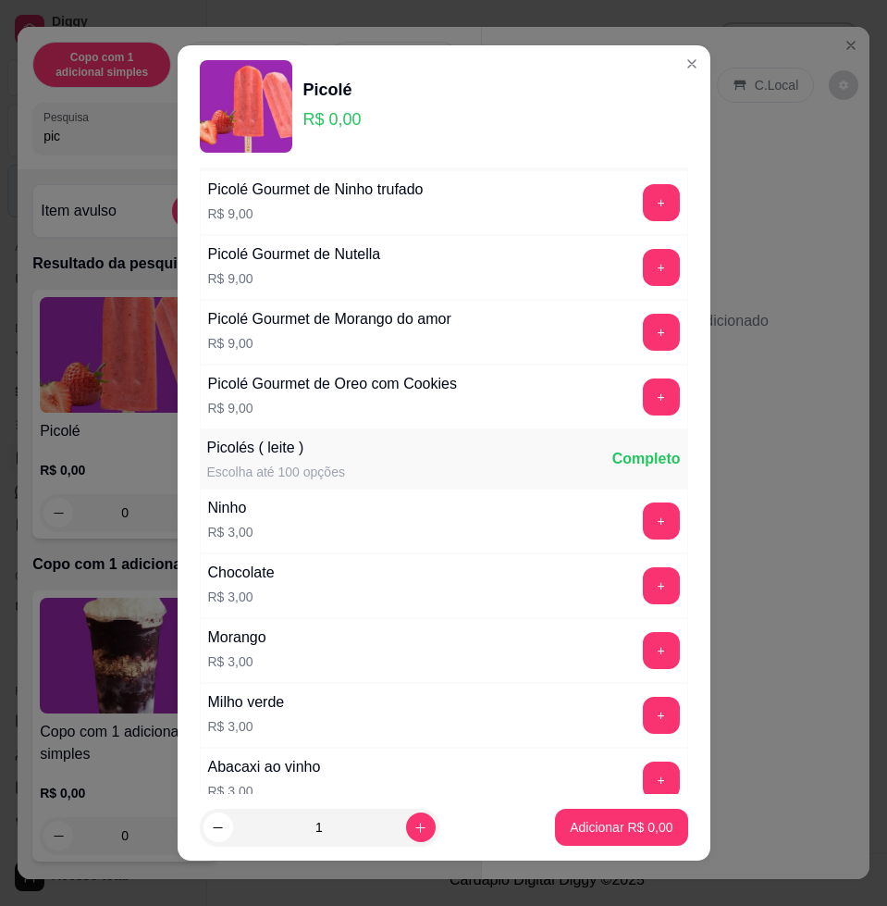
scroll to position [925, 0]
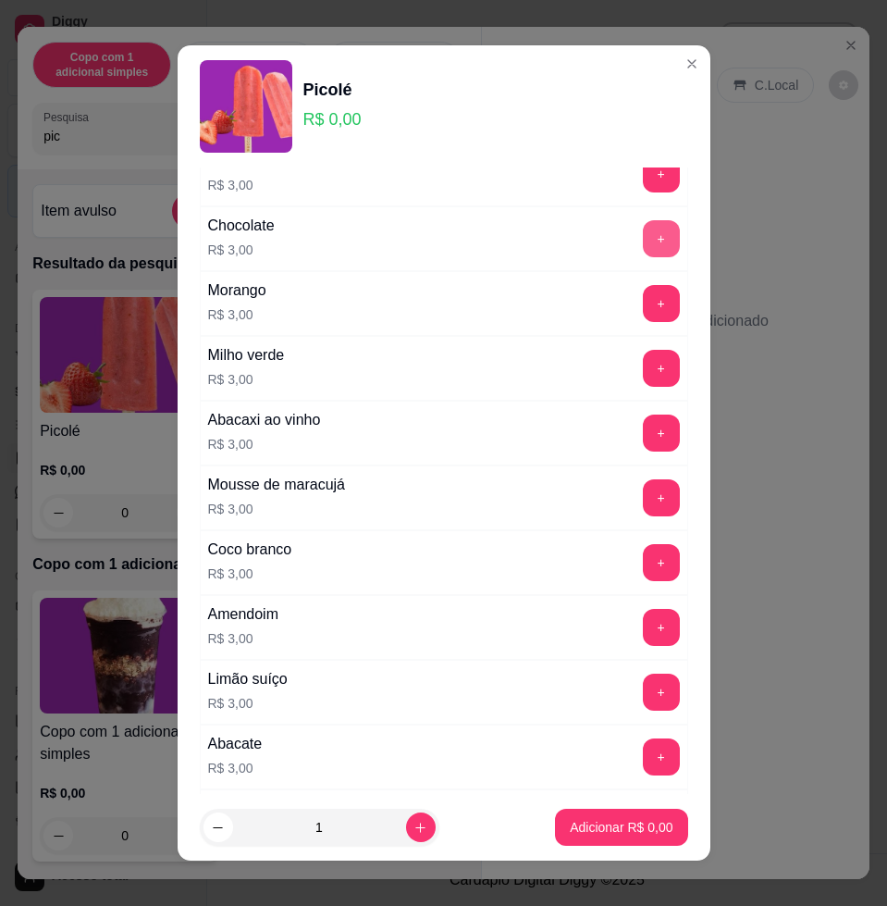
click at [643, 242] on button "+" at bounding box center [661, 238] width 37 height 37
click at [643, 242] on button "+" at bounding box center [661, 239] width 36 height 36
click at [636, 496] on div "+" at bounding box center [662, 497] width 52 height 37
click at [643, 496] on button "+" at bounding box center [661, 497] width 37 height 37
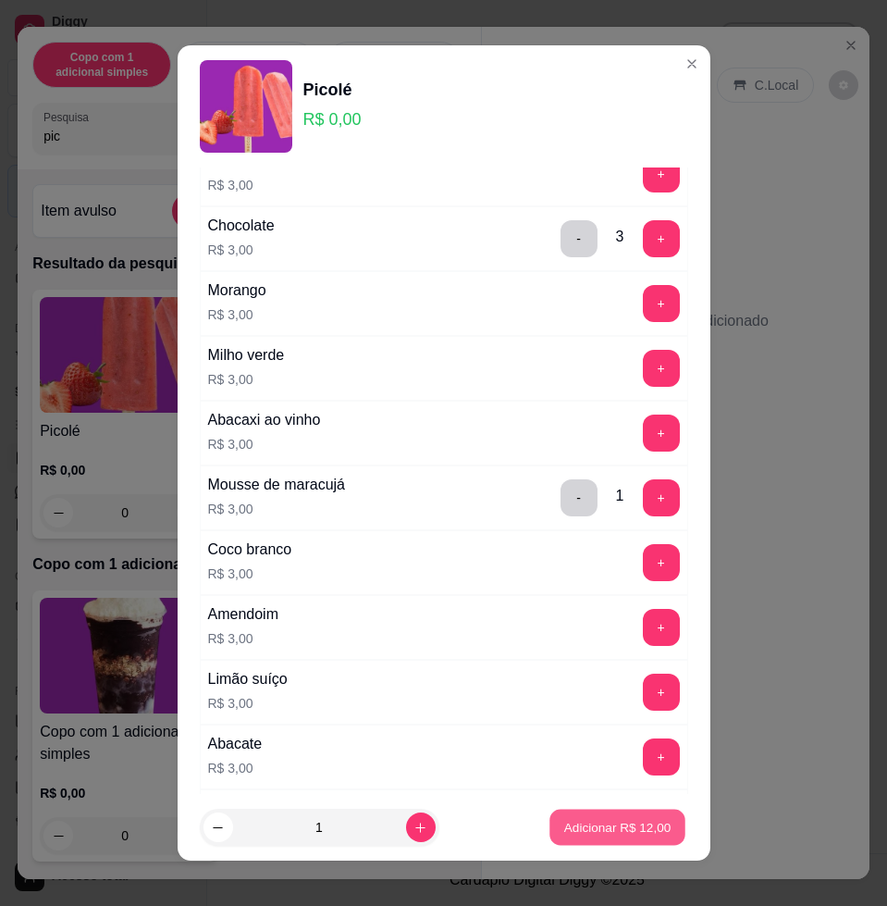
click at [638, 822] on p "Adicionar R$ 12,00" at bounding box center [617, 827] width 107 height 18
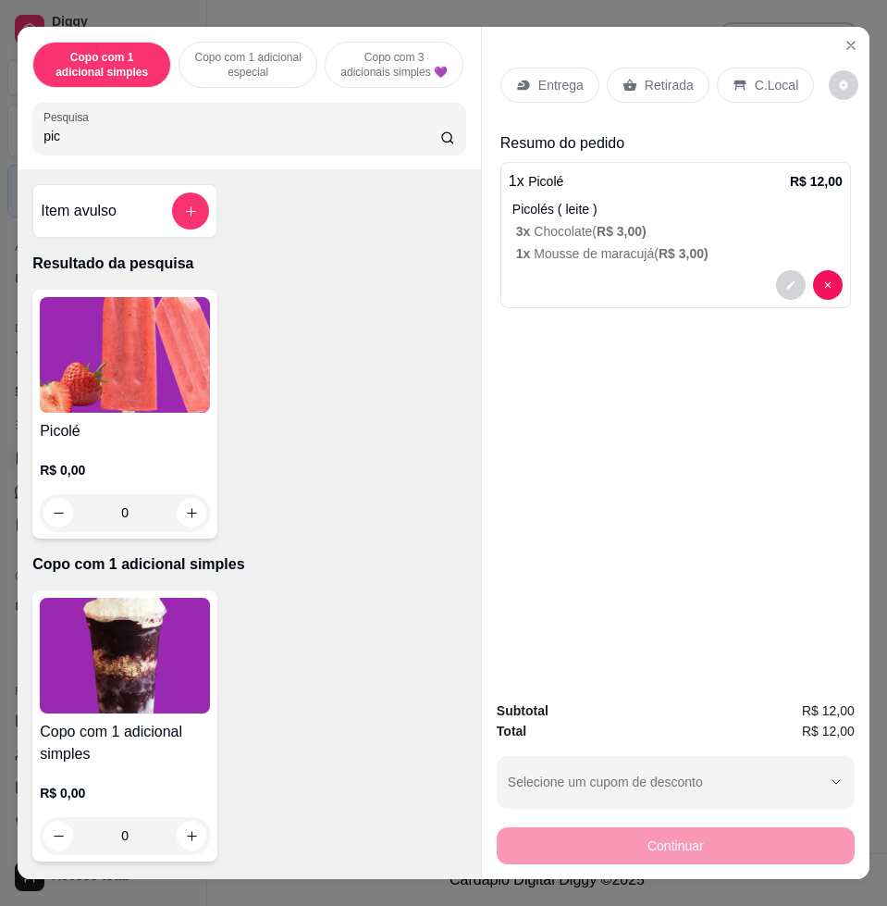
click at [552, 93] on div "Entrega" at bounding box center [550, 85] width 99 height 35
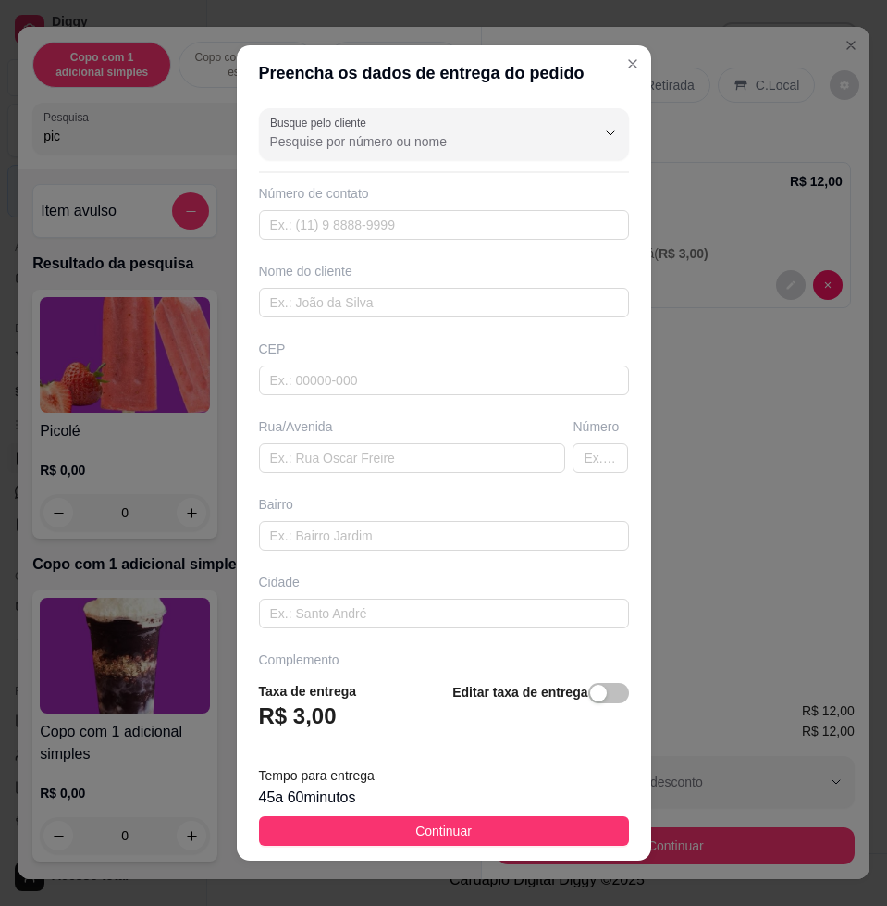
click at [350, 473] on div "Busque pelo cliente Número de contato Nome do cliente CEP Rua/[GEOGRAPHIC_DATA]" at bounding box center [444, 383] width 415 height 565
click at [356, 470] on input "text" at bounding box center [412, 458] width 307 height 30
paste input "[PERSON_NAME] [STREET_ADDRESS] Borges"
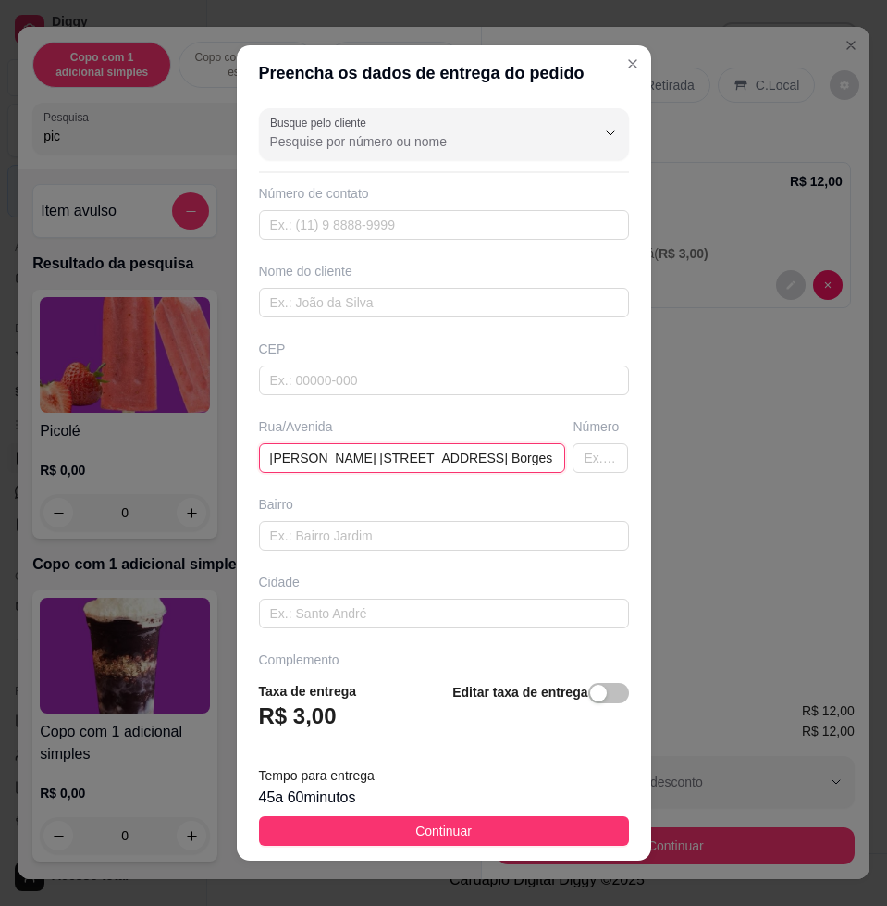
scroll to position [0, 6]
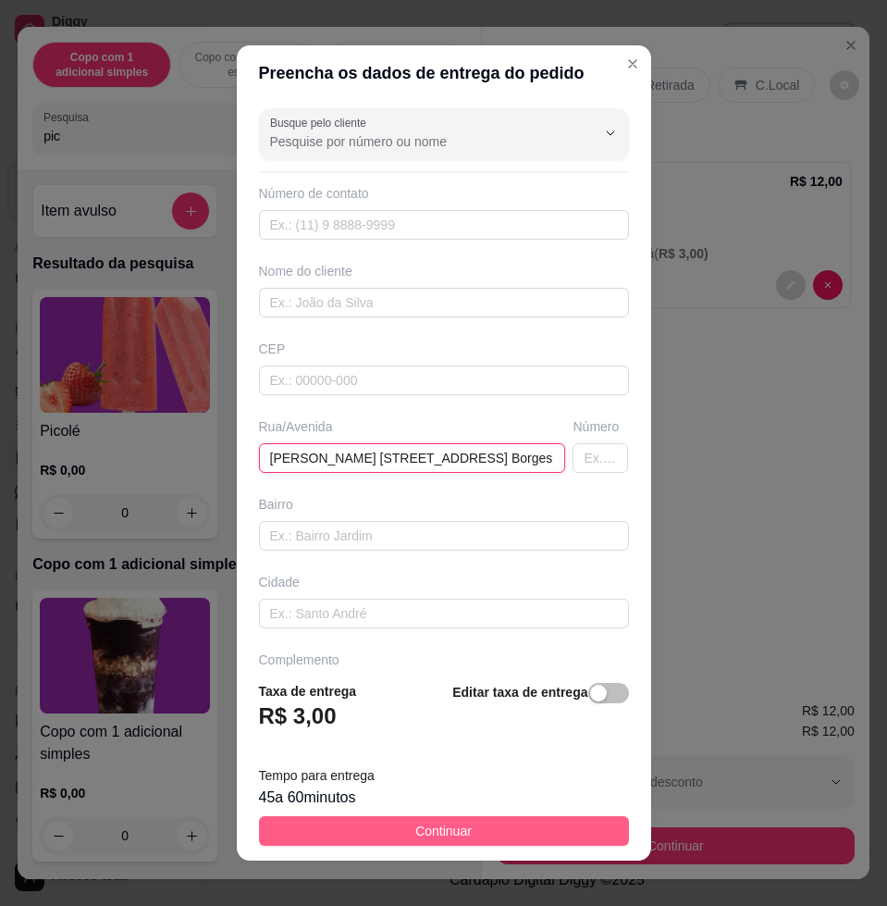
type input "[PERSON_NAME] [STREET_ADDRESS] Borges"
drag, startPoint x: 539, startPoint y: 830, endPoint x: 611, endPoint y: 827, distance: 72.2
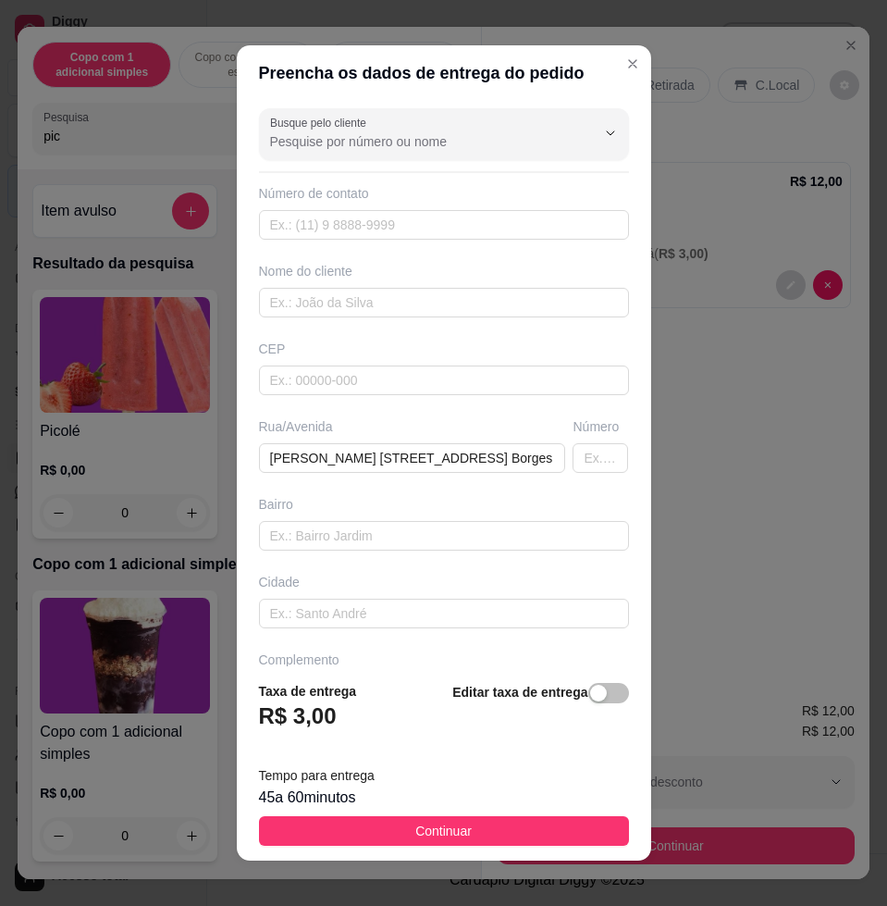
click at [540, 829] on button "Continuar" at bounding box center [444, 831] width 370 height 30
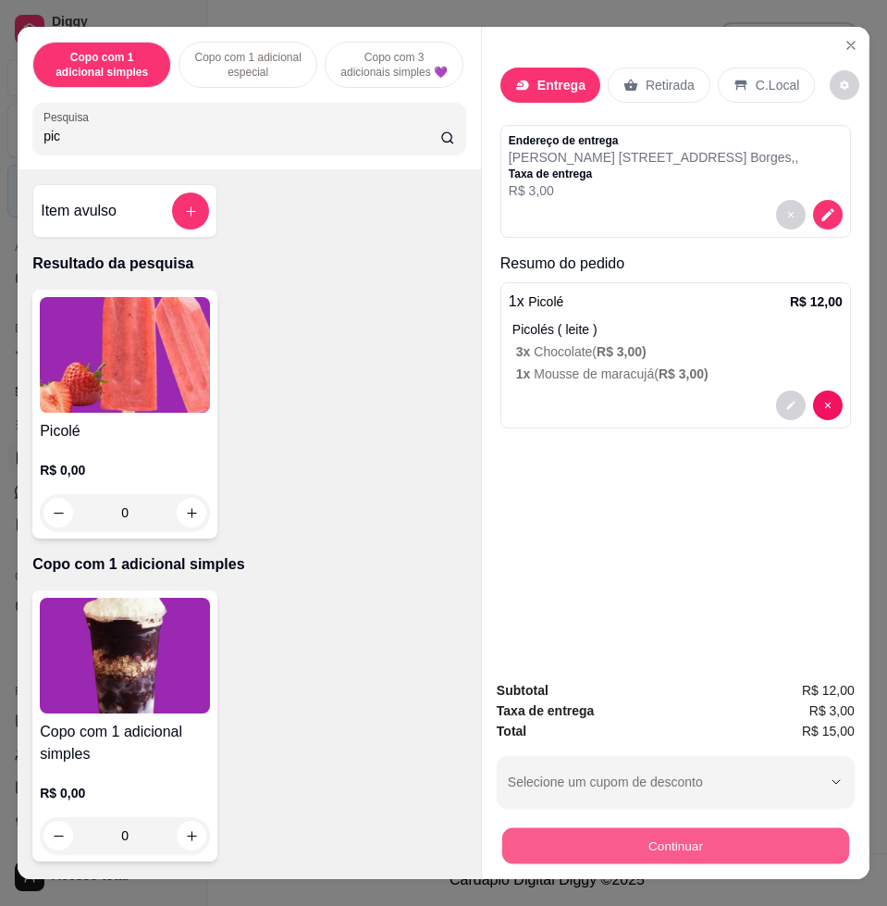
click at [680, 831] on button "Continuar" at bounding box center [675, 845] width 347 height 36
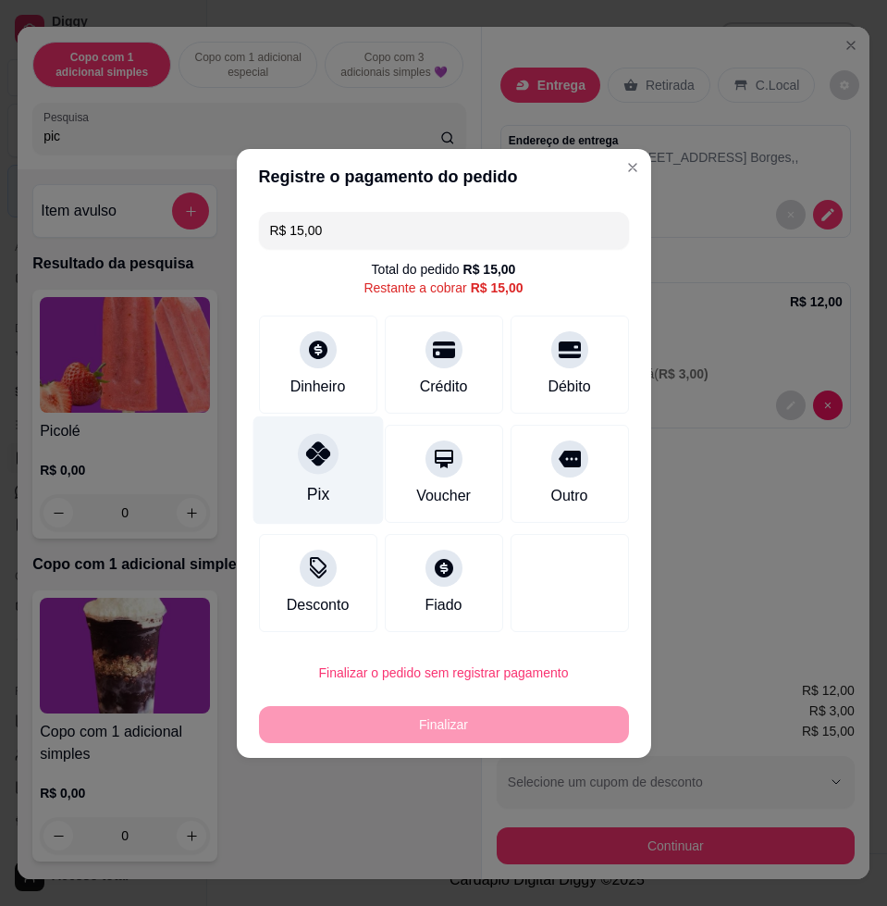
click at [318, 479] on div "Pix" at bounding box center [318, 469] width 130 height 108
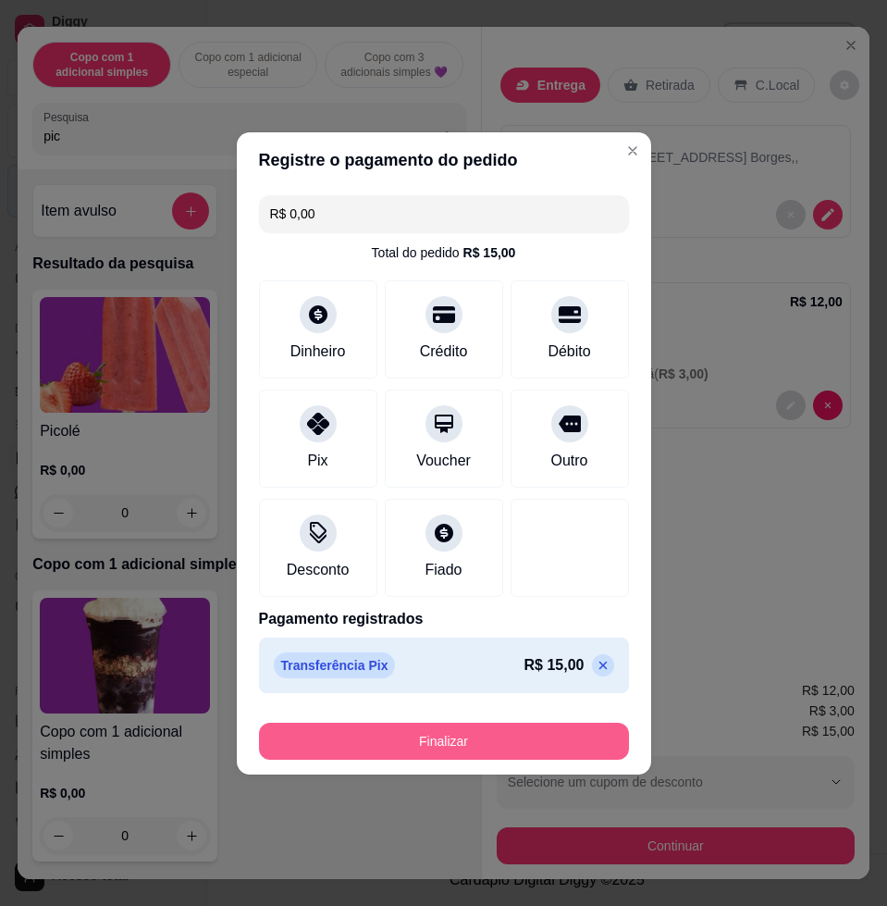
click at [432, 726] on button "Finalizar" at bounding box center [444, 741] width 370 height 37
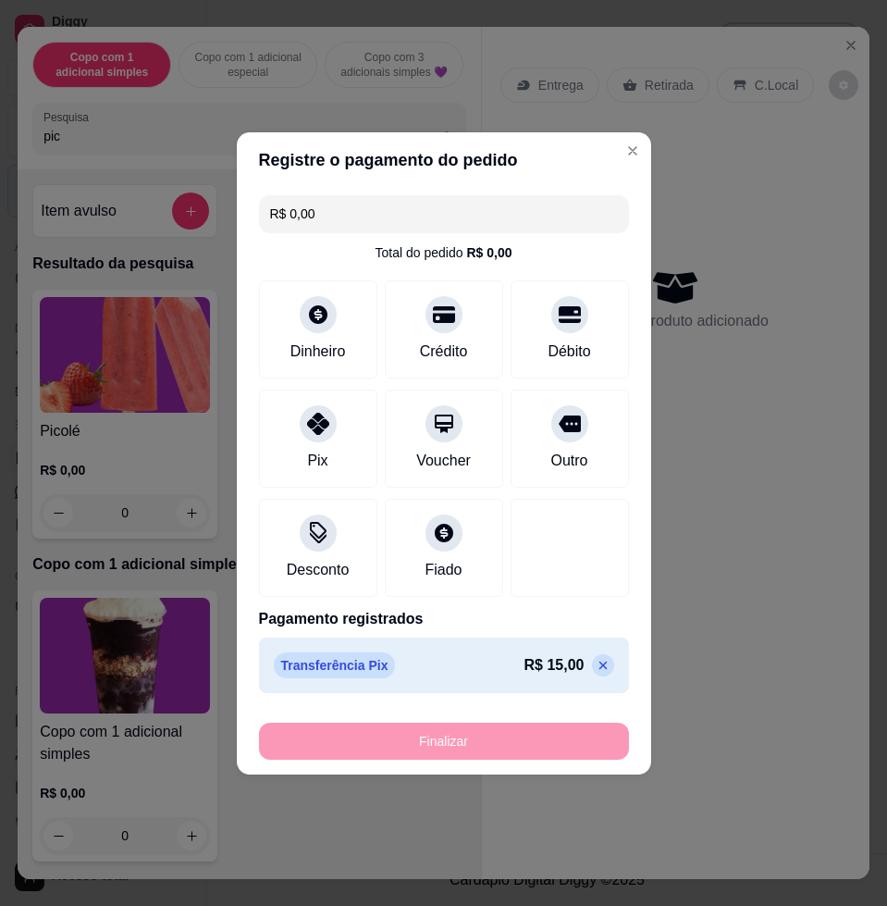
type input "-R$ 15,00"
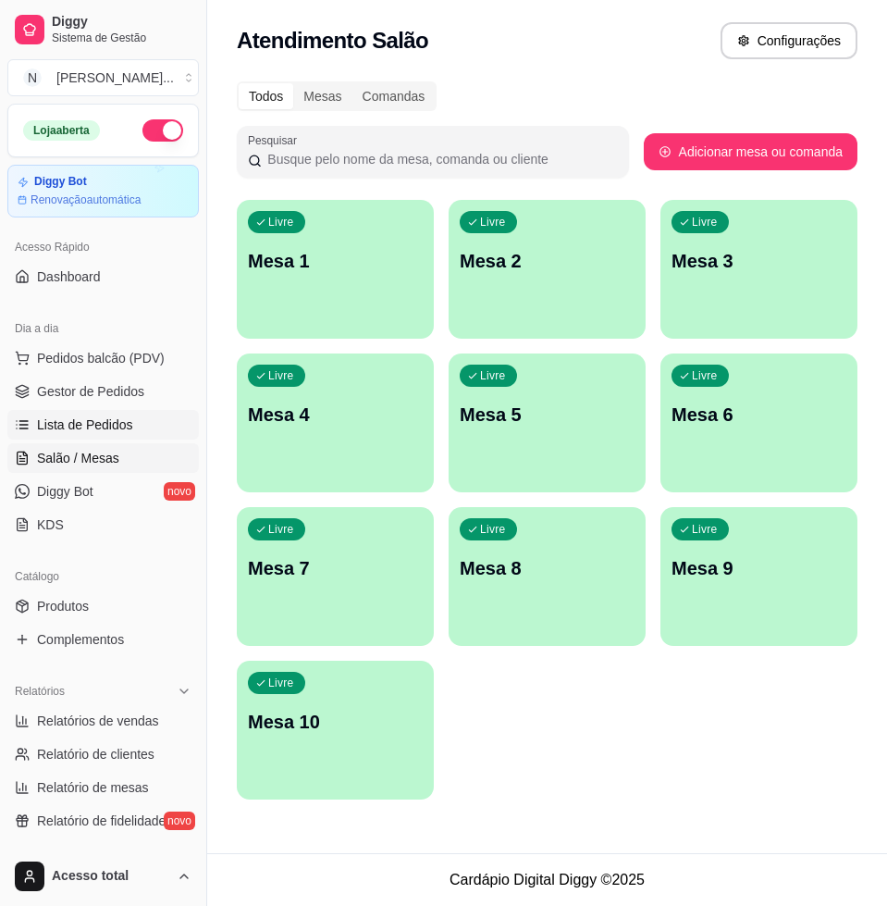
click at [56, 425] on span "Lista de Pedidos" at bounding box center [85, 424] width 96 height 19
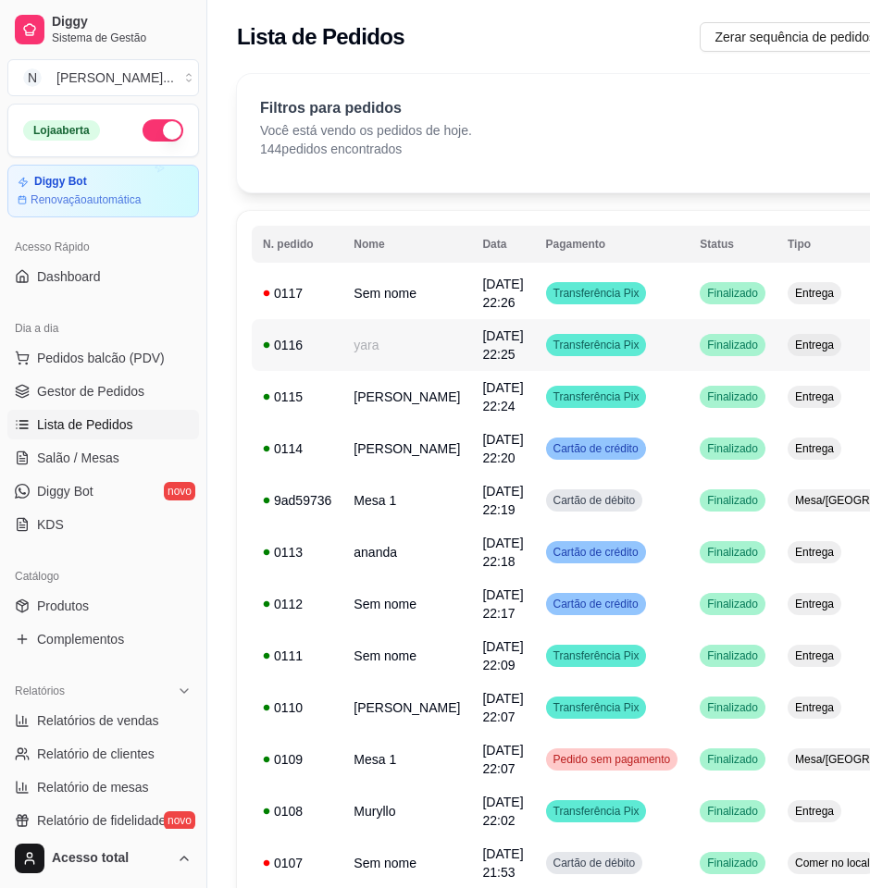
click at [382, 354] on td "yara" at bounding box center [406, 345] width 129 height 52
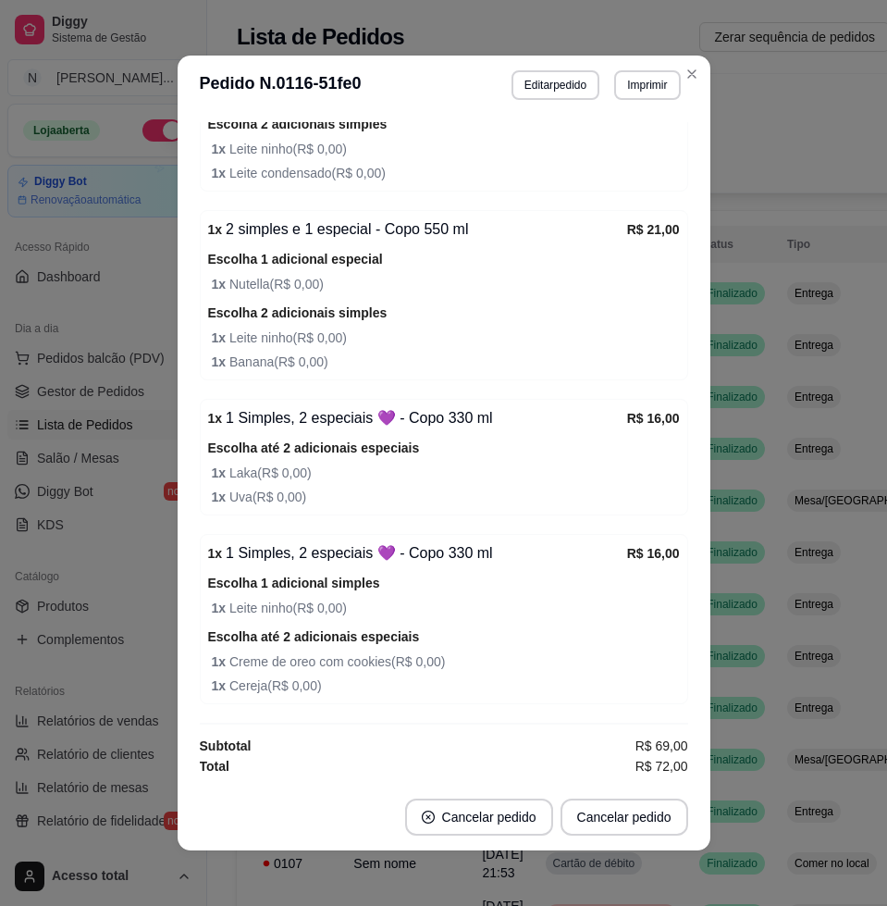
scroll to position [4, 0]
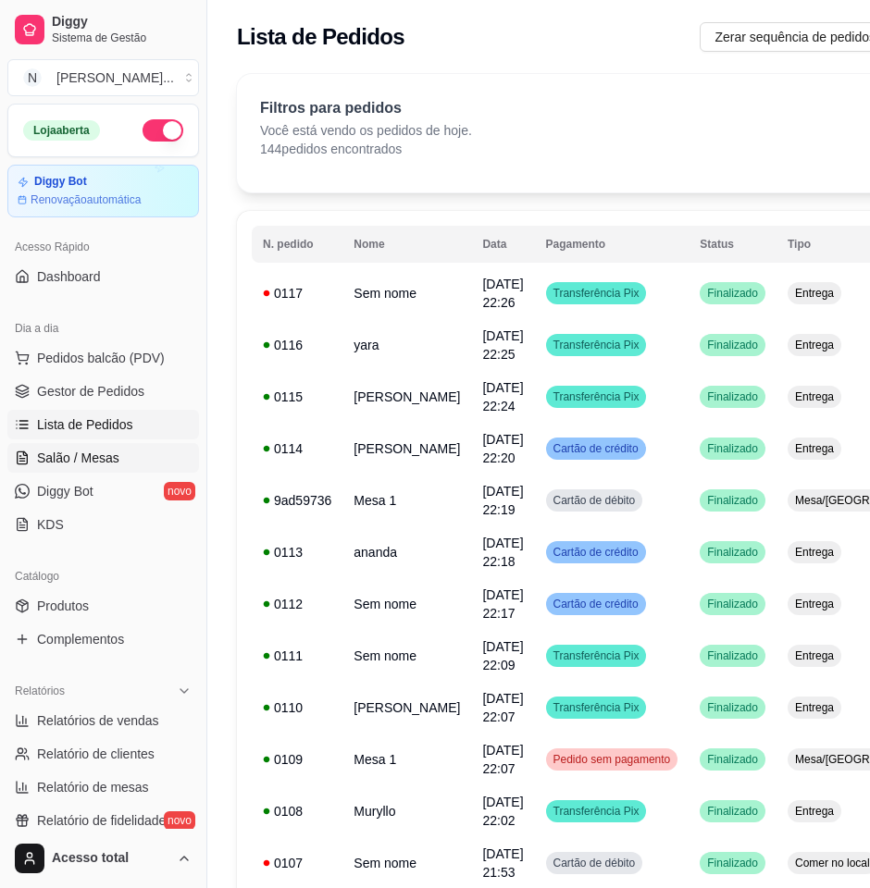
click at [125, 465] on link "Salão / Mesas" at bounding box center [103, 458] width 192 height 30
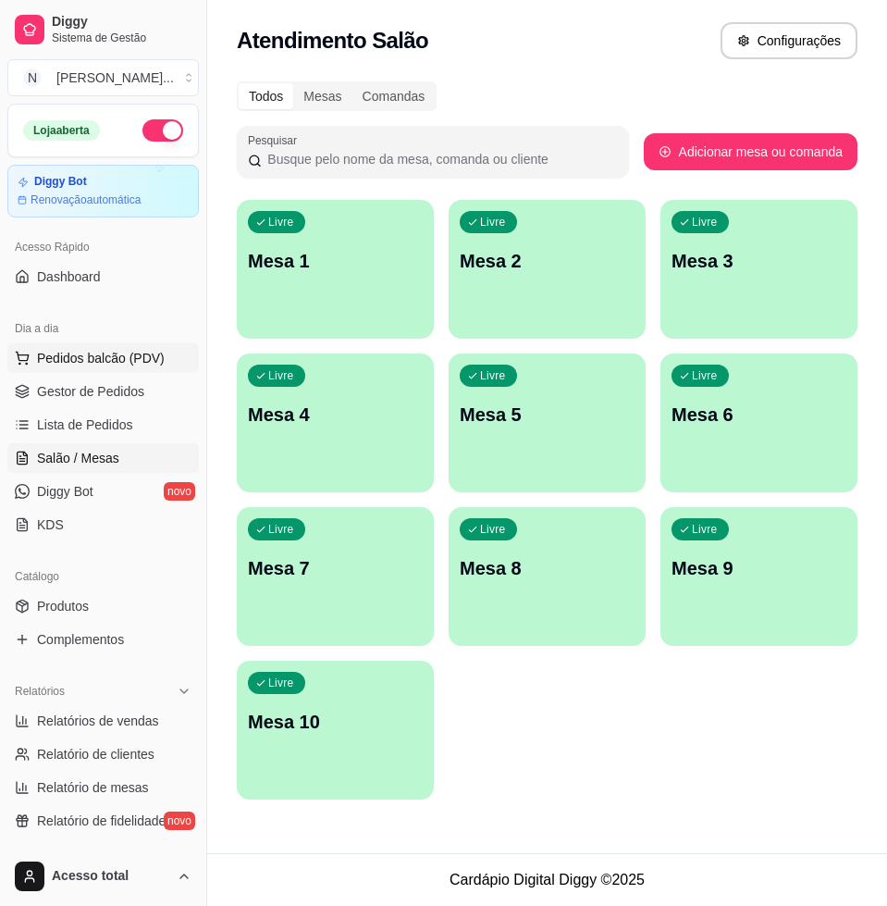
click at [120, 365] on span "Pedidos balcão (PDV)" at bounding box center [101, 358] width 128 height 19
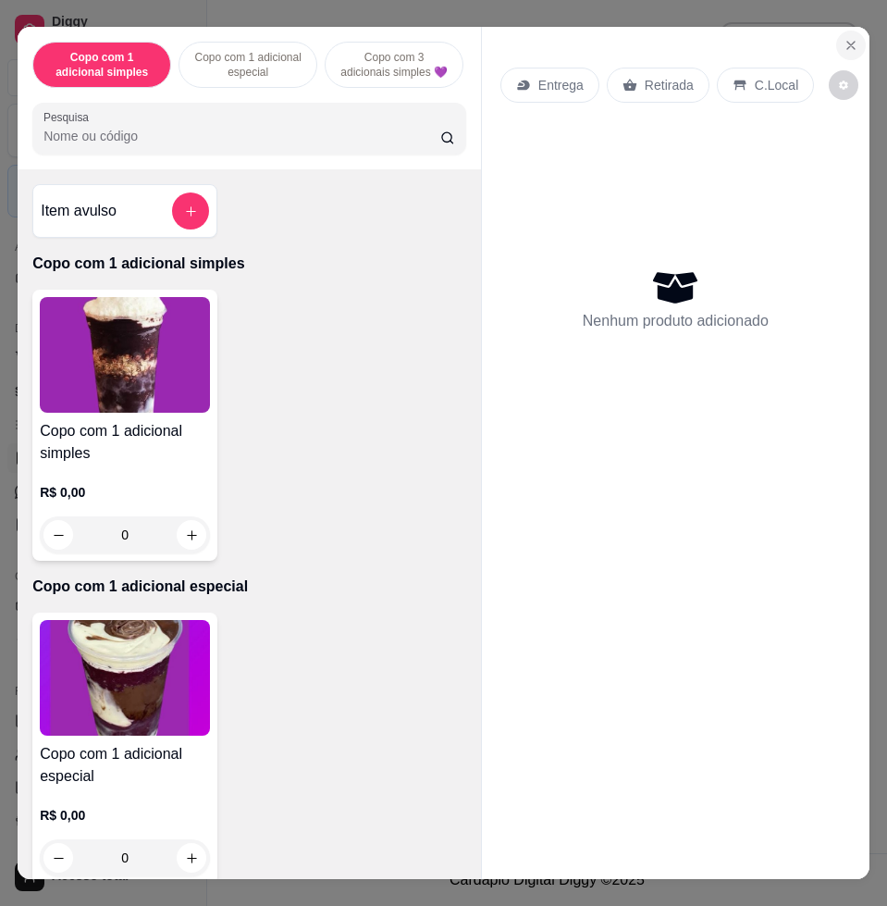
click at [844, 38] on icon "Close" at bounding box center [851, 45] width 15 height 15
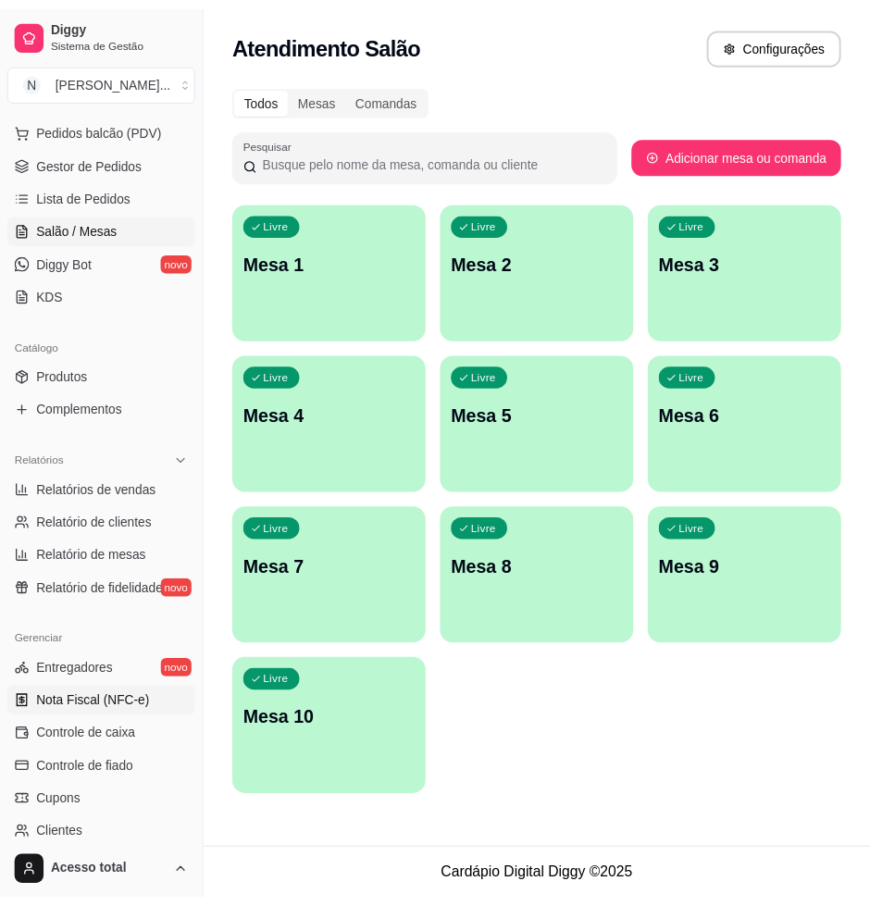
scroll to position [426, 0]
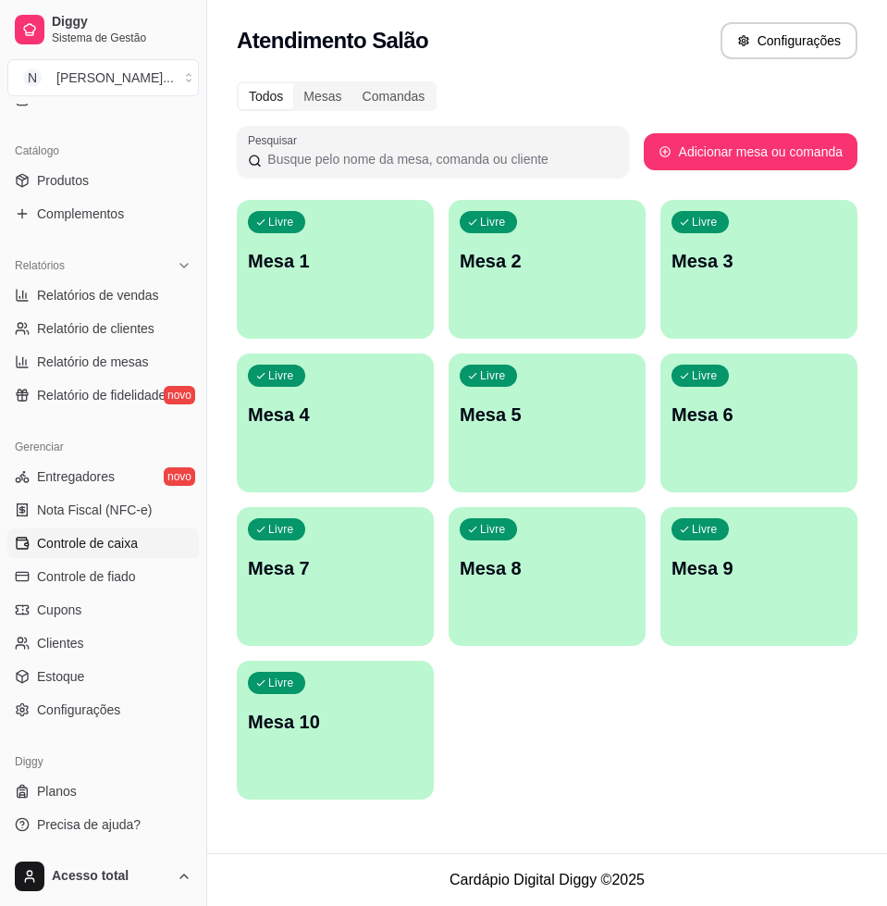
click at [116, 550] on span "Controle de caixa" at bounding box center [87, 543] width 101 height 19
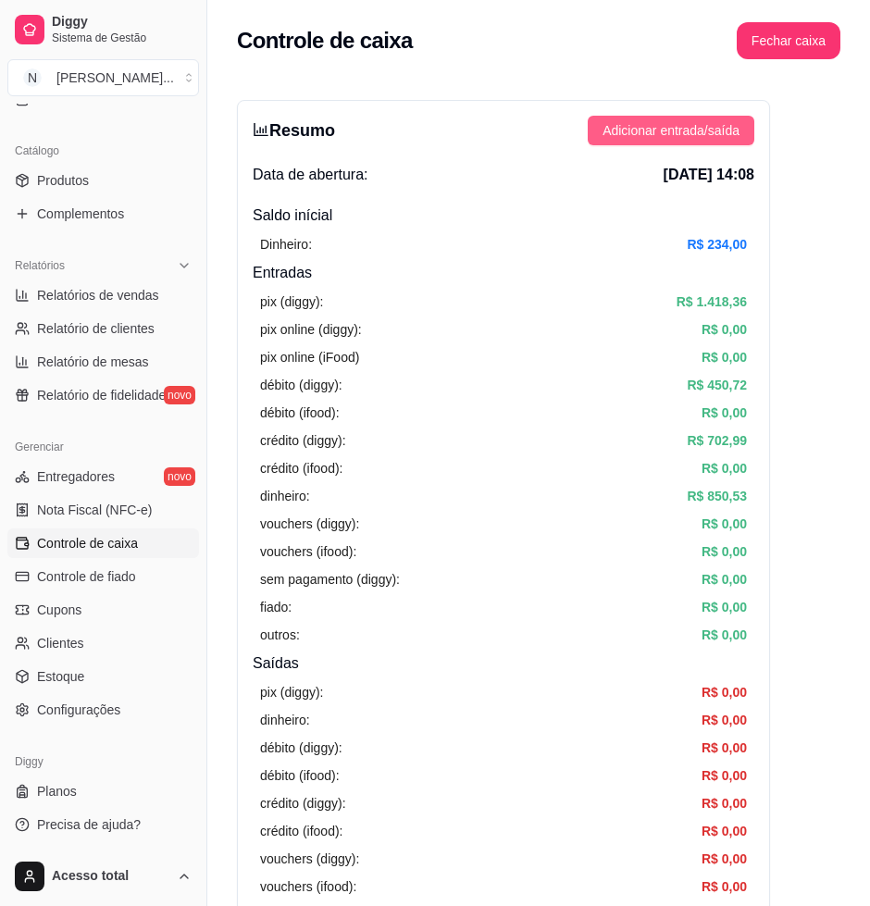
click at [707, 118] on button "Adicionar entrada/saída" at bounding box center [671, 131] width 167 height 30
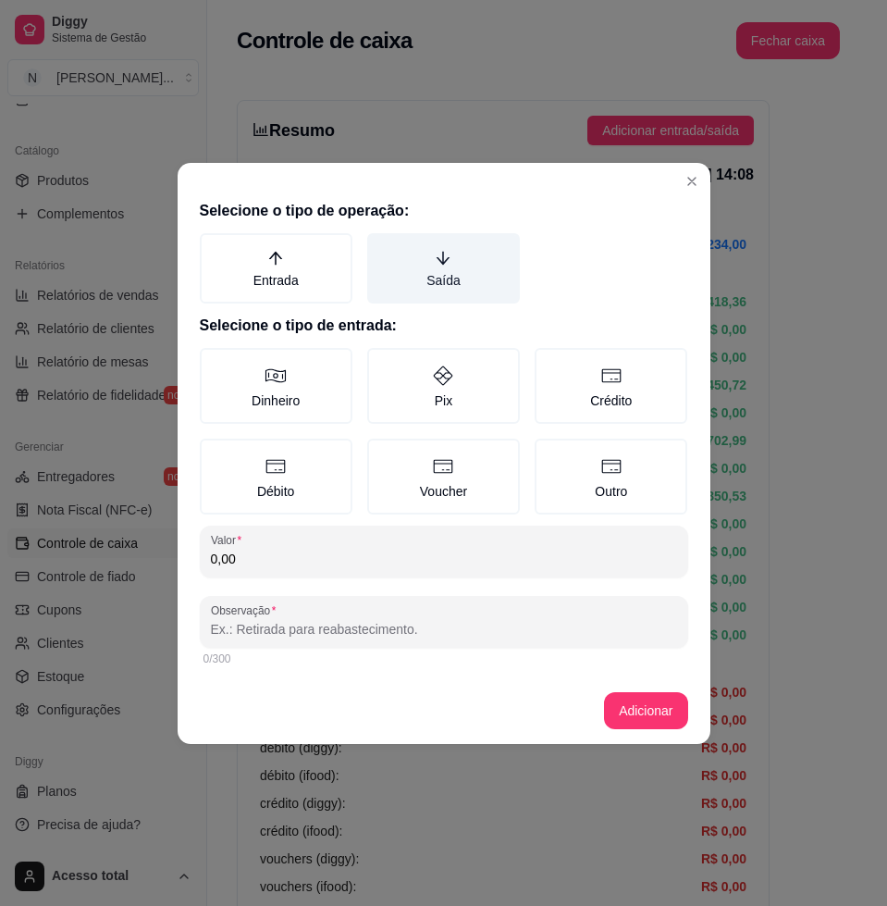
click at [475, 275] on label "Saída" at bounding box center [443, 268] width 153 height 70
click at [381, 247] on button "Saída" at bounding box center [373, 239] width 15 height 15
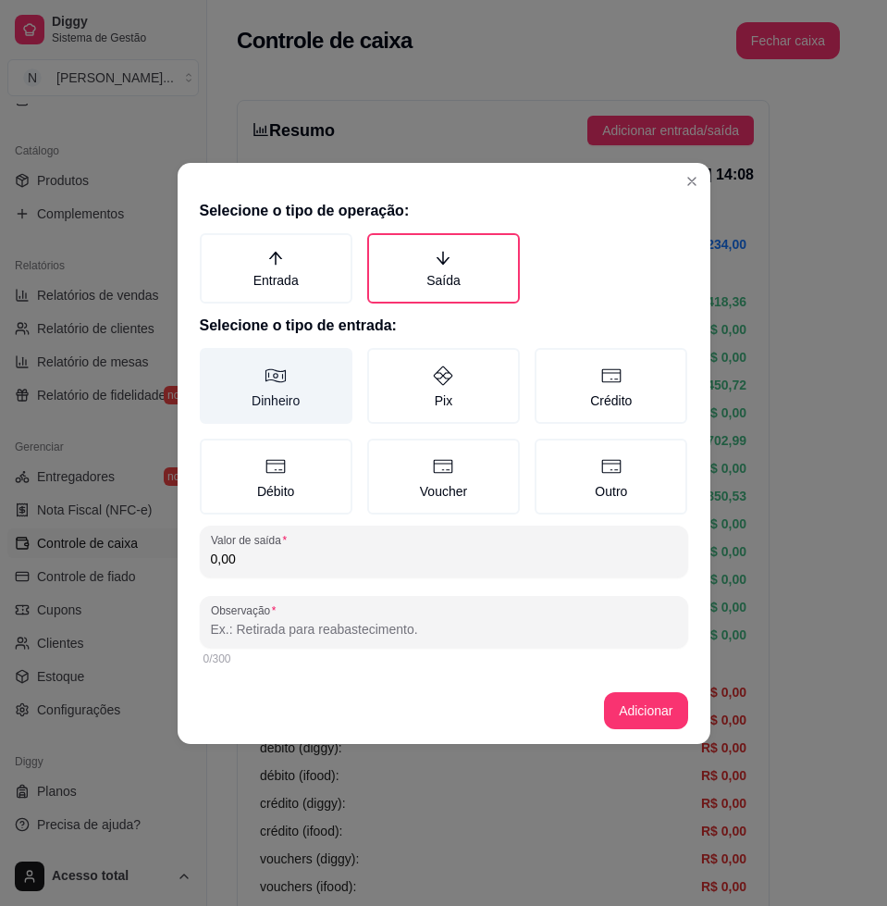
click at [284, 404] on label "Dinheiro" at bounding box center [276, 386] width 153 height 76
click at [214, 362] on button "Dinheiro" at bounding box center [206, 354] width 15 height 15
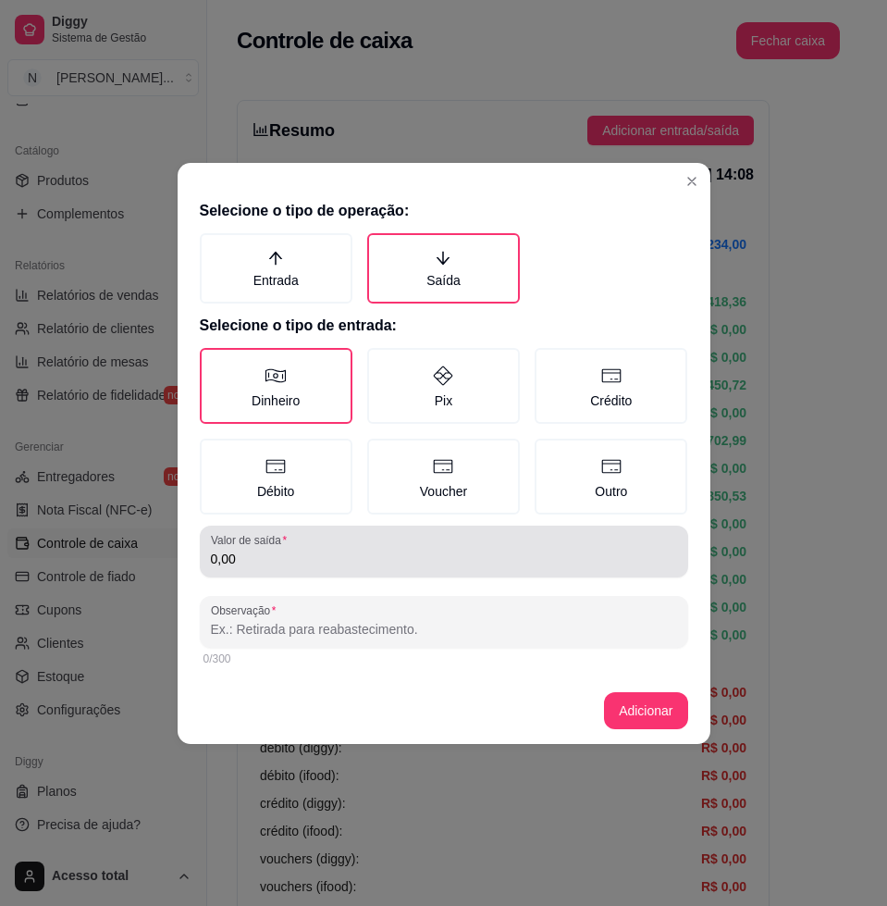
click at [366, 540] on div "0,00" at bounding box center [444, 551] width 466 height 37
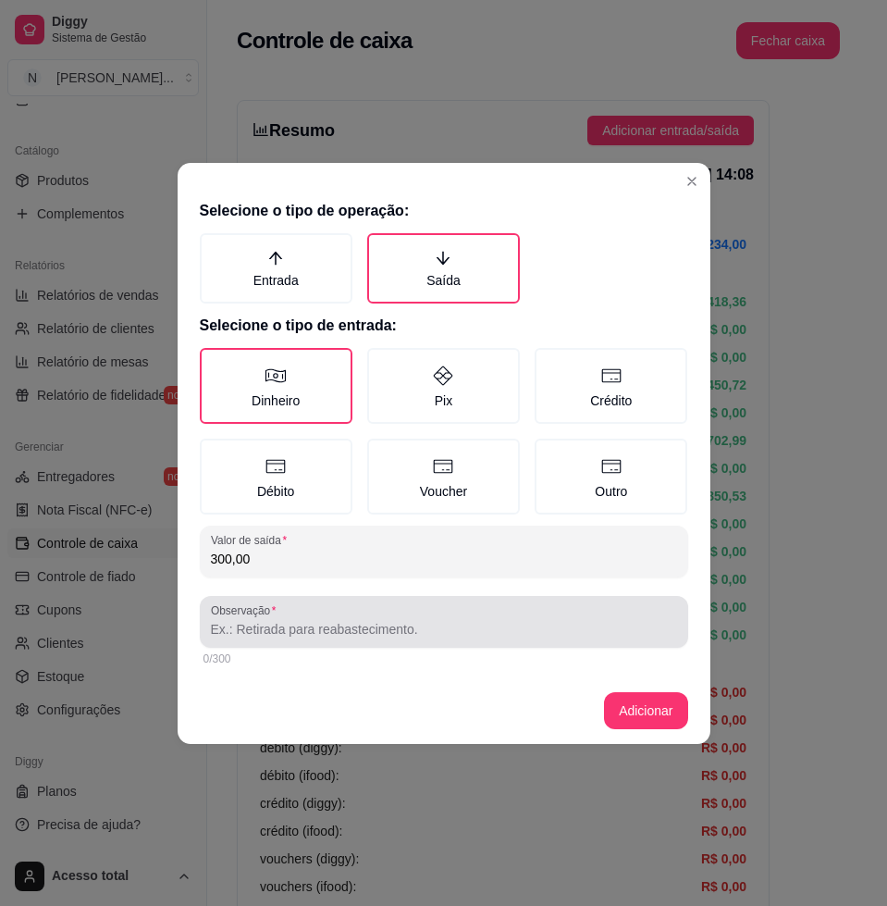
type input "300,00"
click at [452, 623] on input "Observação" at bounding box center [444, 629] width 466 height 19
click at [639, 612] on div at bounding box center [444, 621] width 466 height 37
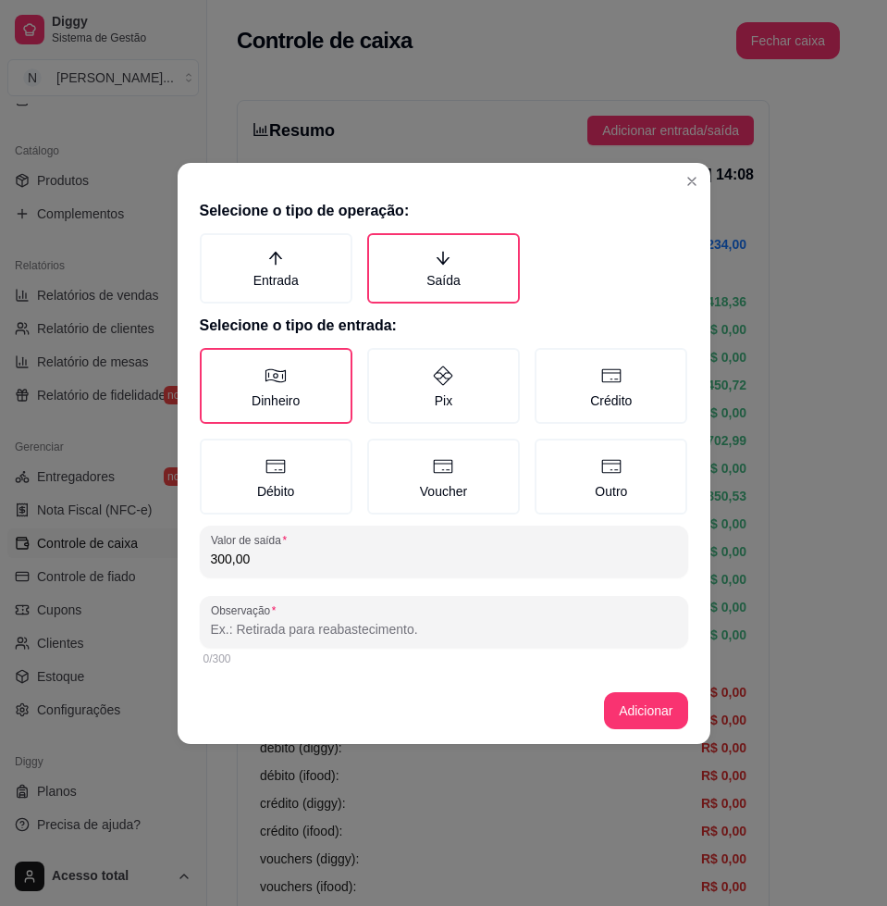
type input "l"
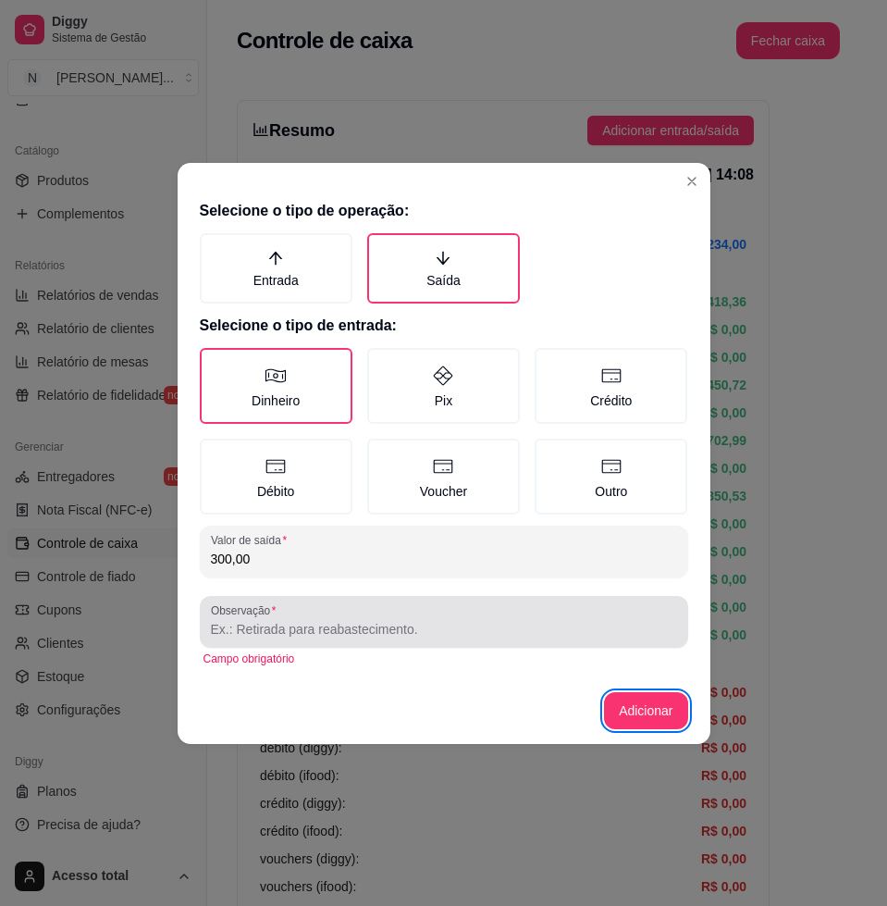
click at [626, 614] on div at bounding box center [444, 621] width 466 height 37
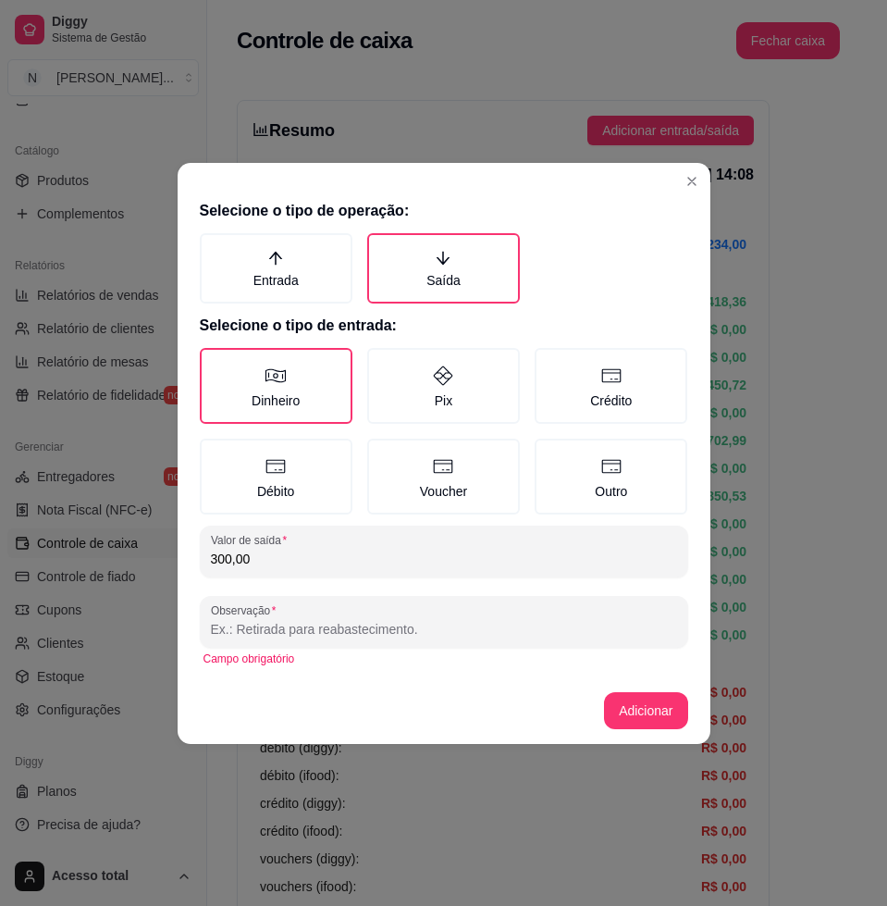
type input "l"
type input "L"
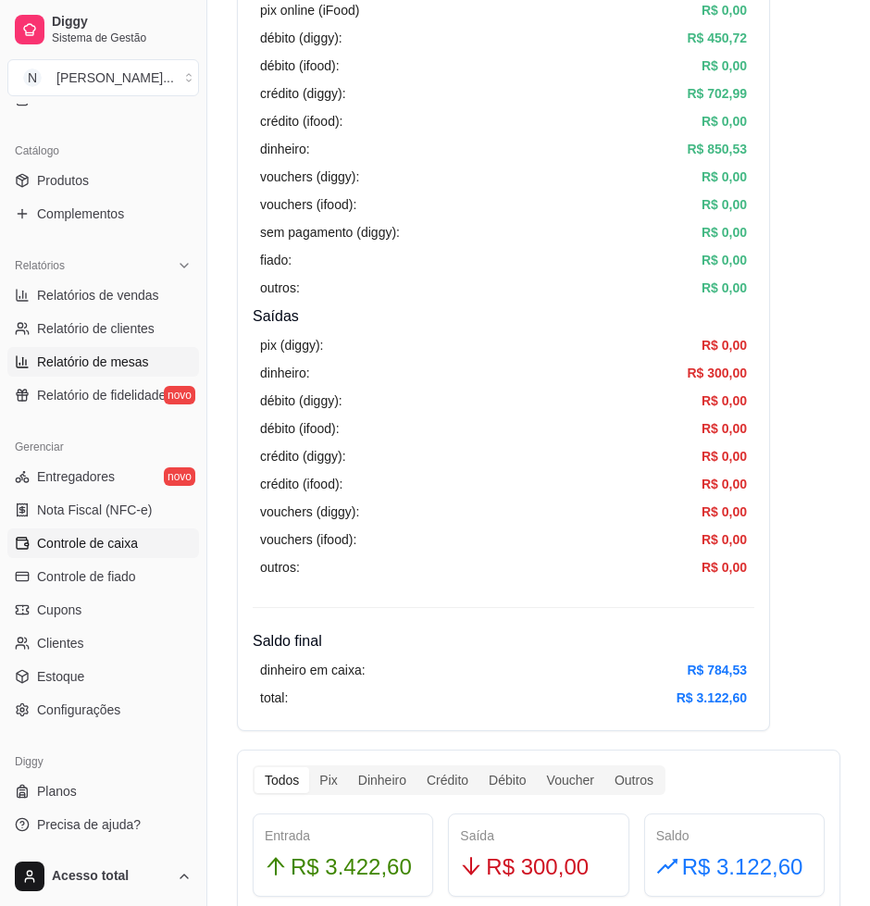
scroll to position [194, 0]
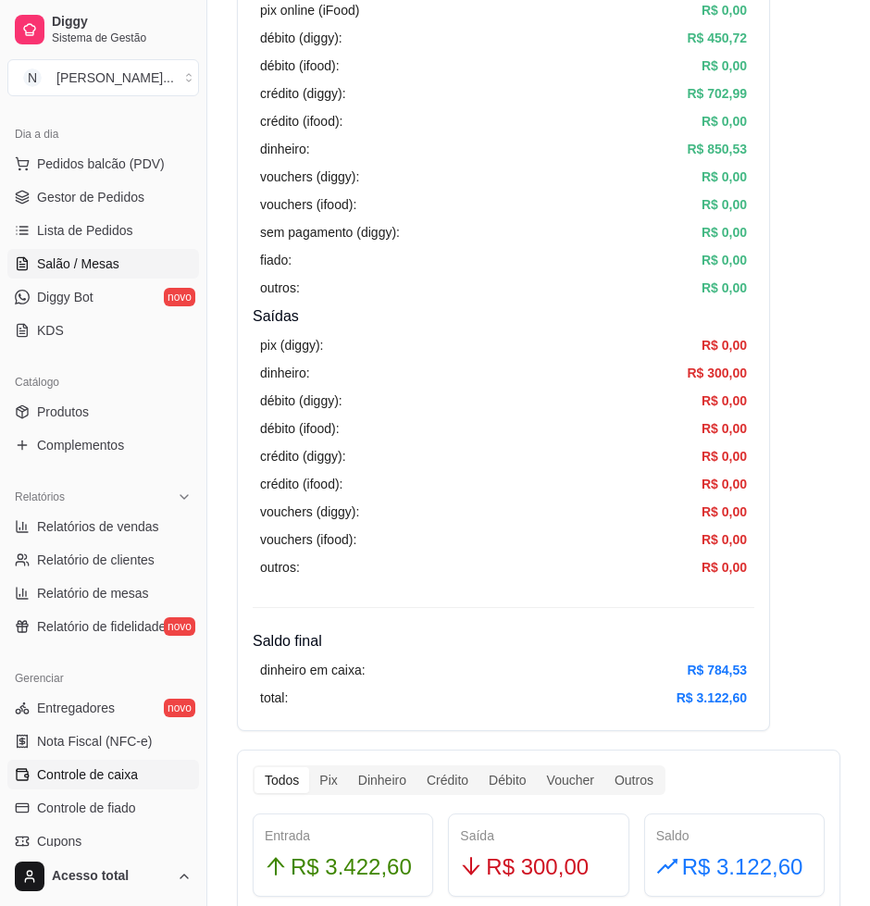
click at [122, 255] on link "Salão / Mesas" at bounding box center [103, 264] width 192 height 30
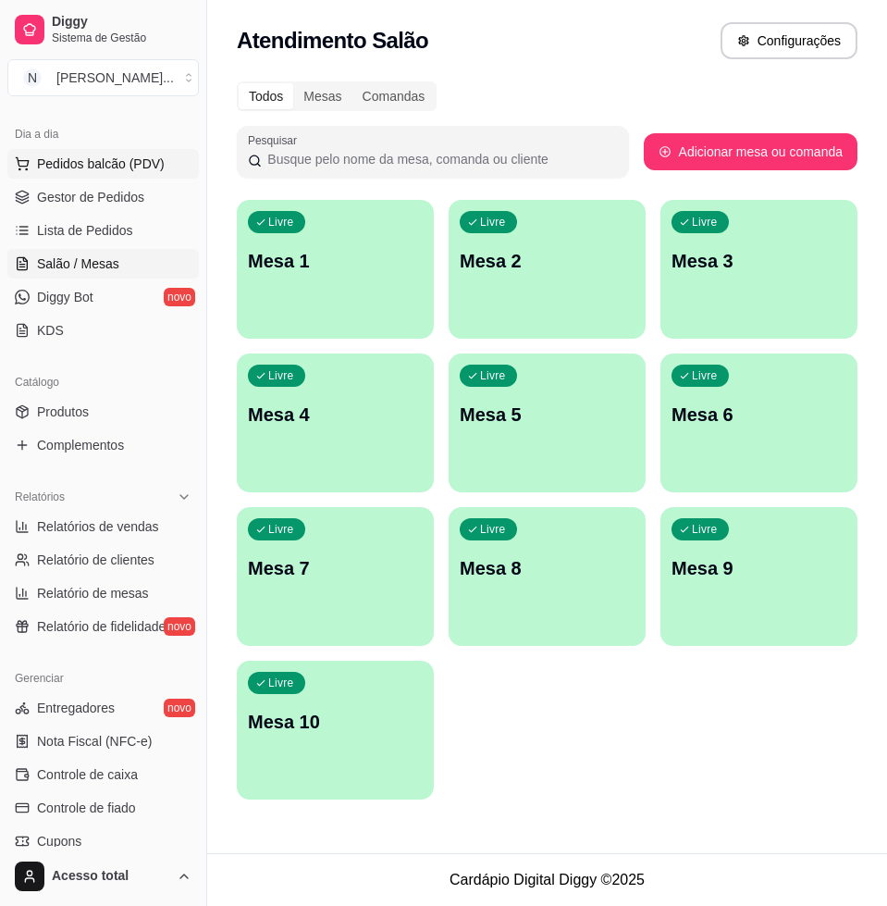
click at [149, 157] on span "Pedidos balcão (PDV)" at bounding box center [101, 164] width 128 height 19
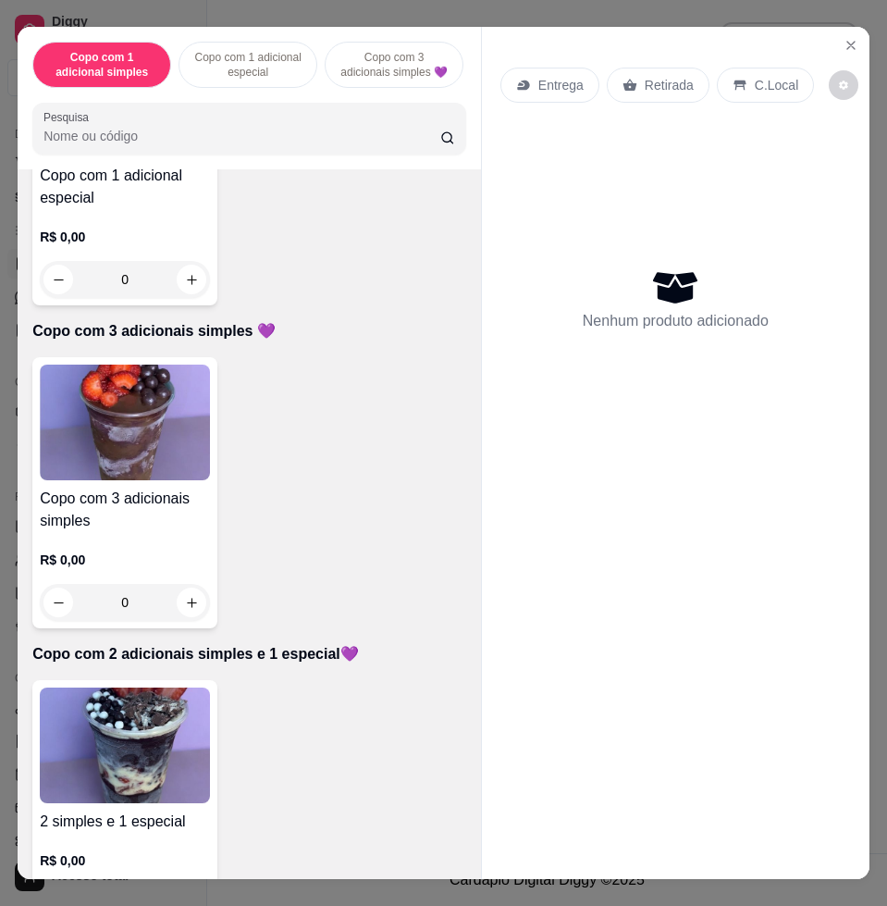
scroll to position [1041, 0]
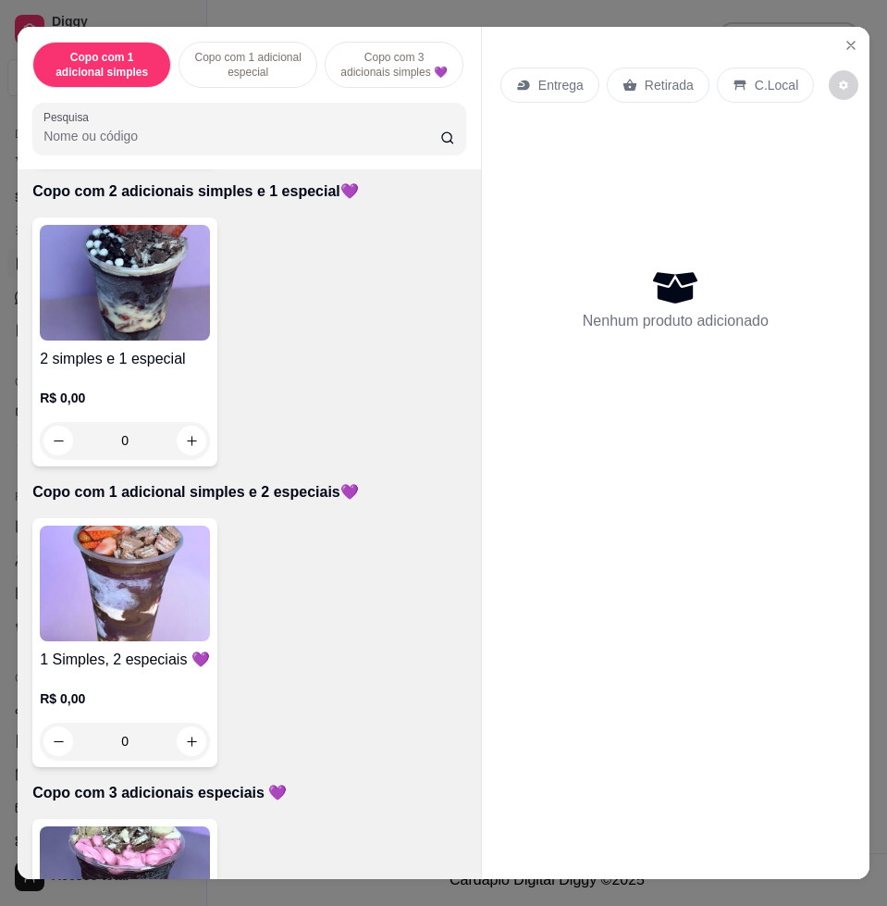
click at [225, 555] on div "1 Simples, 2 especiais 💜 R$ 0,00 0" at bounding box center [249, 642] width 434 height 249
click at [200, 565] on img at bounding box center [125, 584] width 170 height 116
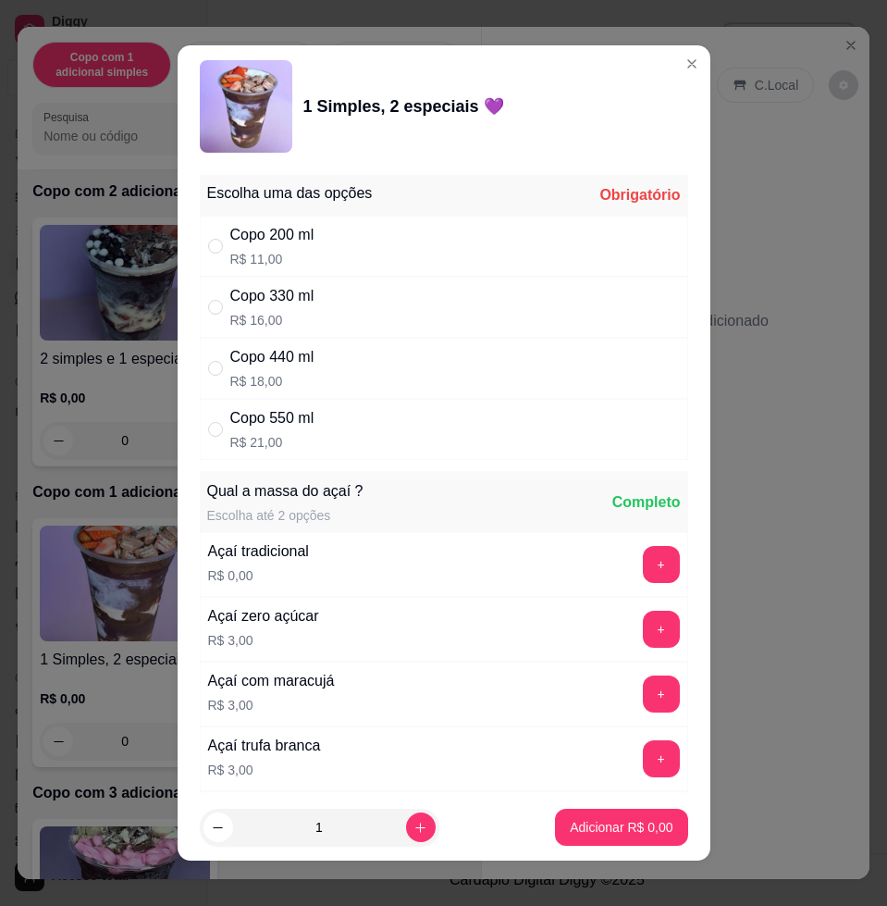
click at [457, 389] on div "Copo 440 ml R$ 18,00" at bounding box center [444, 368] width 489 height 61
radio input "true"
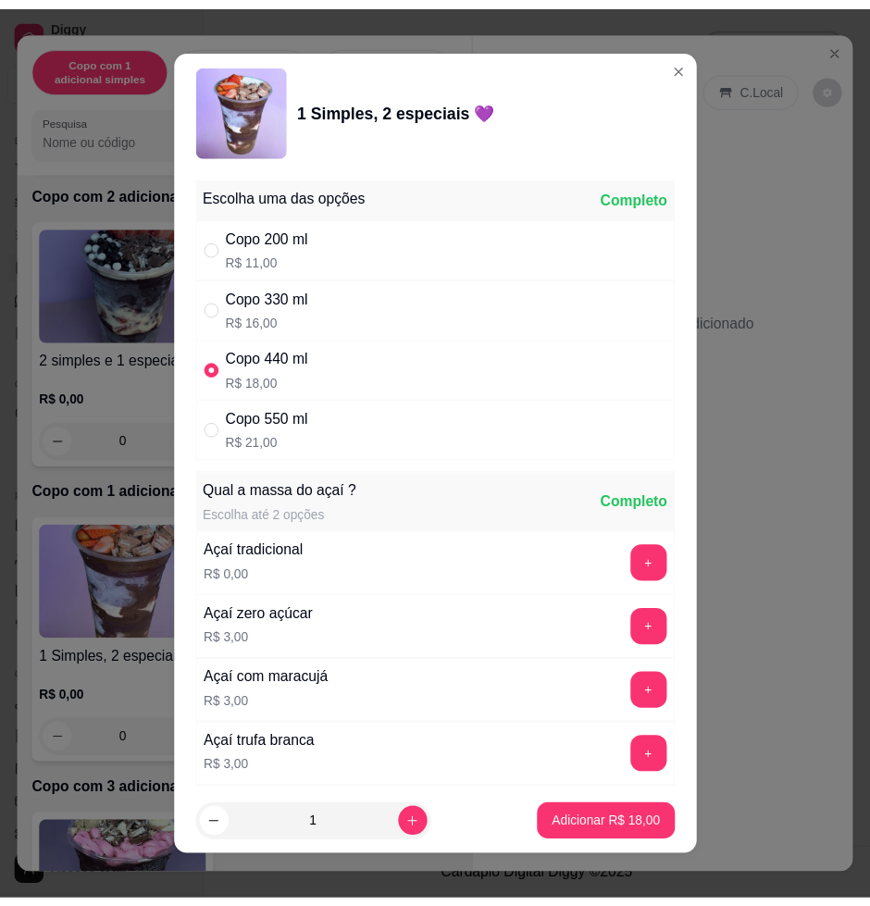
scroll to position [116, 0]
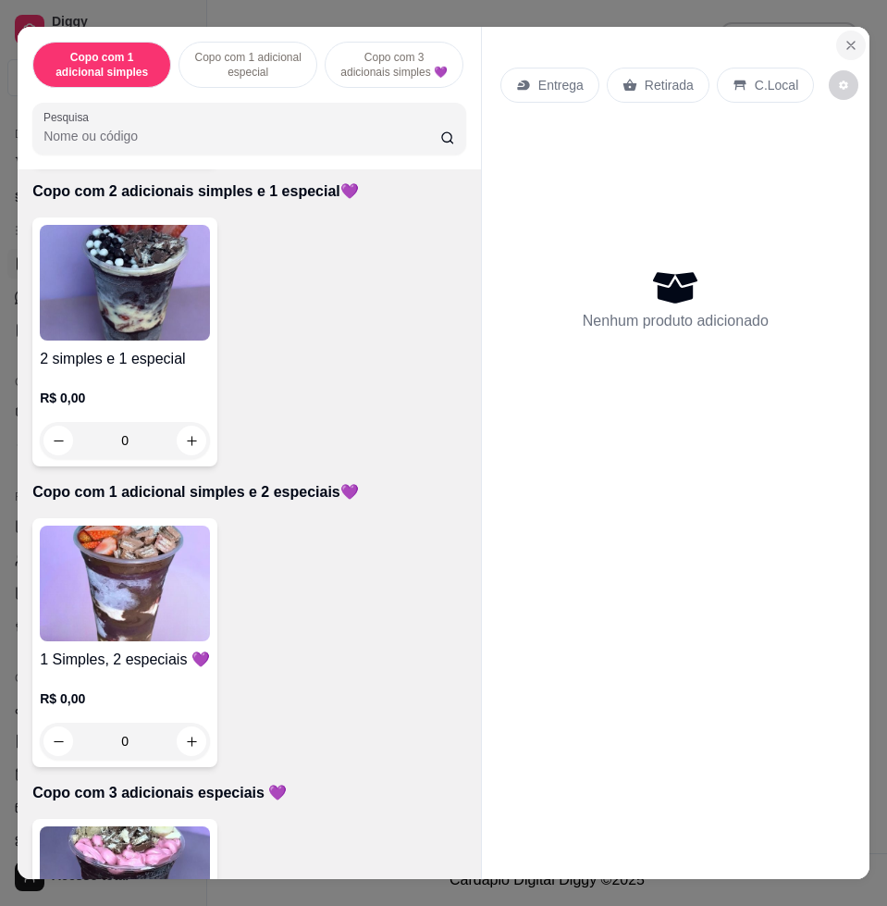
click at [844, 38] on icon "Close" at bounding box center [851, 45] width 15 height 15
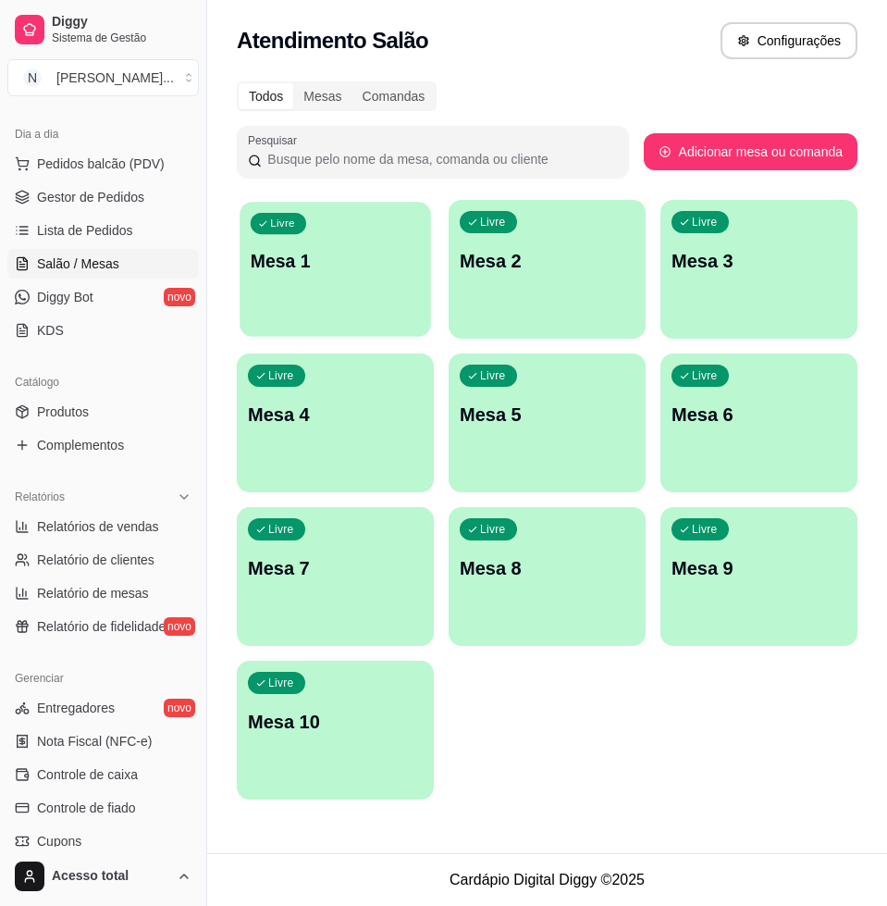
click at [301, 301] on div "Livre Mesa 1" at bounding box center [336, 258] width 192 height 113
click at [316, 301] on div "Livre Mesa 1" at bounding box center [335, 258] width 197 height 117
click at [76, 776] on span "Controle de caixa" at bounding box center [87, 774] width 101 height 19
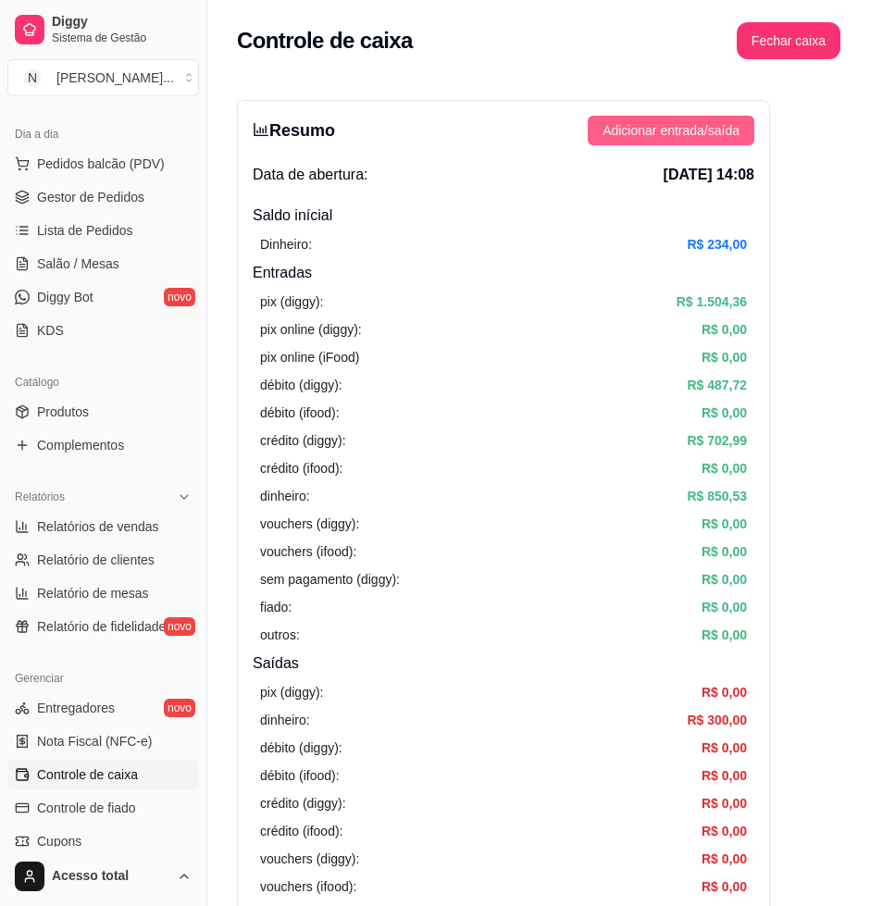
click at [720, 135] on span "Adicionar entrada/saída" at bounding box center [670, 130] width 137 height 20
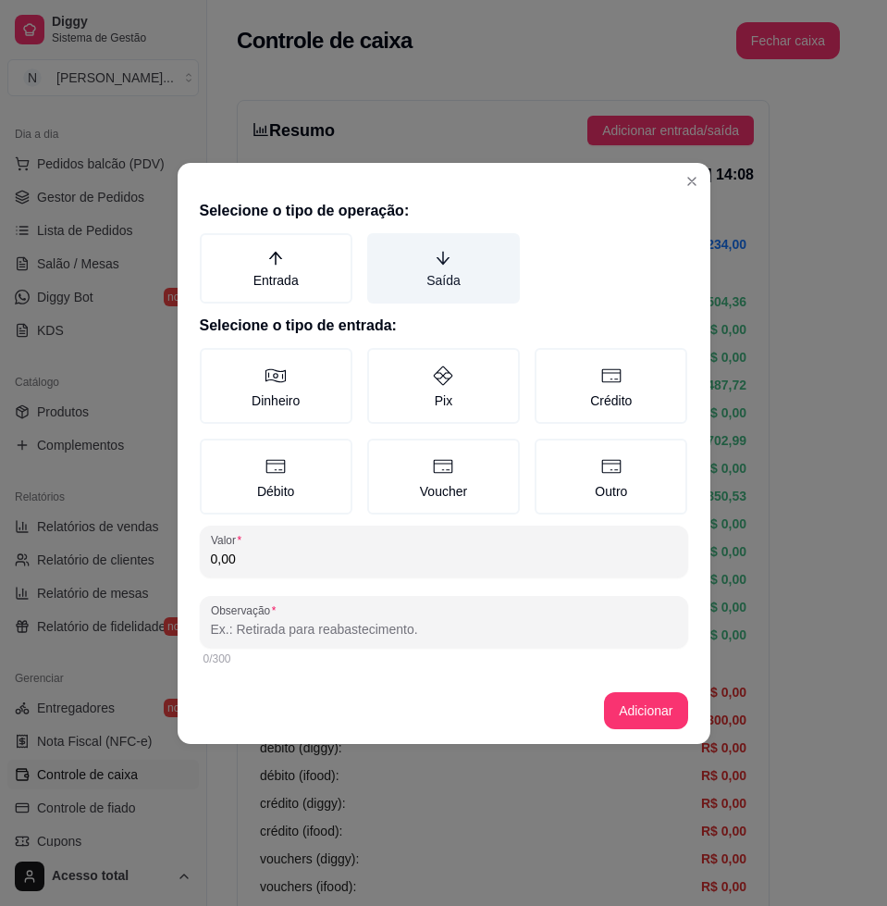
click at [456, 264] on label "Saída" at bounding box center [443, 268] width 153 height 70
click at [381, 247] on button "Saída" at bounding box center [373, 239] width 15 height 15
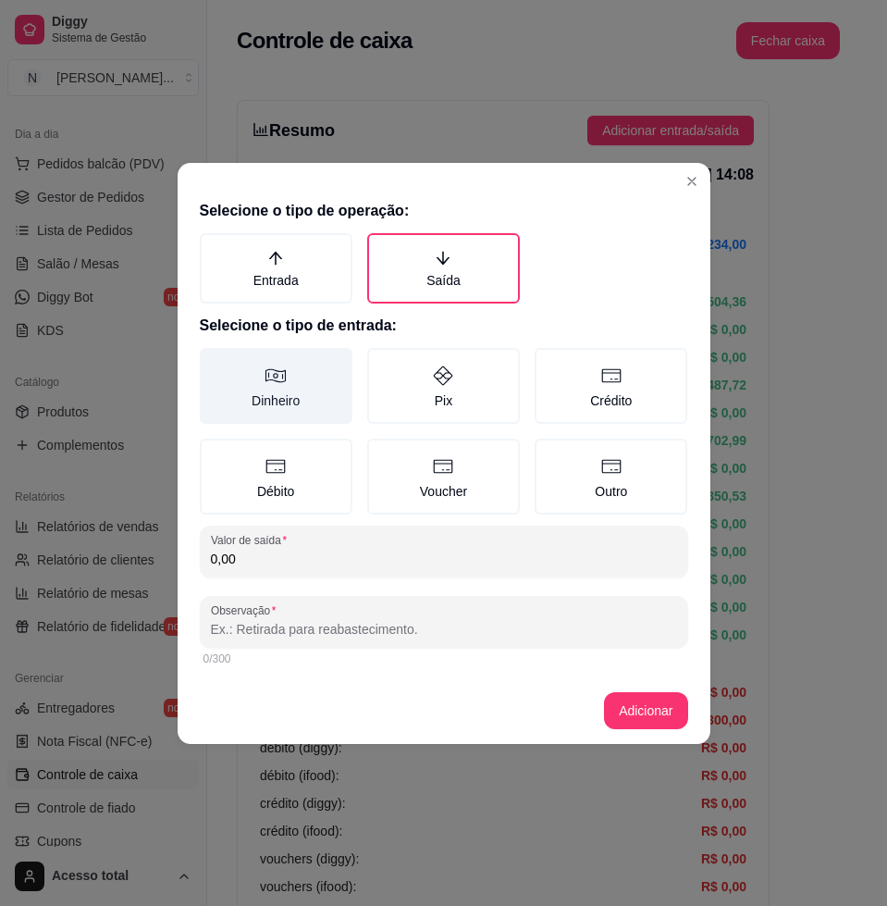
click at [270, 395] on label "Dinheiro" at bounding box center [276, 386] width 153 height 76
click at [214, 362] on button "Dinheiro" at bounding box center [206, 354] width 15 height 15
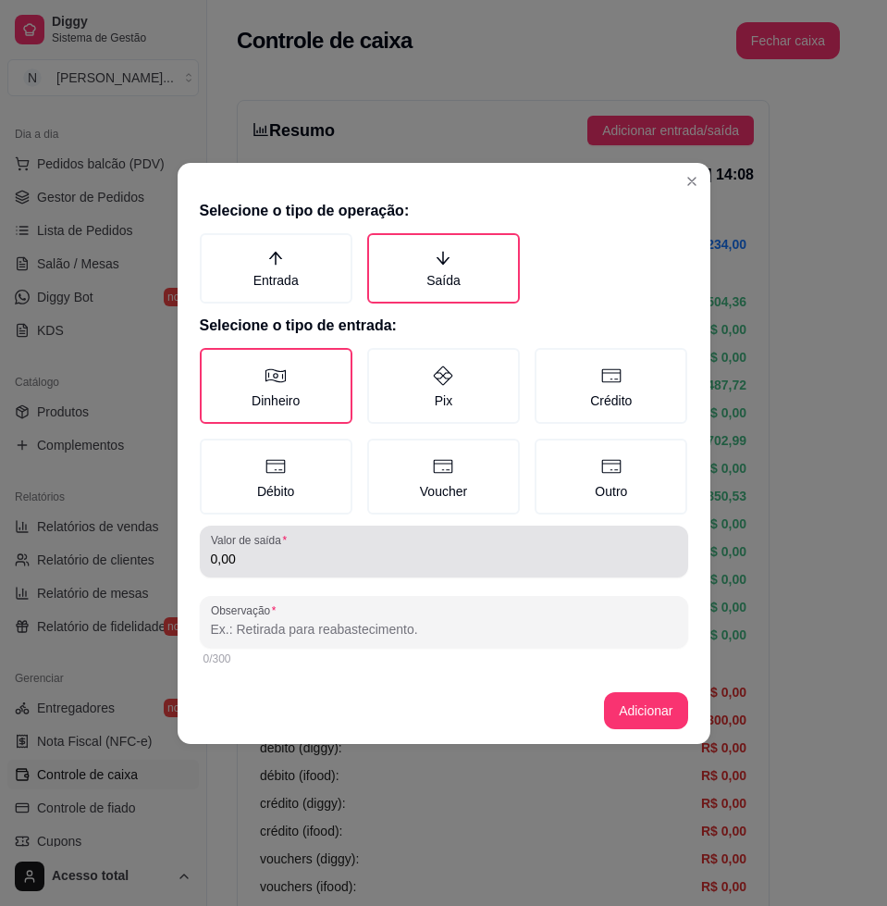
click at [320, 543] on div "0,00" at bounding box center [444, 551] width 466 height 37
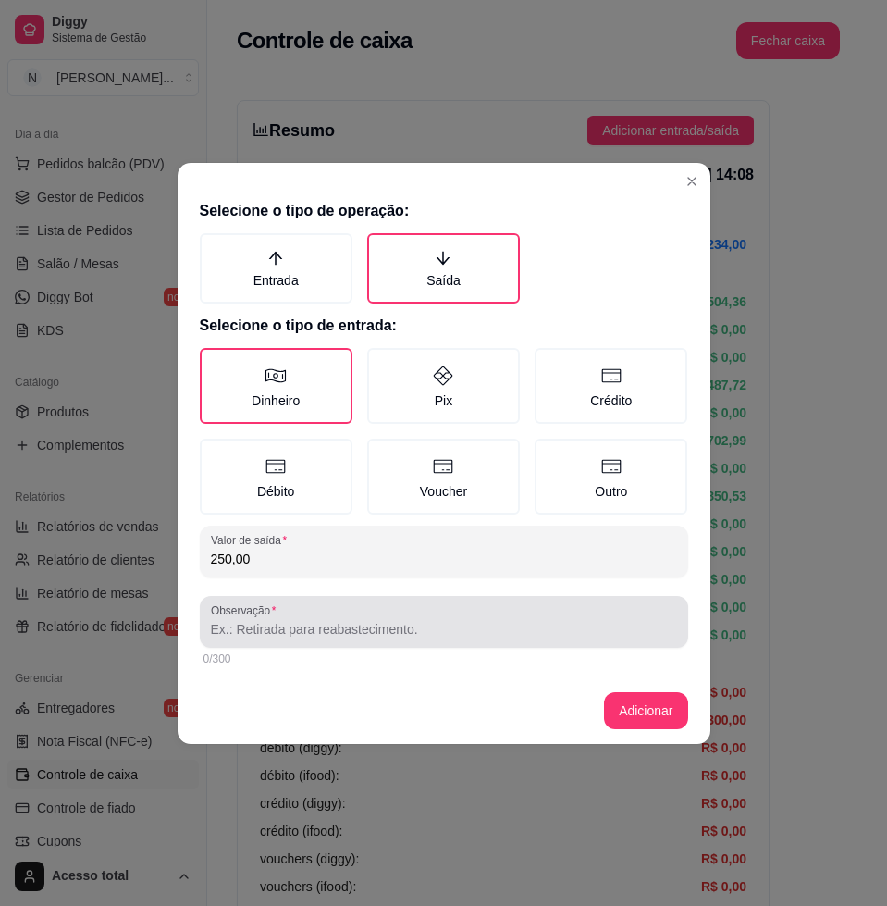
type input "250,00"
click at [450, 620] on input "Observação" at bounding box center [444, 629] width 466 height 19
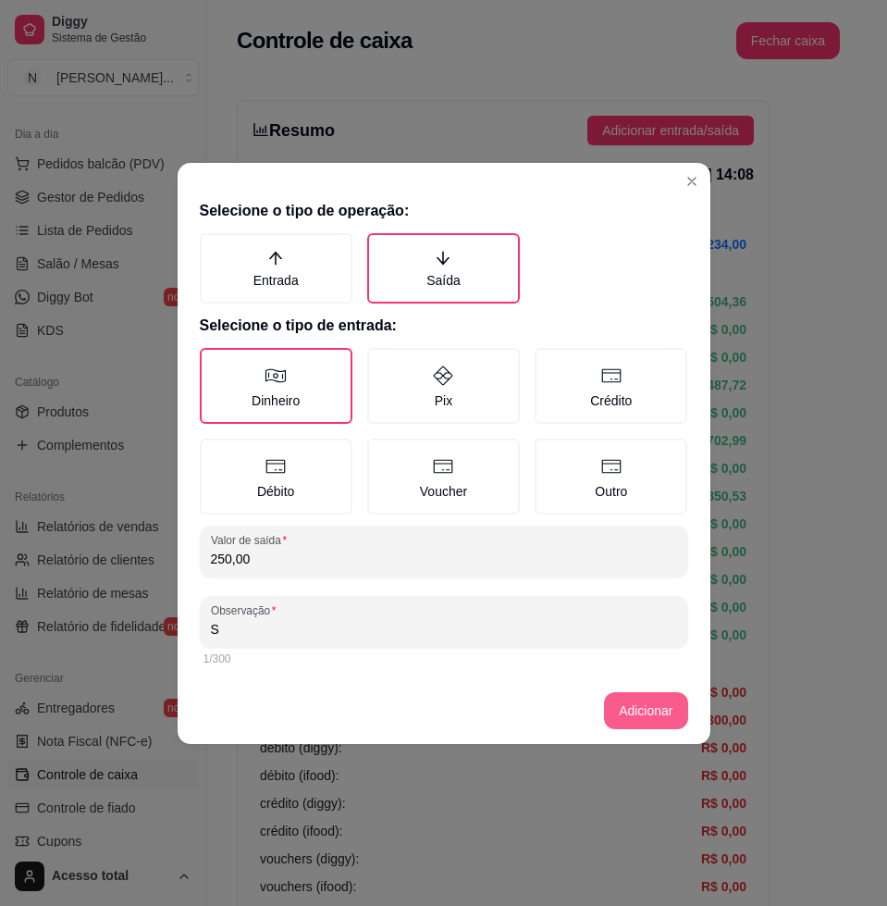
type input "S"
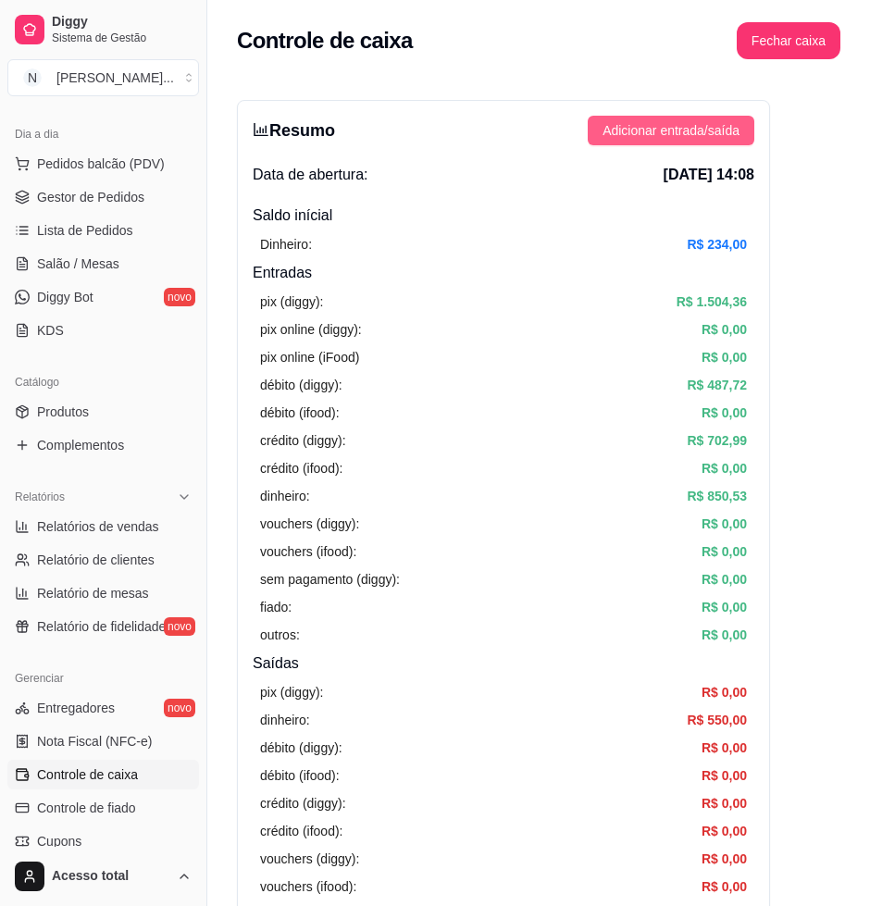
click at [695, 117] on button "Adicionar entrada/saída" at bounding box center [671, 131] width 167 height 30
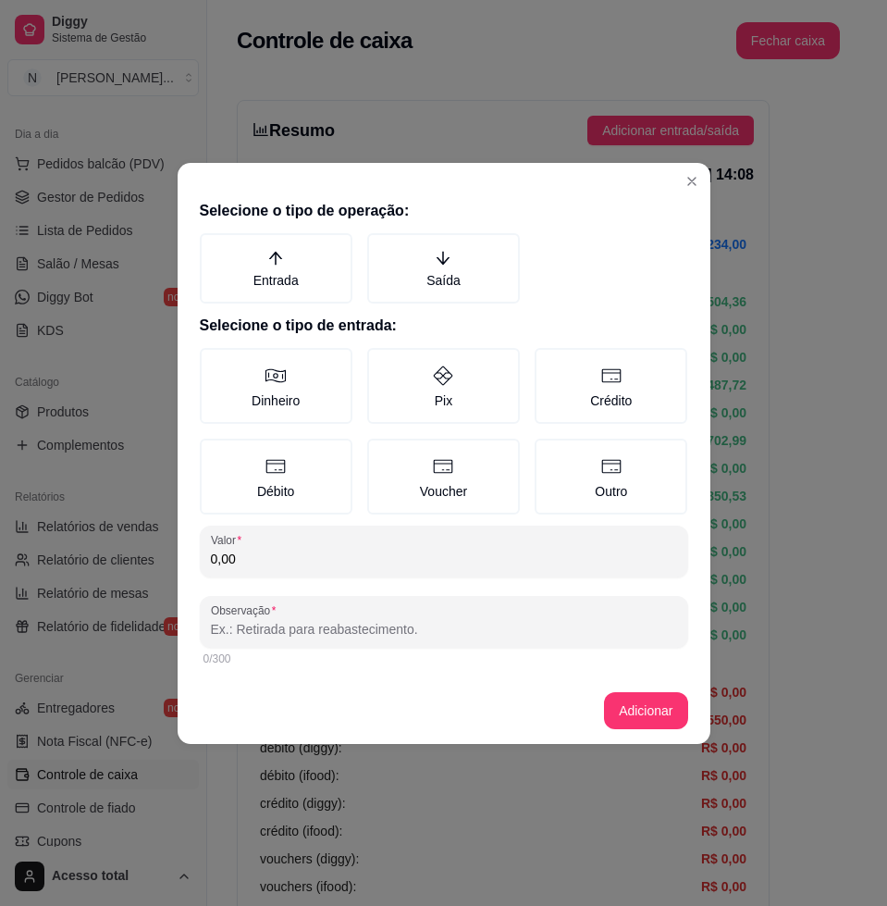
click at [453, 260] on label "Saída" at bounding box center [443, 268] width 153 height 70
click at [381, 247] on button "Saída" at bounding box center [373, 239] width 15 height 15
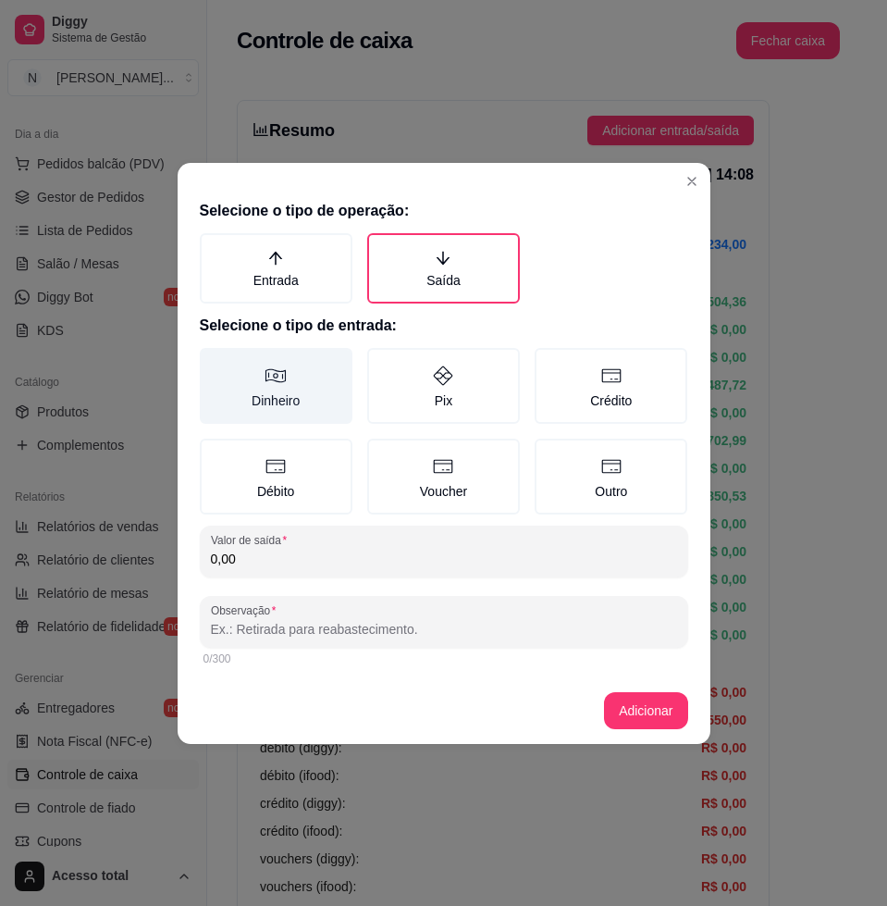
click at [304, 366] on label "Dinheiro" at bounding box center [276, 386] width 153 height 76
click at [214, 362] on button "Dinheiro" at bounding box center [206, 354] width 15 height 15
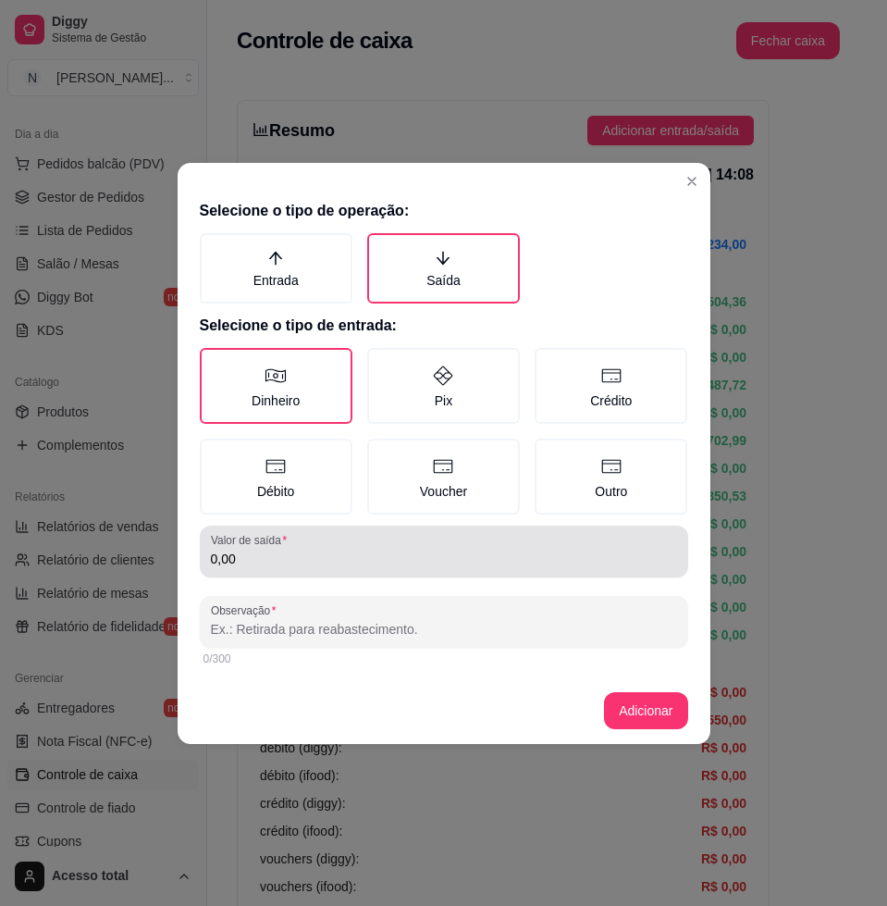
click at [352, 534] on div "0,00" at bounding box center [444, 551] width 466 height 37
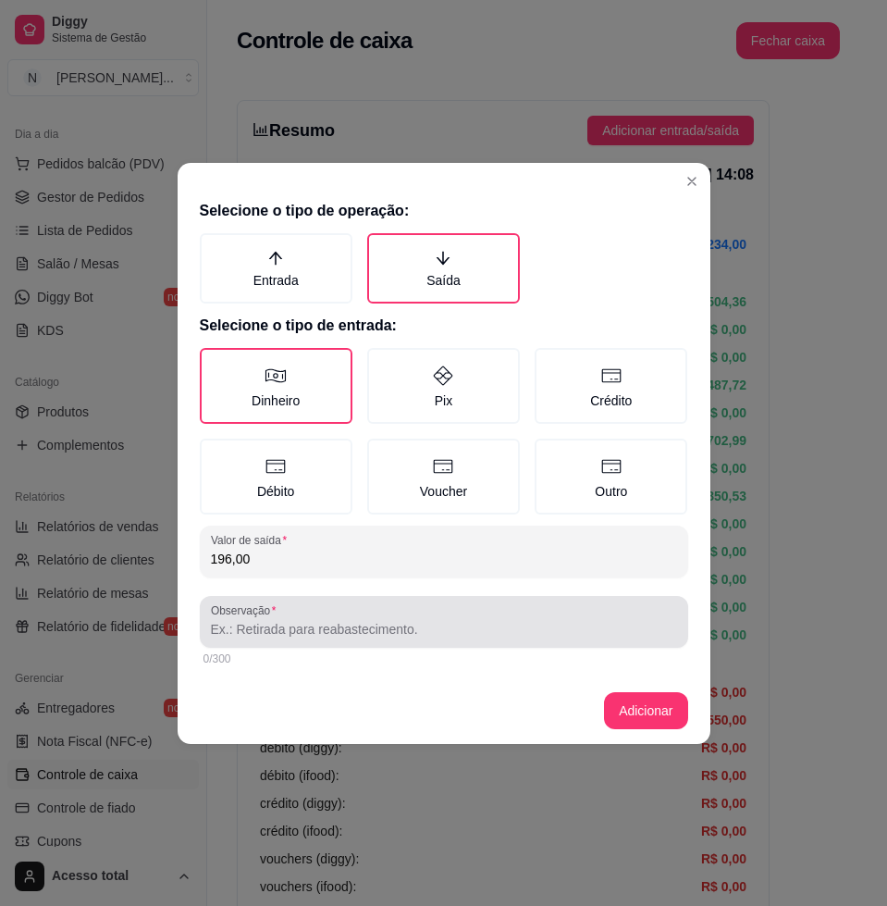
type input "196,00"
click at [508, 616] on div at bounding box center [444, 621] width 466 height 37
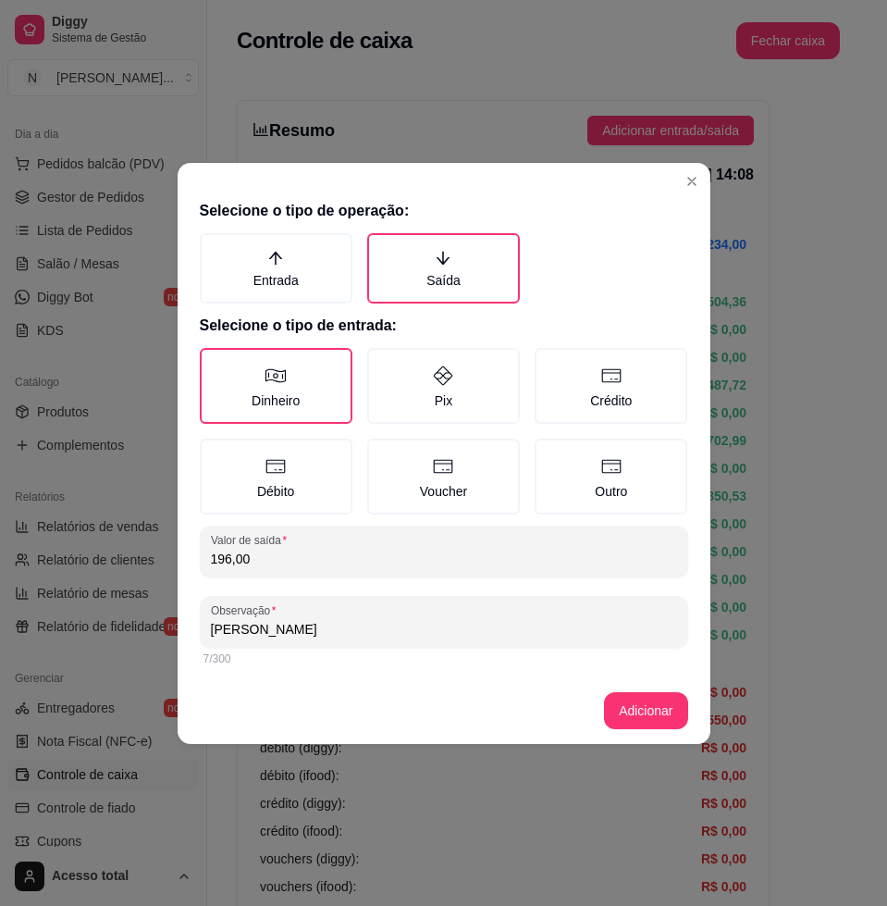
type input "[PERSON_NAME]"
drag, startPoint x: 657, startPoint y: 690, endPoint x: 649, endPoint y: 711, distance: 22.0
click at [658, 695] on footer "Adicionar" at bounding box center [444, 710] width 533 height 67
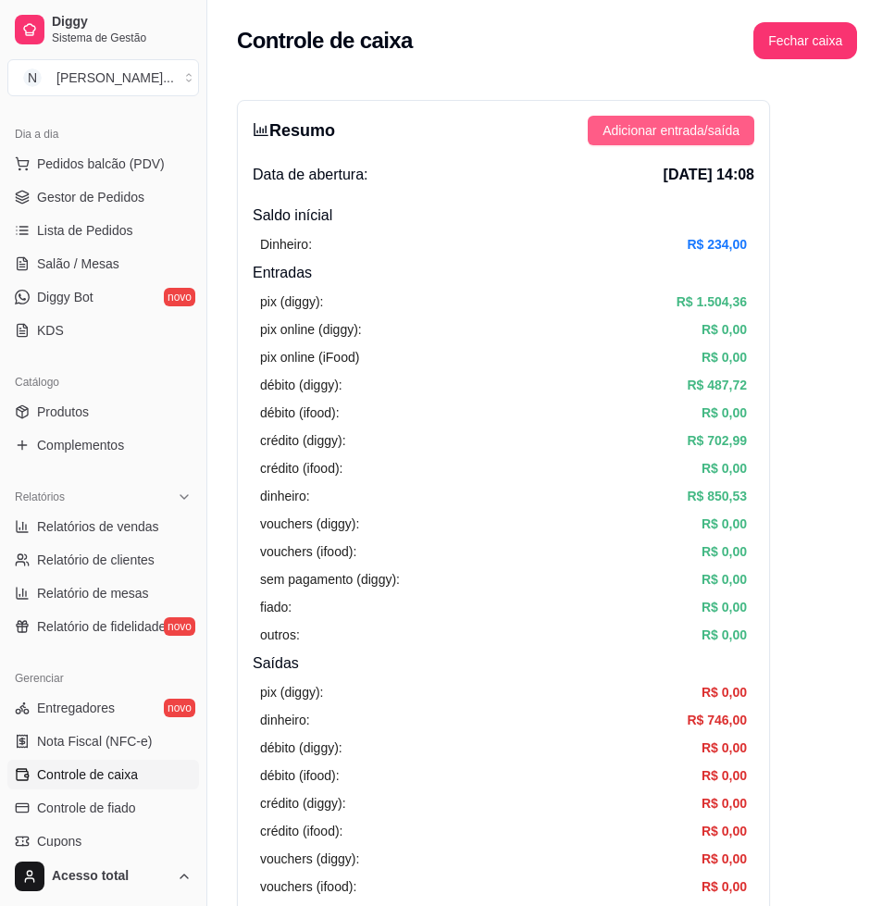
click at [654, 130] on span "Adicionar entrada/saída" at bounding box center [670, 130] width 137 height 20
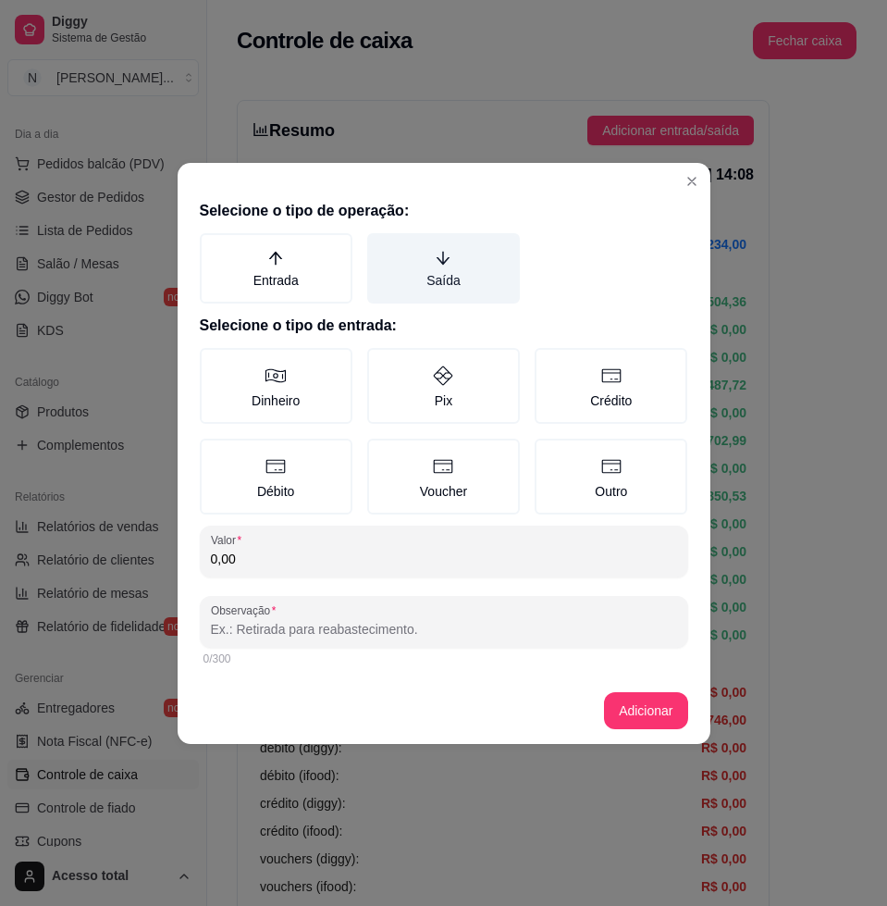
drag, startPoint x: 464, startPoint y: 259, endPoint x: 452, endPoint y: 274, distance: 19.1
click at [462, 259] on label "Saída" at bounding box center [443, 268] width 153 height 70
click at [381, 247] on button "Saída" at bounding box center [373, 239] width 15 height 15
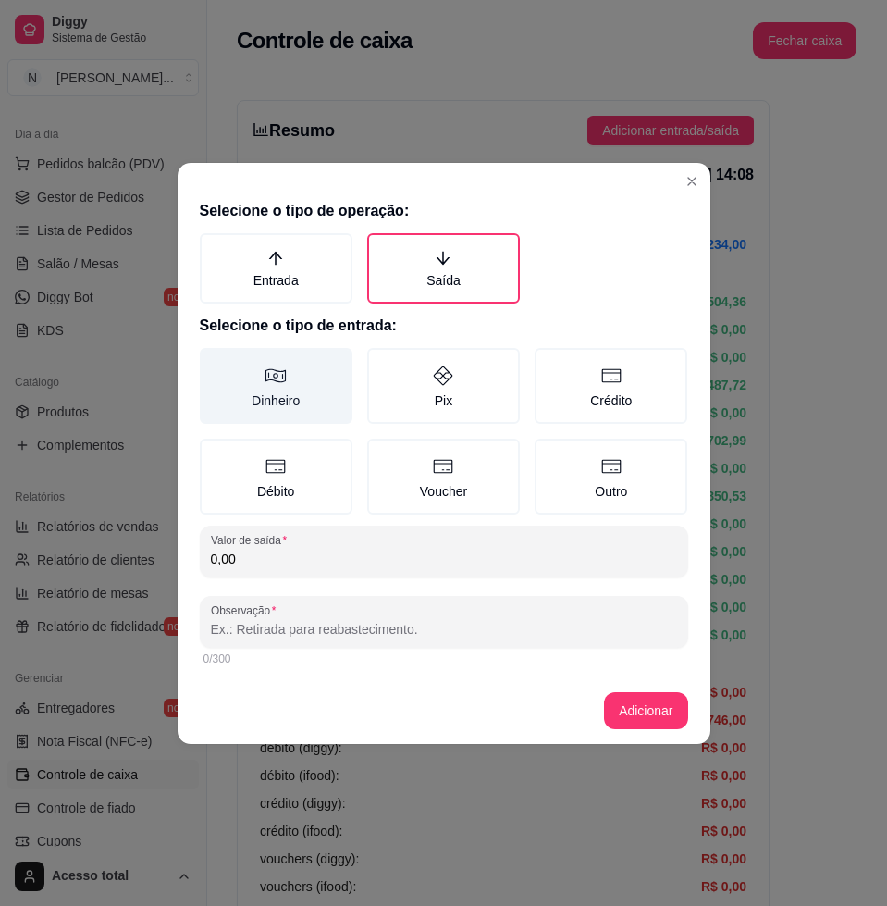
click at [326, 398] on label "Dinheiro" at bounding box center [276, 386] width 153 height 76
click at [214, 362] on button "Dinheiro" at bounding box center [206, 354] width 15 height 15
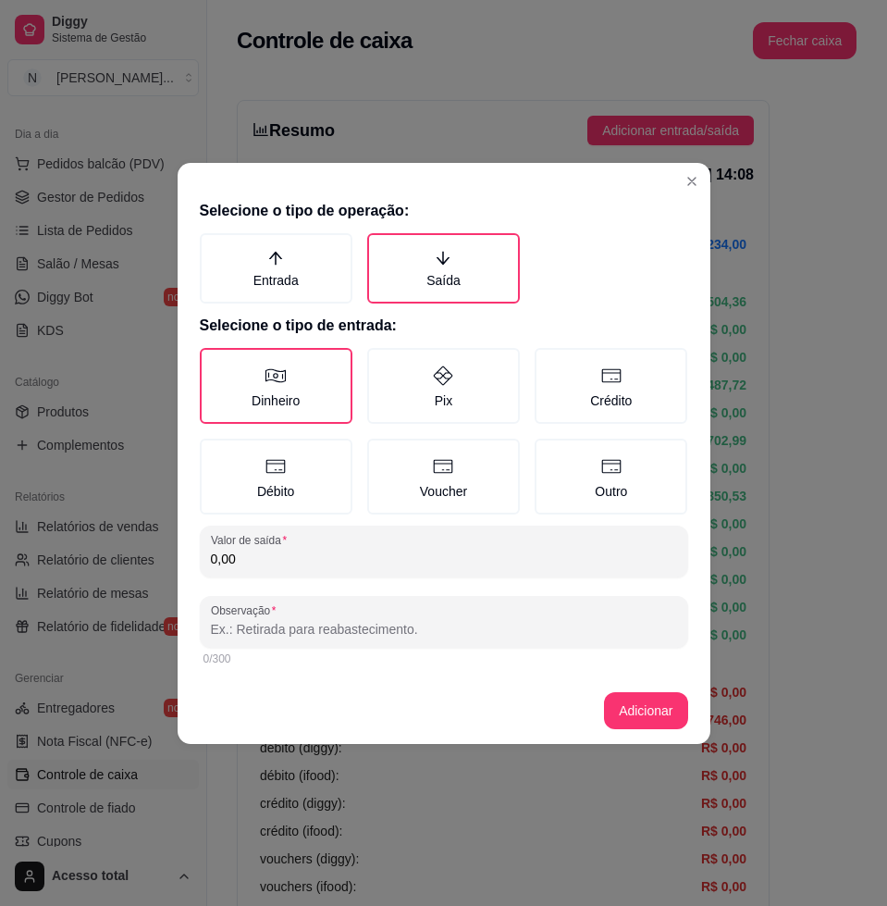
click at [376, 560] on input "0,00" at bounding box center [444, 559] width 466 height 19
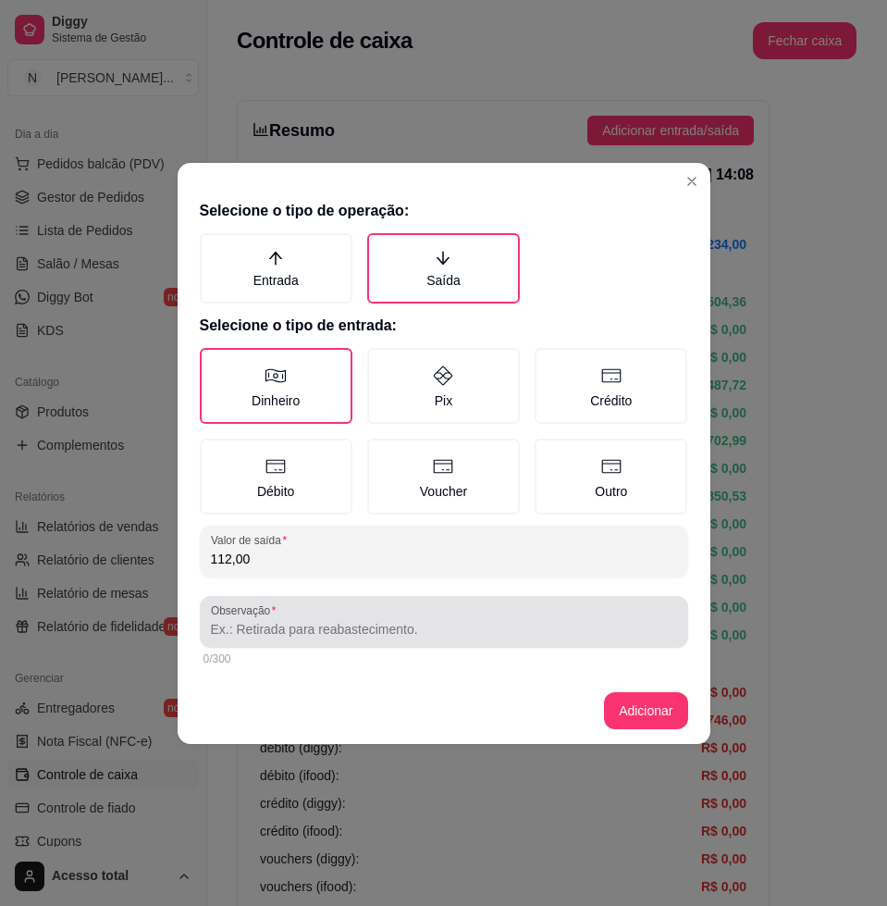
type input "112,00"
click at [416, 641] on div "Observação" at bounding box center [444, 622] width 489 height 52
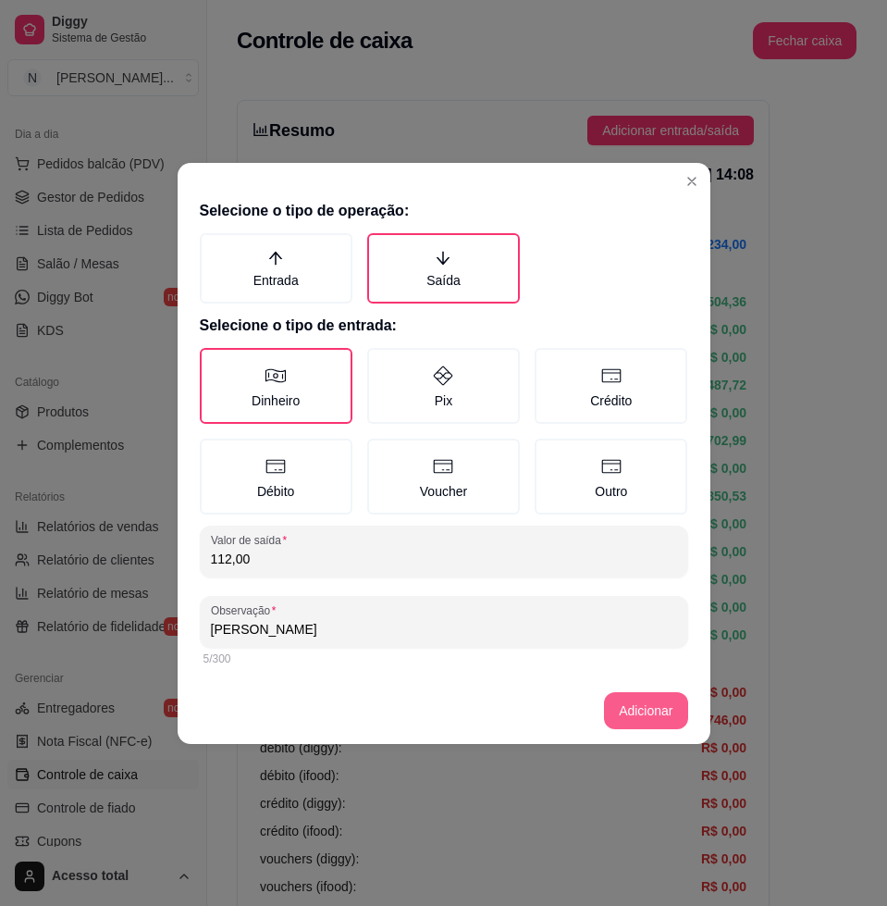
type input "[PERSON_NAME]"
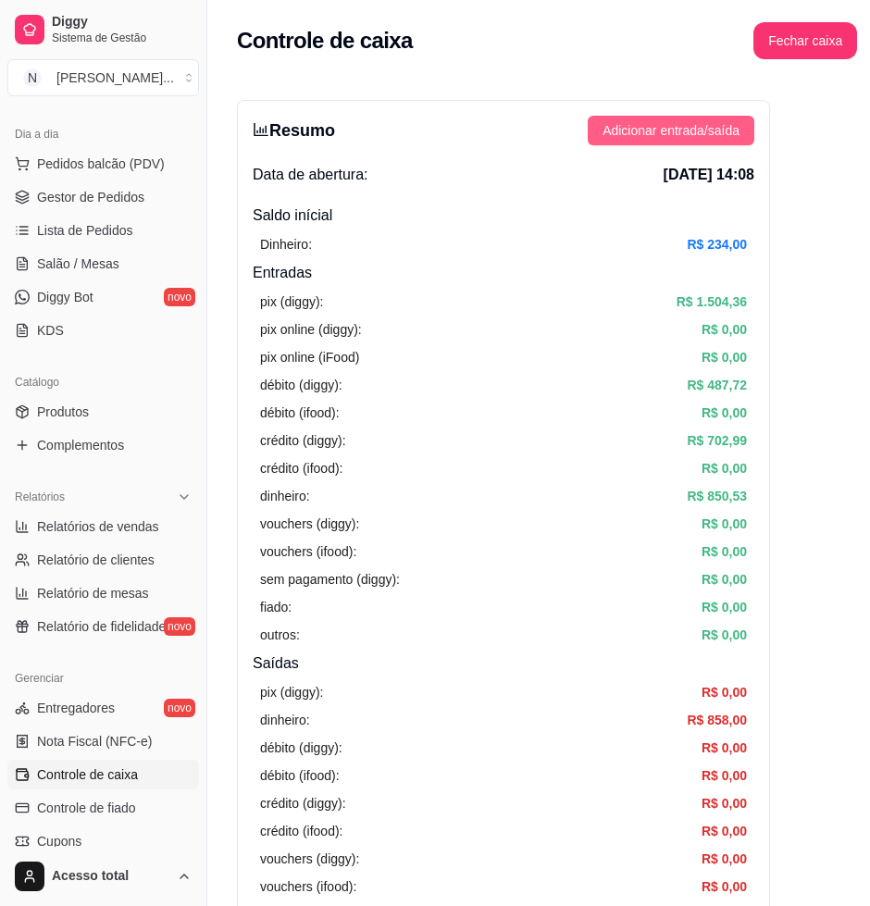
click at [644, 138] on span "Adicionar entrada/saída" at bounding box center [670, 130] width 137 height 20
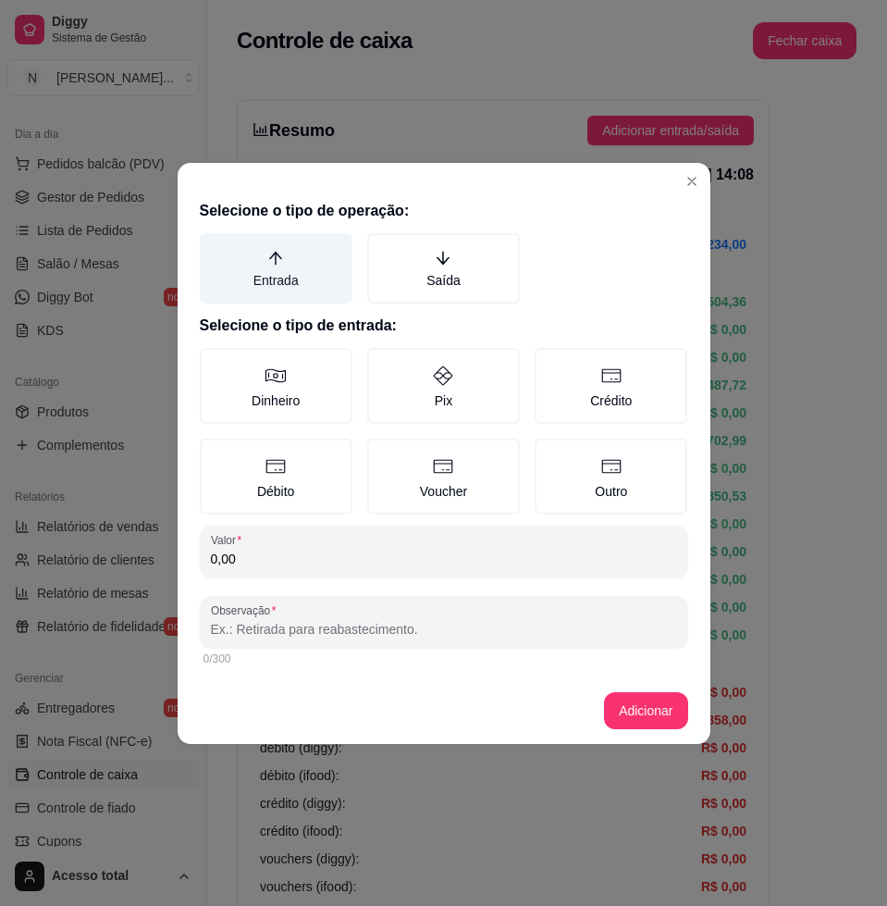
click at [310, 296] on label "Entrada" at bounding box center [276, 268] width 153 height 70
click at [214, 247] on button "Entrada" at bounding box center [206, 239] width 15 height 15
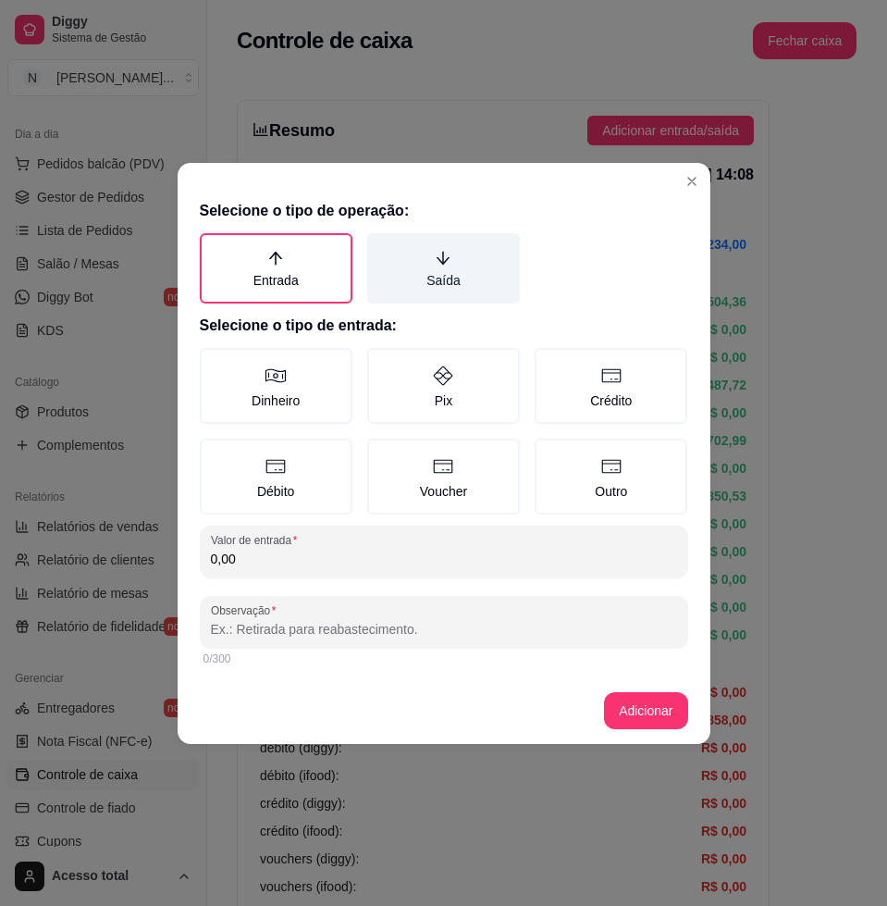
click at [387, 296] on label "Saída" at bounding box center [443, 268] width 153 height 70
click at [381, 247] on button "Saída" at bounding box center [373, 239] width 15 height 15
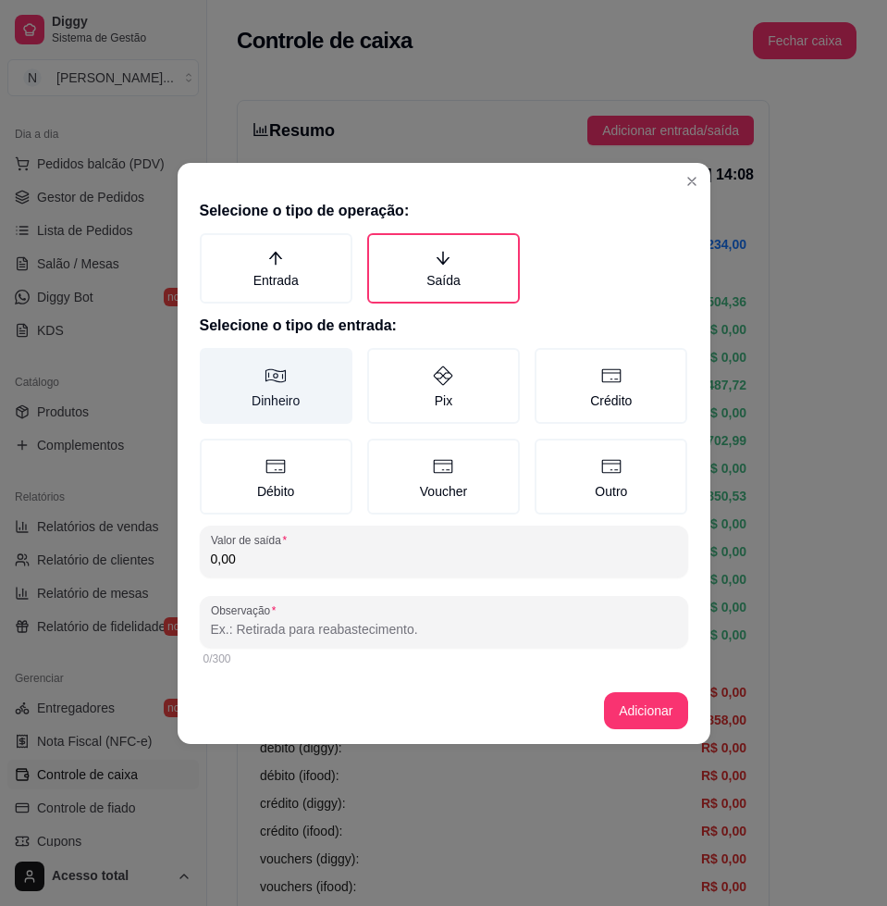
click at [280, 380] on icon at bounding box center [276, 376] width 22 height 22
click at [214, 362] on button "Dinheiro" at bounding box center [206, 354] width 15 height 15
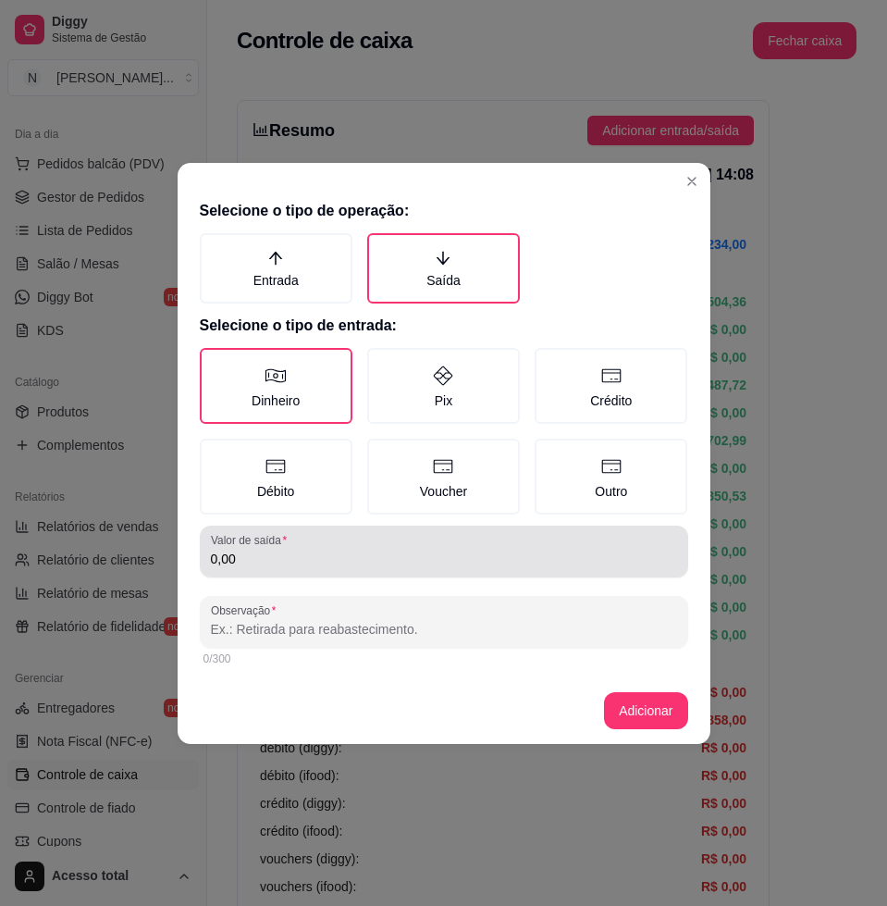
click at [312, 541] on div "0,00" at bounding box center [444, 551] width 466 height 37
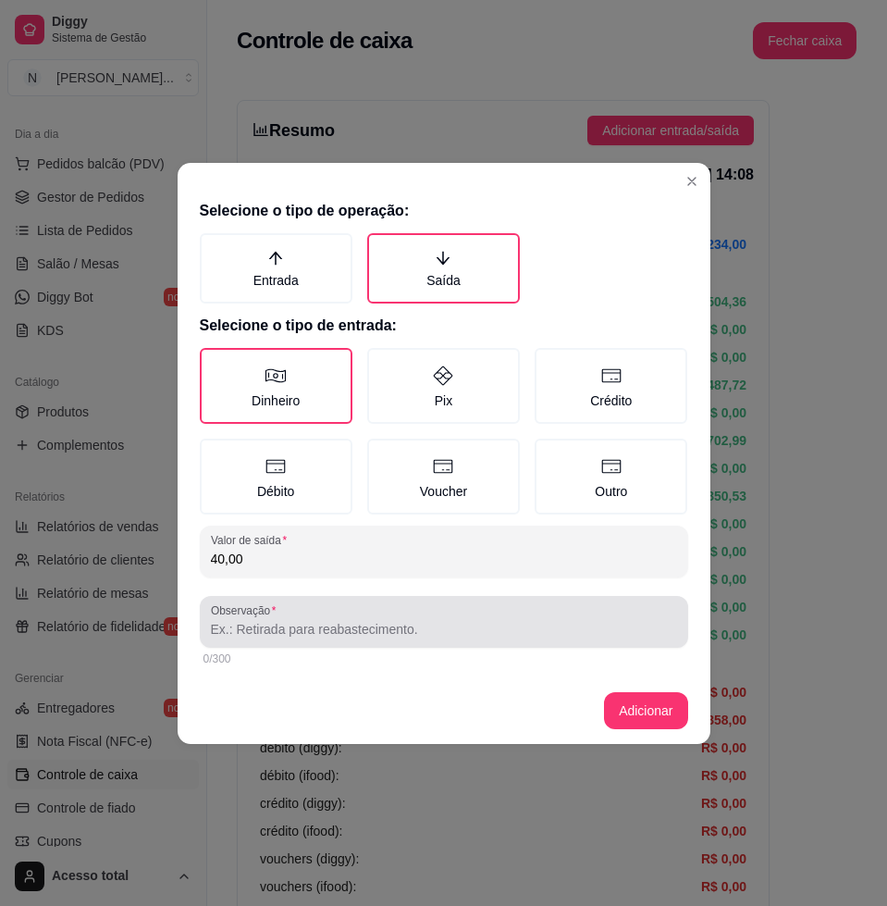
type input "40,00"
click at [302, 633] on input "Observação" at bounding box center [444, 629] width 466 height 19
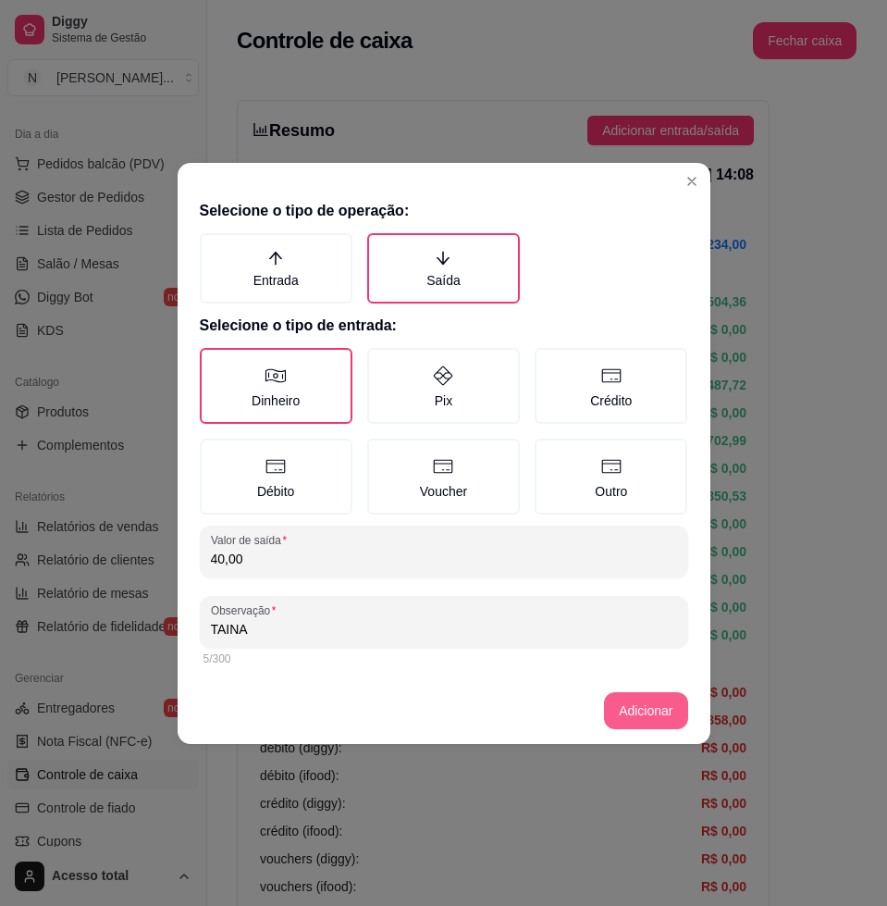
type input "TAINA"
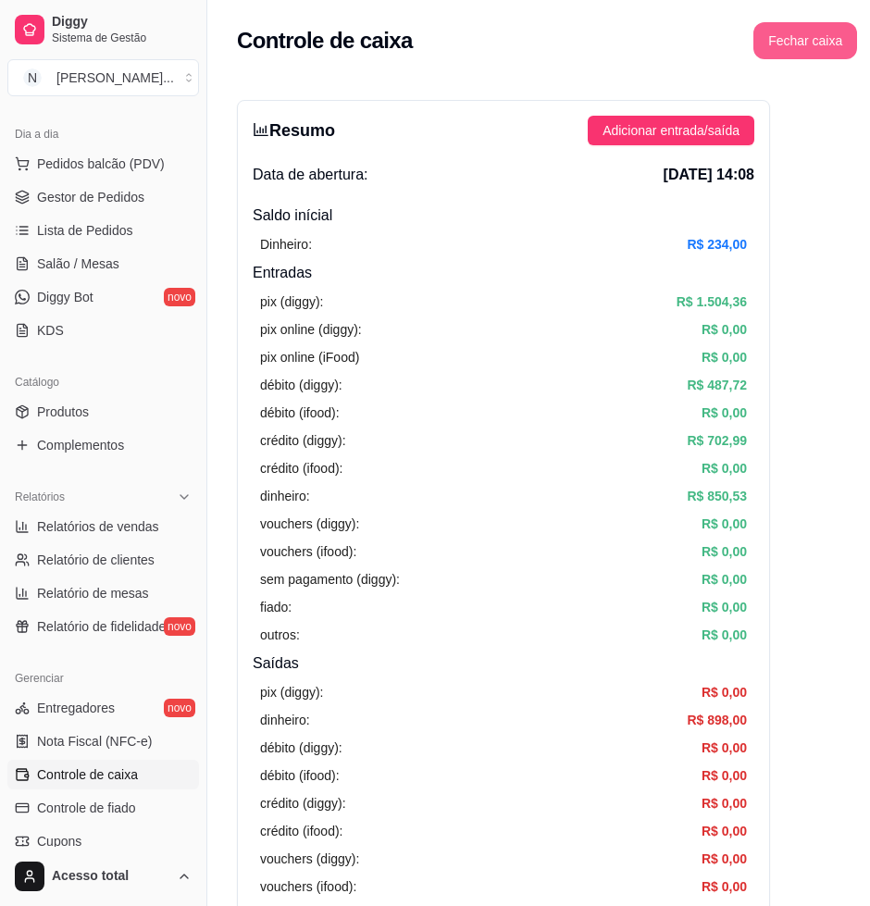
click at [784, 34] on button "Fechar caixa" at bounding box center [805, 40] width 104 height 37
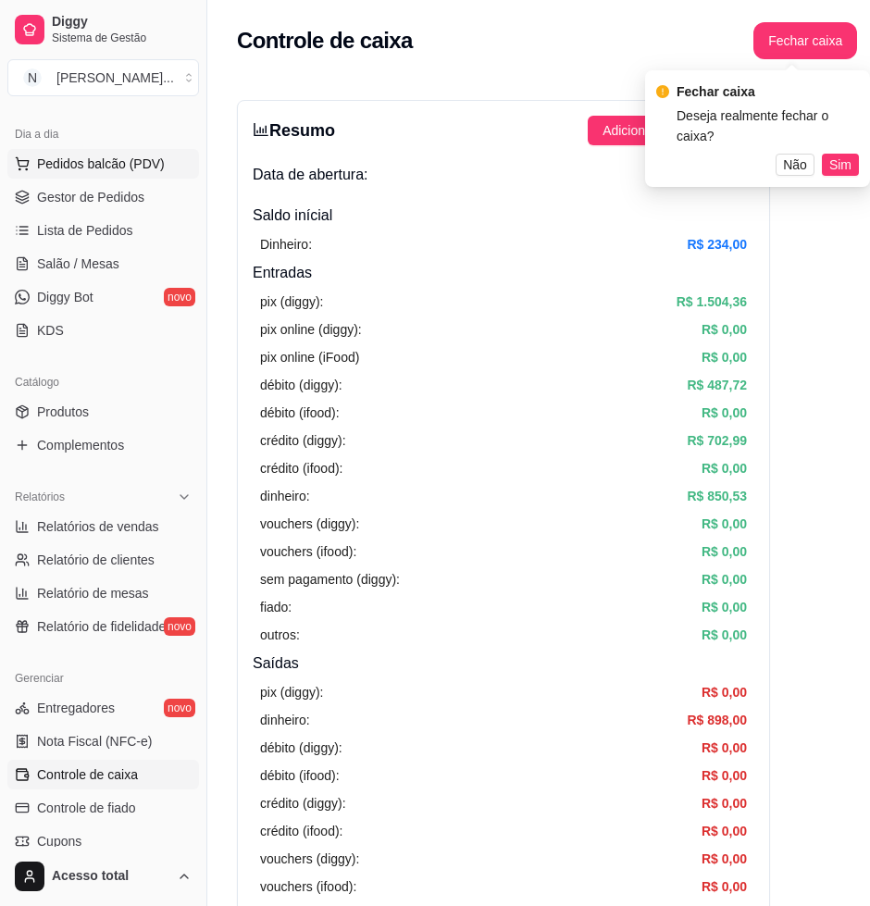
click at [87, 160] on span "Pedidos balcão (PDV)" at bounding box center [101, 164] width 128 height 19
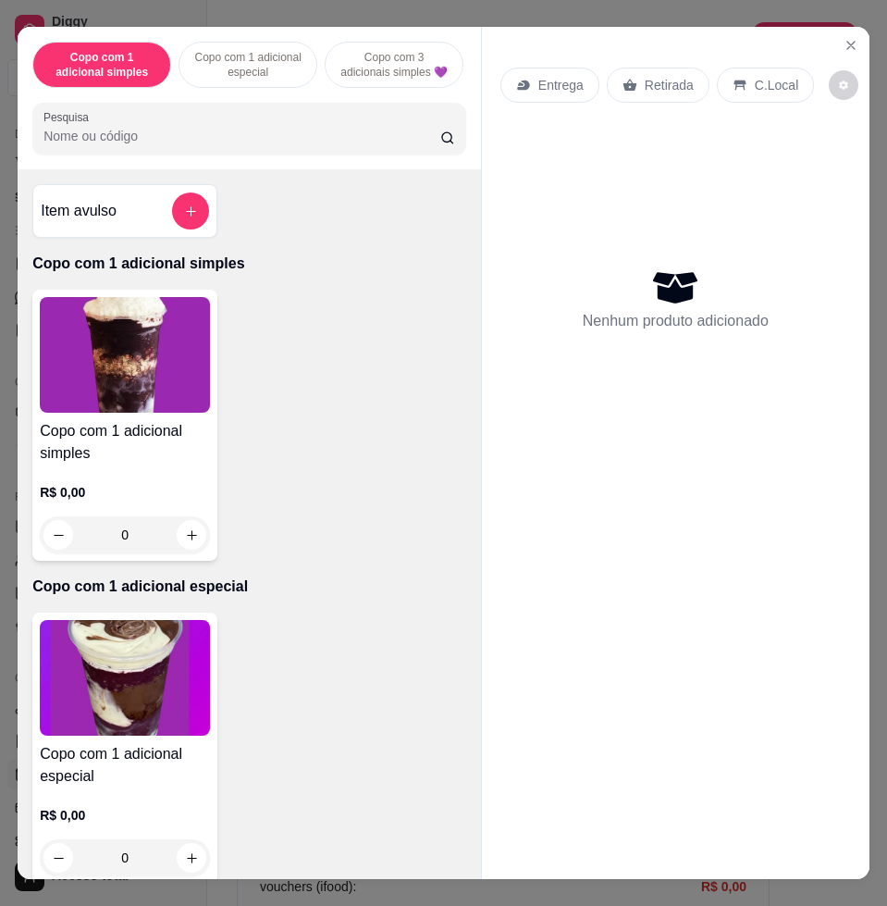
click at [175, 137] on input "Pesquisa" at bounding box center [241, 136] width 397 height 19
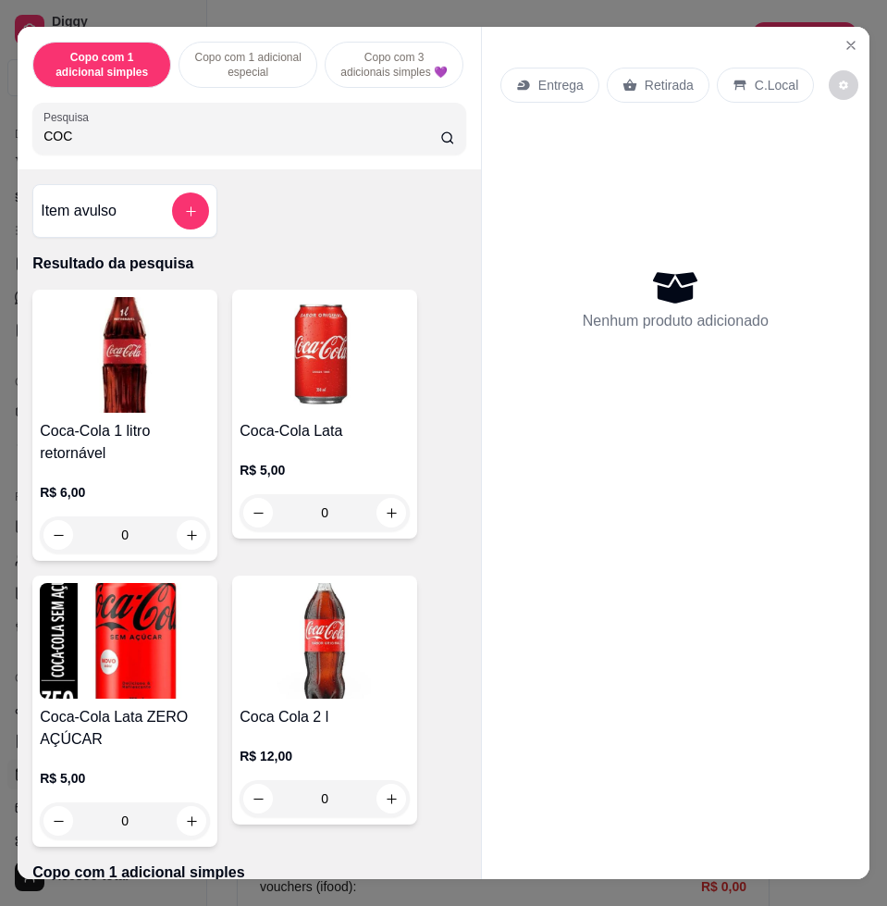
type input "COC"
click at [103, 349] on img at bounding box center [125, 355] width 170 height 116
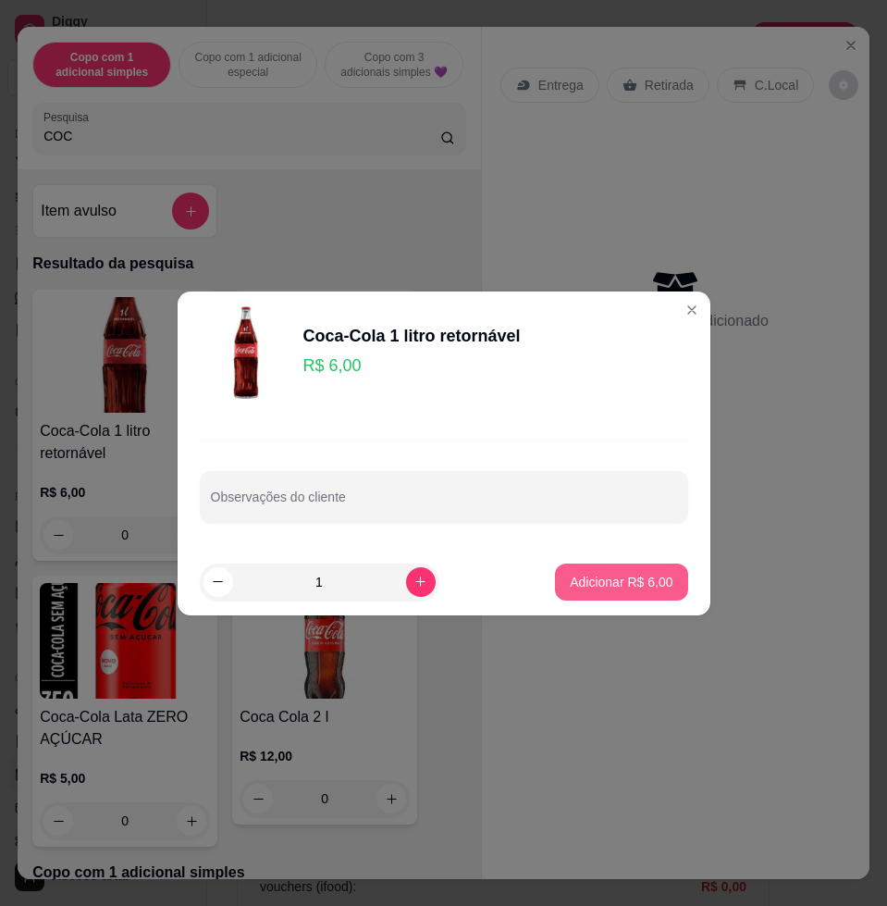
click at [577, 581] on p "Adicionar R$ 6,00" at bounding box center [621, 582] width 103 height 19
type input "1"
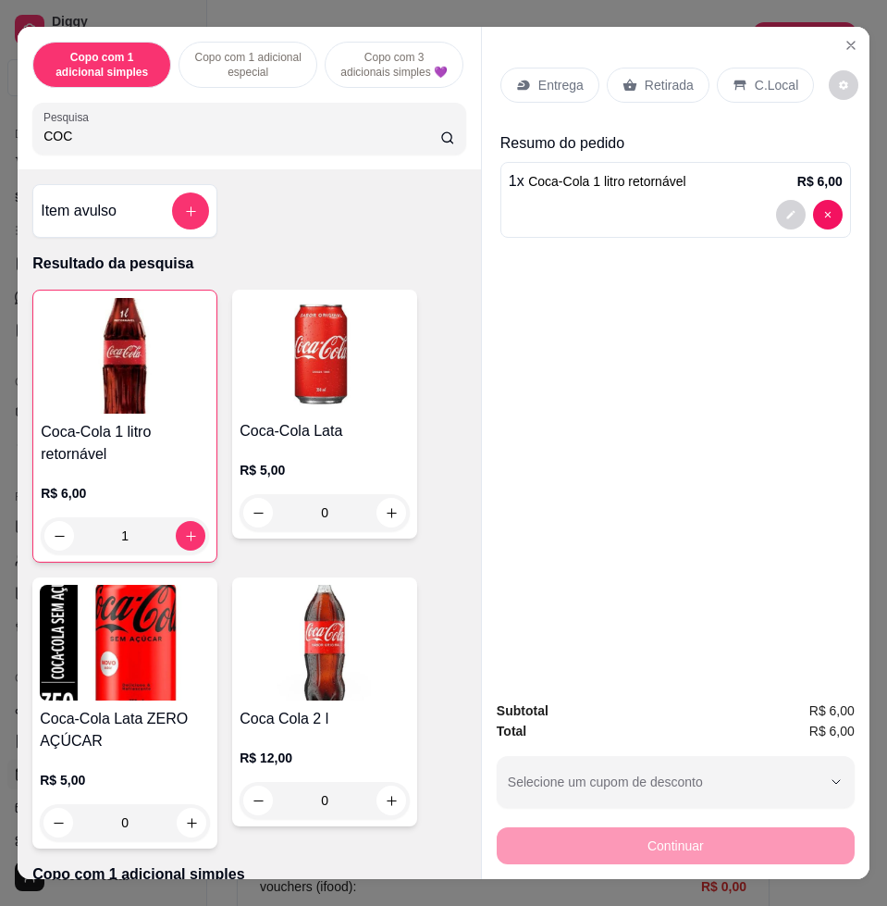
click at [768, 81] on p "C.Local" at bounding box center [776, 85] width 43 height 19
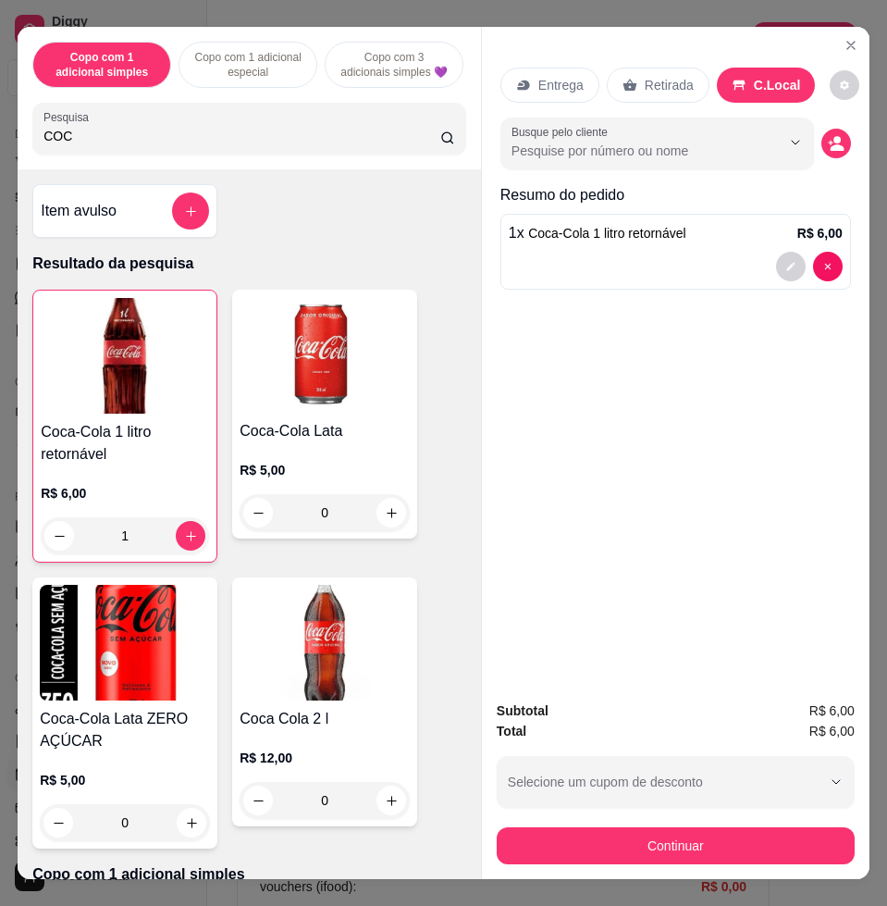
drag, startPoint x: 662, startPoint y: 814, endPoint x: 666, endPoint y: 835, distance: 20.9
click at [663, 823] on div "Continuar" at bounding box center [676, 844] width 358 height 42
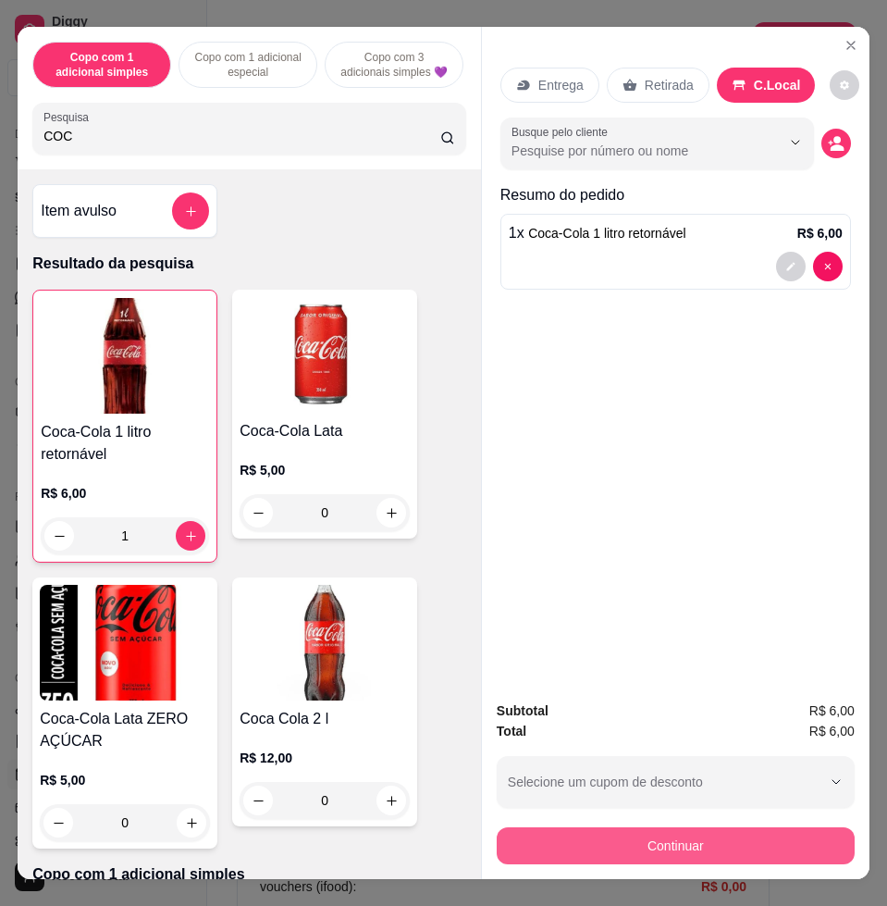
click at [667, 839] on button "Continuar" at bounding box center [676, 845] width 358 height 37
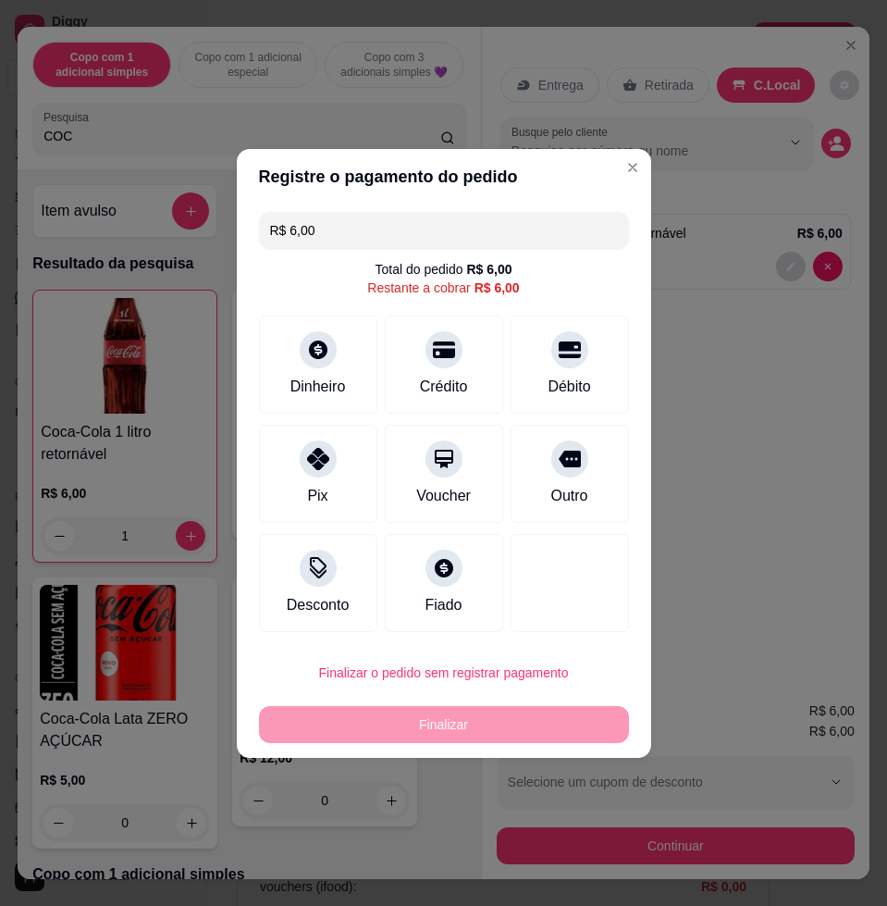
click at [442, 242] on input "R$ 6,00" at bounding box center [444, 230] width 348 height 37
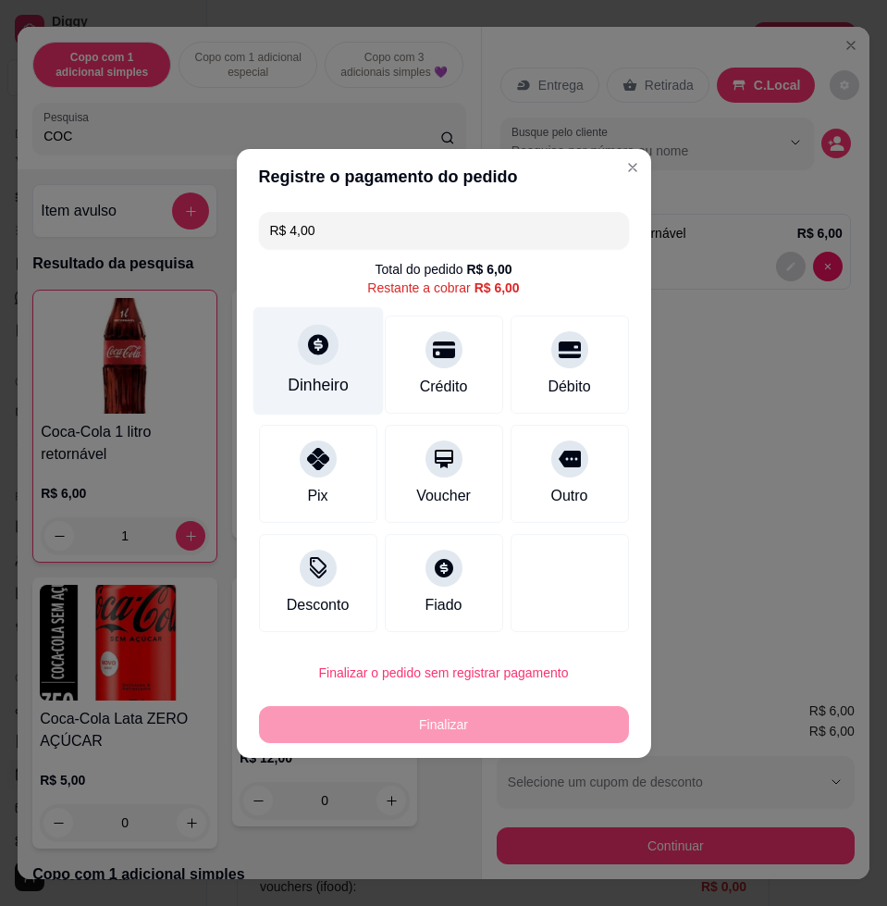
click at [313, 354] on icon at bounding box center [317, 344] width 24 height 24
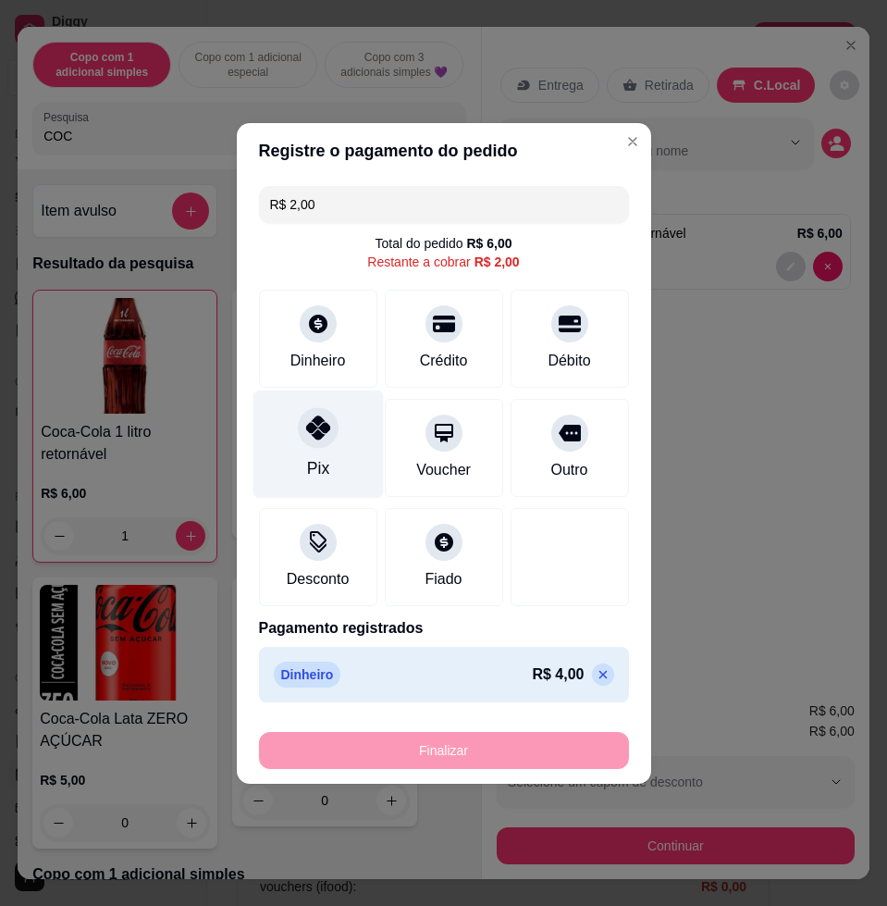
click at [353, 461] on div "Pix" at bounding box center [318, 444] width 130 height 108
type input "R$ 0,00"
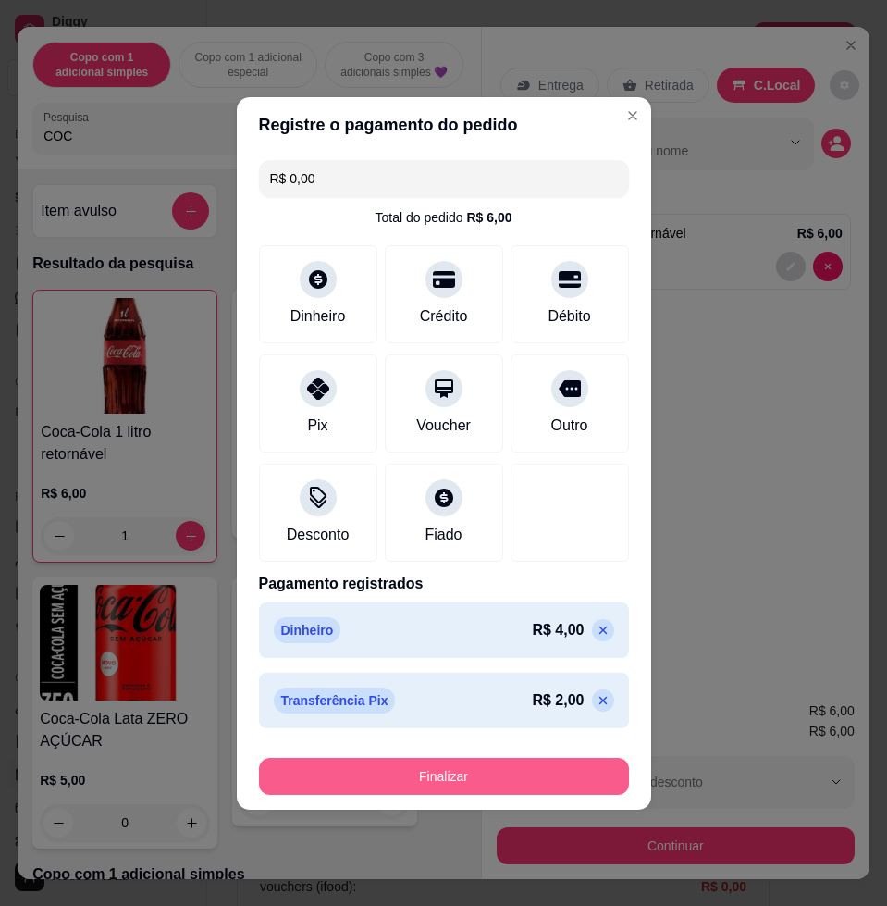
click at [516, 786] on button "Finalizar" at bounding box center [444, 776] width 370 height 37
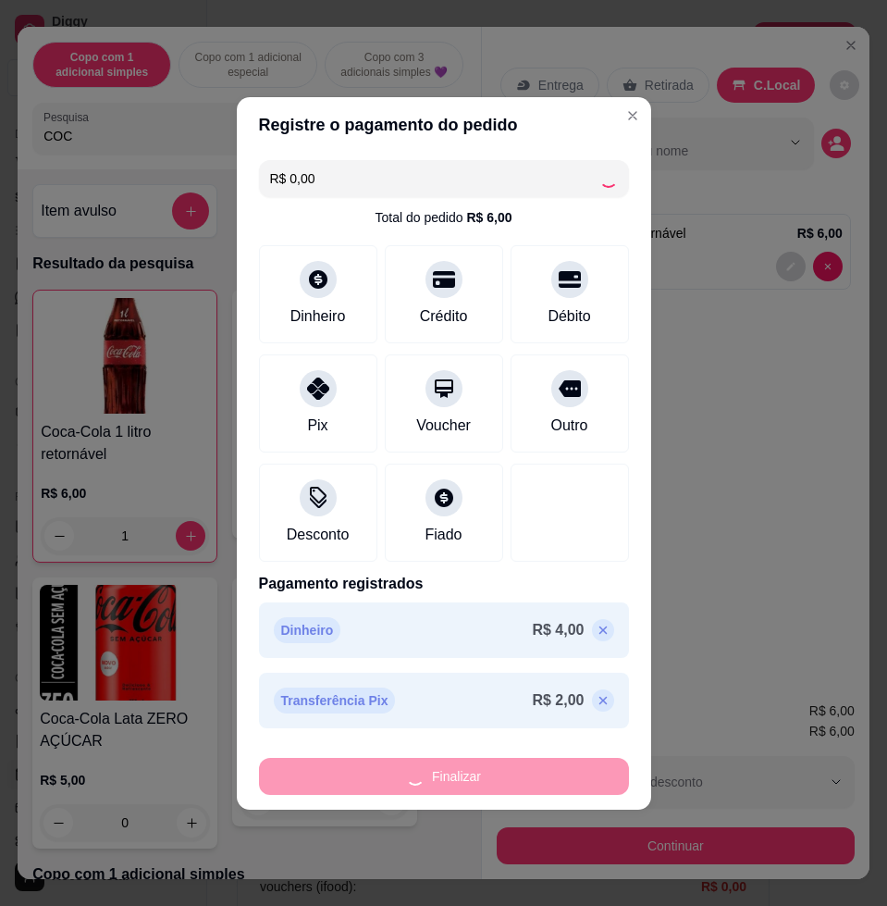
type input "0"
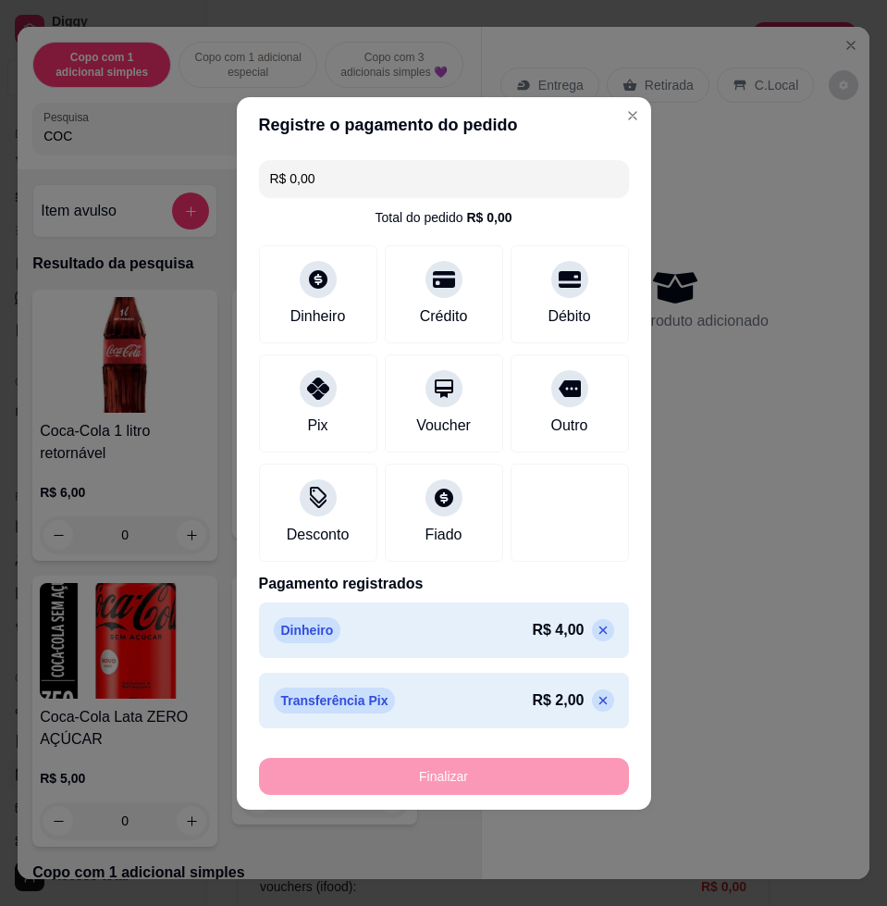
type input "-R$ 6,00"
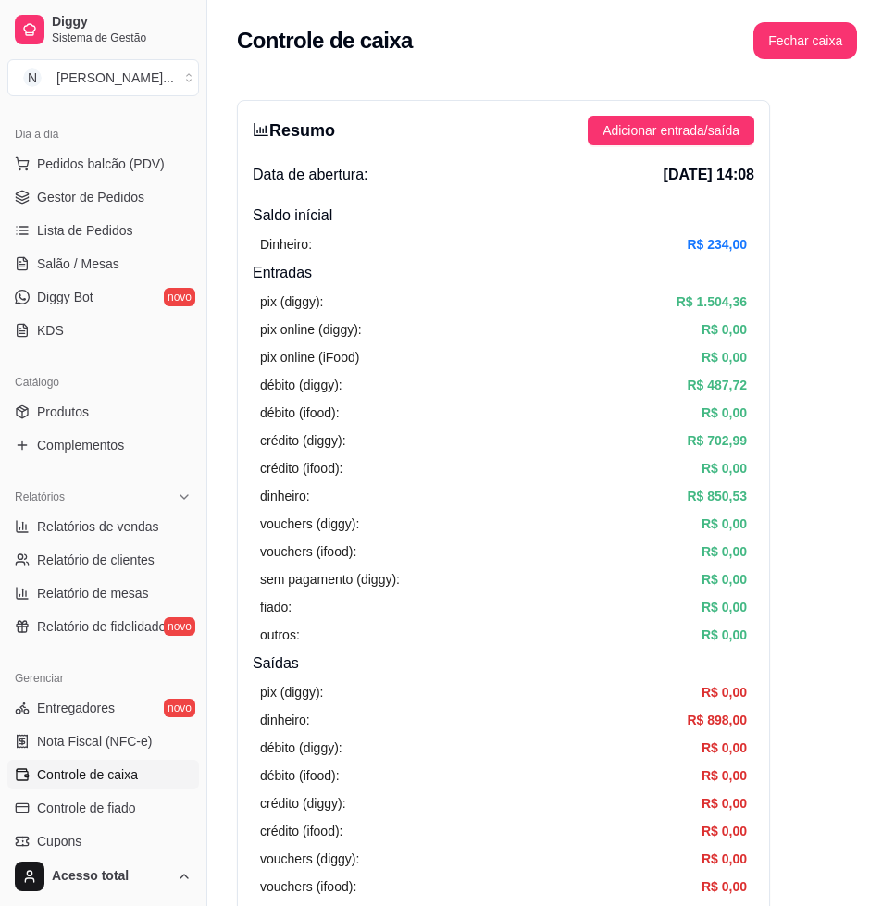
scroll to position [347, 0]
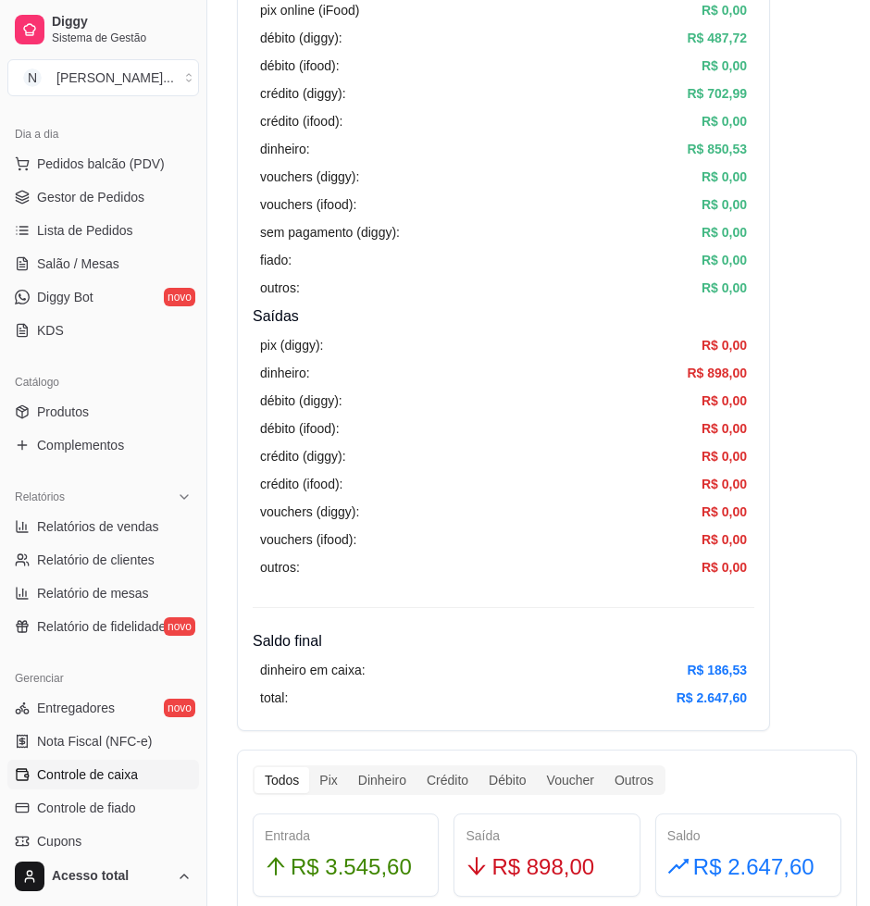
click at [87, 784] on link "Controle de caixa" at bounding box center [103, 775] width 192 height 30
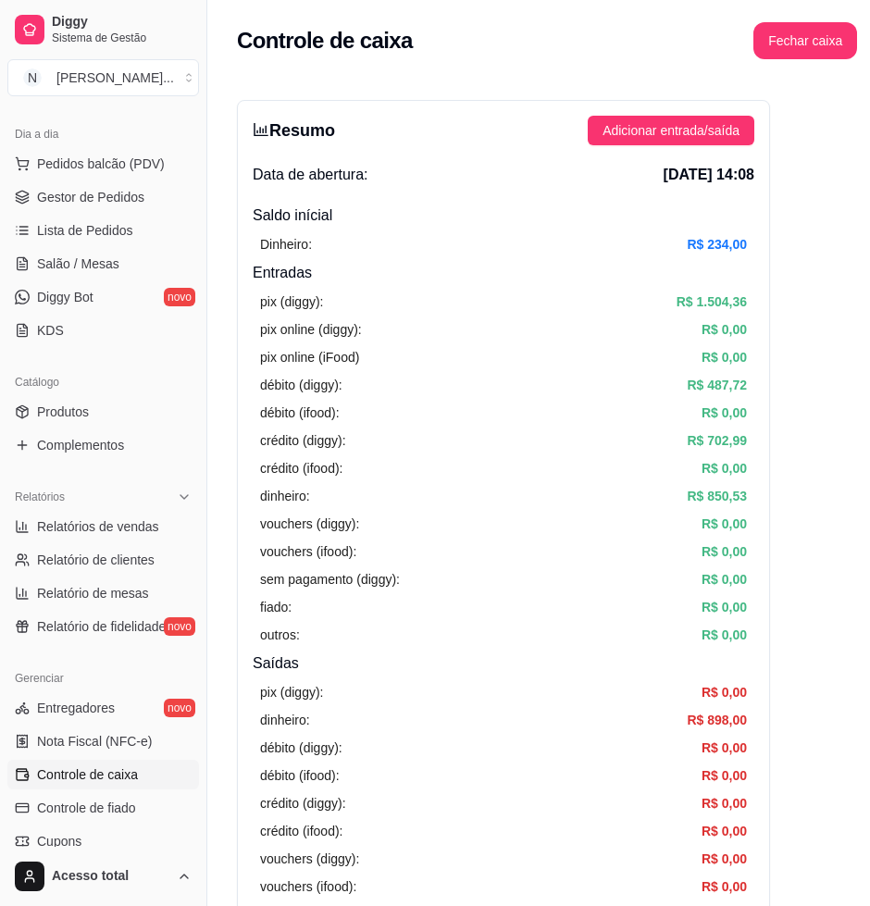
scroll to position [463, 0]
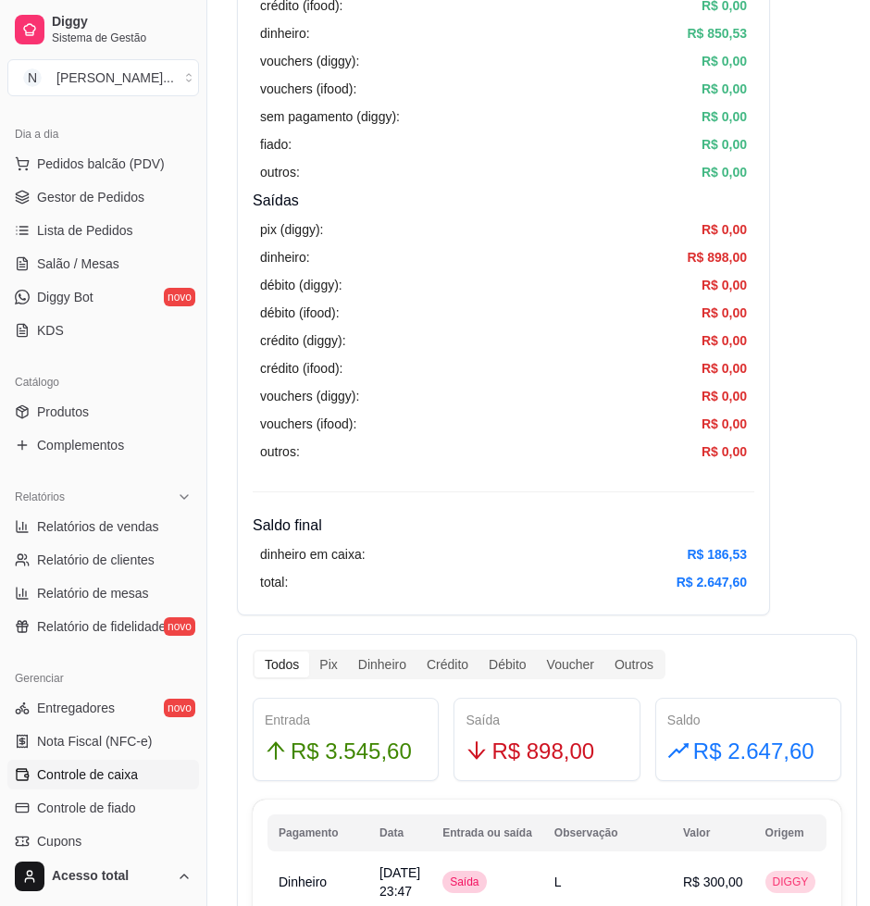
click at [147, 765] on link "Controle de caixa" at bounding box center [103, 775] width 192 height 30
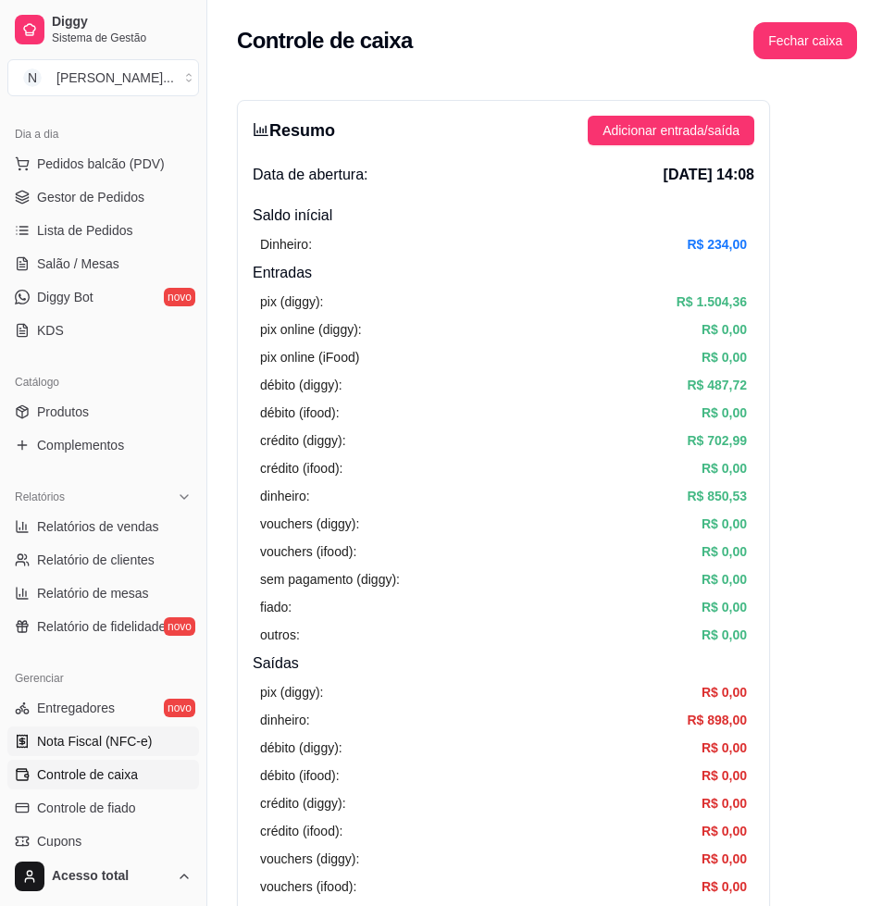
click at [142, 753] on link "Nota Fiscal (NFC-e)" at bounding box center [103, 741] width 192 height 30
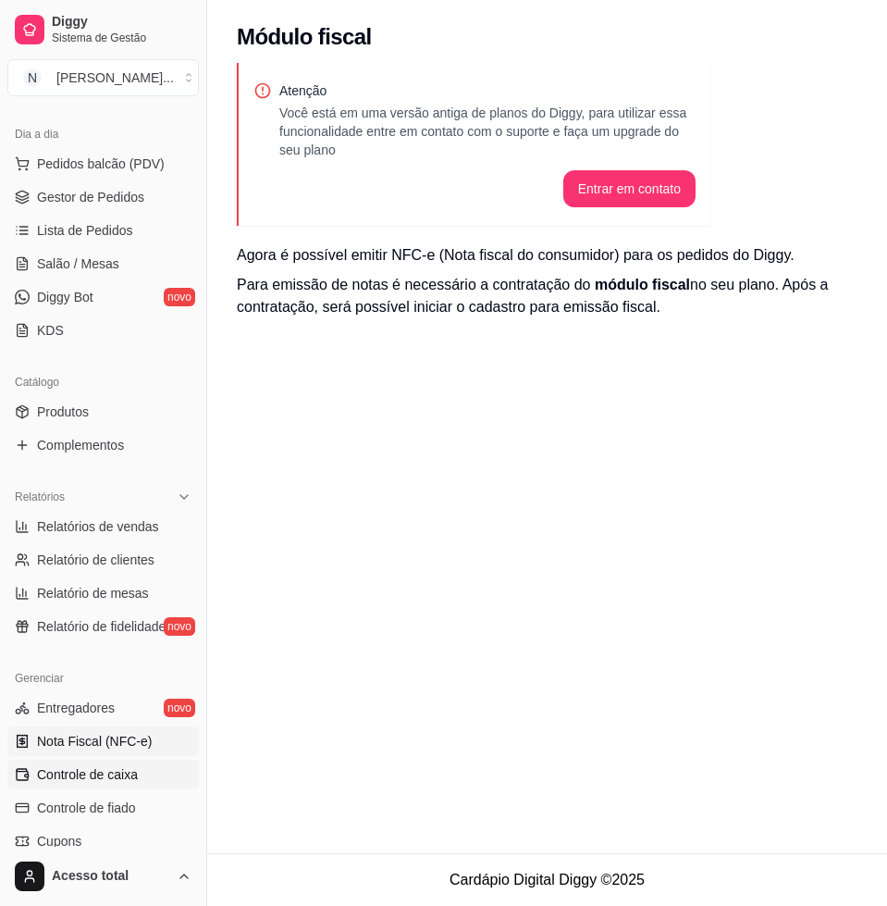
click at [143, 771] on link "Controle de caixa" at bounding box center [103, 775] width 192 height 30
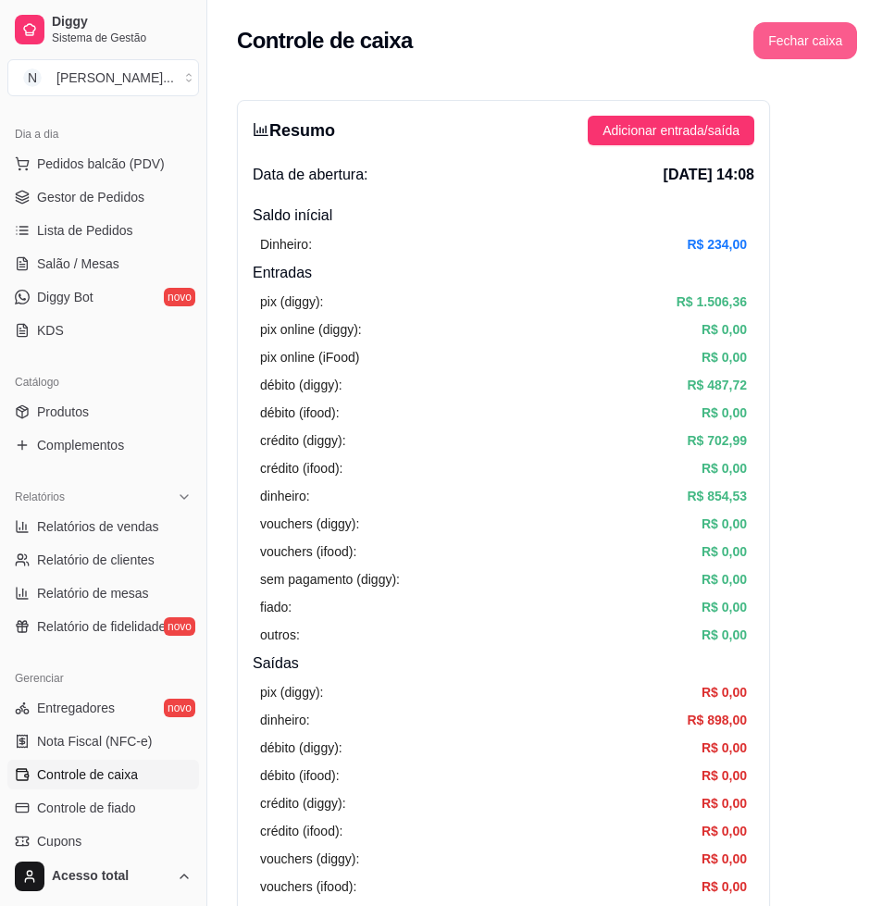
click at [836, 33] on button "Fechar caixa" at bounding box center [805, 40] width 104 height 37
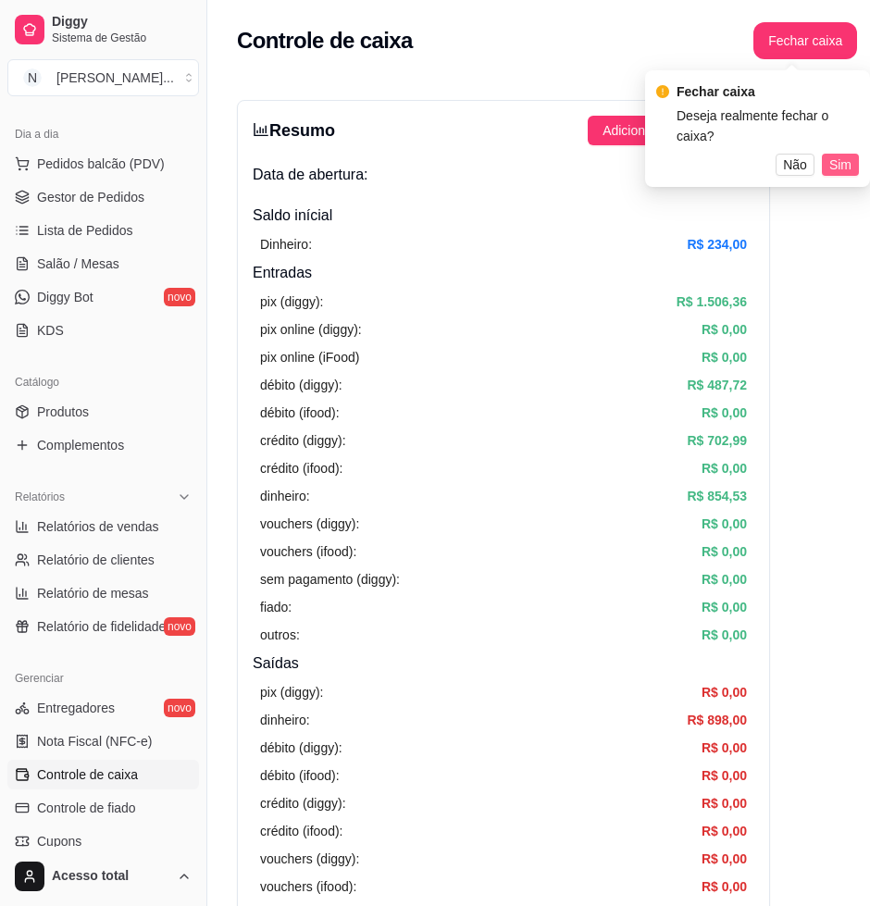
click at [840, 155] on span "Sim" at bounding box center [840, 165] width 22 height 20
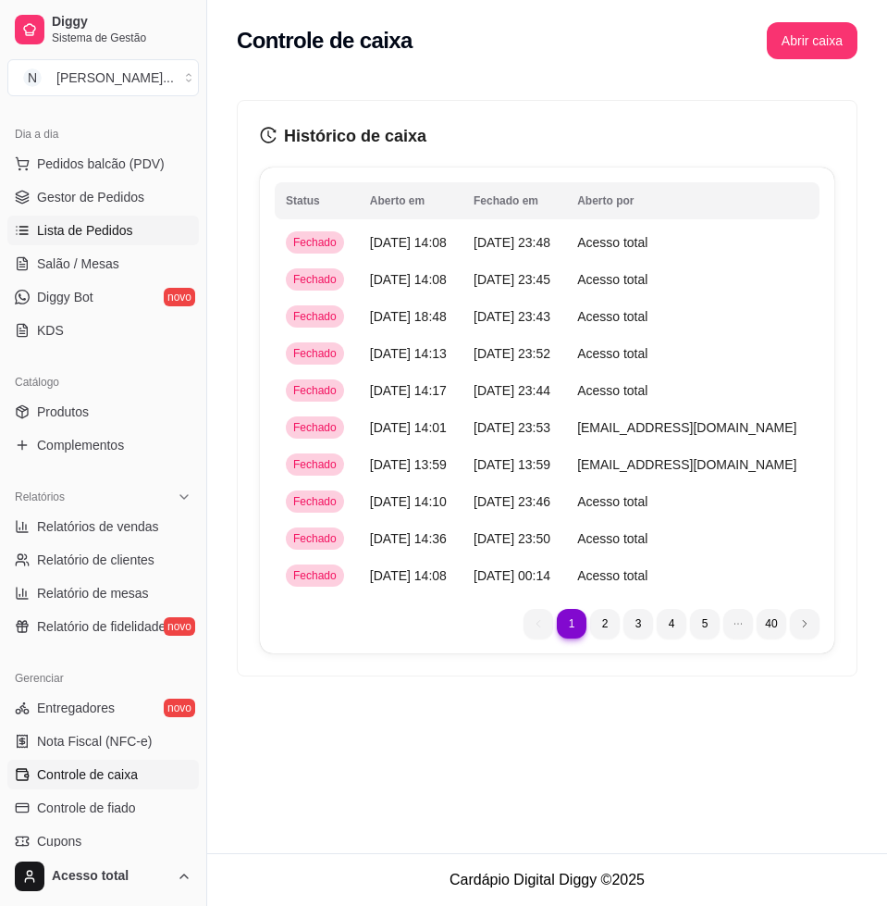
click at [64, 237] on span "Lista de Pedidos" at bounding box center [85, 230] width 96 height 19
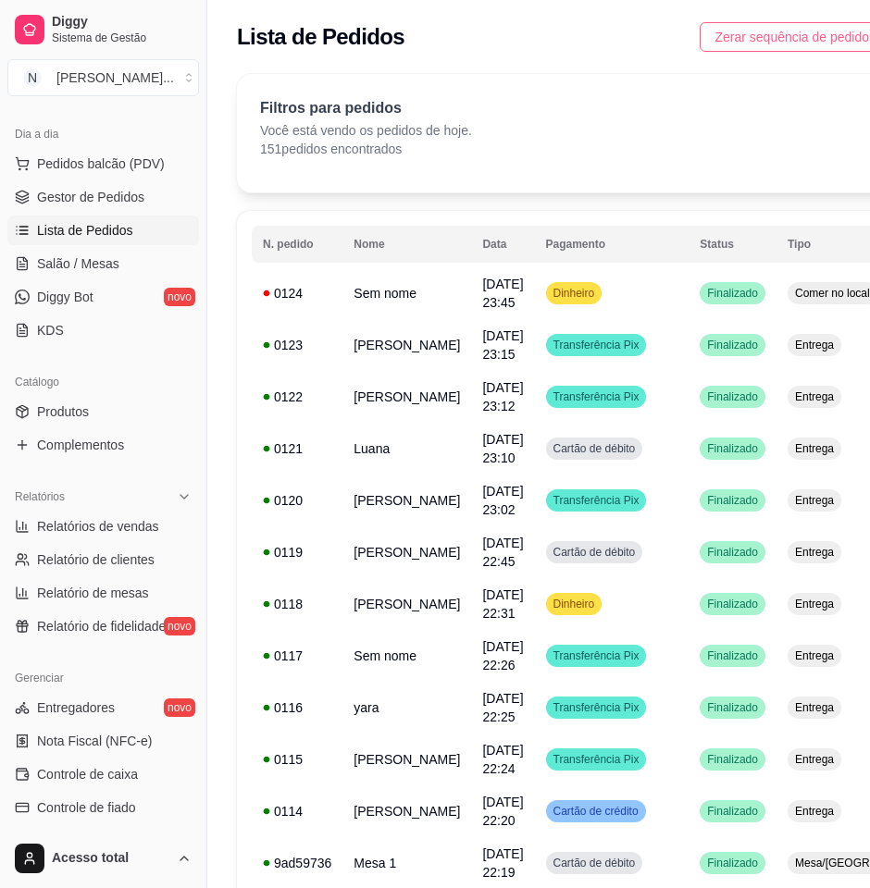
click at [838, 45] on span "Zerar sequência de pedidos" at bounding box center [794, 37] width 161 height 20
